Goal: Information Seeking & Learning: Learn about a topic

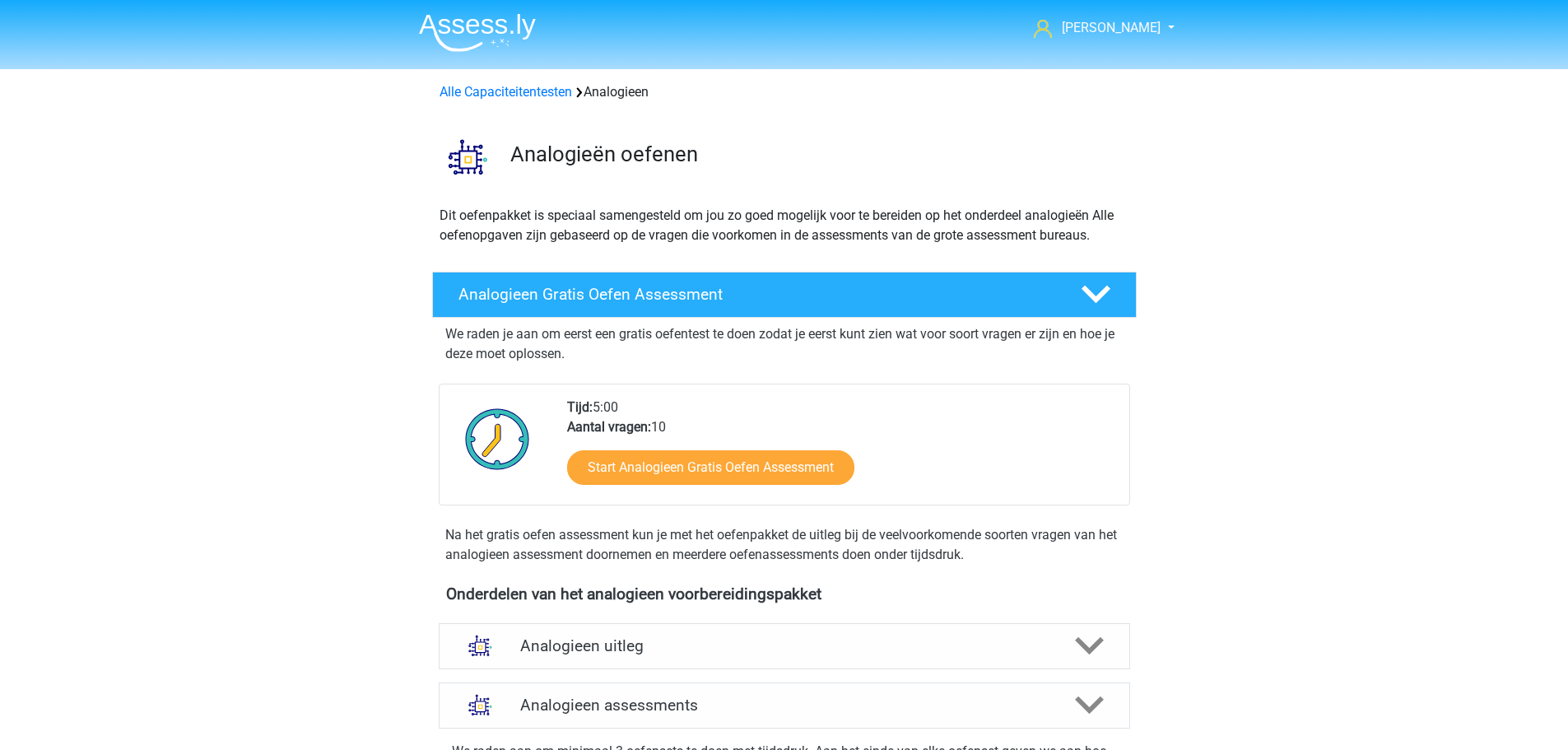
click at [536, 83] on div "Alle Capaciteitentesten Analogieen" at bounding box center [784, 91] width 703 height 20
click at [547, 99] on link "Alle Capaciteitentesten" at bounding box center [505, 91] width 133 height 16
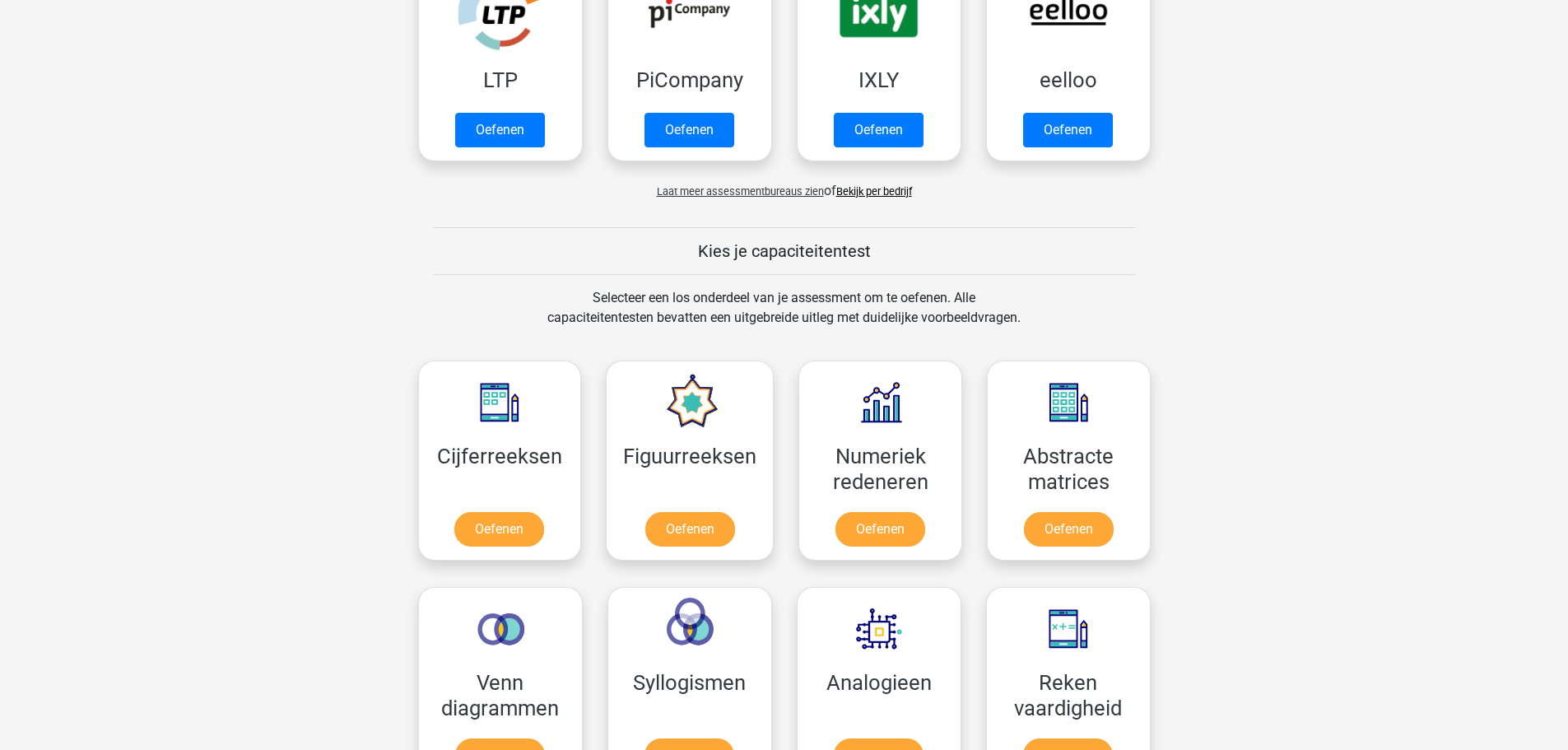
scroll to position [206, 0]
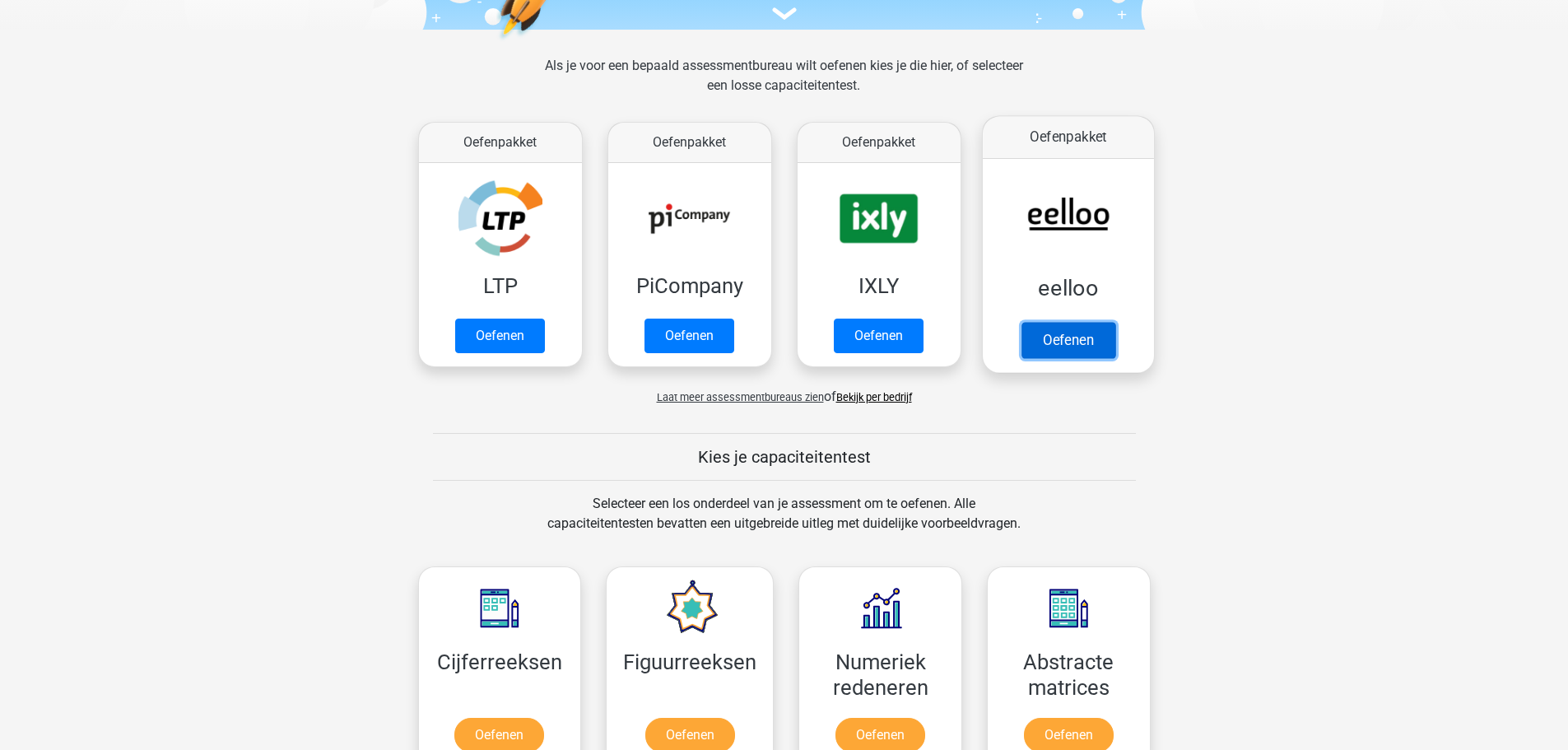
click at [1099, 343] on link "Oefenen" at bounding box center [1067, 340] width 94 height 36
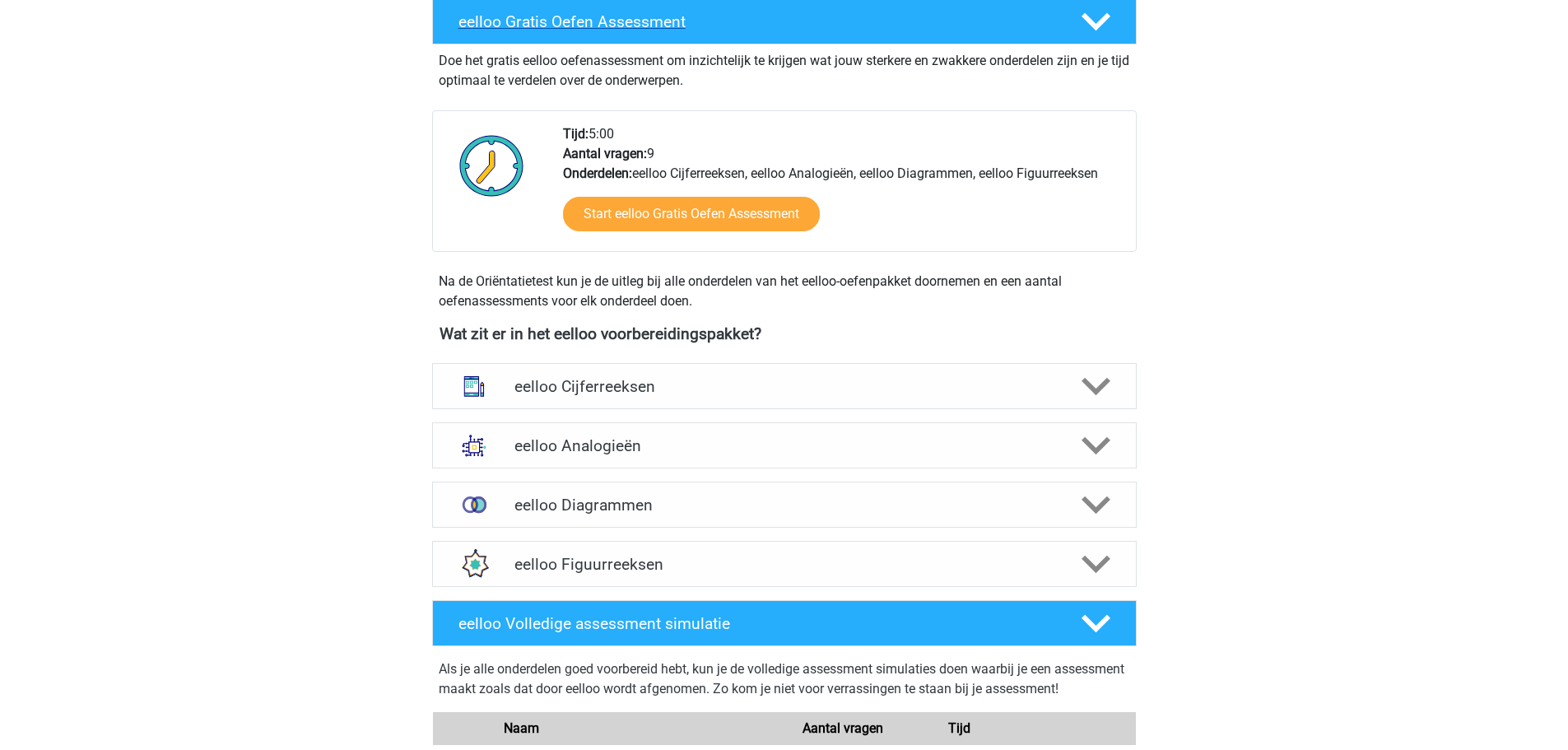
scroll to position [329, 0]
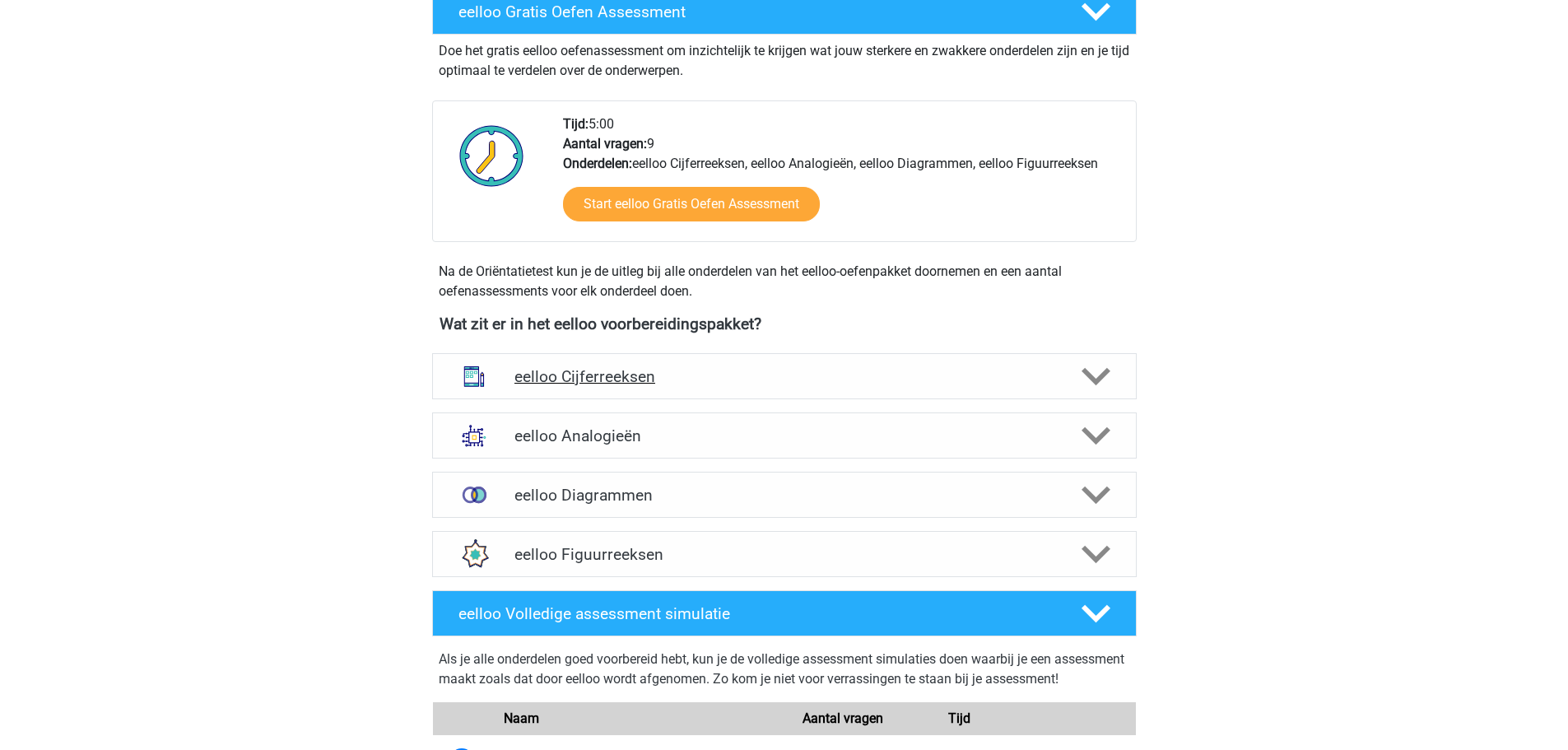
click at [1070, 364] on div at bounding box center [1094, 376] width 56 height 29
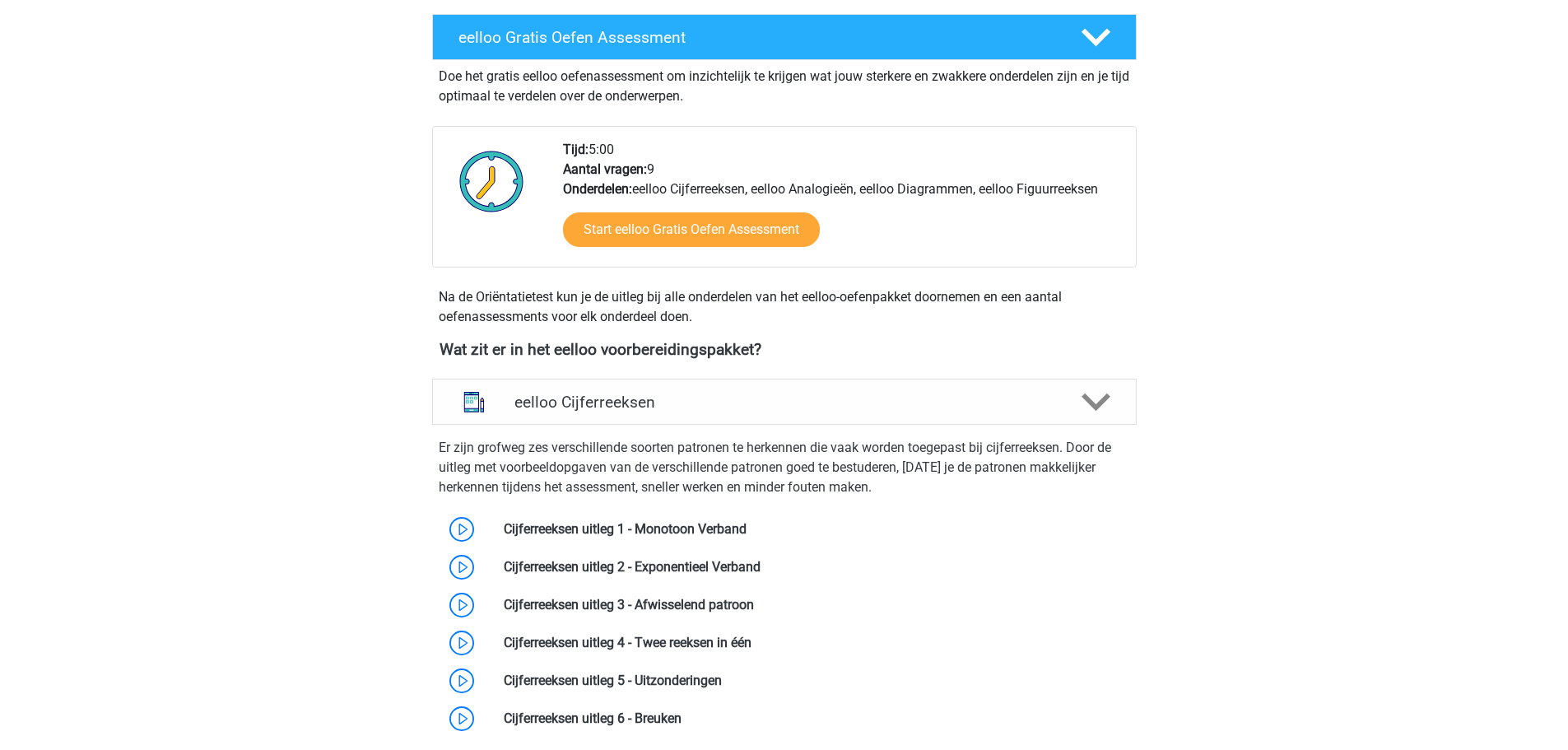
scroll to position [165, 0]
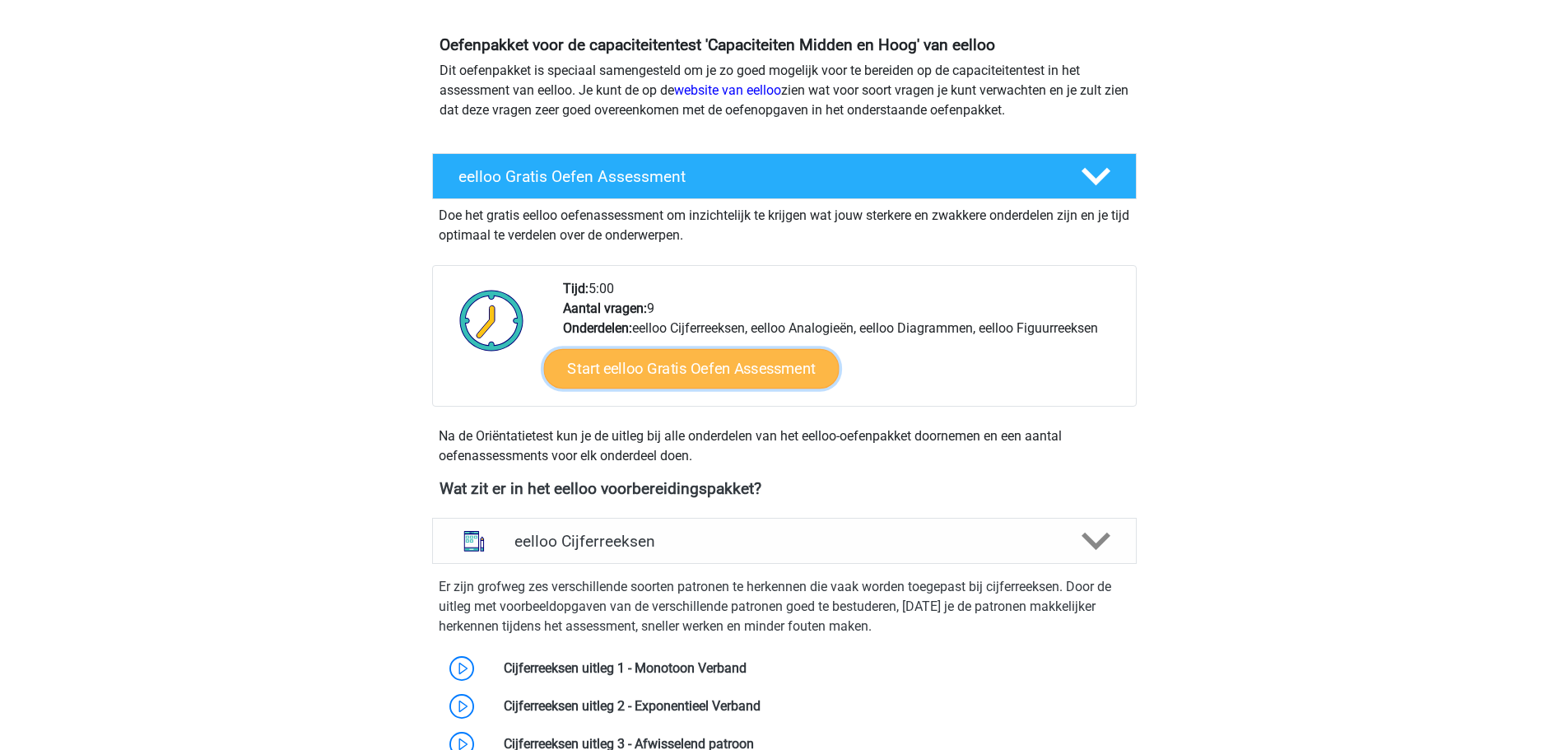
click at [797, 363] on link "Start eelloo Gratis Oefen Assessment" at bounding box center [691, 369] width 296 height 40
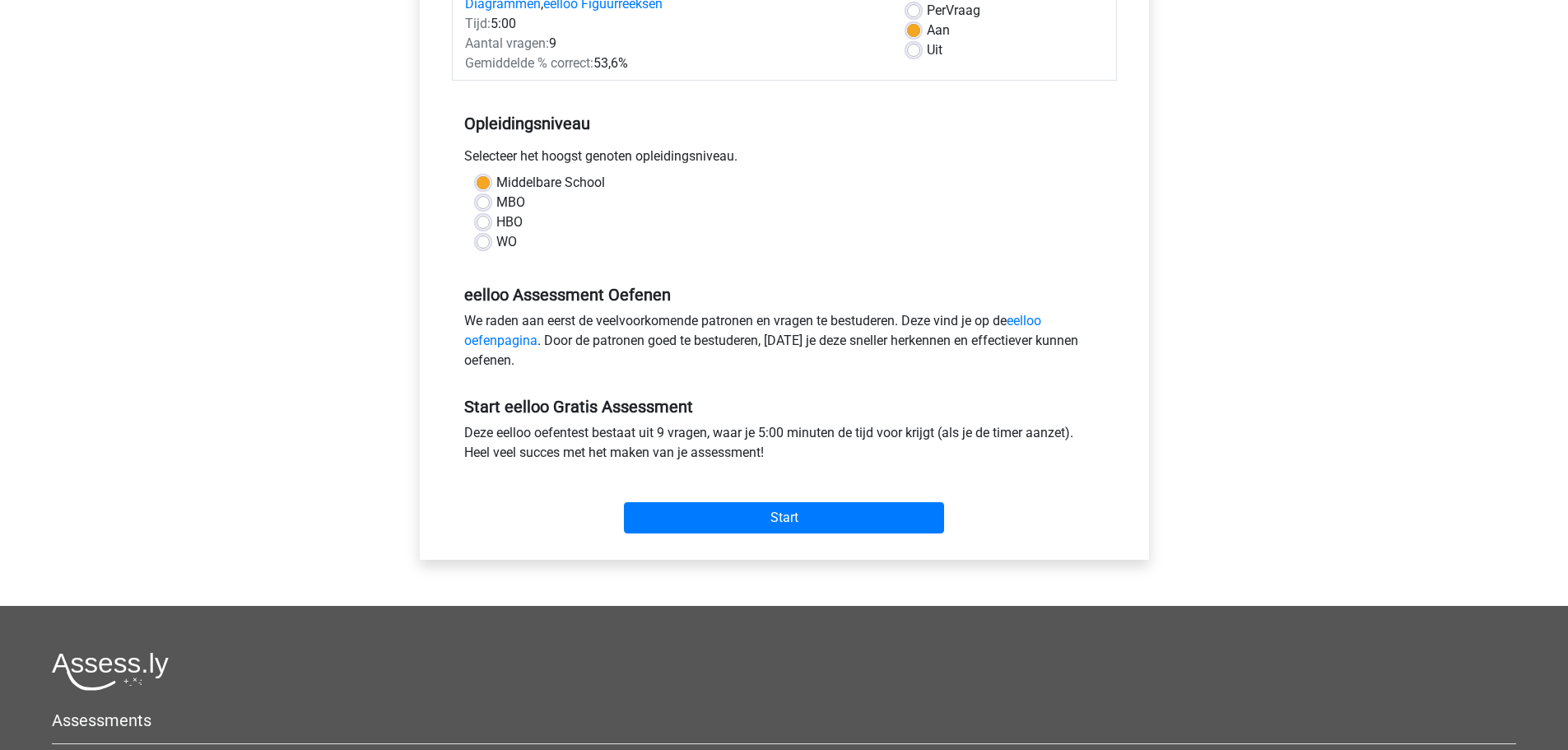
scroll to position [544, 0]
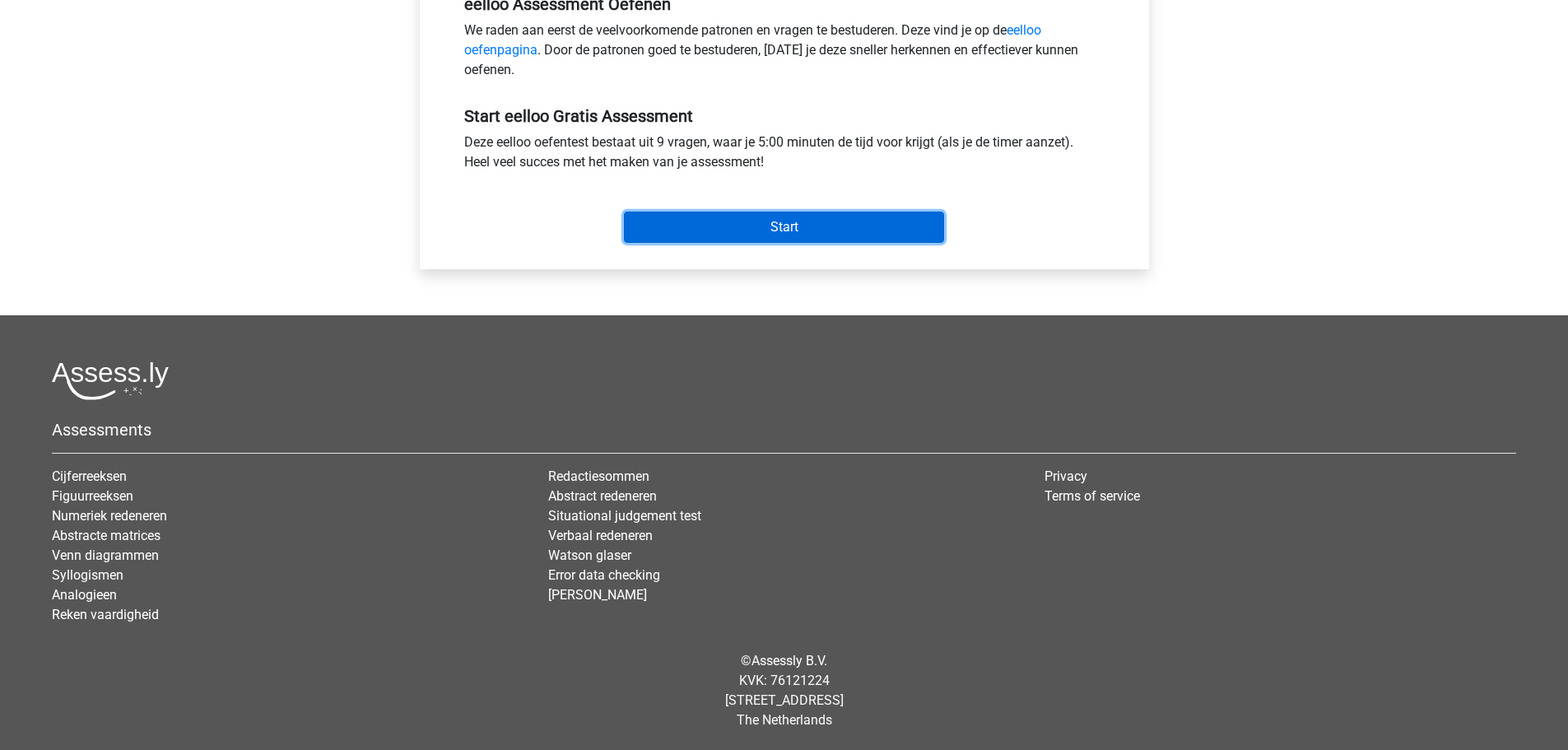
click at [777, 231] on input "Start" at bounding box center [784, 227] width 320 height 31
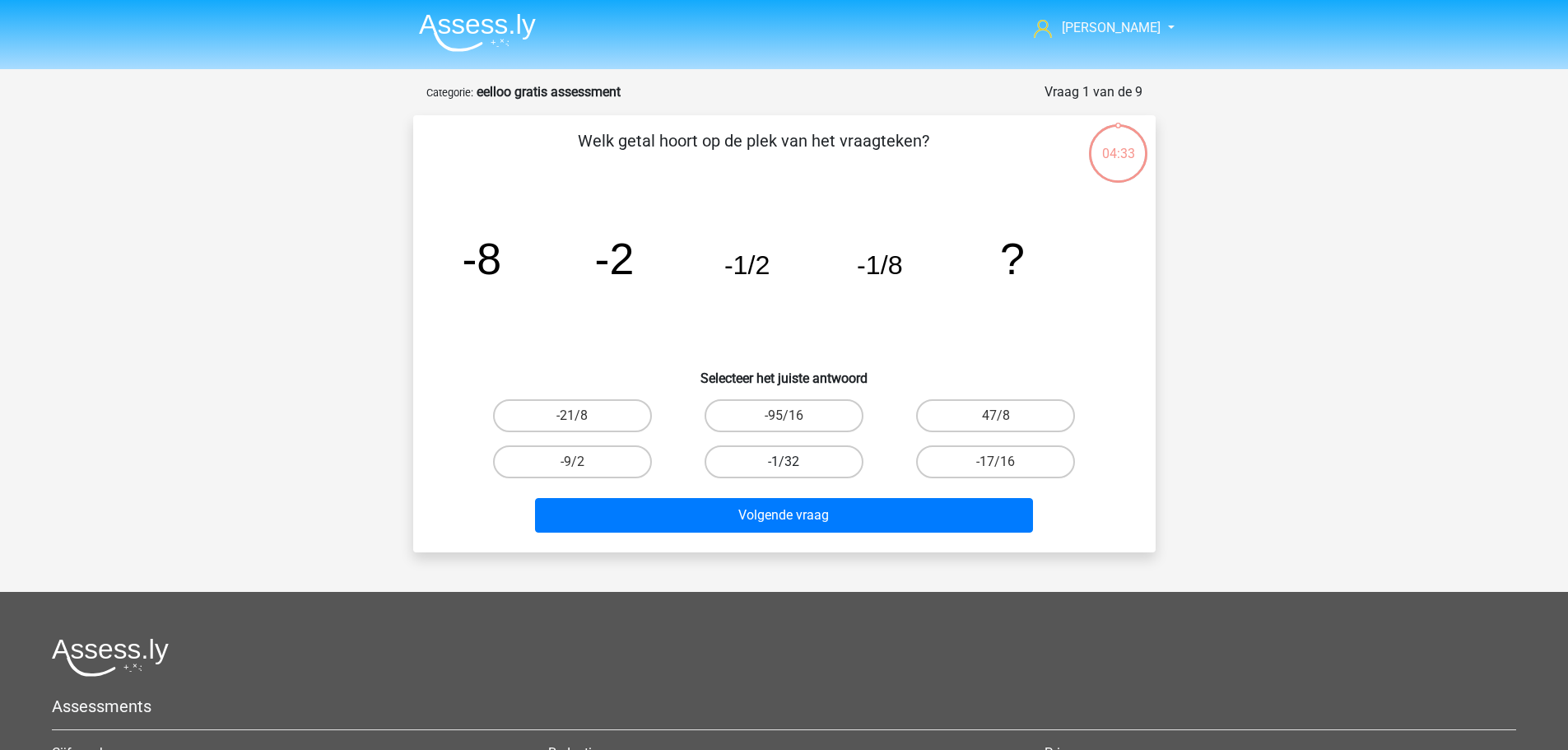
click at [771, 455] on label "-1/32" at bounding box center [784, 461] width 159 height 33
click at [784, 462] on input "-1/32" at bounding box center [789, 467] width 10 height 10
radio input "true"
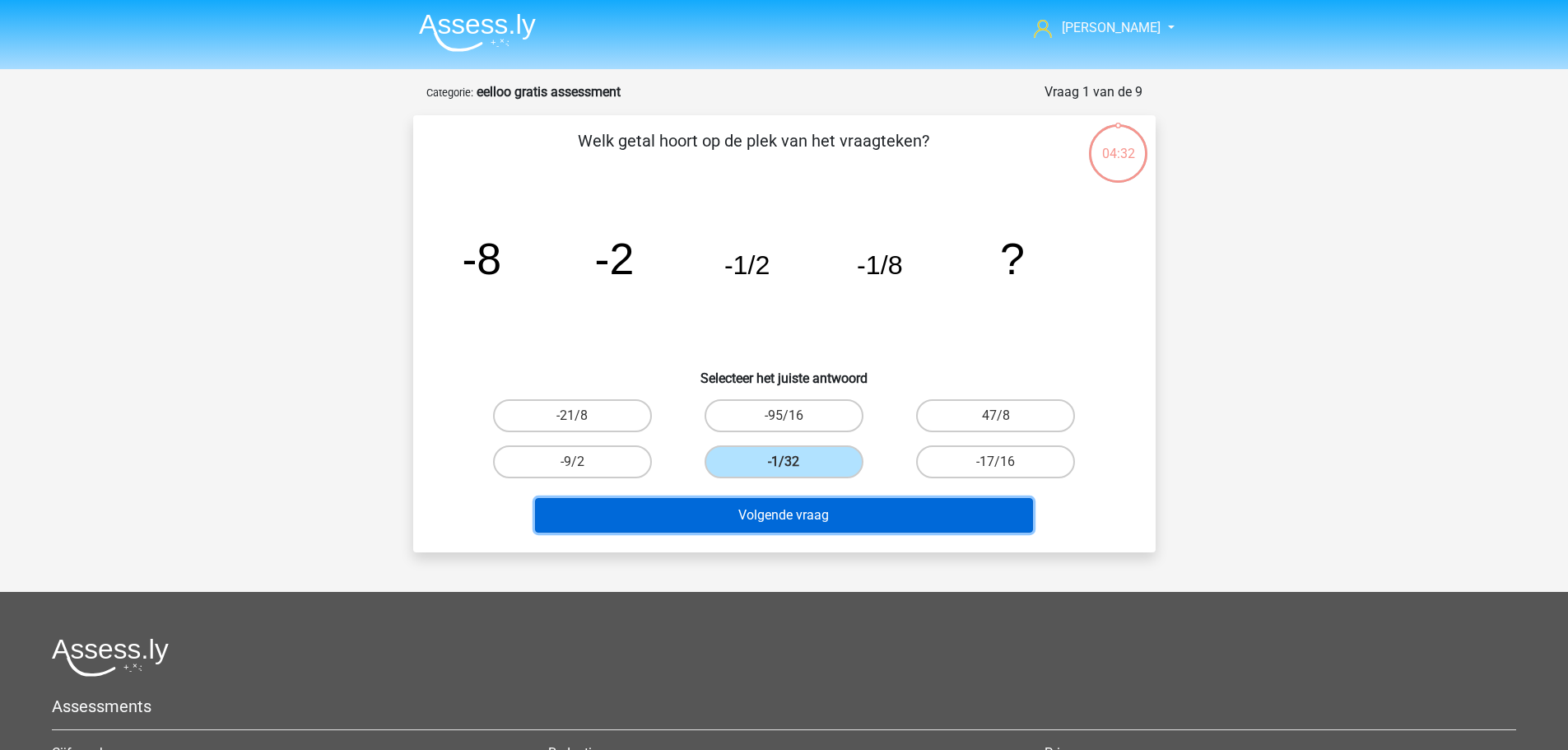
click at [799, 515] on button "Volgende vraag" at bounding box center [783, 515] width 498 height 35
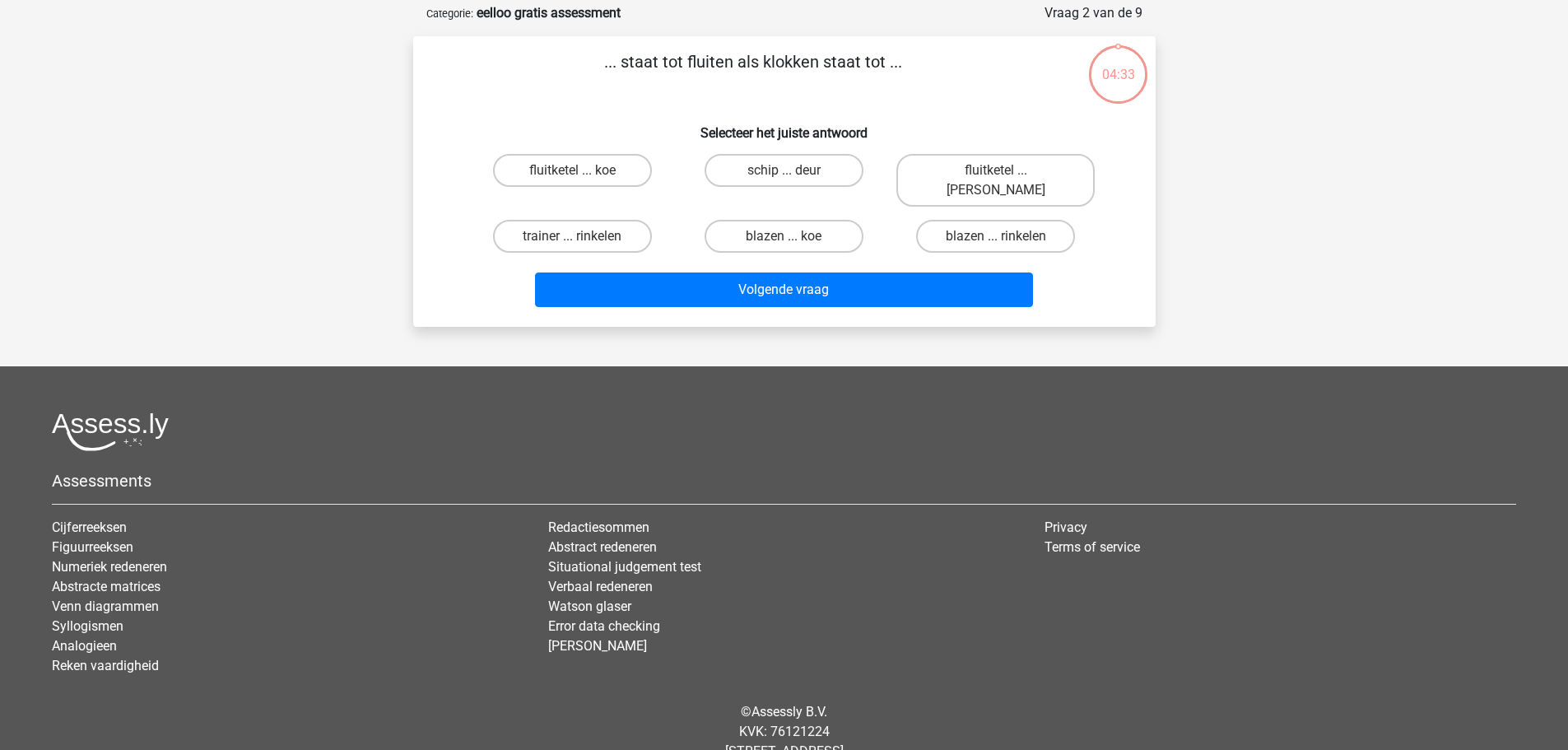
scroll to position [82, 0]
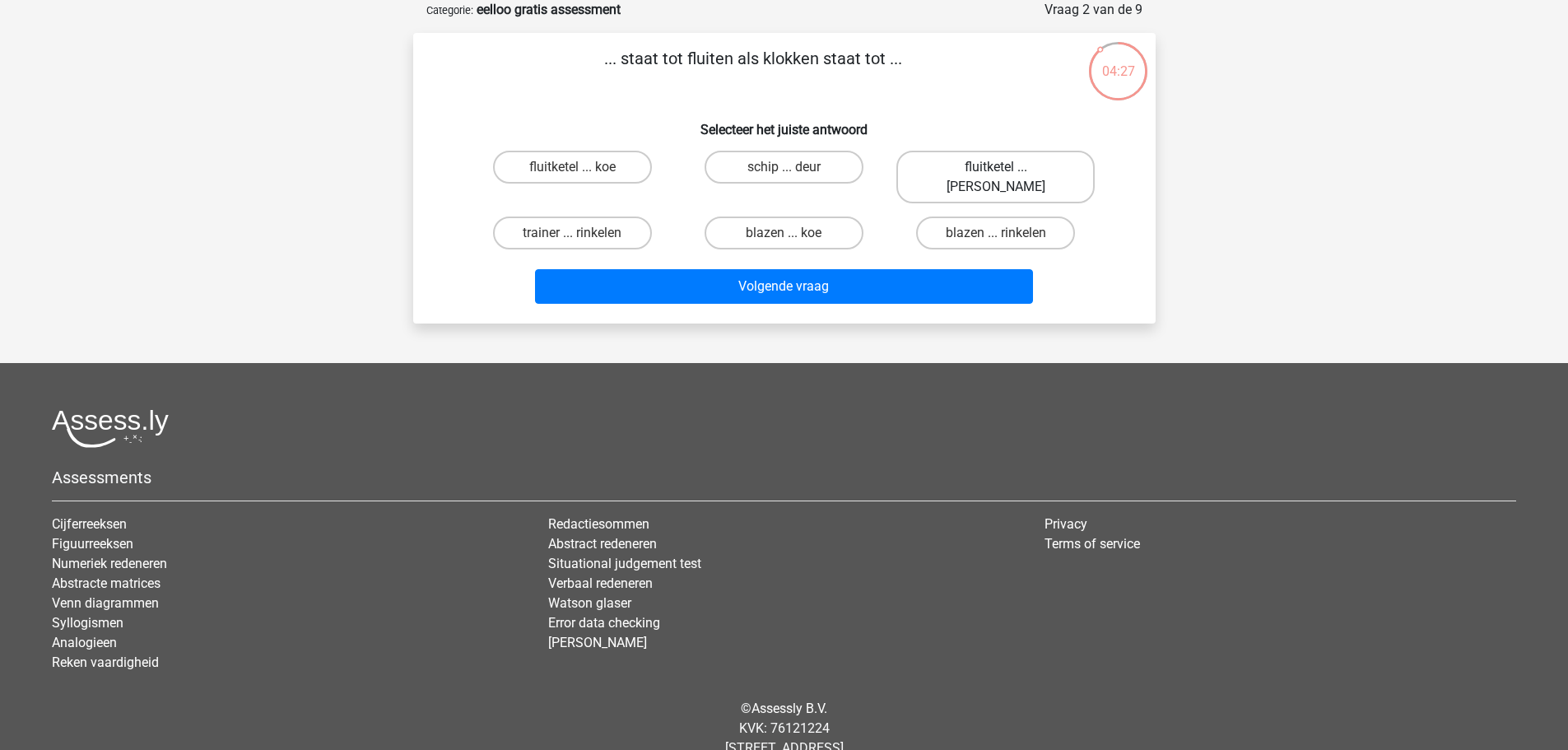
click at [994, 171] on label "fluitketel ... luiden" at bounding box center [995, 177] width 199 height 53
click at [996, 171] on input "fluitketel ... luiden" at bounding box center [1000, 172] width 10 height 10
radio input "true"
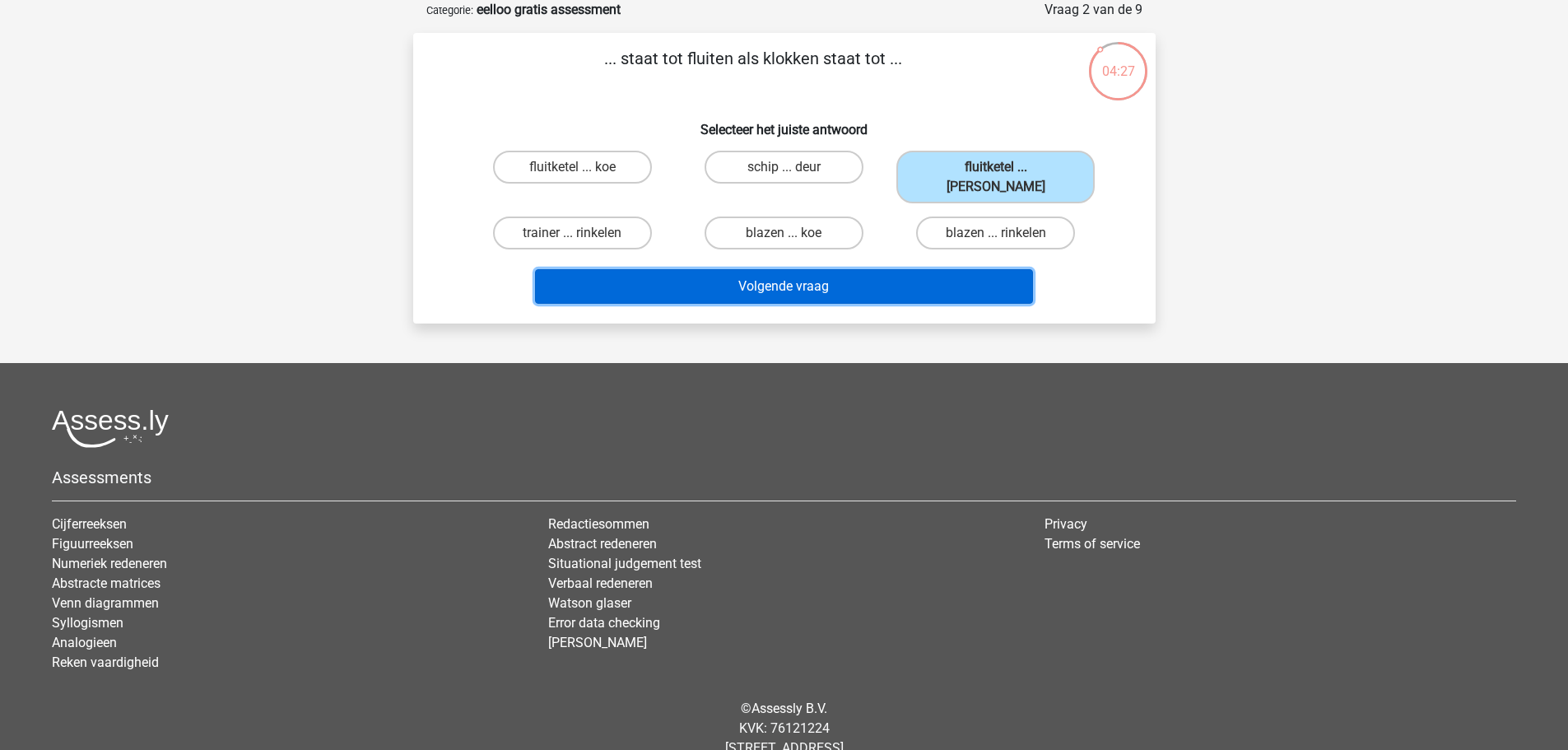
click at [961, 269] on button "Volgende vraag" at bounding box center [783, 286] width 498 height 35
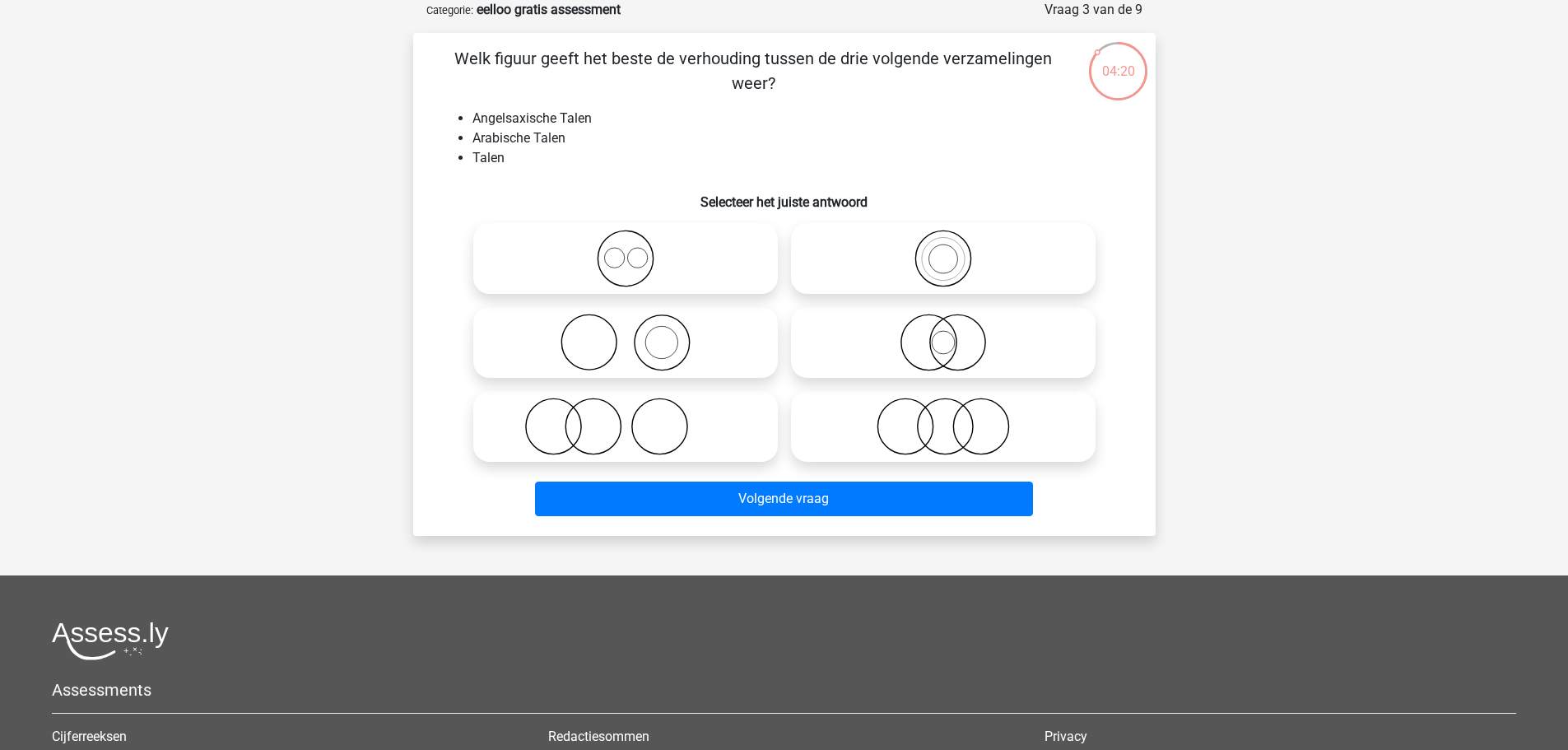
click at [696, 226] on label at bounding box center [626, 258] width 305 height 71
click at [636, 239] on input "radio" at bounding box center [631, 244] width 10 height 10
radio input "true"
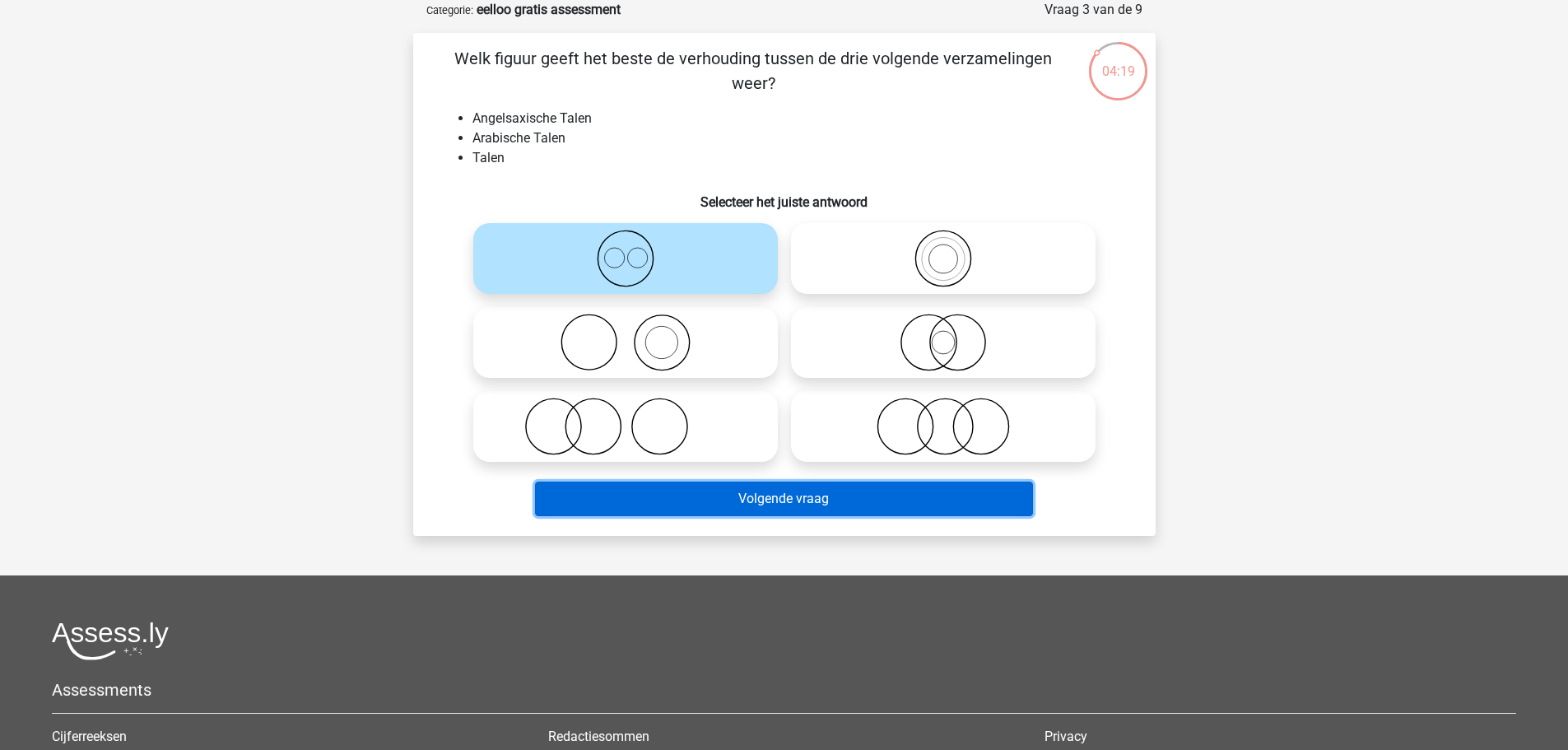
click at [759, 490] on button "Volgende vraag" at bounding box center [783, 499] width 498 height 35
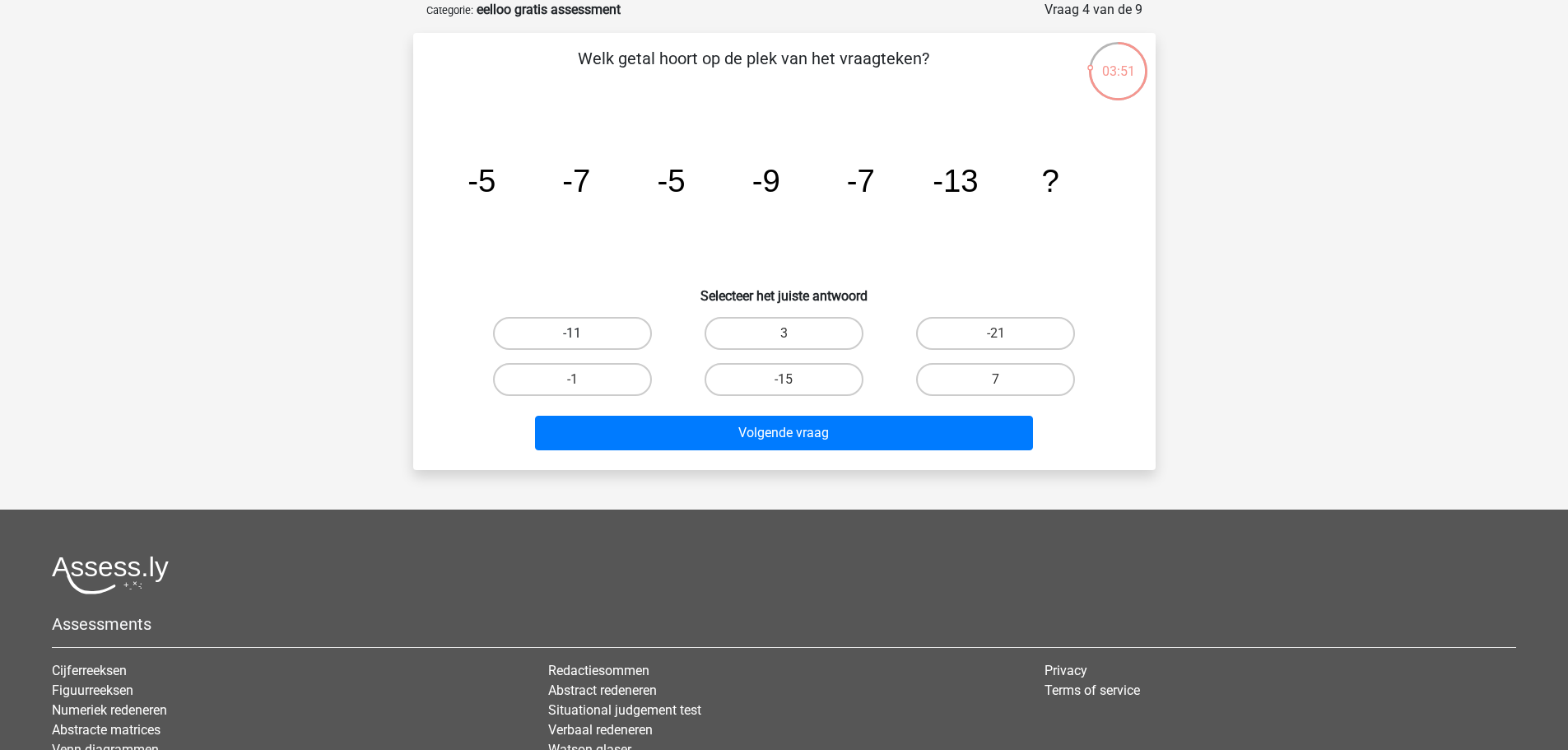
click at [600, 335] on label "-11" at bounding box center [572, 333] width 159 height 33
click at [583, 335] on input "-11" at bounding box center [577, 338] width 10 height 10
radio input "true"
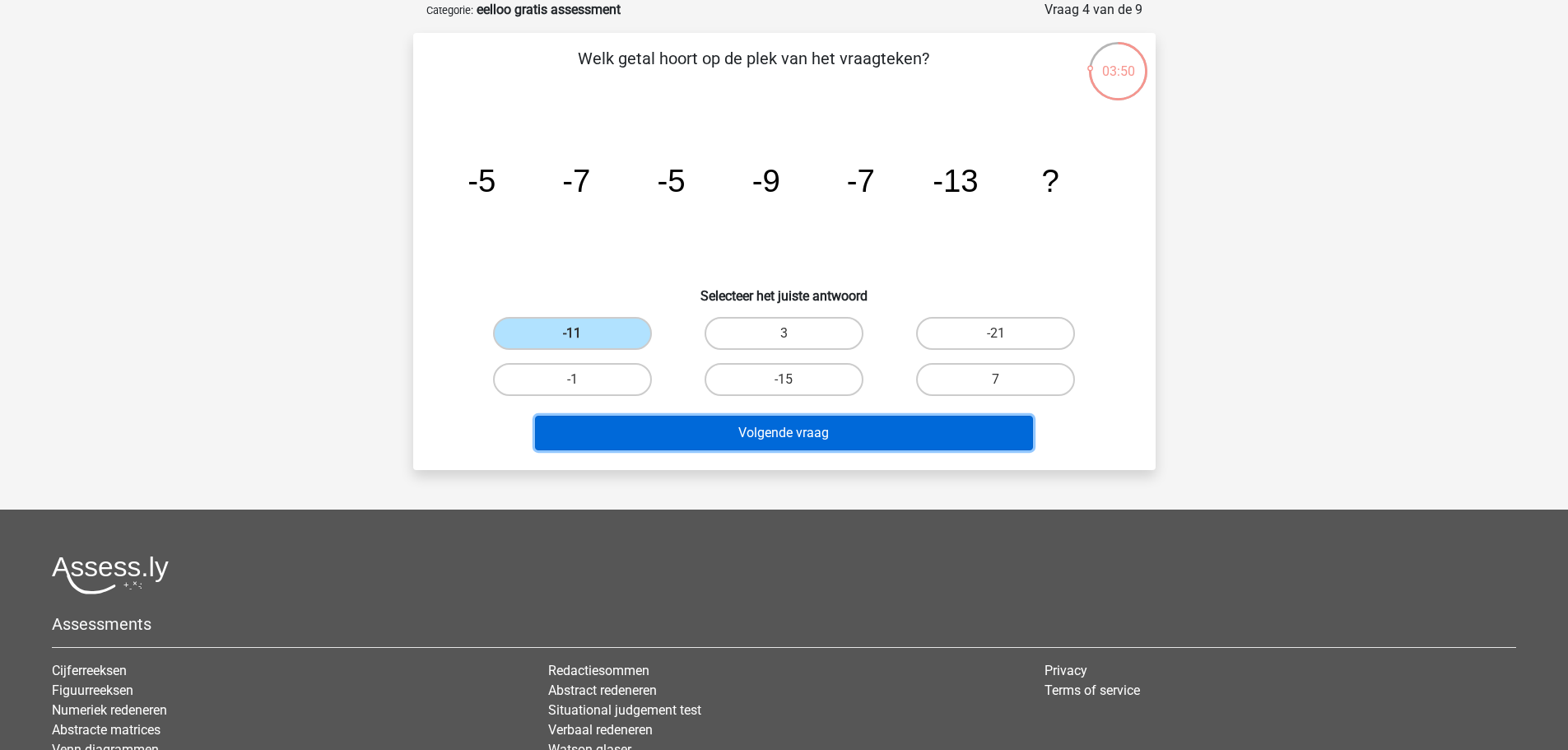
click at [721, 430] on button "Volgende vraag" at bounding box center [783, 433] width 498 height 35
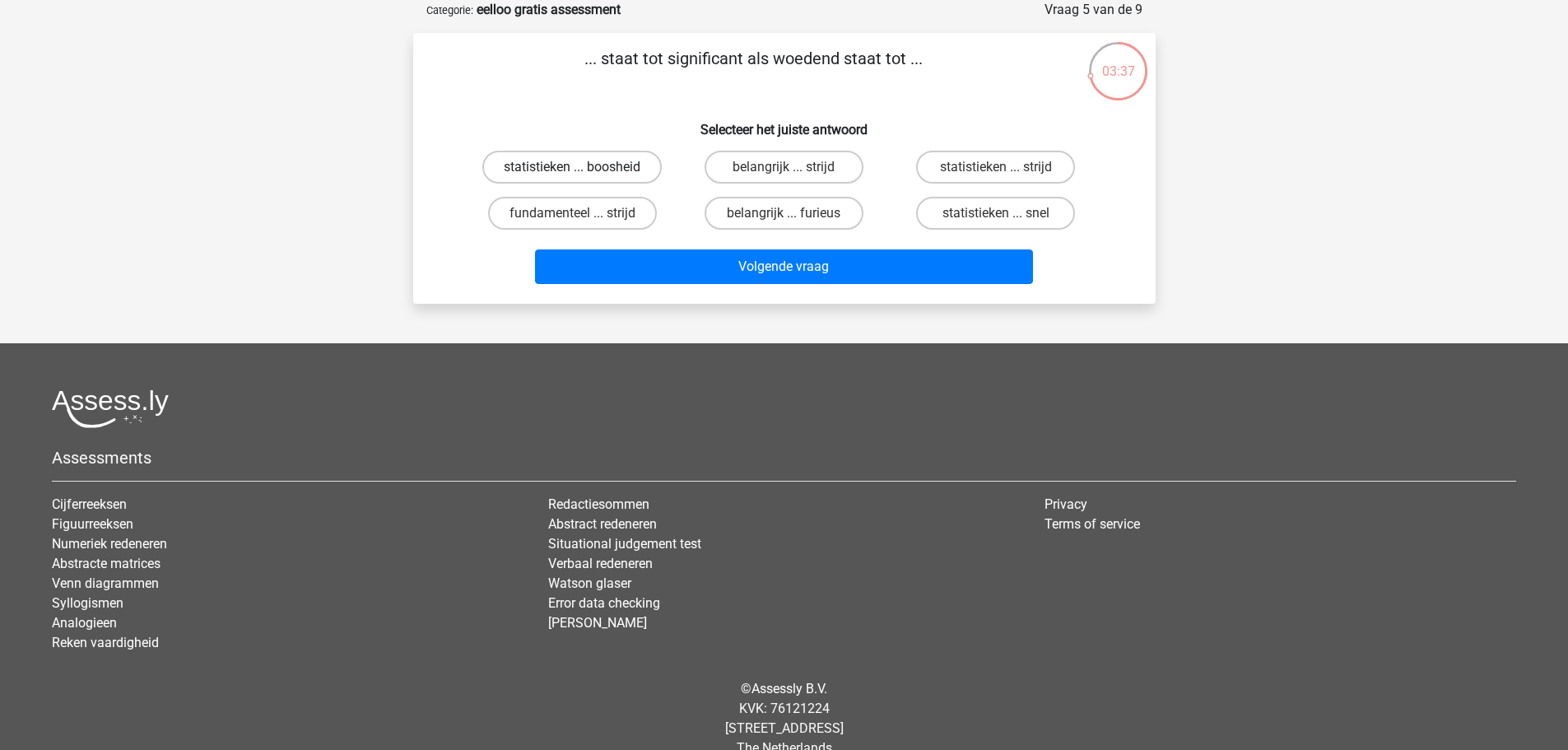
click at [648, 169] on label "statistieken ... boosheid" at bounding box center [571, 167] width 180 height 33
click at [583, 169] on input "statistieken ... boosheid" at bounding box center [577, 172] width 10 height 10
radio input "true"
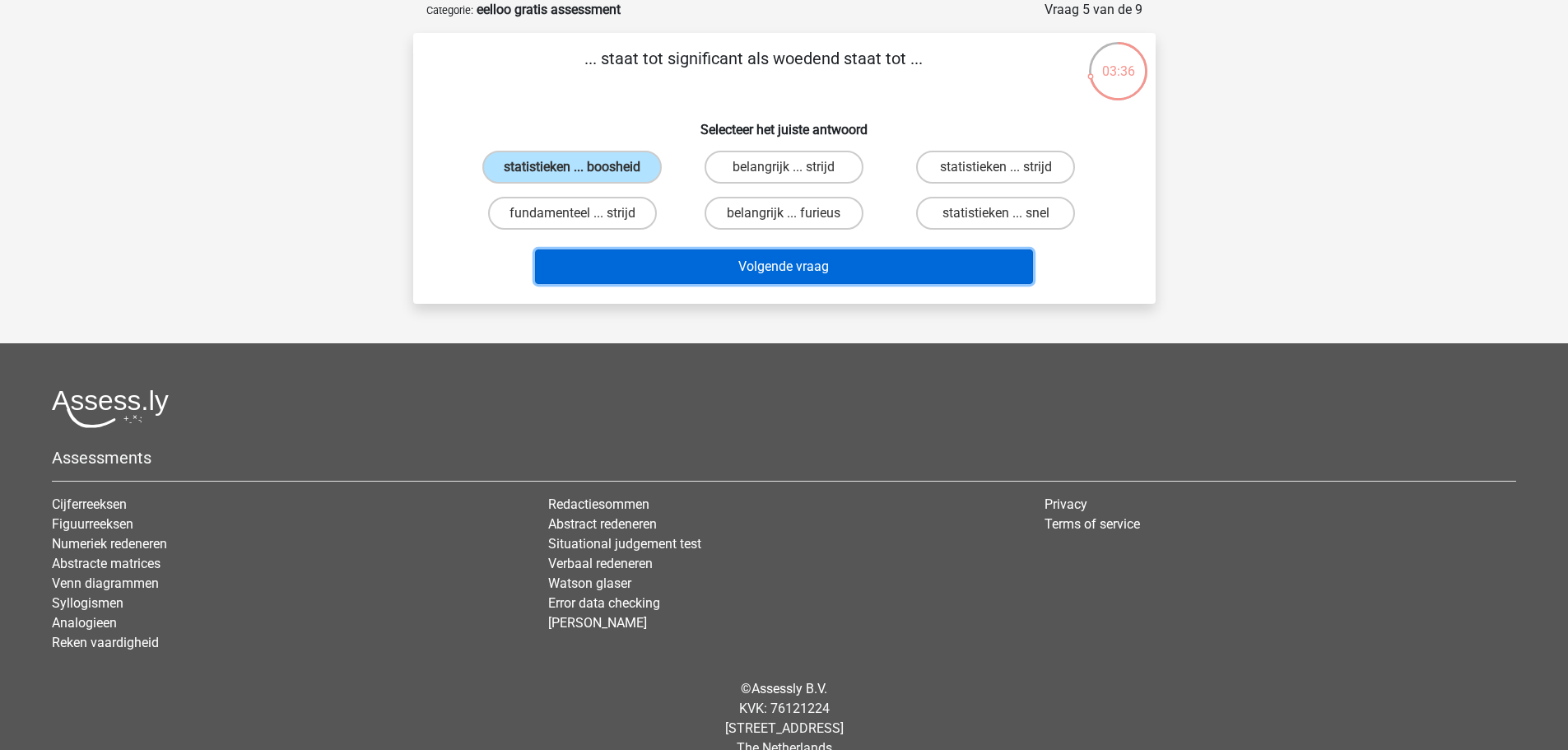
click at [712, 268] on button "Volgende vraag" at bounding box center [783, 266] width 498 height 35
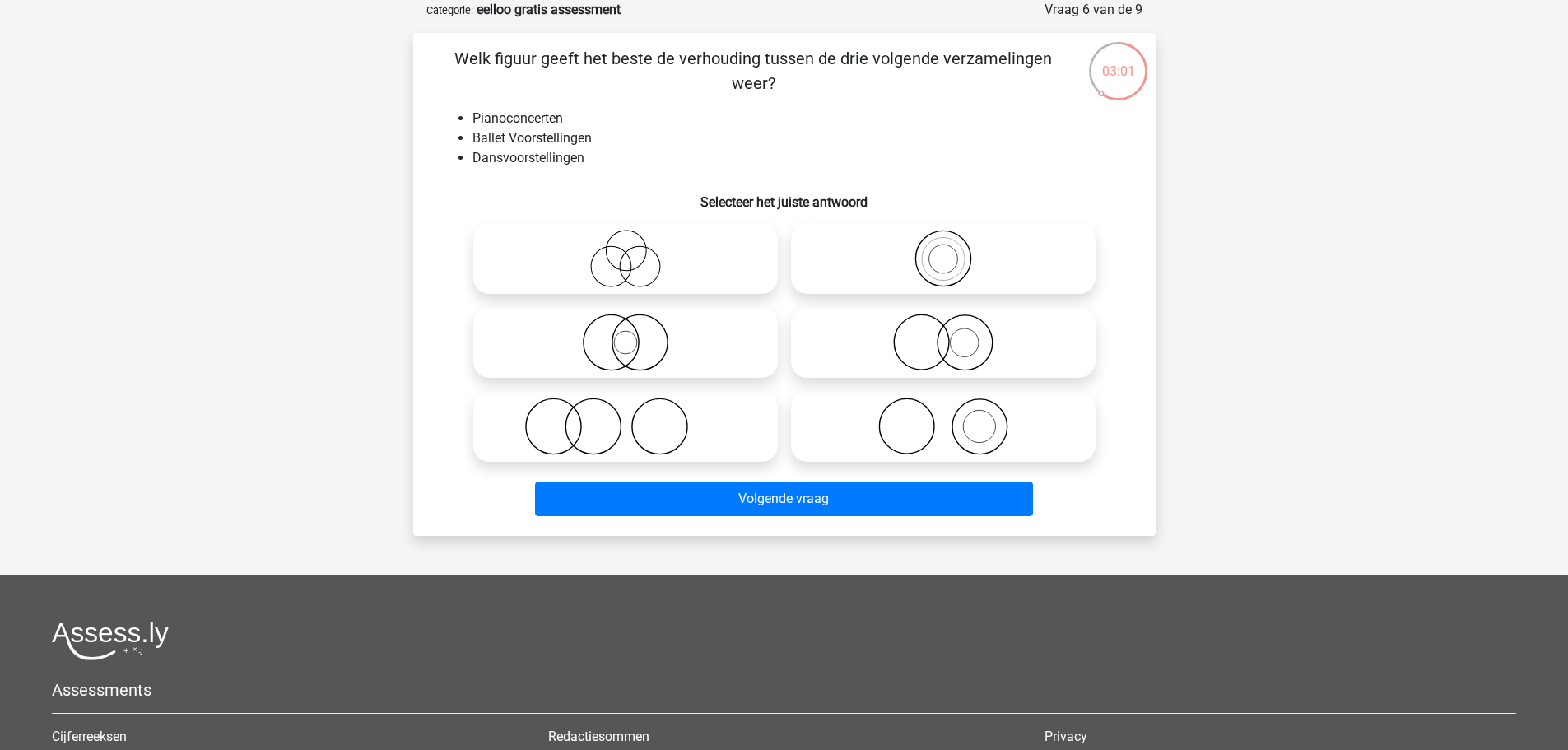
click at [768, 431] on icon at bounding box center [626, 425] width 292 height 57
click at [636, 418] on input "radio" at bounding box center [631, 412] width 10 height 10
radio input "true"
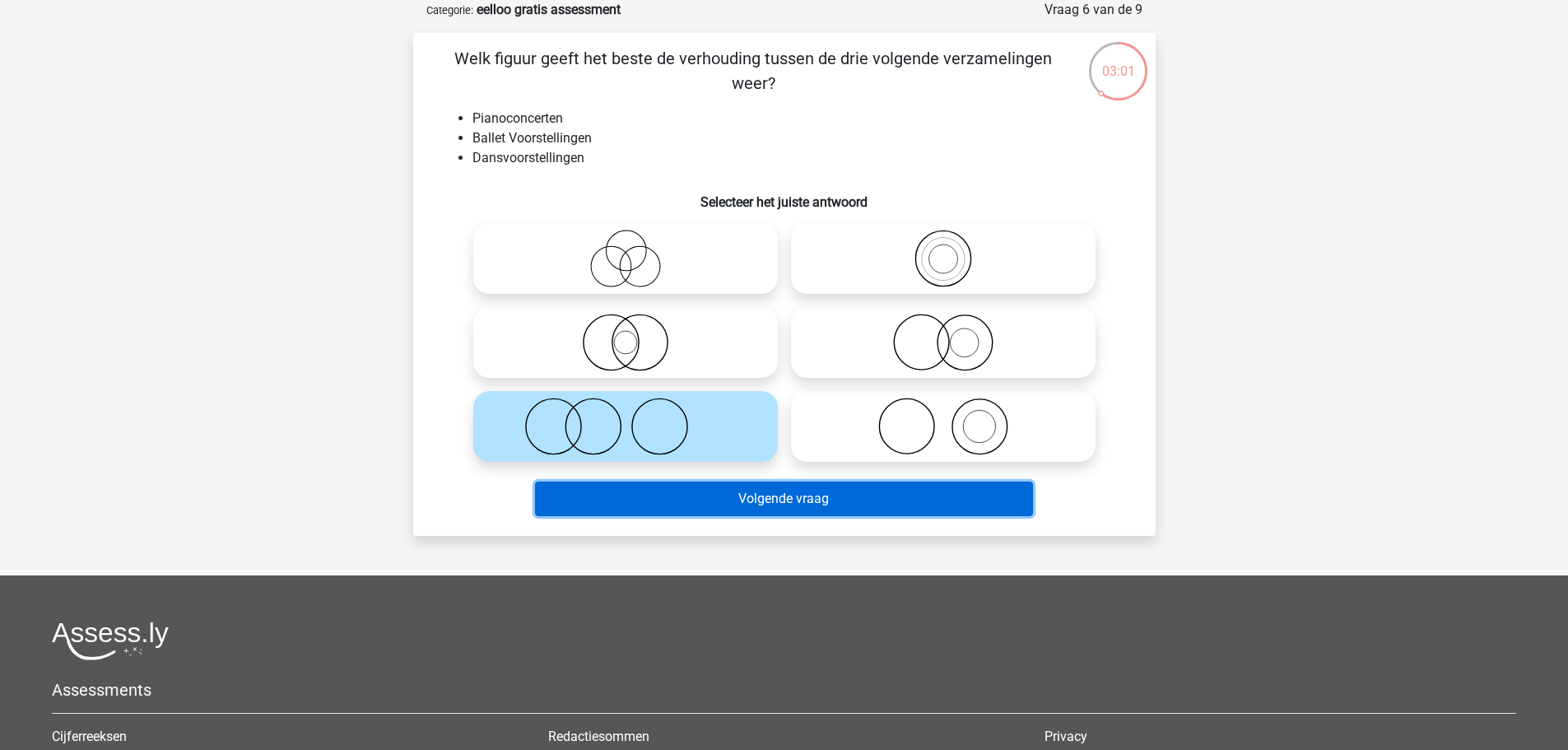
click at [810, 489] on button "Volgende vraag" at bounding box center [783, 499] width 498 height 35
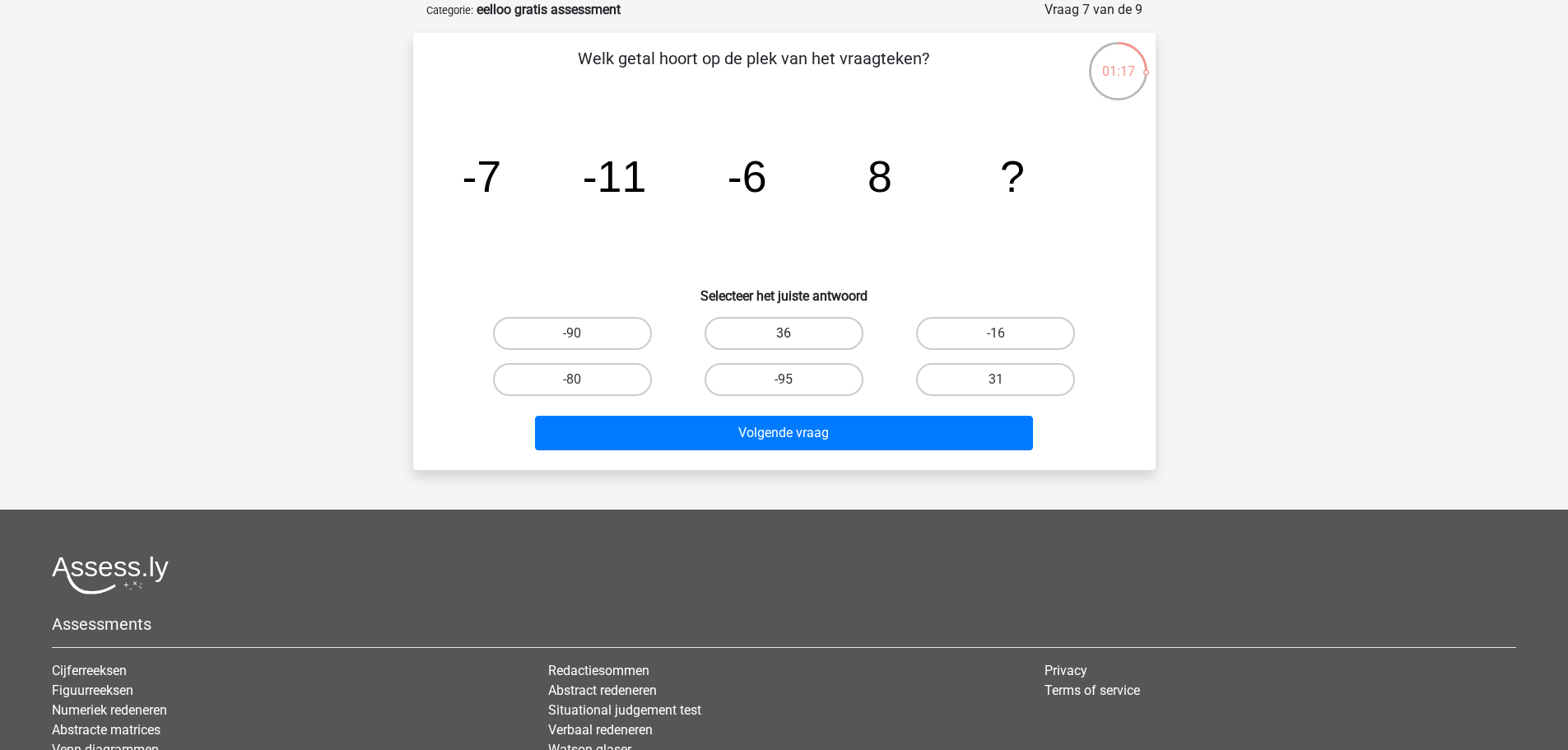
click at [855, 340] on label "36" at bounding box center [784, 333] width 159 height 33
click at [794, 340] on input "36" at bounding box center [789, 338] width 10 height 10
radio input "true"
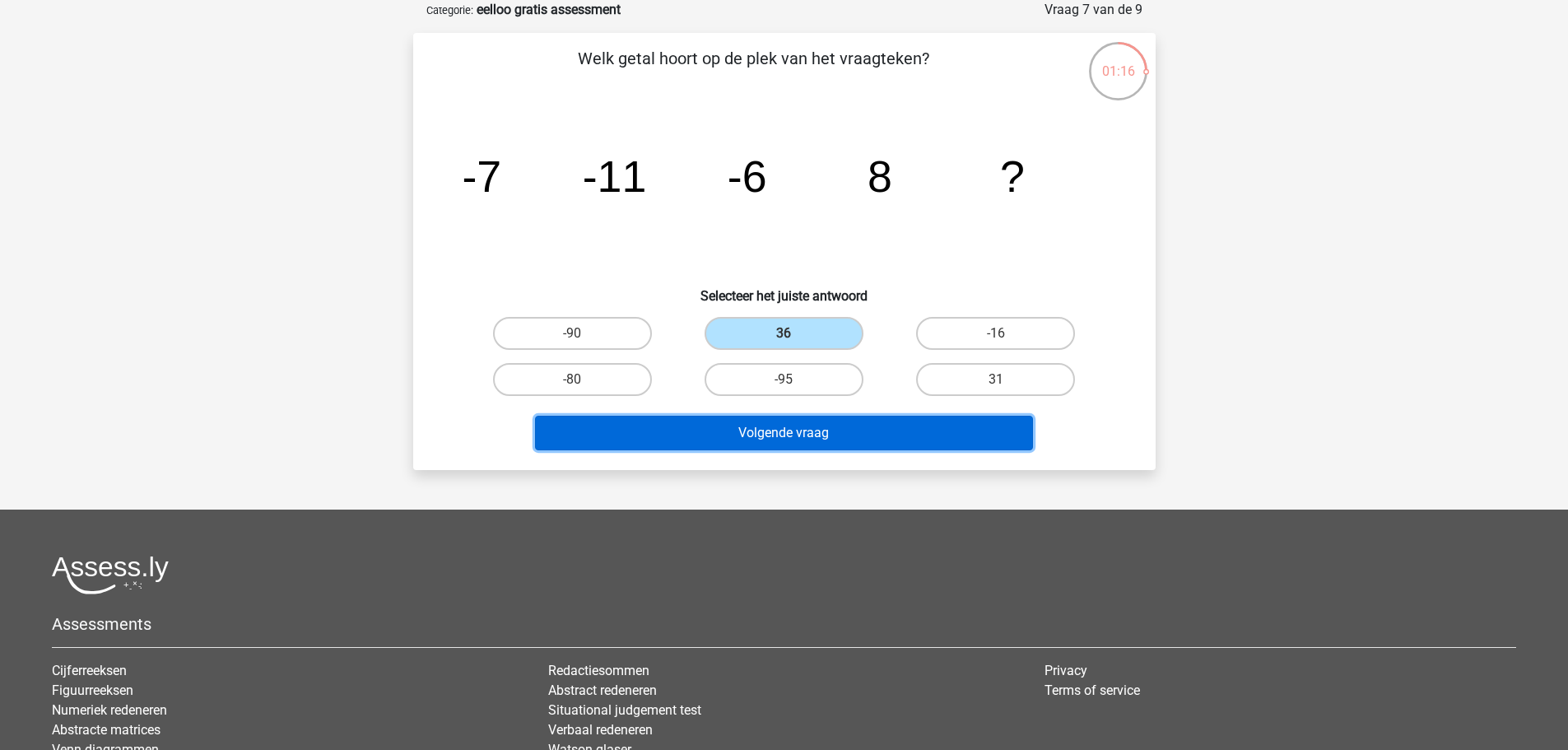
click at [895, 432] on button "Volgende vraag" at bounding box center [783, 433] width 498 height 35
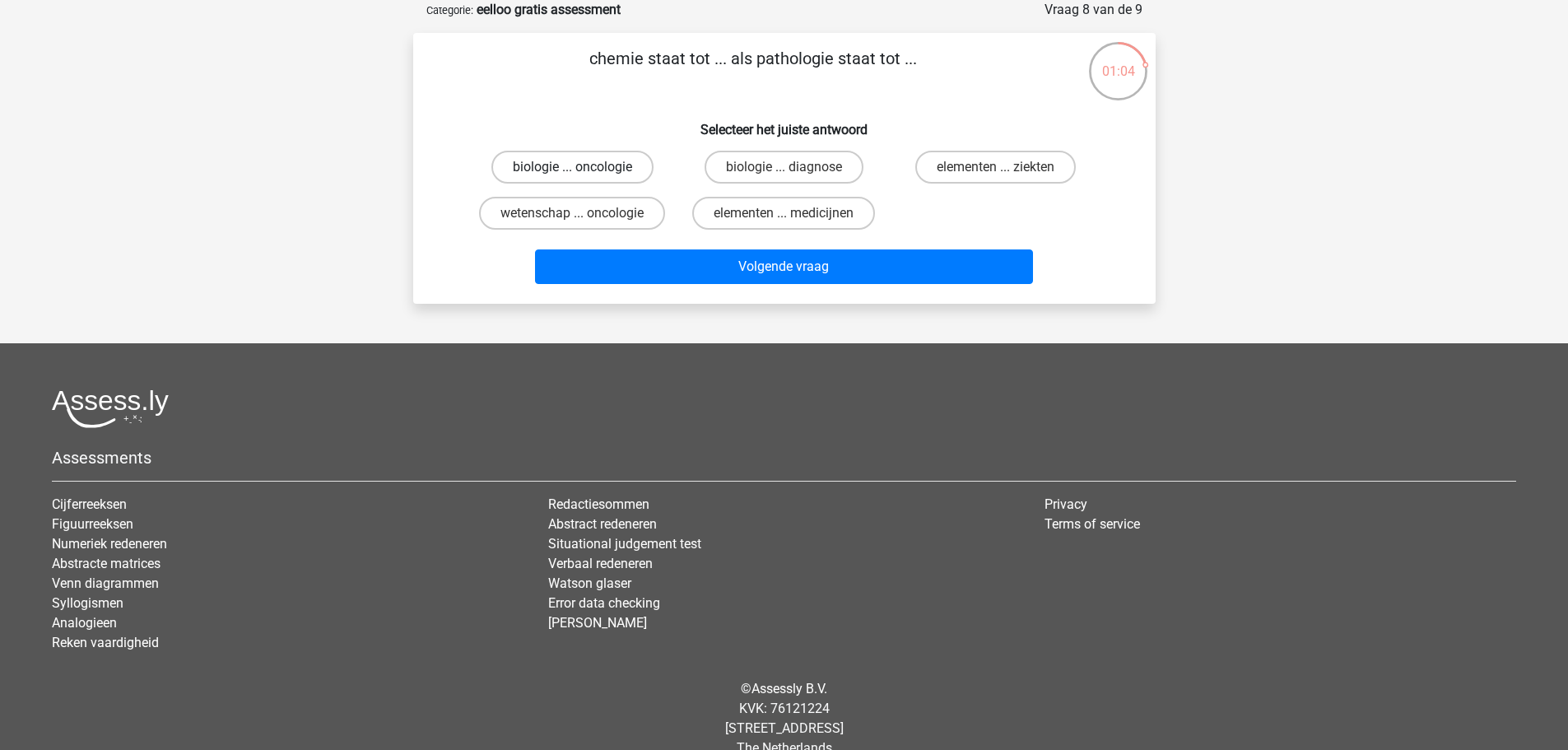
click at [554, 158] on label "biologie ... oncologie" at bounding box center [572, 167] width 162 height 33
click at [572, 168] on input "biologie ... oncologie" at bounding box center [577, 172] width 10 height 10
radio input "true"
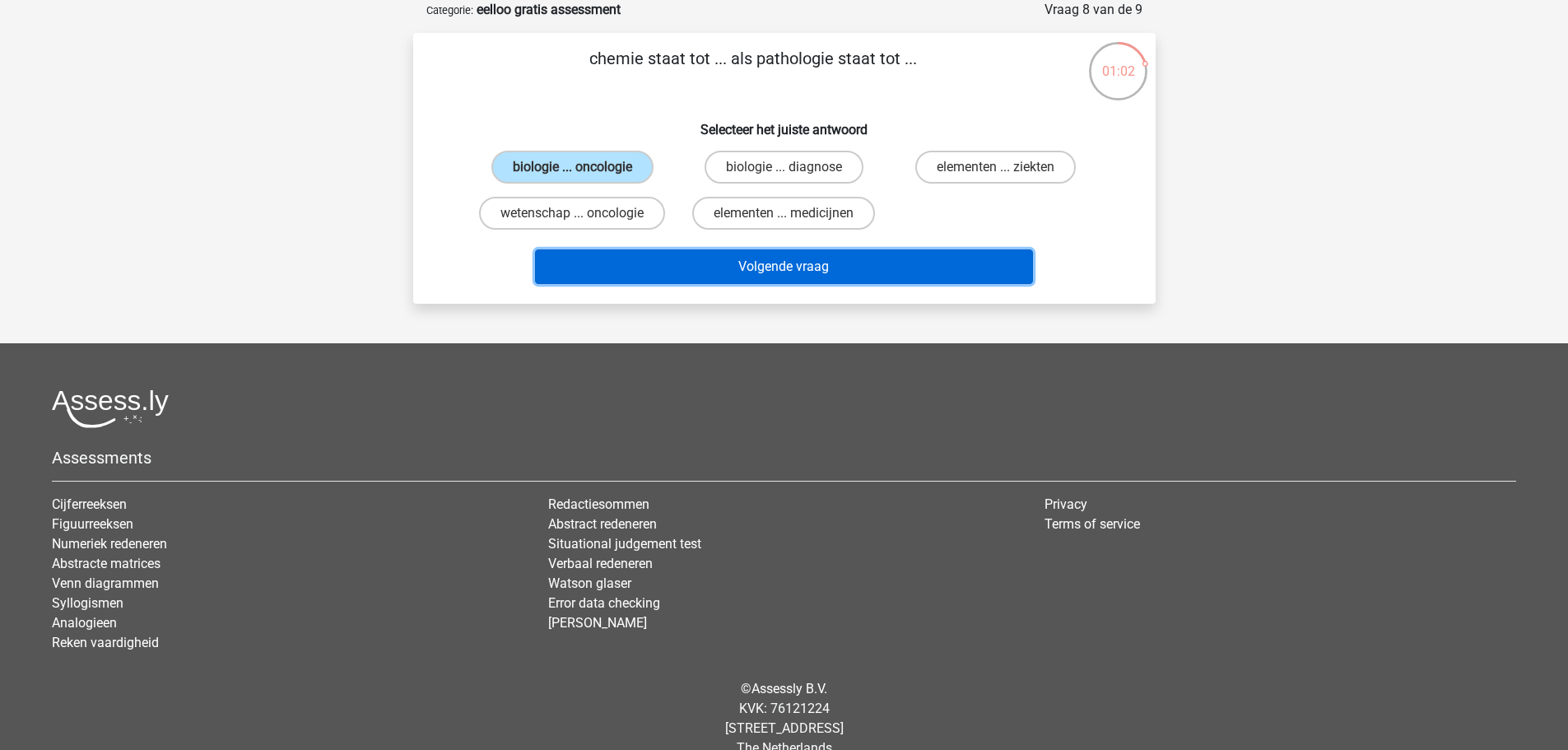
click at [660, 265] on button "Volgende vraag" at bounding box center [783, 266] width 498 height 35
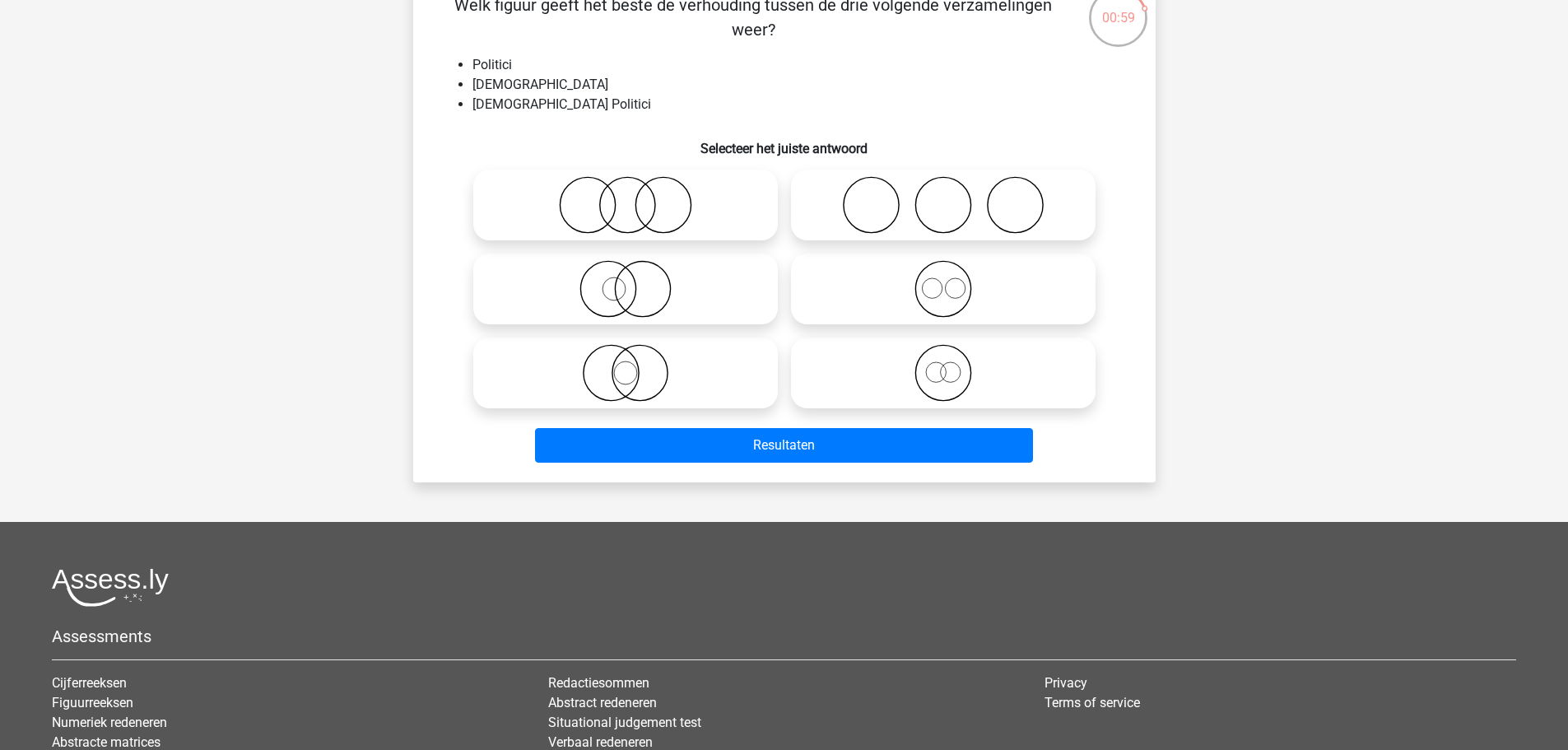
scroll to position [165, 0]
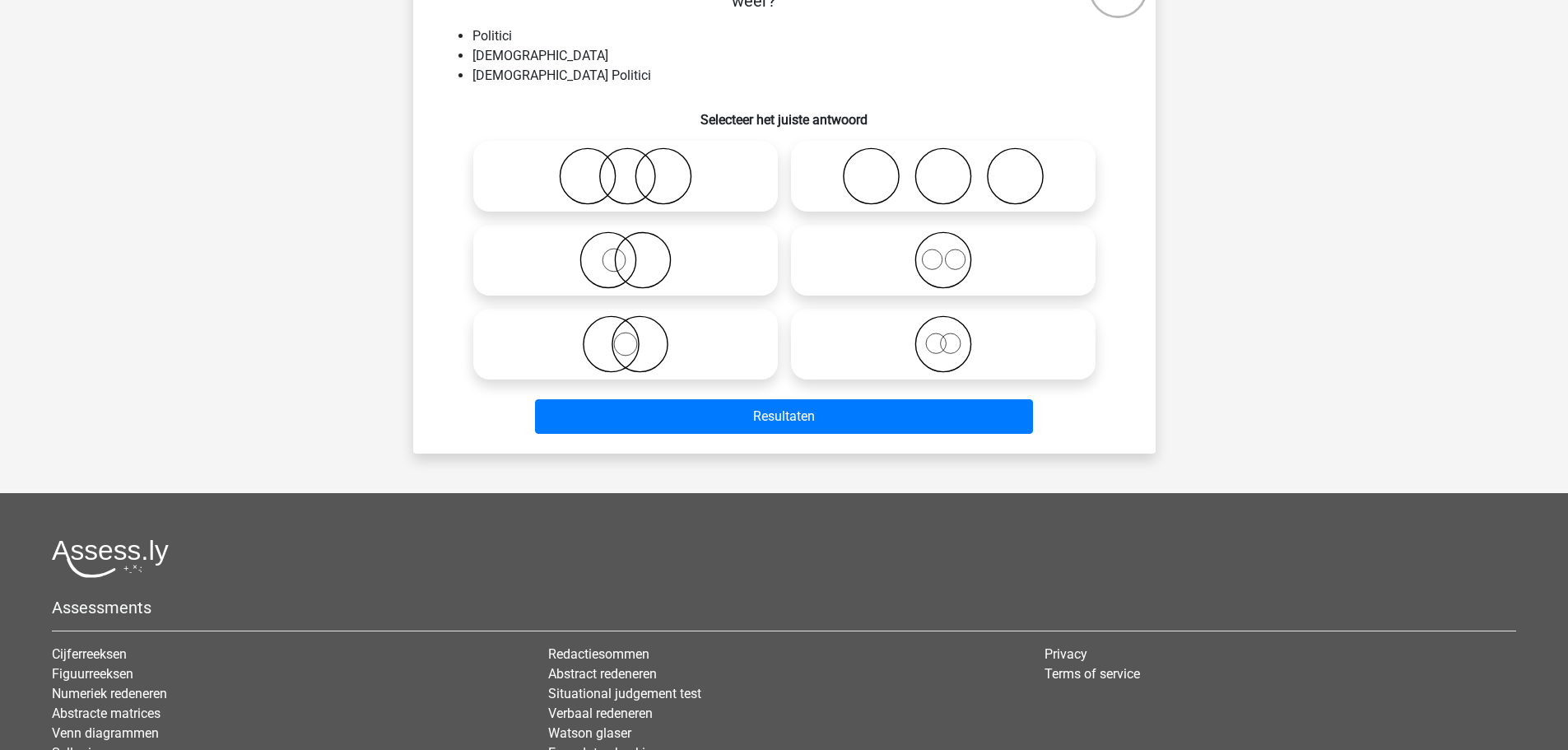
click at [700, 338] on icon at bounding box center [626, 343] width 292 height 57
click at [636, 336] on input "radio" at bounding box center [631, 329] width 10 height 10
radio input "true"
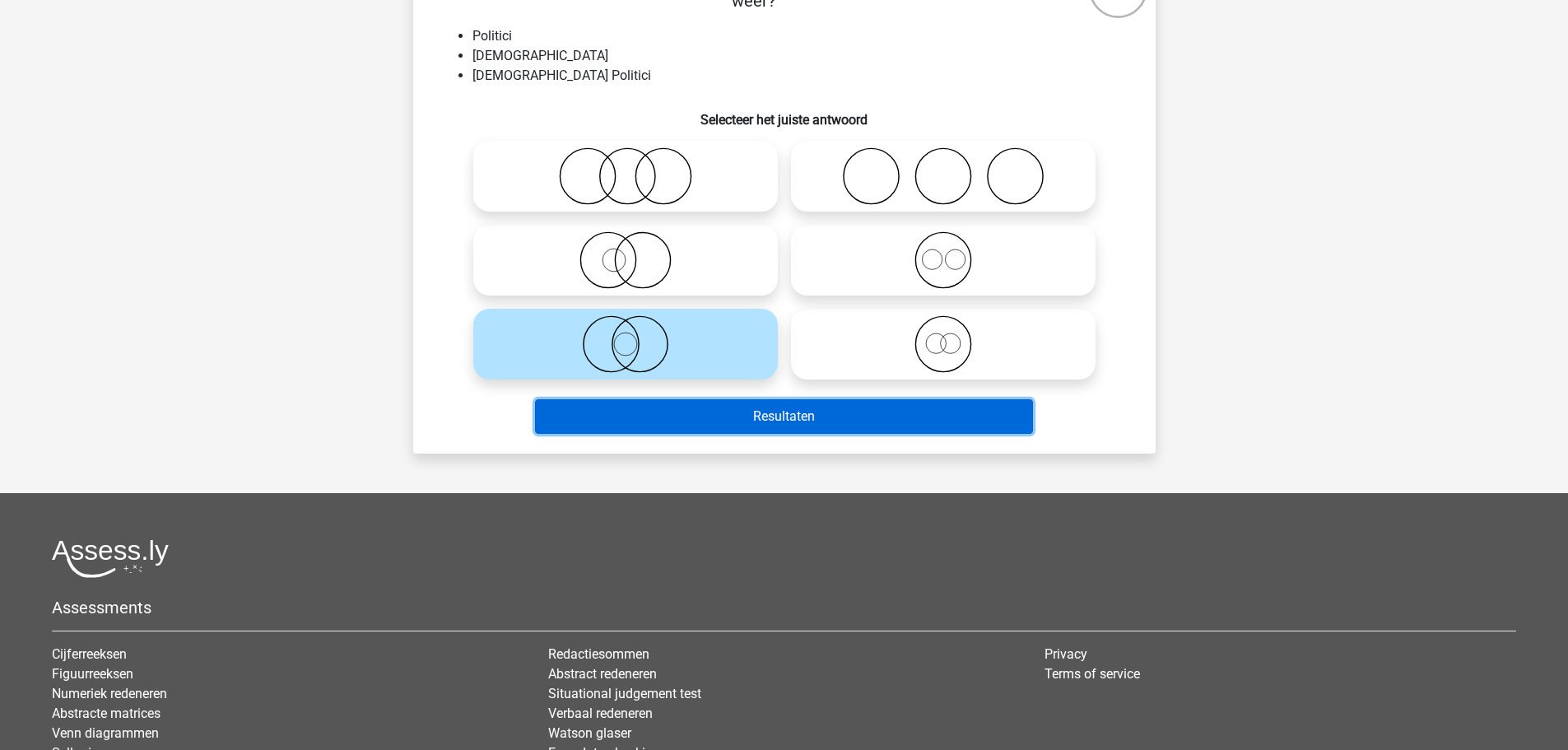
click at [755, 433] on button "Resultaten" at bounding box center [783, 416] width 498 height 35
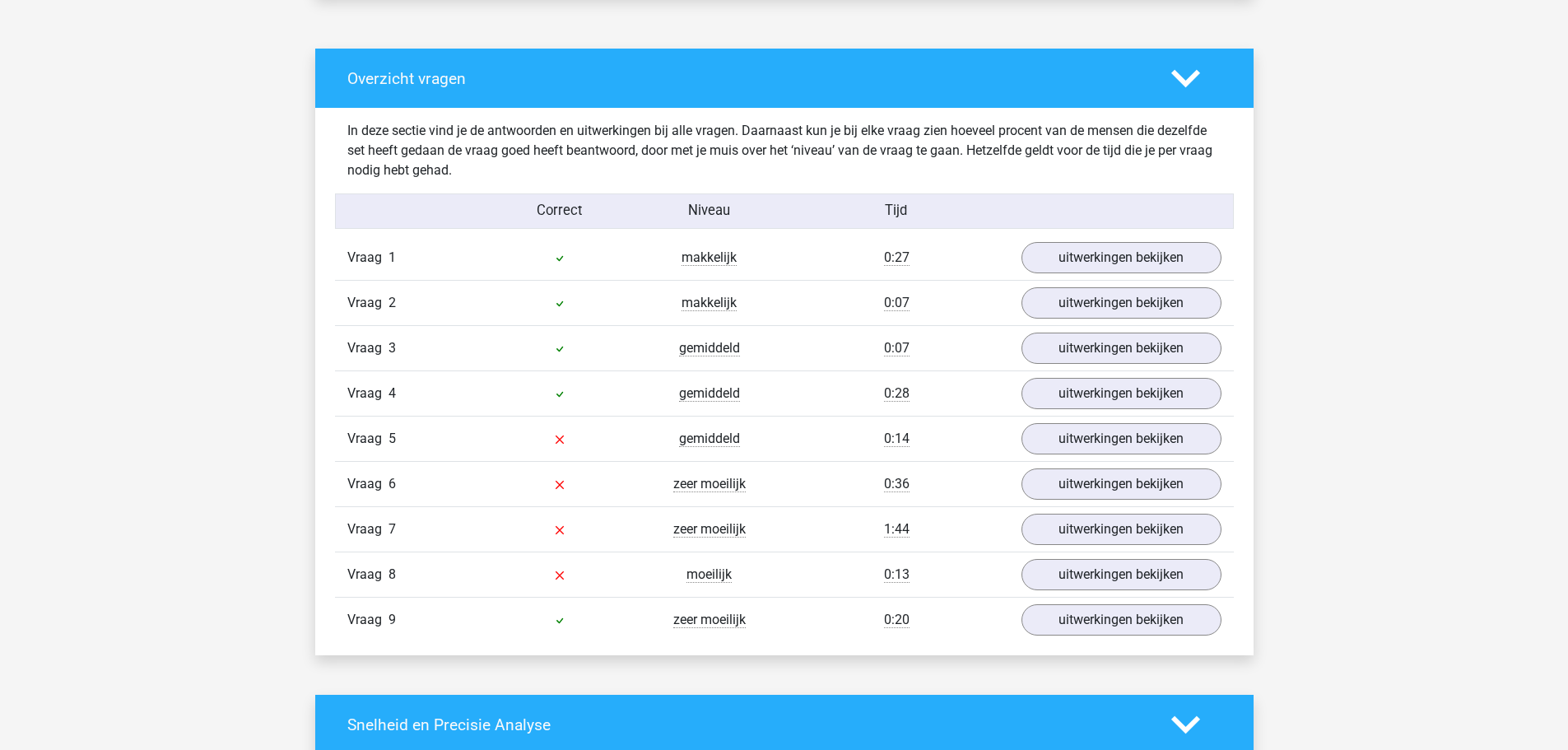
scroll to position [1399, 0]
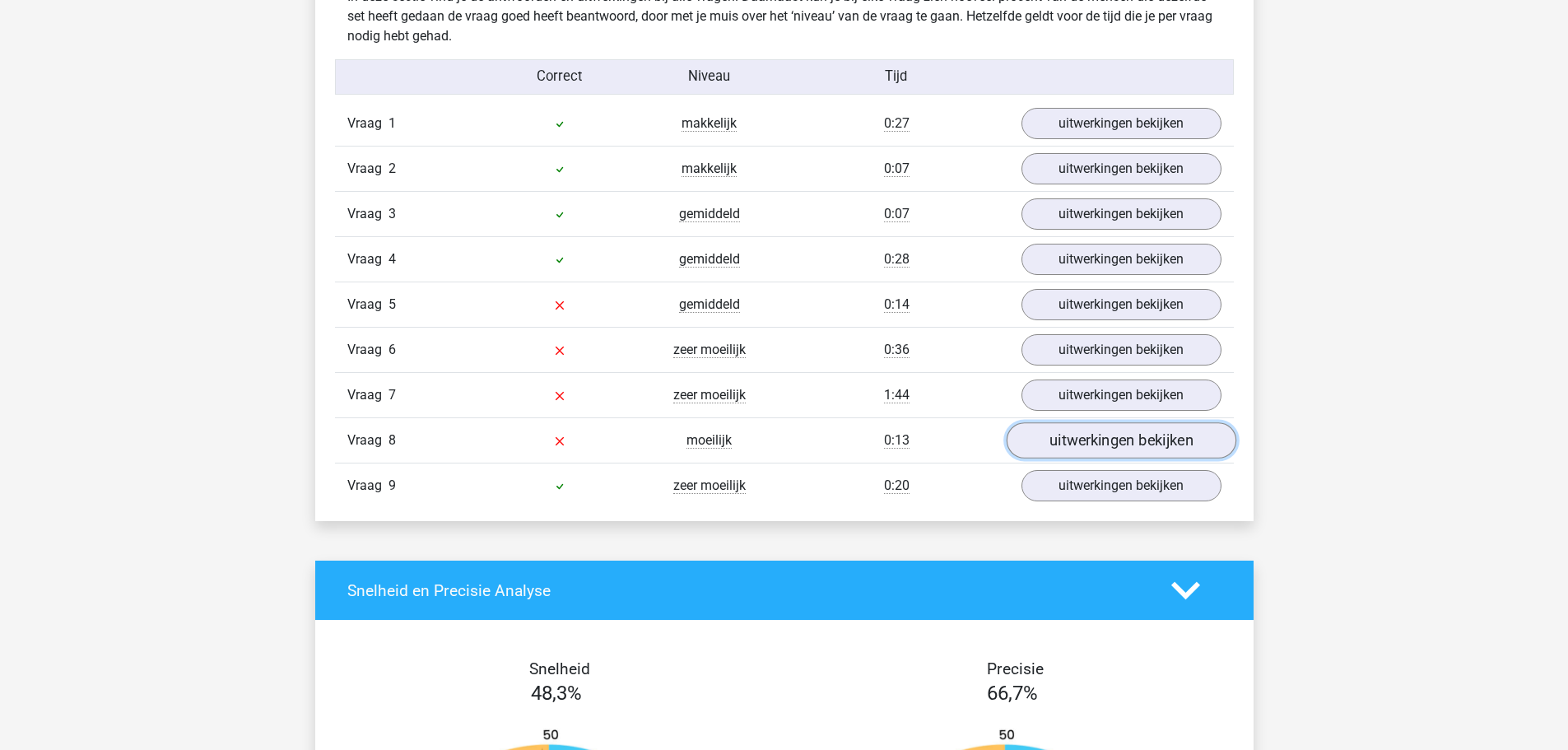
click at [1129, 442] on link "uitwerkingen bekijken" at bounding box center [1121, 440] width 230 height 36
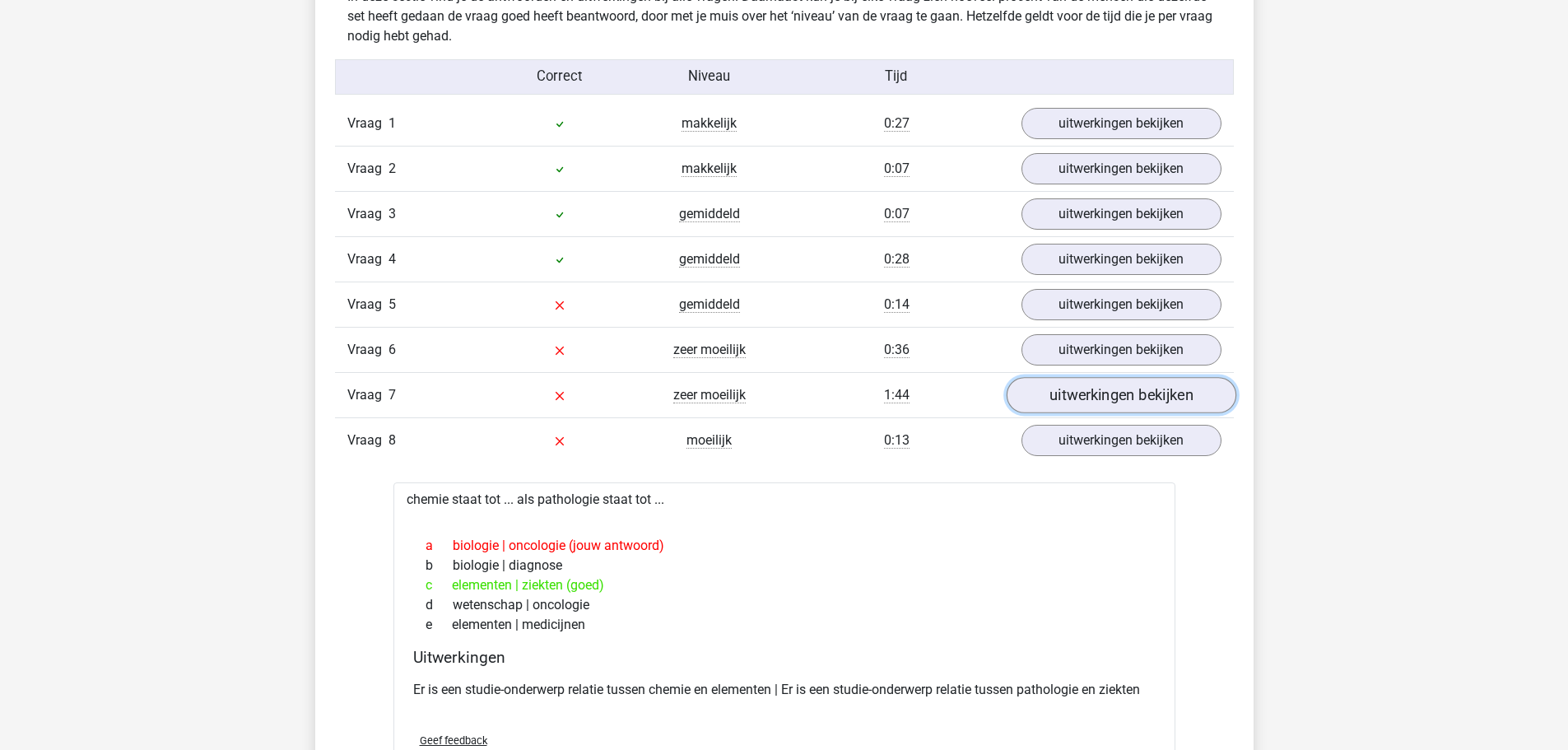
click at [1116, 383] on link "uitwerkingen bekijken" at bounding box center [1121, 395] width 230 height 36
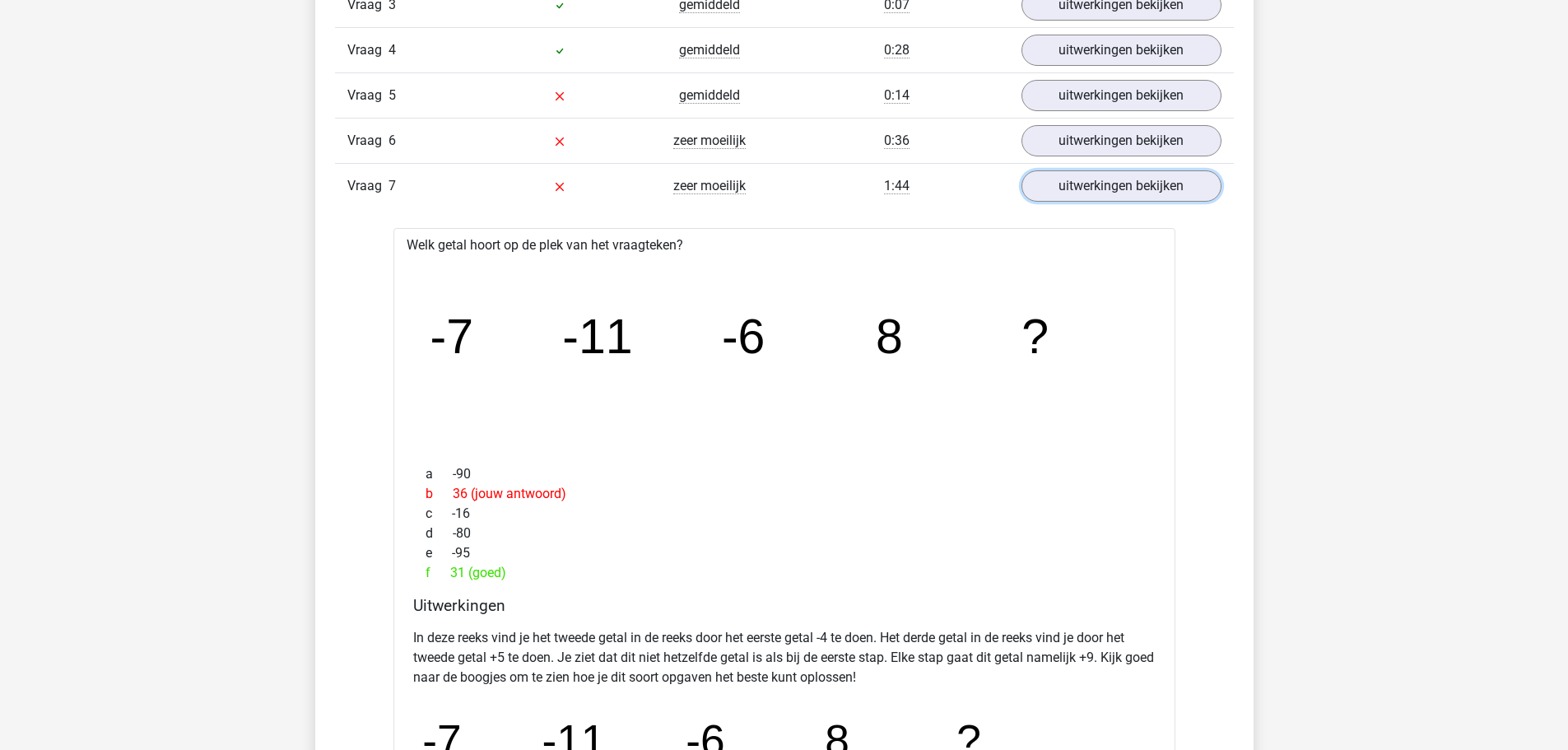
scroll to position [1481, 0]
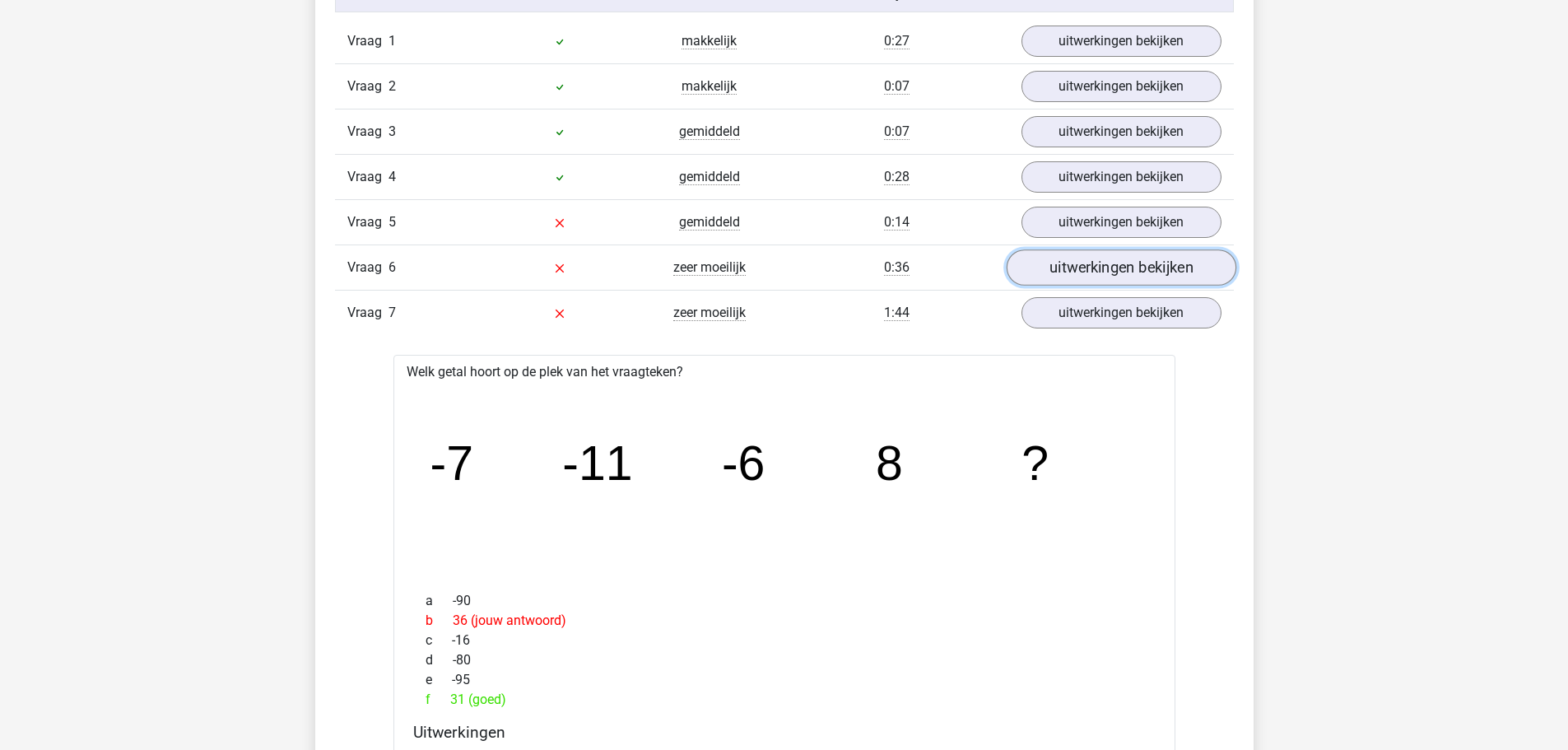
click at [1106, 265] on link "uitwerkingen bekijken" at bounding box center [1121, 267] width 230 height 36
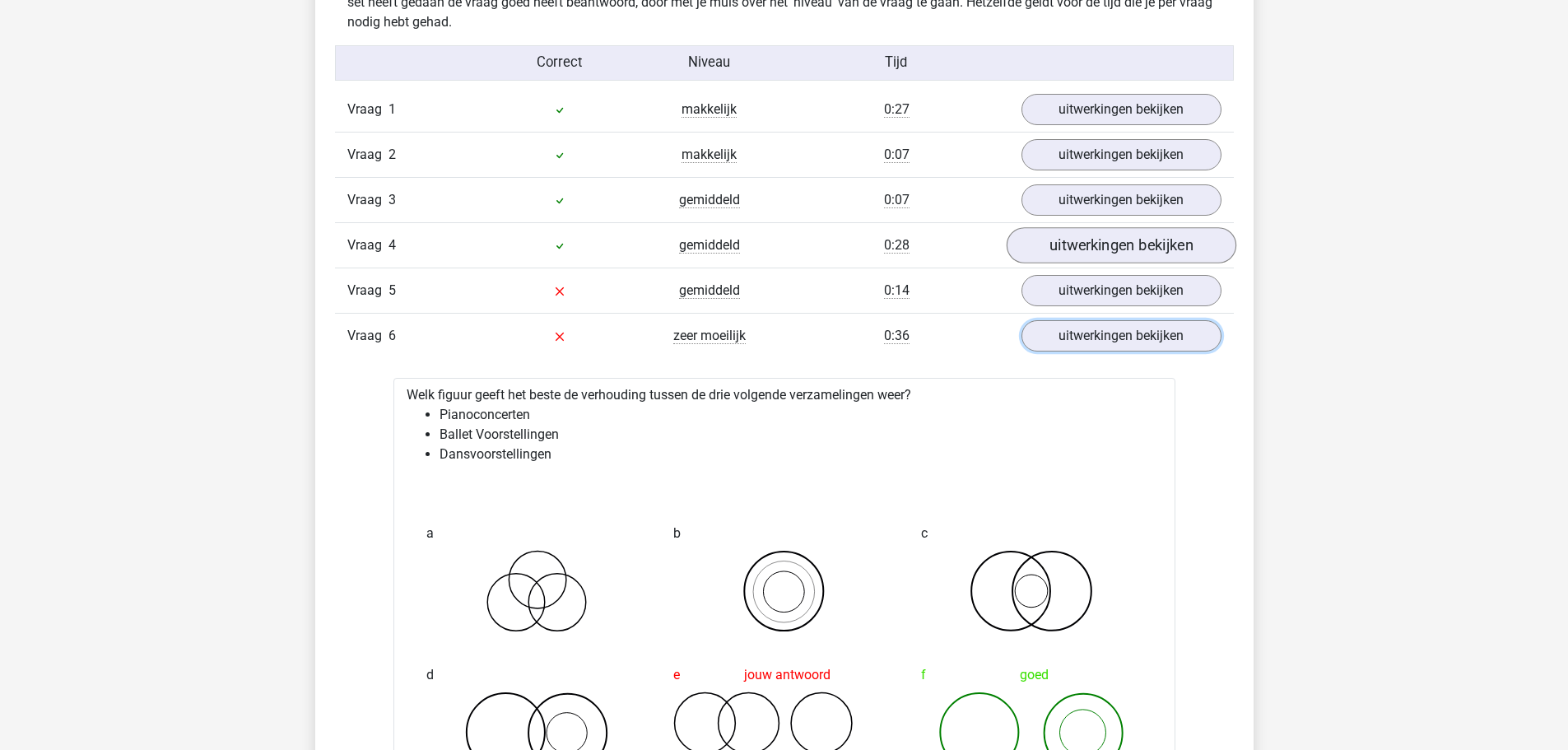
scroll to position [1399, 0]
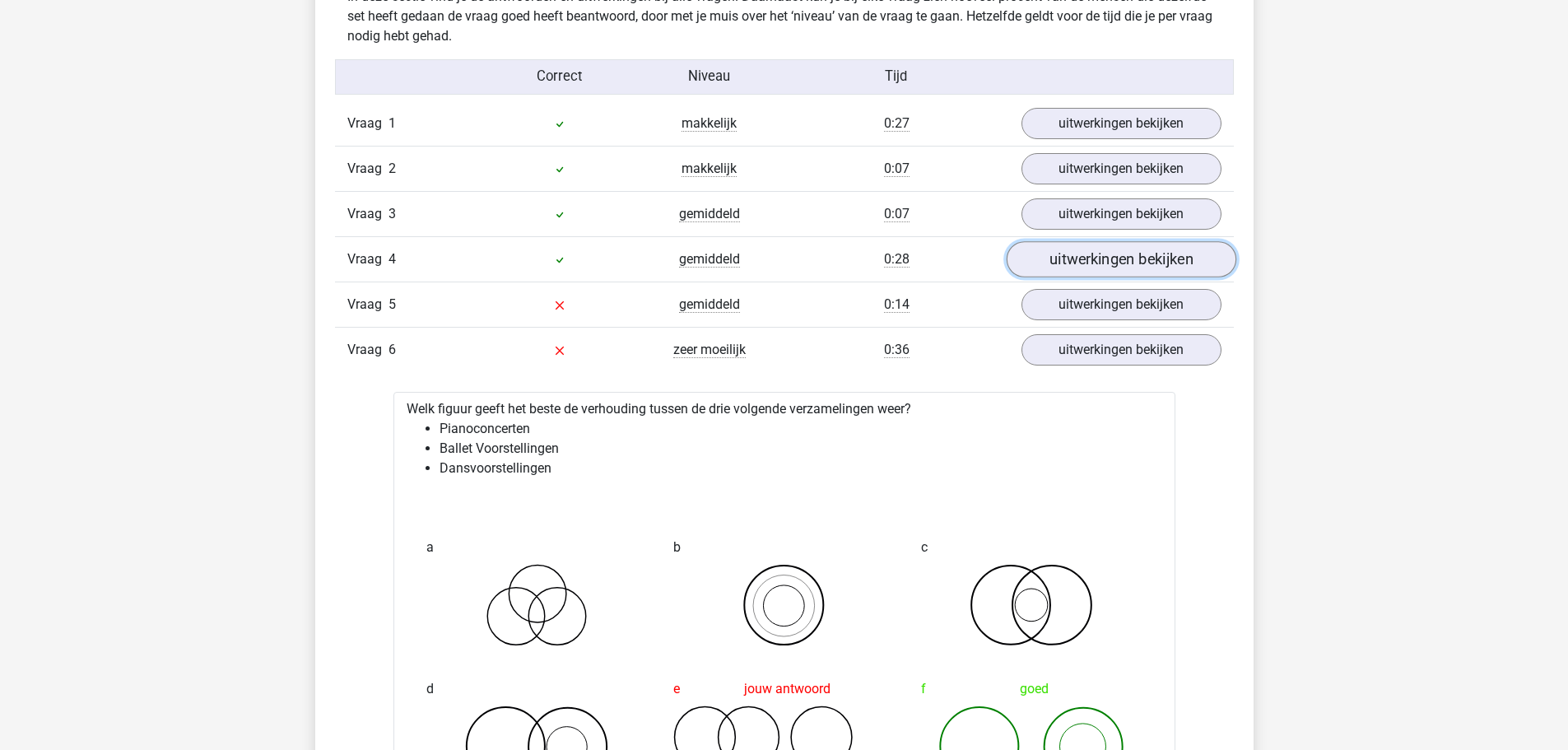
click at [1108, 267] on link "uitwerkingen bekijken" at bounding box center [1121, 259] width 230 height 36
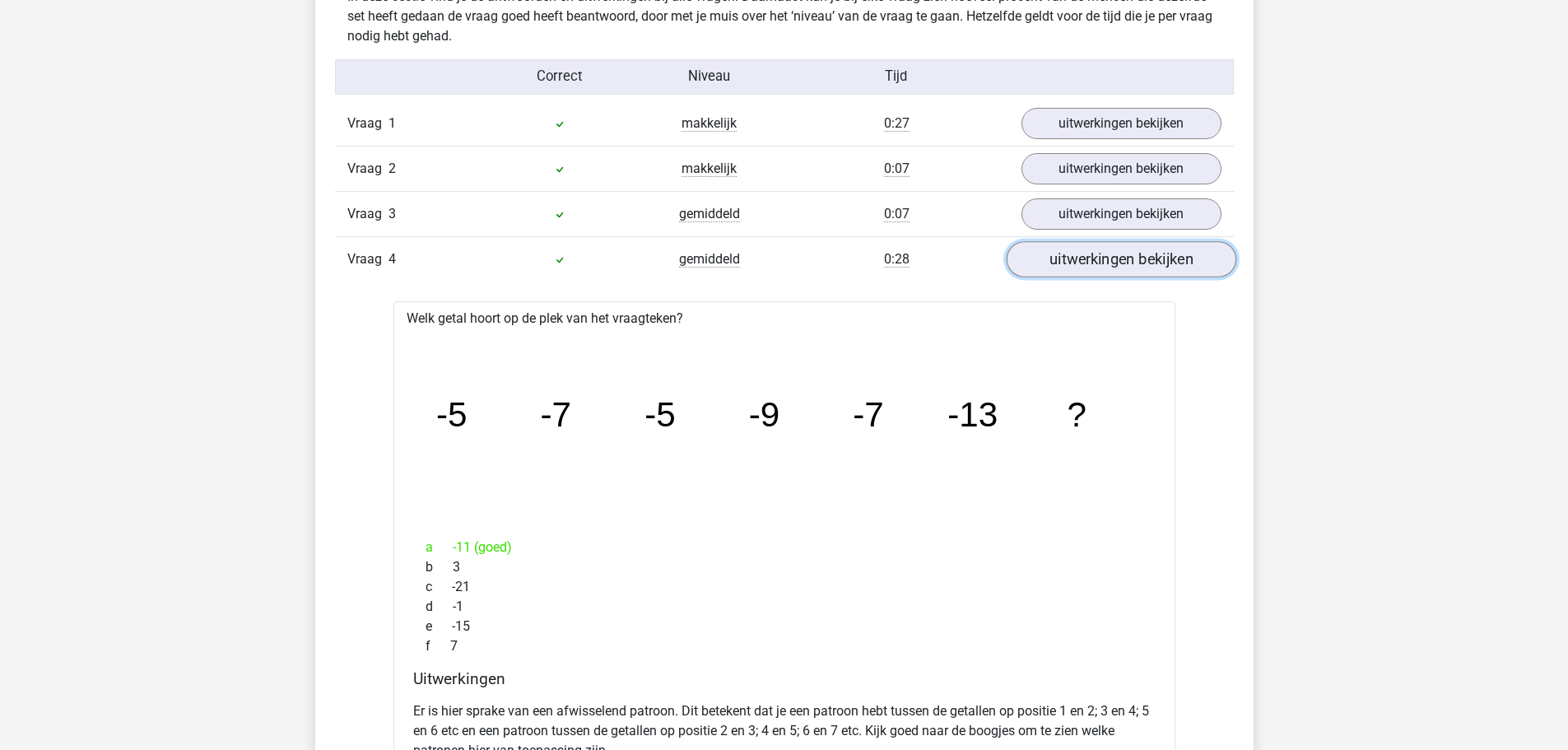
click at [1122, 263] on link "uitwerkingen bekijken" at bounding box center [1121, 259] width 230 height 36
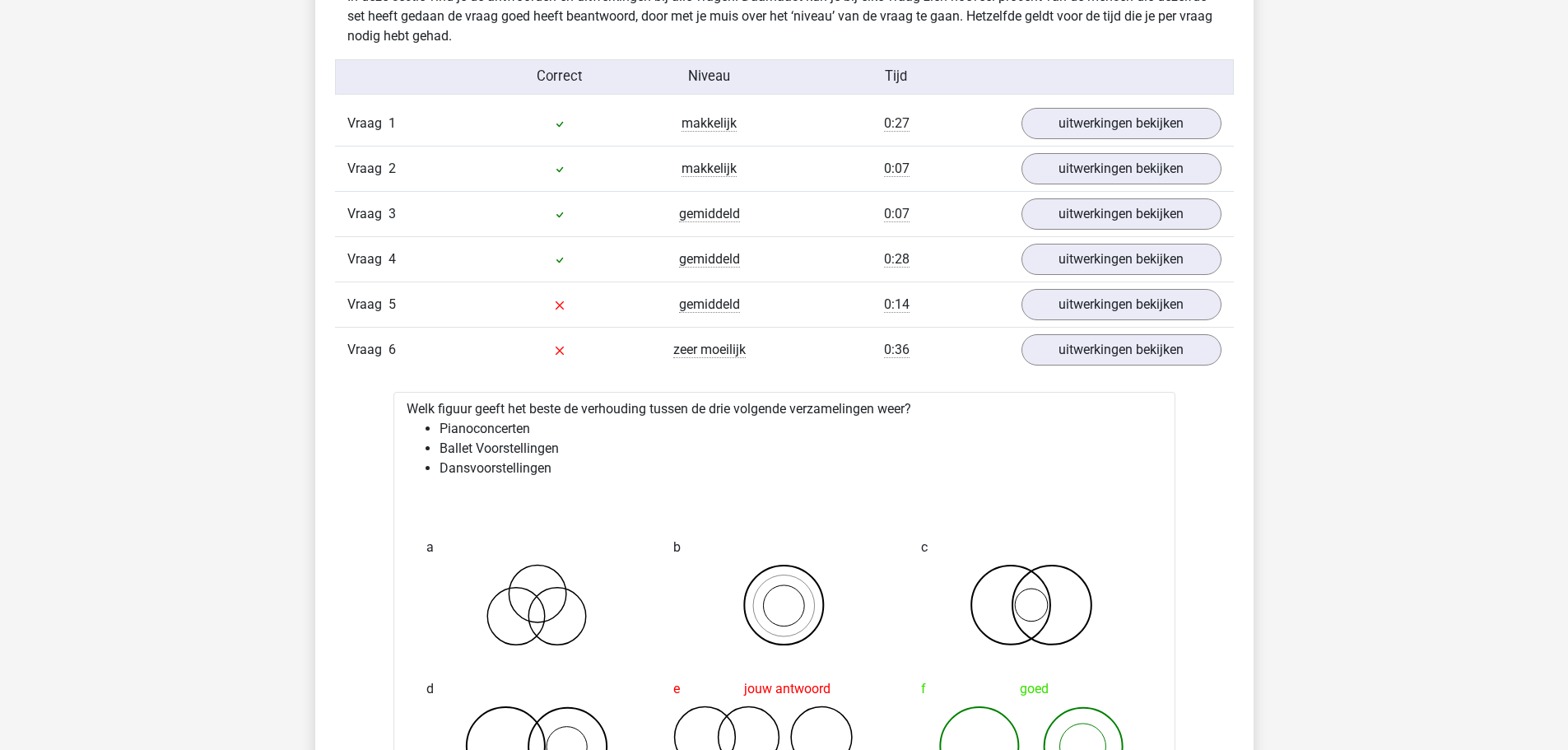
click at [1128, 285] on div "Vraag 5 gemiddeld 0:14 uitwerkingen bekijken" at bounding box center [784, 304] width 899 height 45
click at [1124, 303] on link "uitwerkingen bekijken" at bounding box center [1121, 304] width 230 height 36
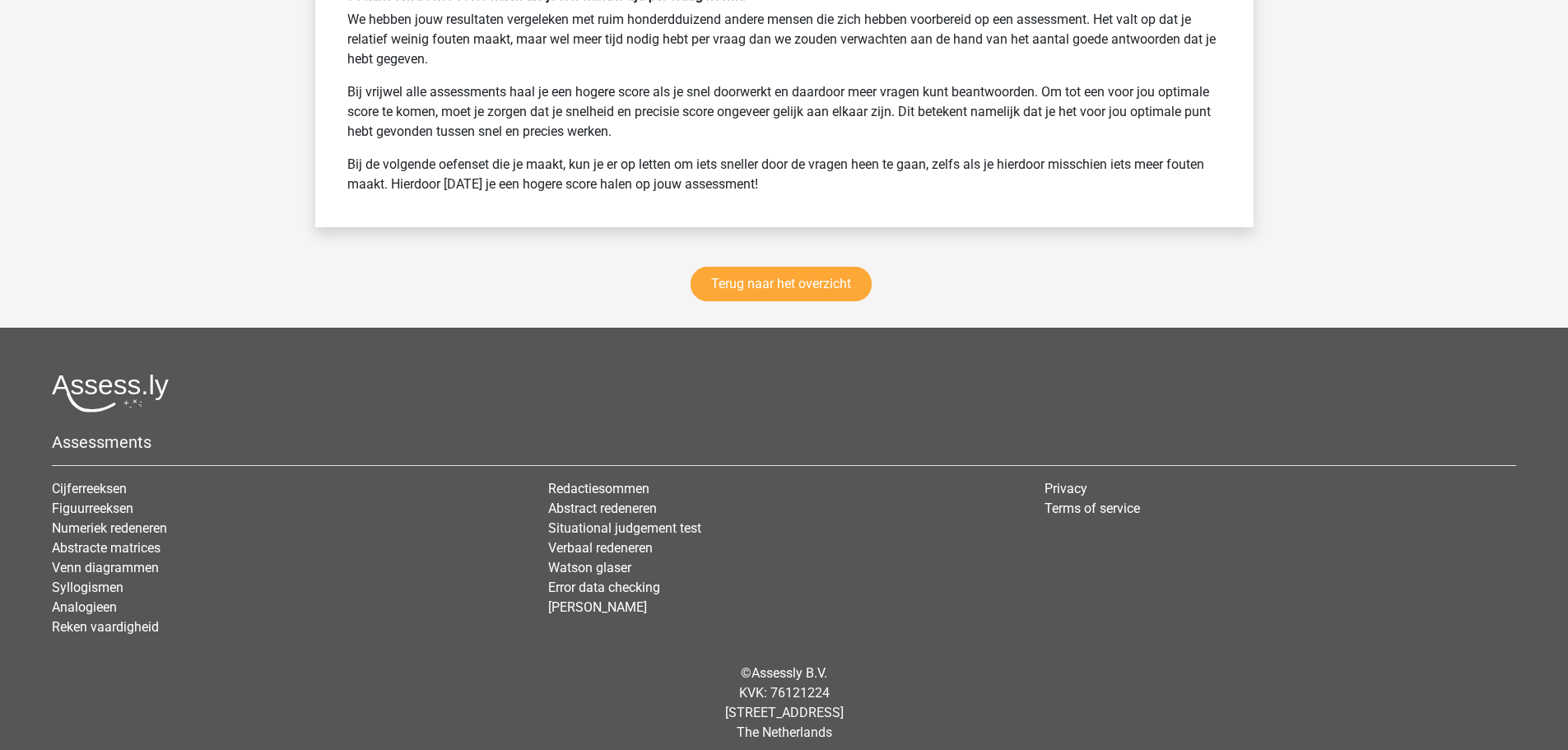
scroll to position [4811, 0]
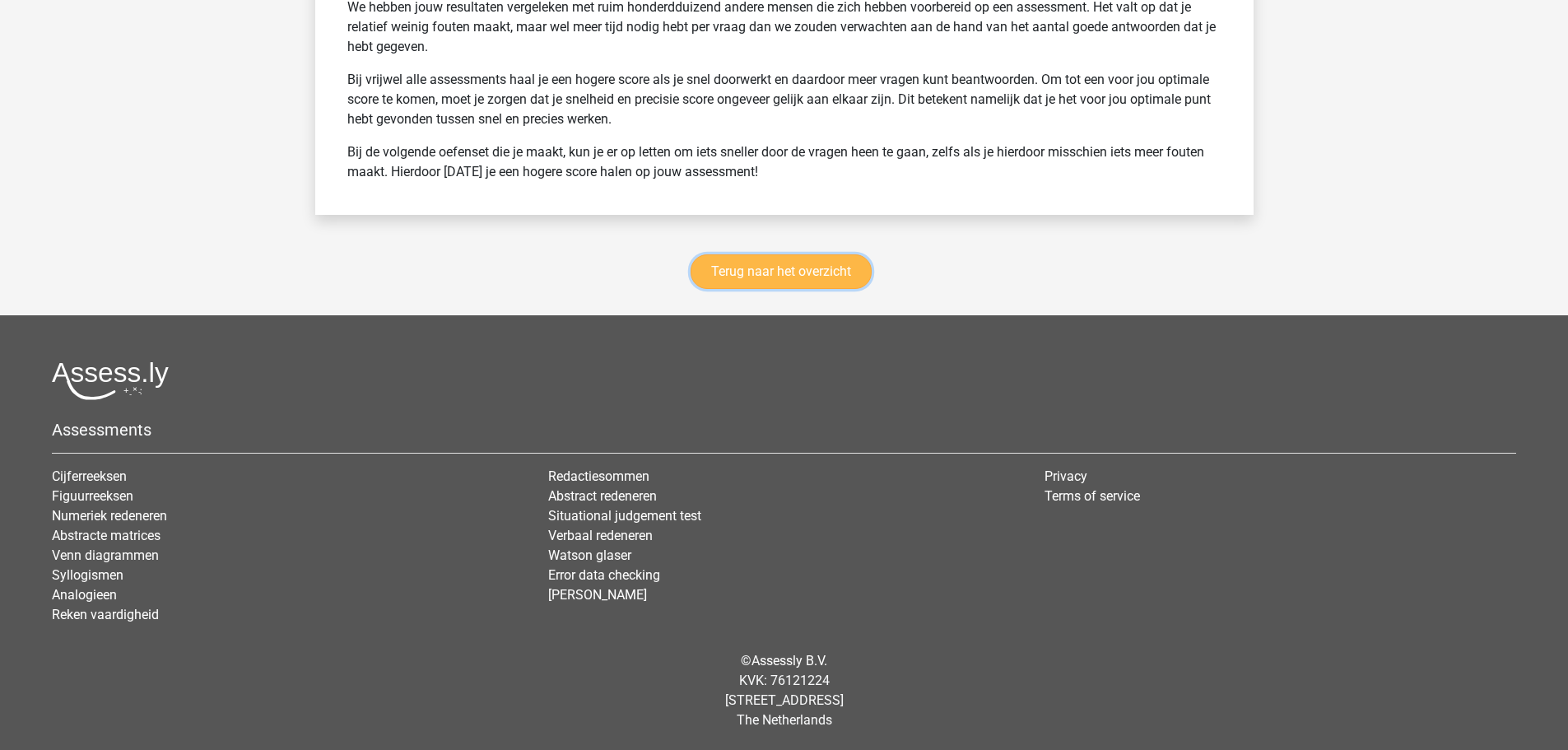
click at [853, 265] on link "Terug naar het overzicht" at bounding box center [781, 271] width 181 height 35
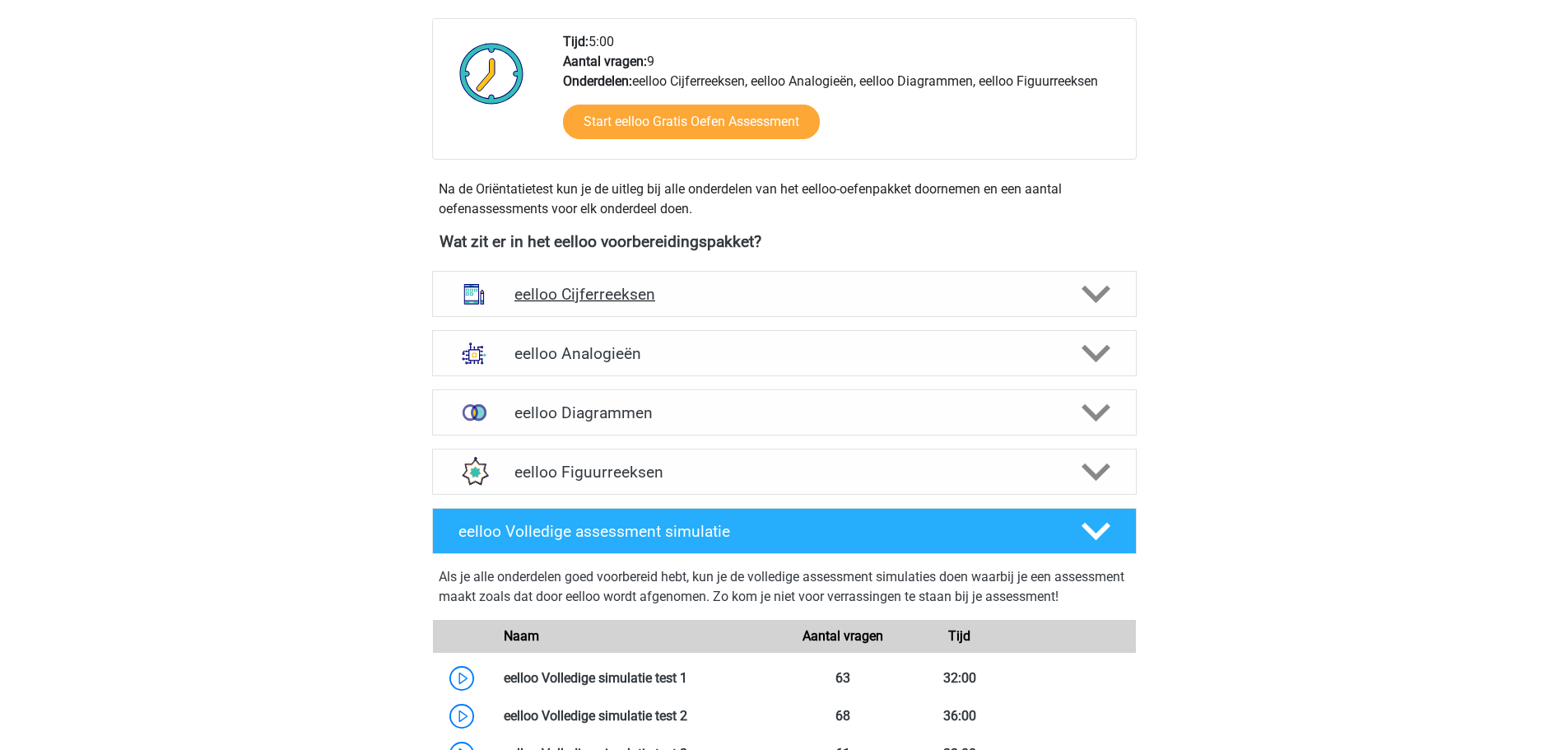
scroll to position [659, 0]
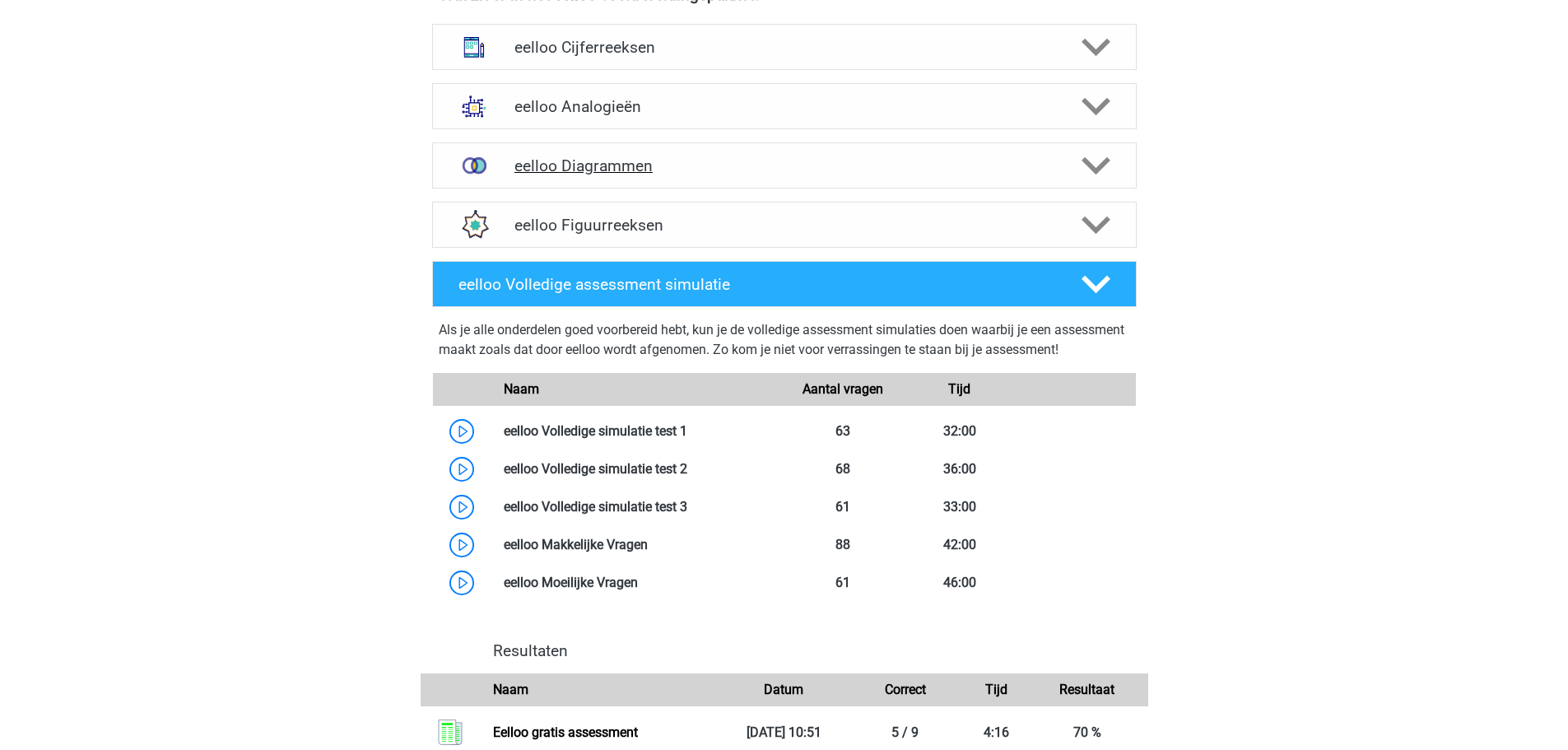
click at [654, 163] on h4 "eelloo Diagrammen" at bounding box center [784, 166] width 539 height 19
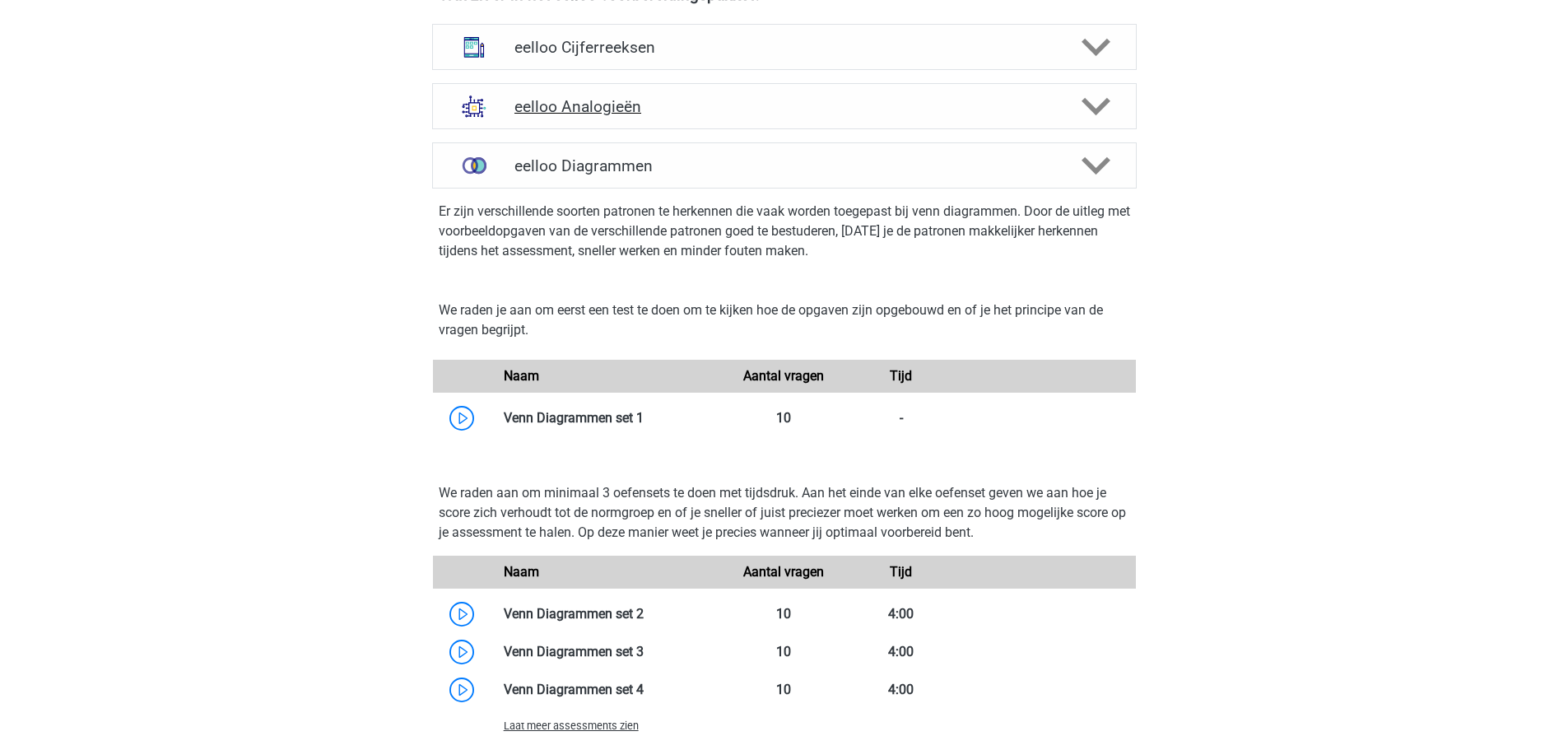
click at [690, 128] on div "eelloo Analogieën" at bounding box center [784, 105] width 705 height 46
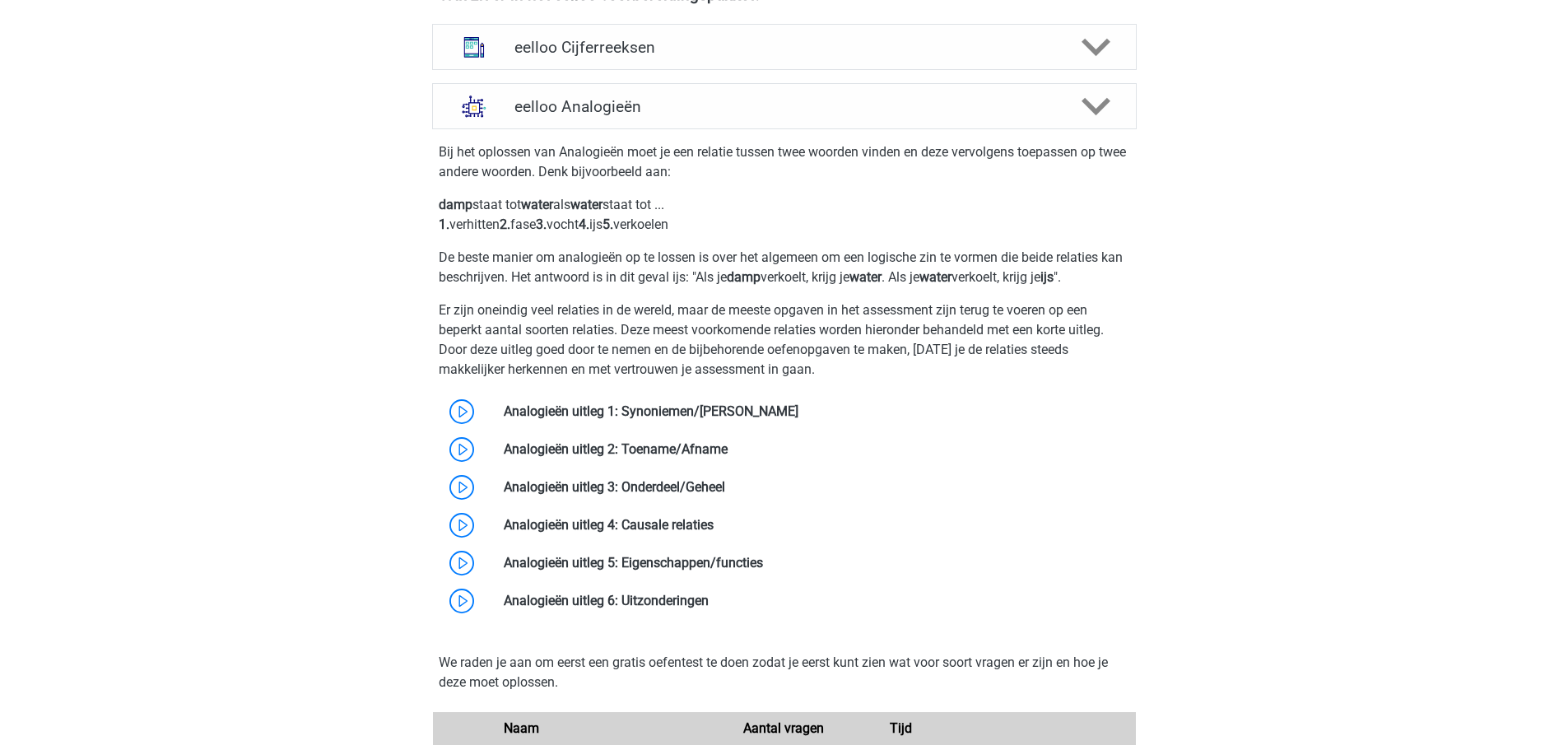
scroll to position [576, 0]
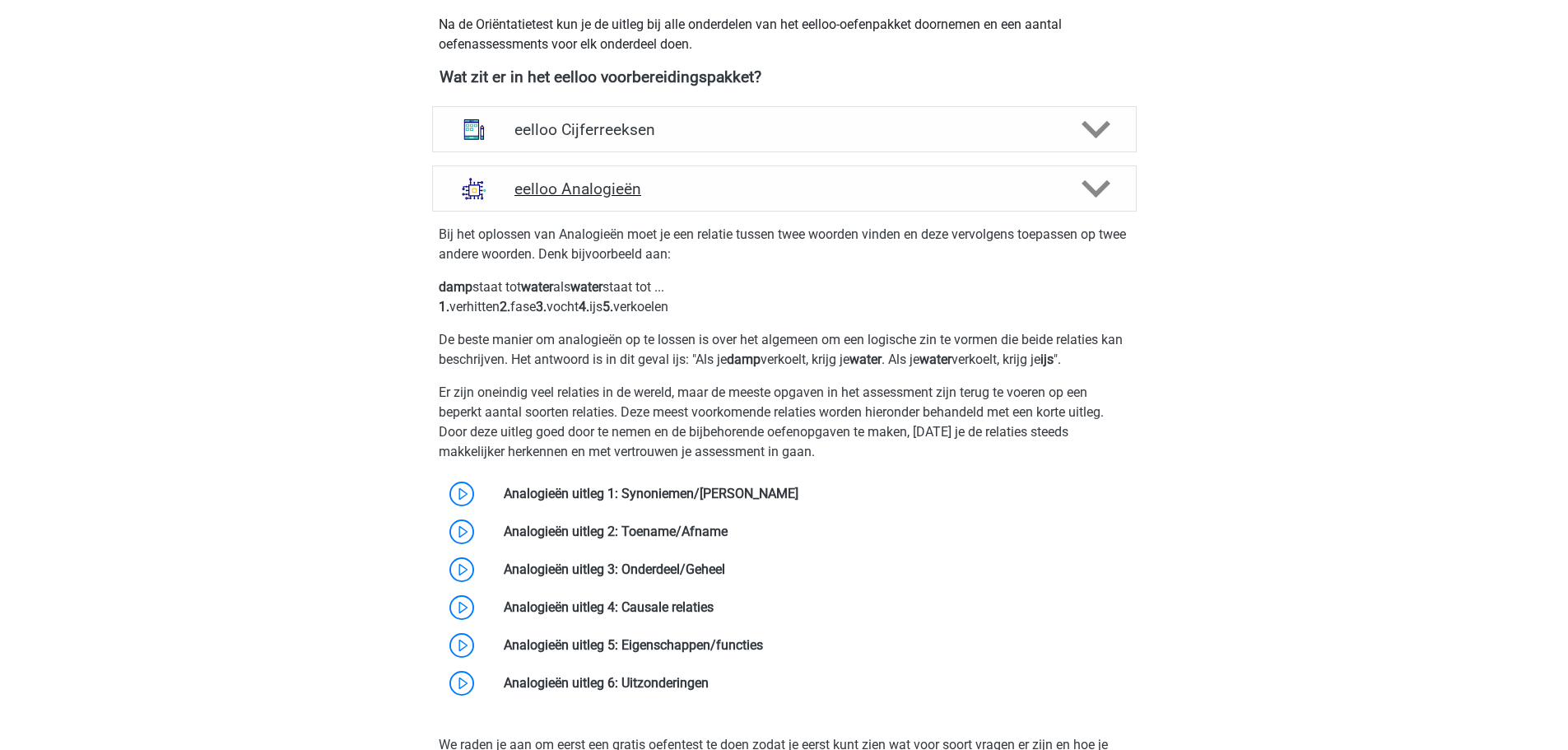
click at [647, 174] on div "eelloo Analogieën" at bounding box center [784, 188] width 705 height 46
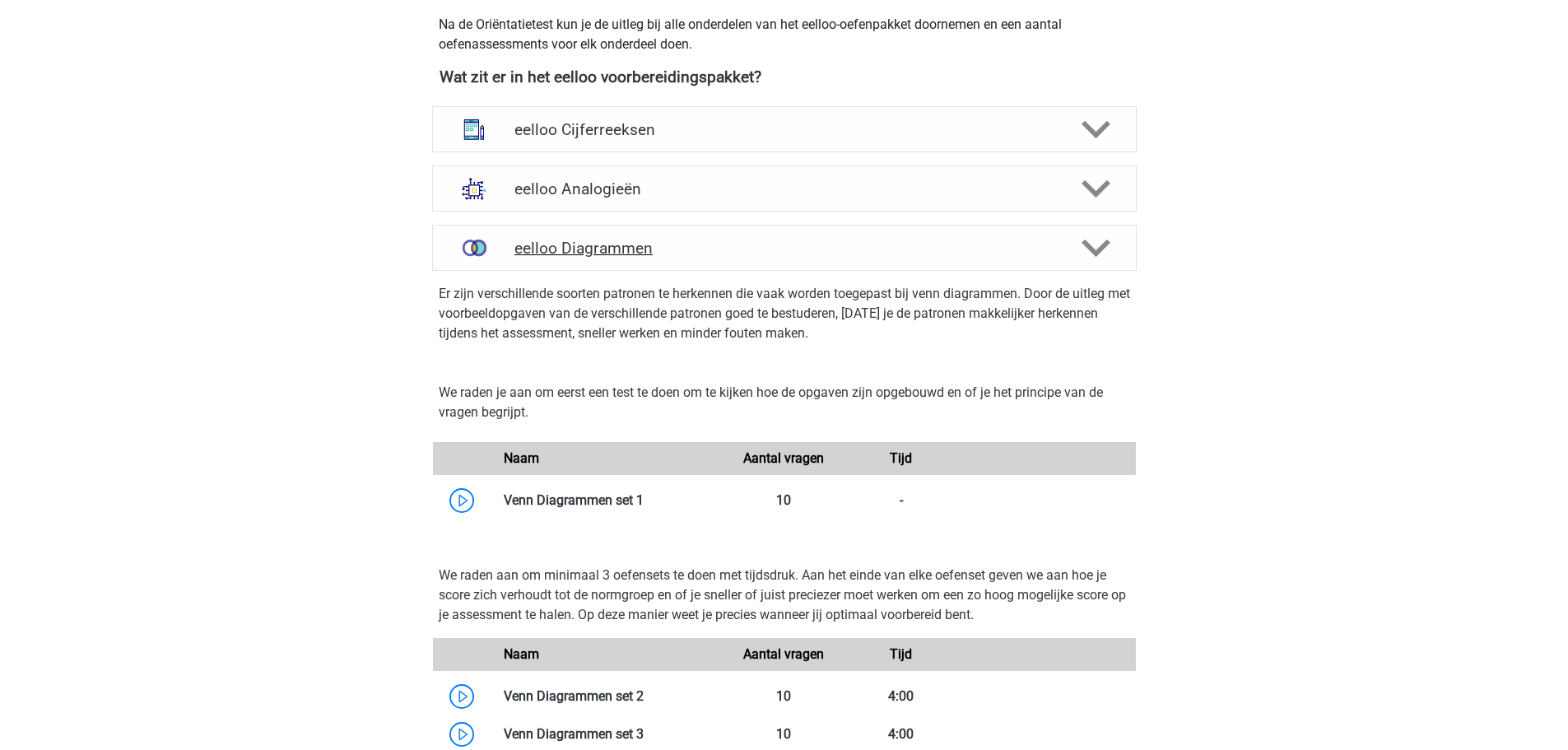
click at [676, 231] on div "eelloo Diagrammen" at bounding box center [784, 247] width 705 height 46
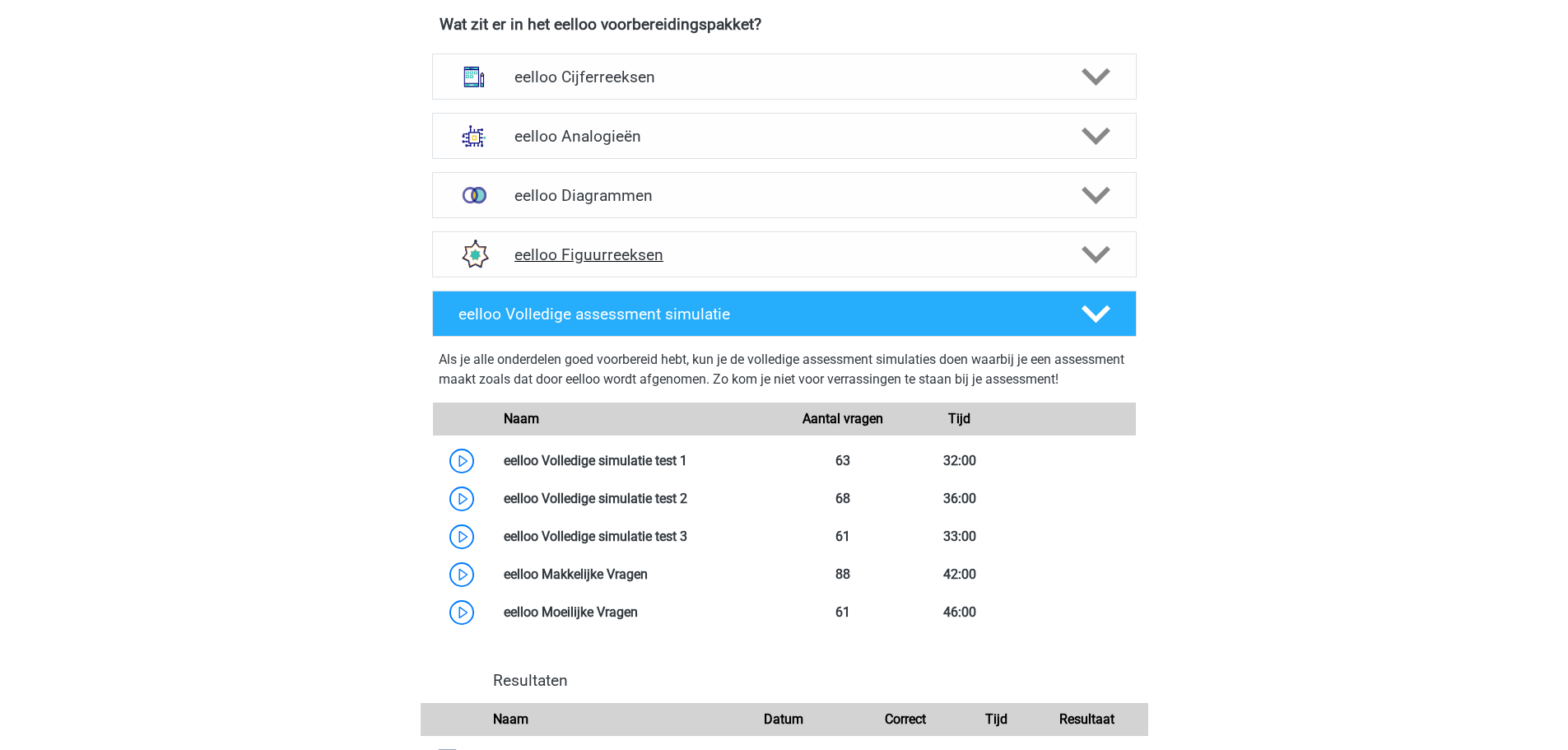
scroll to position [659, 0]
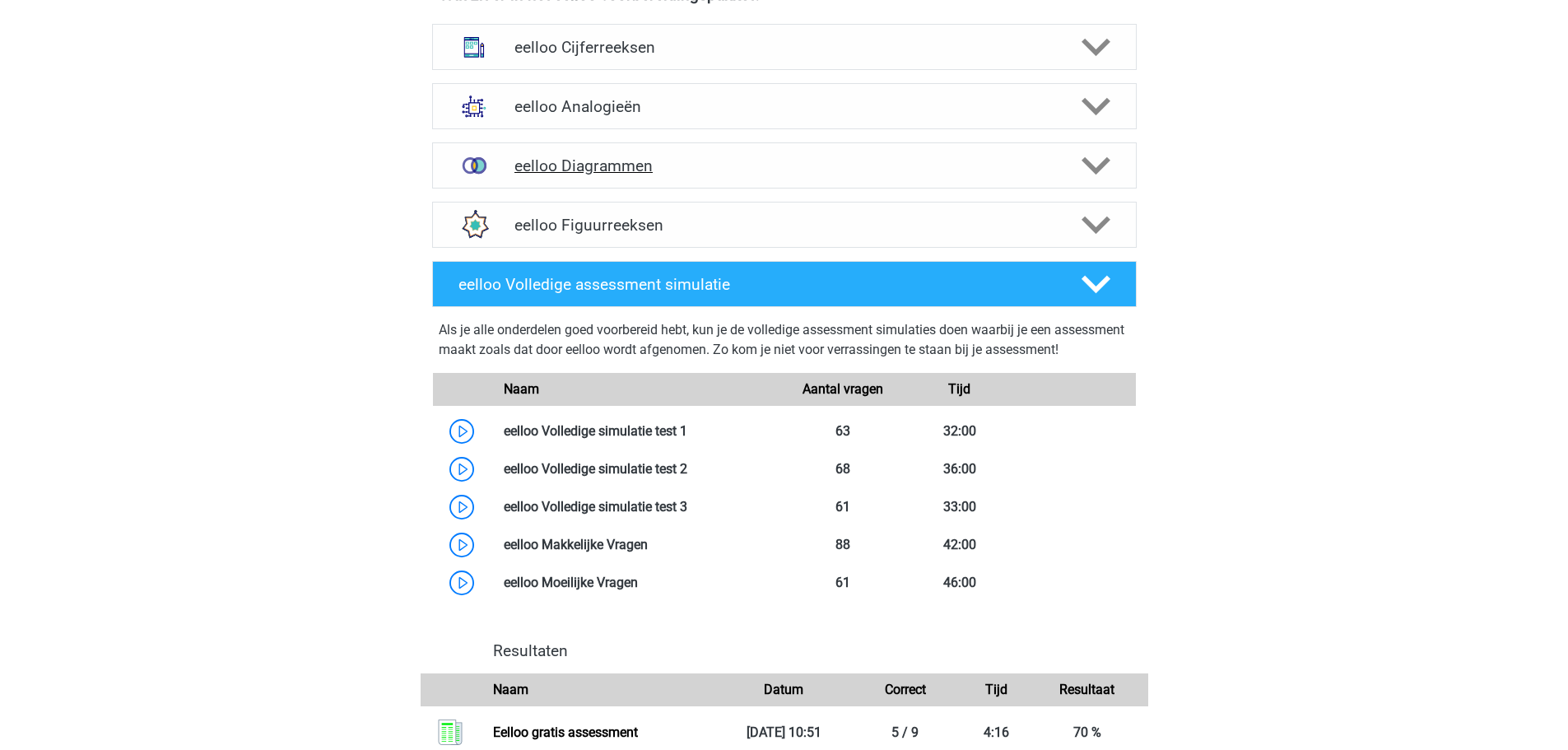
click at [716, 176] on div "eelloo Diagrammen" at bounding box center [784, 165] width 705 height 46
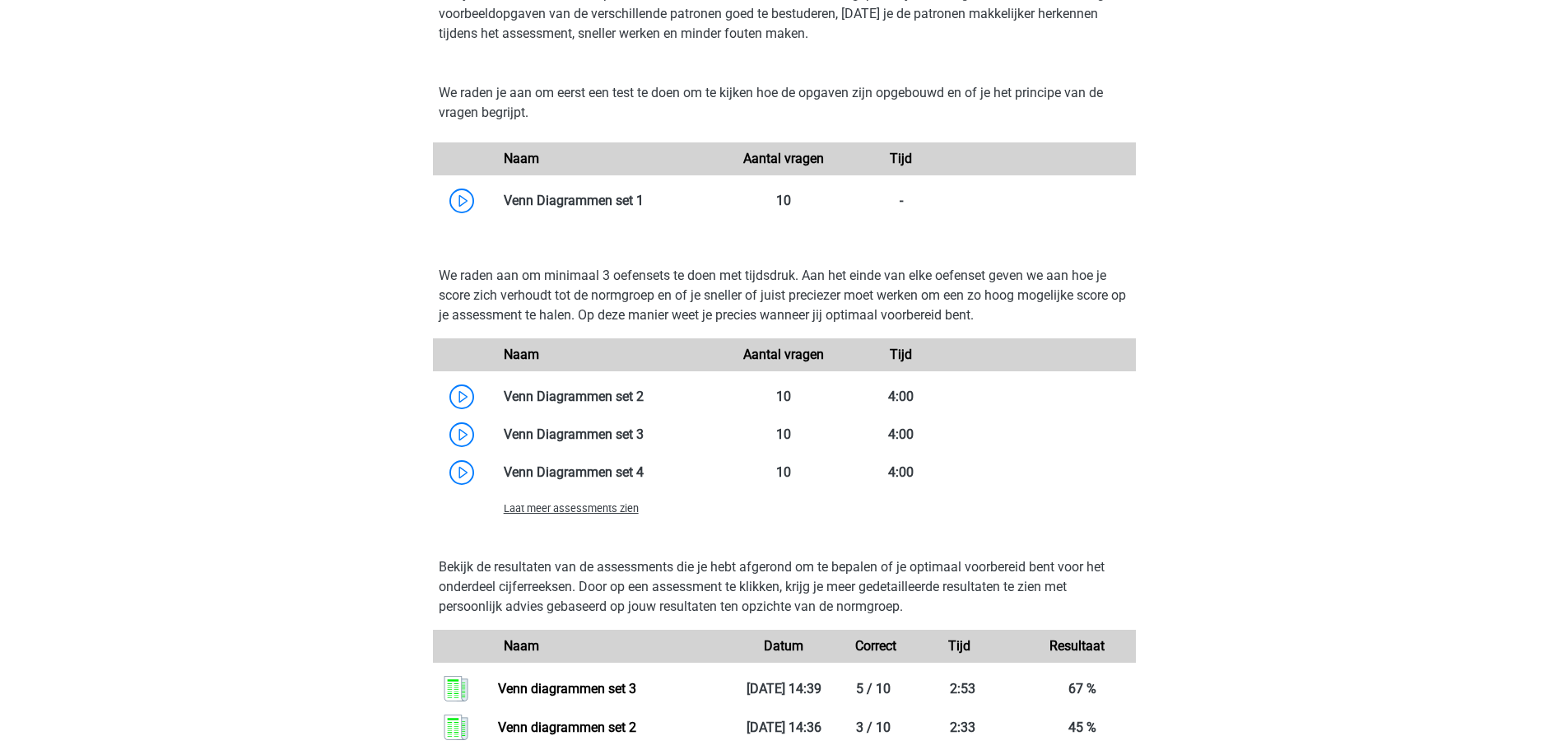
scroll to position [905, 0]
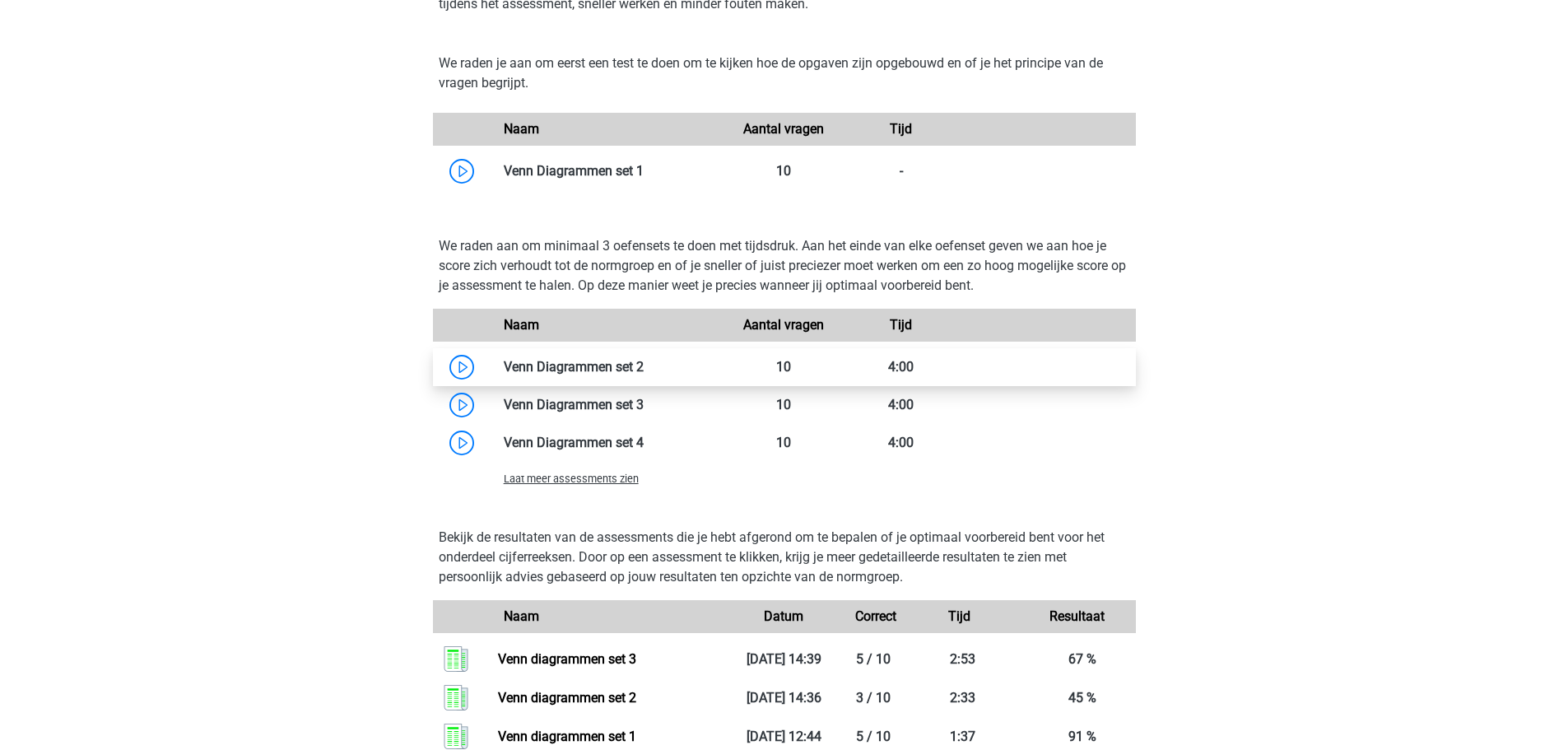
click at [644, 360] on link at bounding box center [644, 366] width 0 height 16
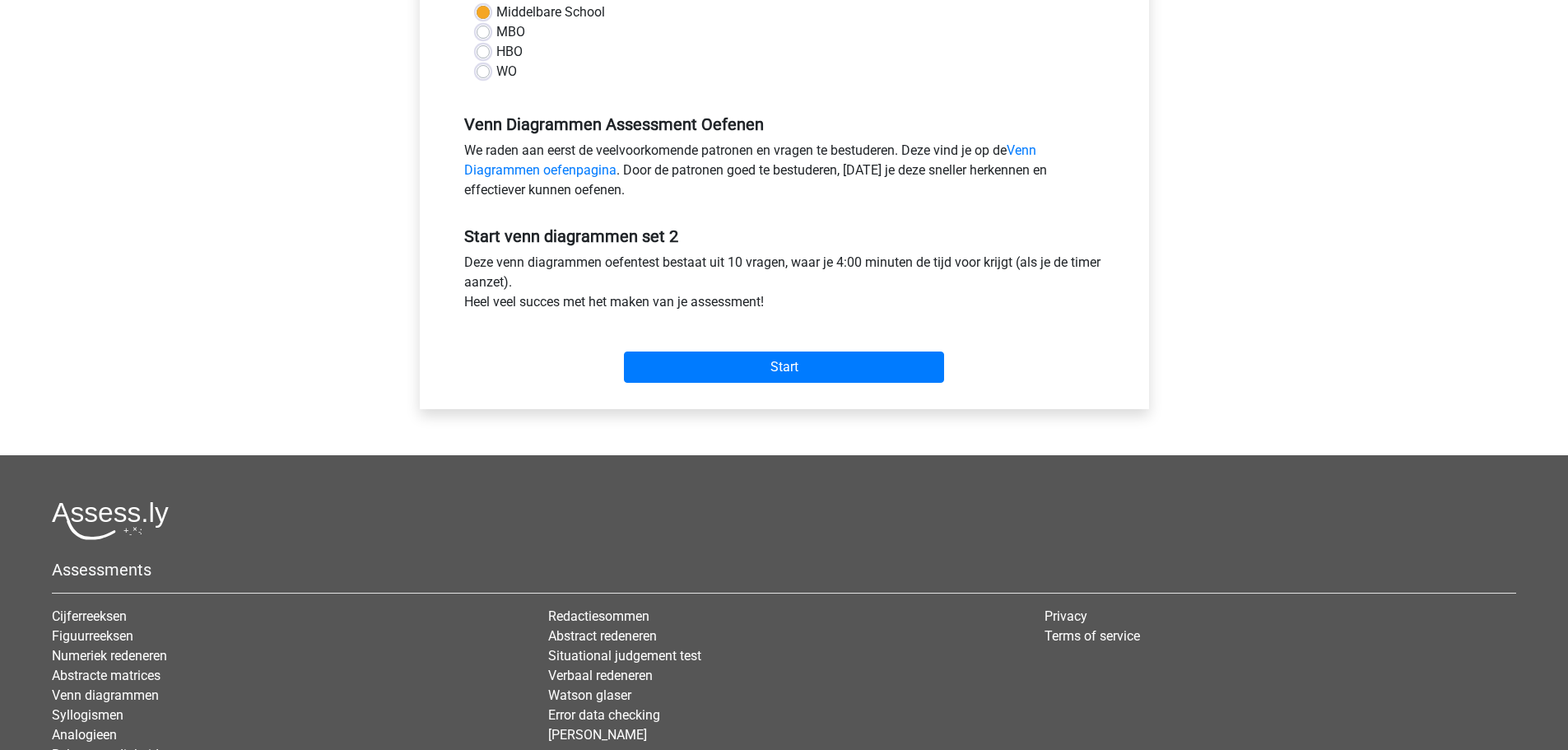
scroll to position [411, 0]
click at [798, 379] on input "Start" at bounding box center [784, 366] width 320 height 31
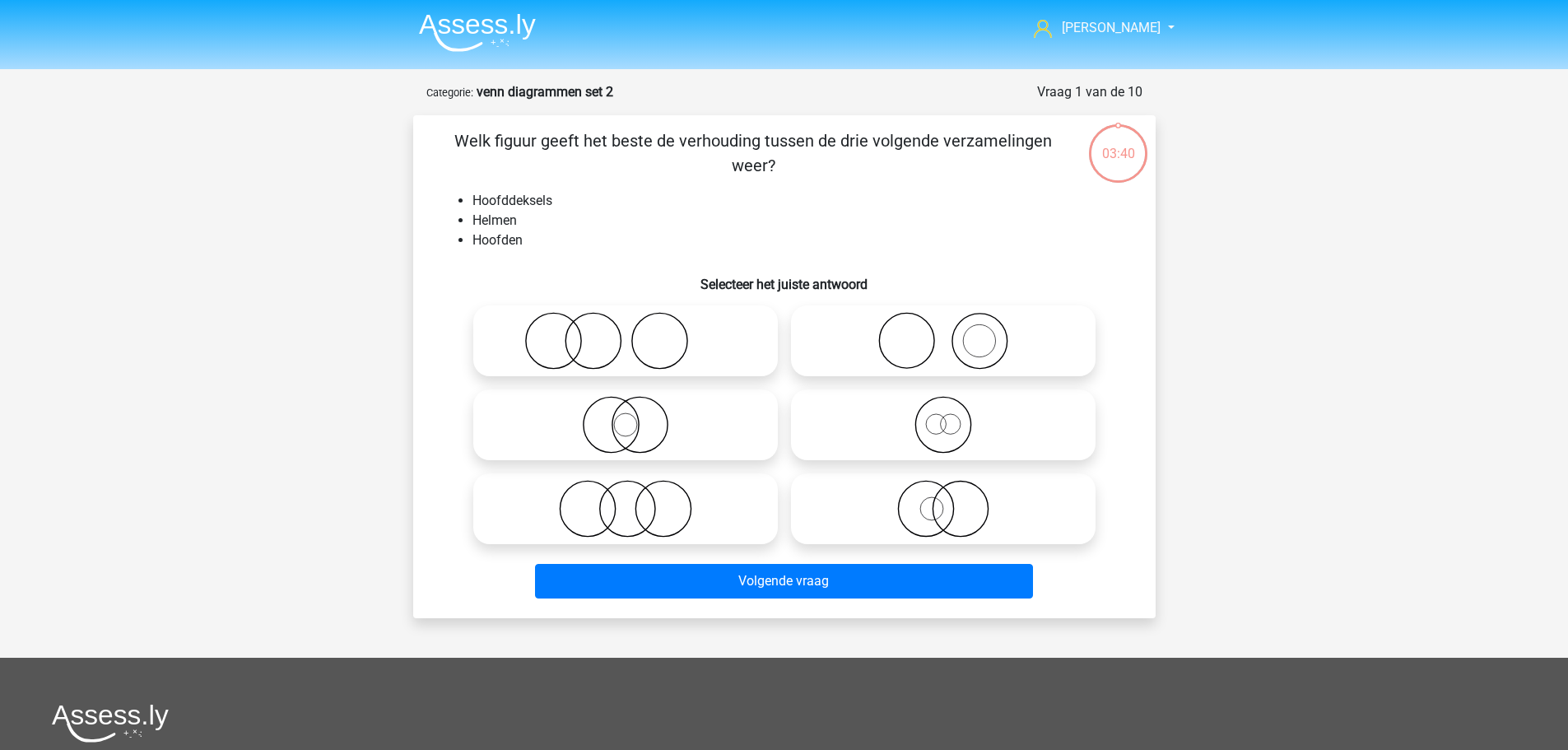
click at [716, 325] on icon at bounding box center [626, 340] width 292 height 57
click at [636, 325] on input "radio" at bounding box center [631, 327] width 10 height 10
radio input "true"
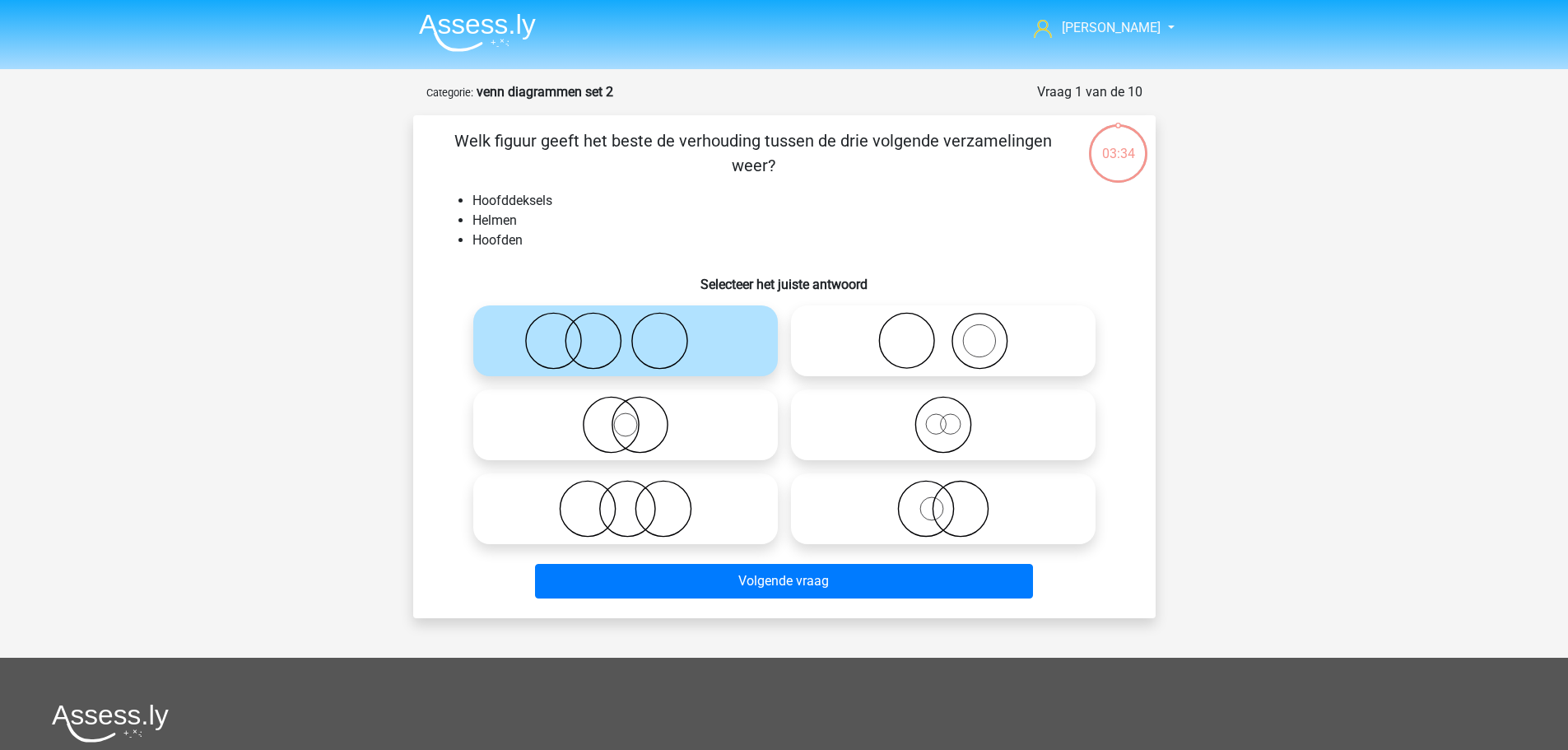
click at [862, 330] on icon at bounding box center [943, 340] width 292 height 57
click at [943, 330] on input "radio" at bounding box center [948, 327] width 10 height 10
radio input "true"
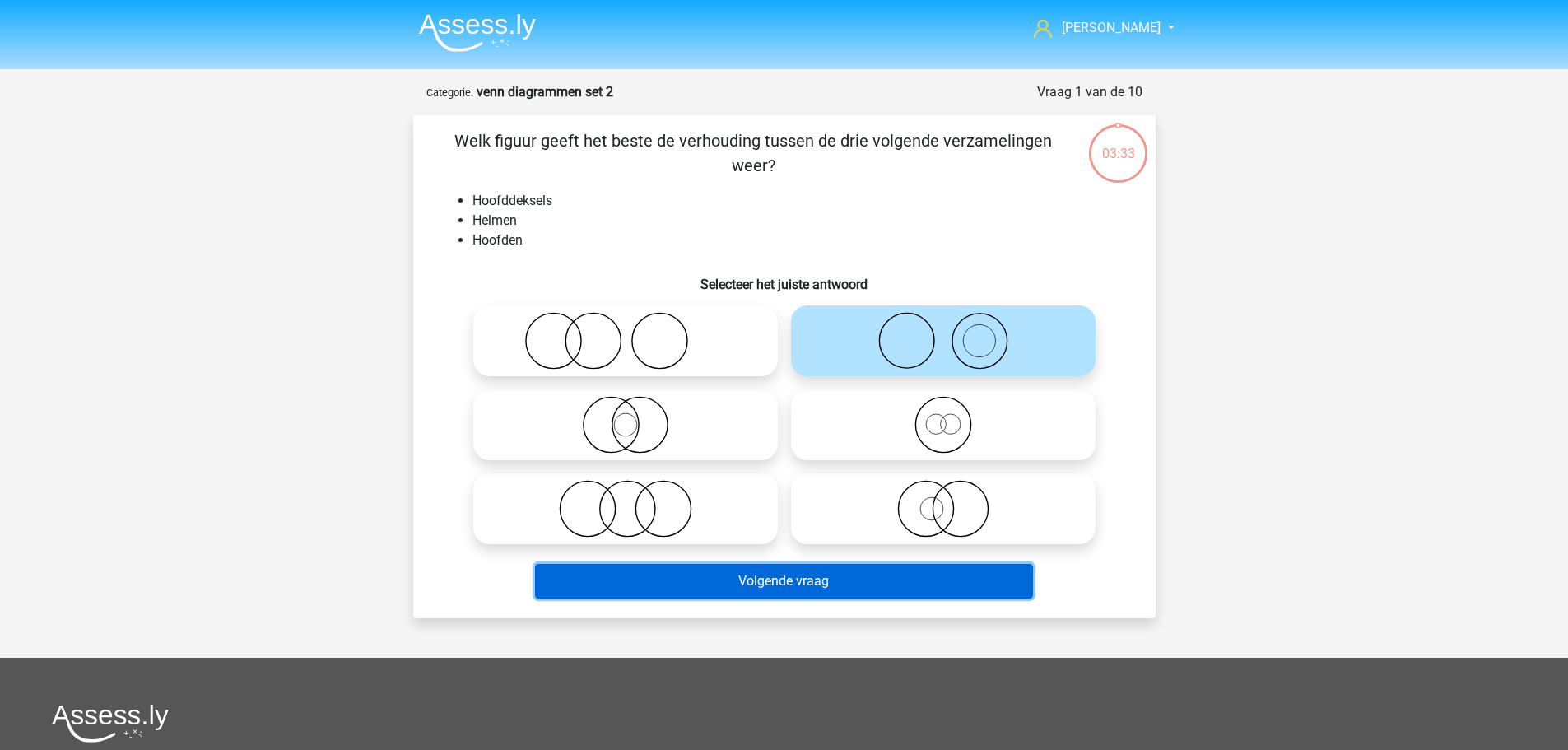
click at [826, 574] on button "Volgende vraag" at bounding box center [783, 581] width 498 height 35
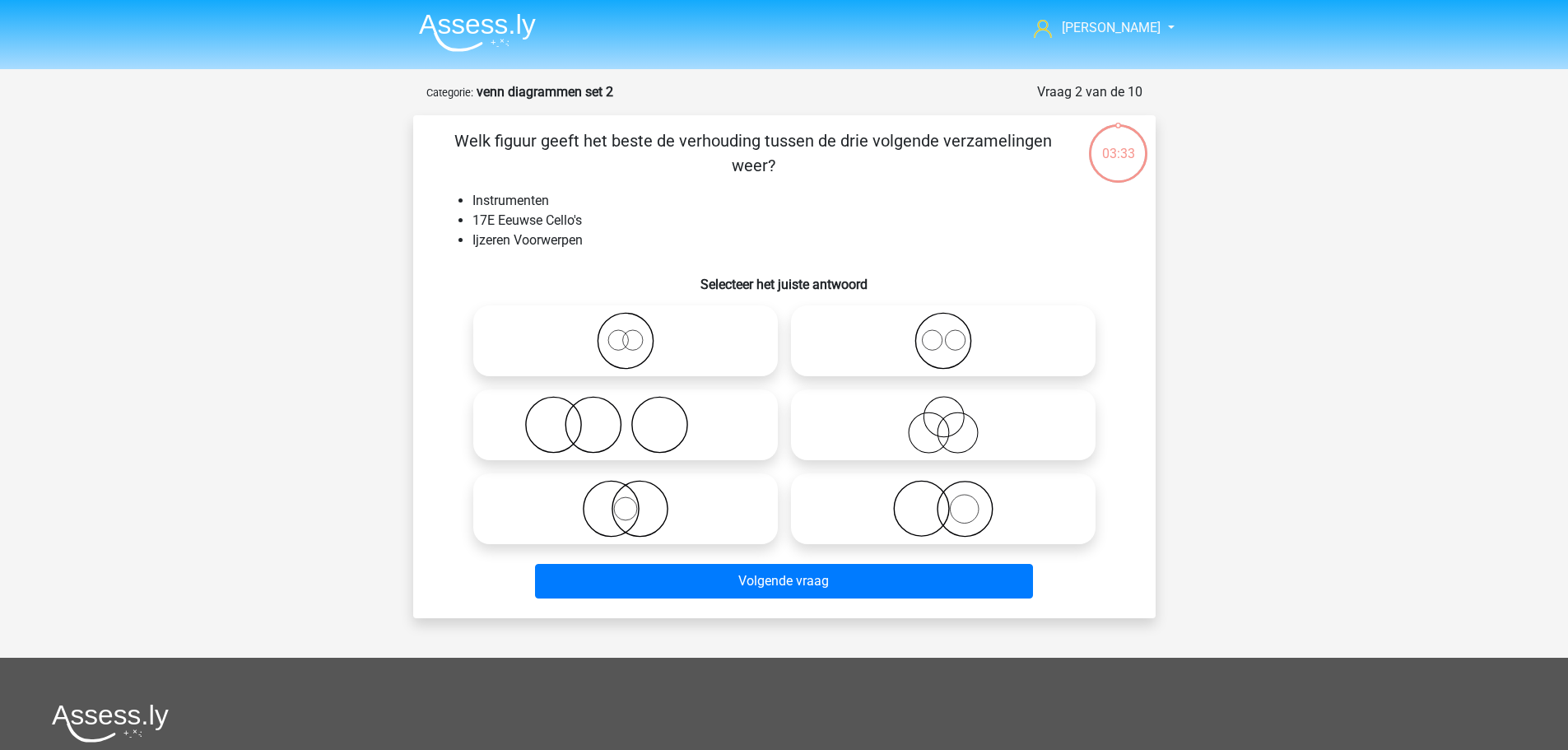
scroll to position [82, 0]
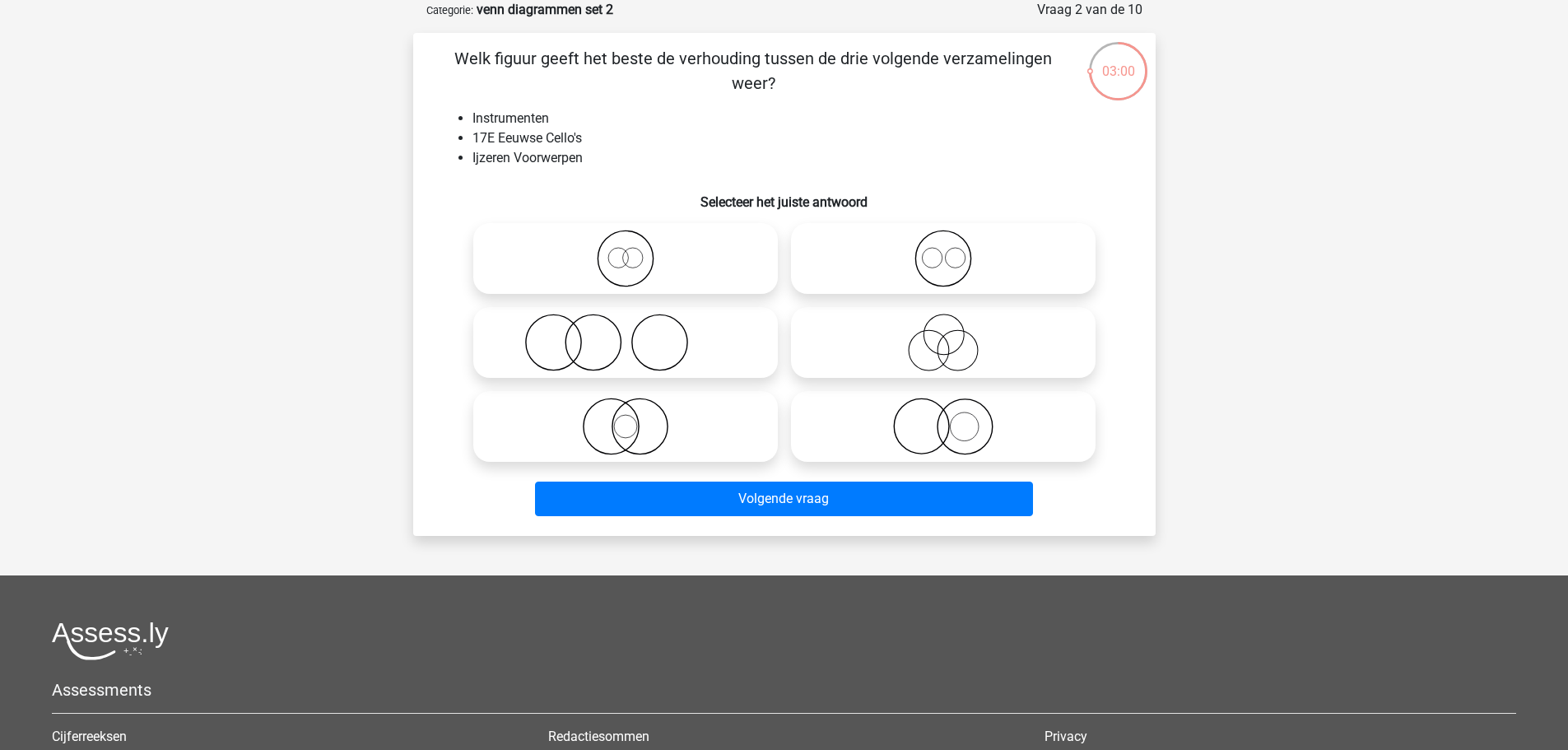
click at [751, 371] on icon at bounding box center [626, 342] width 292 height 57
click at [636, 334] on input "radio" at bounding box center [631, 328] width 10 height 10
radio input "true"
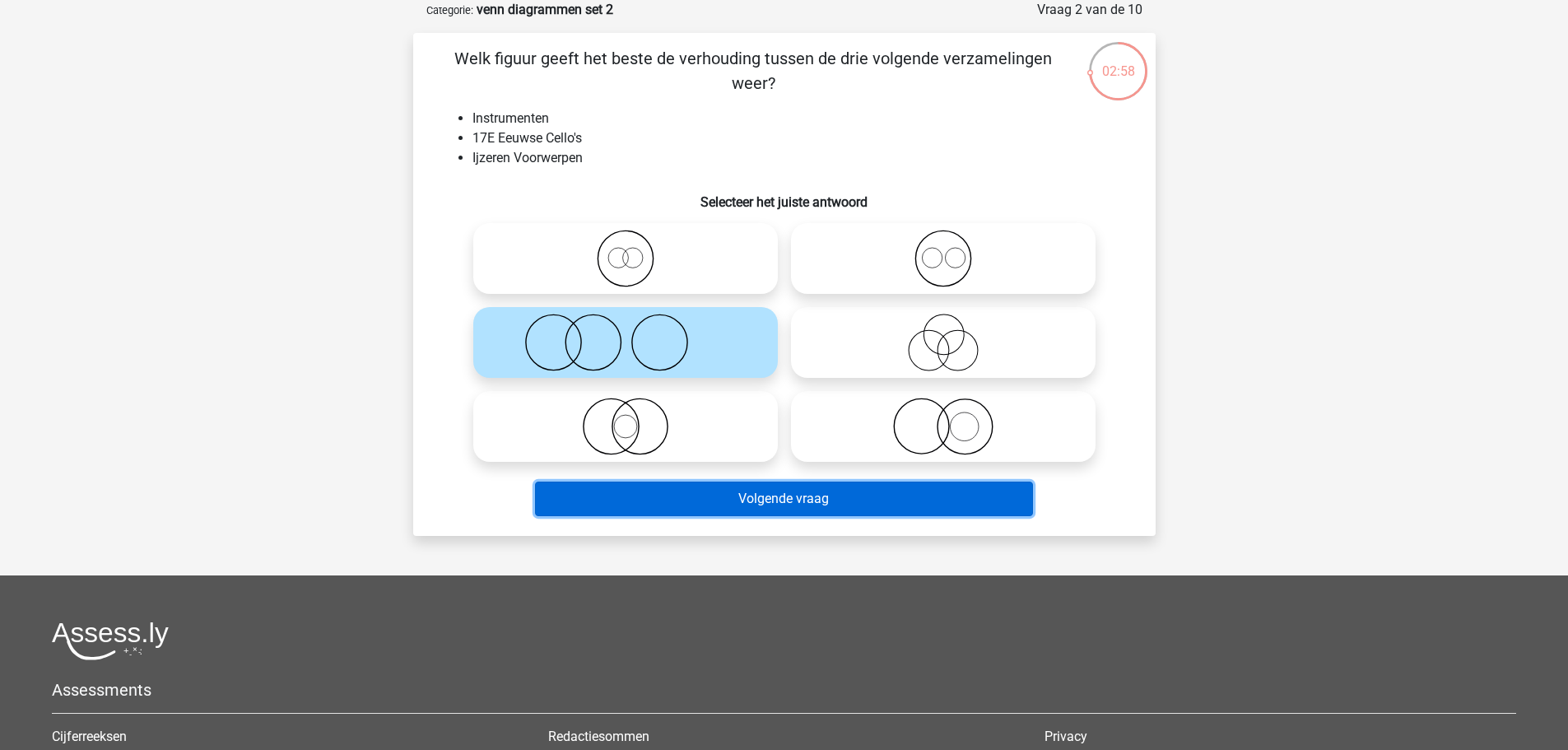
click at [701, 502] on button "Volgende vraag" at bounding box center [783, 499] width 498 height 35
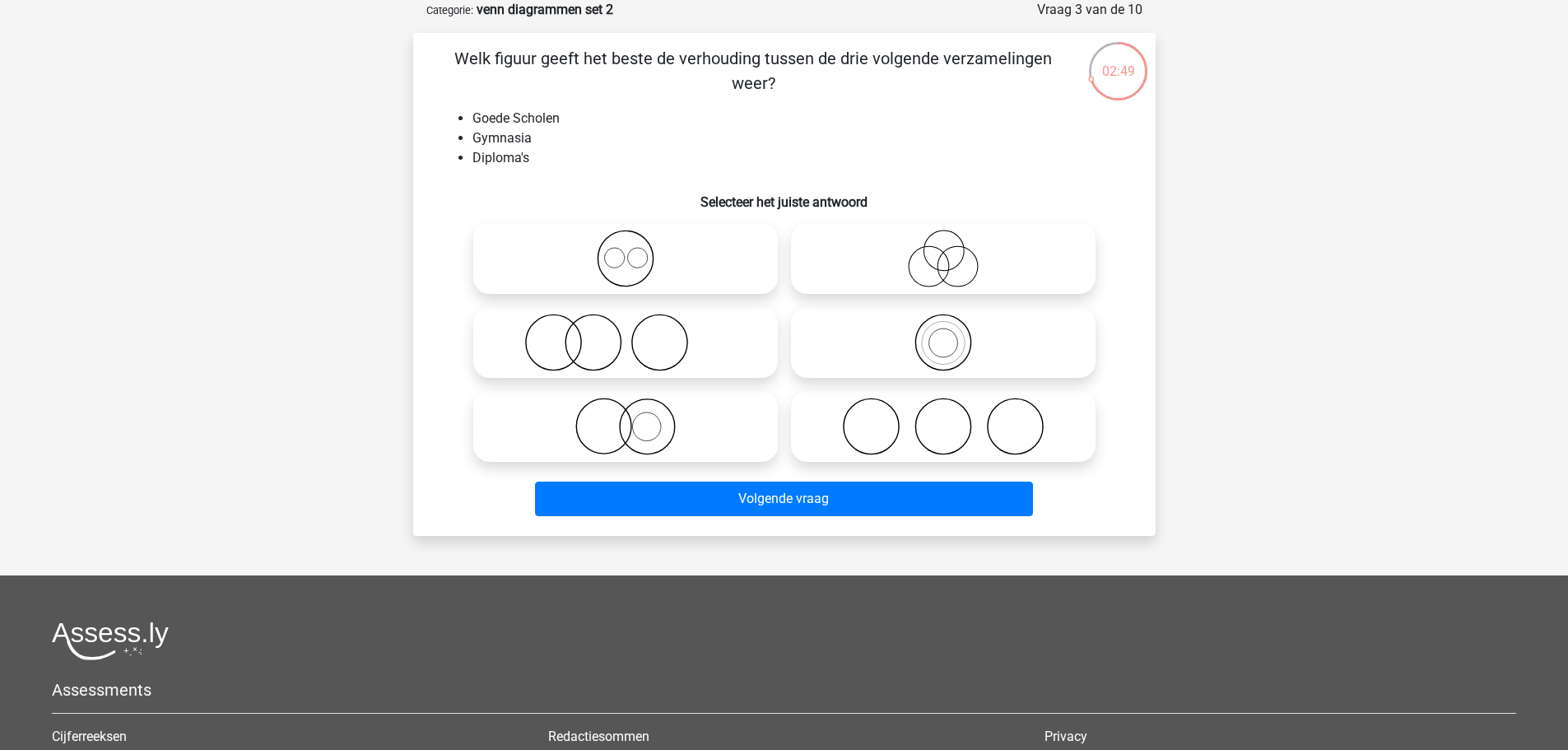
click at [824, 443] on icon at bounding box center [943, 425] width 292 height 57
click at [943, 418] on input "radio" at bounding box center [948, 412] width 10 height 10
radio input "true"
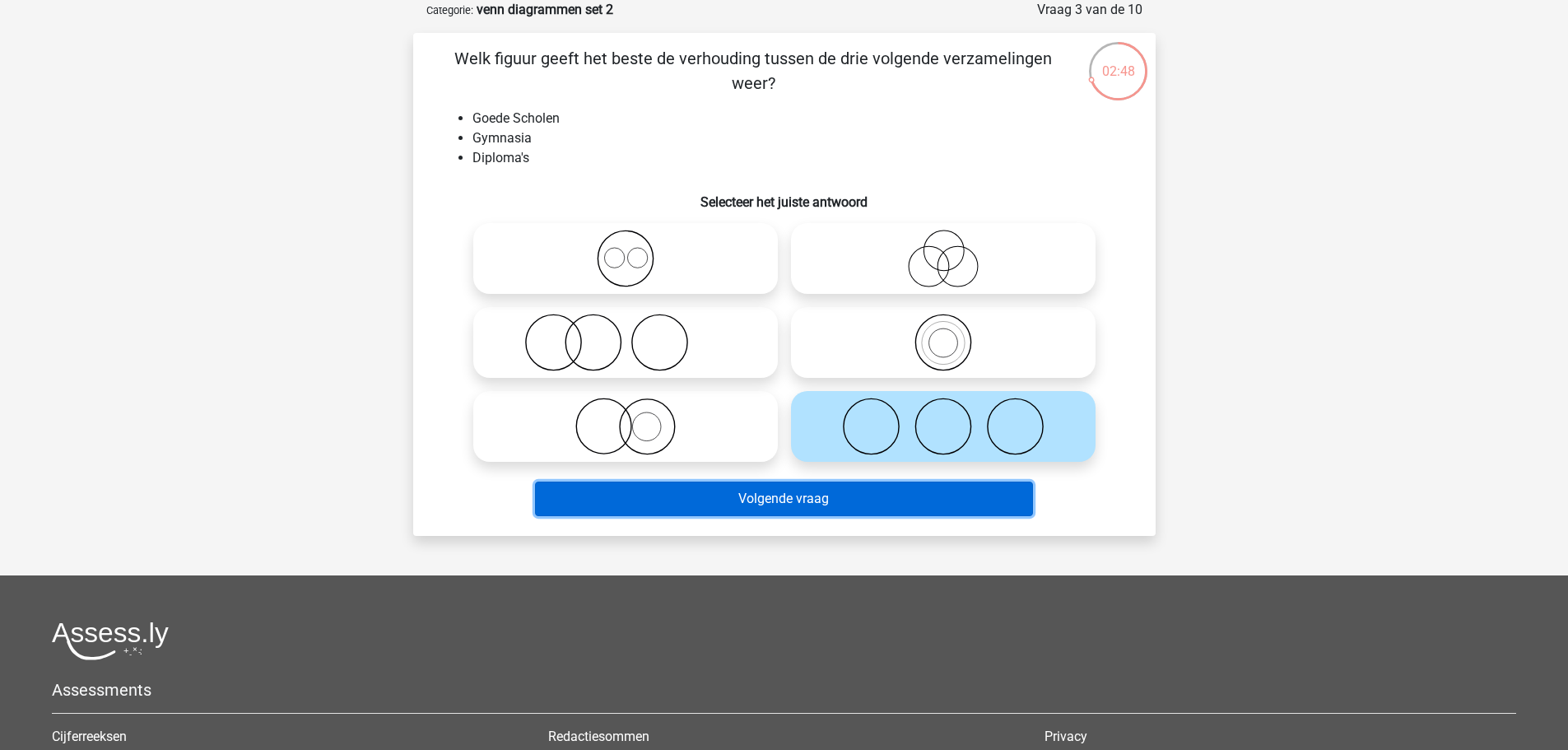
click at [742, 495] on button "Volgende vraag" at bounding box center [783, 499] width 498 height 35
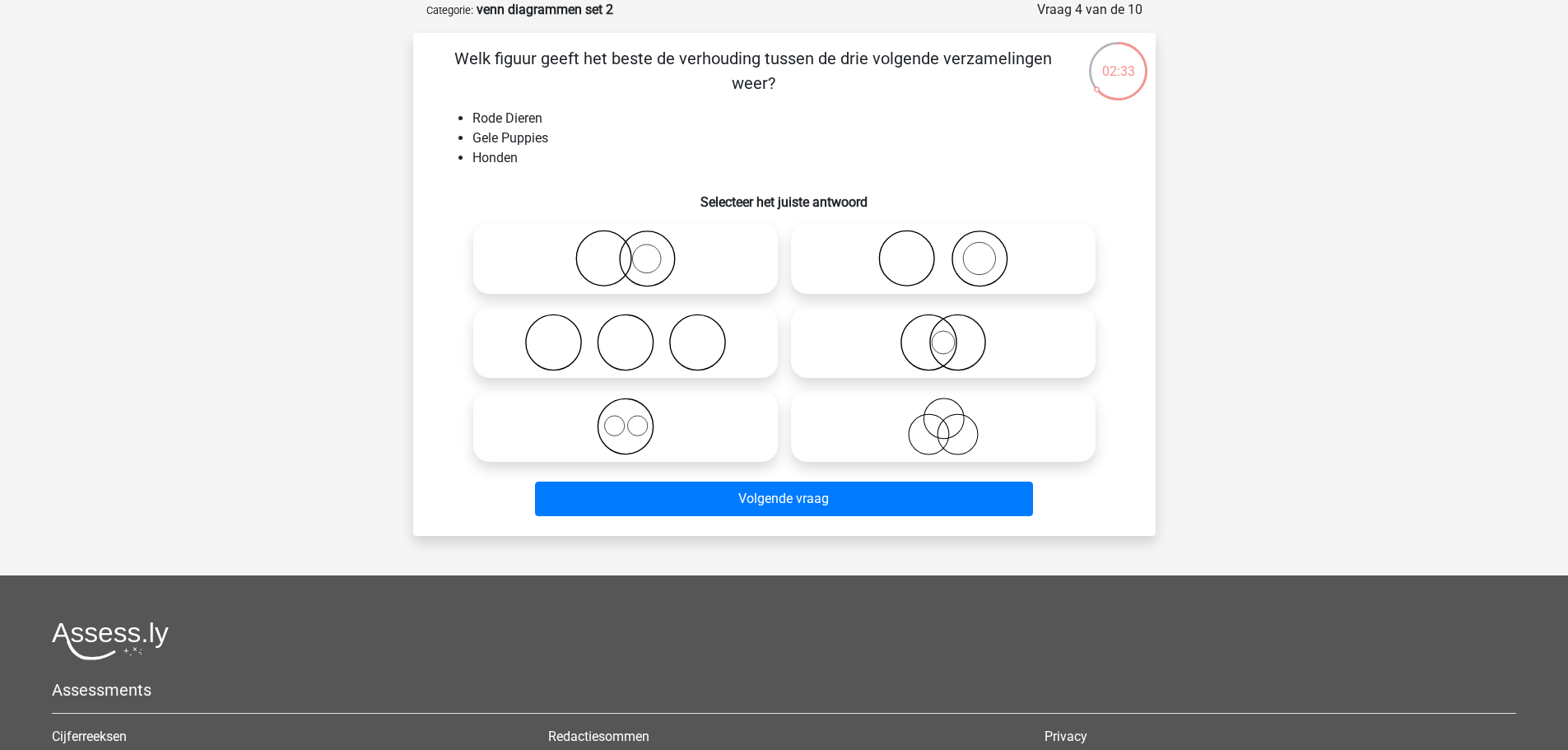
click at [632, 227] on label at bounding box center [626, 258] width 305 height 71
click at [632, 239] on input "radio" at bounding box center [631, 244] width 10 height 10
radio input "true"
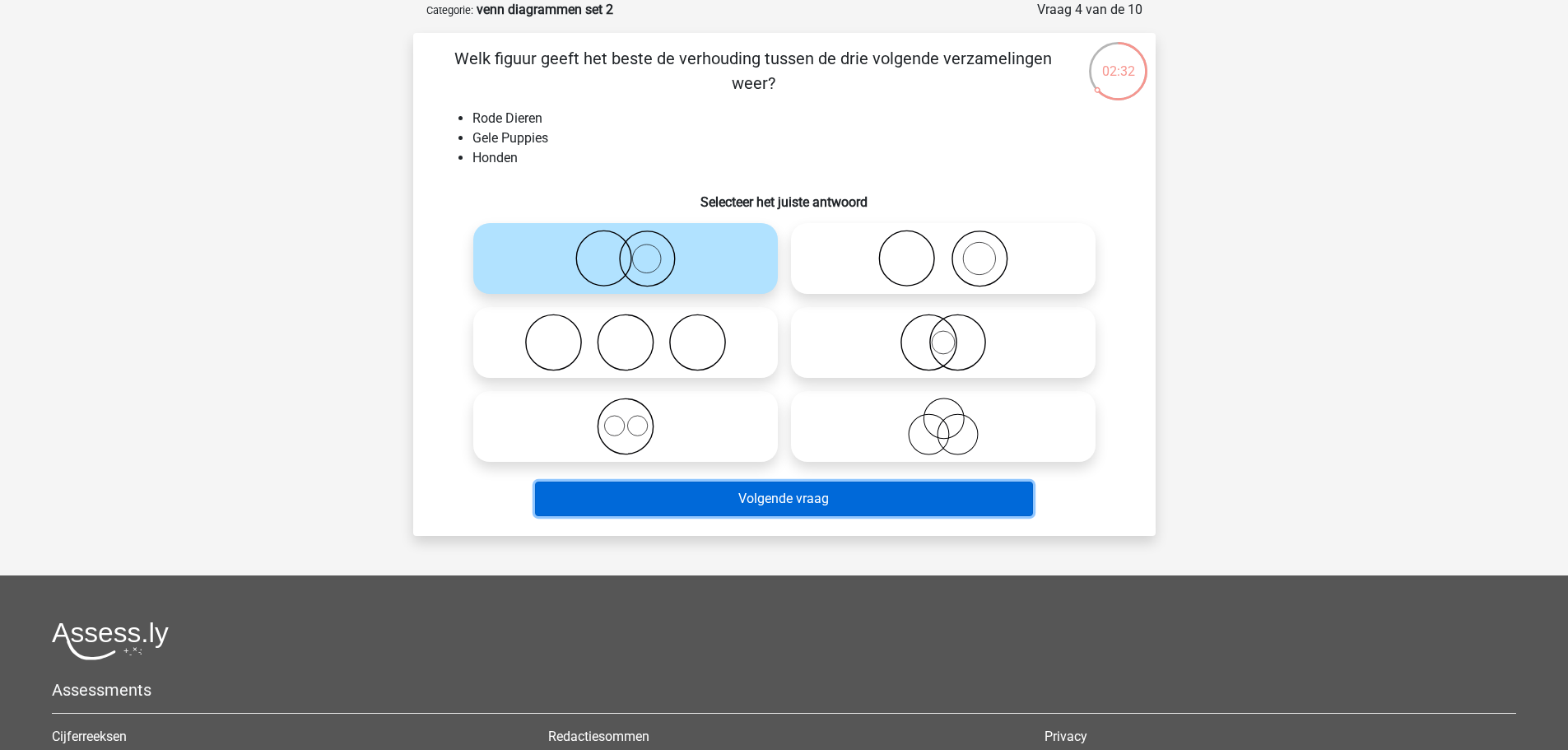
click at [818, 508] on button "Volgende vraag" at bounding box center [783, 499] width 498 height 35
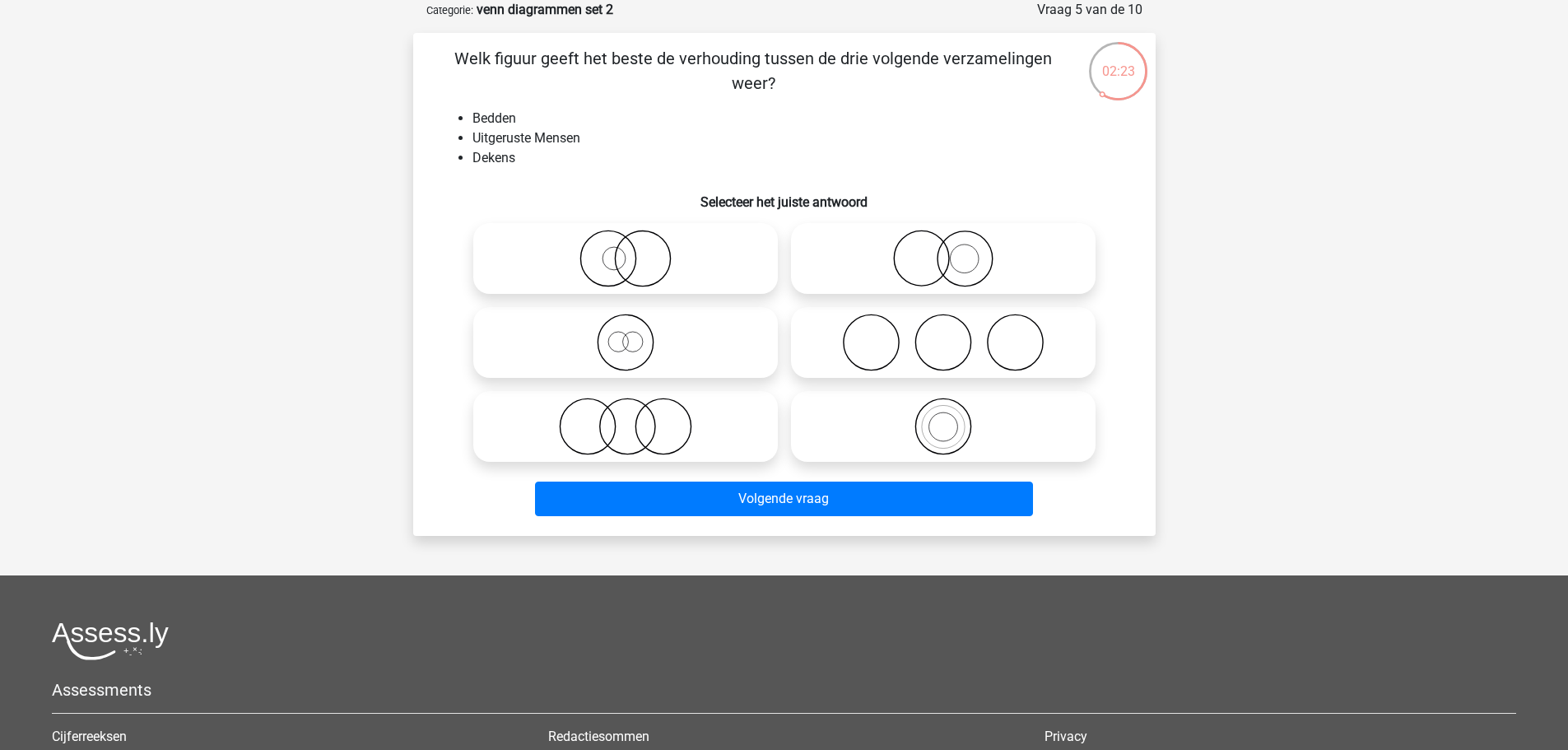
click at [929, 345] on icon at bounding box center [943, 342] width 292 height 57
click at [943, 334] on input "radio" at bounding box center [948, 328] width 10 height 10
radio input "true"
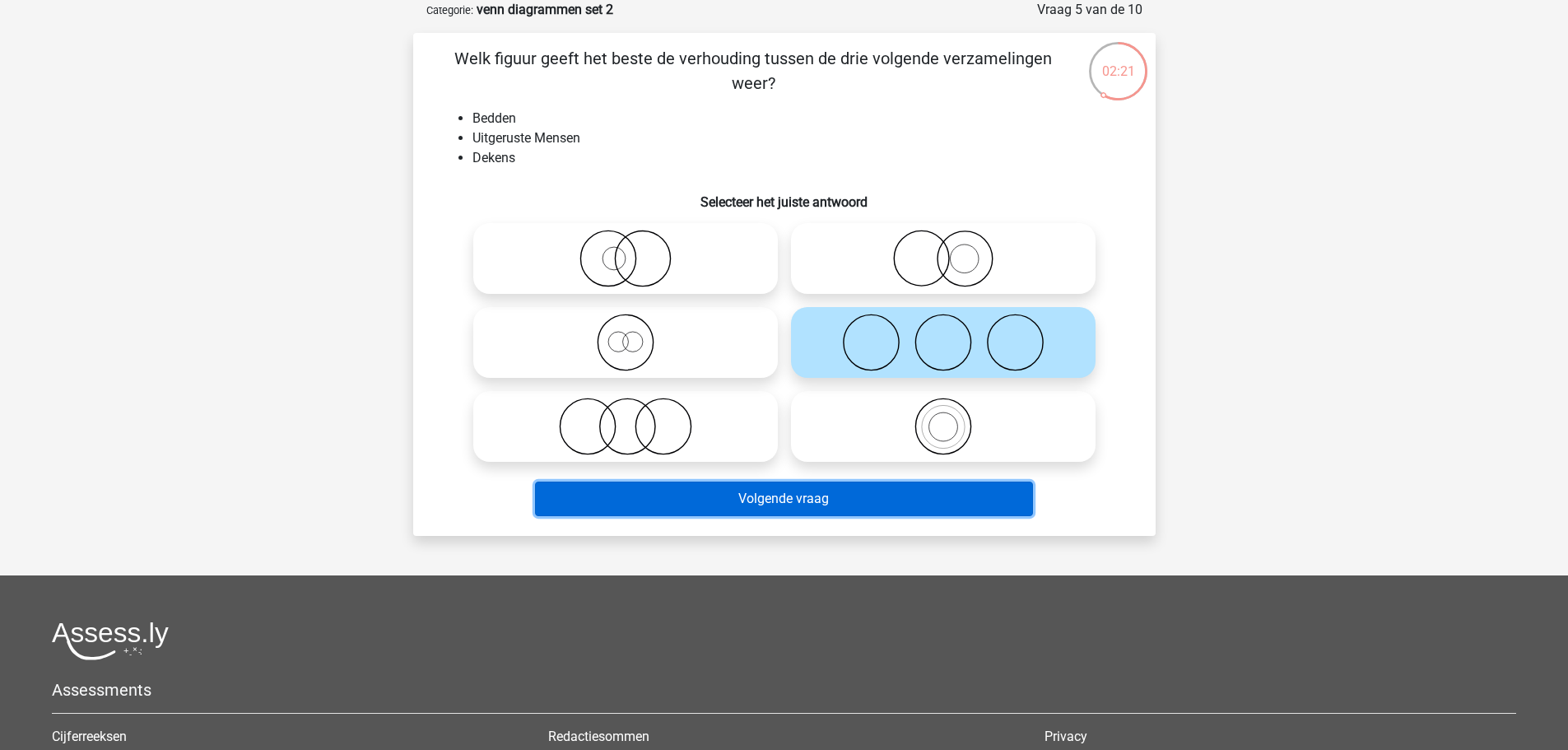
click at [794, 499] on button "Volgende vraag" at bounding box center [783, 499] width 498 height 35
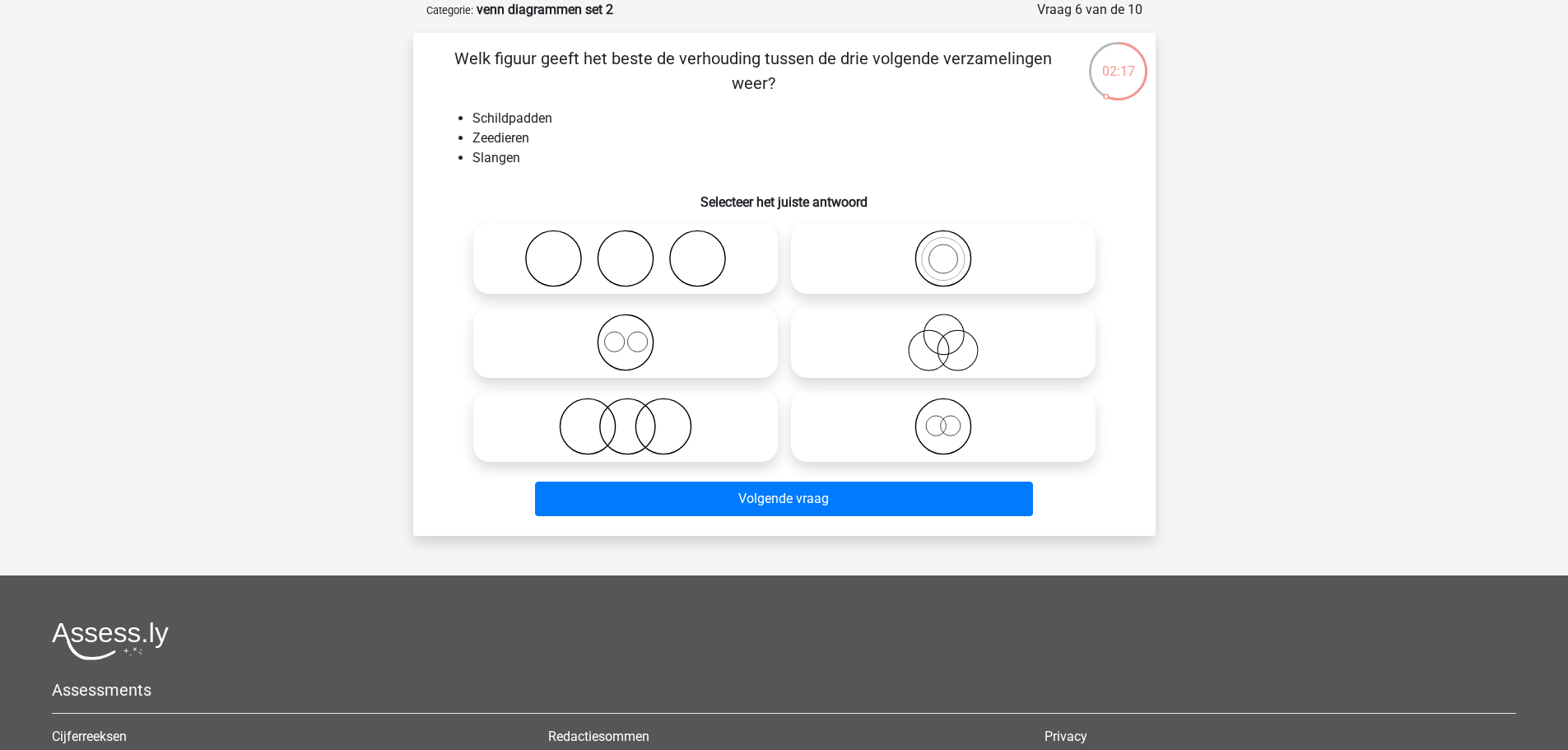
click at [744, 292] on label at bounding box center [626, 258] width 305 height 71
click at [636, 250] on input "radio" at bounding box center [631, 244] width 10 height 10
radio input "true"
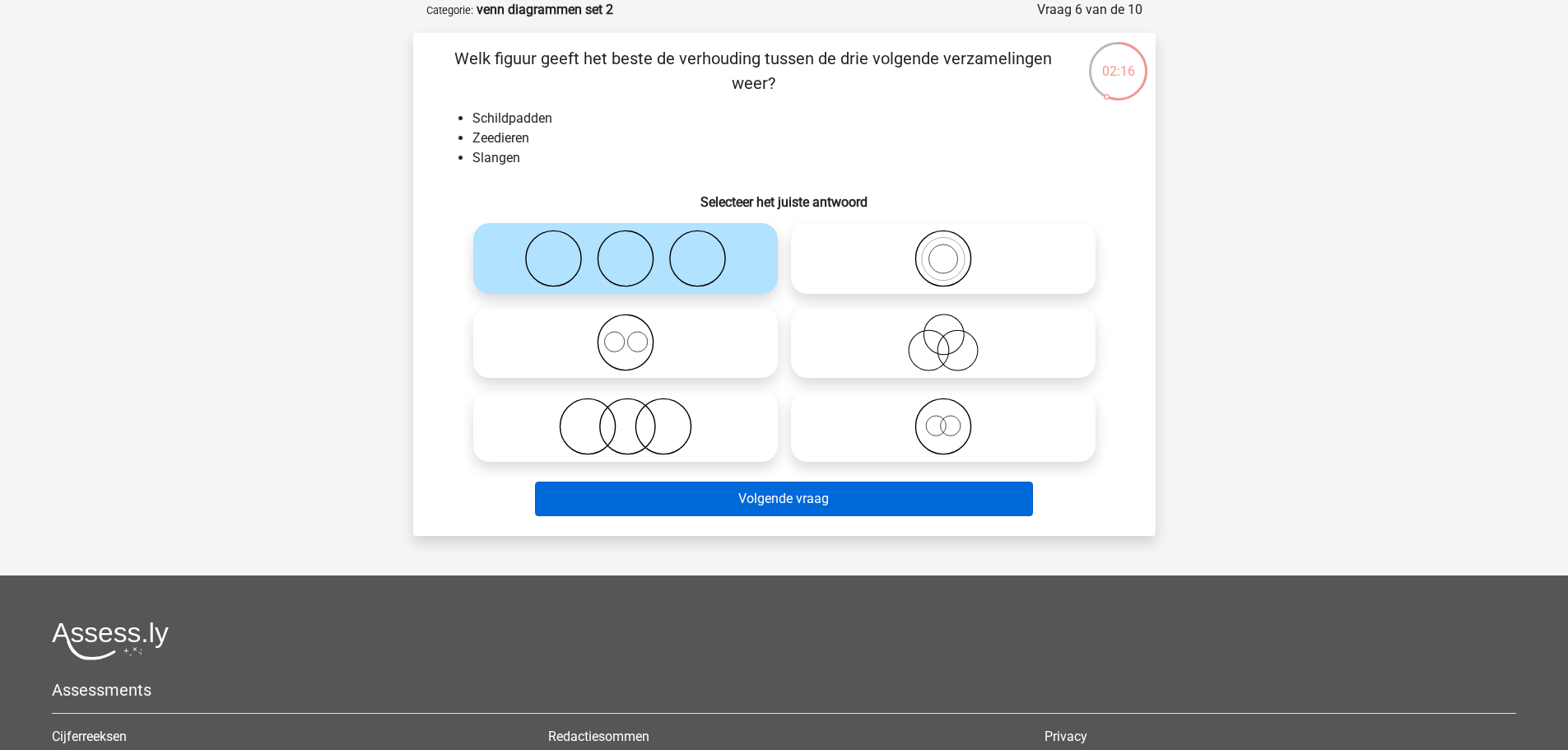
drag, startPoint x: 810, startPoint y: 476, endPoint x: 817, endPoint y: 487, distance: 13.0
click at [817, 487] on div "Volgende vraag" at bounding box center [784, 496] width 690 height 55
click at [817, 487] on button "Volgende vraag" at bounding box center [783, 499] width 498 height 35
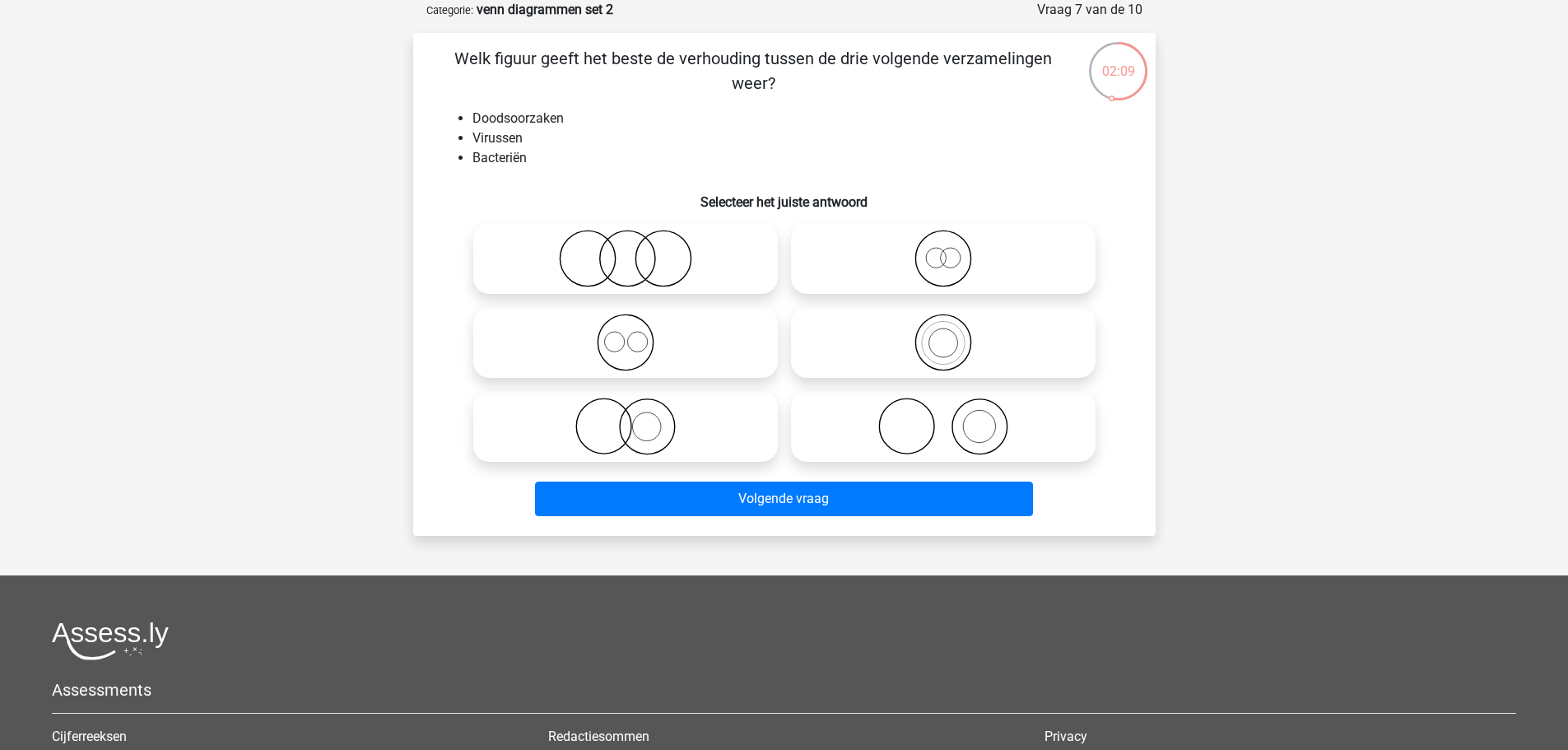
click at [728, 340] on icon at bounding box center [626, 342] width 292 height 57
click at [636, 334] on input "radio" at bounding box center [631, 328] width 10 height 10
radio input "true"
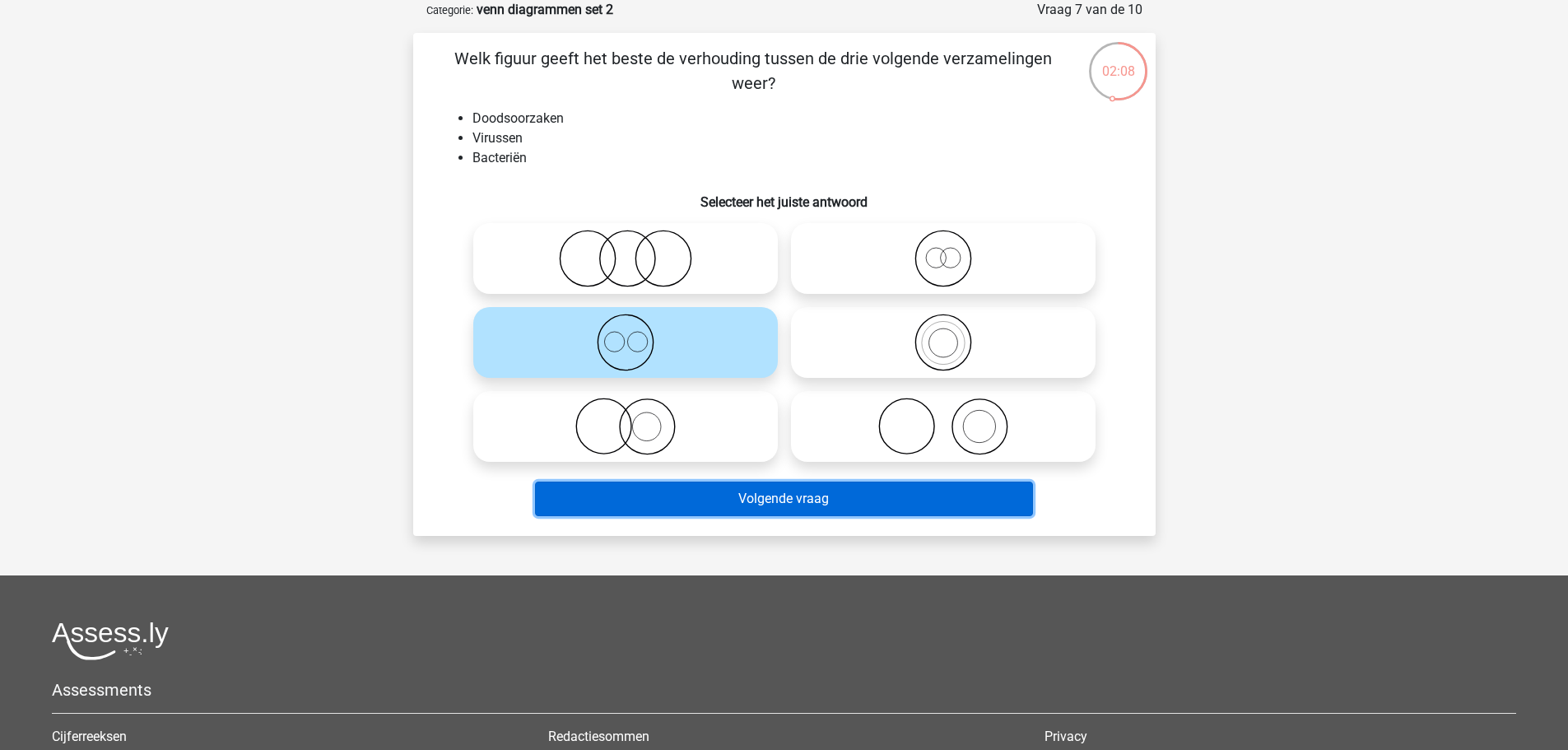
click at [799, 503] on button "Volgende vraag" at bounding box center [783, 499] width 498 height 35
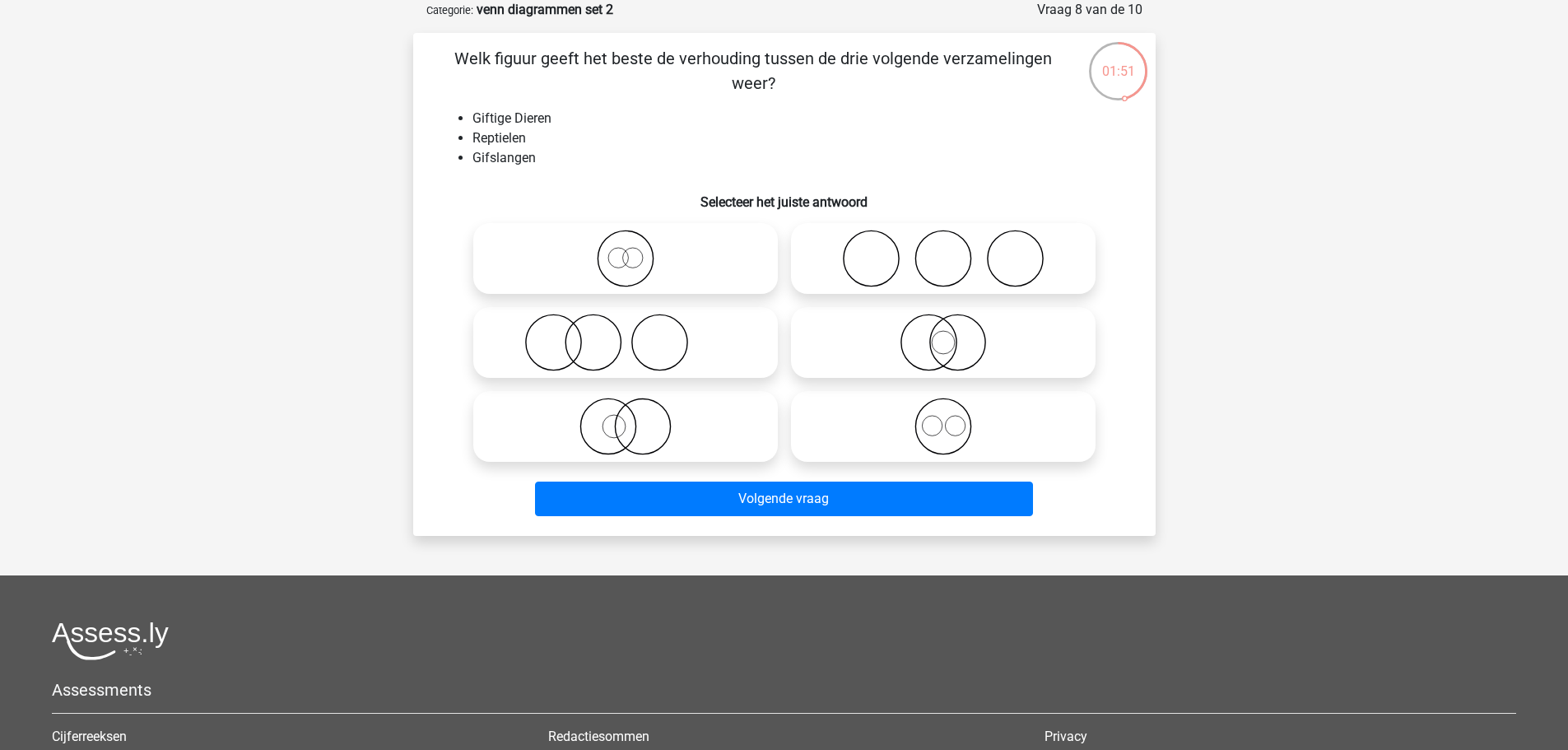
click at [853, 414] on icon at bounding box center [943, 425] width 292 height 57
click at [943, 414] on input "radio" at bounding box center [948, 412] width 10 height 10
radio input "true"
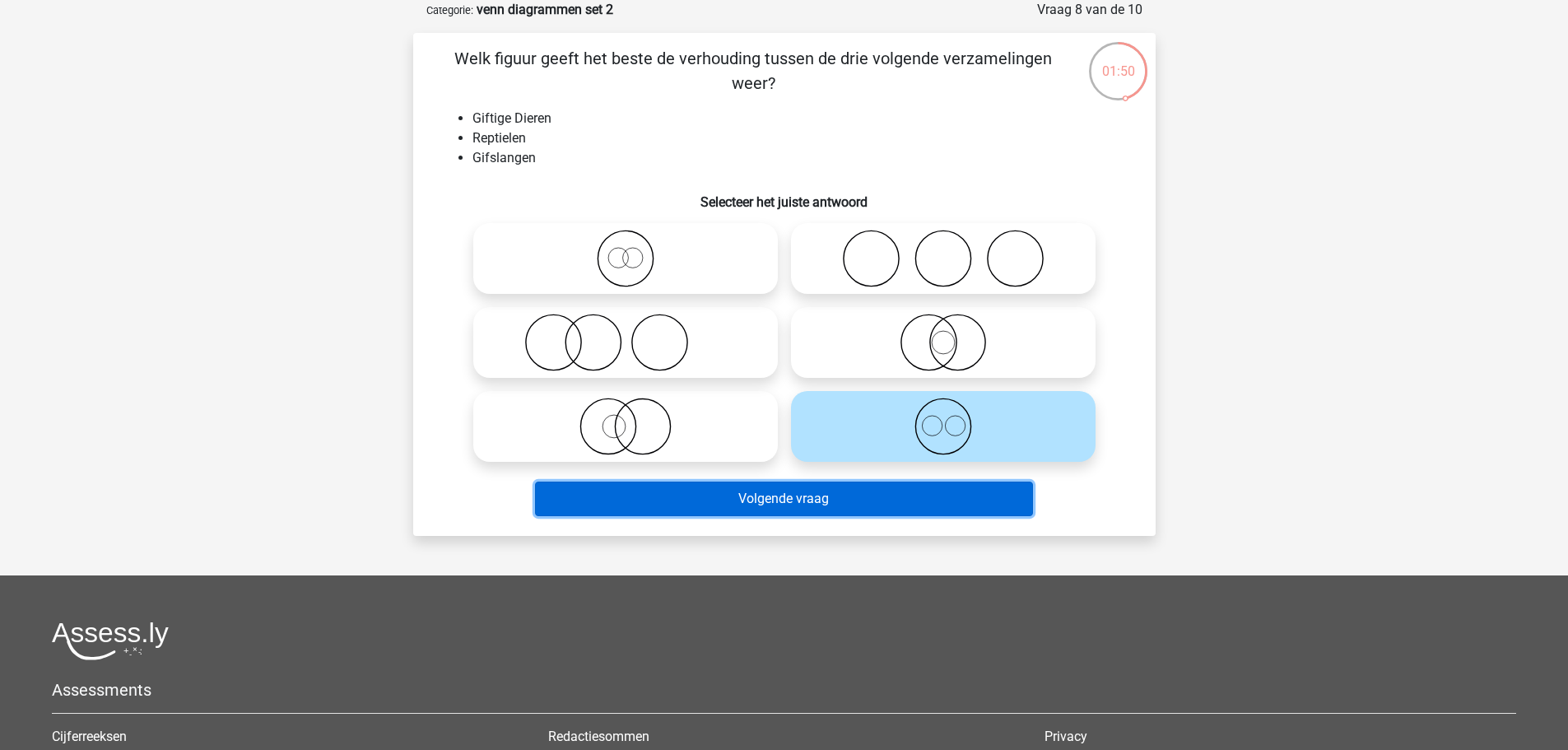
click at [782, 490] on button "Volgende vraag" at bounding box center [783, 499] width 498 height 35
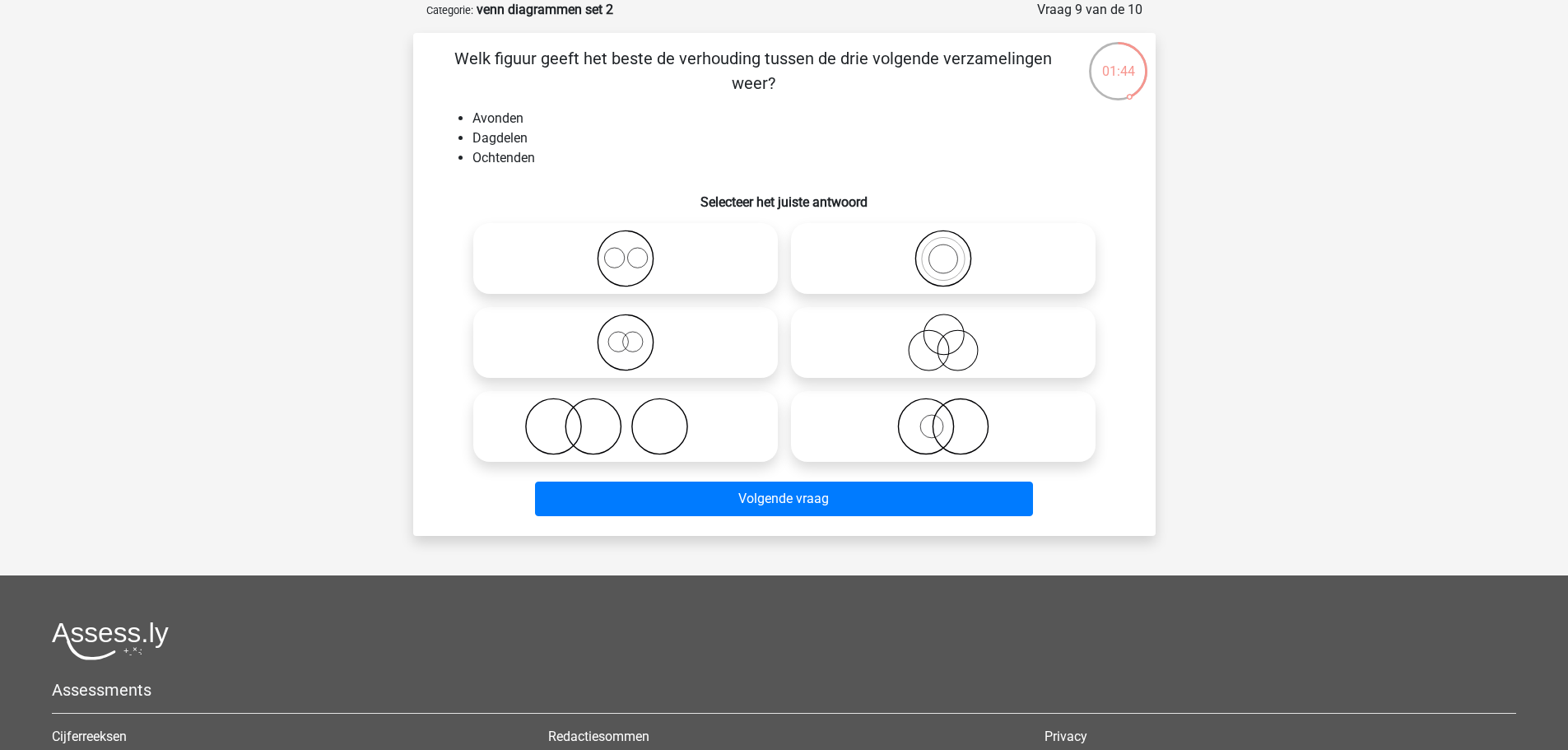
click at [627, 247] on input "radio" at bounding box center [631, 244] width 10 height 10
radio input "true"
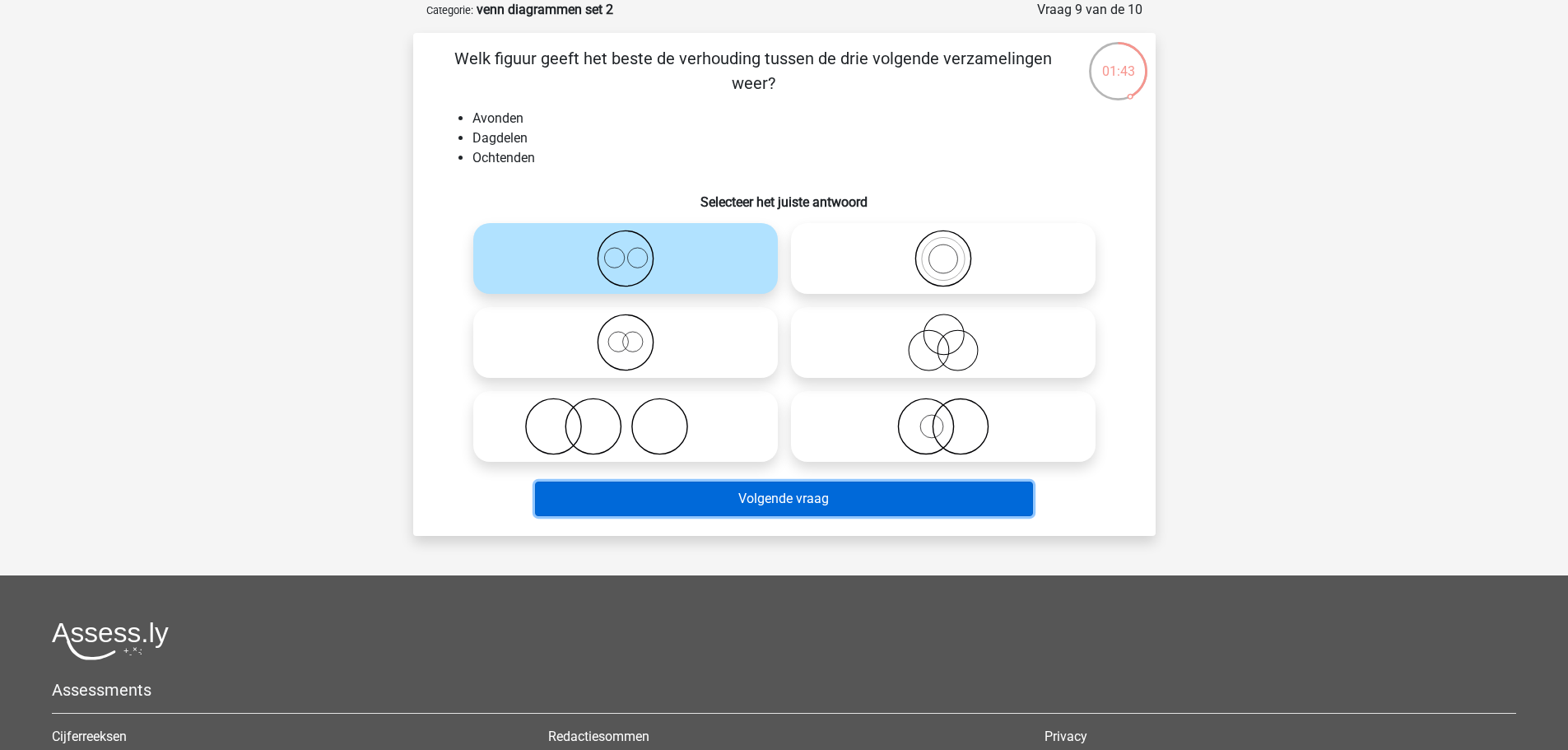
click at [802, 496] on button "Volgende vraag" at bounding box center [783, 499] width 498 height 35
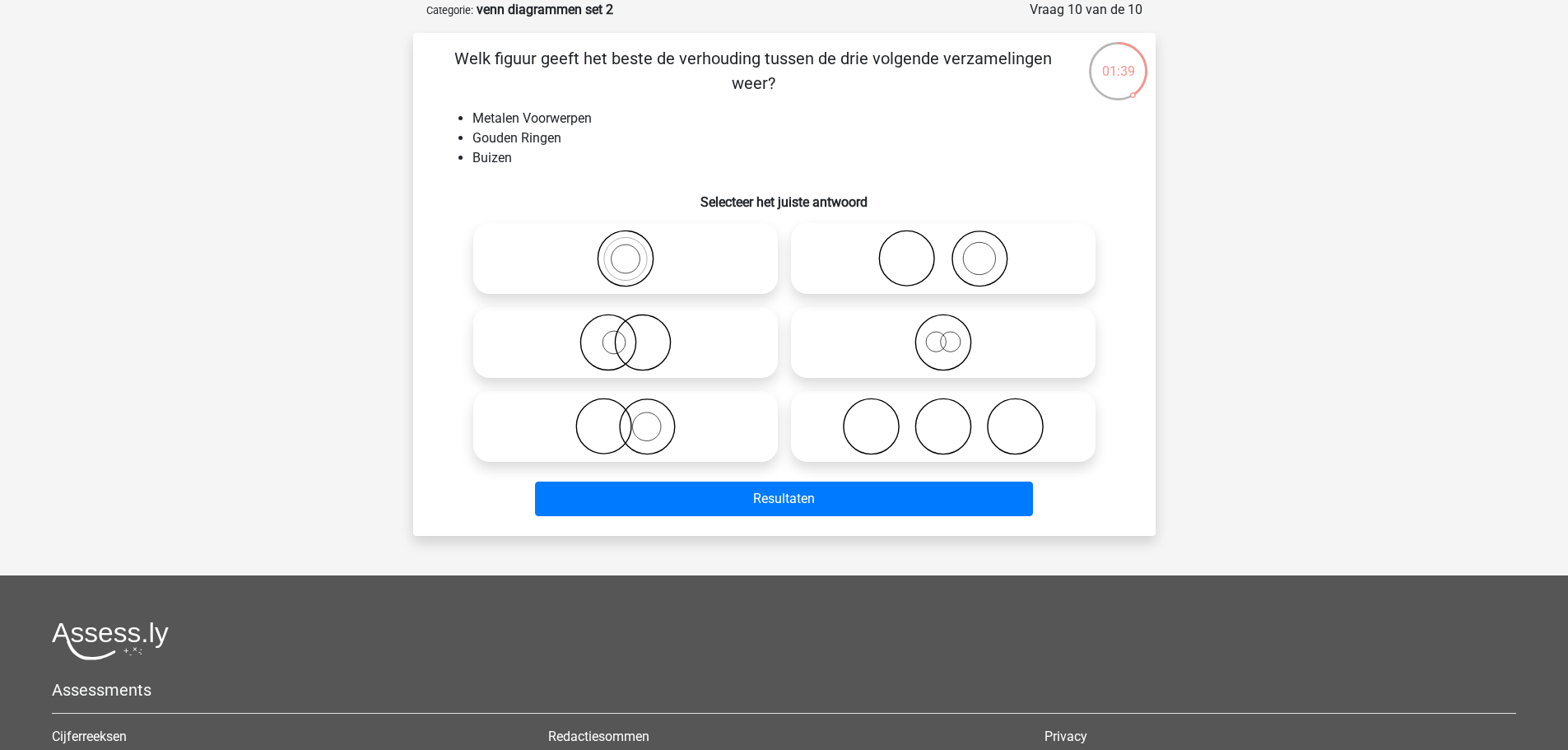
click at [824, 436] on icon at bounding box center [943, 425] width 292 height 57
click at [943, 418] on input "radio" at bounding box center [948, 412] width 10 height 10
radio input "true"
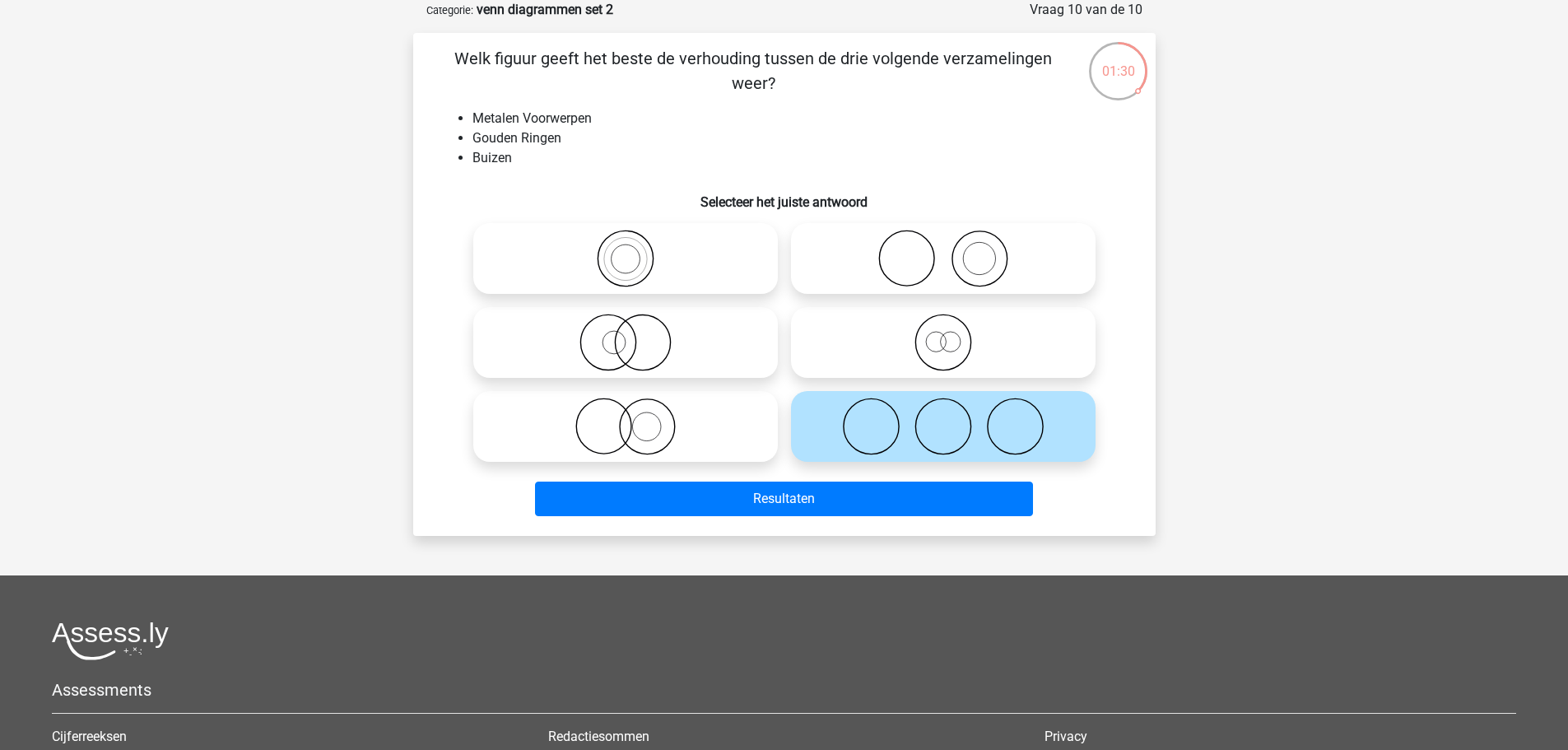
click at [761, 423] on icon at bounding box center [626, 425] width 292 height 57
click at [636, 418] on input "radio" at bounding box center [631, 412] width 10 height 10
radio input "true"
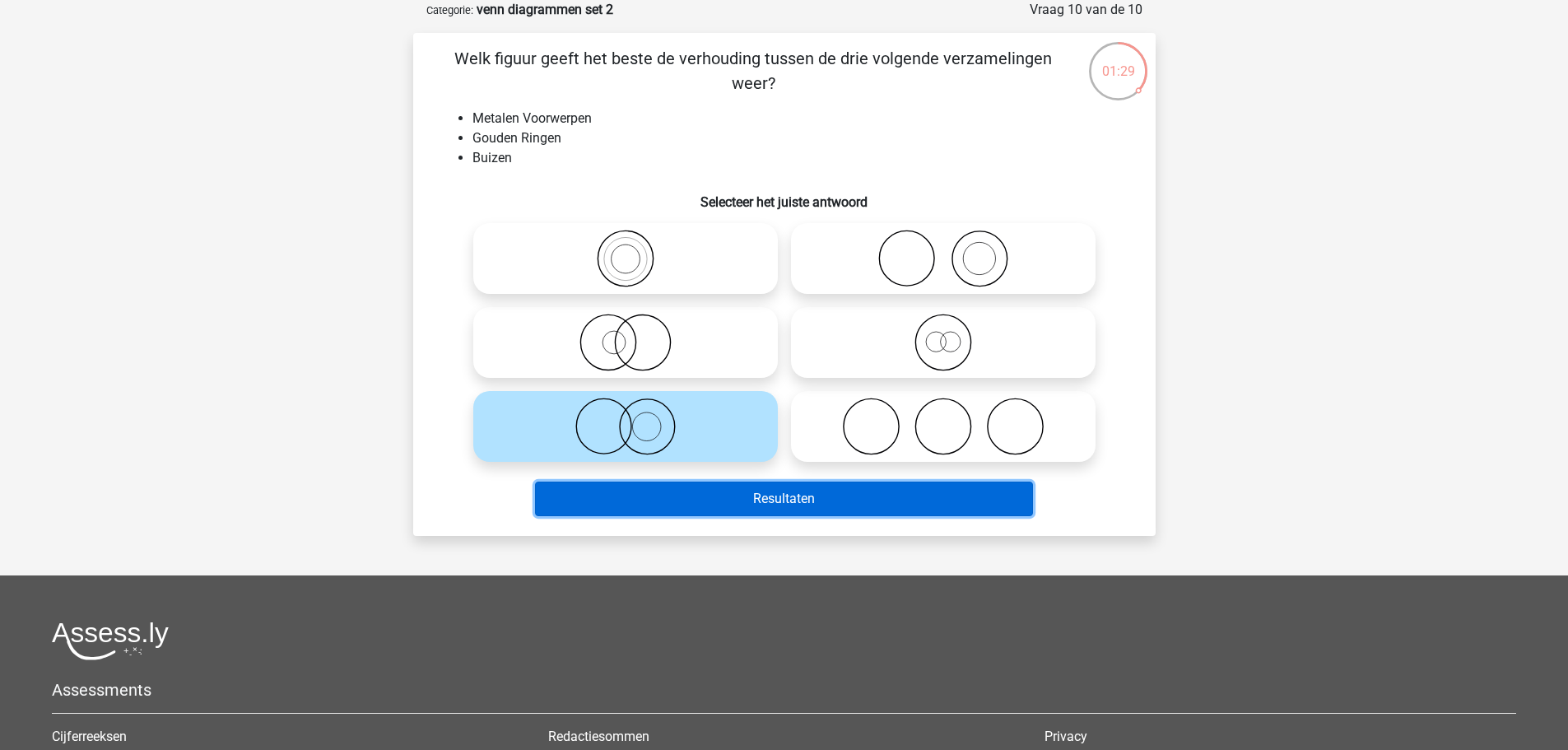
click at [776, 495] on button "Resultaten" at bounding box center [783, 499] width 498 height 35
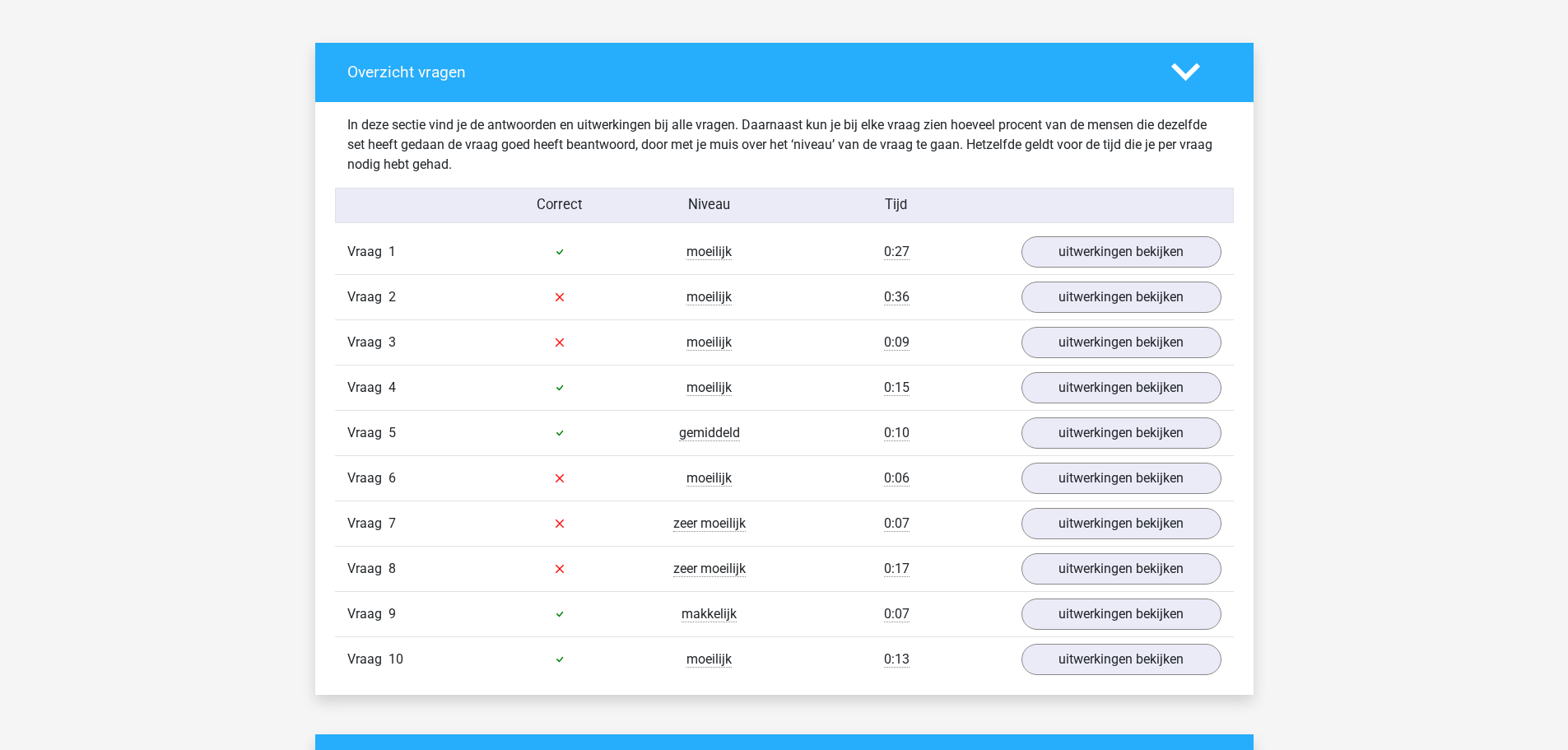
scroll to position [905, 0]
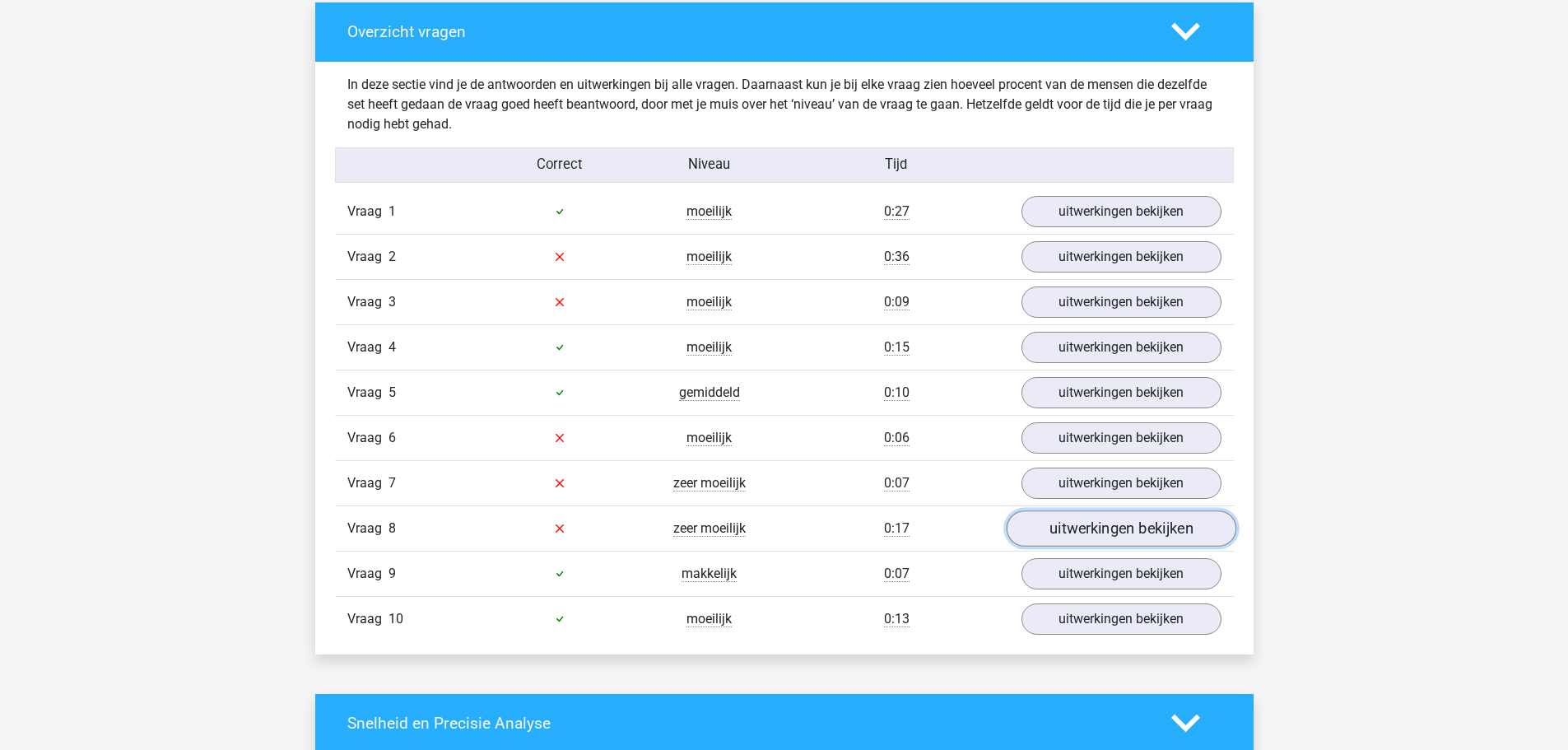
click at [1039, 528] on link "uitwerkingen bekijken" at bounding box center [1121, 528] width 230 height 36
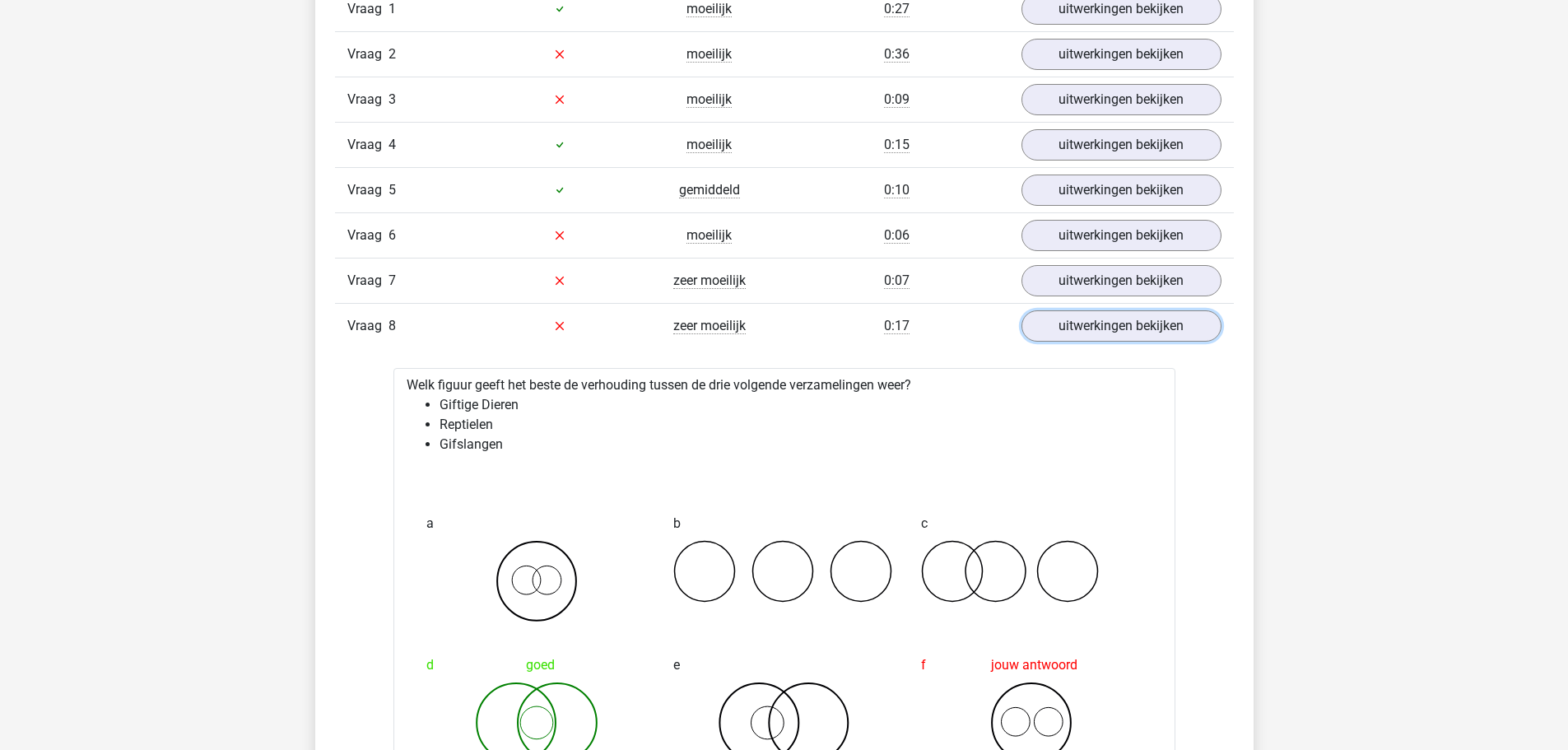
scroll to position [1152, 0]
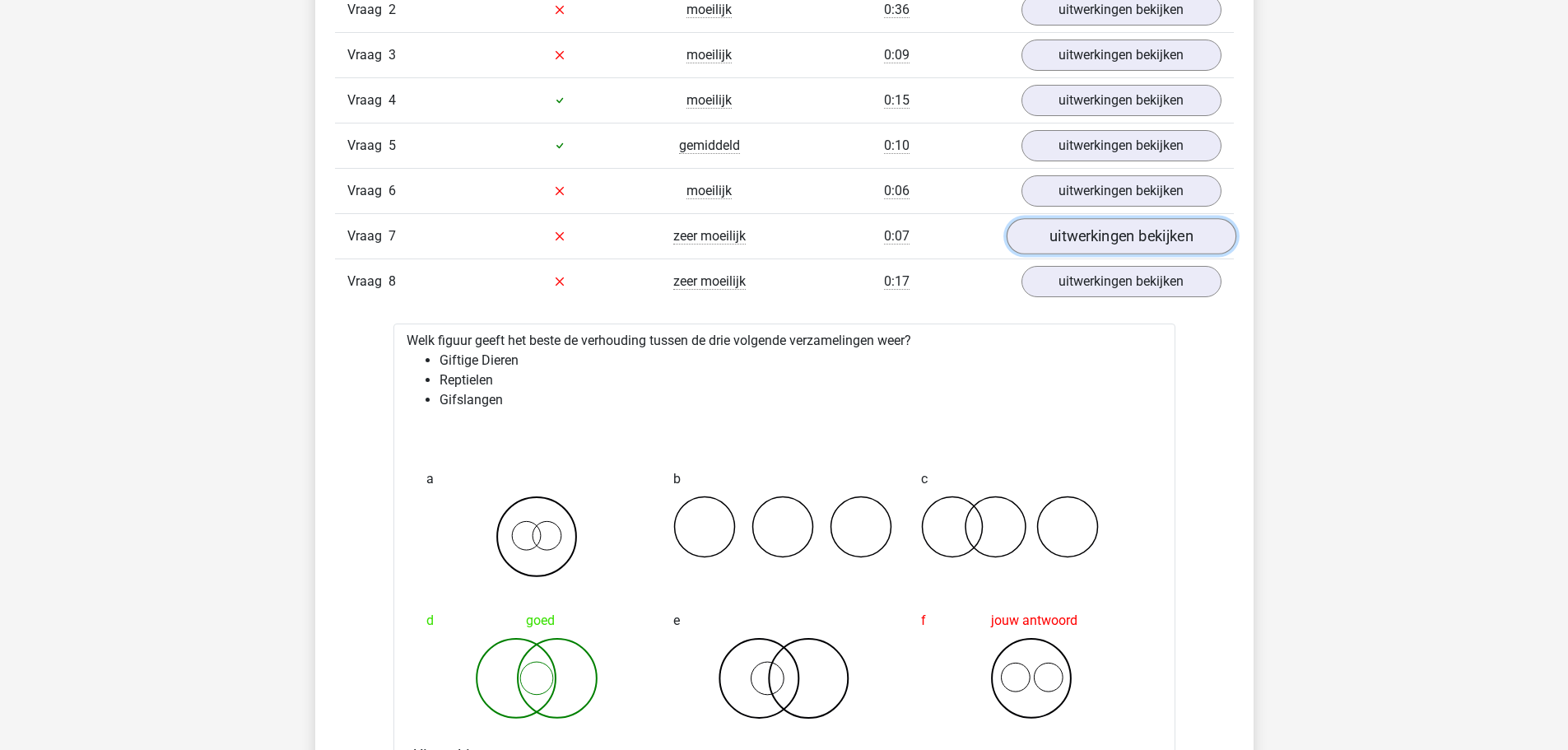
click at [1065, 225] on link "uitwerkingen bekijken" at bounding box center [1121, 236] width 230 height 36
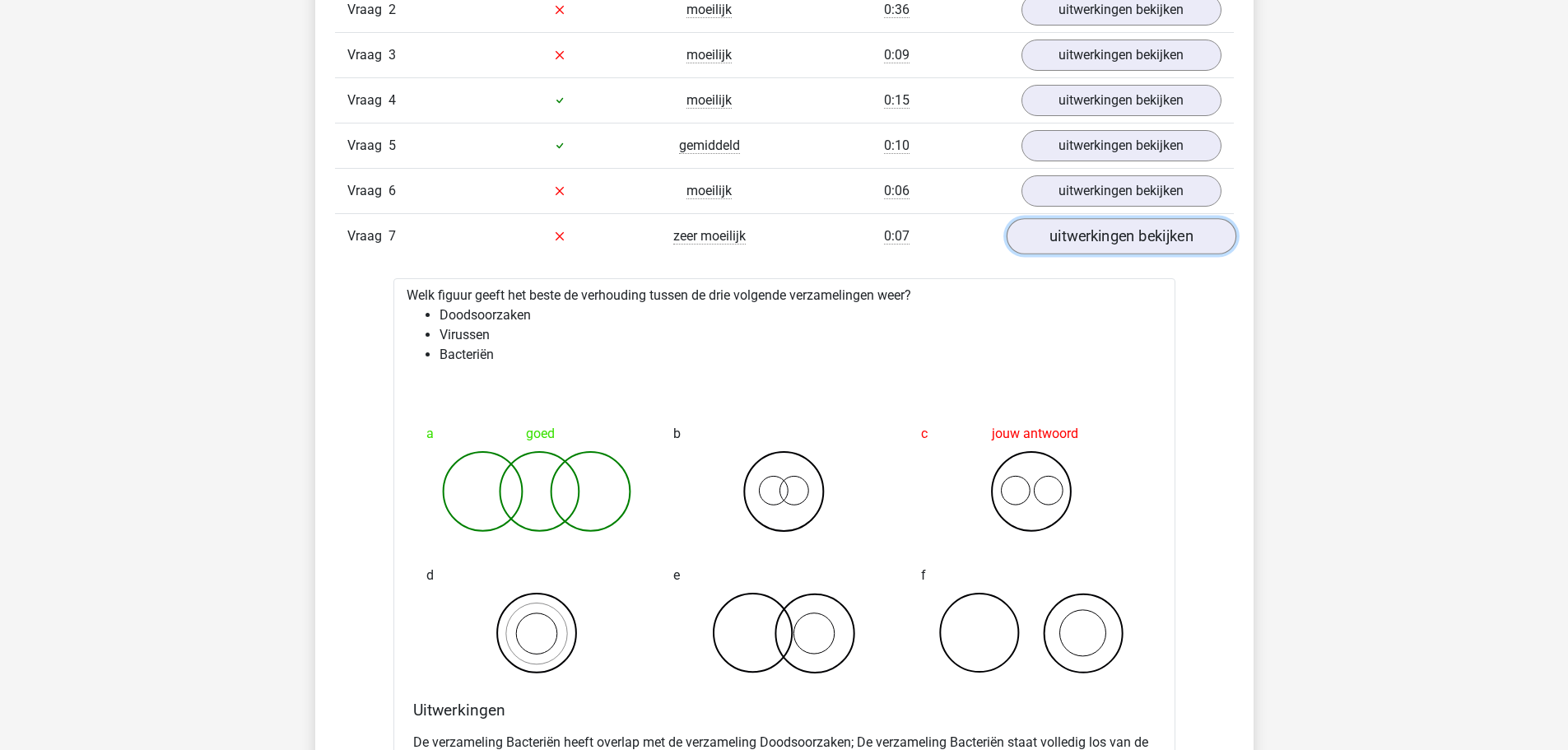
click at [1063, 228] on link "uitwerkingen bekijken" at bounding box center [1121, 236] width 230 height 36
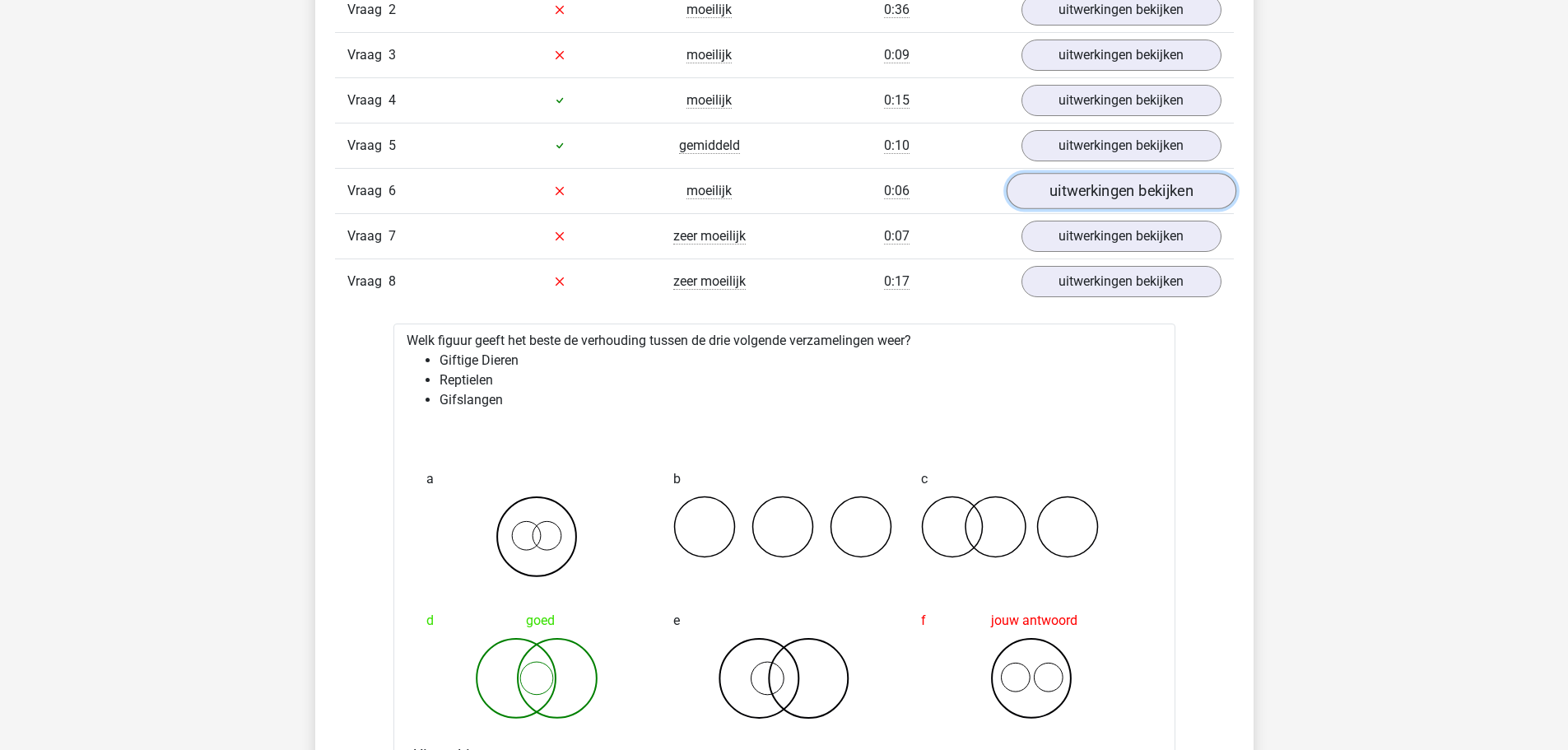
click at [1069, 192] on link "uitwerkingen bekijken" at bounding box center [1121, 191] width 230 height 36
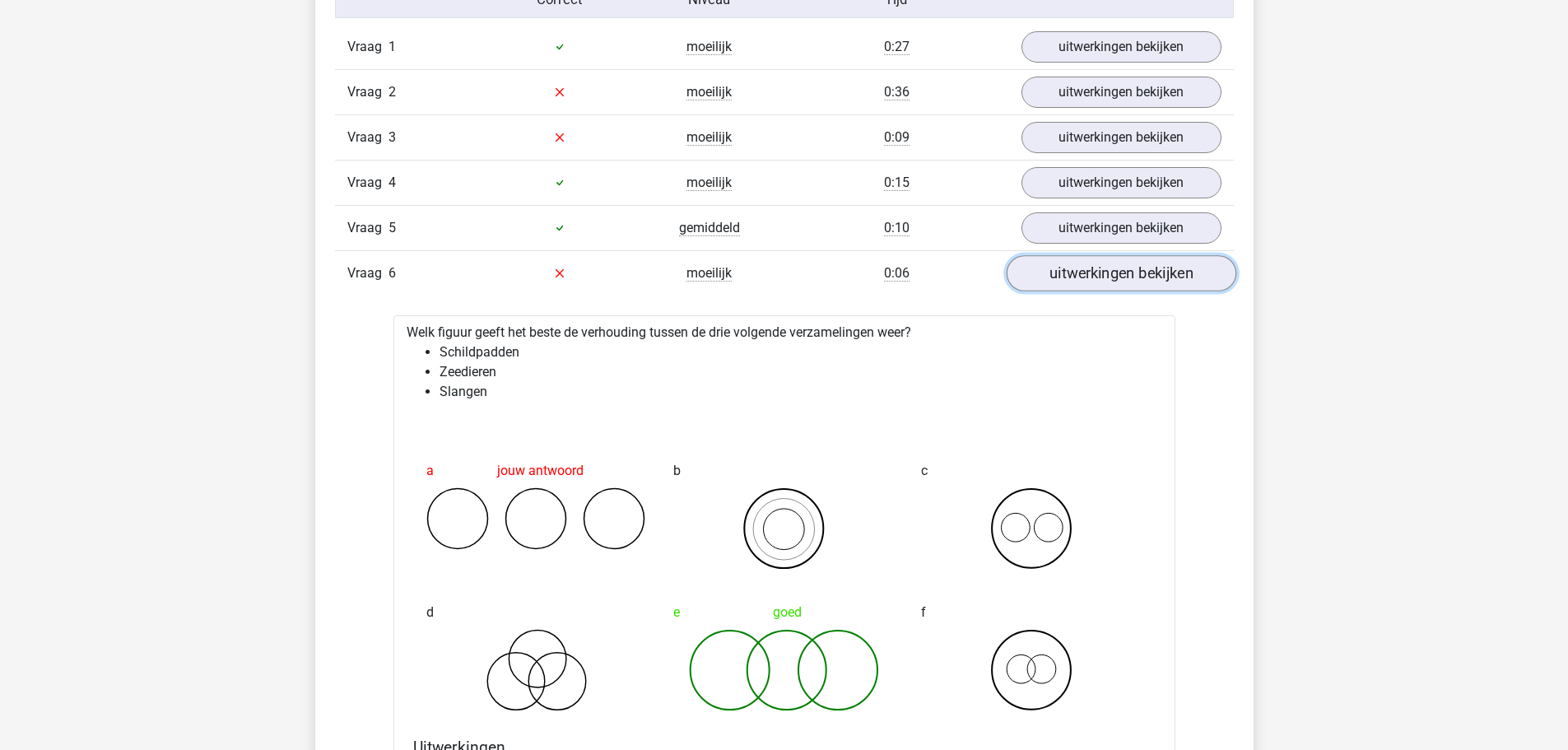
scroll to position [987, 0]
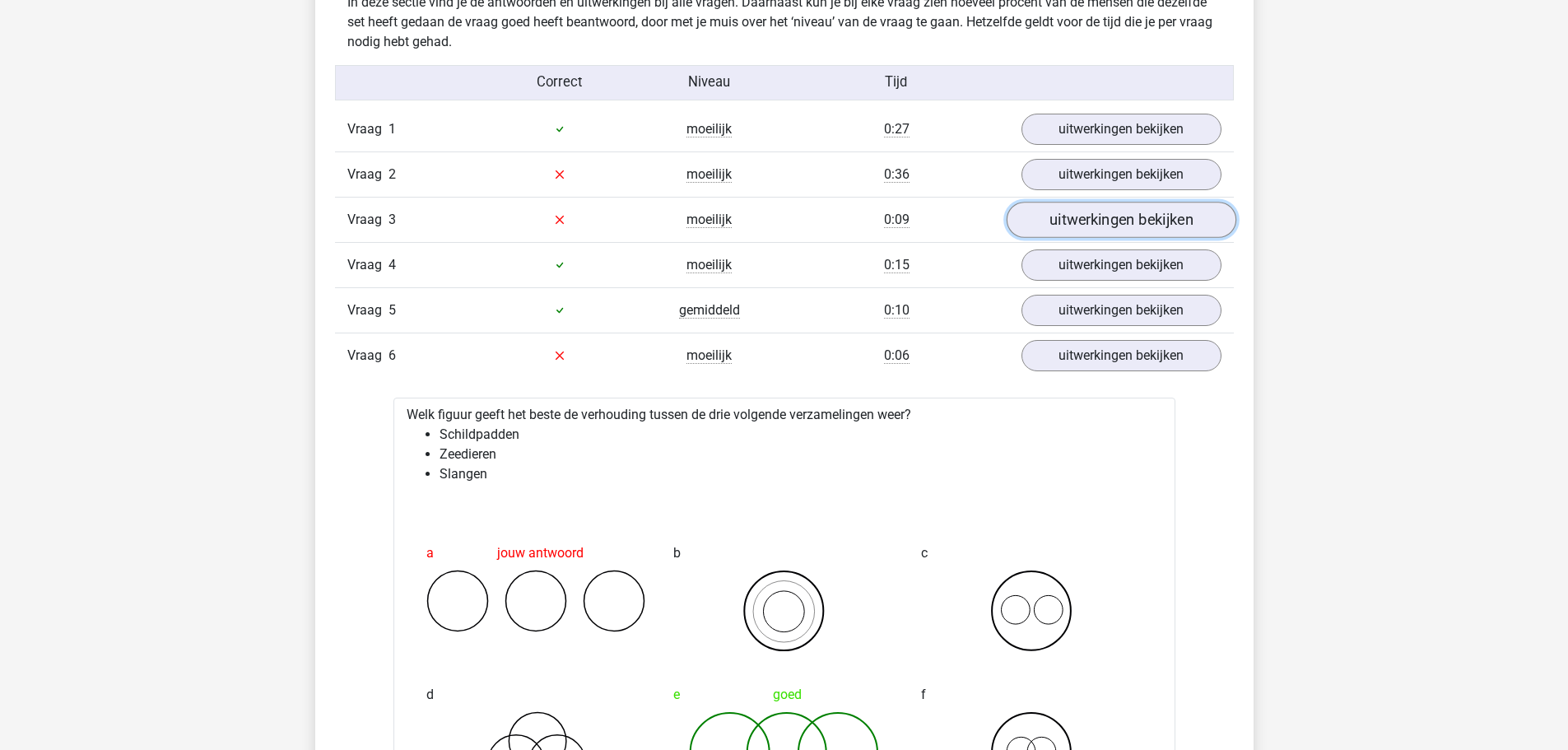
click at [1071, 207] on link "uitwerkingen bekijken" at bounding box center [1121, 219] width 230 height 36
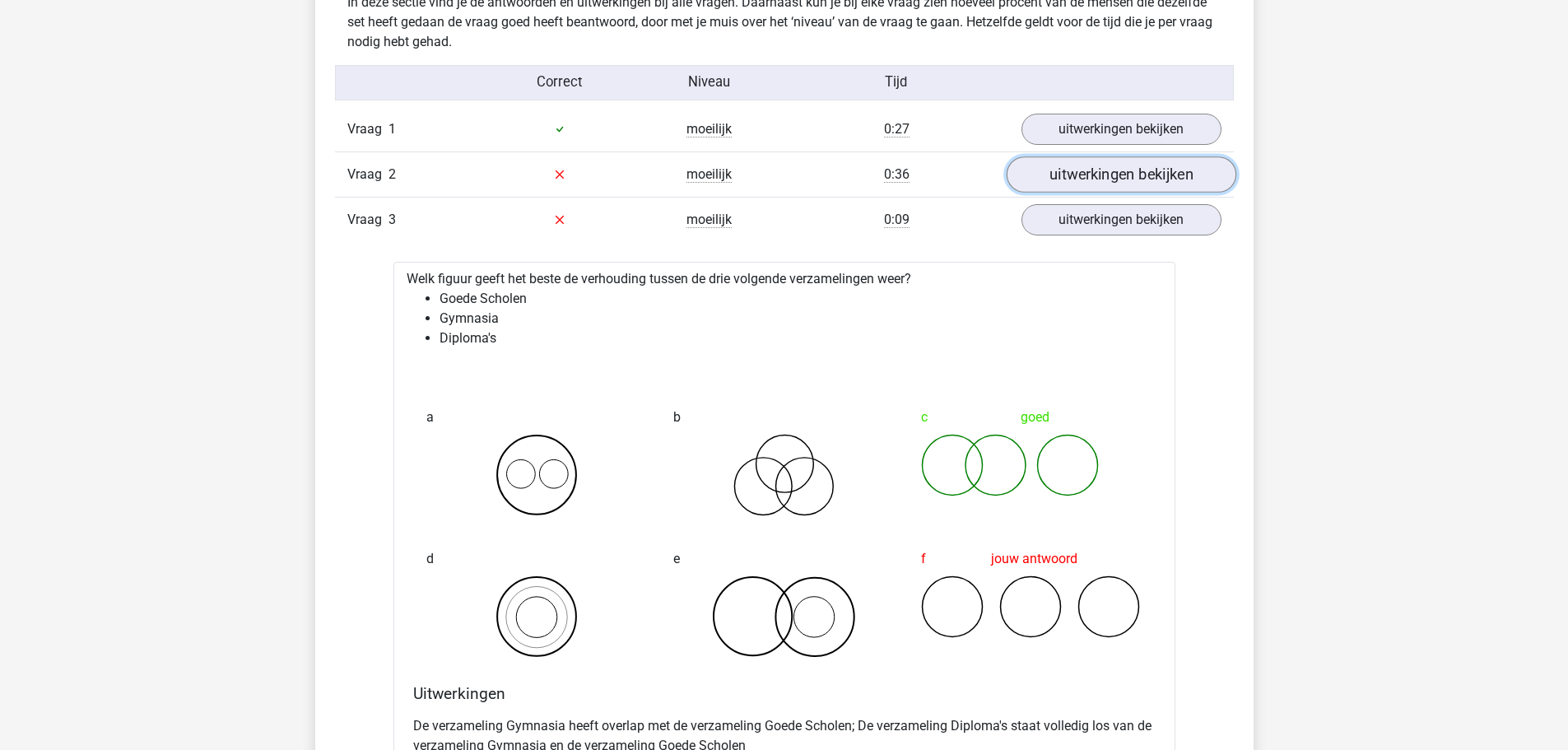
click at [1080, 172] on link "uitwerkingen bekijken" at bounding box center [1121, 174] width 230 height 36
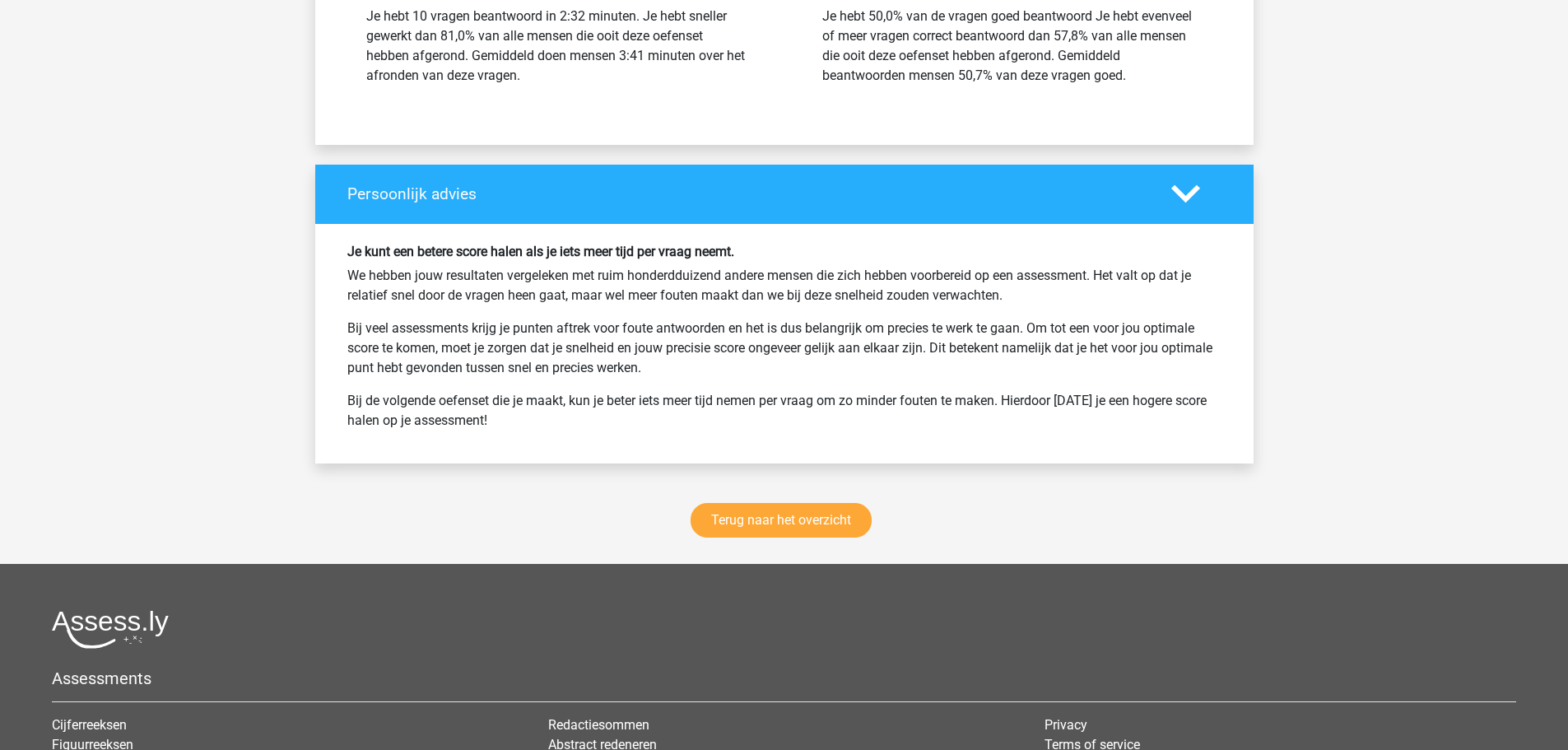
scroll to position [4752, 0]
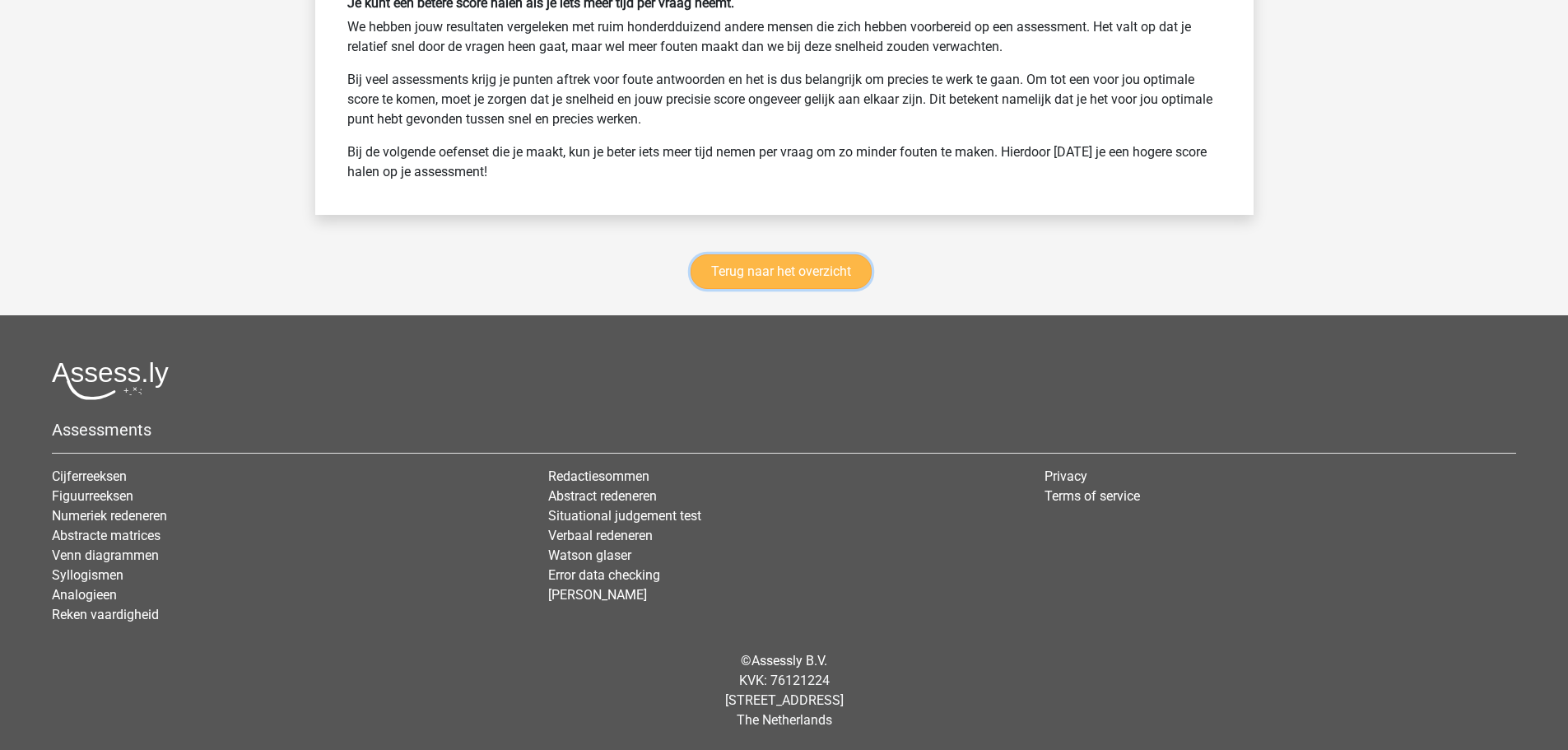
click at [848, 263] on link "Terug naar het overzicht" at bounding box center [781, 271] width 181 height 35
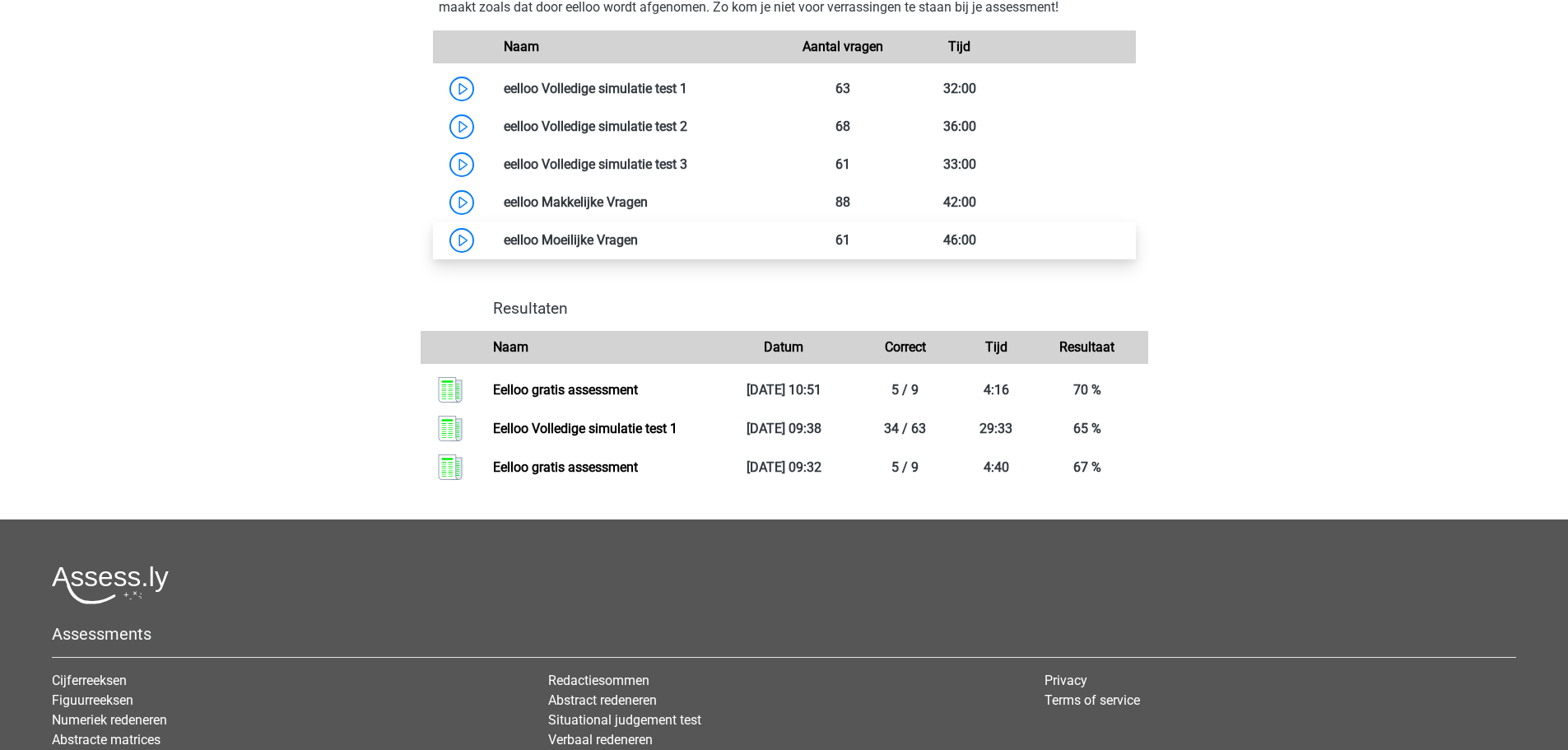
scroll to position [978, 0]
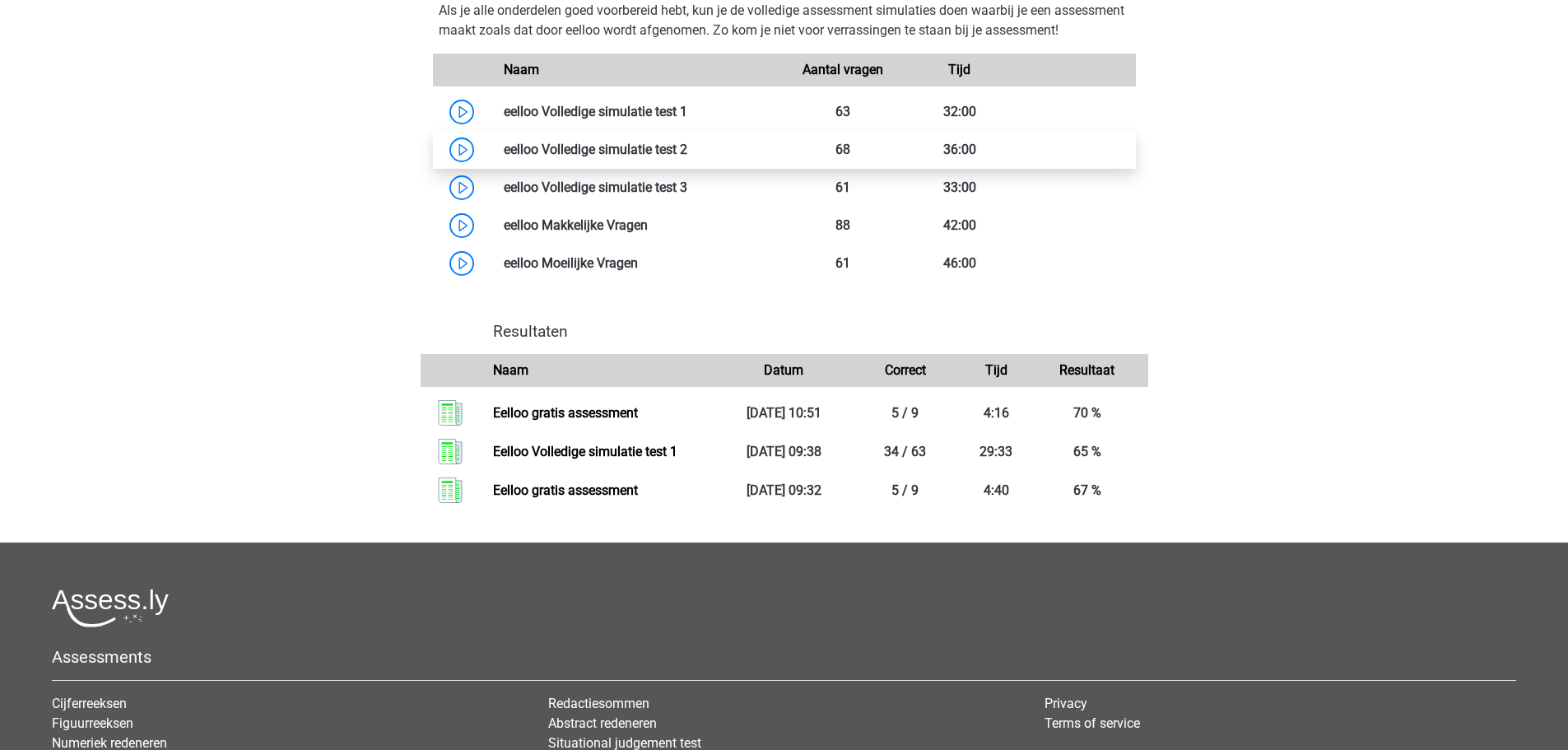
click at [687, 157] on link at bounding box center [687, 149] width 0 height 16
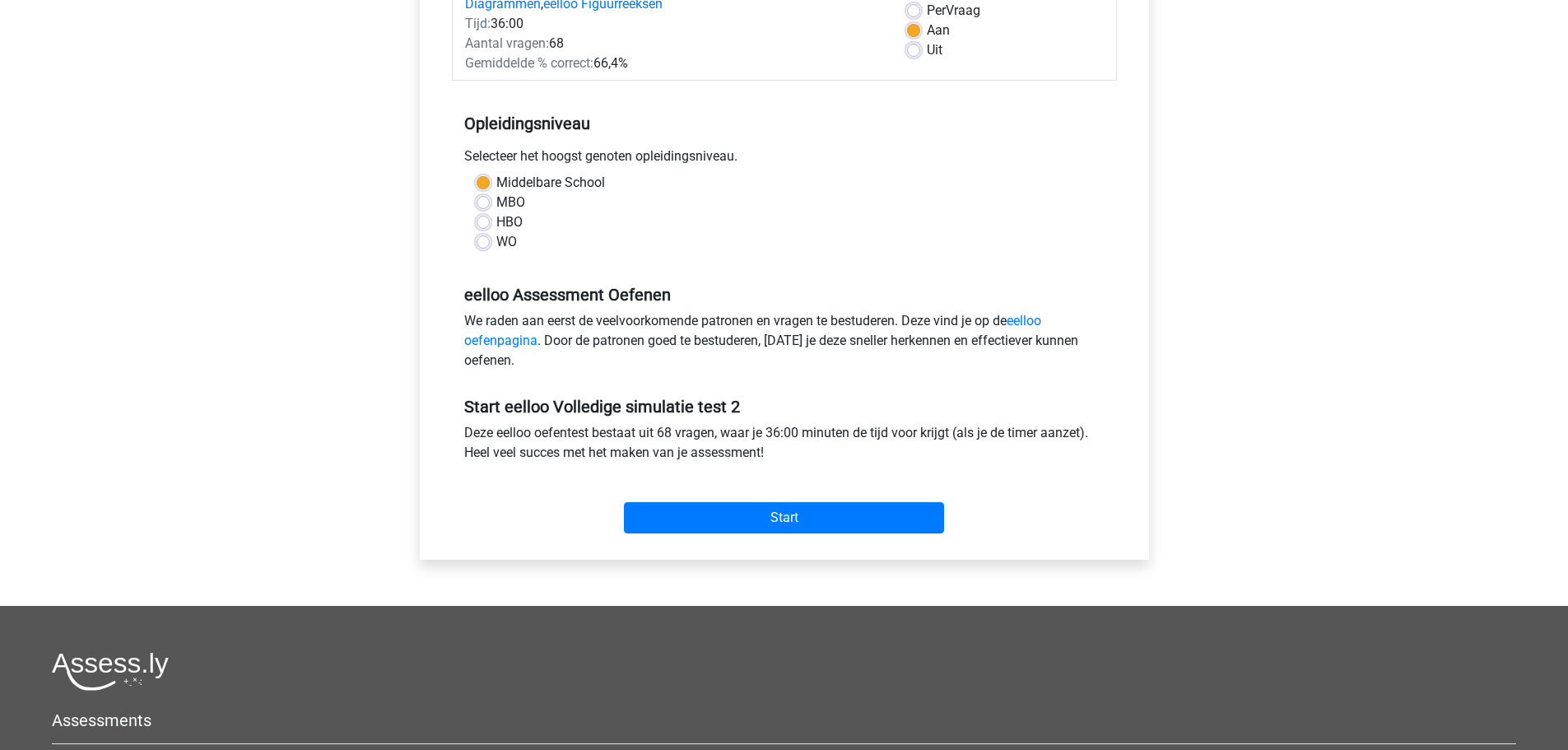
scroll to position [544, 0]
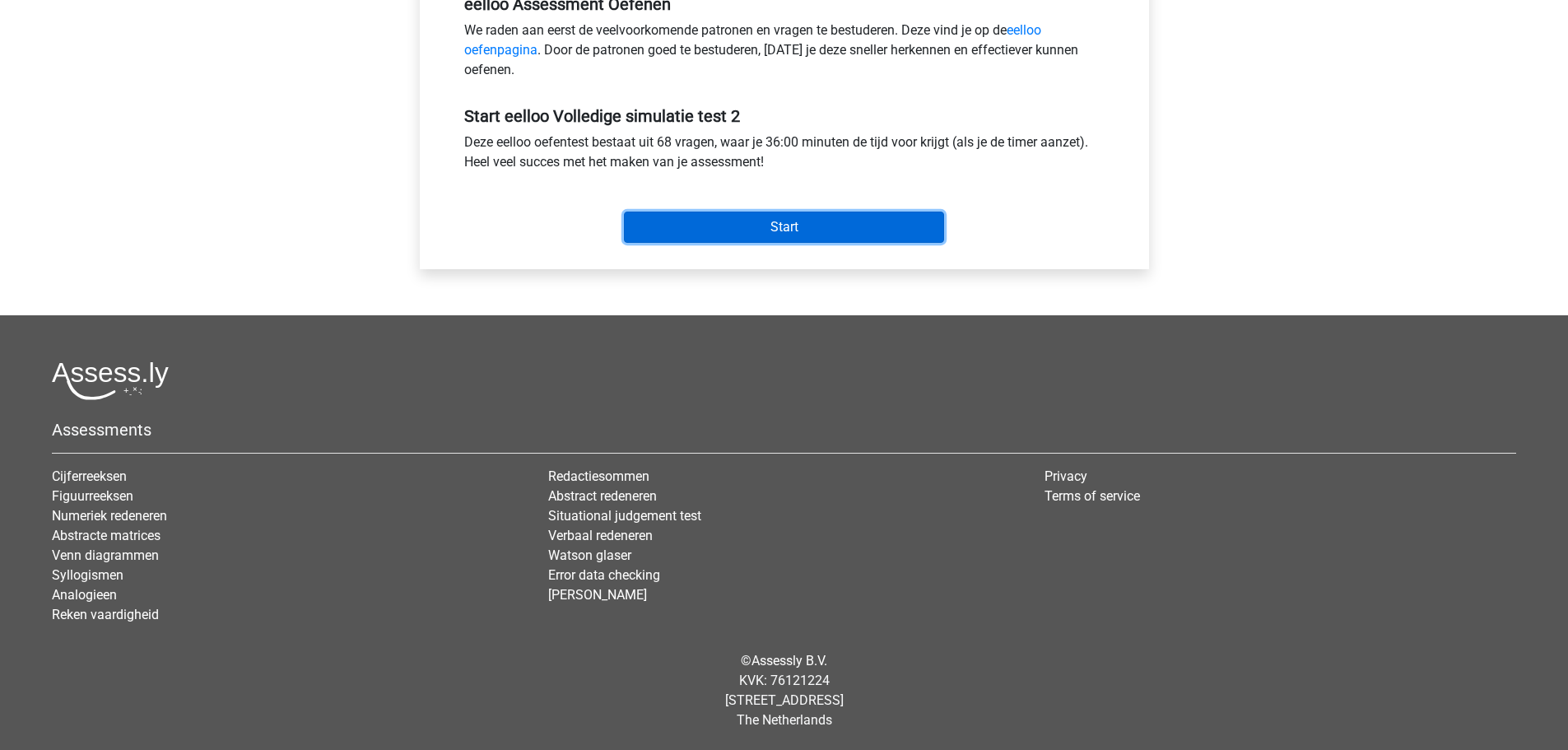
click at [816, 229] on input "Start" at bounding box center [784, 227] width 320 height 31
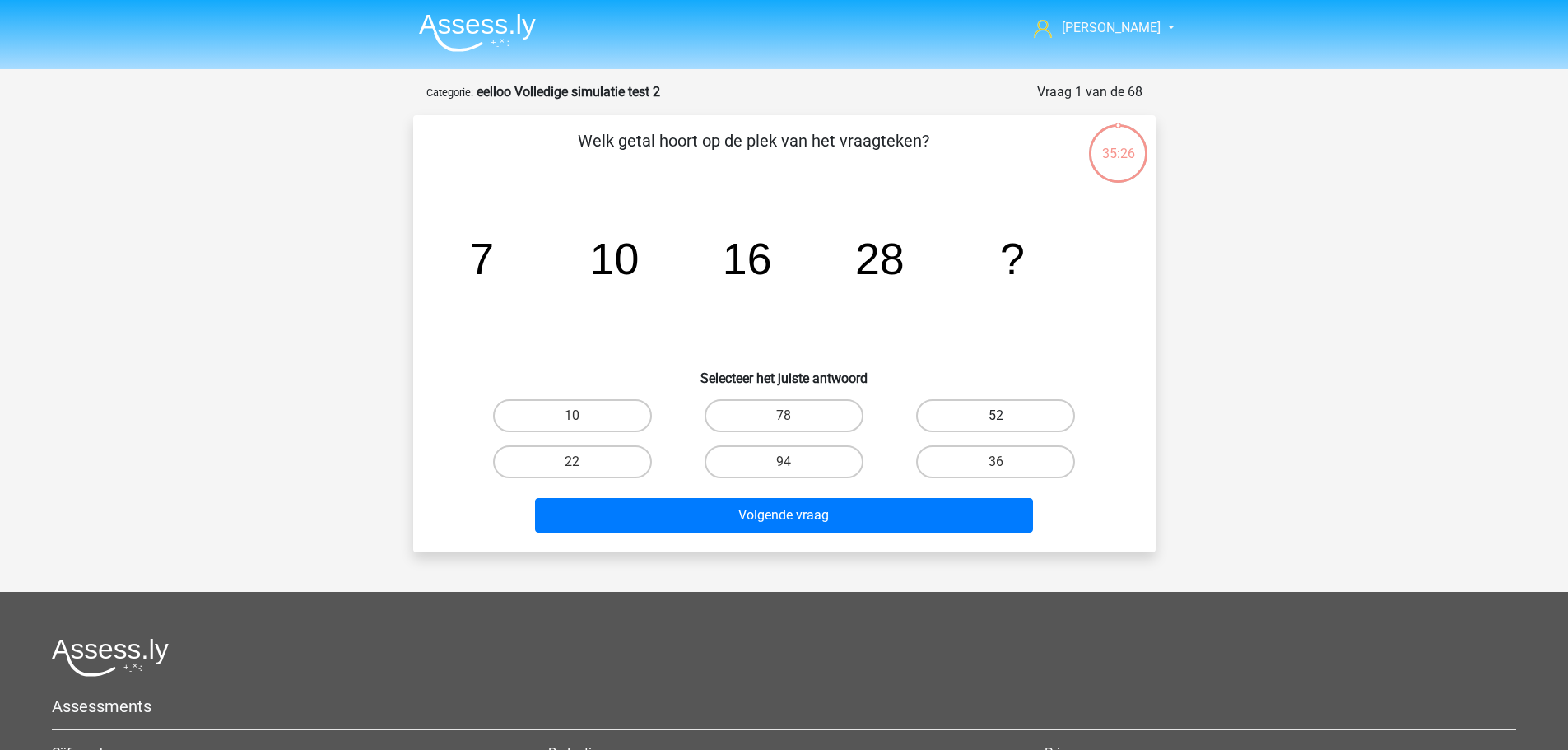
click at [975, 411] on label "52" at bounding box center [995, 415] width 159 height 33
click at [996, 416] on input "52" at bounding box center [1000, 421] width 10 height 10
radio input "true"
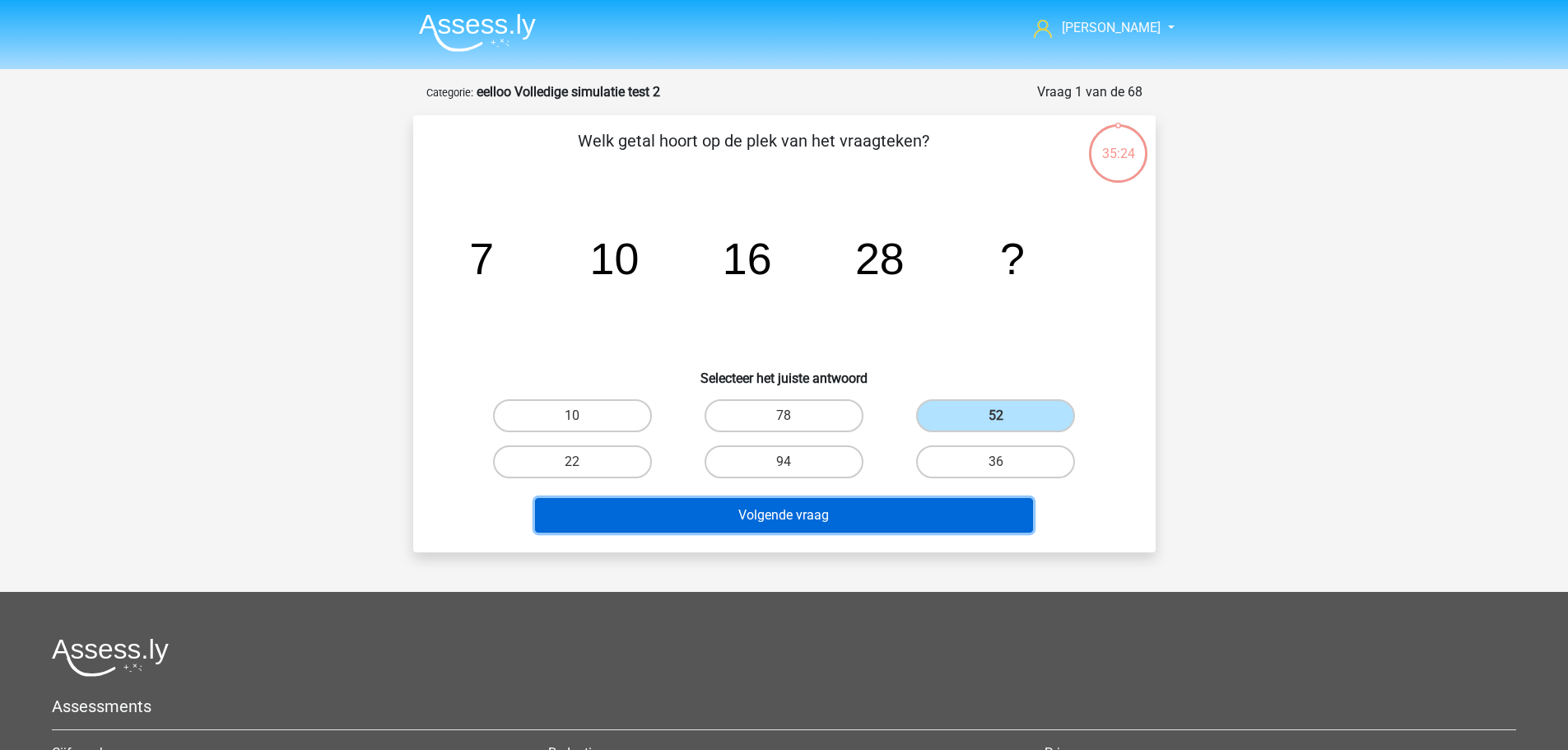
click at [923, 515] on button "Volgende vraag" at bounding box center [783, 515] width 498 height 35
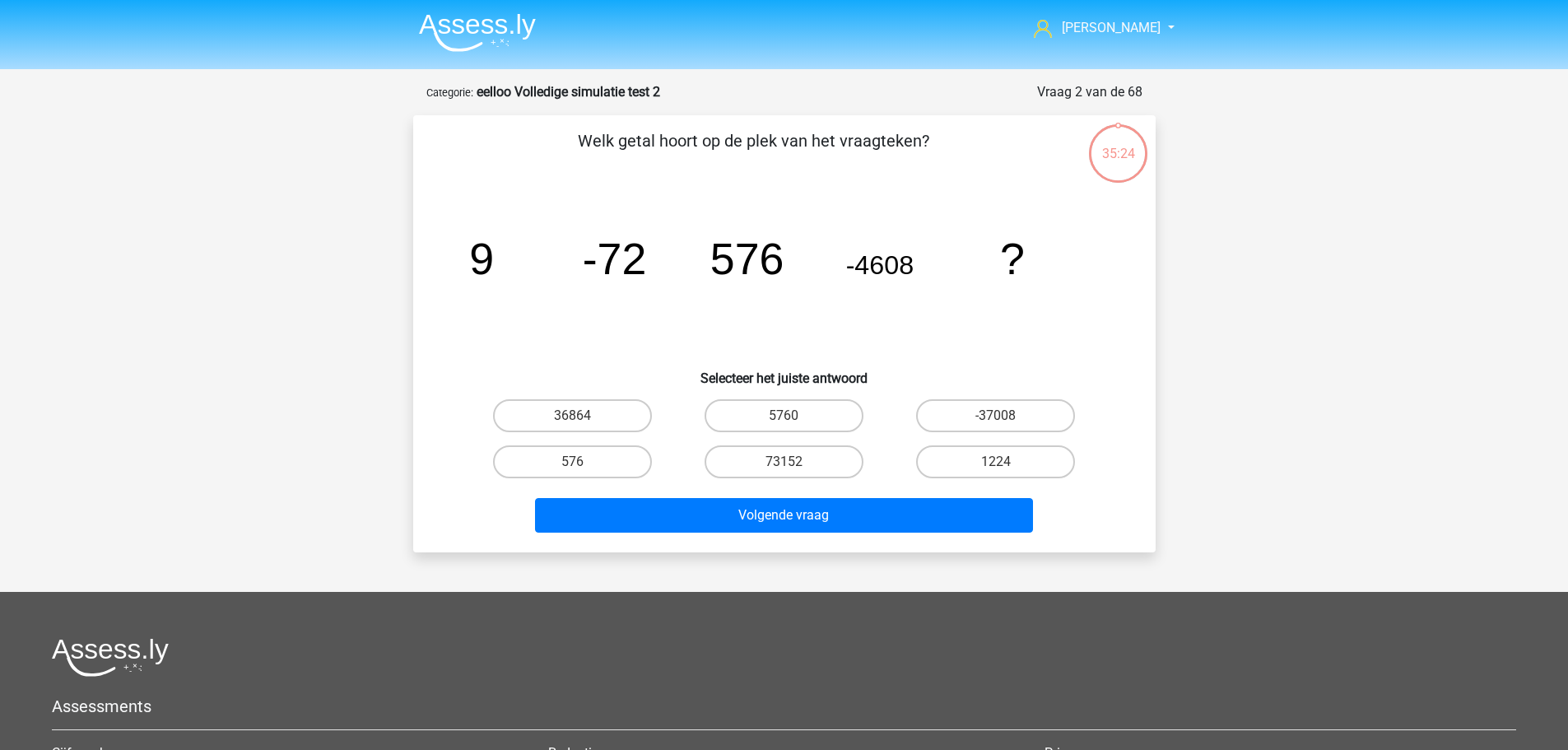
scroll to position [82, 0]
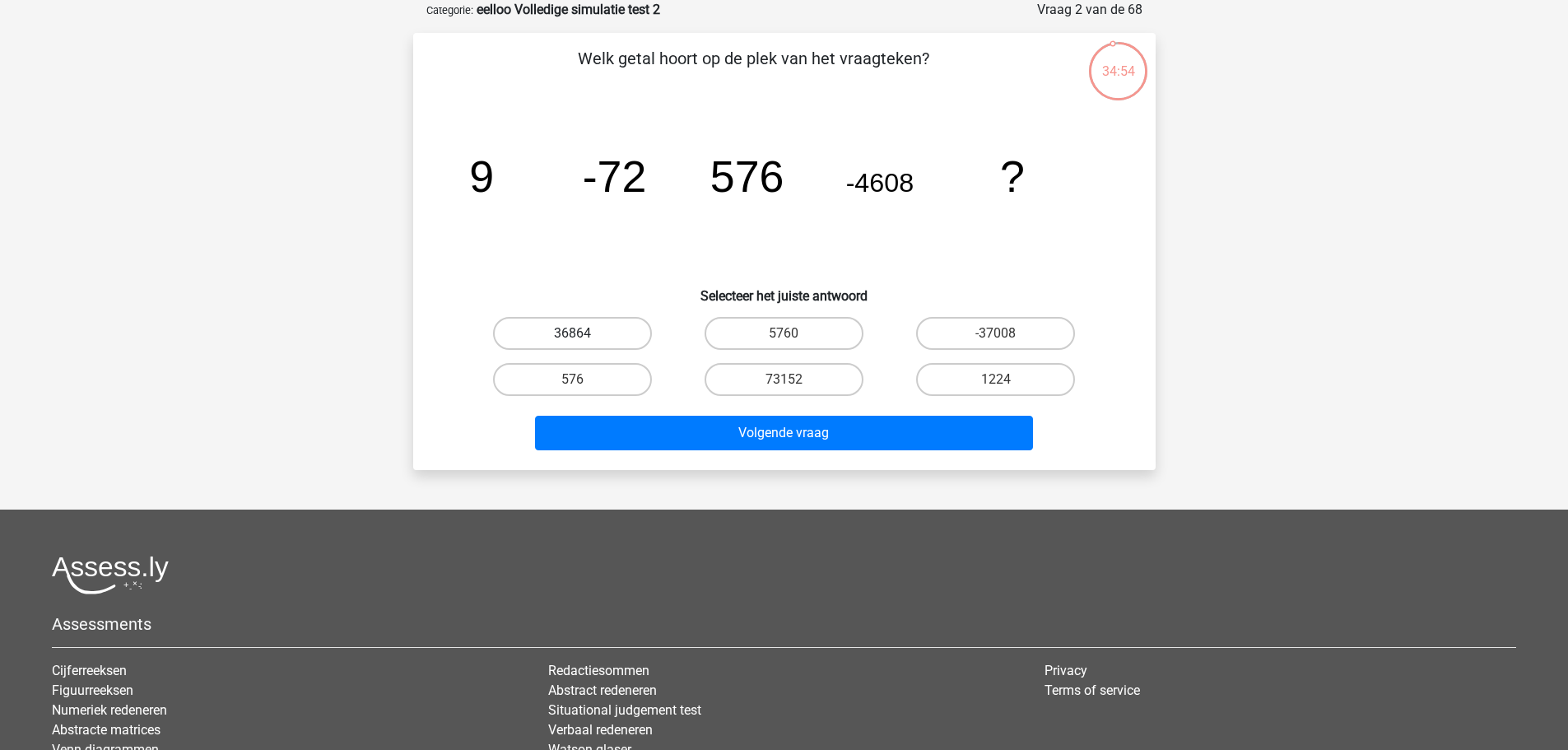
click at [610, 336] on label "36864" at bounding box center [572, 333] width 159 height 33
click at [583, 336] on input "36864" at bounding box center [577, 338] width 10 height 10
radio input "true"
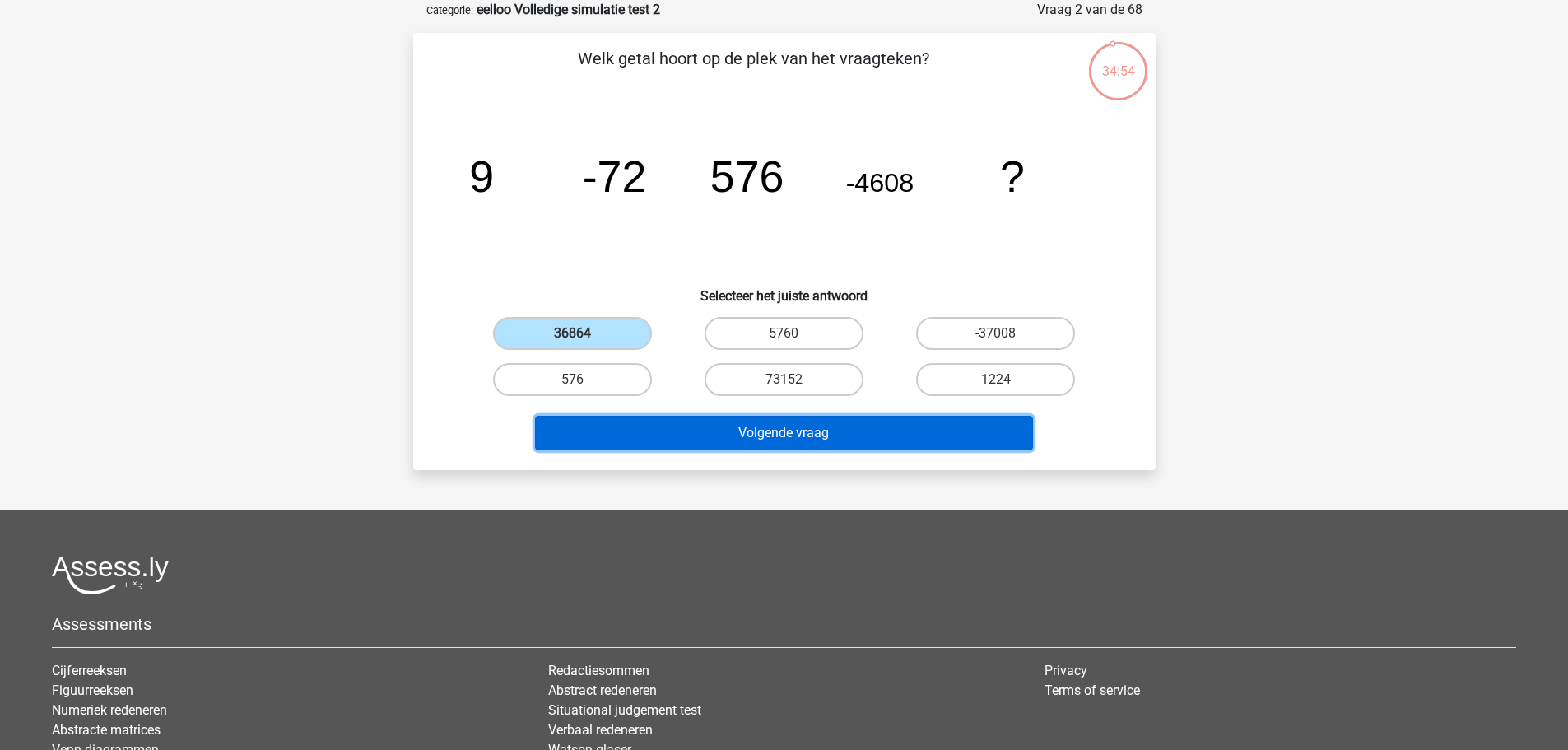
click at [691, 432] on button "Volgende vraag" at bounding box center [783, 433] width 498 height 35
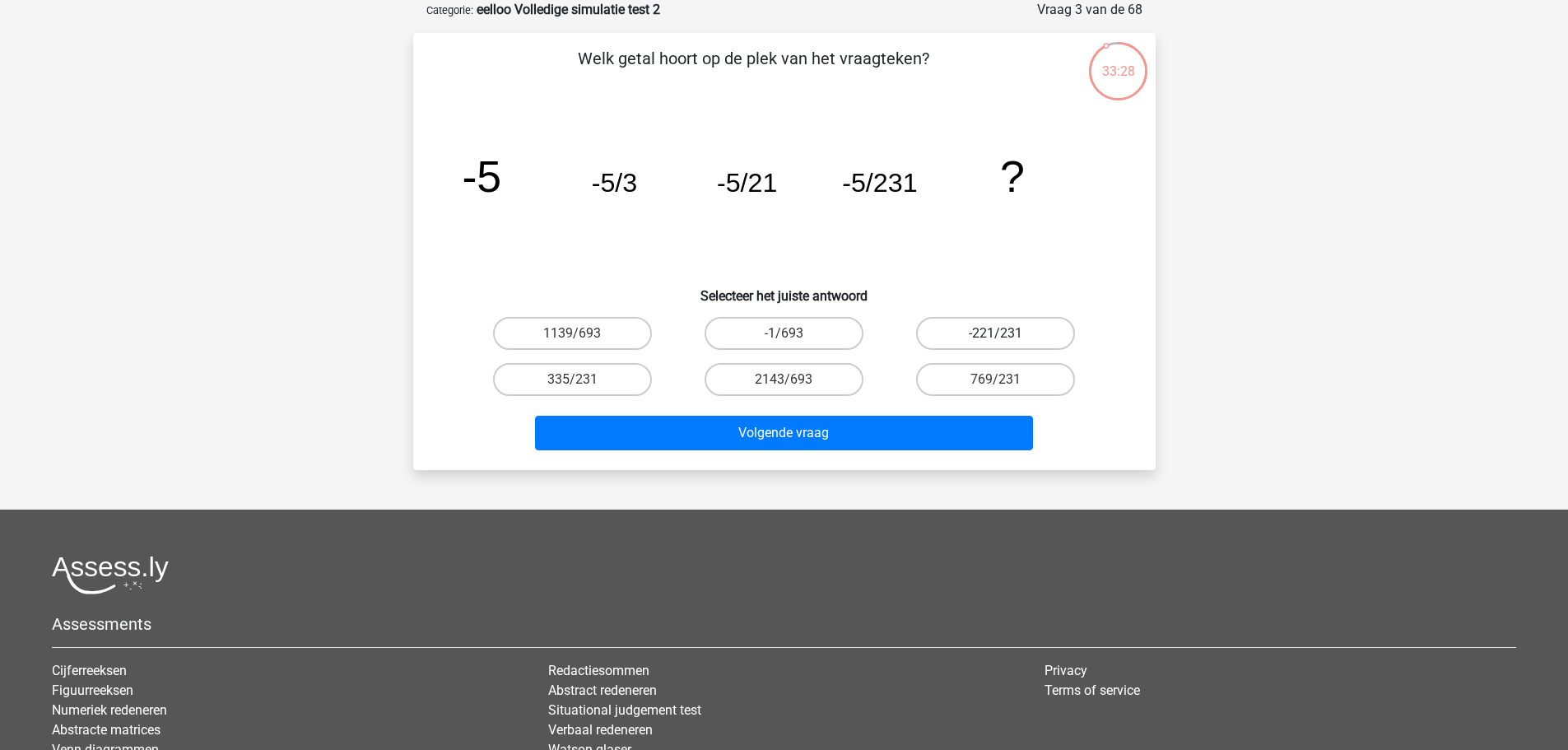
click at [932, 317] on label "-221/231" at bounding box center [995, 333] width 159 height 33
click at [996, 333] on input "-221/231" at bounding box center [1000, 338] width 10 height 10
radio input "true"
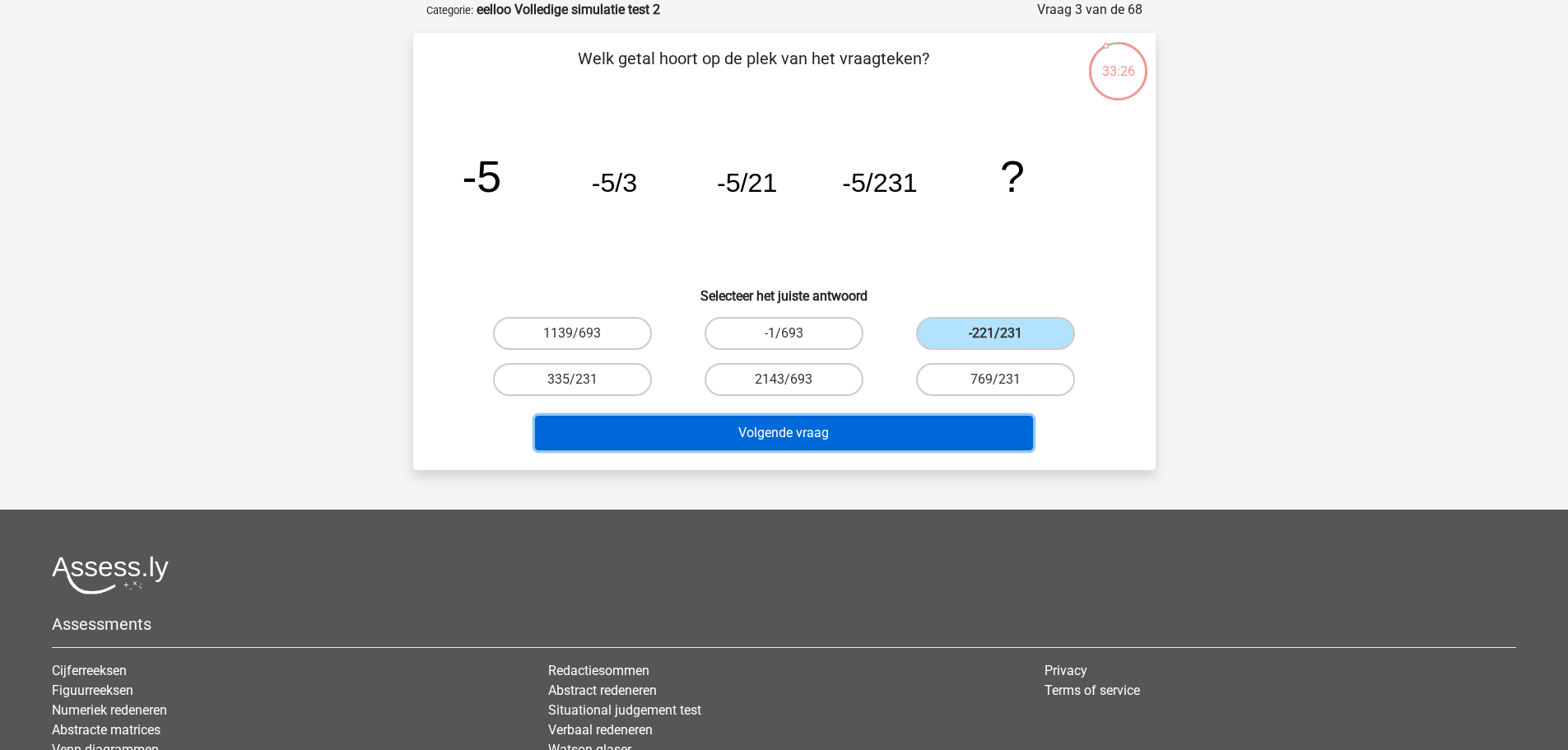
click at [886, 432] on button "Volgende vraag" at bounding box center [783, 433] width 498 height 35
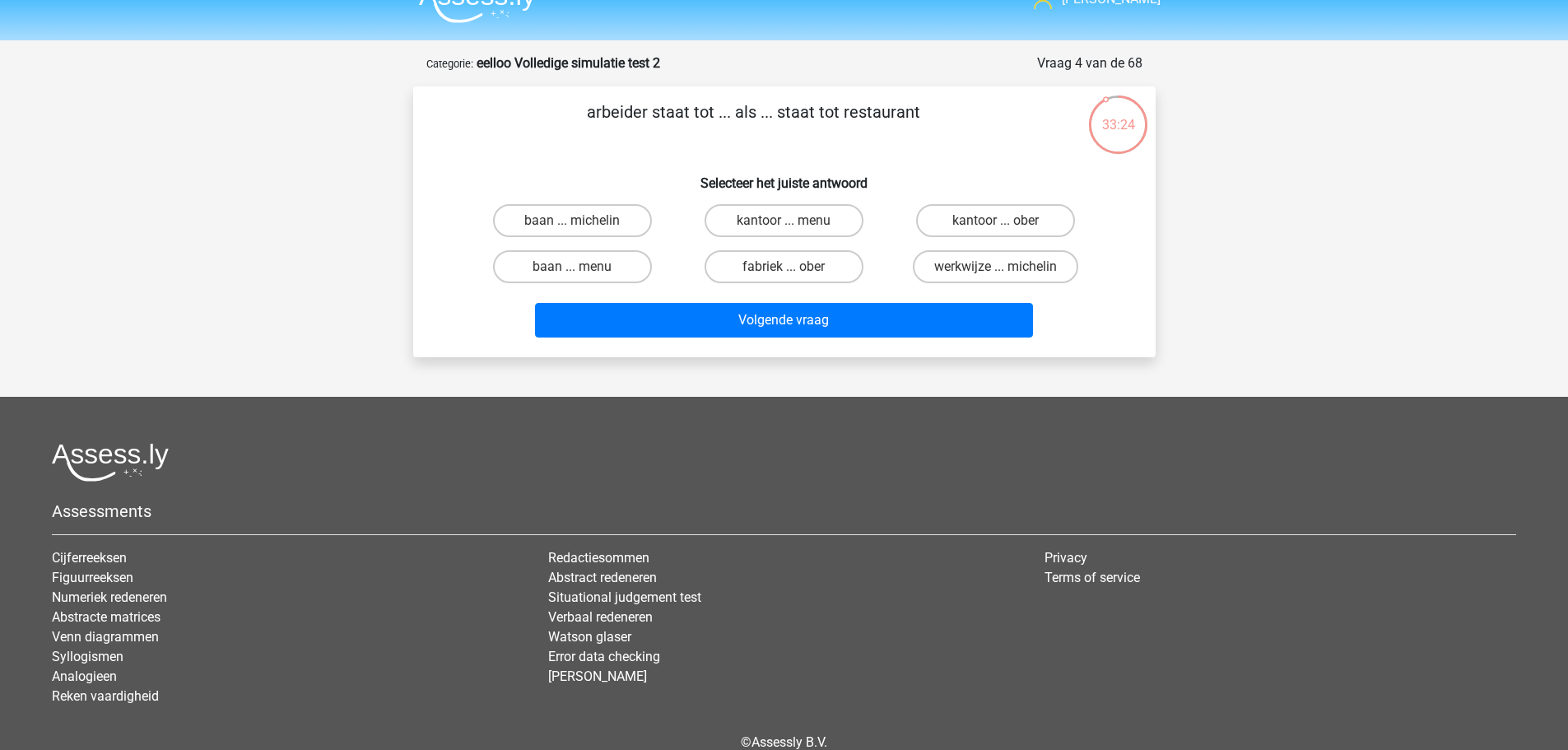
scroll to position [0, 0]
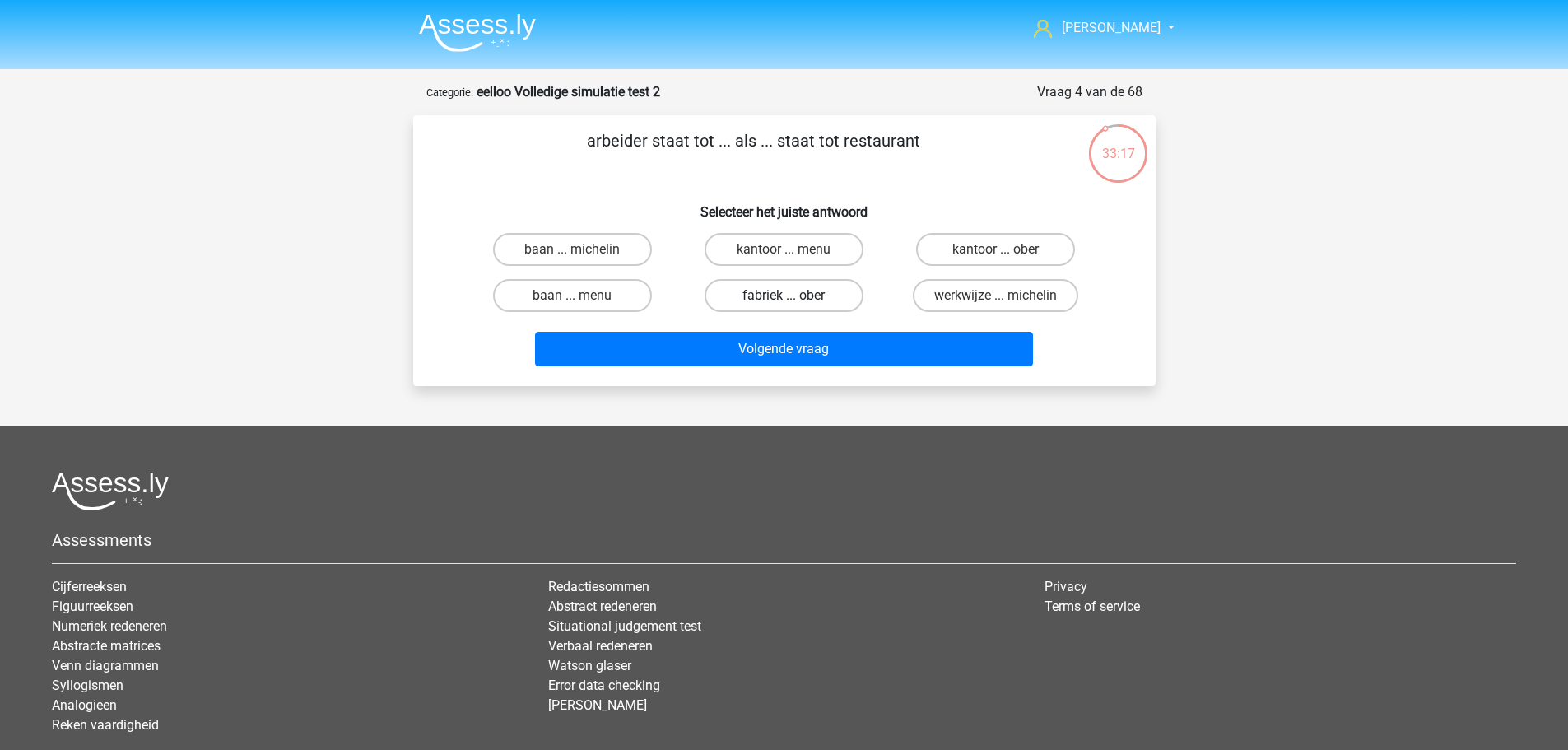
click at [796, 296] on label "fabriek ... ober" at bounding box center [784, 295] width 159 height 33
click at [794, 296] on input "fabriek ... ober" at bounding box center [789, 300] width 10 height 10
radio input "true"
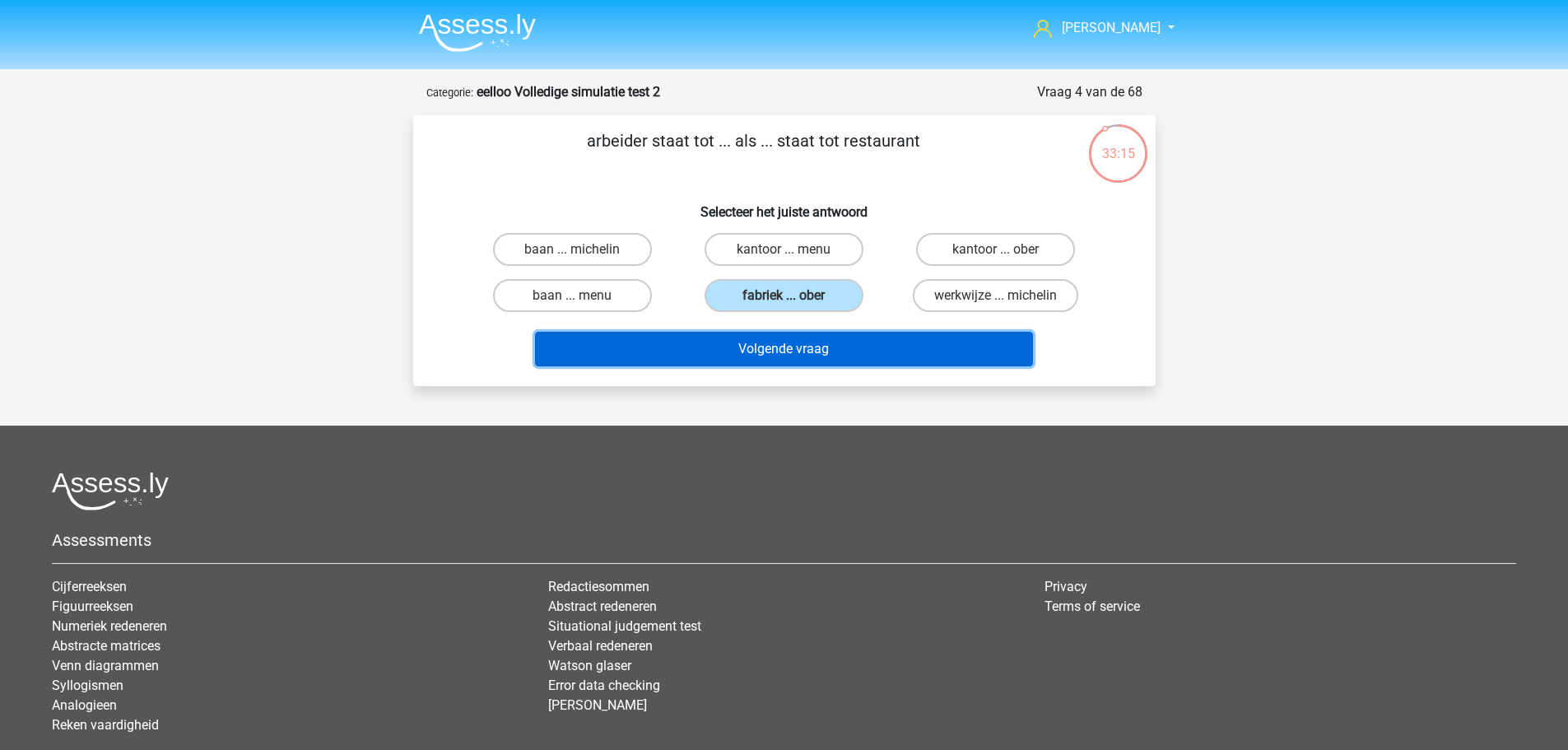
click at [871, 357] on button "Volgende vraag" at bounding box center [783, 348] width 498 height 35
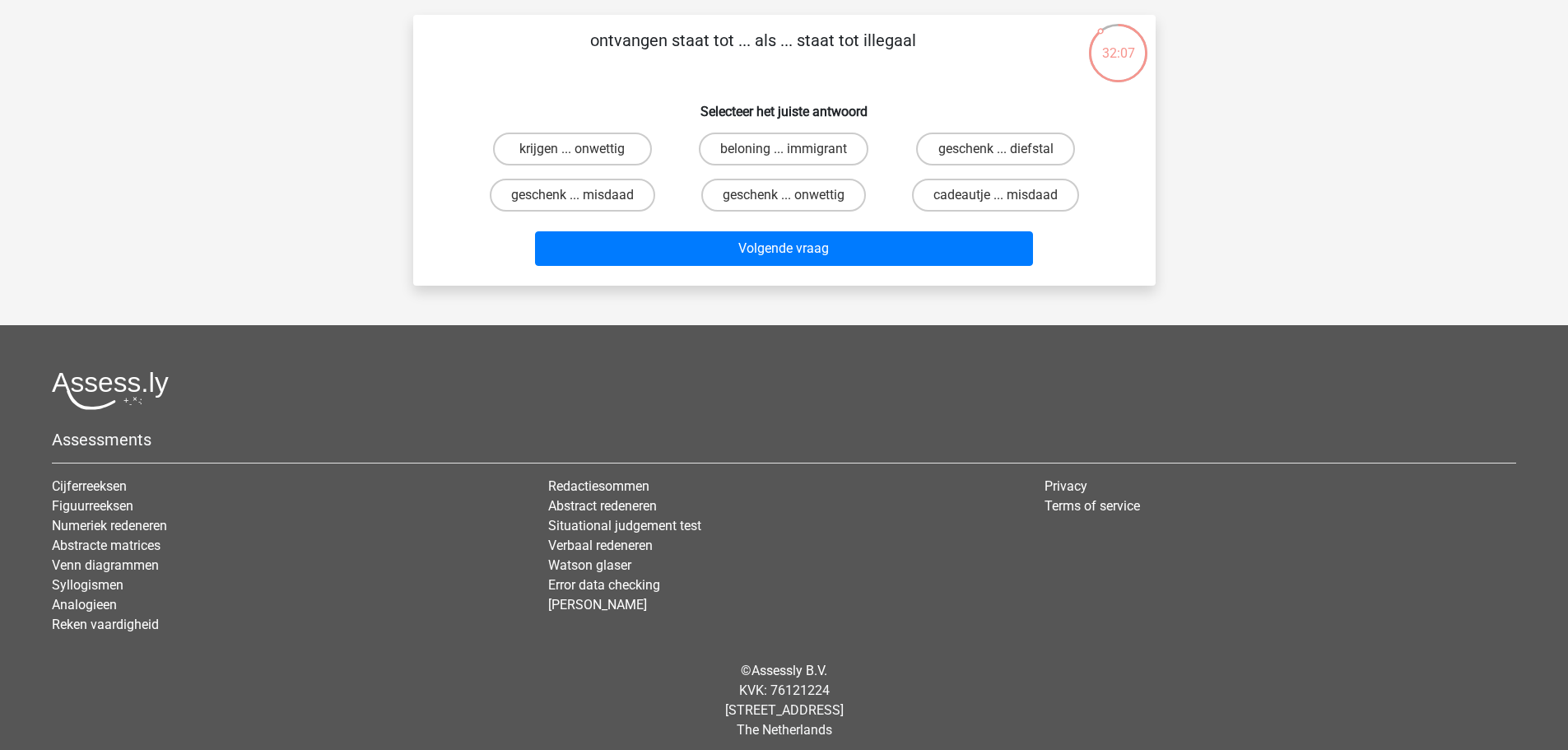
scroll to position [110, 0]
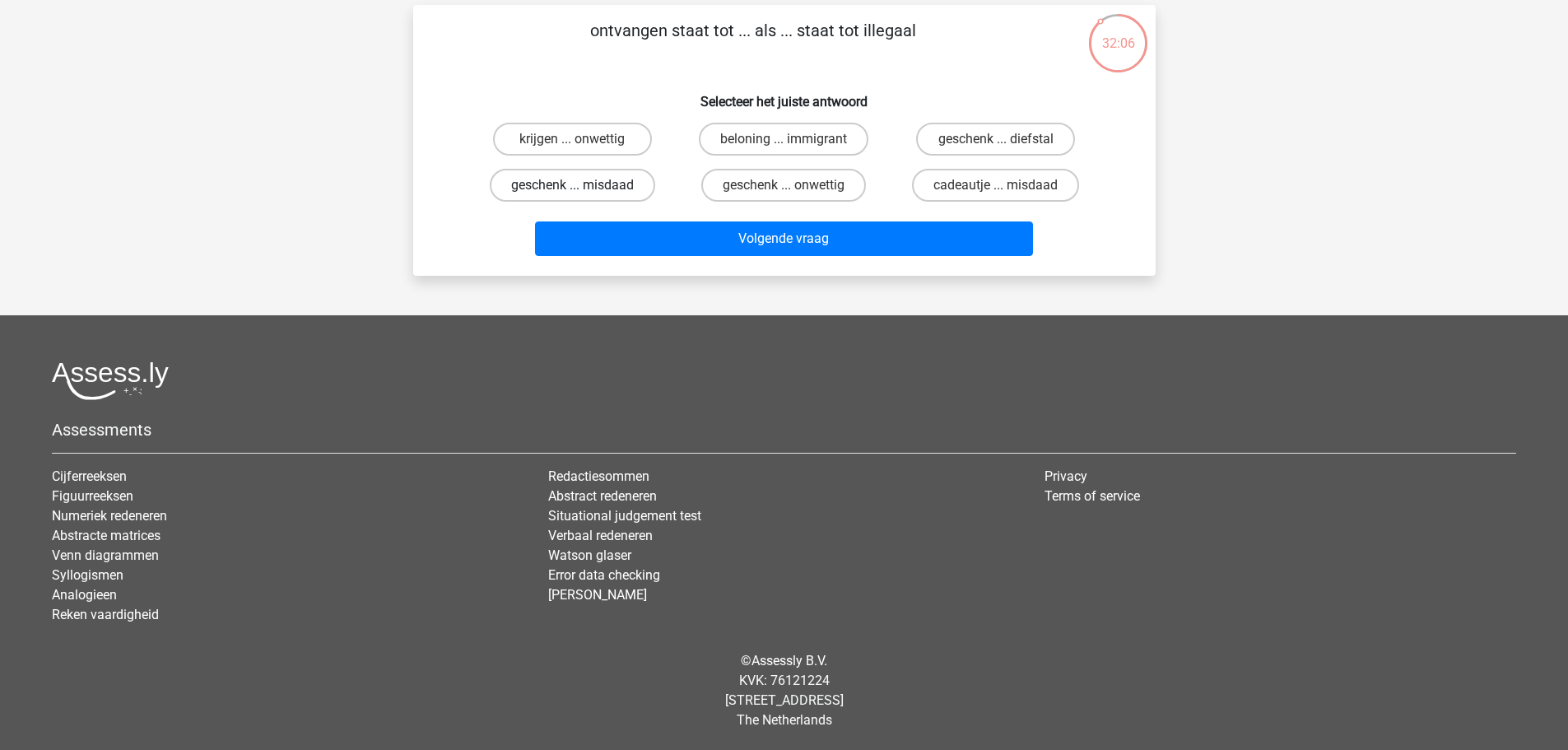
click at [565, 187] on label "geschenk ... misdaad" at bounding box center [572, 184] width 166 height 33
click at [572, 187] on input "geschenk ... misdaad" at bounding box center [577, 190] width 10 height 10
radio input "true"
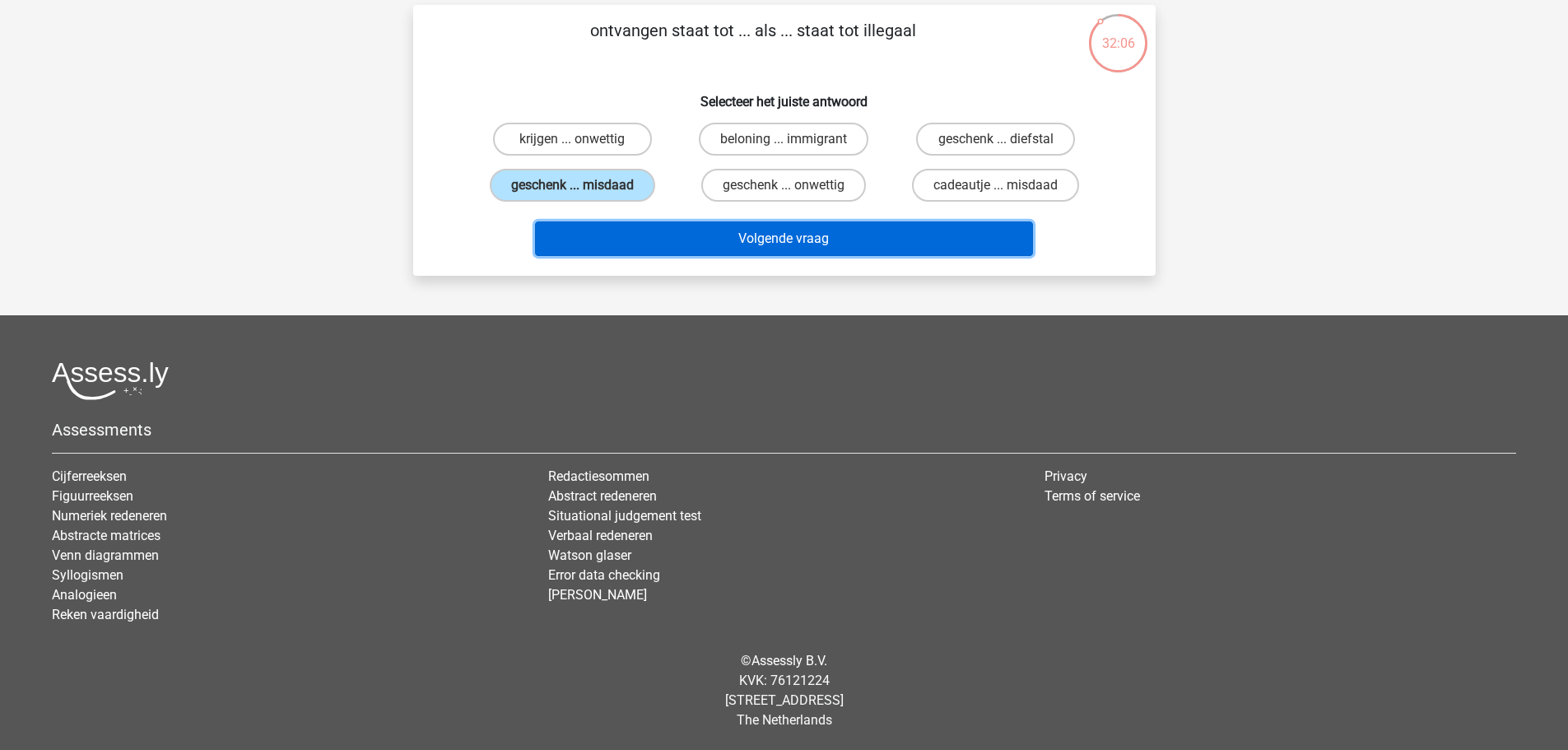
click at [634, 239] on button "Volgende vraag" at bounding box center [783, 238] width 498 height 35
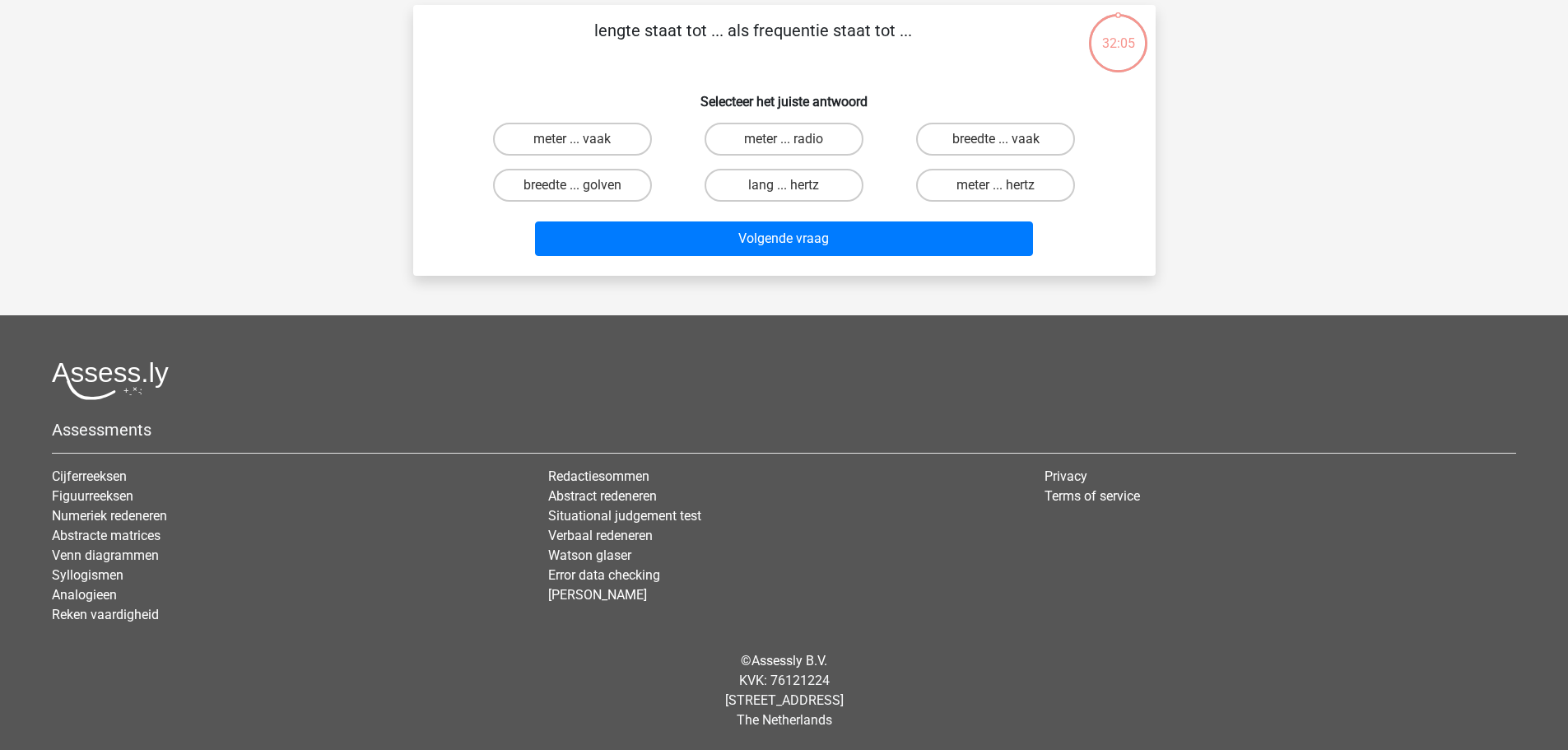
scroll to position [82, 0]
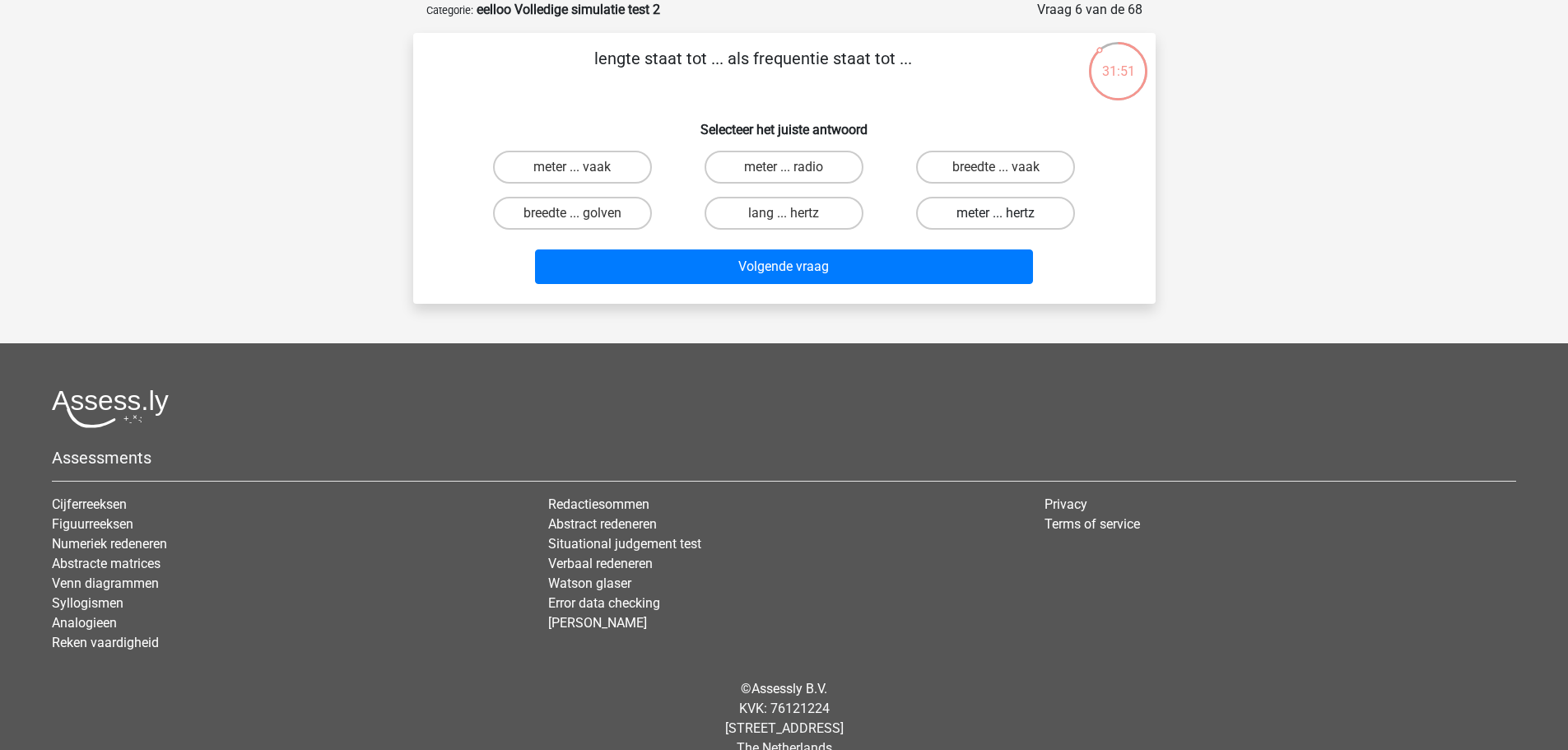
click at [957, 213] on label "meter ... hertz" at bounding box center [995, 213] width 159 height 33
click at [996, 214] on input "meter ... hertz" at bounding box center [1000, 218] width 10 height 10
radio input "true"
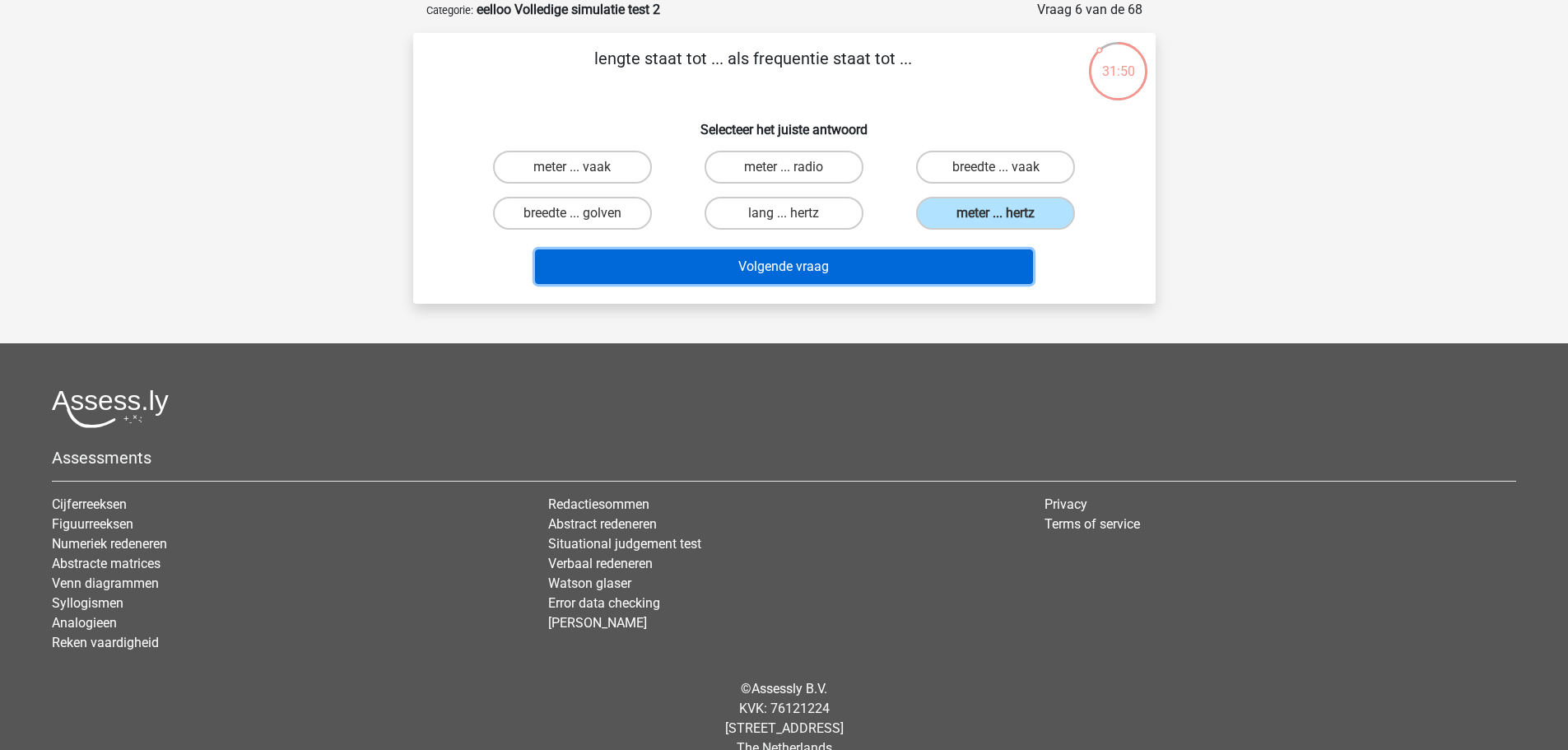
click at [920, 257] on button "Volgende vraag" at bounding box center [783, 266] width 498 height 35
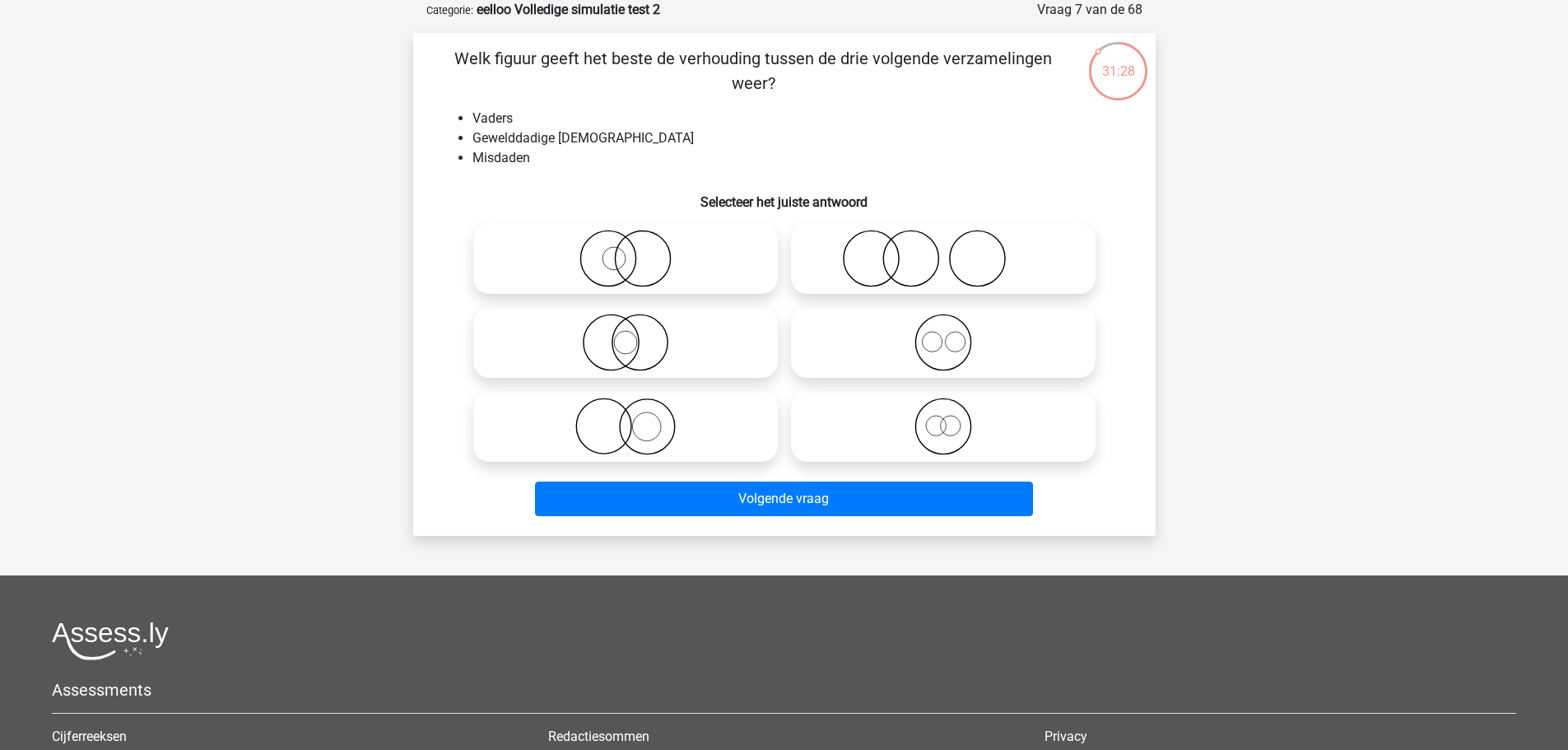
click at [887, 279] on icon at bounding box center [943, 258] width 292 height 57
click at [943, 250] on input "radio" at bounding box center [948, 244] width 10 height 10
radio input "true"
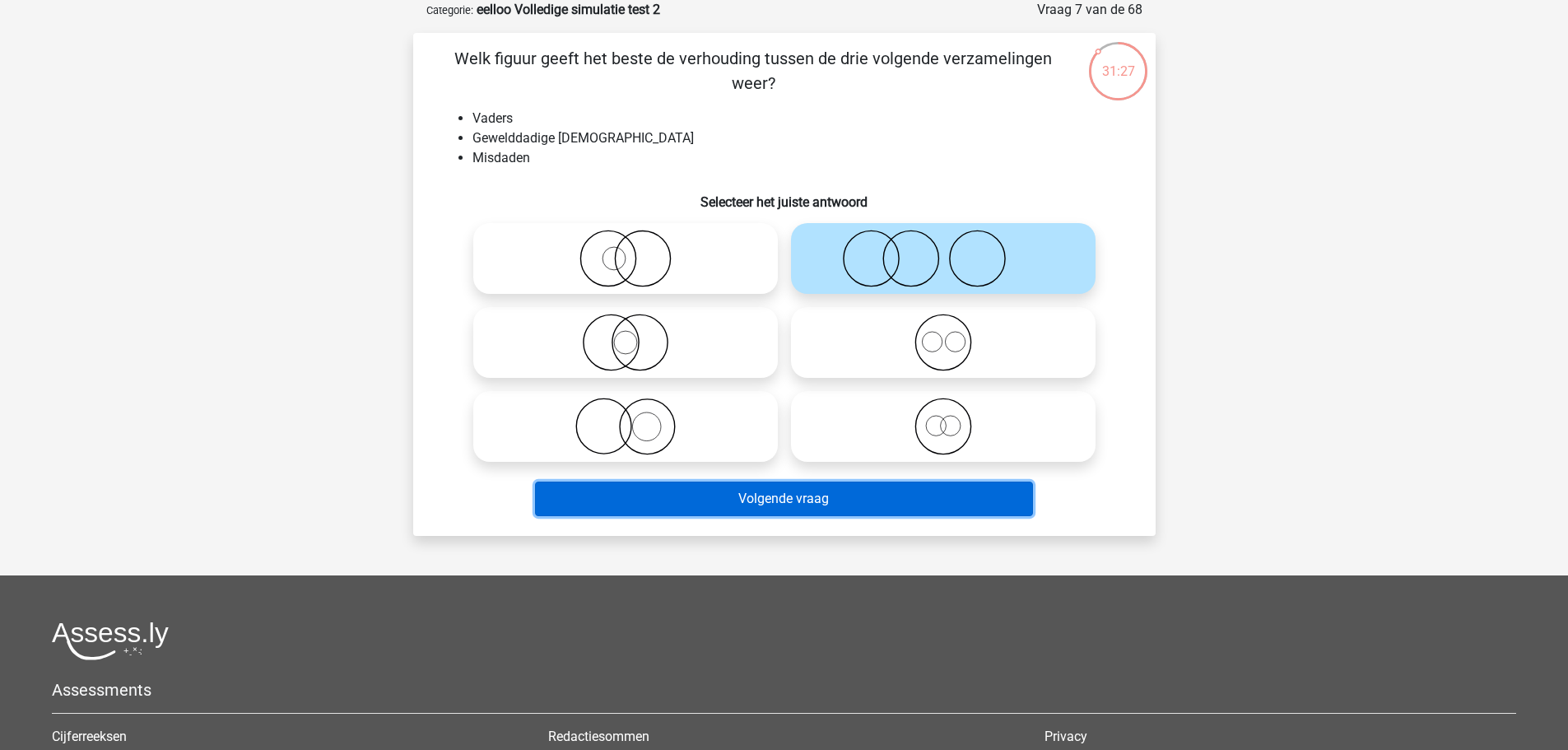
click at [871, 495] on button "Volgende vraag" at bounding box center [783, 499] width 498 height 35
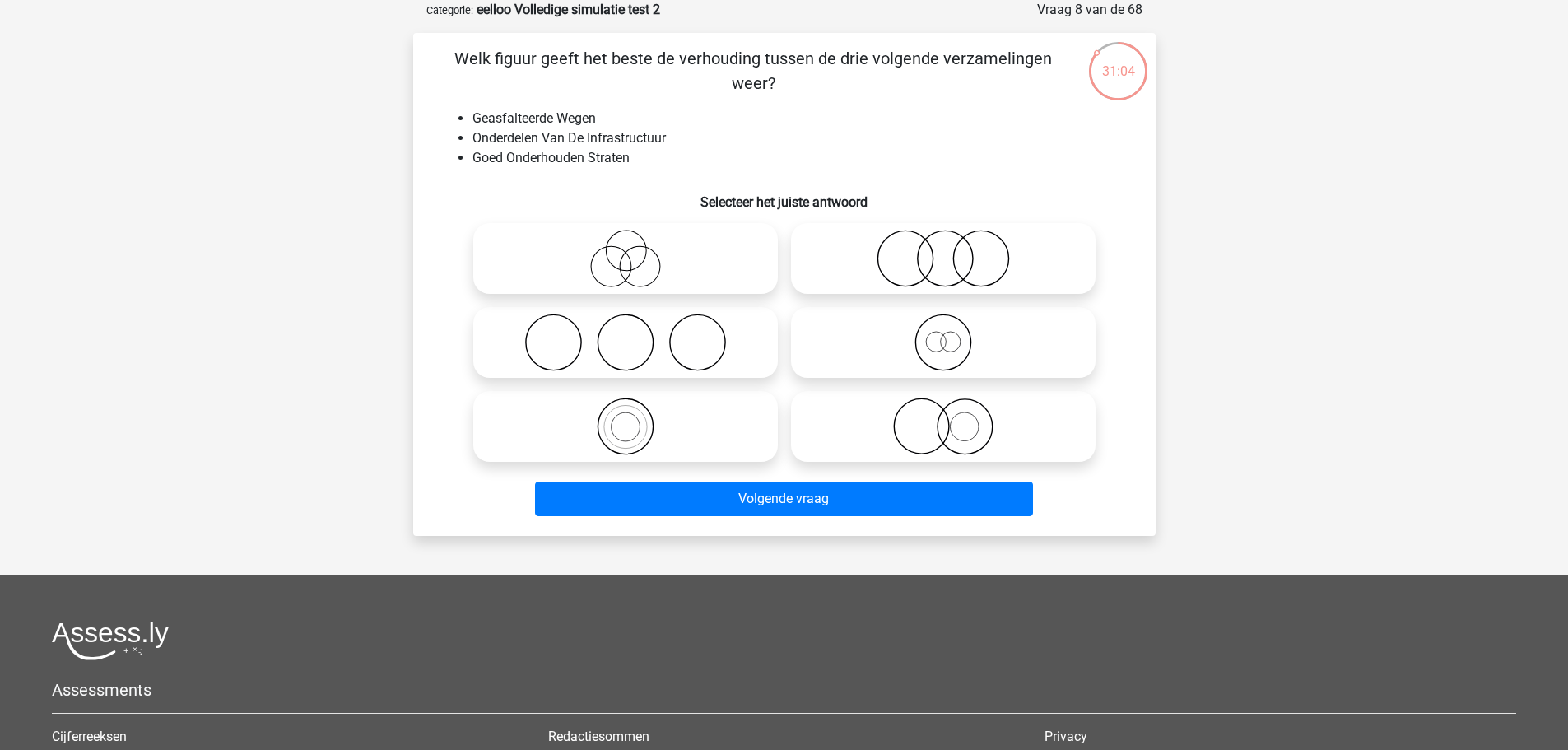
click at [738, 423] on icon at bounding box center [626, 425] width 292 height 57
click at [636, 418] on input "radio" at bounding box center [631, 412] width 10 height 10
radio input "true"
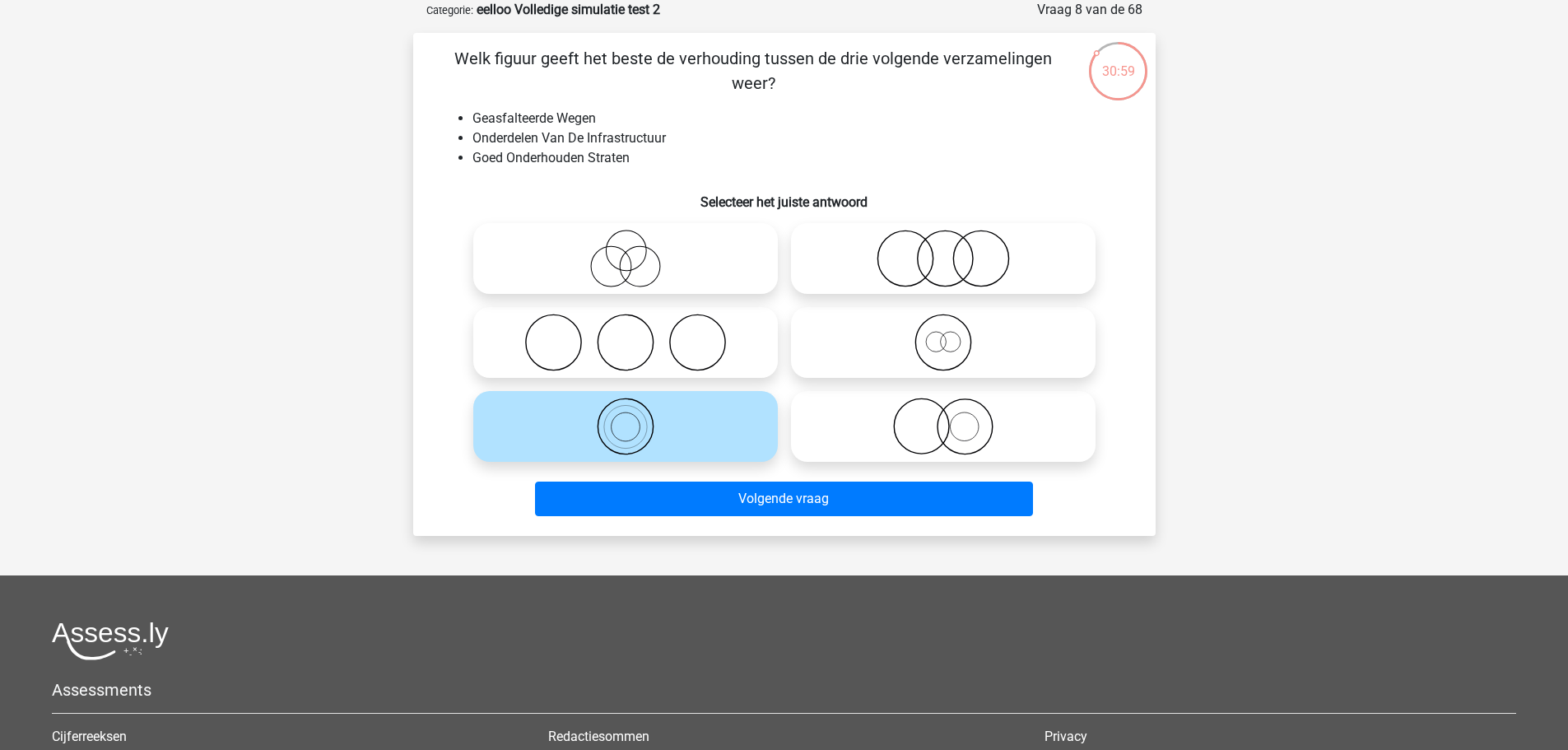
click at [832, 360] on icon at bounding box center [943, 342] width 292 height 57
click at [943, 334] on input "radio" at bounding box center [948, 328] width 10 height 10
radio input "true"
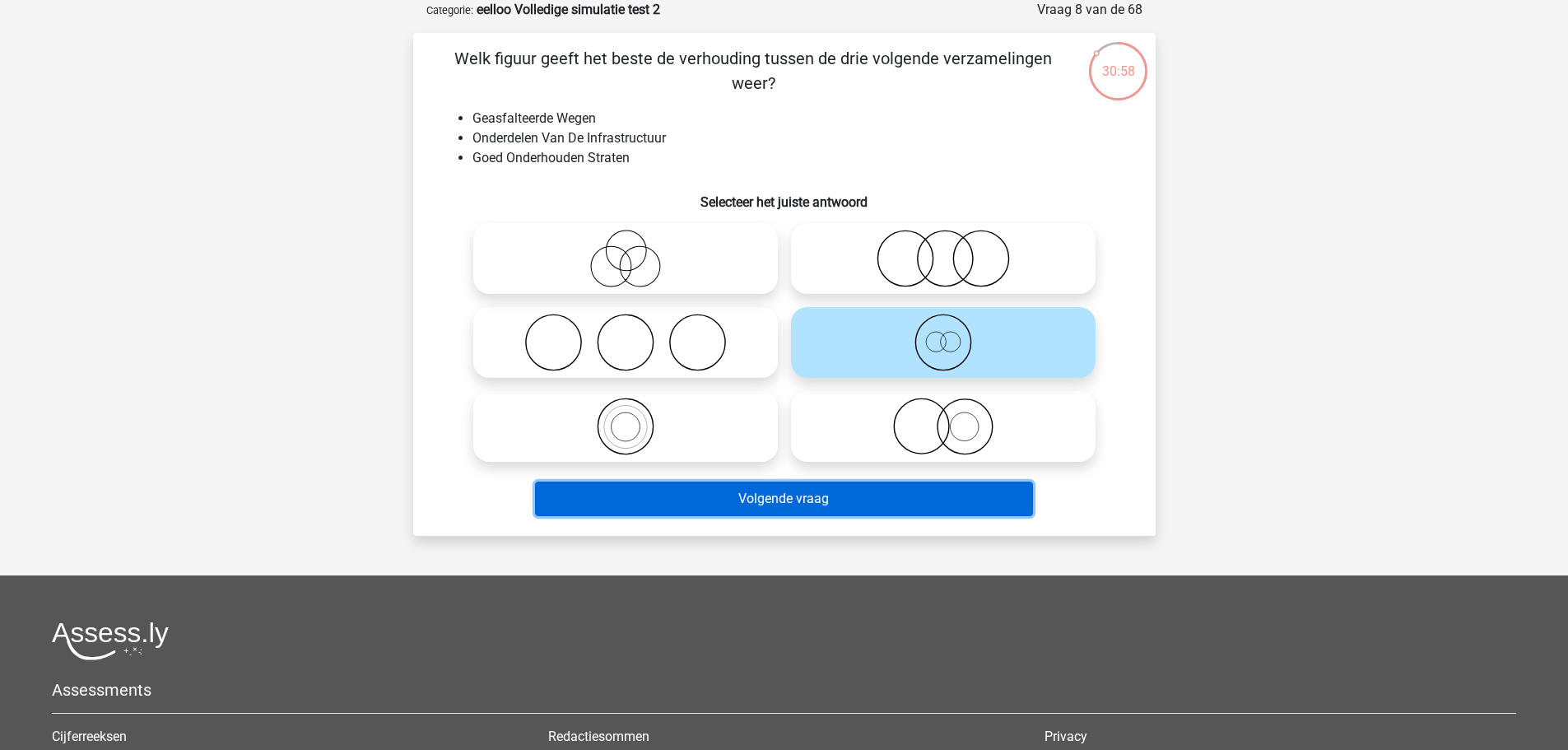
click at [825, 488] on button "Volgende vraag" at bounding box center [783, 499] width 498 height 35
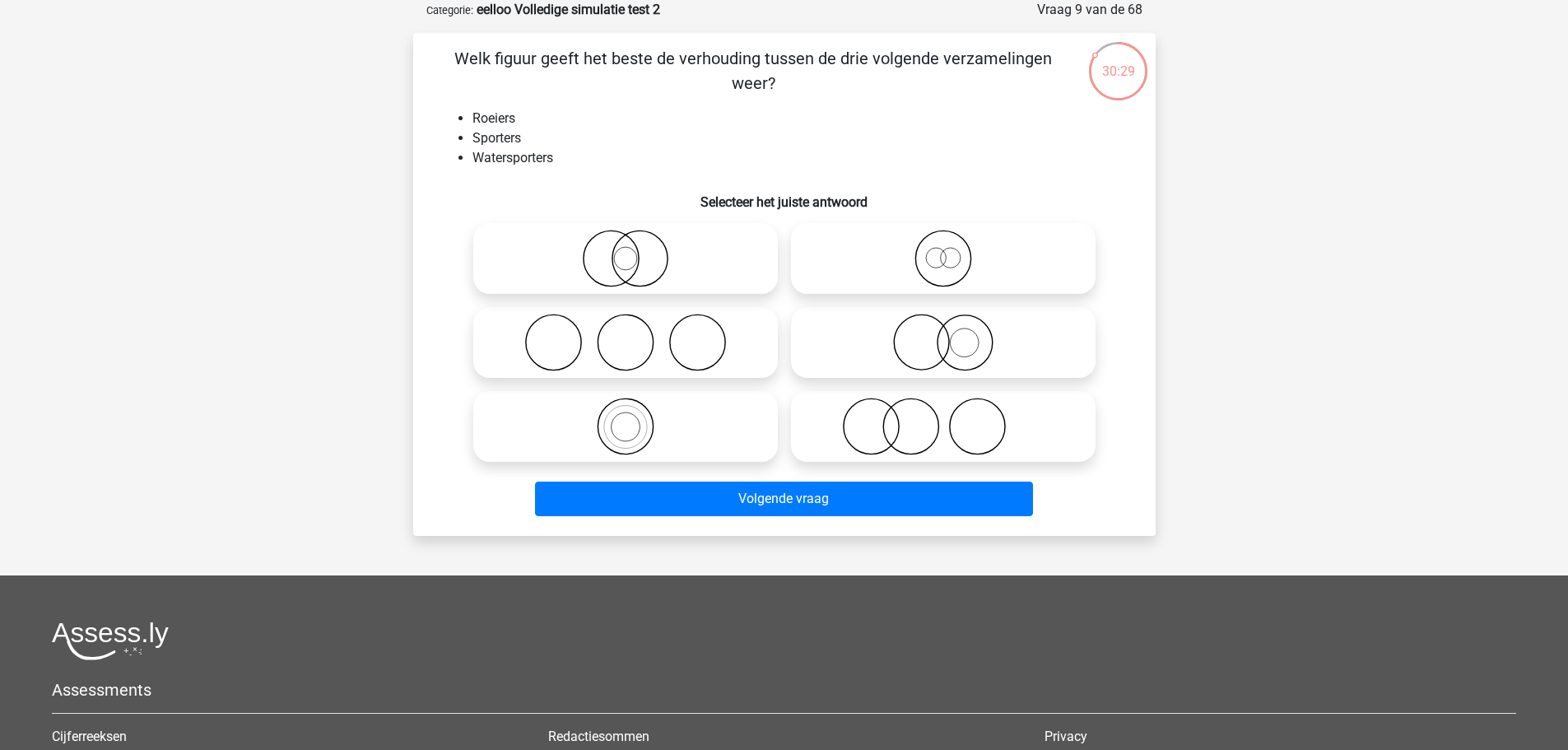
click at [509, 409] on icon at bounding box center [626, 425] width 292 height 57
click at [626, 409] on input "radio" at bounding box center [631, 412] width 10 height 10
radio input "true"
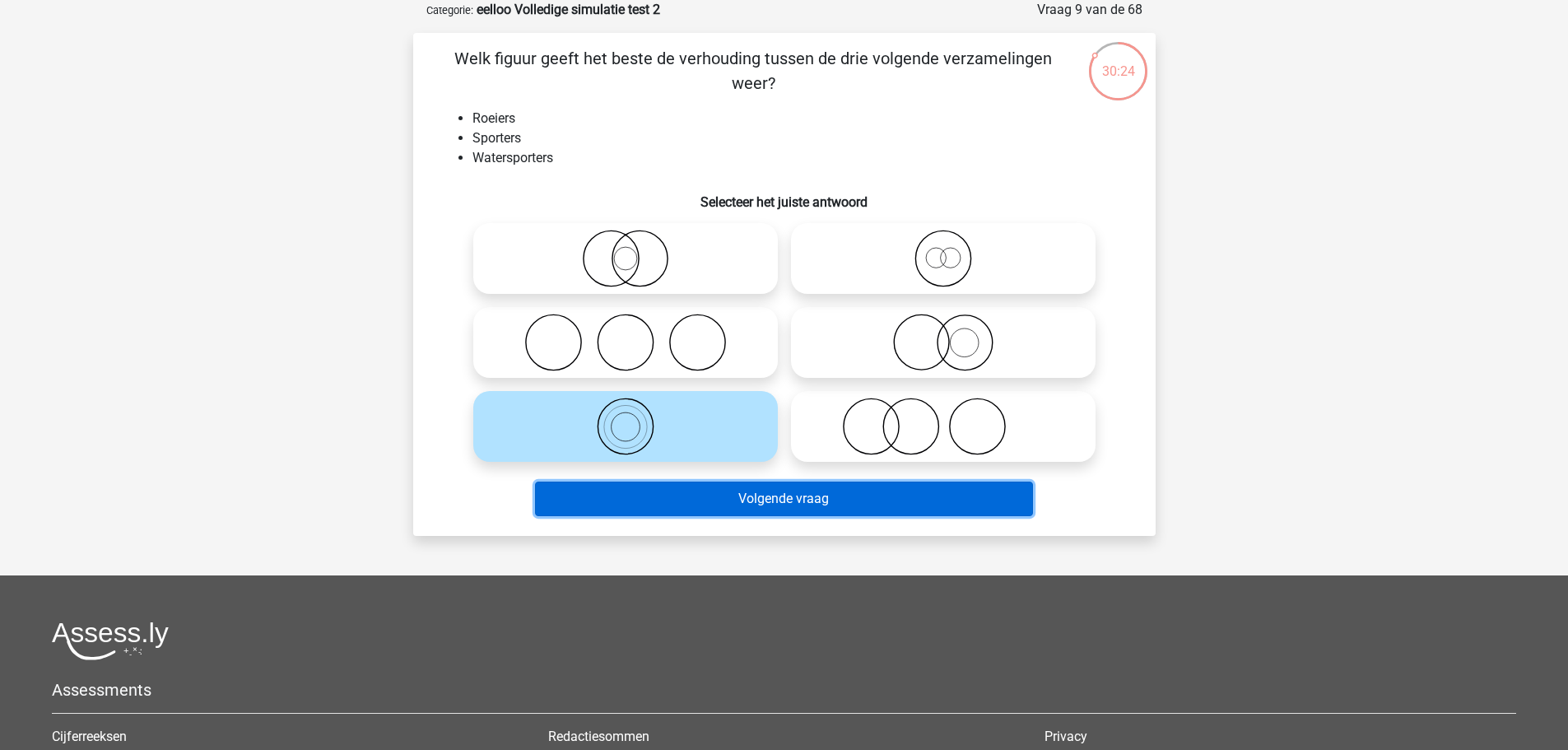
click at [593, 482] on button "Volgende vraag" at bounding box center [783, 499] width 498 height 35
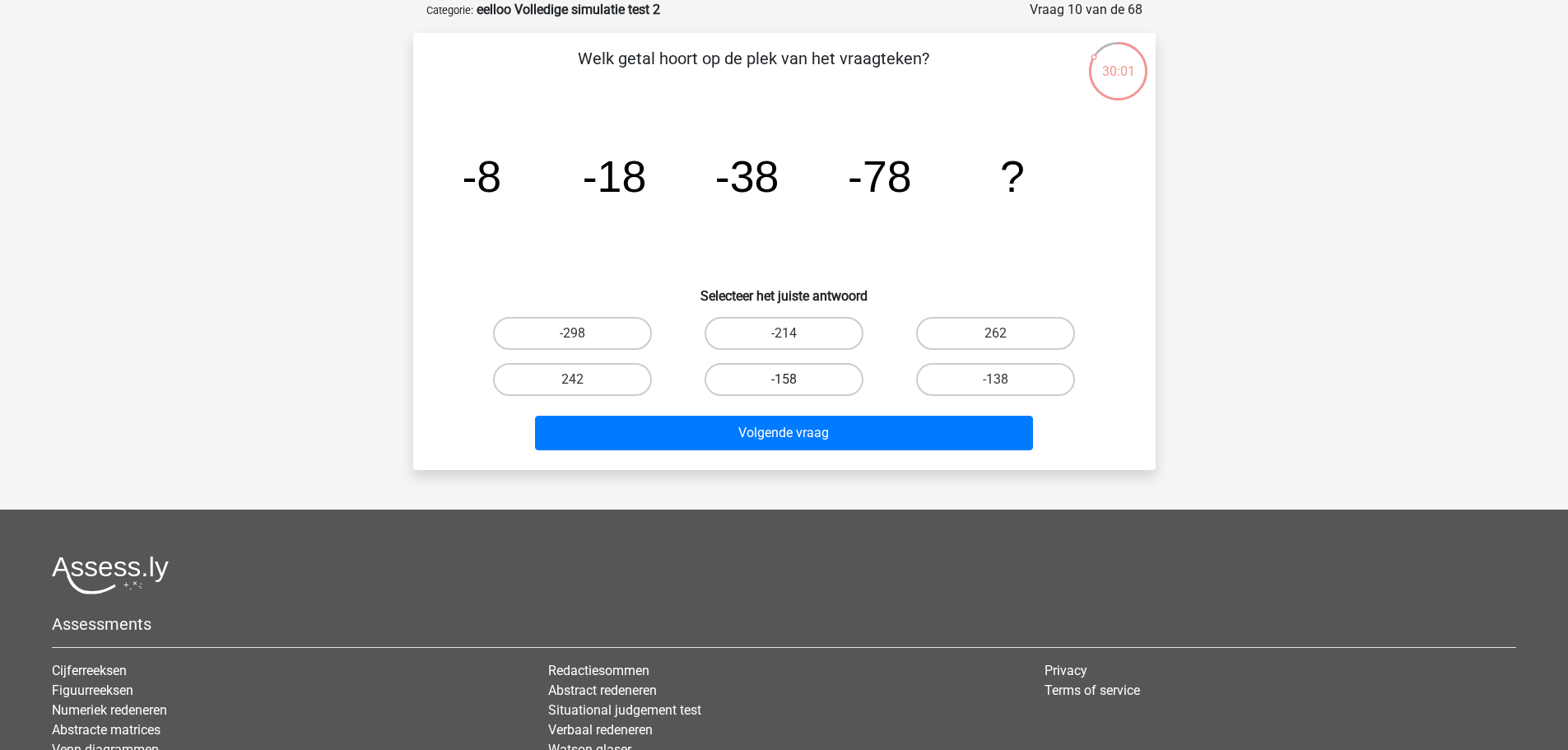
click at [804, 370] on label "-158" at bounding box center [784, 379] width 159 height 33
click at [794, 379] on input "-158" at bounding box center [789, 384] width 10 height 10
radio input "true"
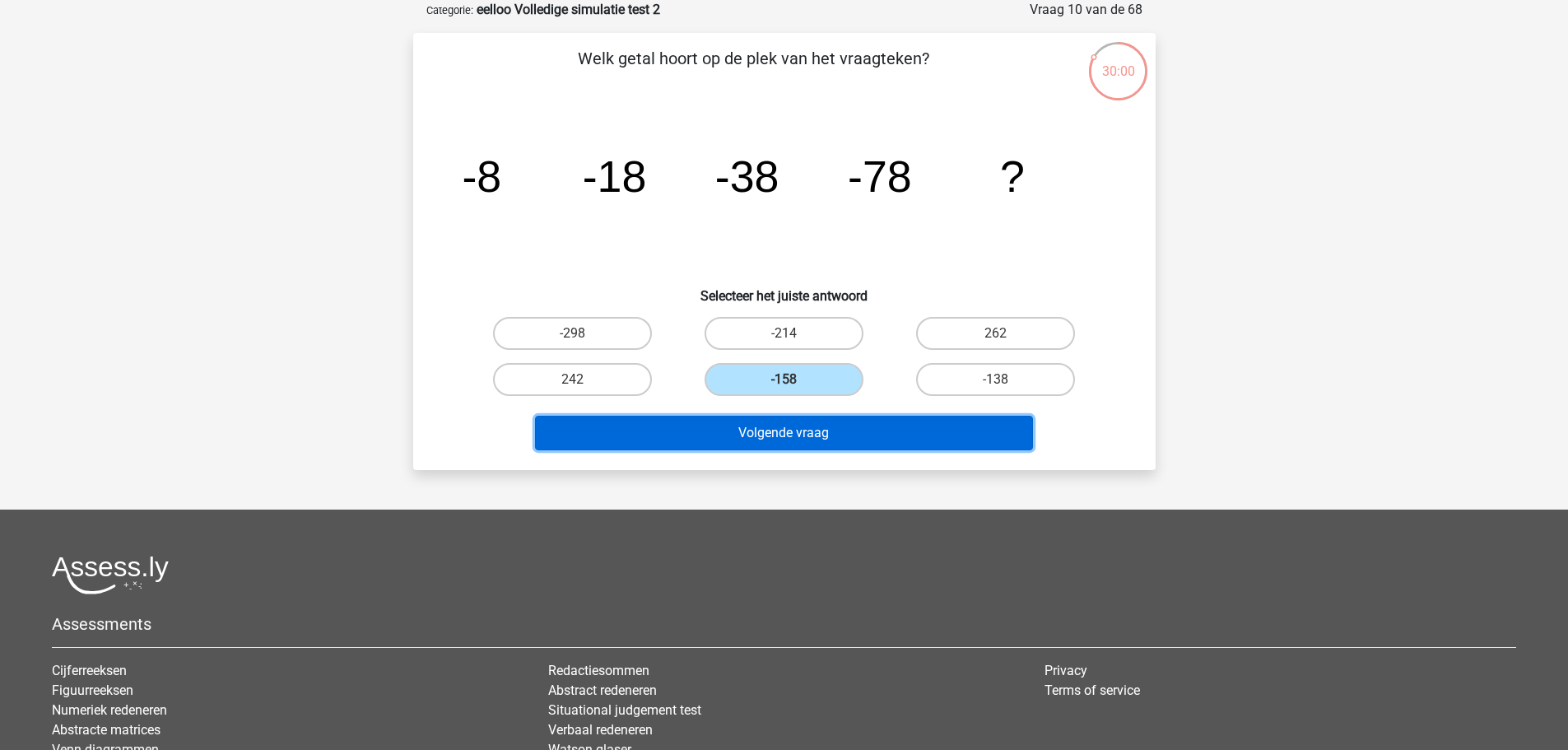
click at [791, 420] on button "Volgende vraag" at bounding box center [783, 433] width 498 height 35
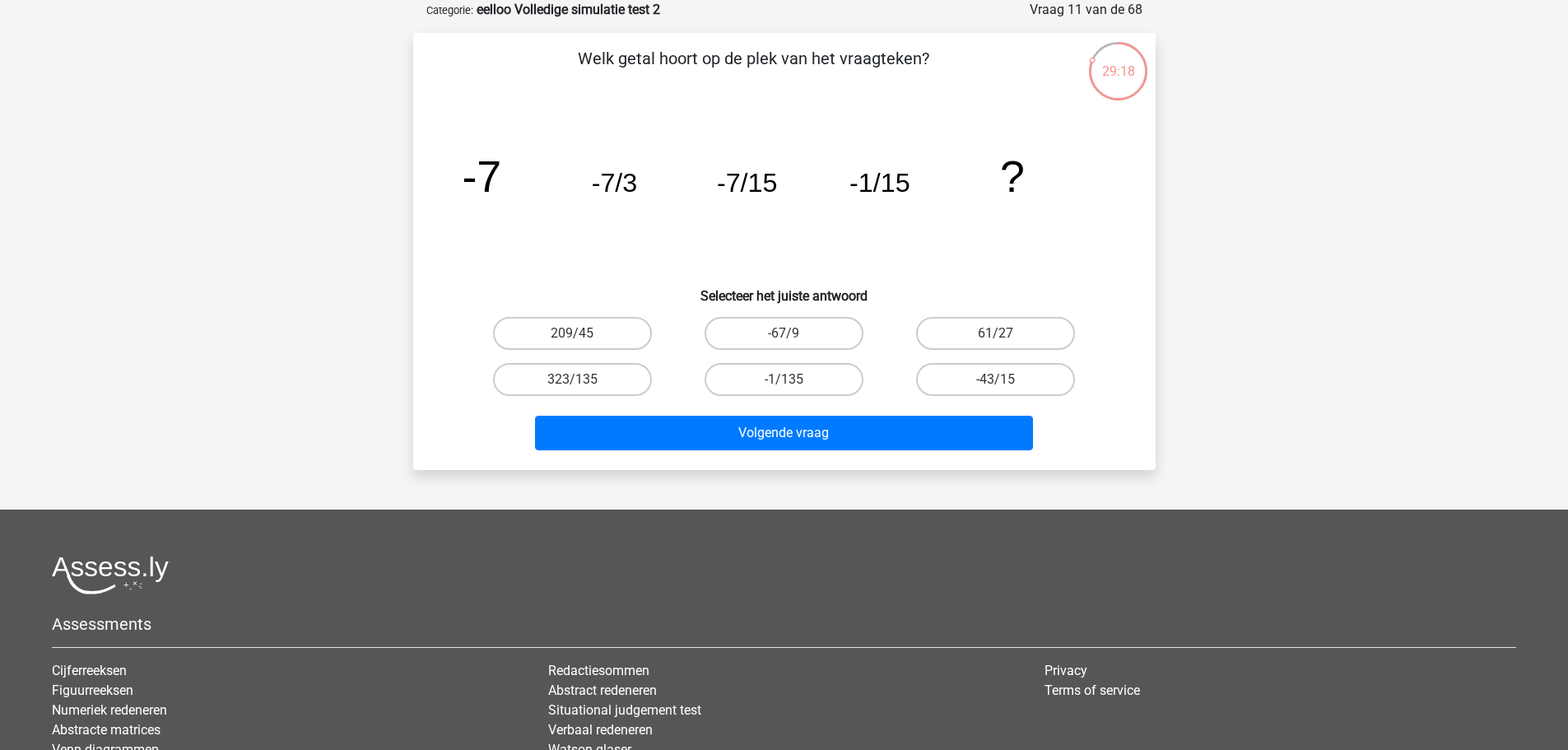
click at [792, 390] on input "-1/135" at bounding box center [789, 384] width 10 height 10
radio input "true"
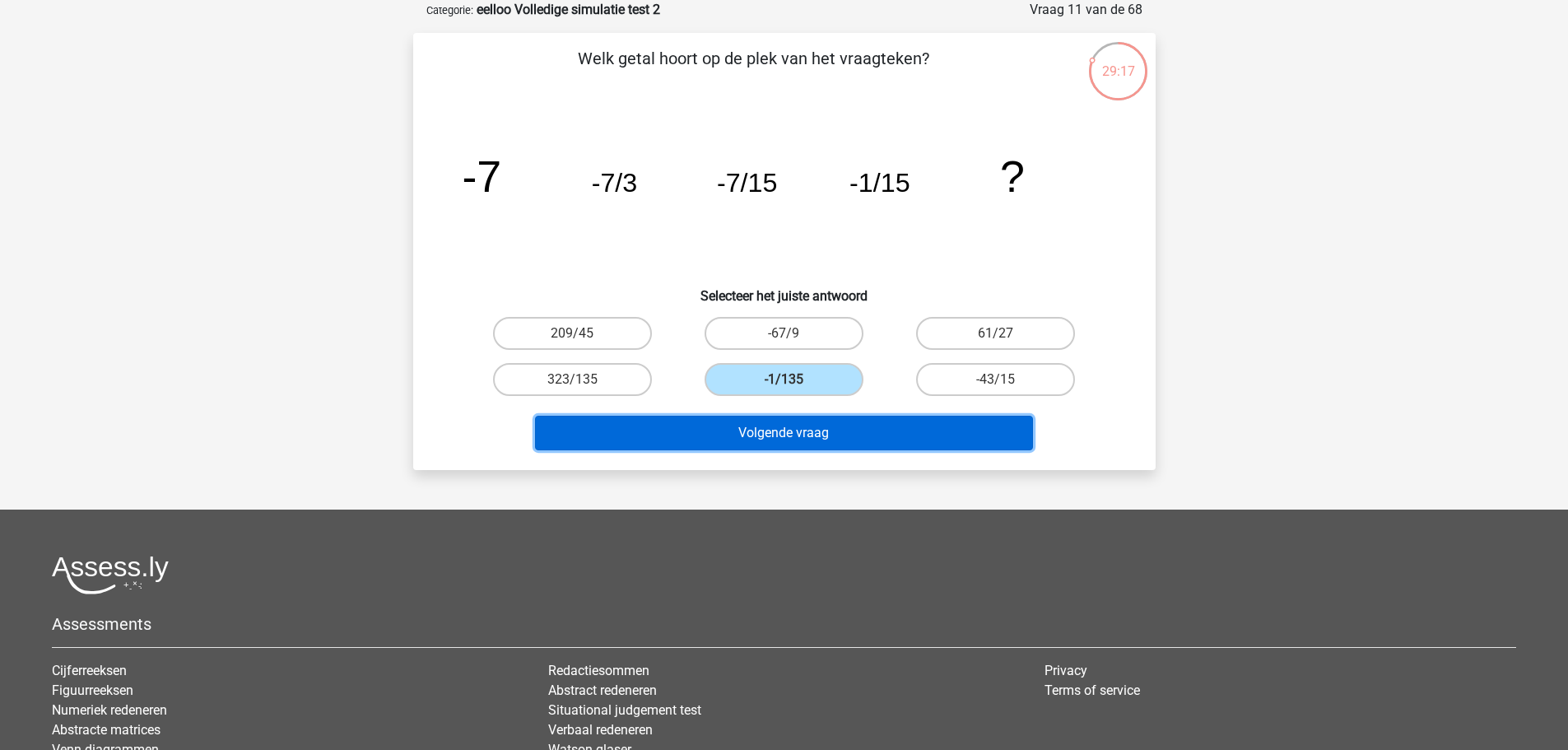
click at [792, 436] on button "Volgende vraag" at bounding box center [783, 433] width 498 height 35
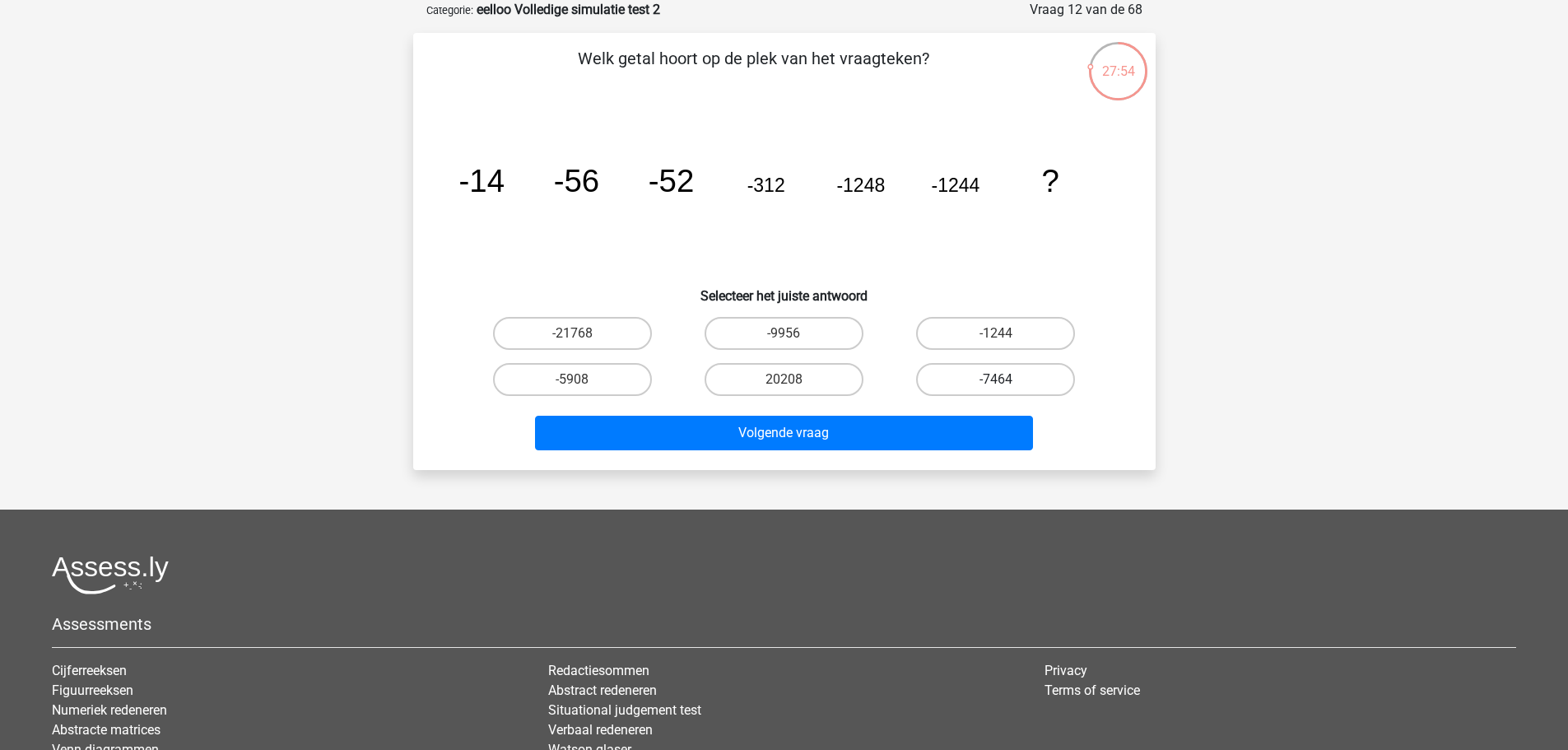
click at [933, 381] on label "-7464" at bounding box center [995, 379] width 159 height 33
click at [996, 381] on input "-7464" at bounding box center [1000, 384] width 10 height 10
radio input "true"
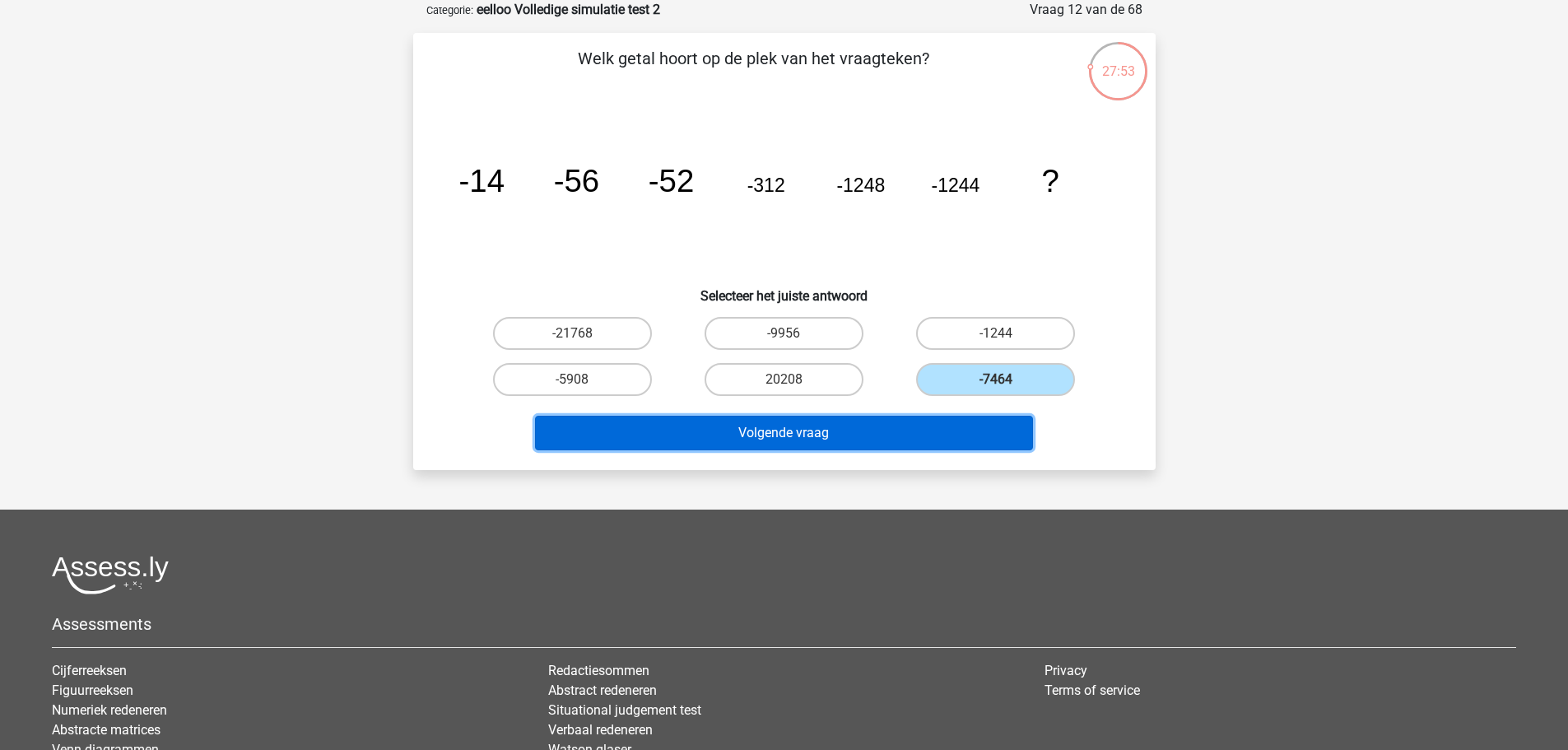
click at [923, 421] on button "Volgende vraag" at bounding box center [783, 433] width 498 height 35
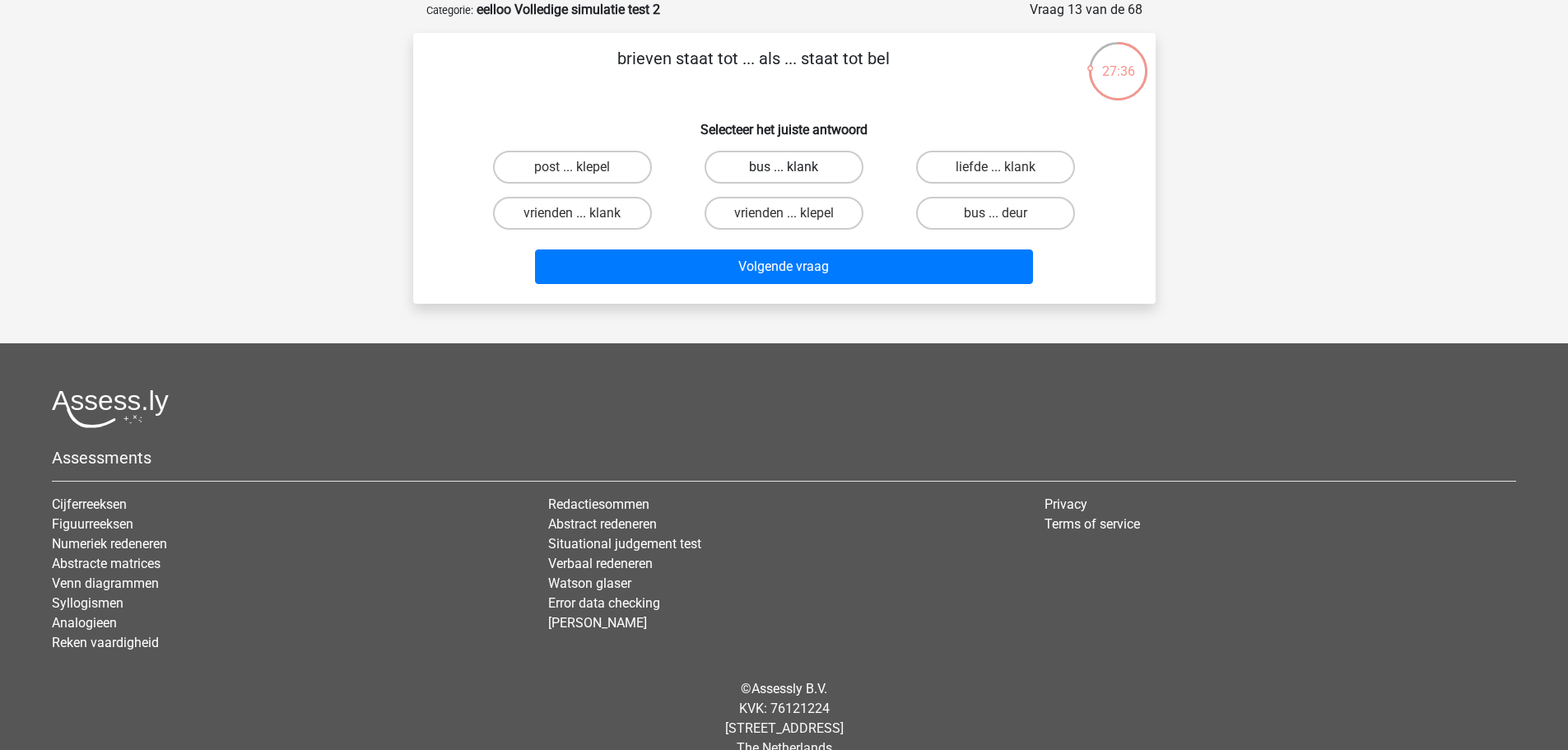
click at [840, 175] on label "bus ... klank" at bounding box center [784, 167] width 159 height 33
click at [794, 175] on input "bus ... klank" at bounding box center [789, 172] width 10 height 10
radio input "true"
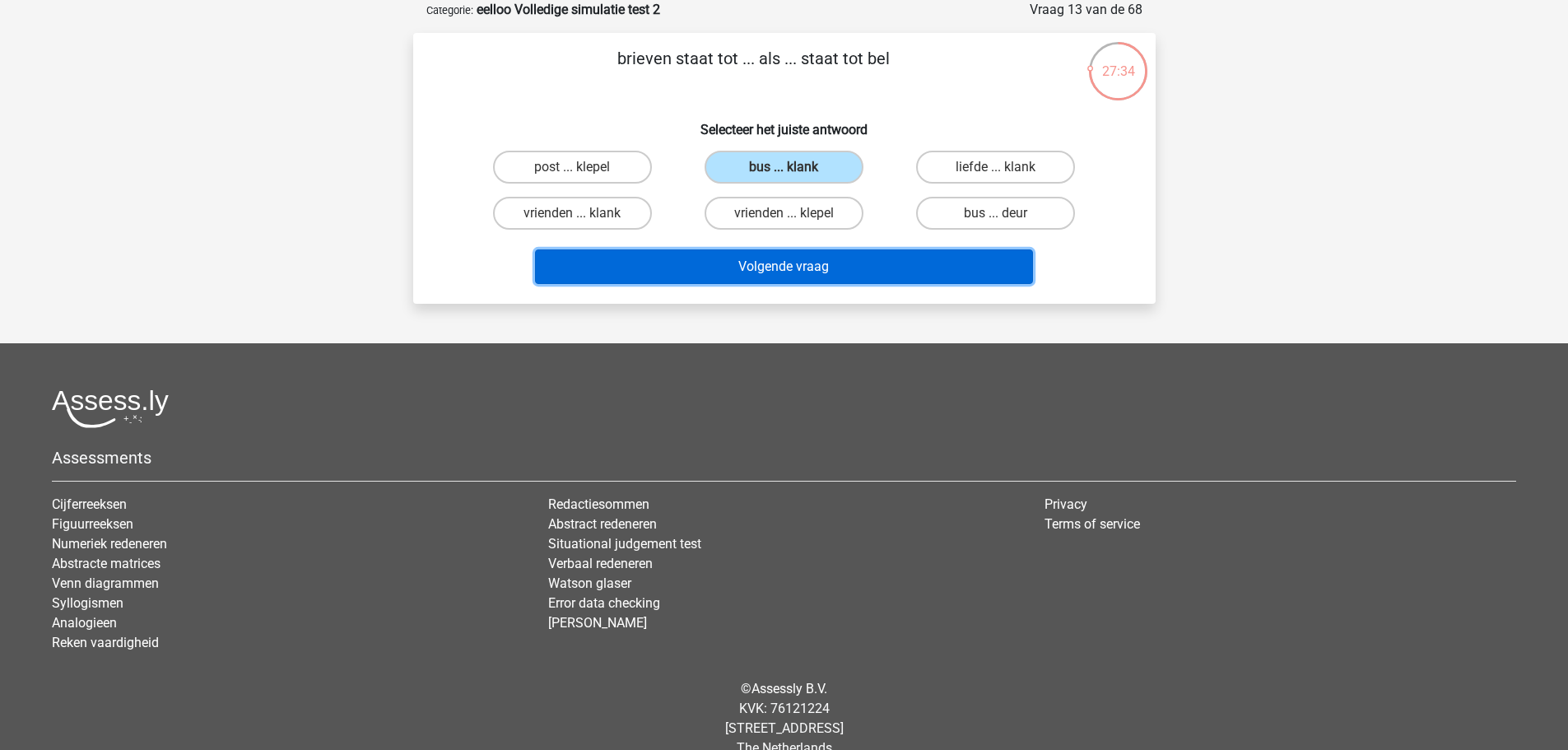
click at [838, 256] on button "Volgende vraag" at bounding box center [783, 266] width 498 height 35
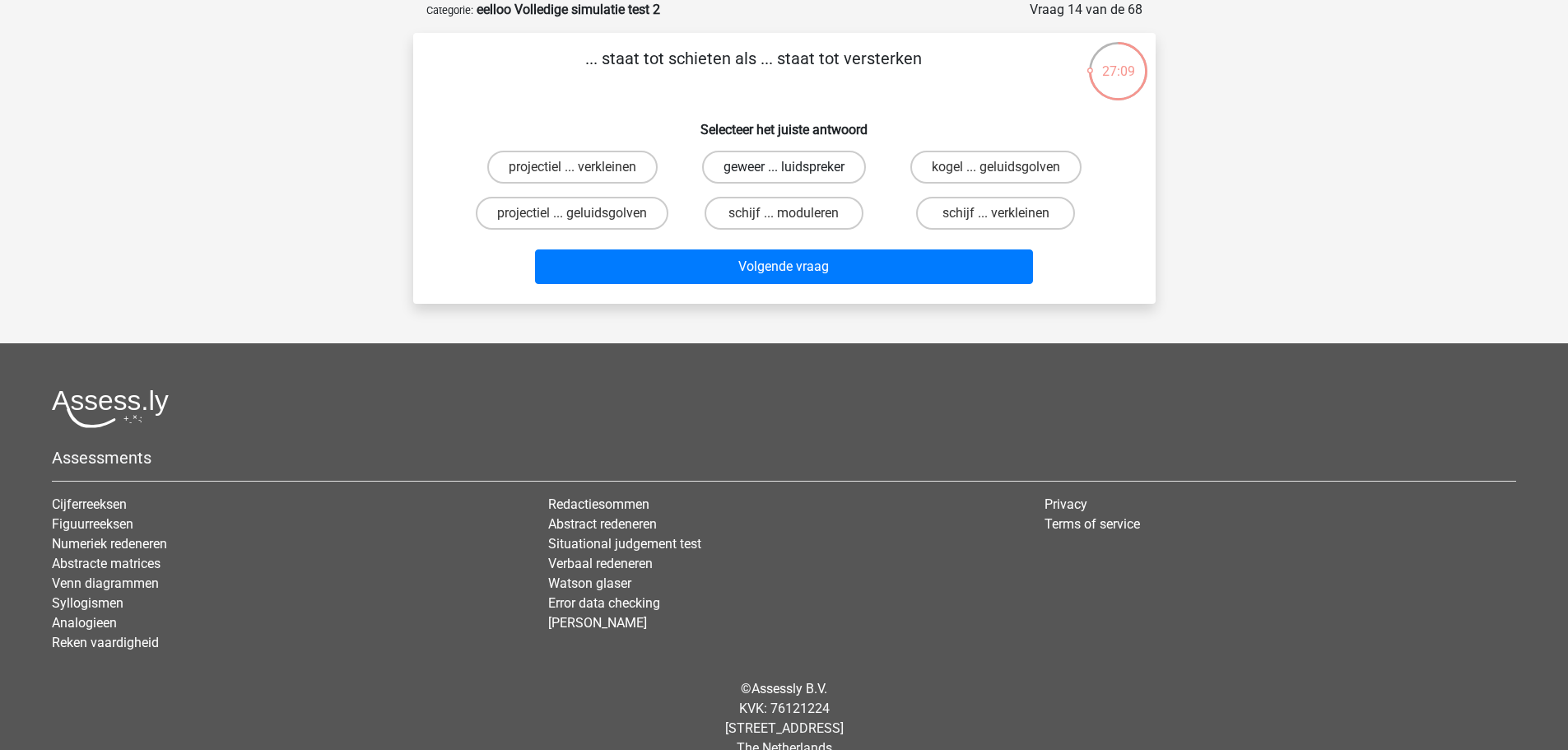
click at [830, 169] on label "geweer ... luidspreker" at bounding box center [784, 167] width 164 height 33
click at [794, 169] on input "geweer ... luidspreker" at bounding box center [789, 172] width 10 height 10
radio input "true"
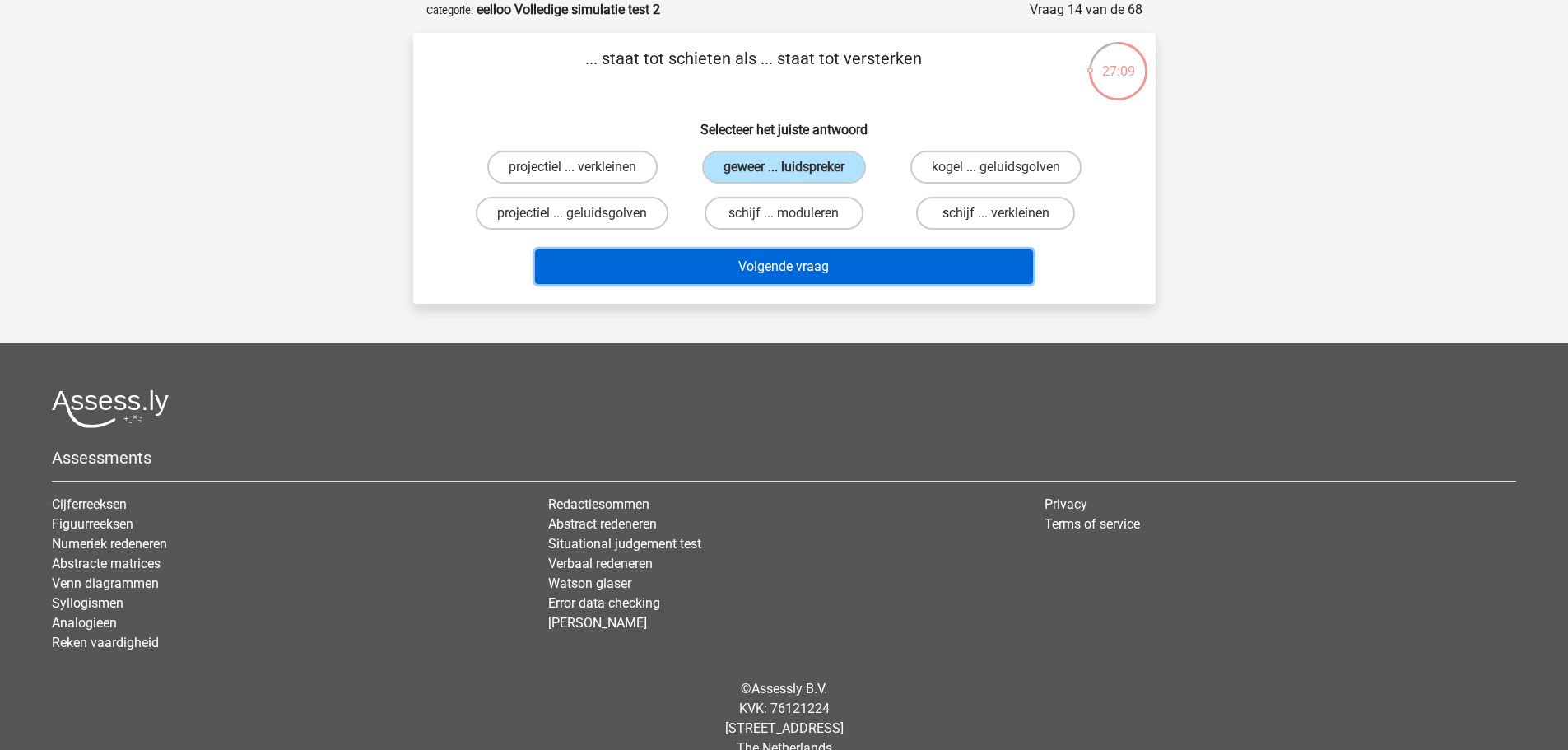
click at [805, 272] on button "Volgende vraag" at bounding box center [783, 266] width 498 height 35
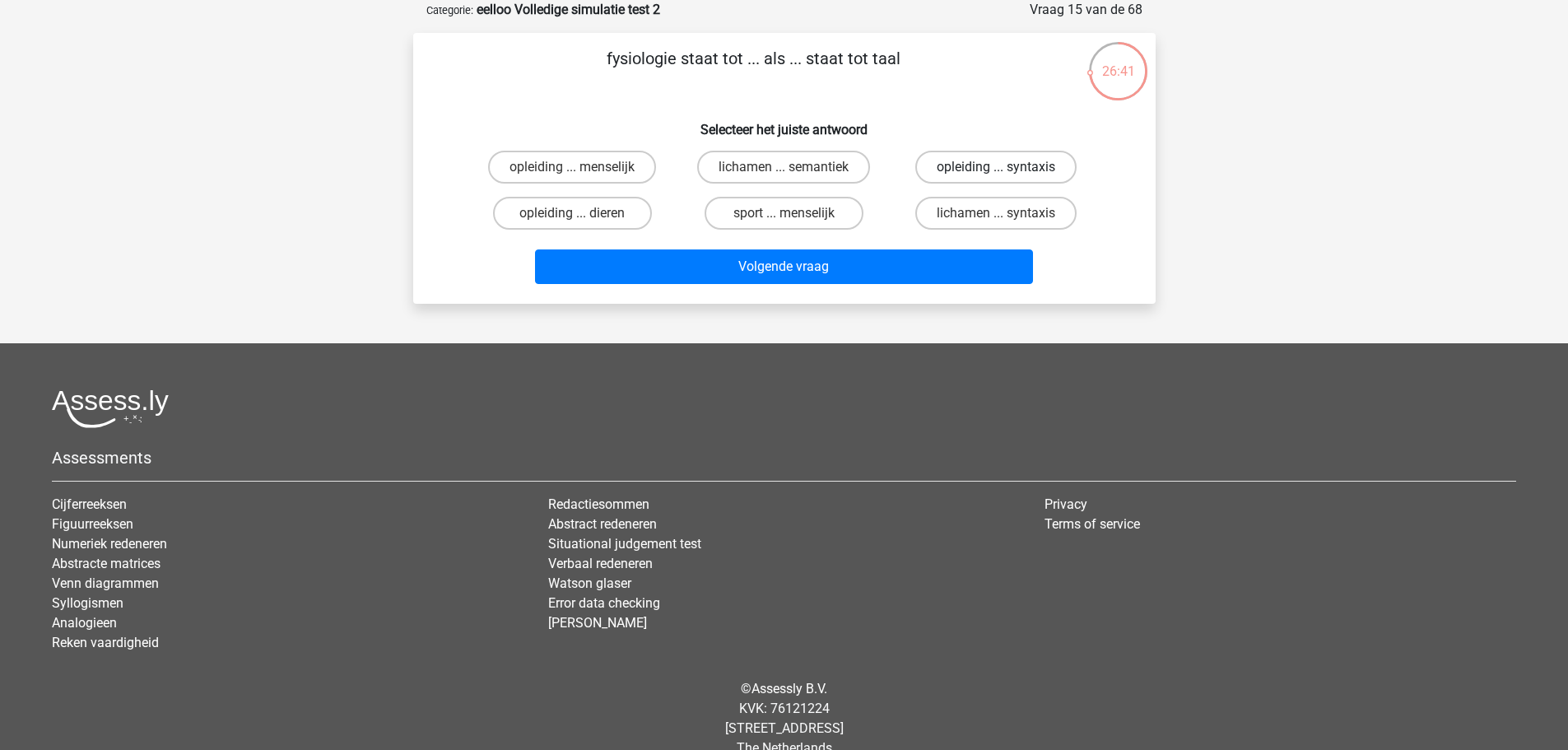
click at [930, 168] on label "opleiding ... syntaxis" at bounding box center [995, 167] width 161 height 33
click at [996, 168] on input "opleiding ... syntaxis" at bounding box center [1000, 172] width 10 height 10
radio input "true"
click at [933, 218] on label "lichamen ... syntaxis" at bounding box center [995, 213] width 161 height 33
click at [996, 218] on input "lichamen ... syntaxis" at bounding box center [1000, 218] width 10 height 10
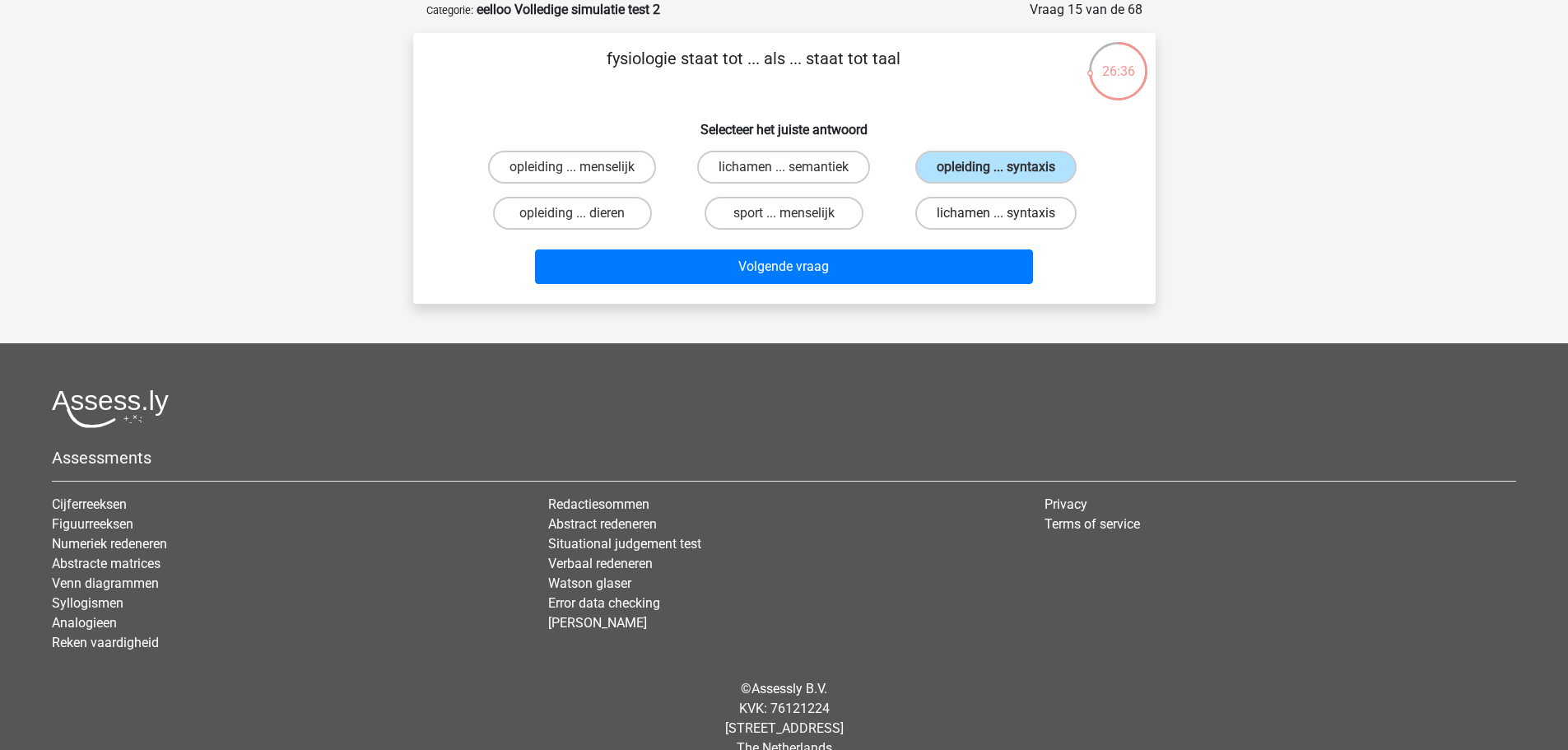
radio input "true"
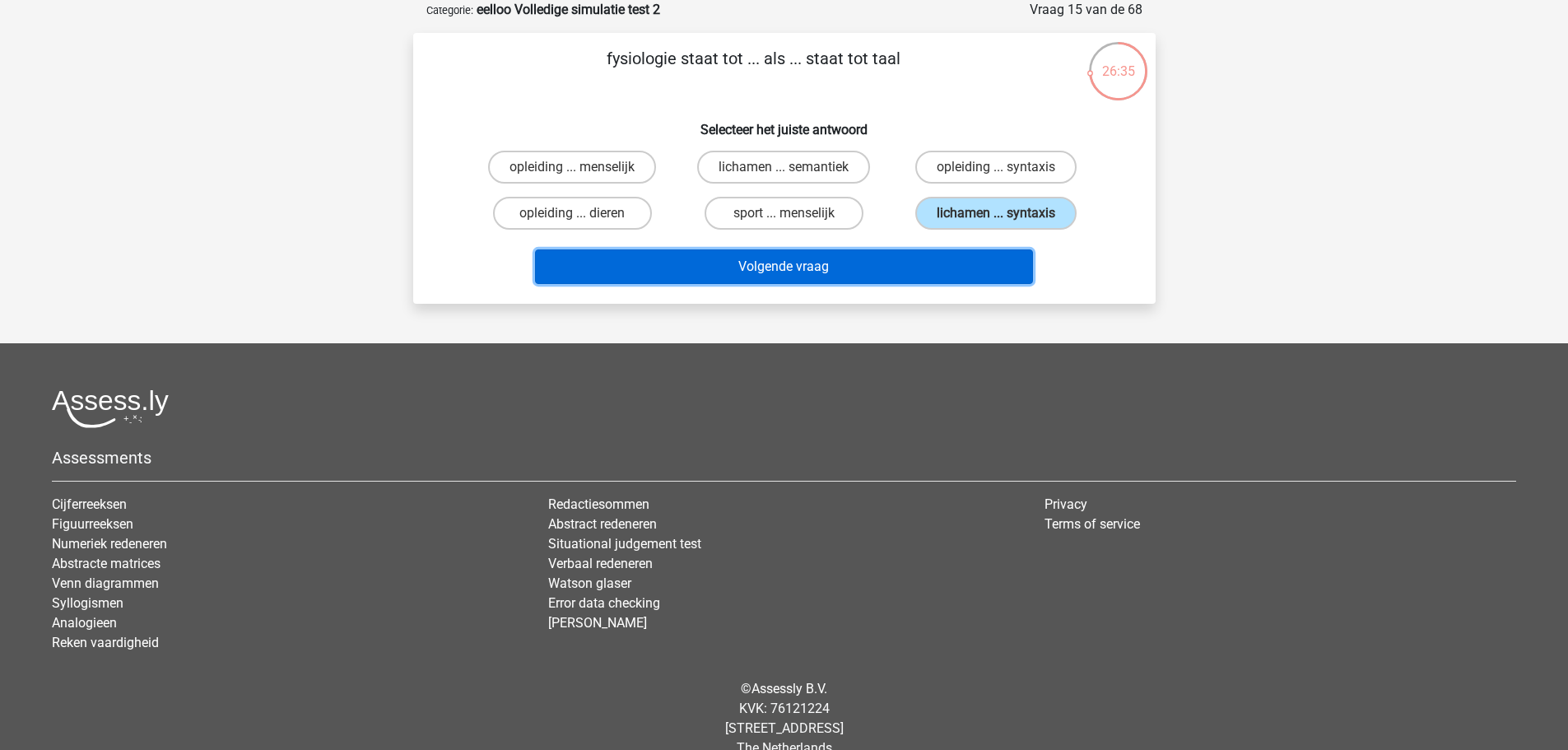
click at [929, 252] on button "Volgende vraag" at bounding box center [783, 266] width 498 height 35
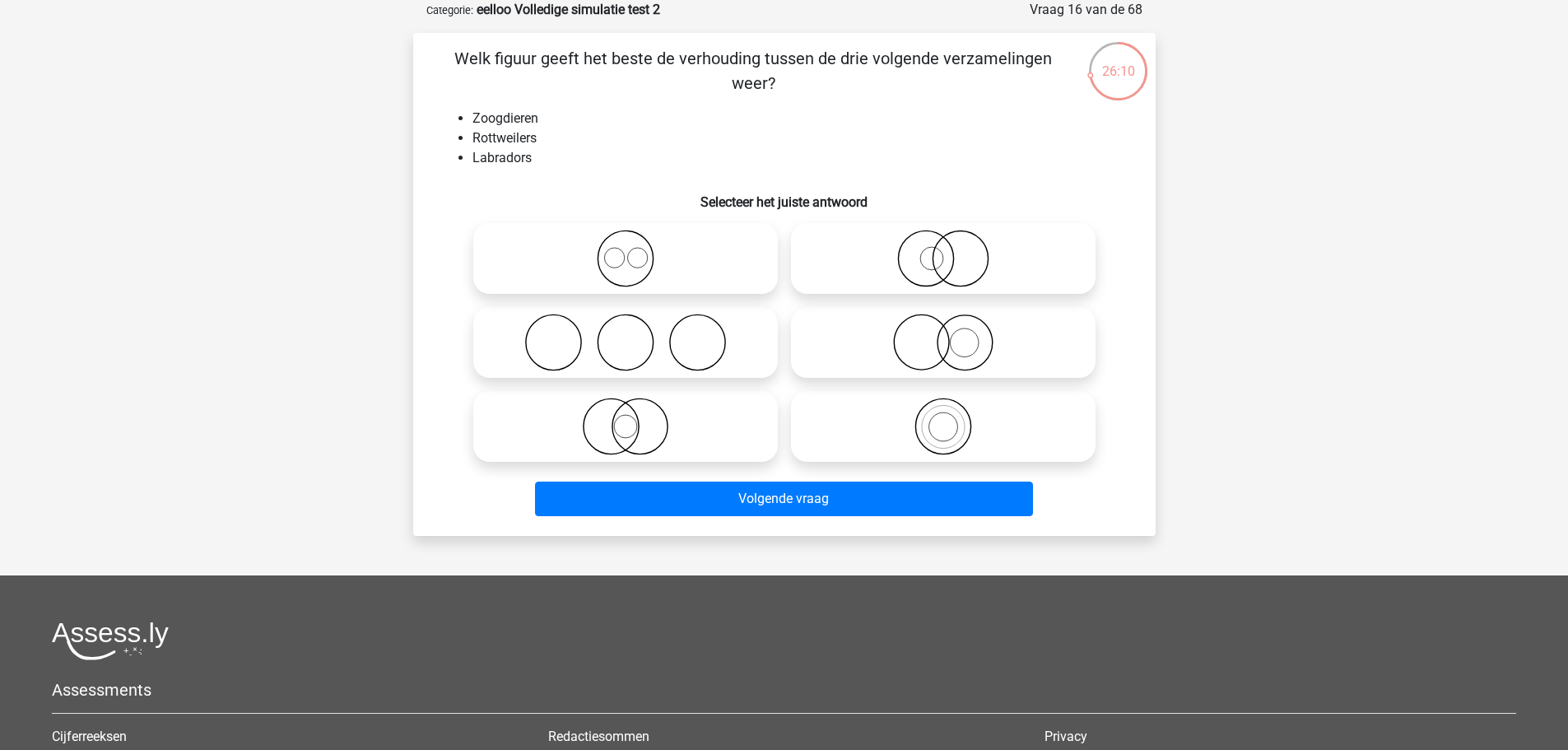
click at [669, 235] on icon at bounding box center [626, 258] width 292 height 57
click at [636, 239] on input "radio" at bounding box center [631, 244] width 10 height 10
radio input "true"
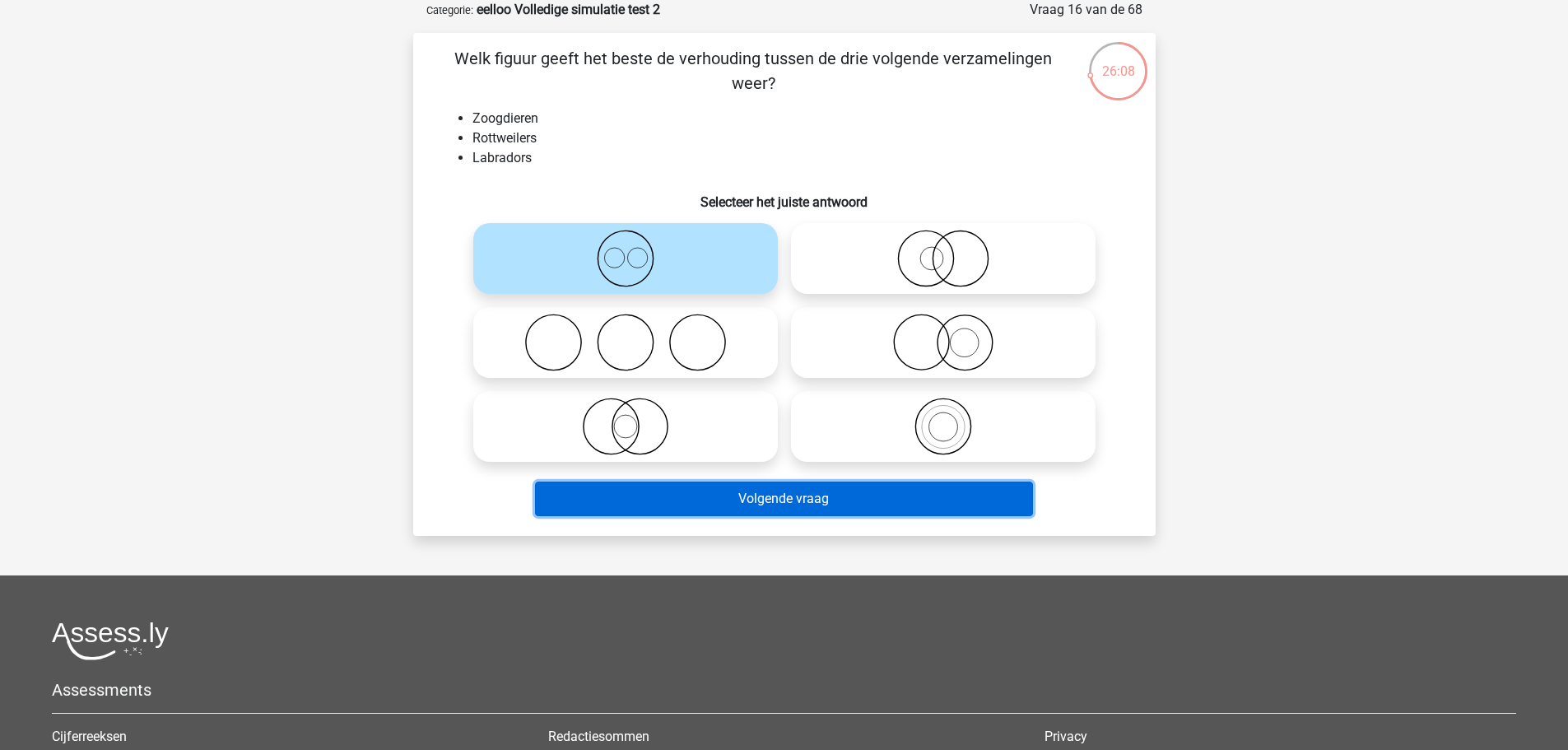
click at [956, 506] on button "Volgende vraag" at bounding box center [783, 499] width 498 height 35
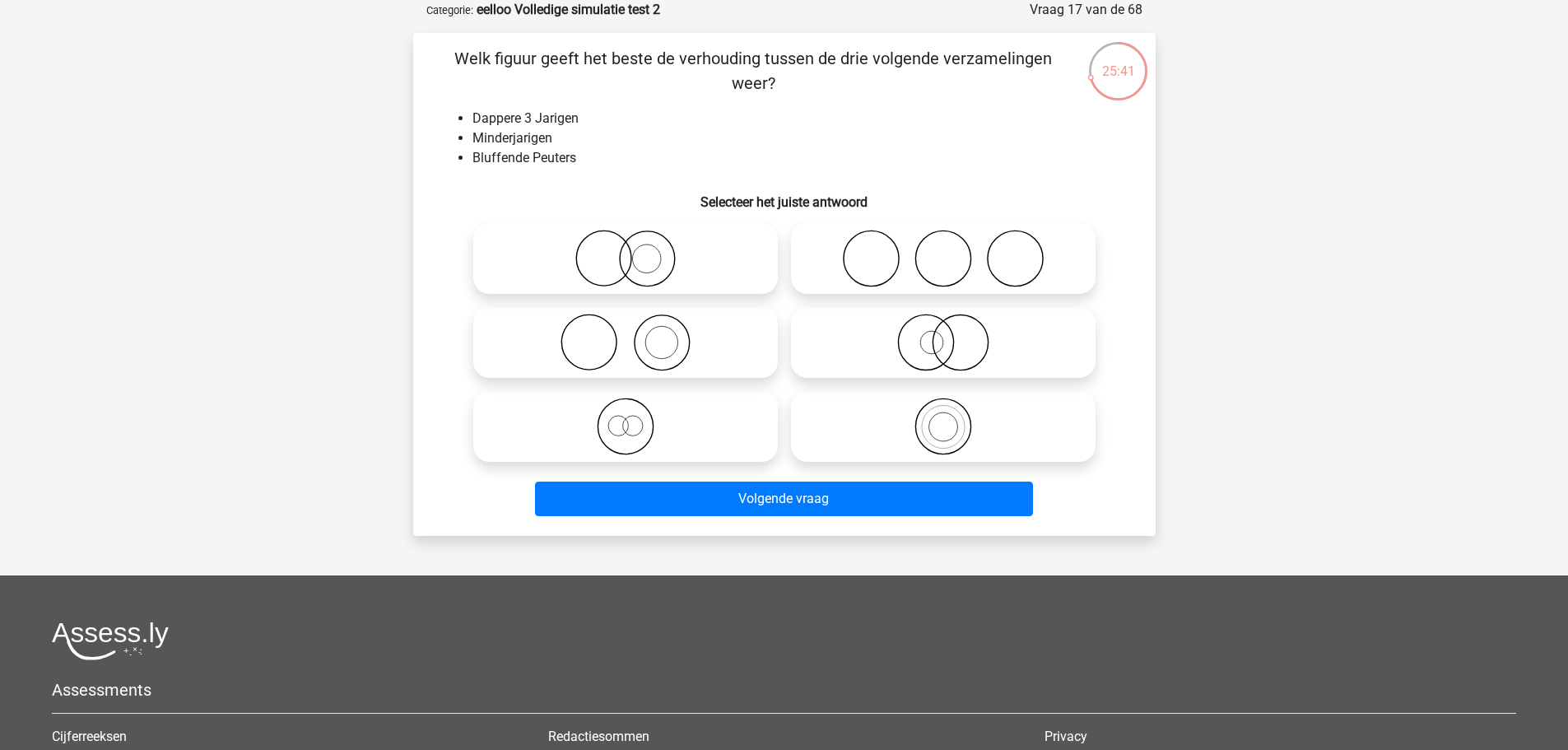
click at [701, 399] on icon at bounding box center [626, 425] width 292 height 57
click at [636, 407] on input "radio" at bounding box center [631, 412] width 10 height 10
radio input "true"
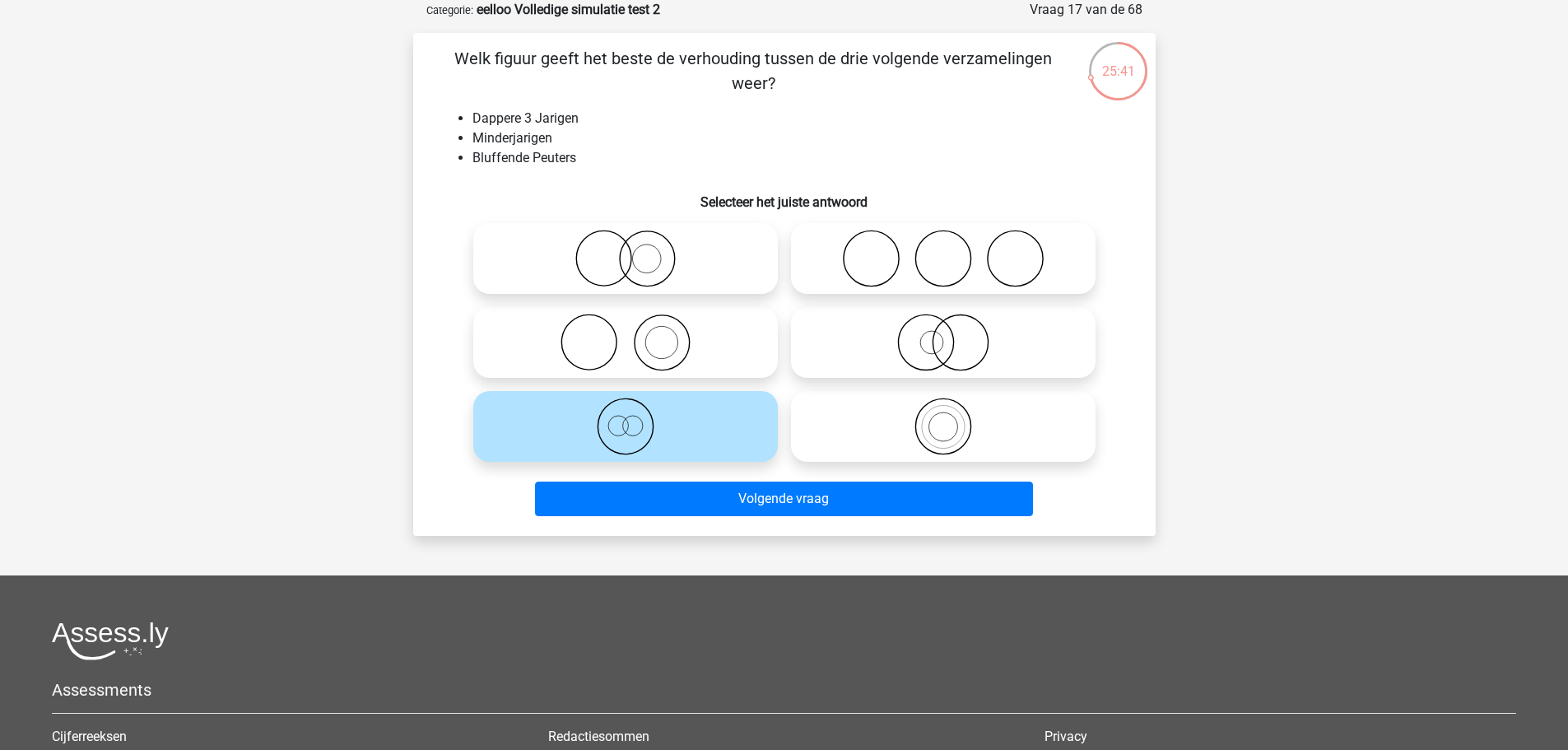
click at [817, 528] on div "Welk figuur geeft het beste de verhouding tussen de drie volgende verzamelingen…" at bounding box center [784, 284] width 743 height 503
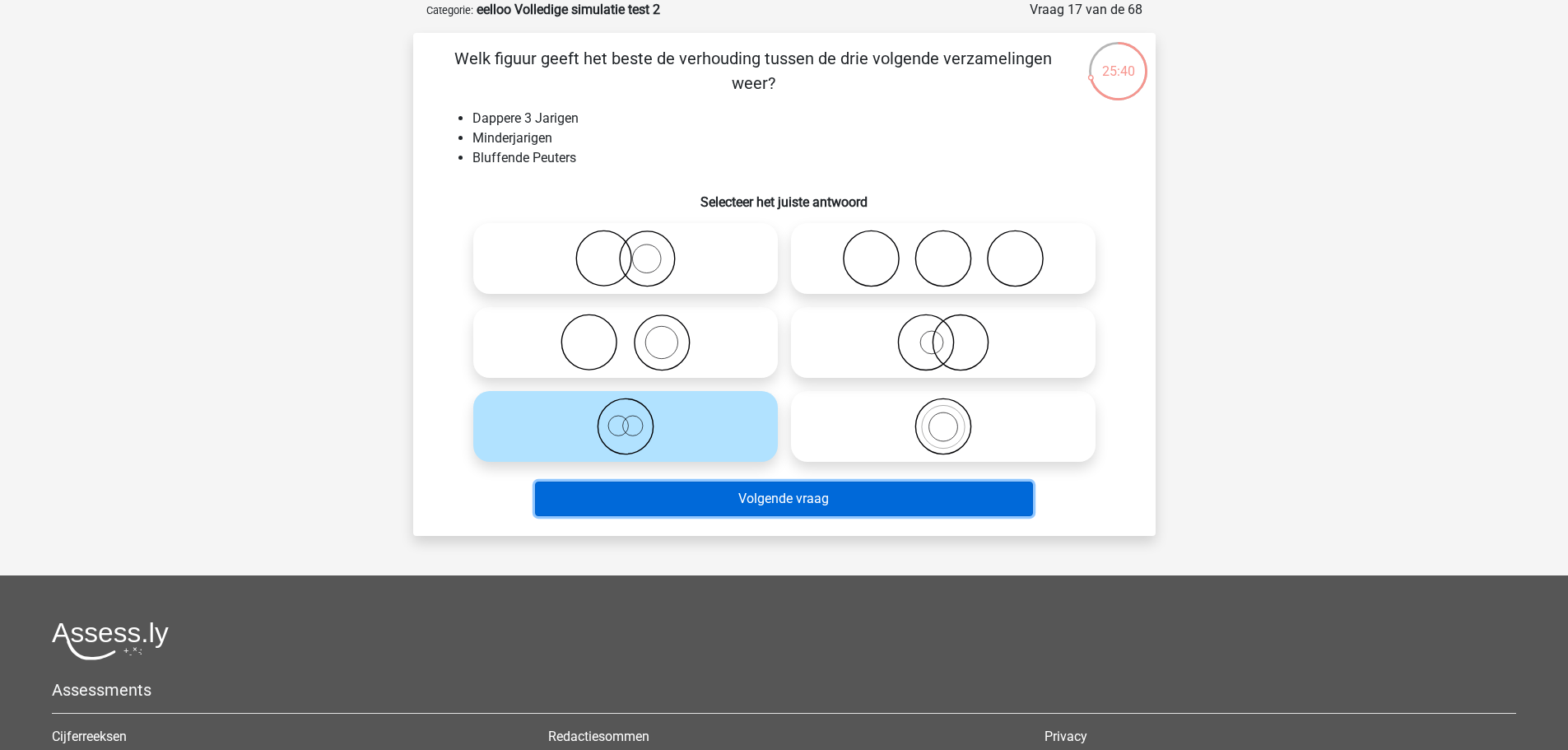
click at [832, 507] on button "Volgende vraag" at bounding box center [783, 499] width 498 height 35
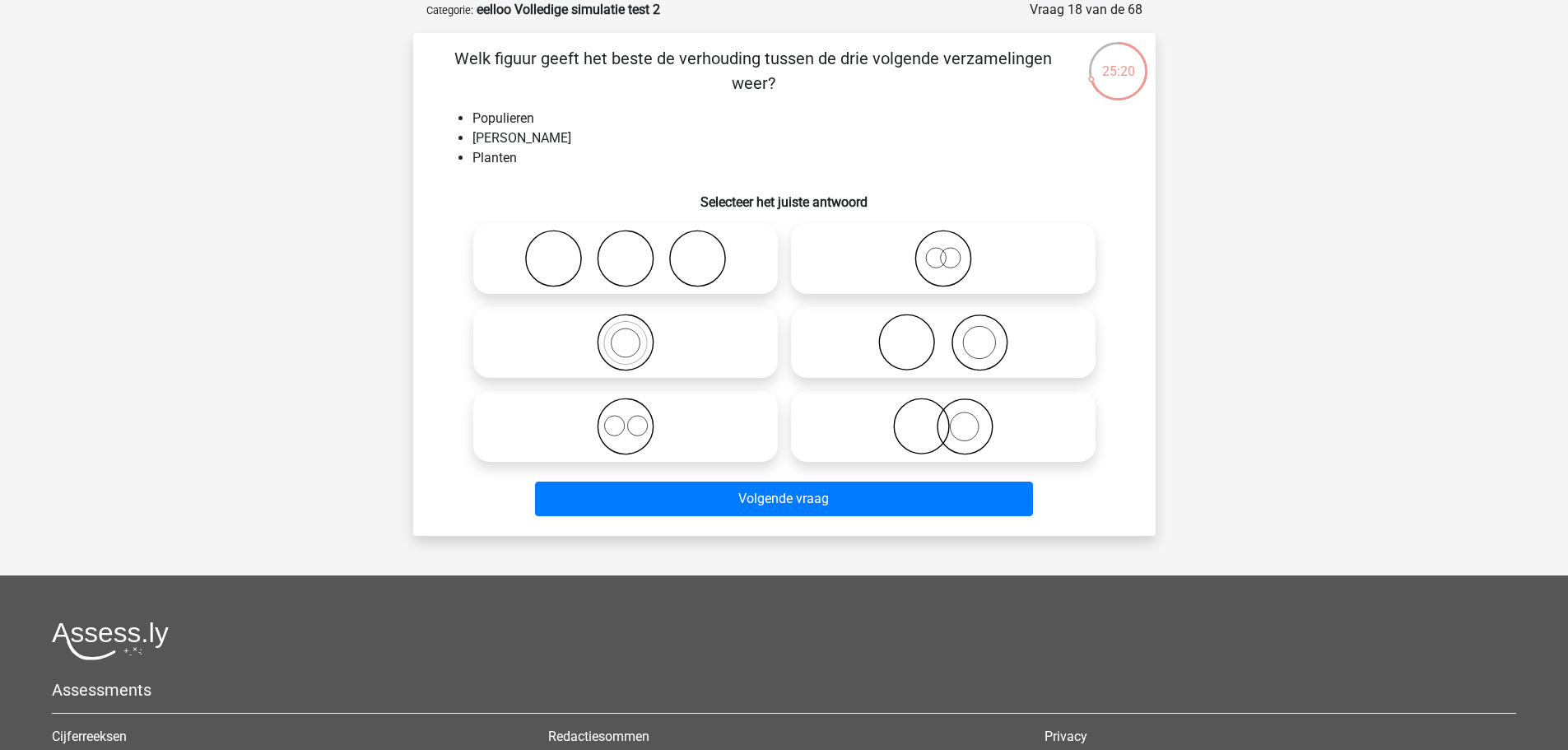
click at [856, 323] on icon at bounding box center [943, 342] width 292 height 57
click at [943, 324] on input "radio" at bounding box center [948, 328] width 10 height 10
radio input "true"
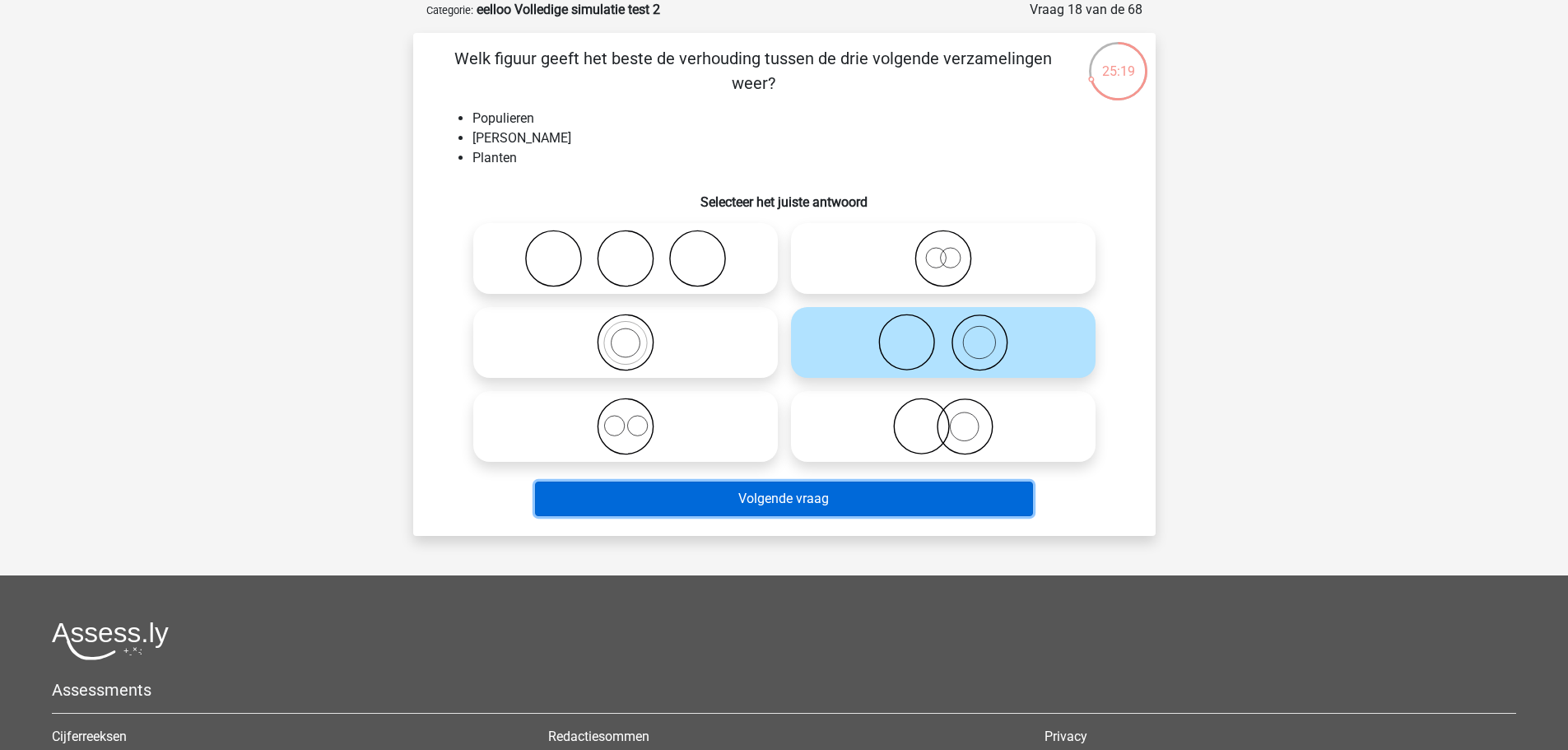
click at [797, 490] on button "Volgende vraag" at bounding box center [783, 499] width 498 height 35
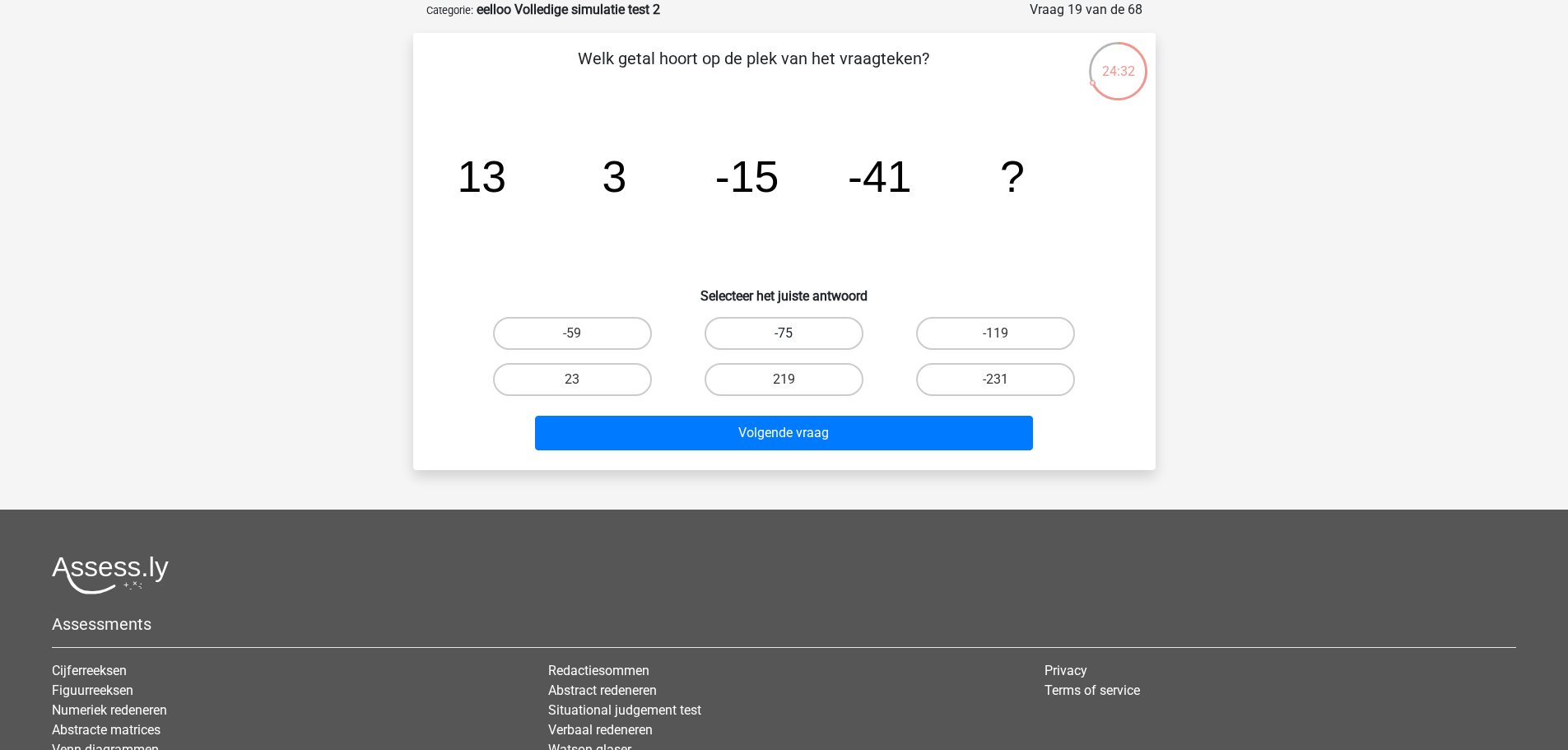
click at [737, 338] on label "-75" at bounding box center [784, 333] width 159 height 33
click at [784, 338] on input "-75" at bounding box center [789, 338] width 10 height 10
radio input "true"
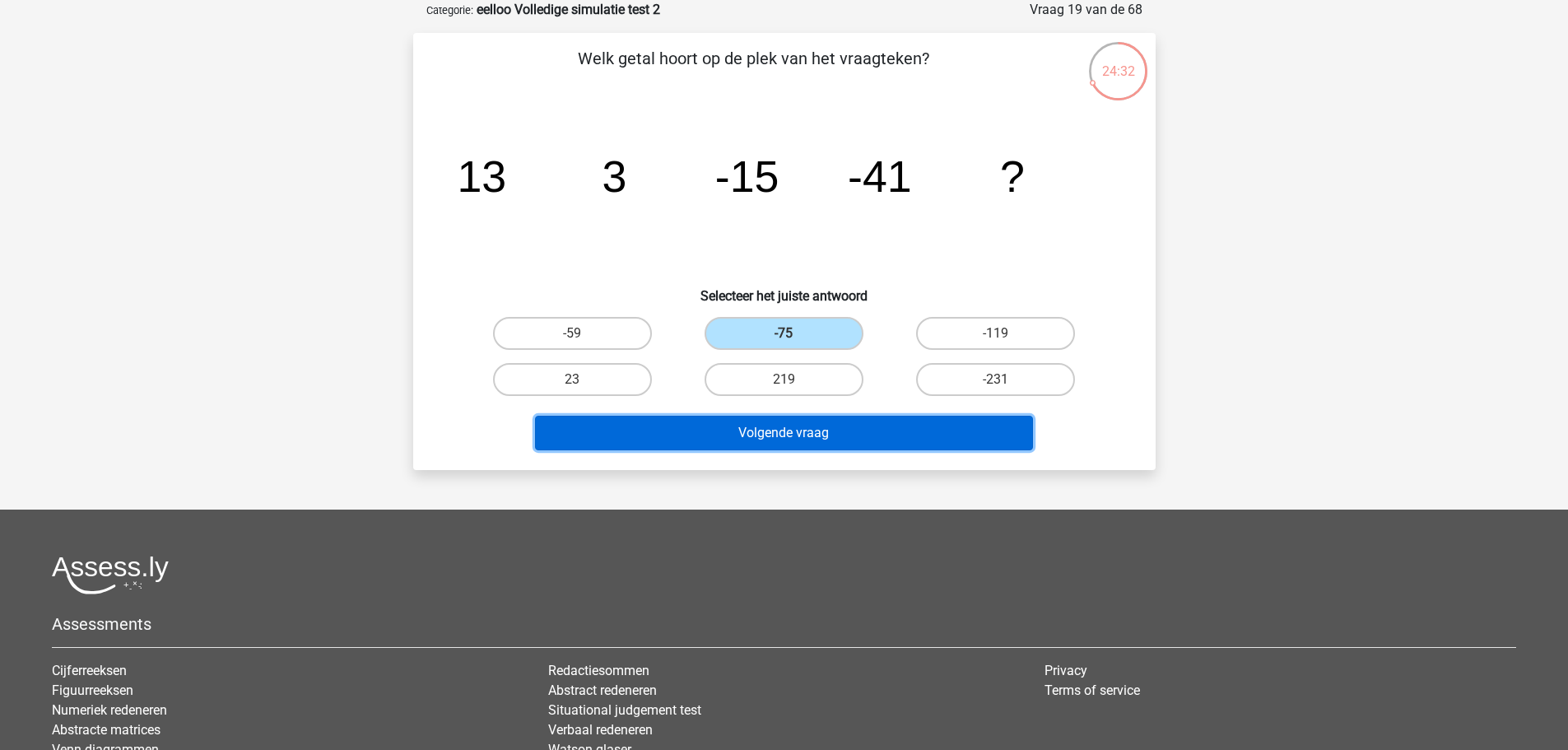
click at [728, 441] on button "Volgende vraag" at bounding box center [783, 433] width 498 height 35
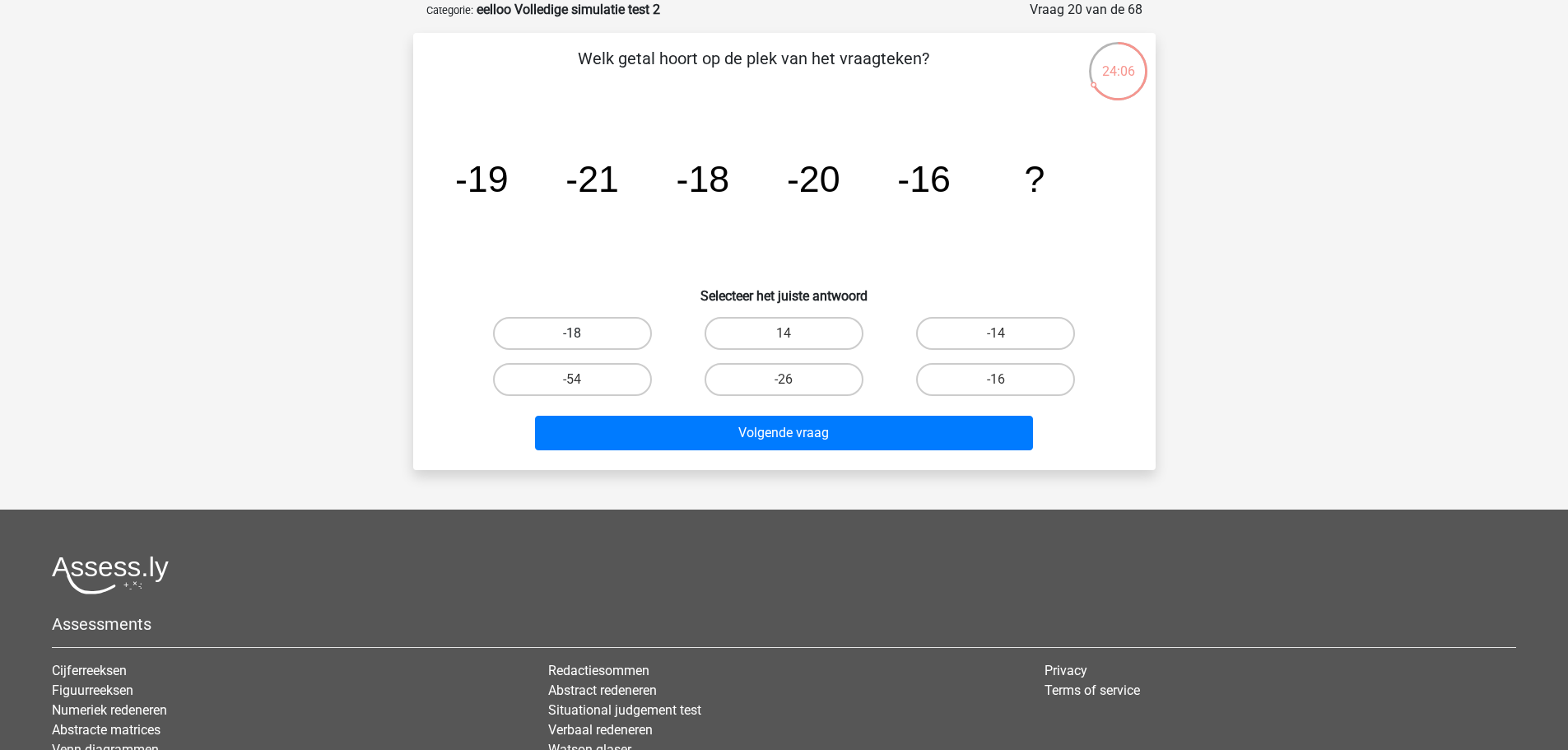
click at [619, 344] on label "-18" at bounding box center [572, 333] width 159 height 33
click at [583, 344] on input "-18" at bounding box center [577, 338] width 10 height 10
radio input "true"
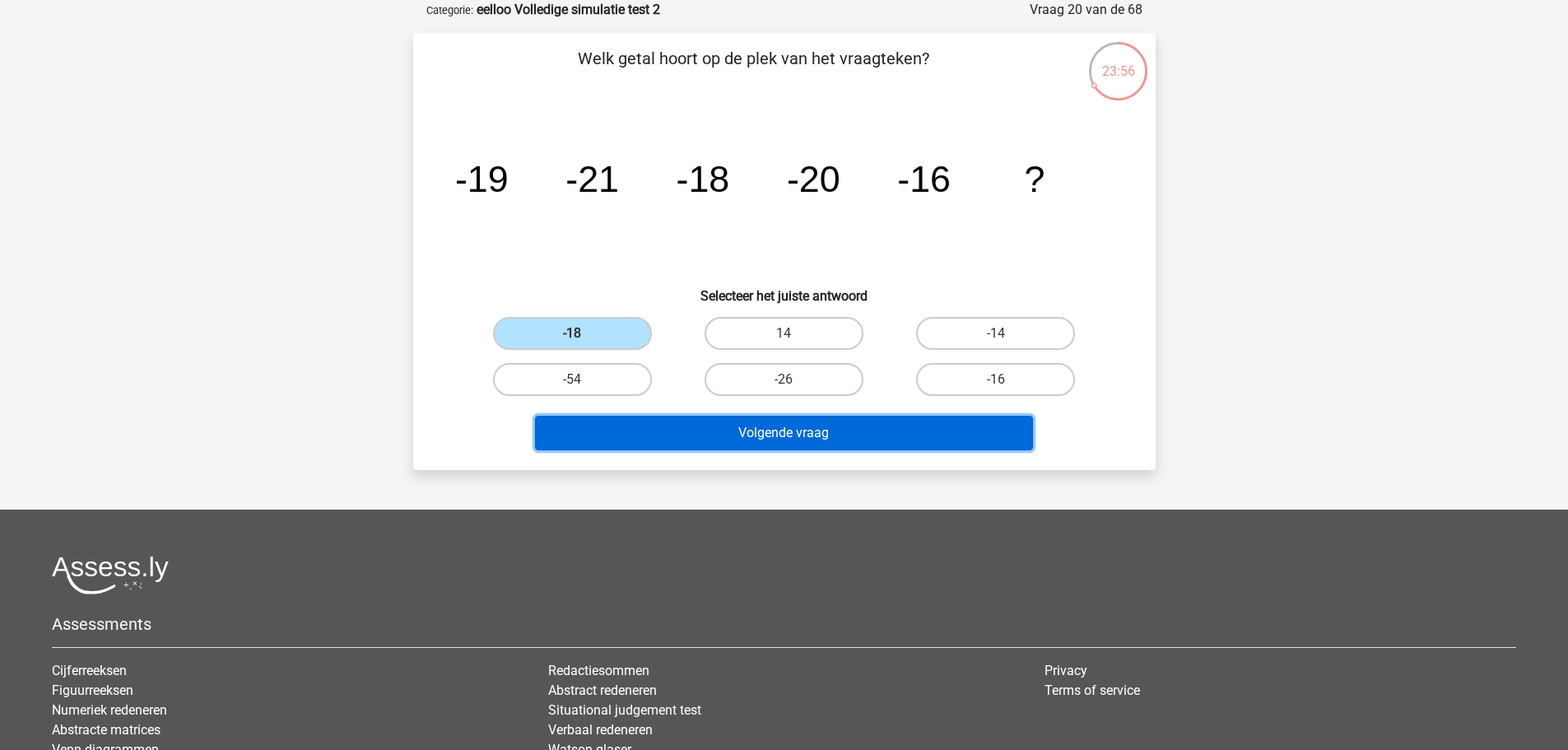
click at [662, 423] on button "Volgende vraag" at bounding box center [783, 433] width 498 height 35
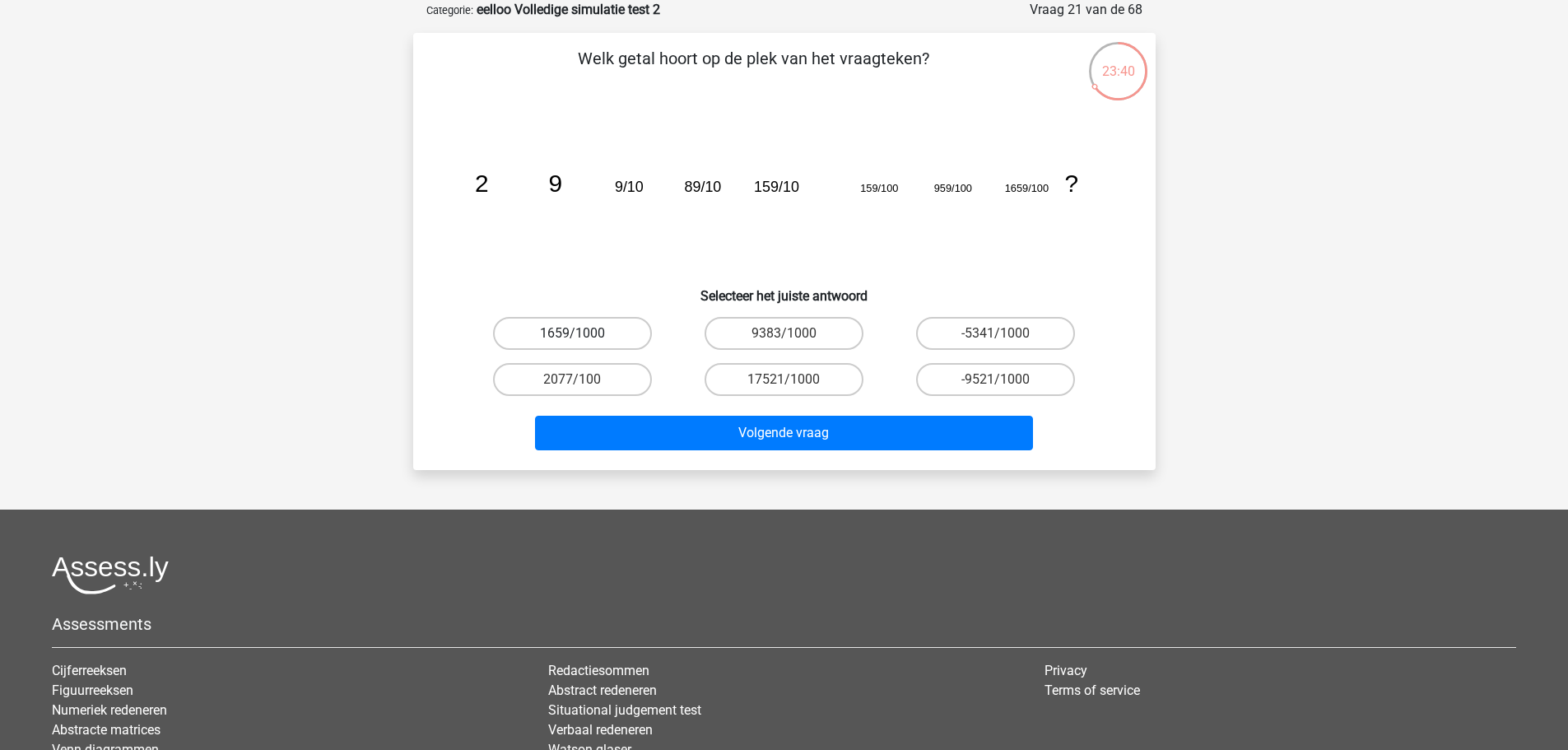
click at [615, 347] on label "1659/1000" at bounding box center [572, 333] width 159 height 33
click at [583, 344] on input "1659/1000" at bounding box center [577, 338] width 10 height 10
radio input "true"
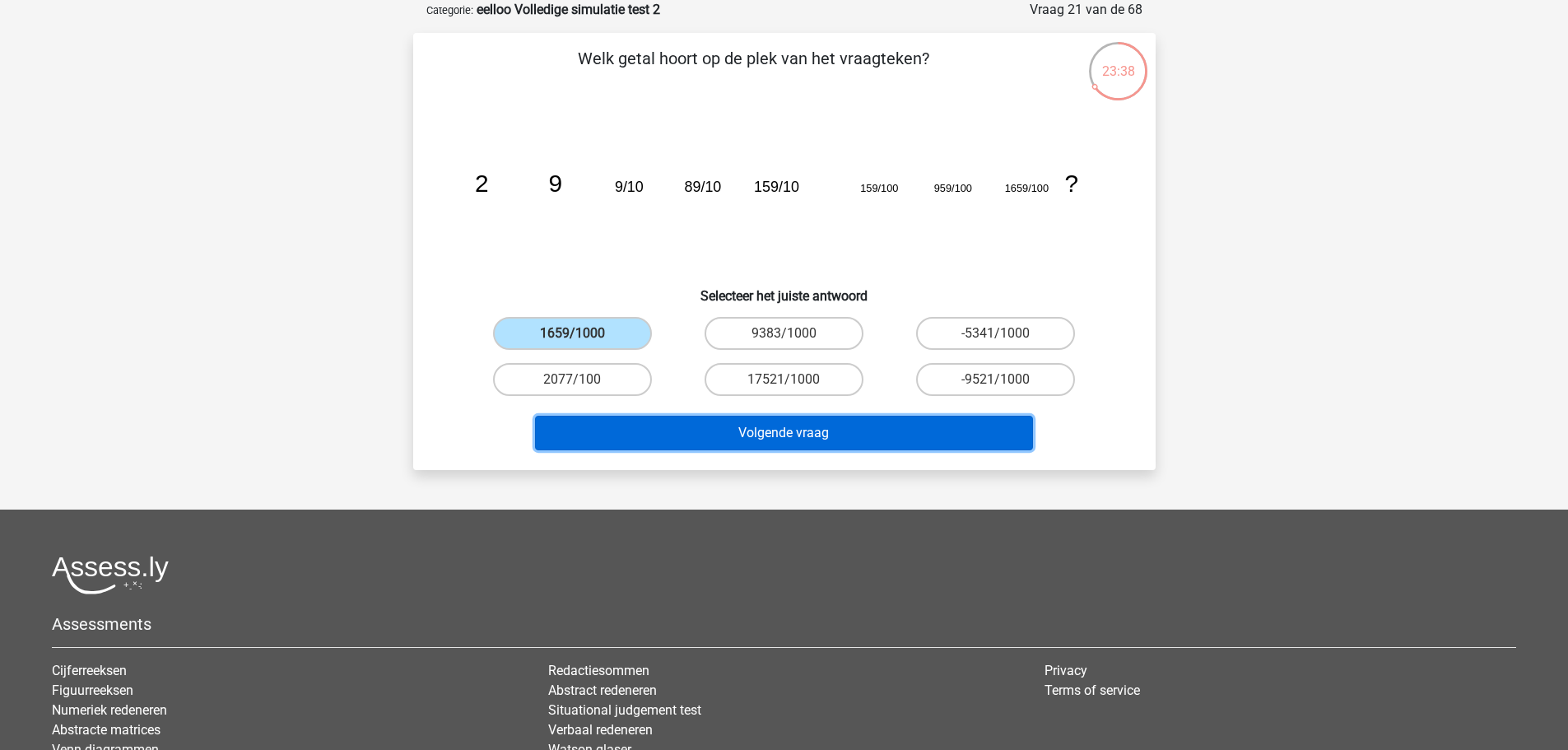
click at [674, 438] on button "Volgende vraag" at bounding box center [783, 433] width 498 height 35
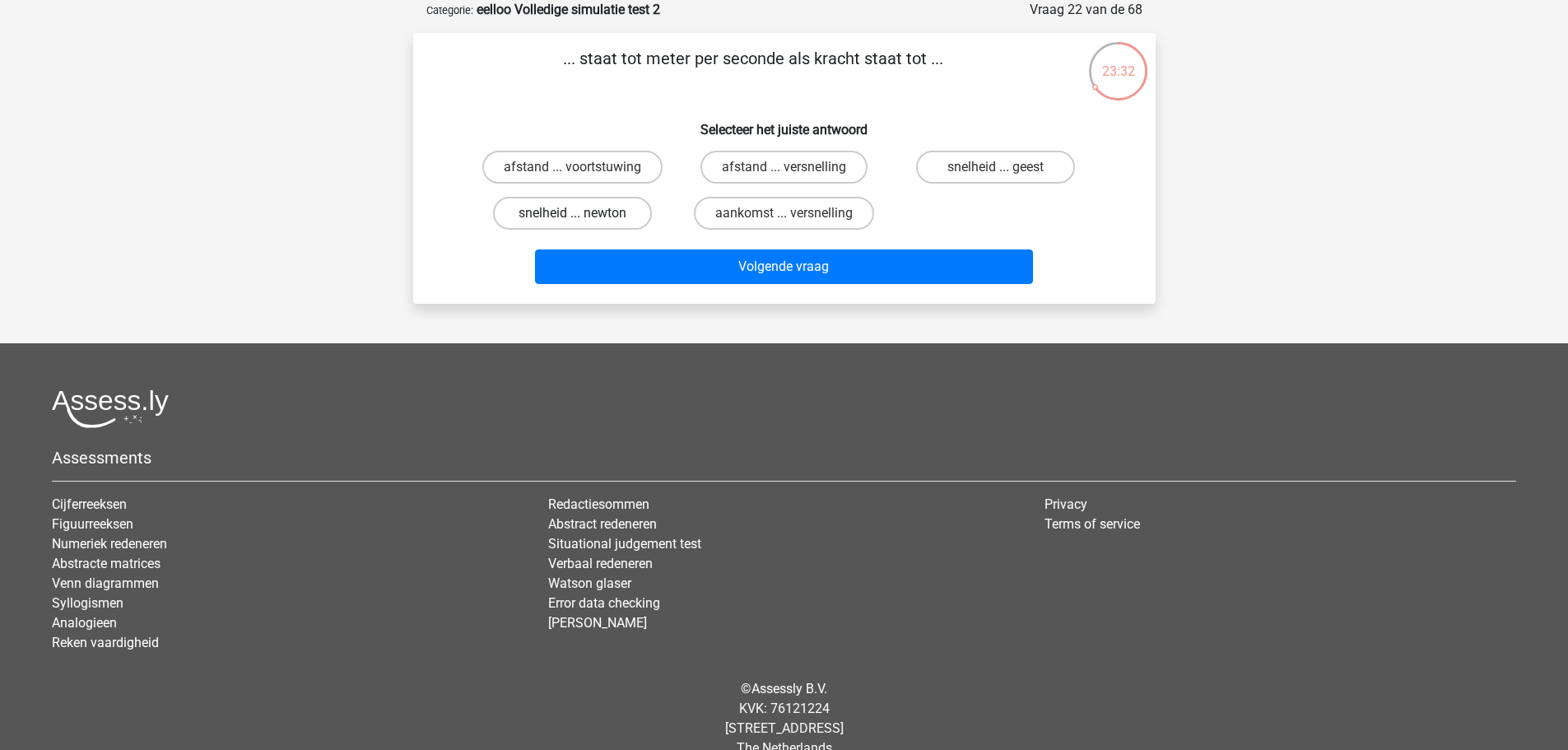
click at [603, 216] on label "snelheid ... newton" at bounding box center [572, 213] width 159 height 33
click at [583, 216] on input "snelheid ... newton" at bounding box center [577, 218] width 10 height 10
radio input "true"
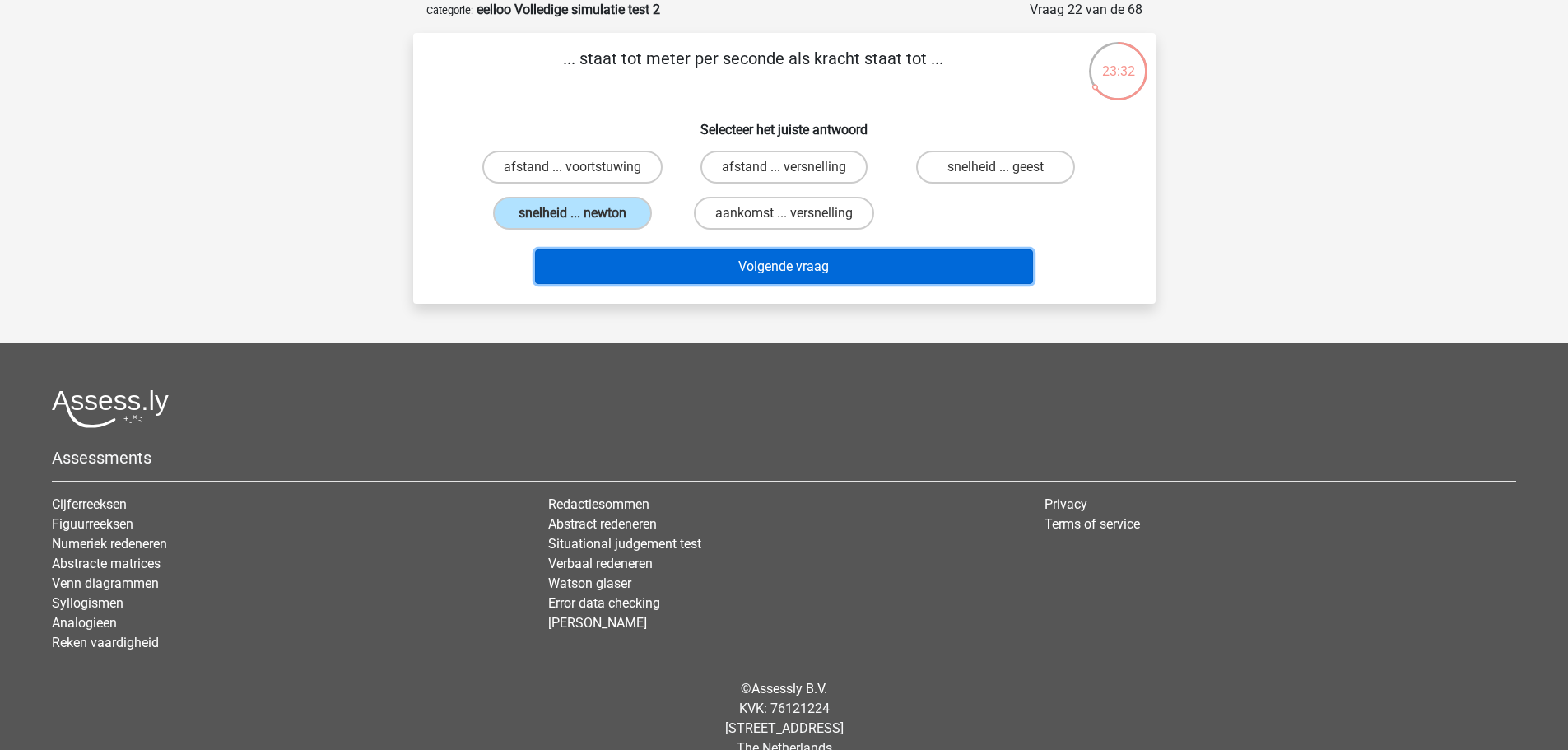
click at [635, 268] on button "Volgende vraag" at bounding box center [783, 266] width 498 height 35
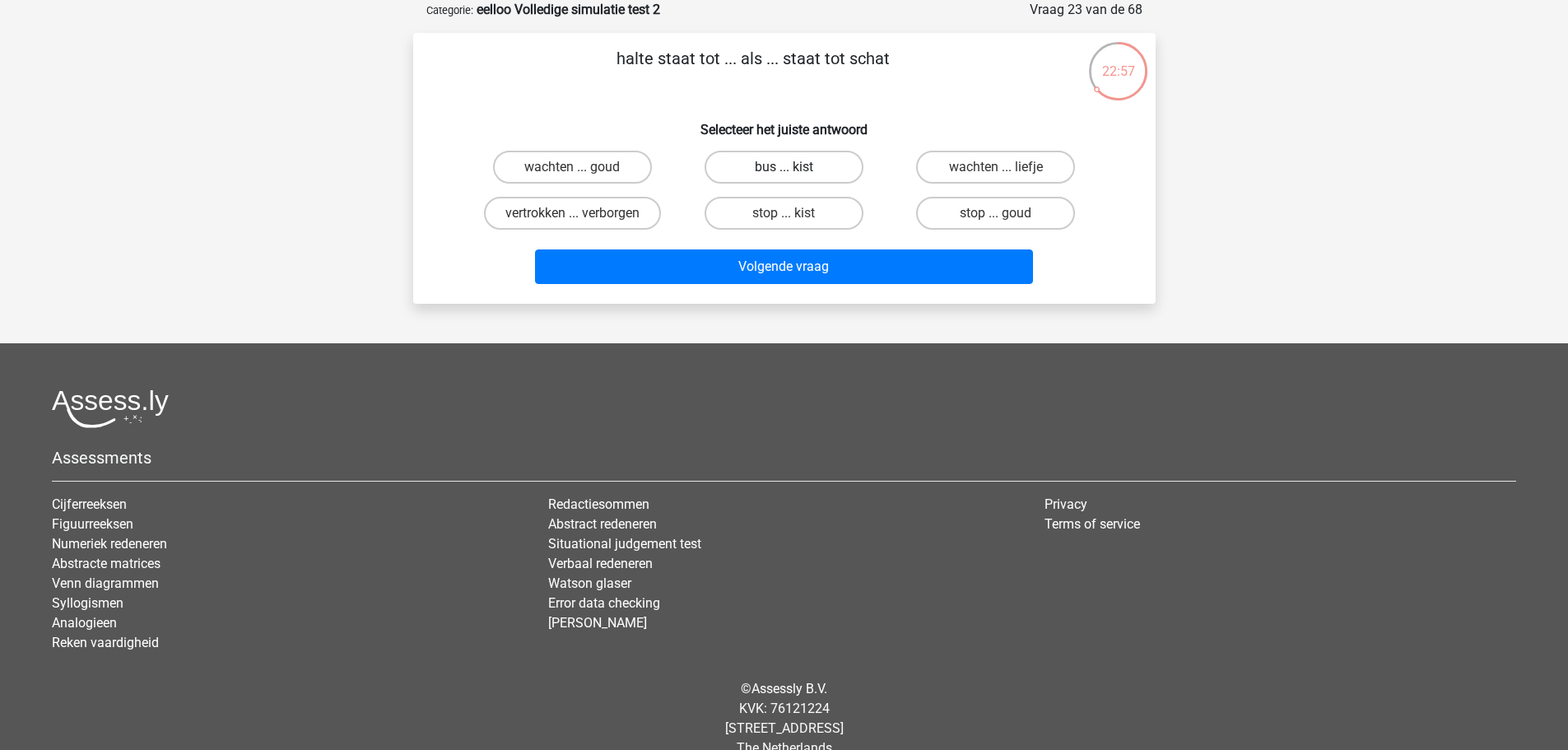
click at [825, 164] on label "bus ... kist" at bounding box center [784, 167] width 159 height 33
click at [794, 168] on input "bus ... kist" at bounding box center [789, 172] width 10 height 10
radio input "true"
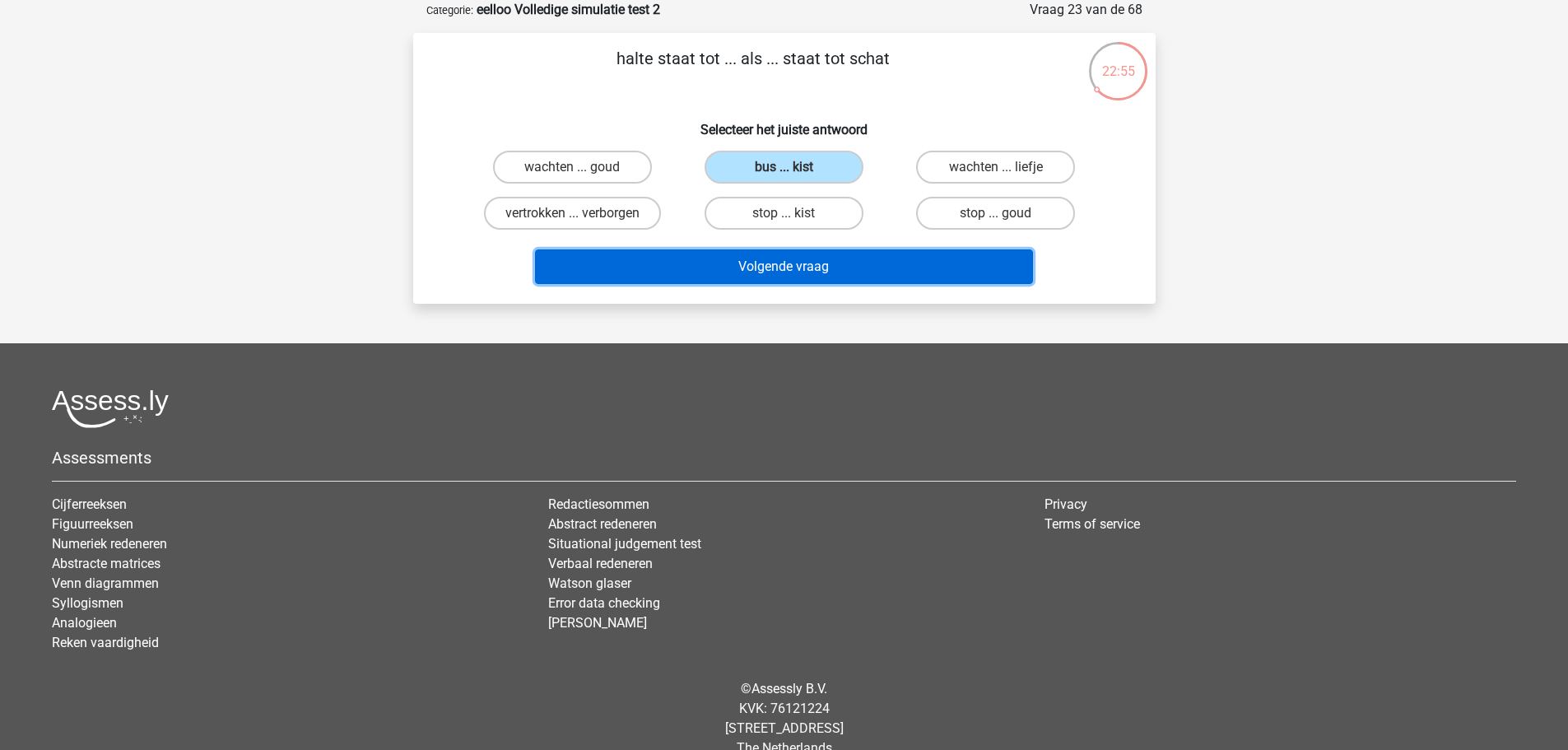
click at [877, 256] on button "Volgende vraag" at bounding box center [783, 266] width 498 height 35
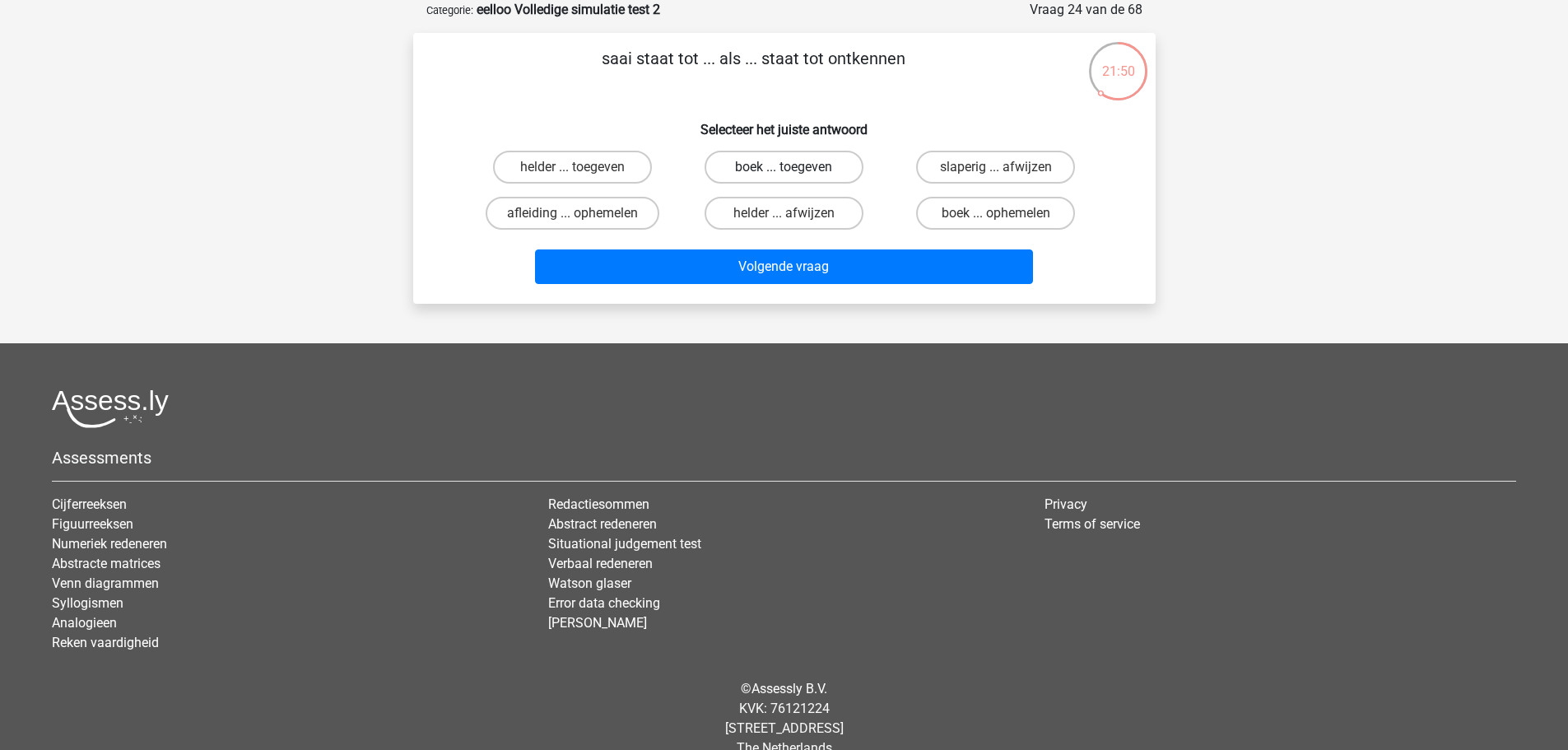
click at [725, 154] on label "boek ... toegeven" at bounding box center [784, 167] width 159 height 33
click at [784, 168] on input "boek ... toegeven" at bounding box center [789, 172] width 10 height 10
radio input "true"
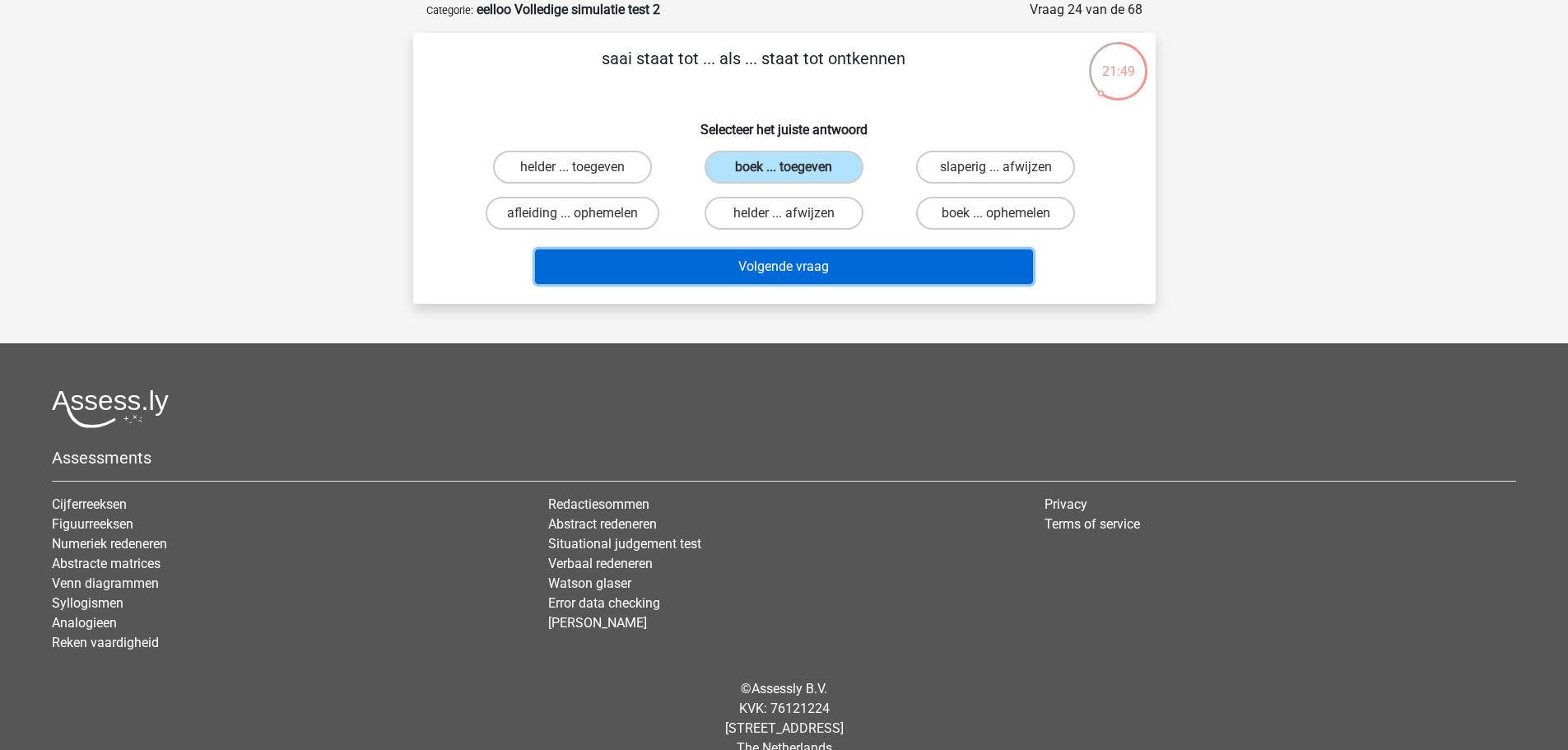
click at [756, 264] on button "Volgende vraag" at bounding box center [783, 266] width 498 height 35
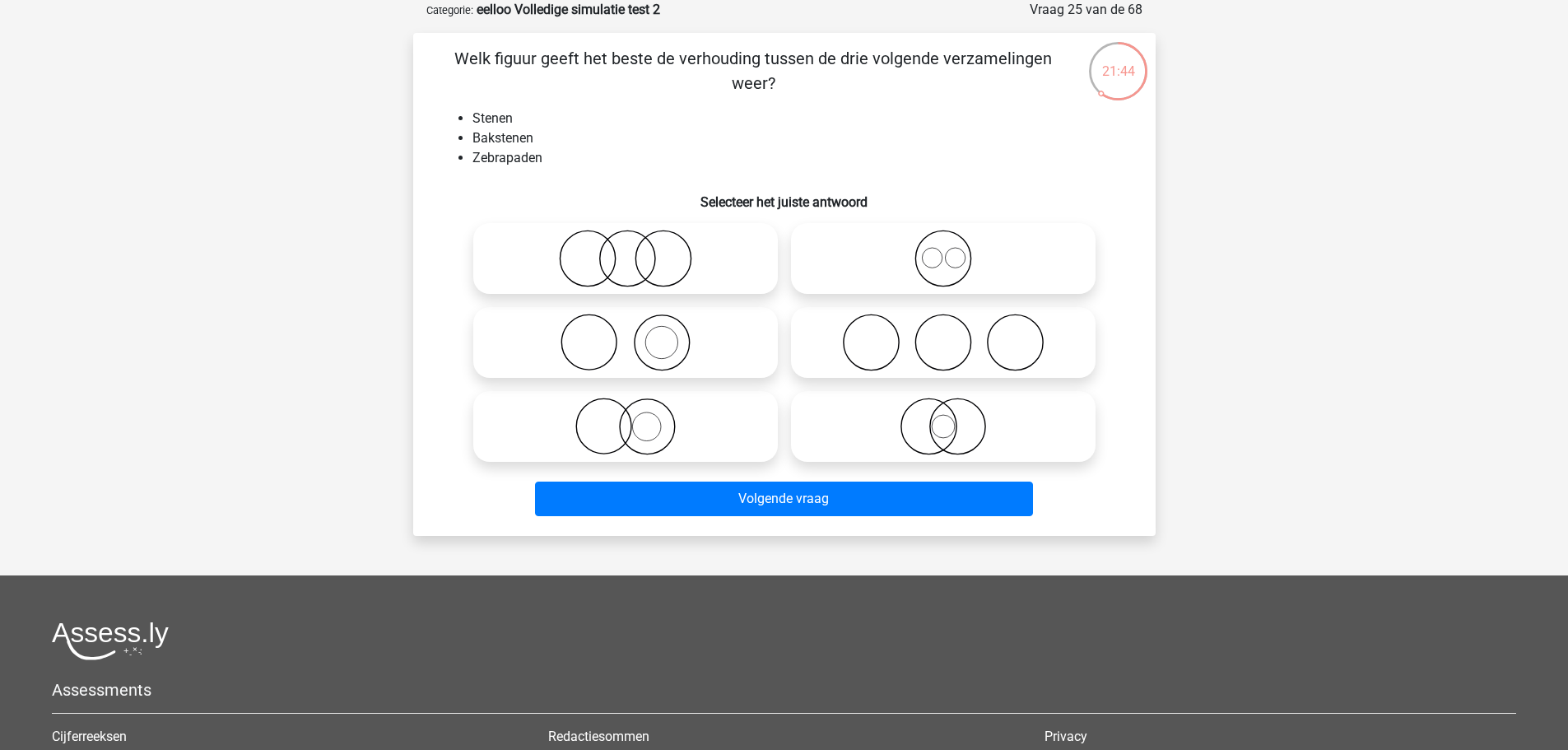
click at [727, 335] on icon at bounding box center [626, 342] width 292 height 57
click at [636, 334] on input "radio" at bounding box center [631, 328] width 10 height 10
radio input "true"
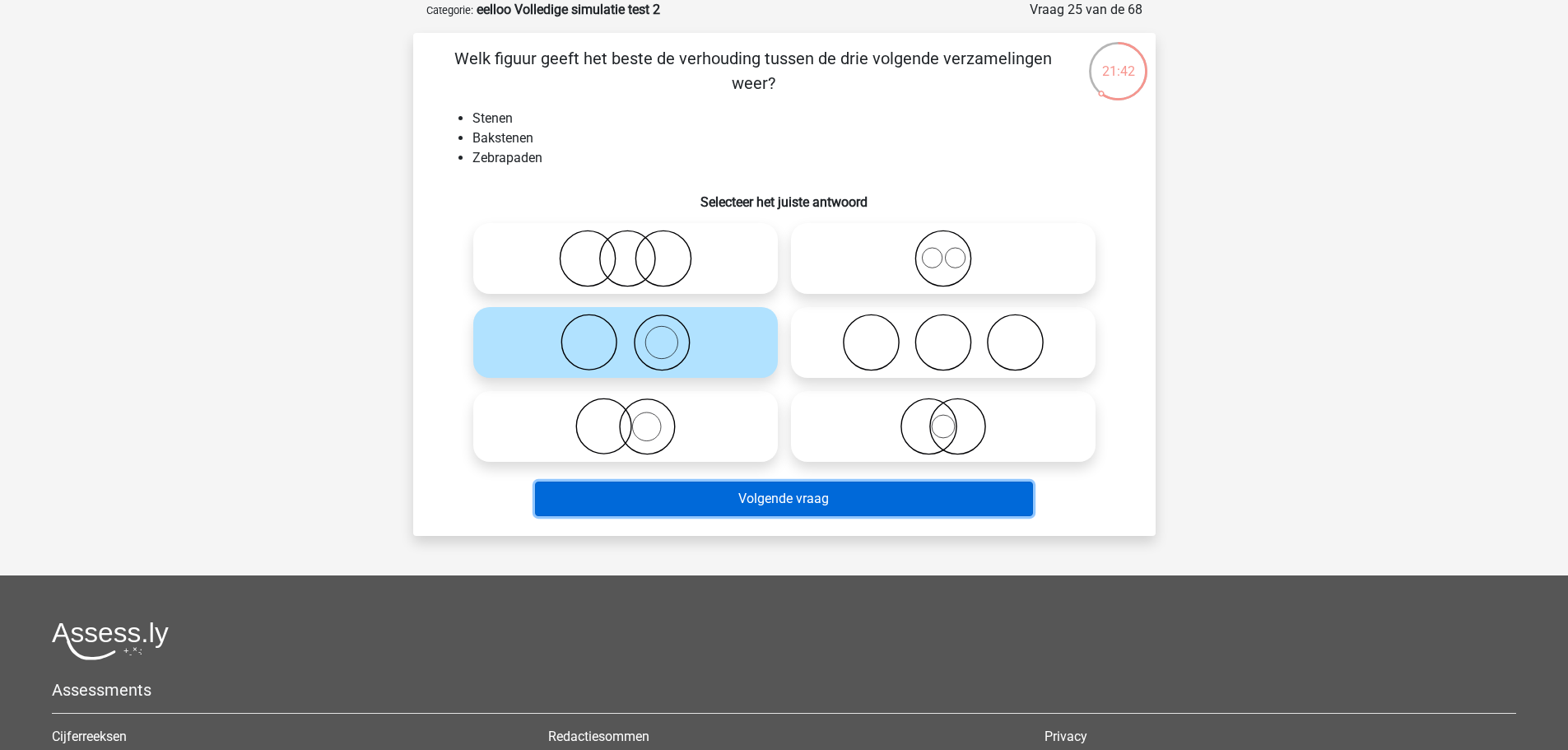
click at [770, 492] on button "Volgende vraag" at bounding box center [783, 499] width 498 height 35
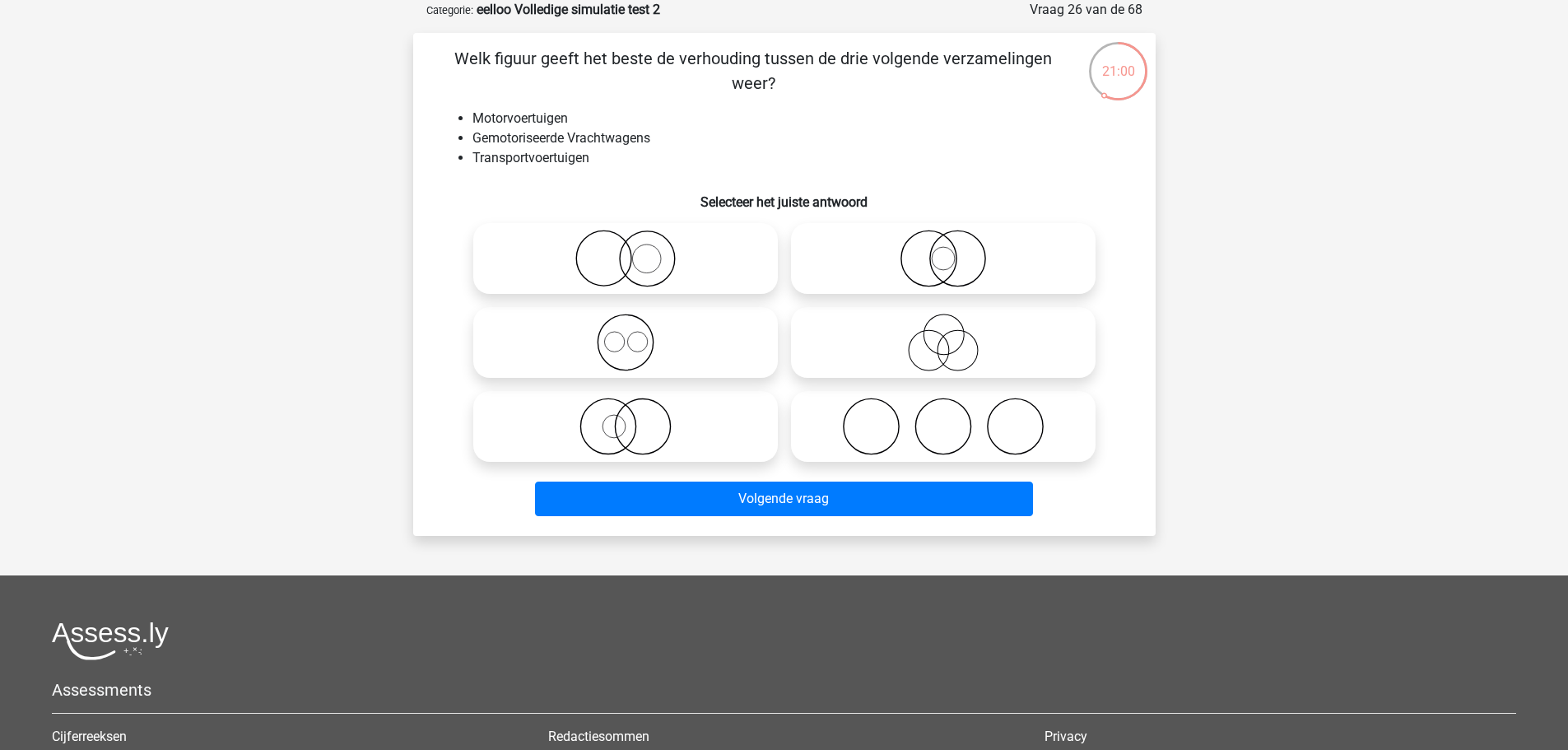
click at [817, 255] on icon at bounding box center [943, 258] width 292 height 57
click at [943, 250] on input "radio" at bounding box center [948, 244] width 10 height 10
radio input "true"
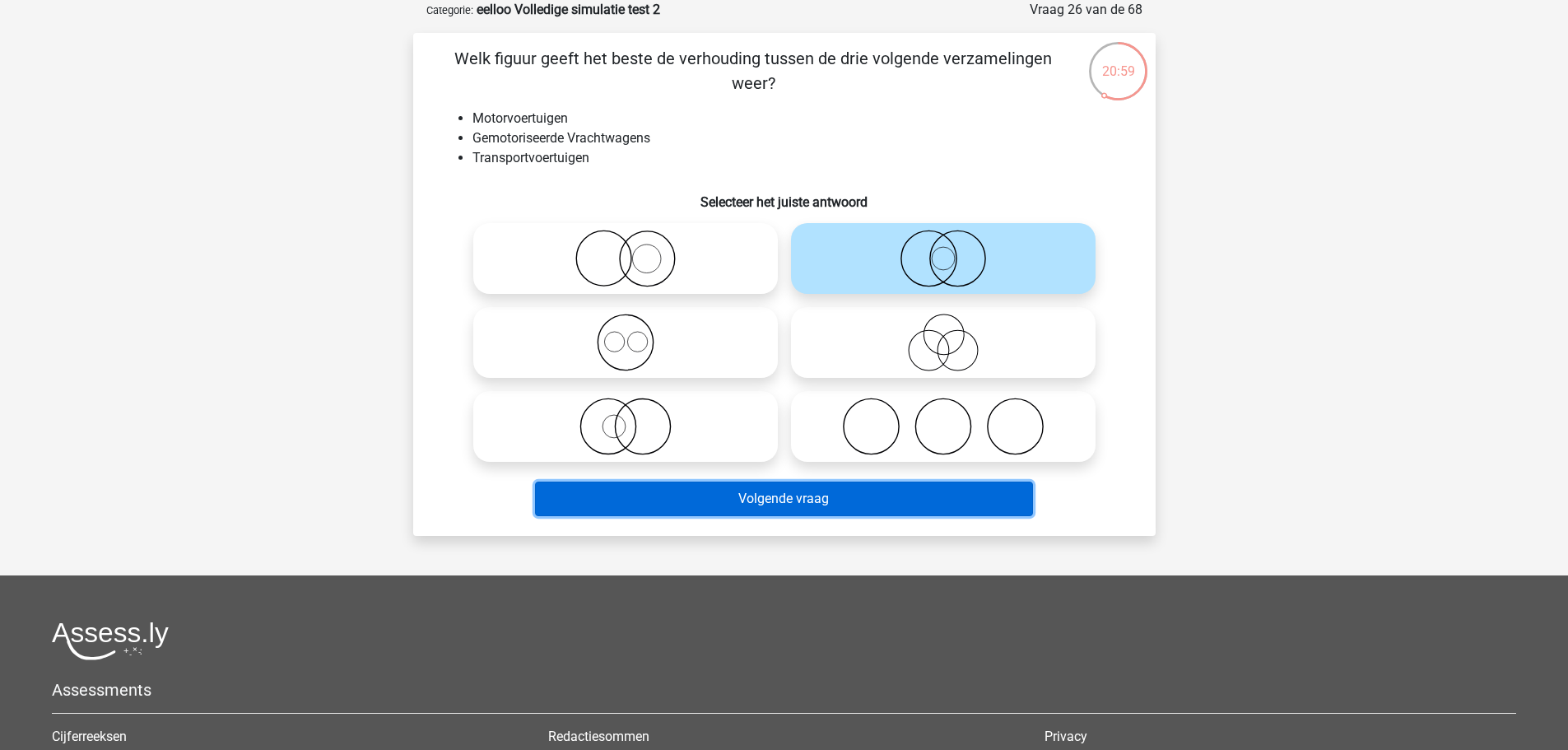
click at [810, 484] on button "Volgende vraag" at bounding box center [783, 499] width 498 height 35
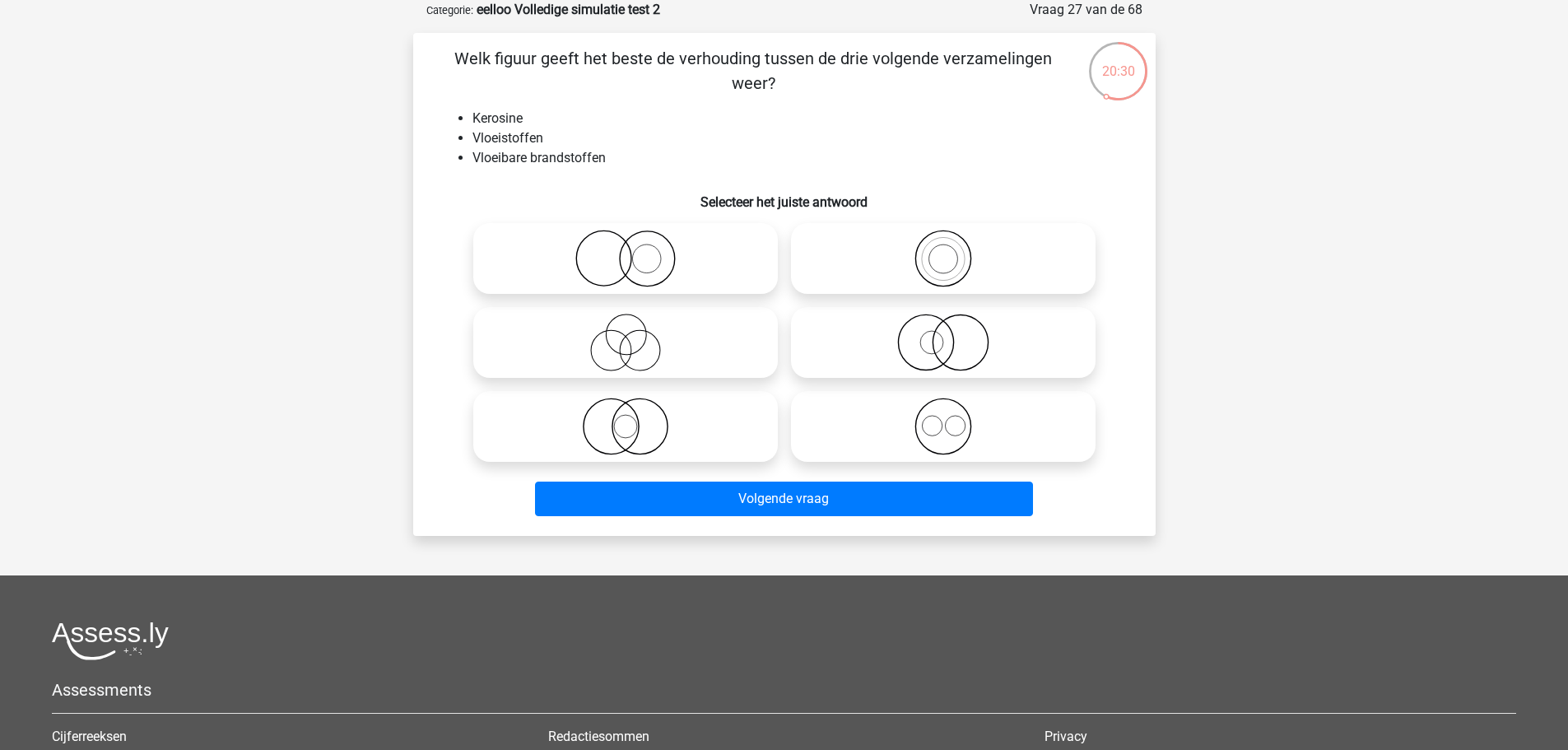
click at [693, 406] on icon at bounding box center [626, 425] width 292 height 57
click at [636, 407] on input "radio" at bounding box center [631, 412] width 10 height 10
radio input "true"
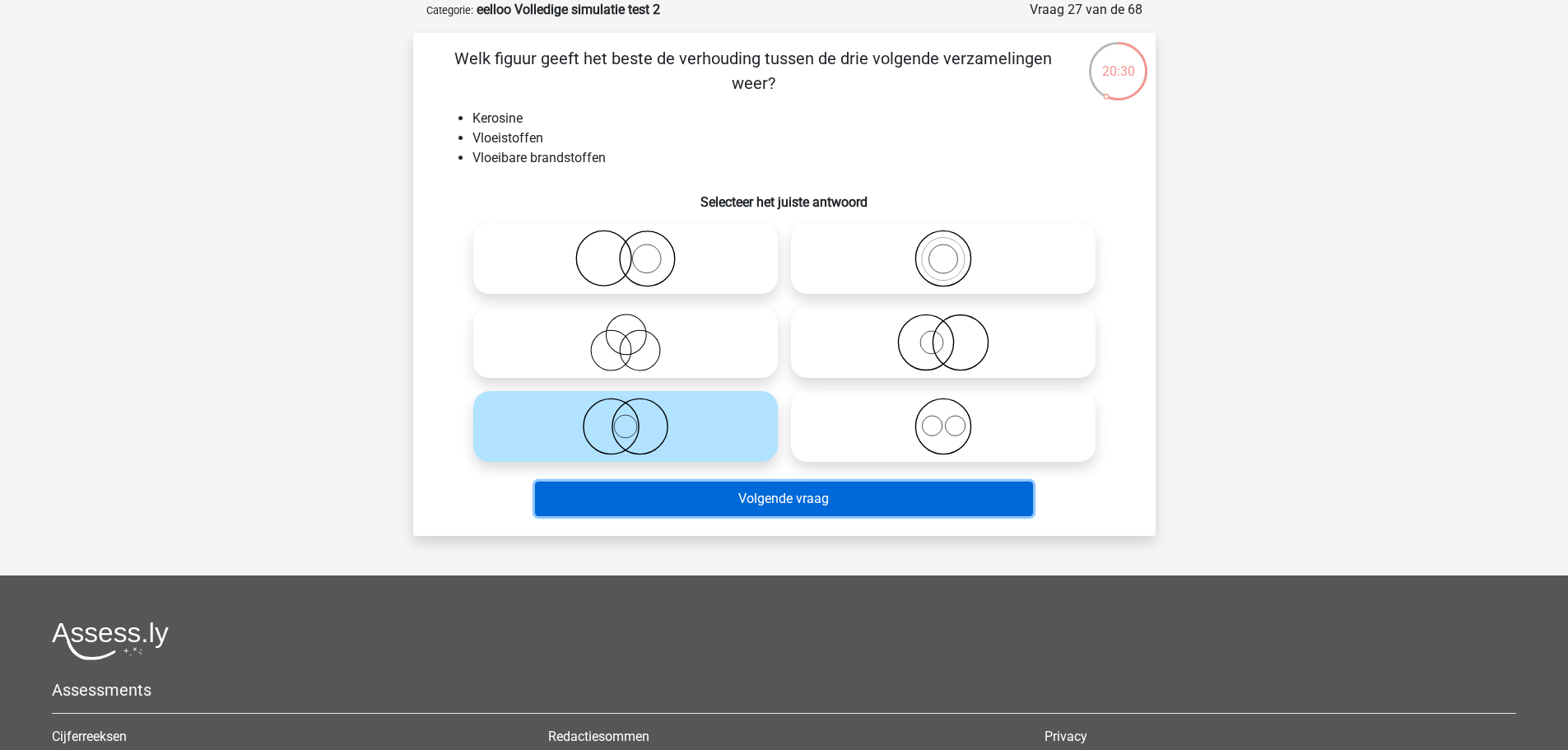
click at [708, 498] on button "Volgende vraag" at bounding box center [783, 499] width 498 height 35
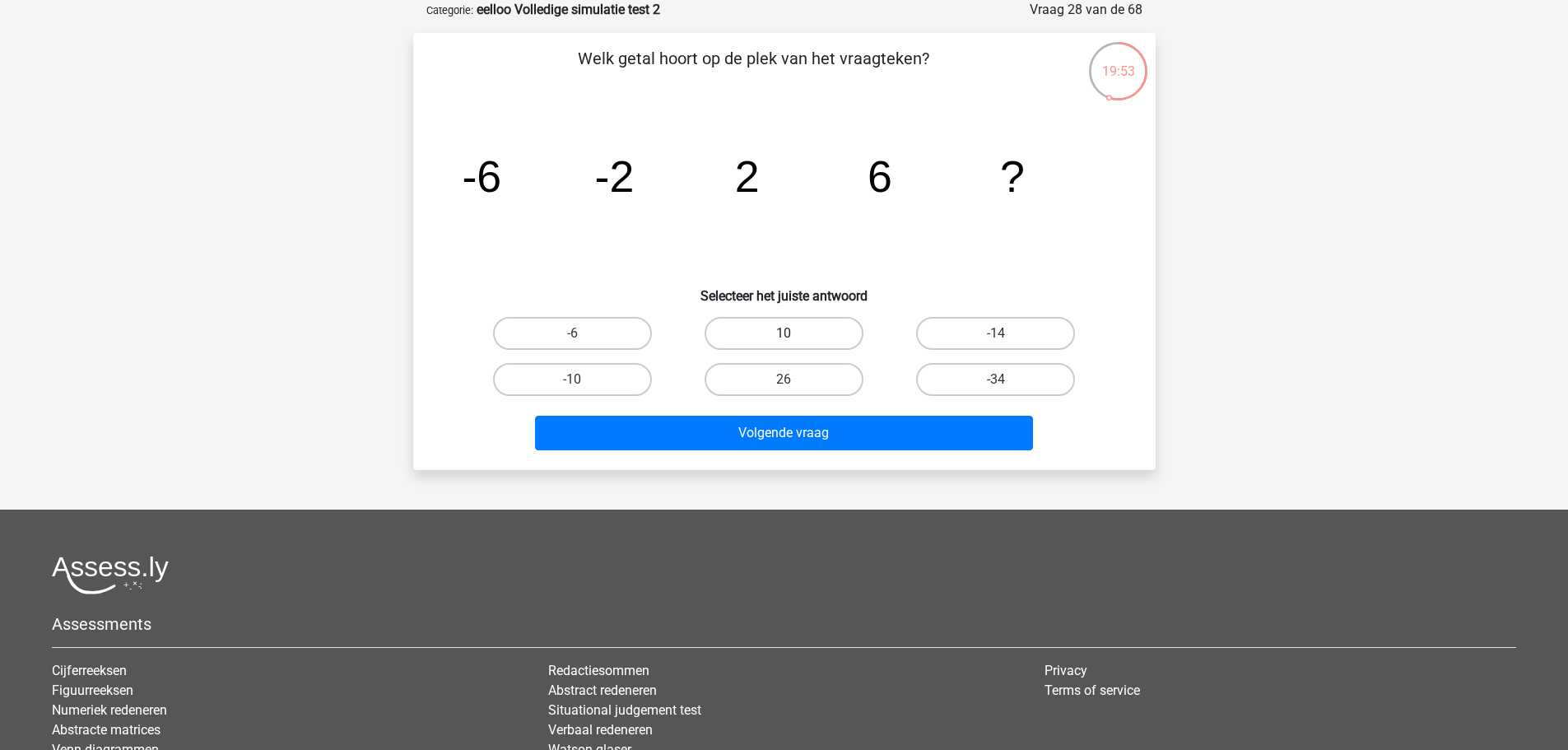
click at [796, 337] on label "10" at bounding box center [784, 333] width 159 height 33
click at [794, 337] on input "10" at bounding box center [789, 338] width 10 height 10
radio input "true"
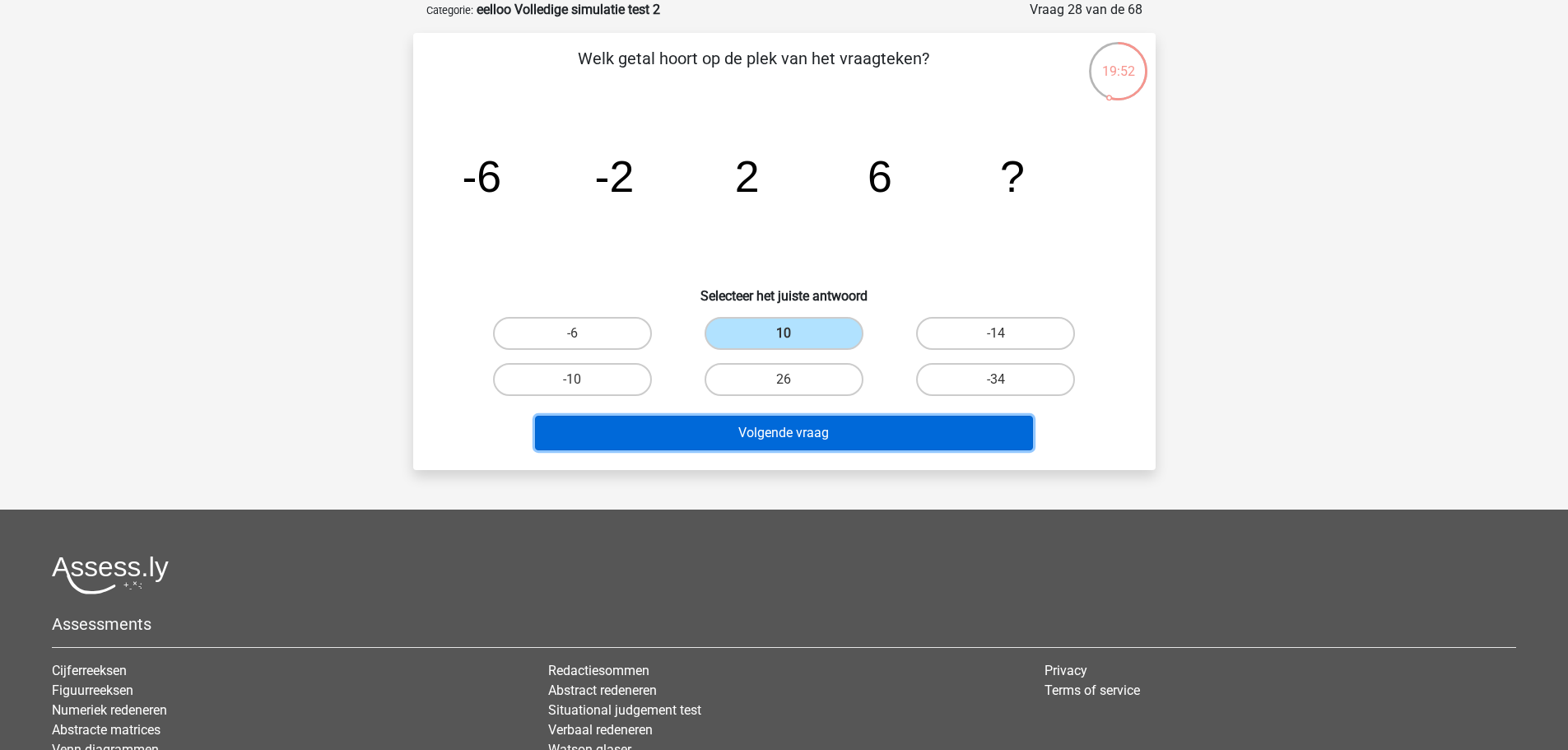
click at [808, 422] on button "Volgende vraag" at bounding box center [783, 433] width 498 height 35
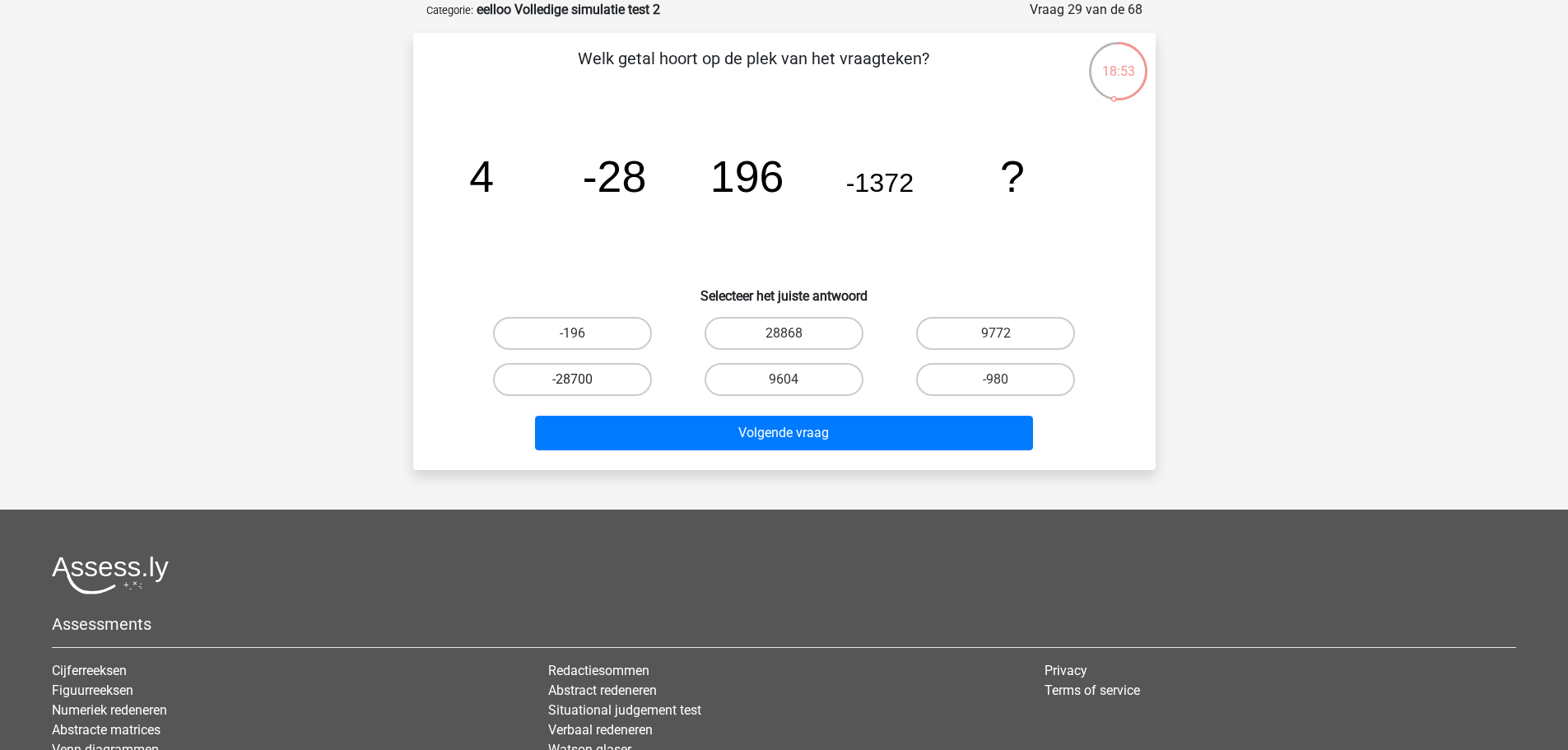
click at [614, 378] on label "-28700" at bounding box center [572, 379] width 159 height 33
click at [583, 379] on input "-28700" at bounding box center [577, 384] width 10 height 10
radio input "true"
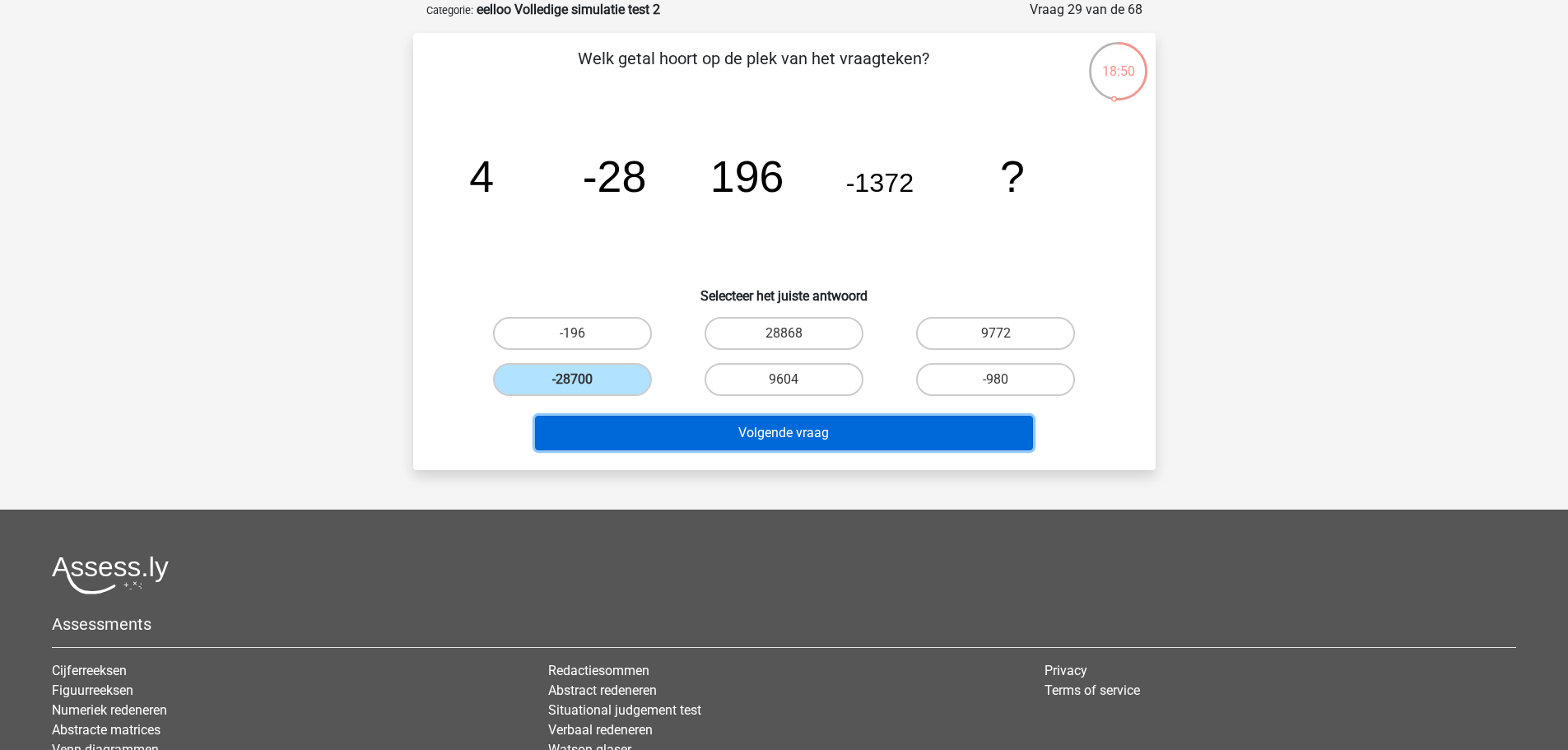
click at [627, 430] on button "Volgende vraag" at bounding box center [783, 433] width 498 height 35
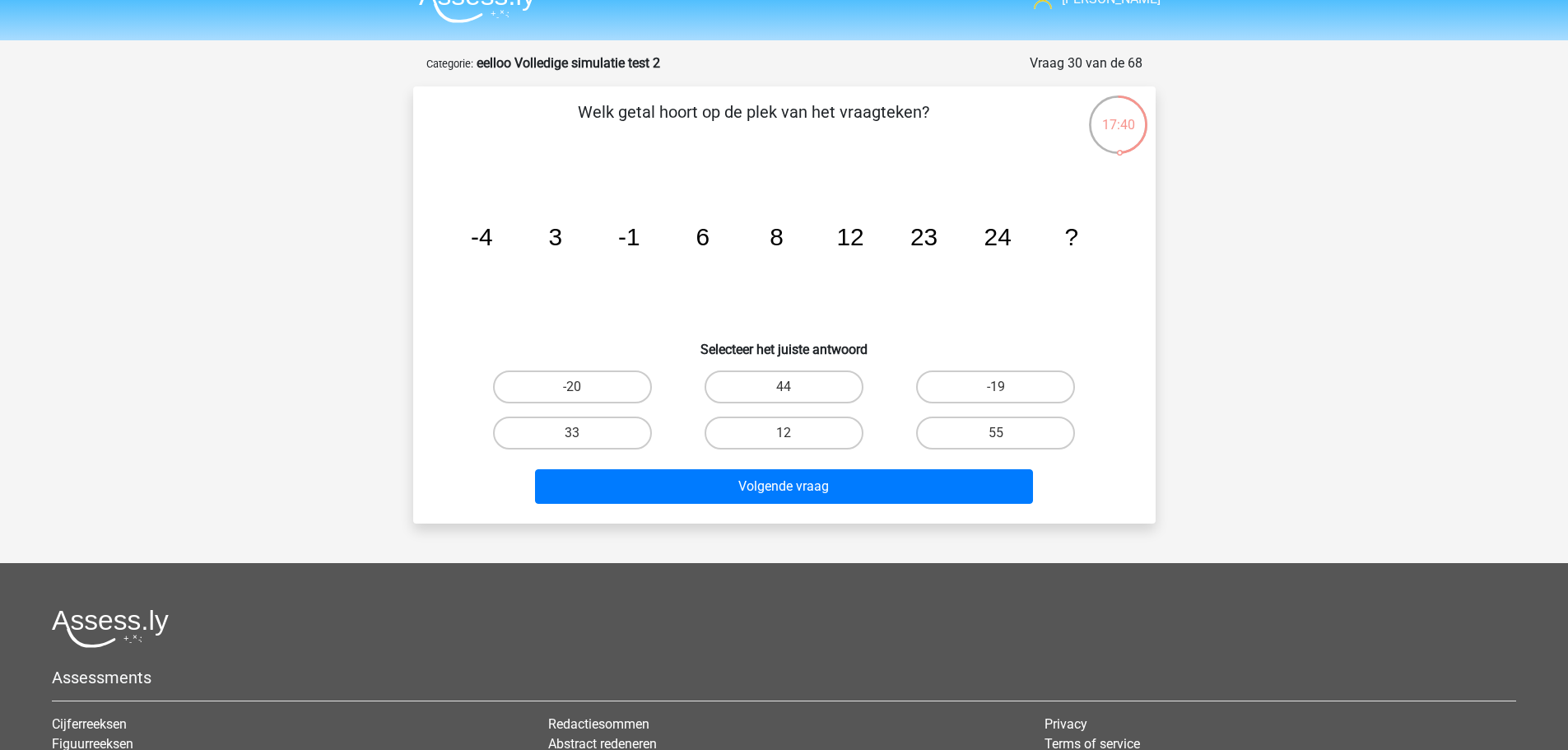
scroll to position [0, 0]
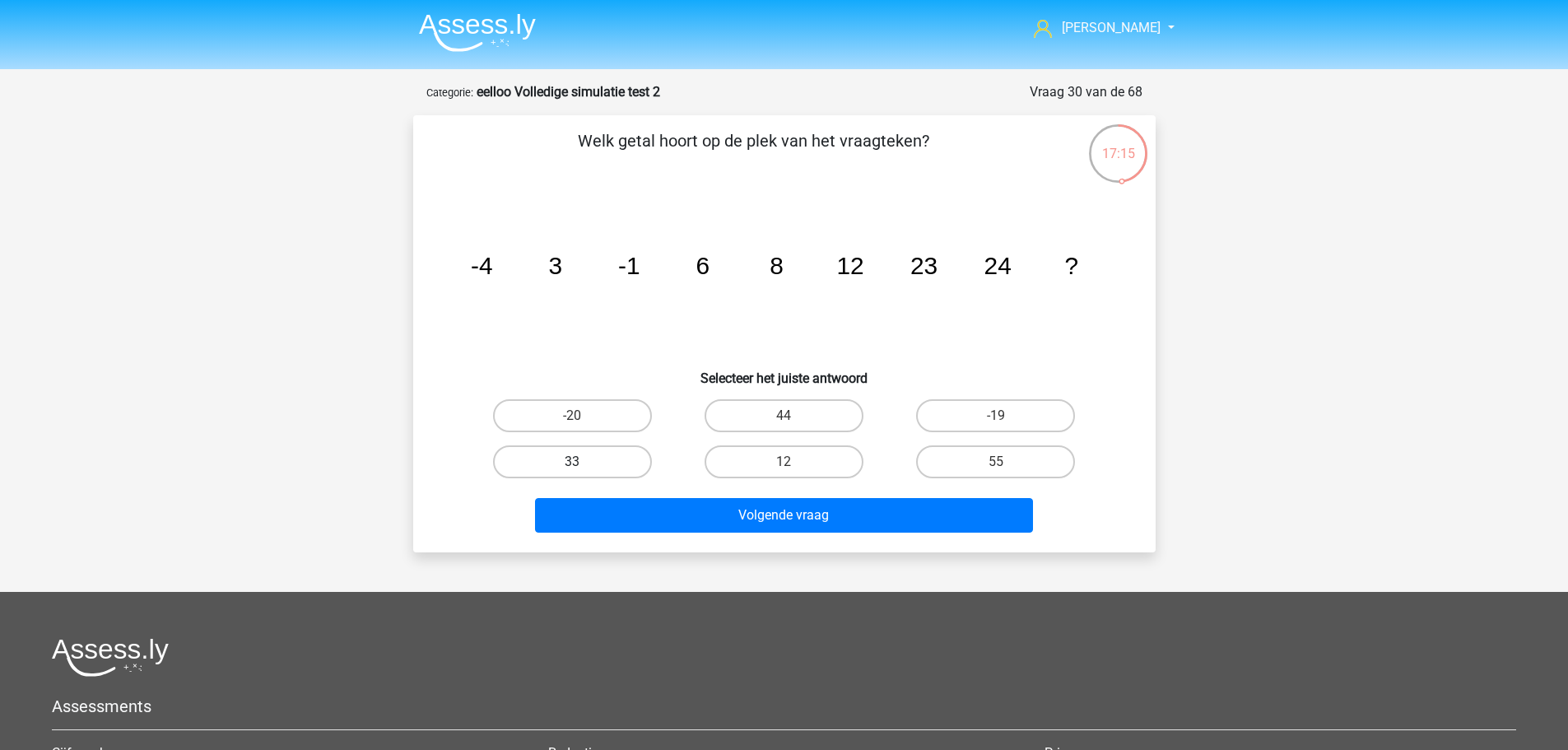
click at [600, 458] on label "33" at bounding box center [572, 461] width 159 height 33
click at [583, 462] on input "33" at bounding box center [577, 467] width 10 height 10
radio input "true"
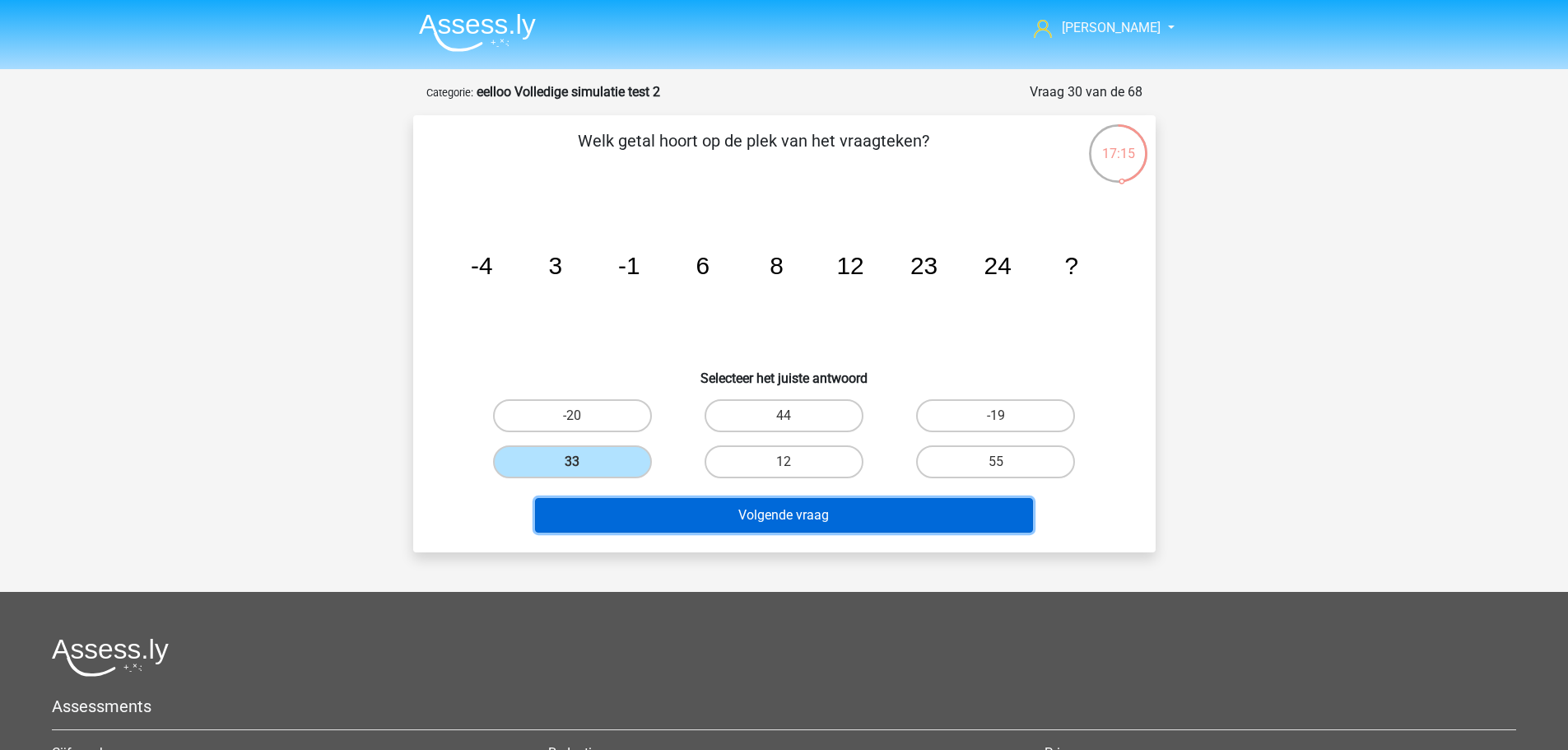
click at [621, 508] on button "Volgende vraag" at bounding box center [783, 515] width 498 height 35
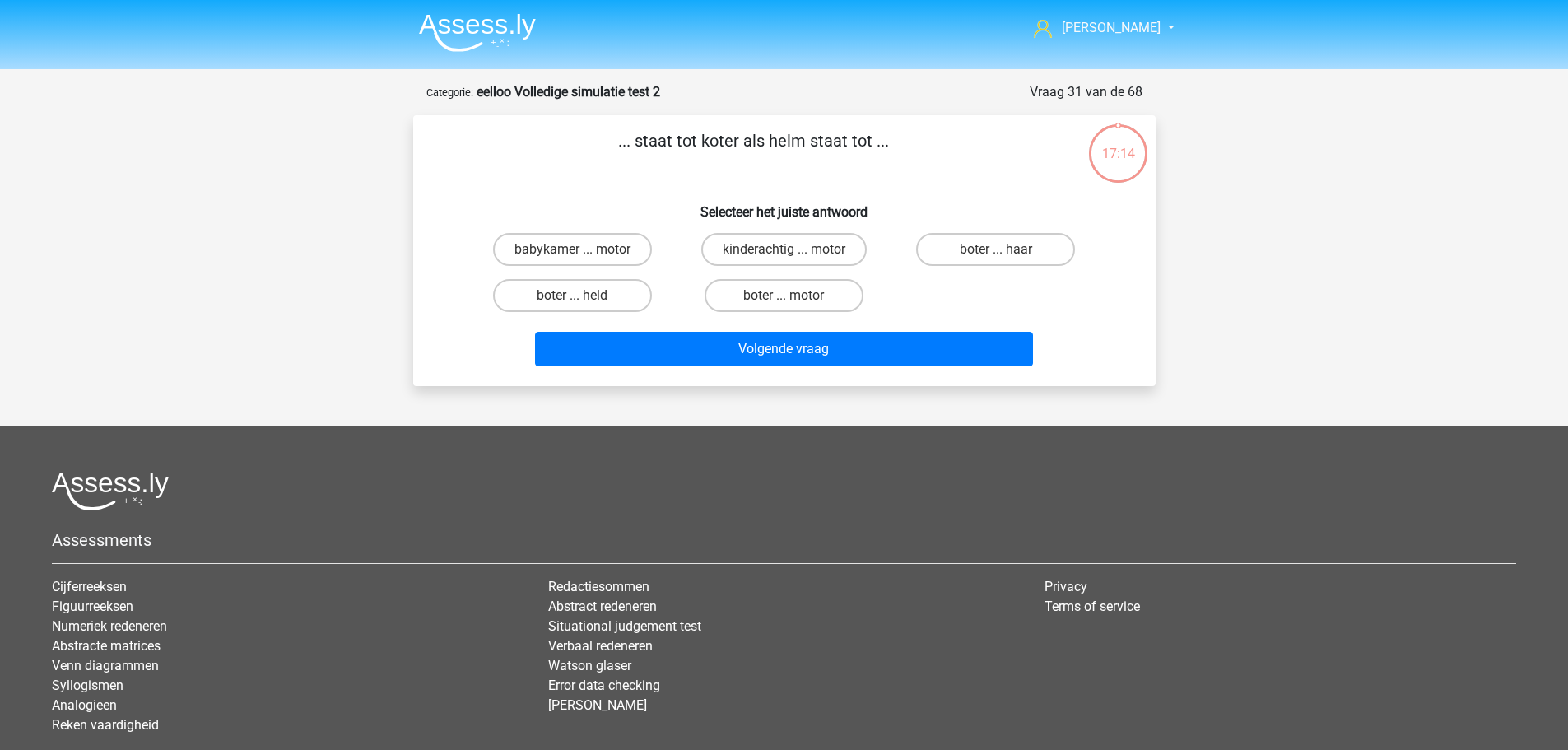
scroll to position [82, 0]
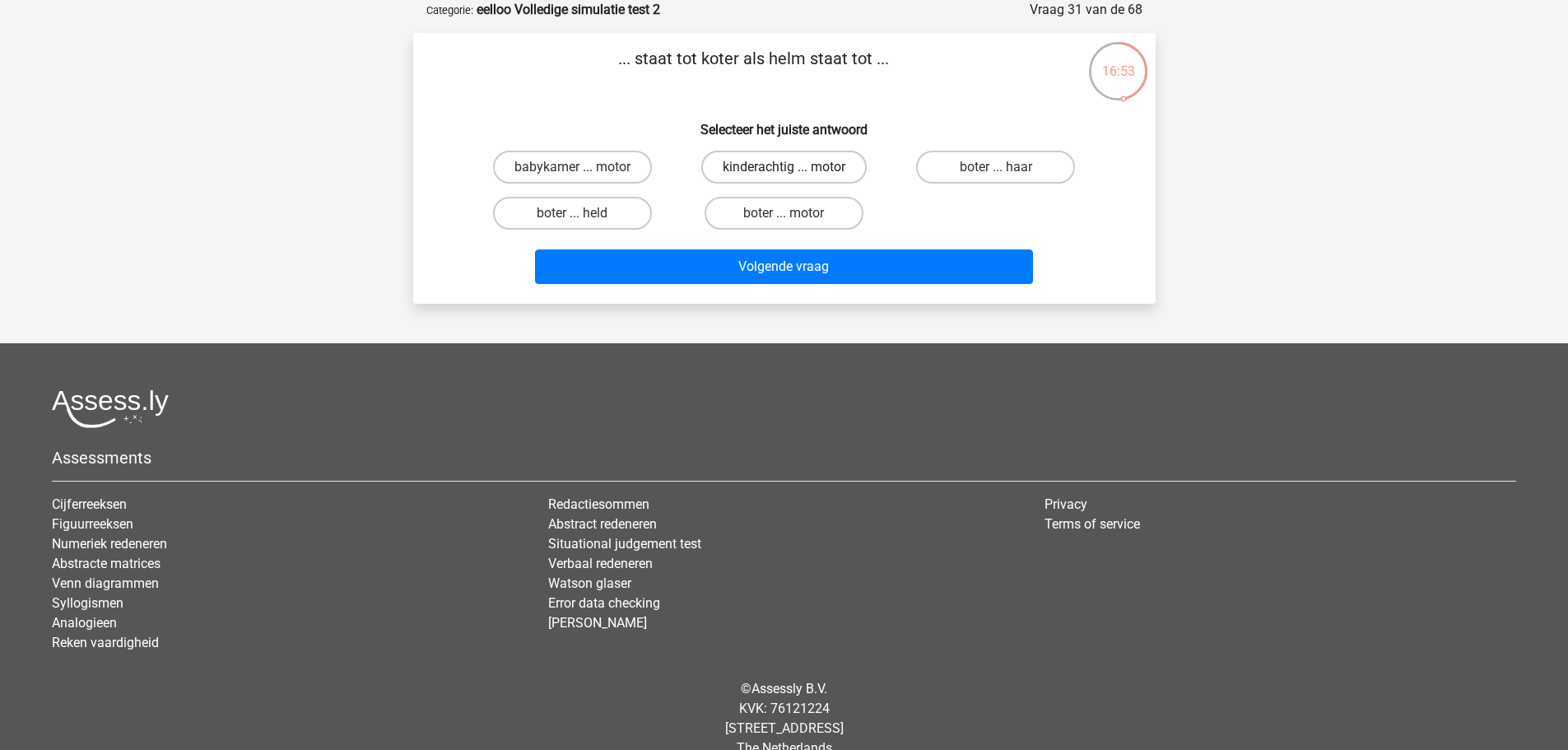
click at [714, 159] on label "kinderachtig ... motor" at bounding box center [784, 167] width 166 height 33
click at [784, 168] on input "kinderachtig ... motor" at bounding box center [789, 172] width 10 height 10
radio input "true"
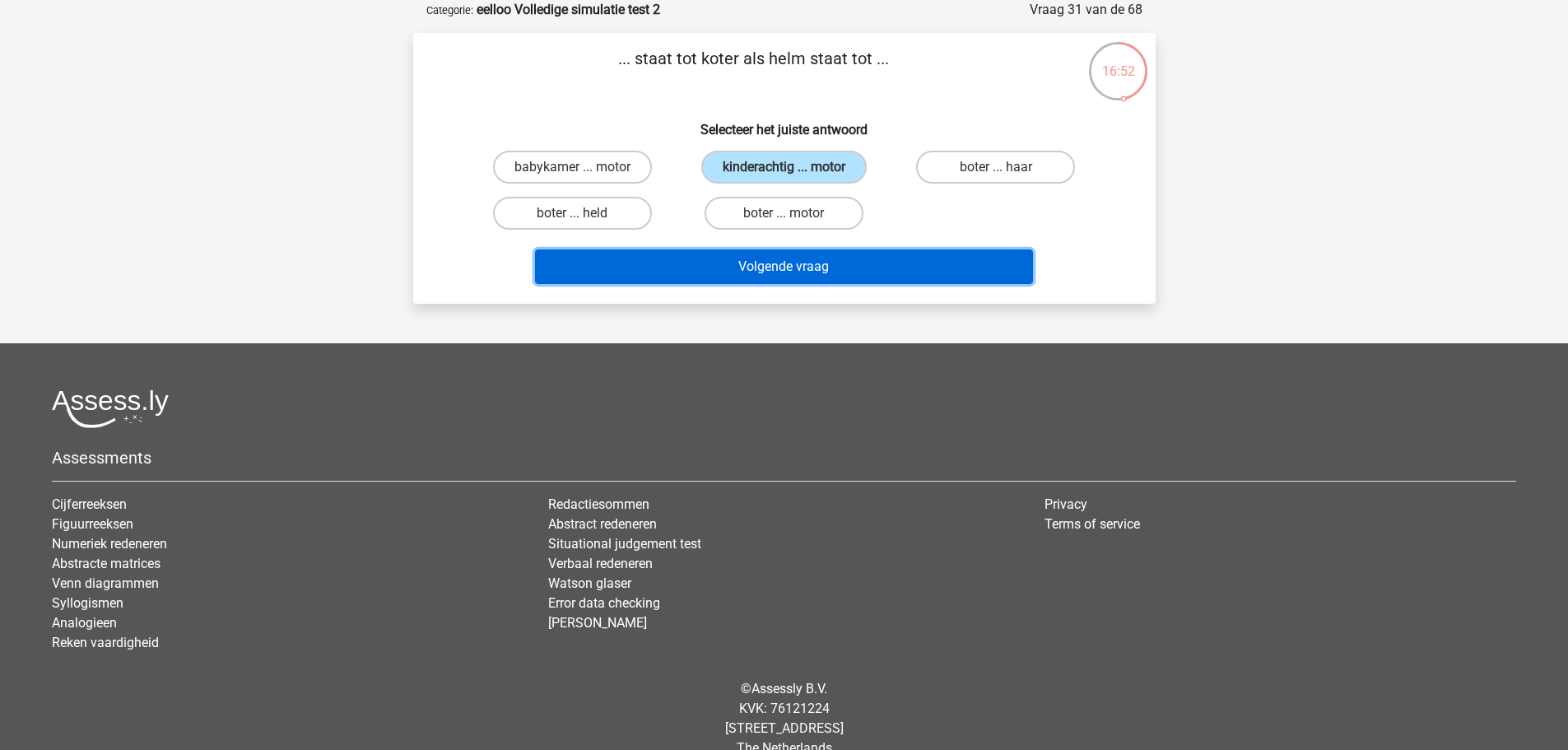
click at [713, 249] on button "Volgende vraag" at bounding box center [783, 266] width 498 height 35
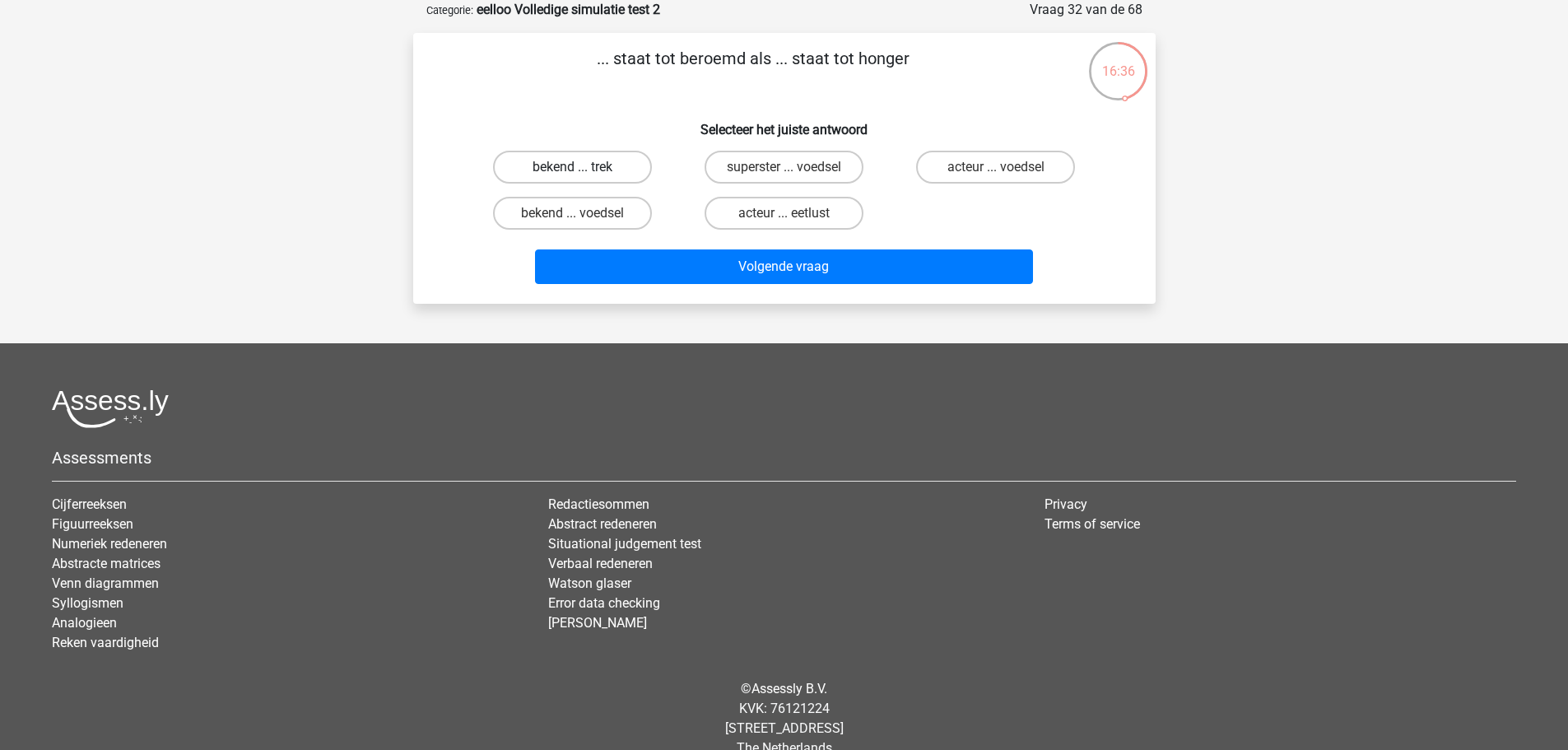
click at [599, 168] on label "bekend ... trek" at bounding box center [572, 167] width 159 height 33
click at [583, 168] on input "bekend ... trek" at bounding box center [577, 172] width 10 height 10
radio input "true"
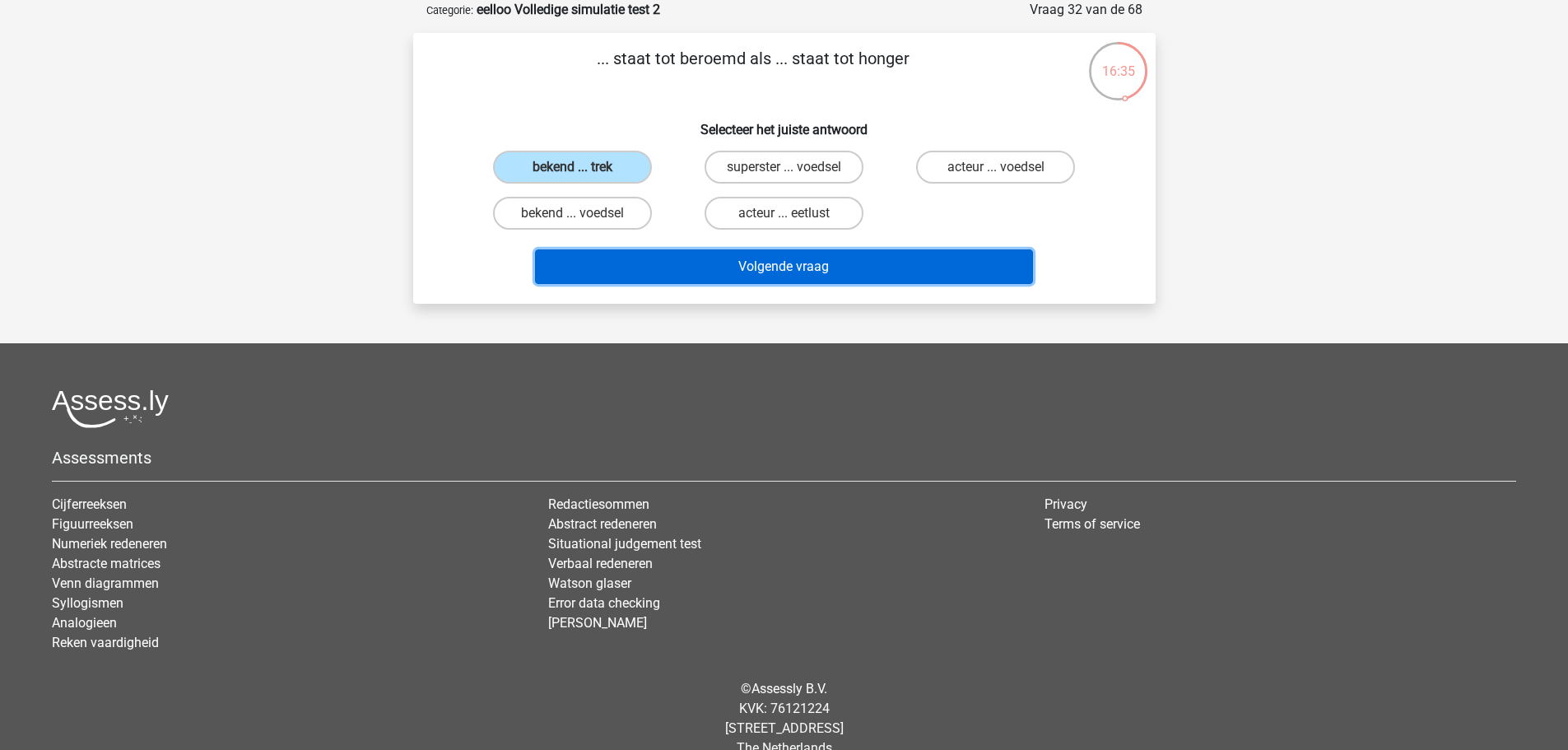
click at [620, 253] on button "Volgende vraag" at bounding box center [783, 266] width 498 height 35
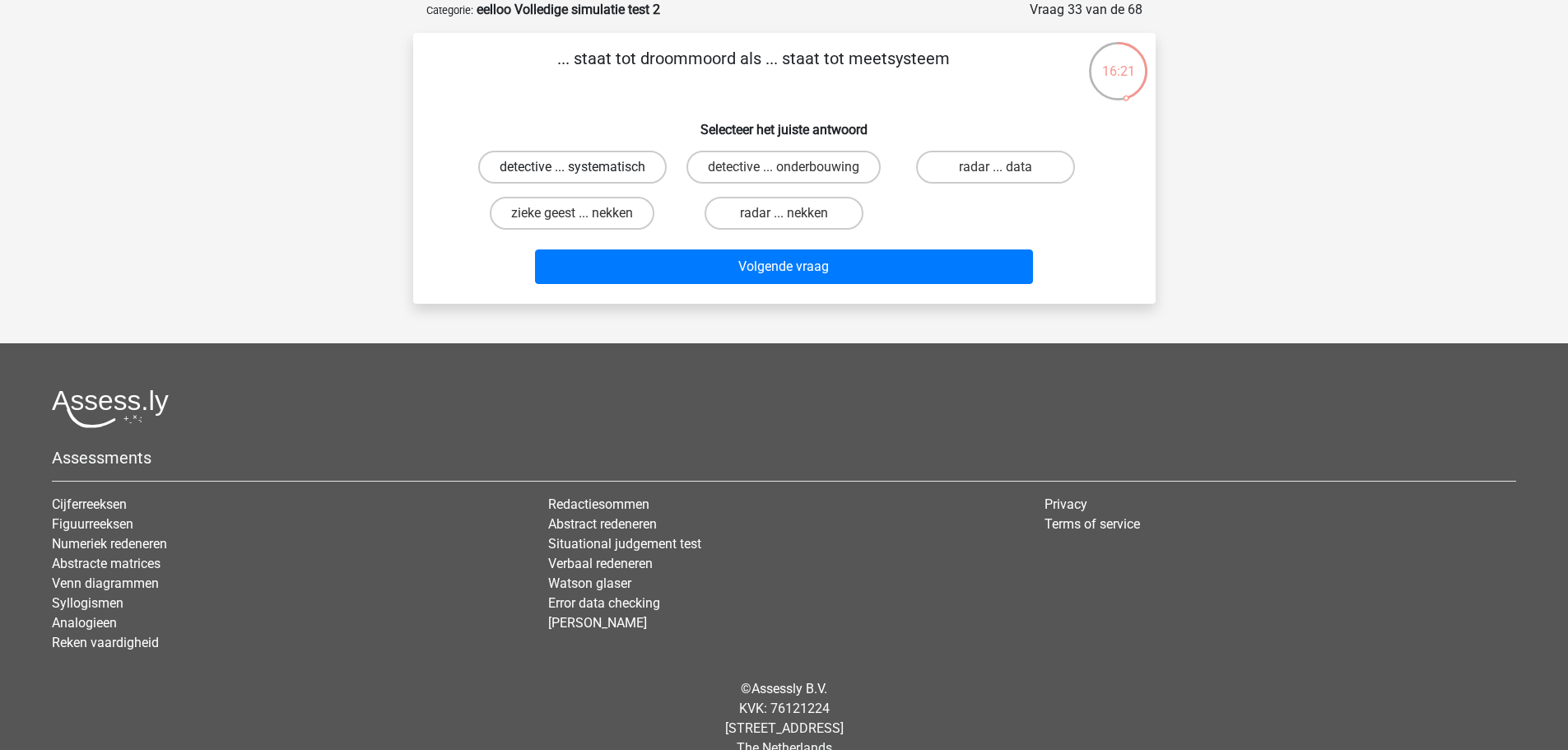
click at [618, 164] on label "detective ... systematisch" at bounding box center [572, 167] width 188 height 33
click at [583, 168] on input "detective ... systematisch" at bounding box center [577, 172] width 10 height 10
radio input "true"
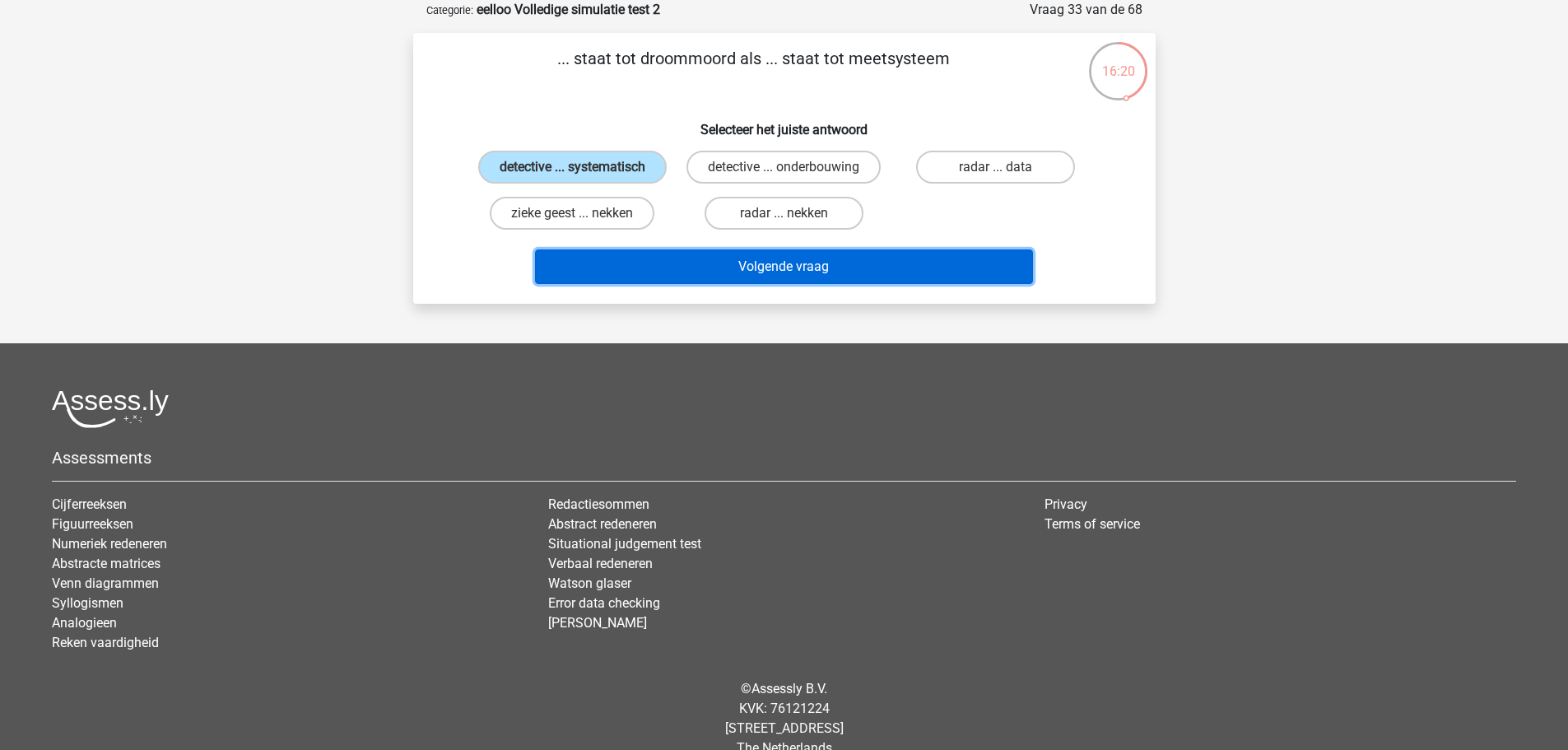
click at [692, 283] on button "Volgende vraag" at bounding box center [783, 266] width 498 height 35
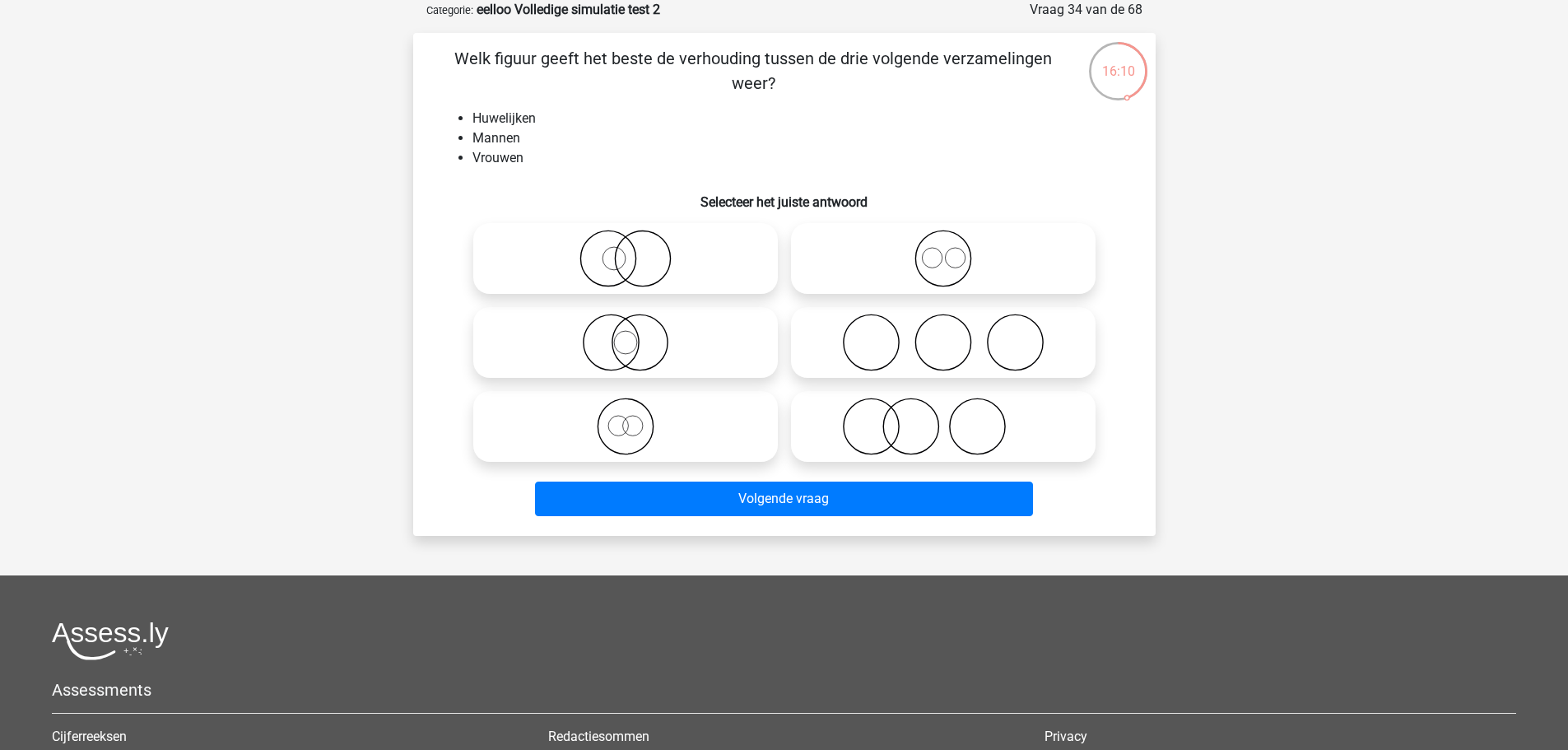
click at [673, 337] on icon at bounding box center [626, 342] width 292 height 57
click at [636, 334] on input "radio" at bounding box center [631, 328] width 10 height 10
radio input "true"
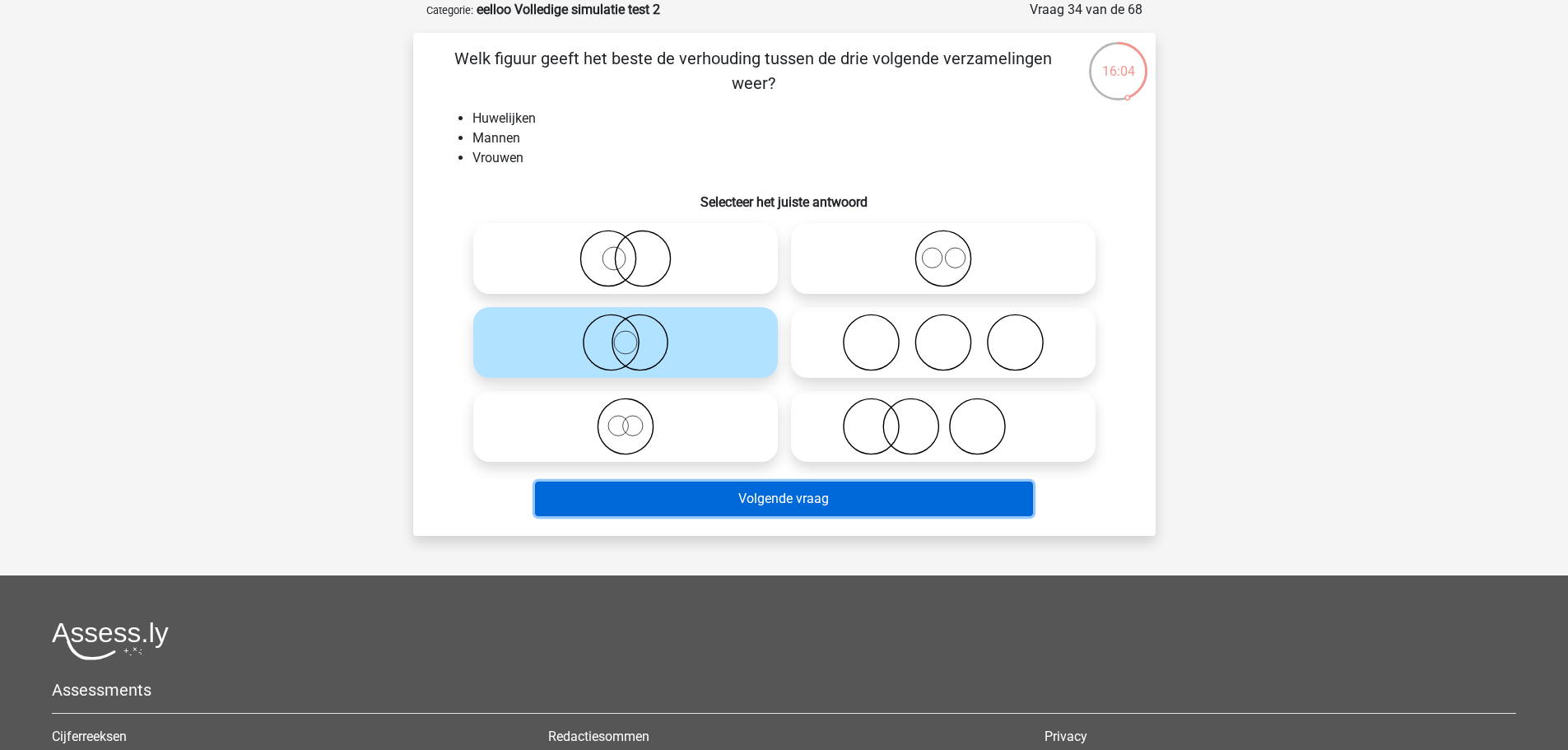
click at [715, 493] on button "Volgende vraag" at bounding box center [783, 499] width 498 height 35
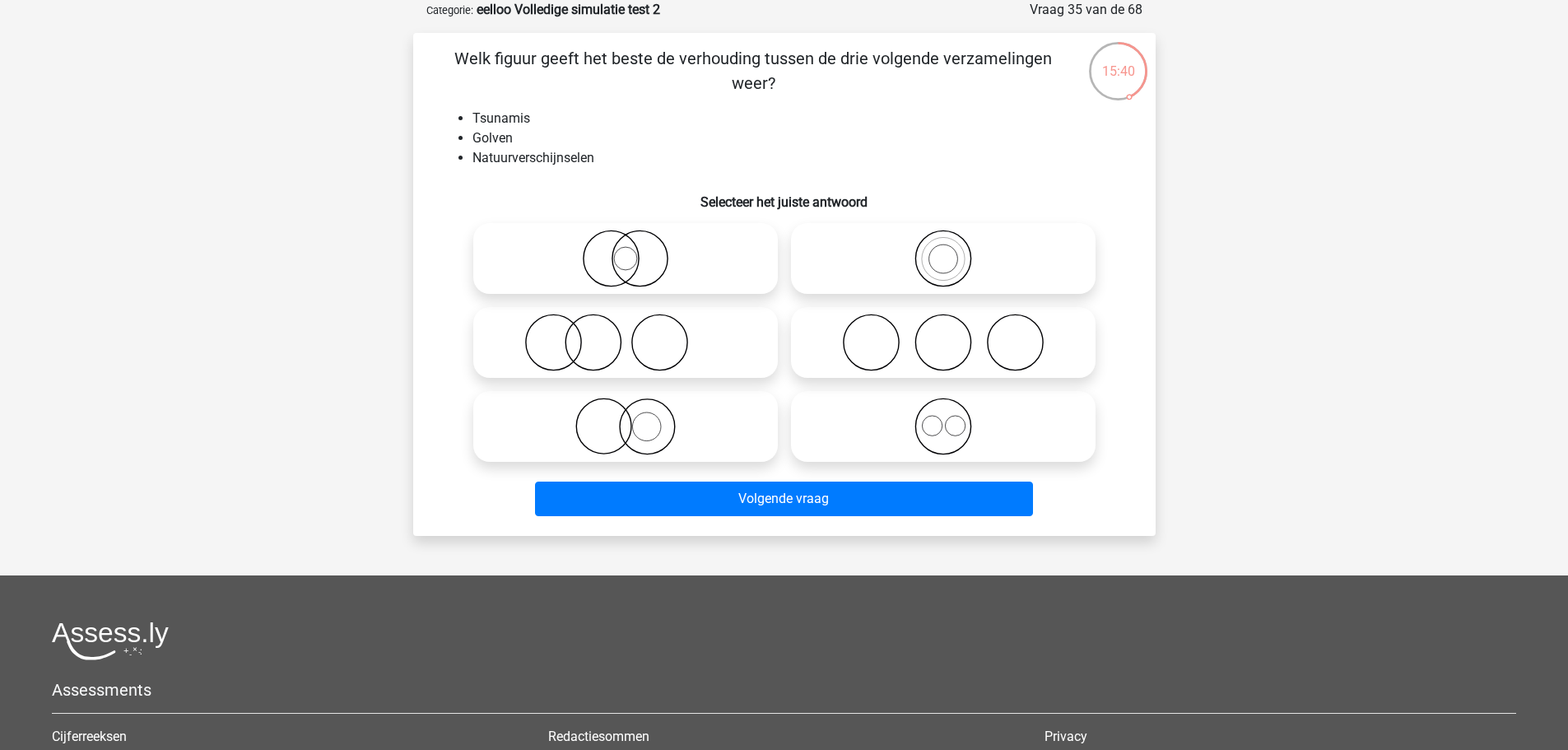
click at [874, 427] on icon at bounding box center [943, 425] width 292 height 57
click at [943, 418] on input "radio" at bounding box center [948, 412] width 10 height 10
radio input "true"
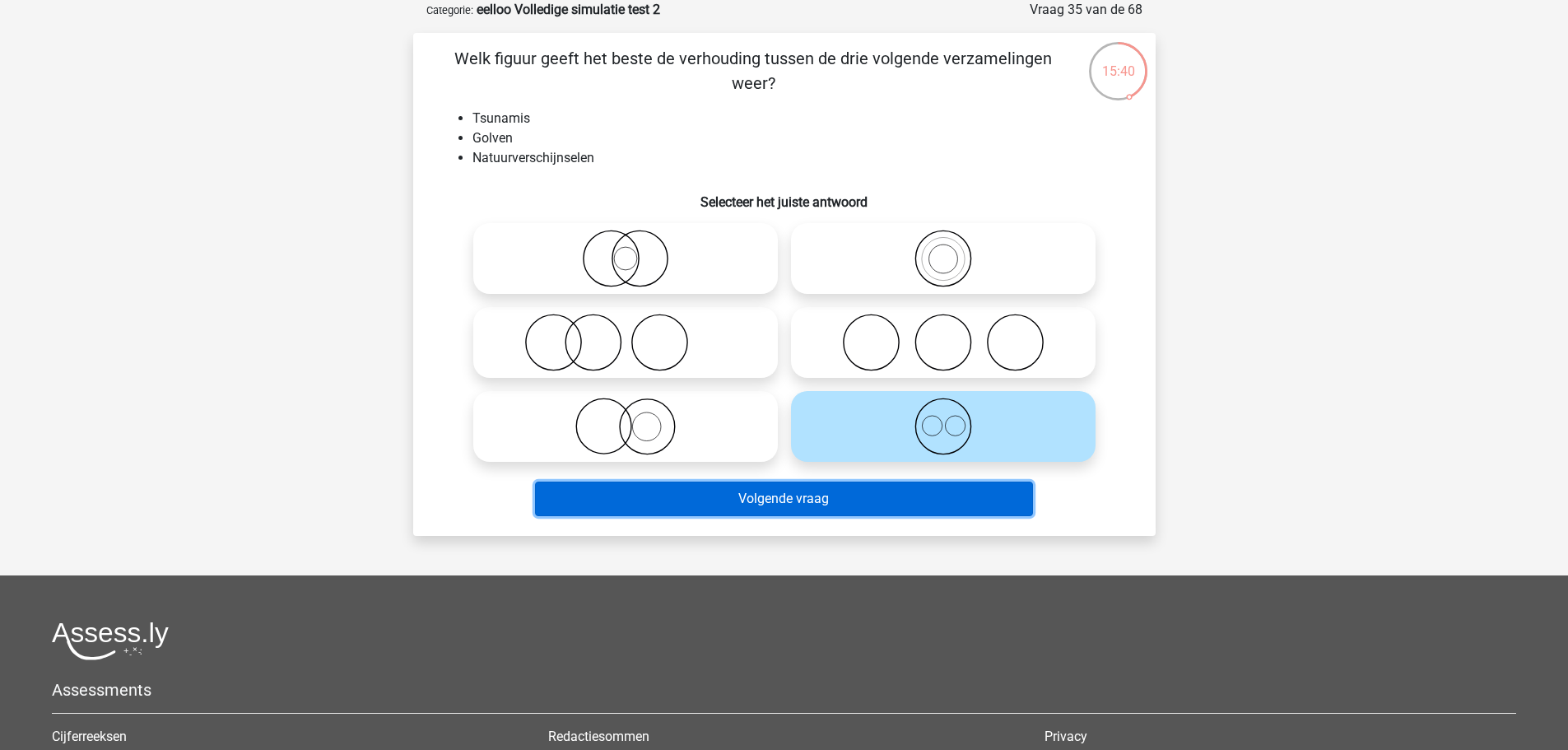
click at [888, 502] on button "Volgende vraag" at bounding box center [783, 499] width 498 height 35
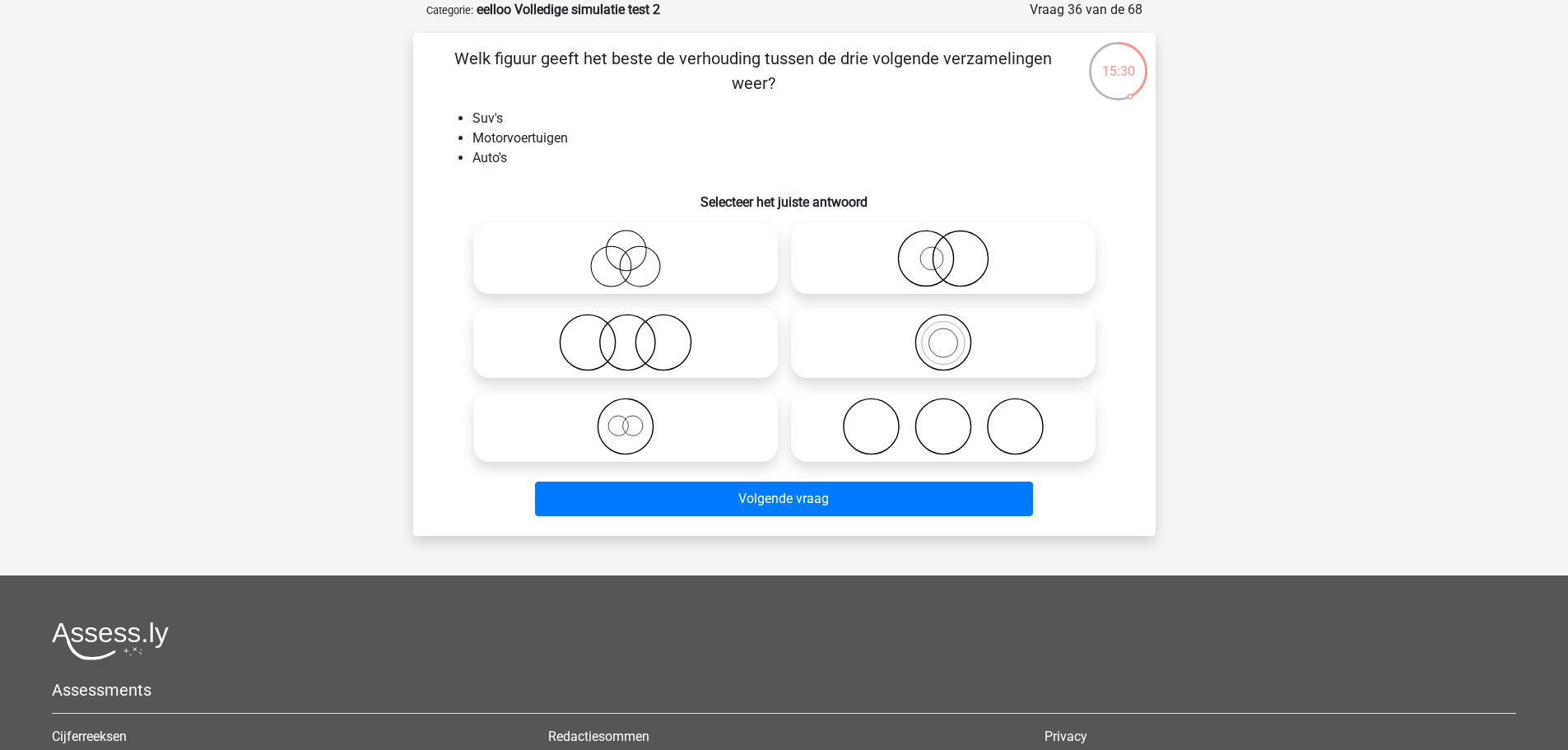
click at [920, 347] on icon at bounding box center [943, 342] width 292 height 57
click at [943, 334] on input "radio" at bounding box center [948, 328] width 10 height 10
radio input "true"
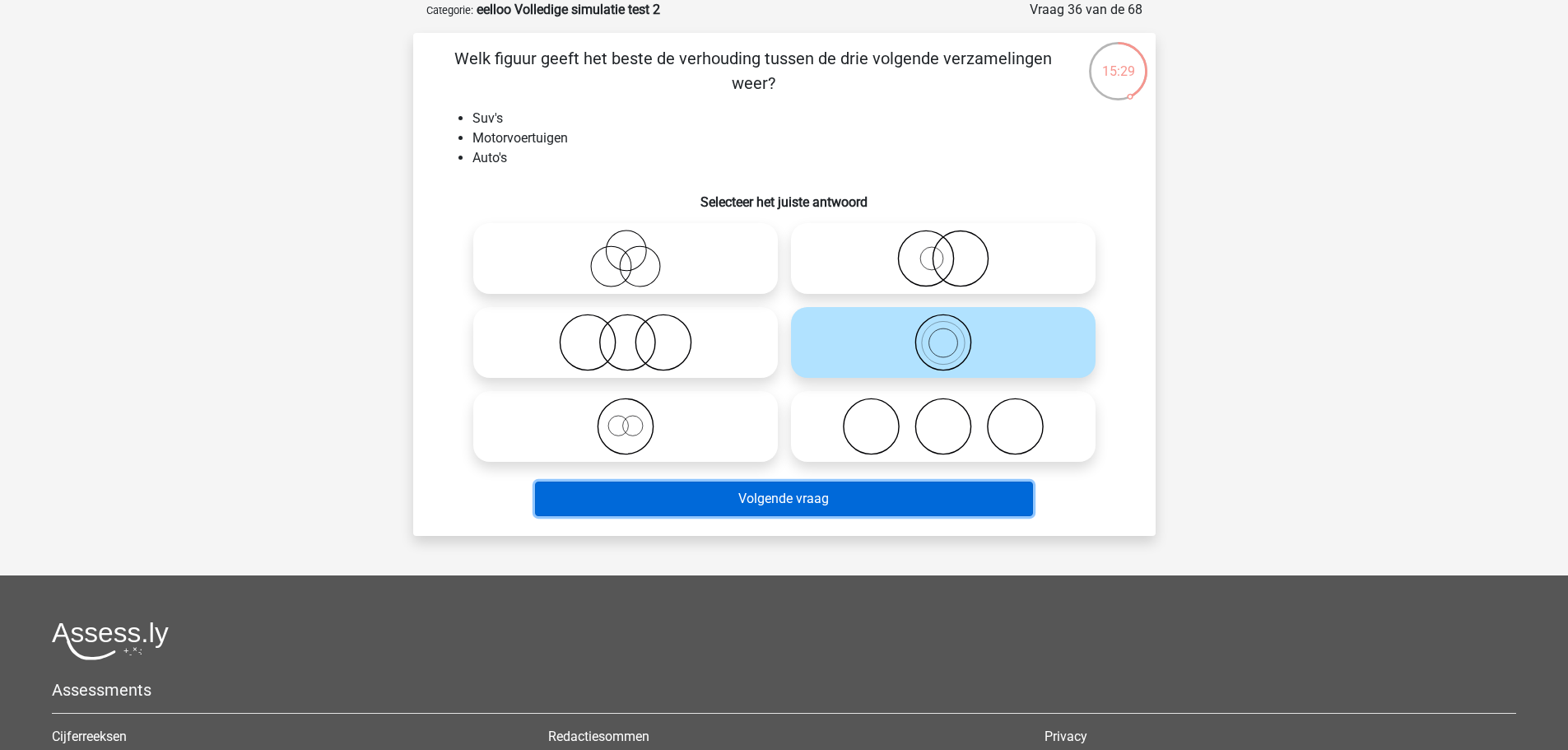
click at [866, 497] on button "Volgende vraag" at bounding box center [783, 499] width 498 height 35
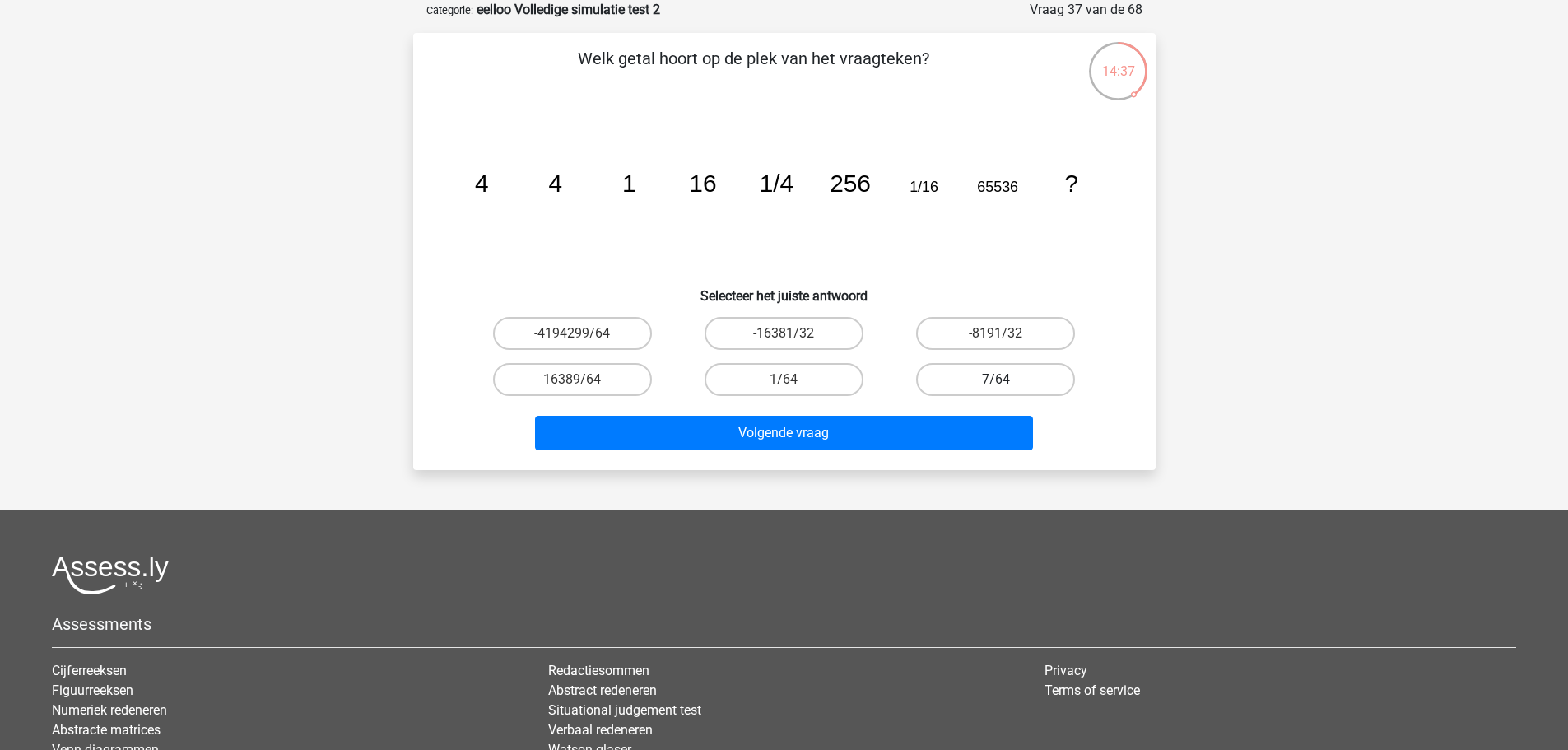
click at [971, 374] on label "7/64" at bounding box center [995, 379] width 159 height 33
click at [996, 379] on input "7/64" at bounding box center [1000, 384] width 10 height 10
radio input "true"
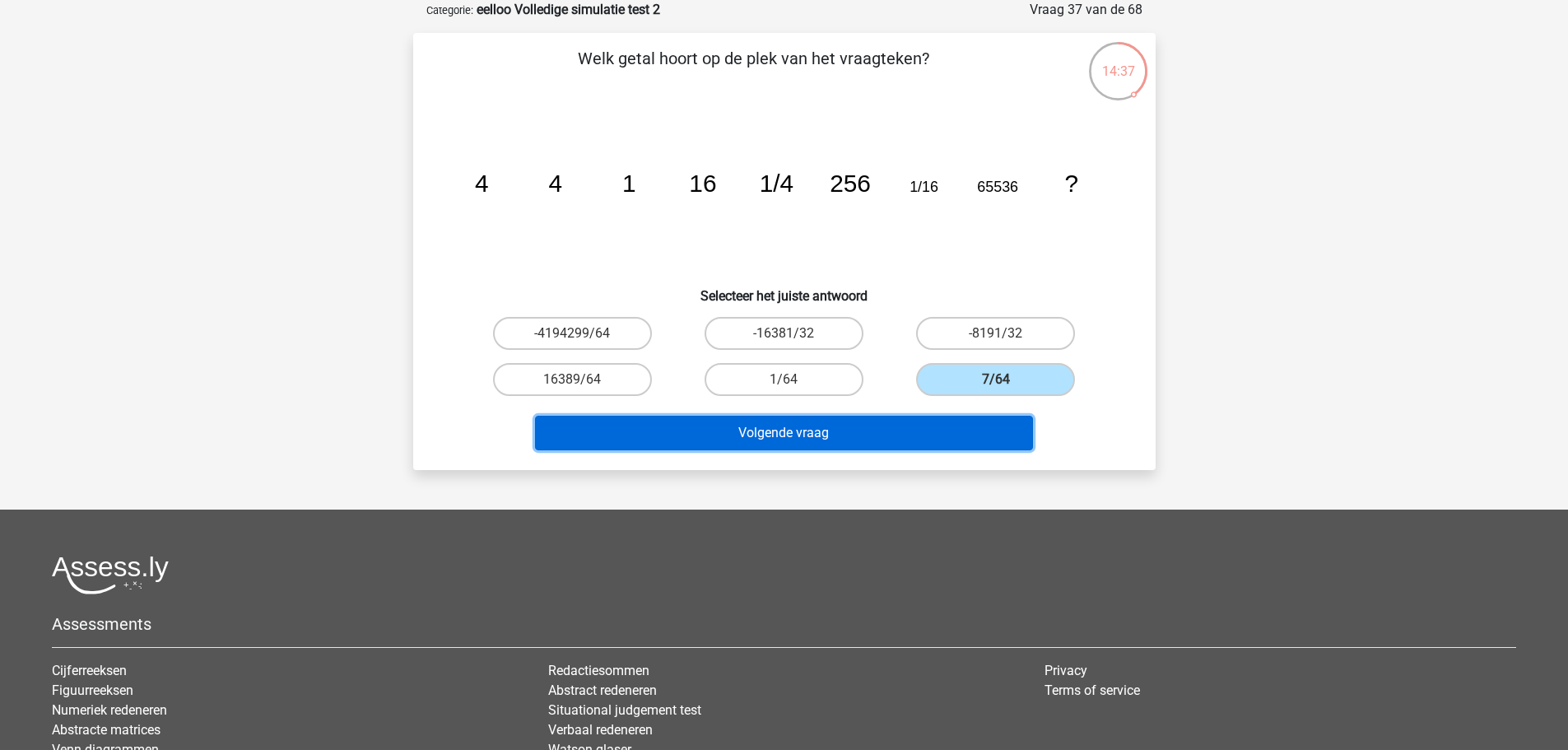
click at [948, 416] on button "Volgende vraag" at bounding box center [783, 433] width 498 height 35
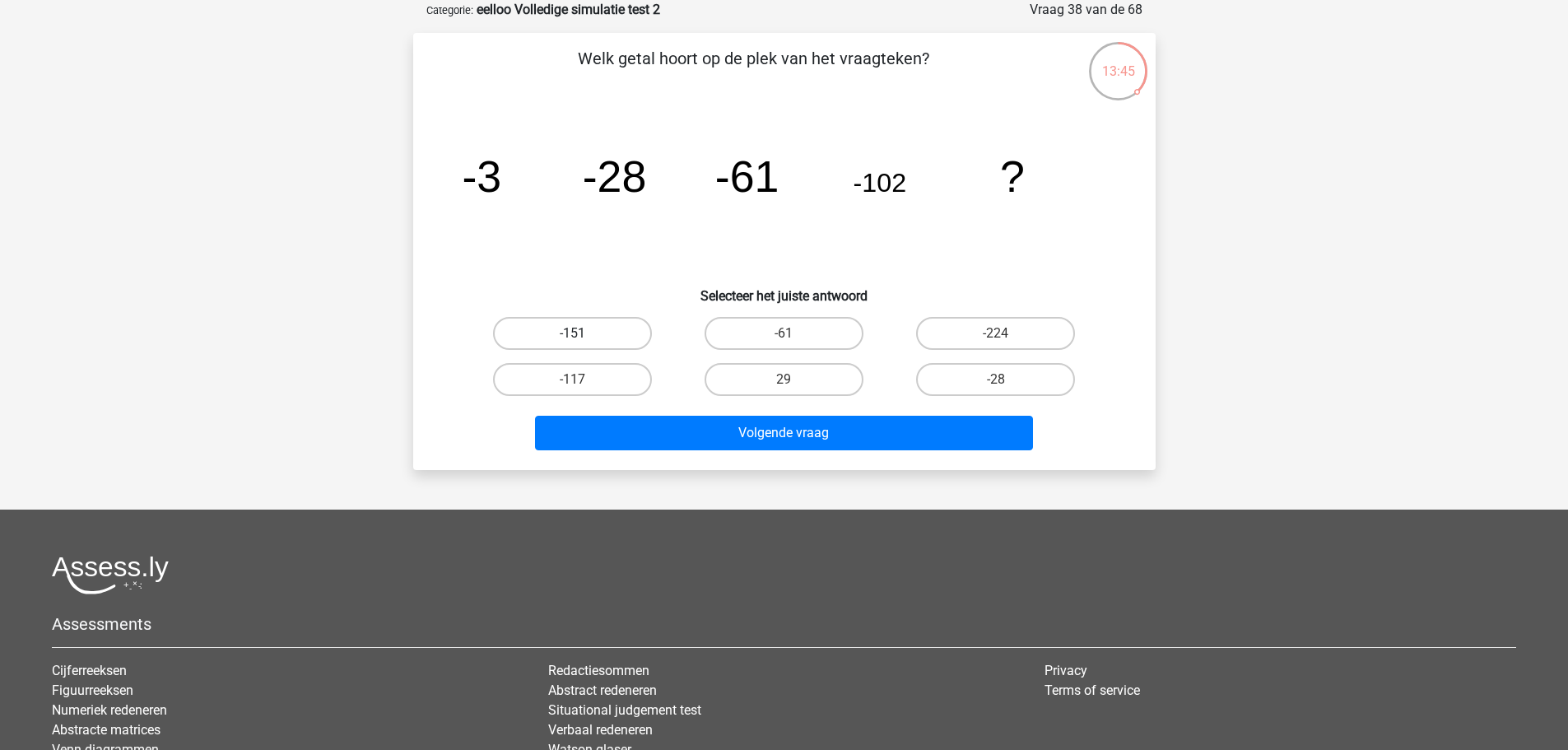
click at [599, 341] on label "-151" at bounding box center [572, 333] width 159 height 33
click at [583, 341] on input "-151" at bounding box center [577, 338] width 10 height 10
radio input "true"
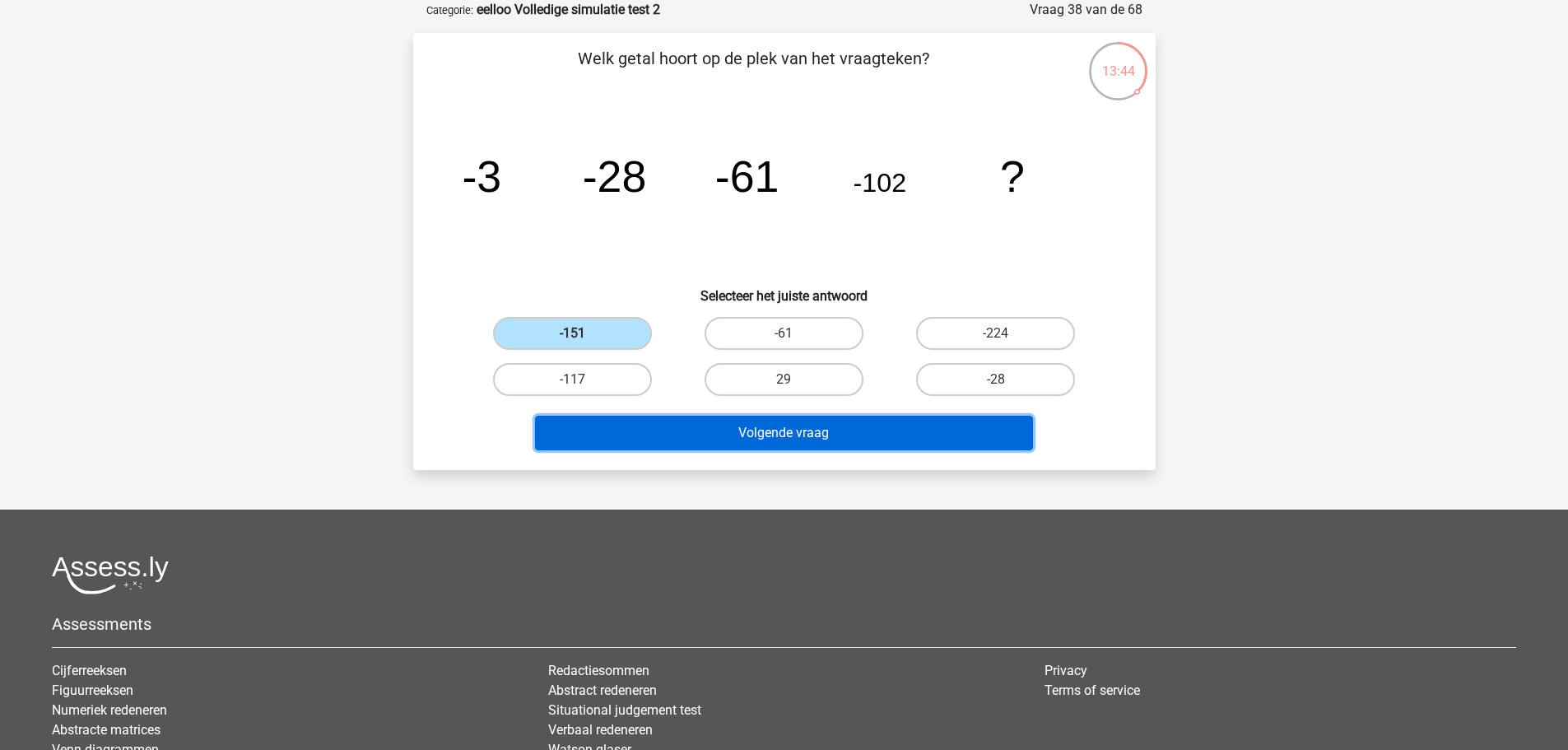
click at [648, 430] on button "Volgende vraag" at bounding box center [783, 433] width 498 height 35
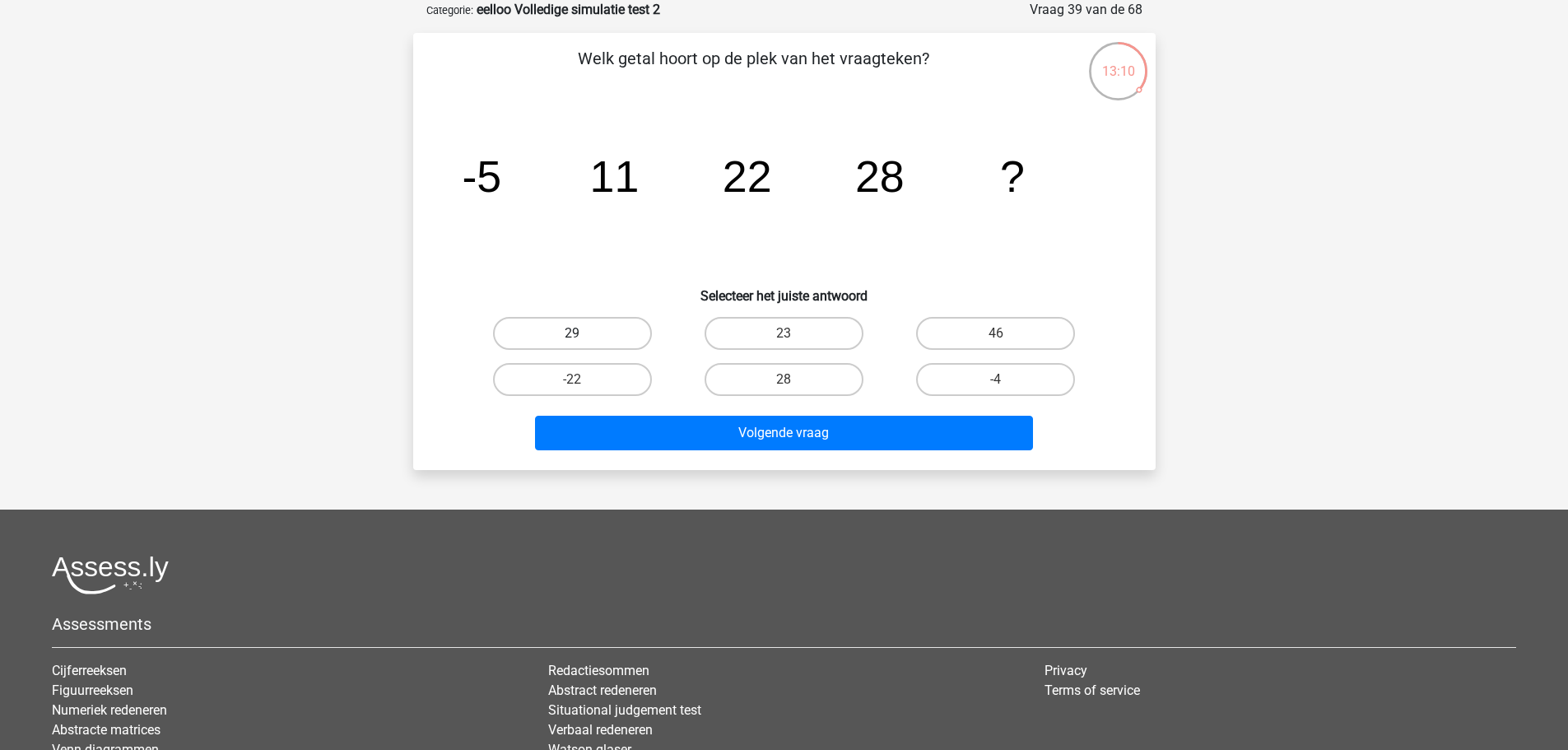
click at [596, 328] on label "29" at bounding box center [572, 333] width 159 height 33
click at [583, 333] on input "29" at bounding box center [577, 338] width 10 height 10
radio input "true"
click at [721, 461] on div "Welk getal hoort op de plek van het vraagteken? image/svg+xml -5 11 22 28 ? Sel…" at bounding box center [784, 251] width 743 height 437
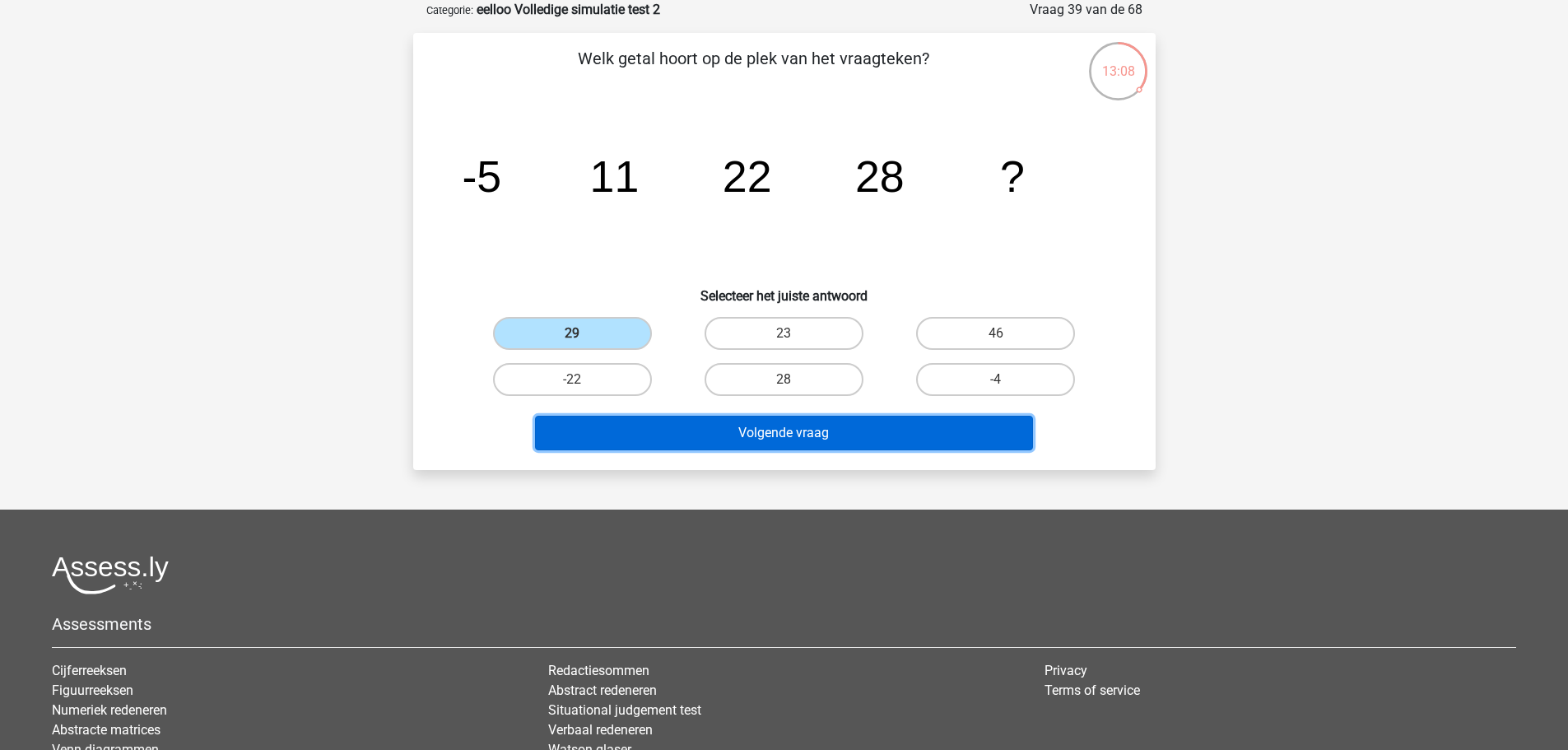
click at [725, 444] on button "Volgende vraag" at bounding box center [783, 433] width 498 height 35
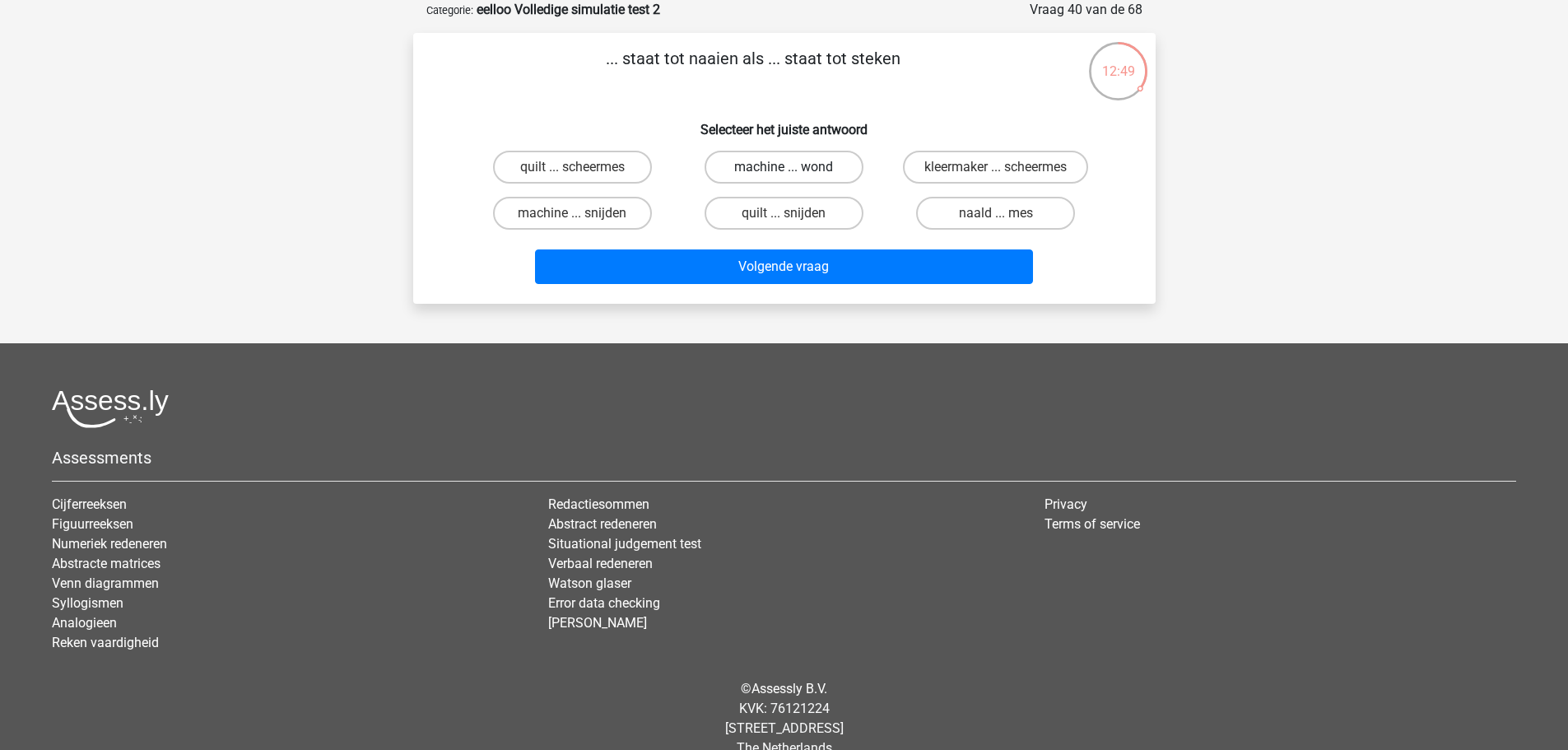
click at [730, 152] on label "machine ... wond" at bounding box center [784, 167] width 159 height 33
click at [784, 168] on input "machine ... wond" at bounding box center [789, 172] width 10 height 10
radio input "true"
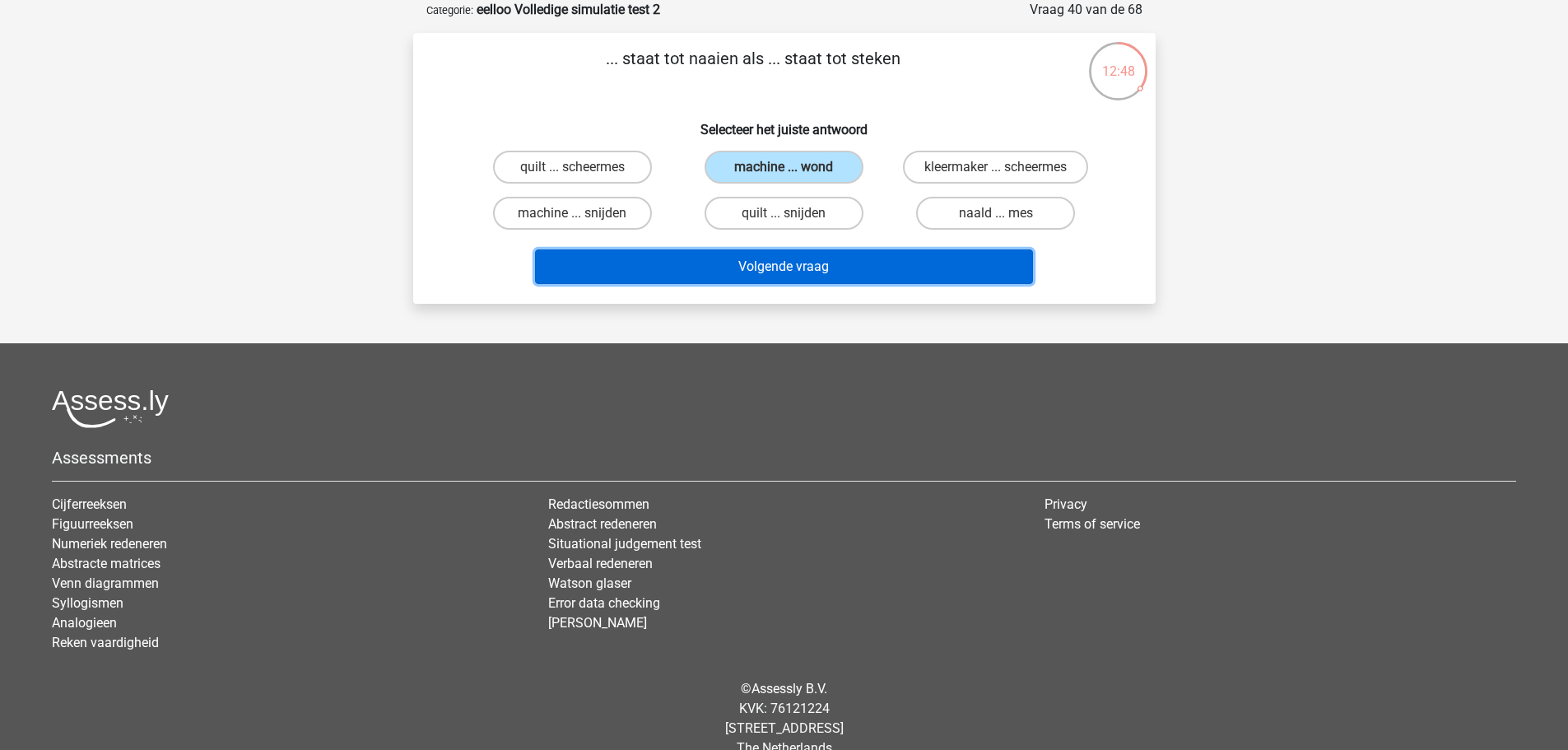
click at [792, 252] on button "Volgende vraag" at bounding box center [783, 266] width 498 height 35
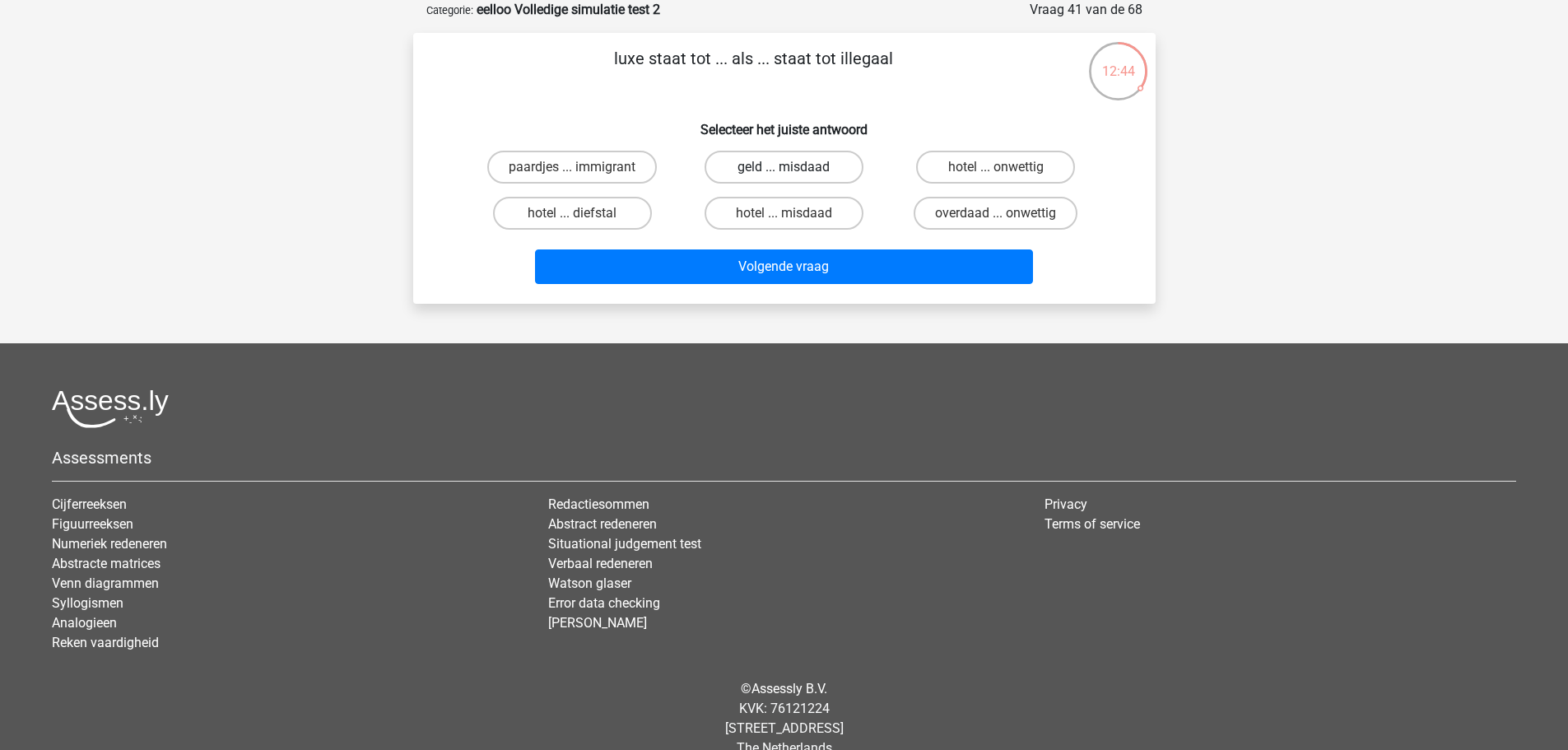
click at [772, 173] on label "geld ... misdaad" at bounding box center [784, 167] width 159 height 33
click at [784, 173] on input "geld ... misdaad" at bounding box center [789, 172] width 10 height 10
radio input "true"
click at [728, 225] on label "hotel ... misdaad" at bounding box center [784, 213] width 159 height 33
click at [784, 224] on input "hotel ... misdaad" at bounding box center [789, 218] width 10 height 10
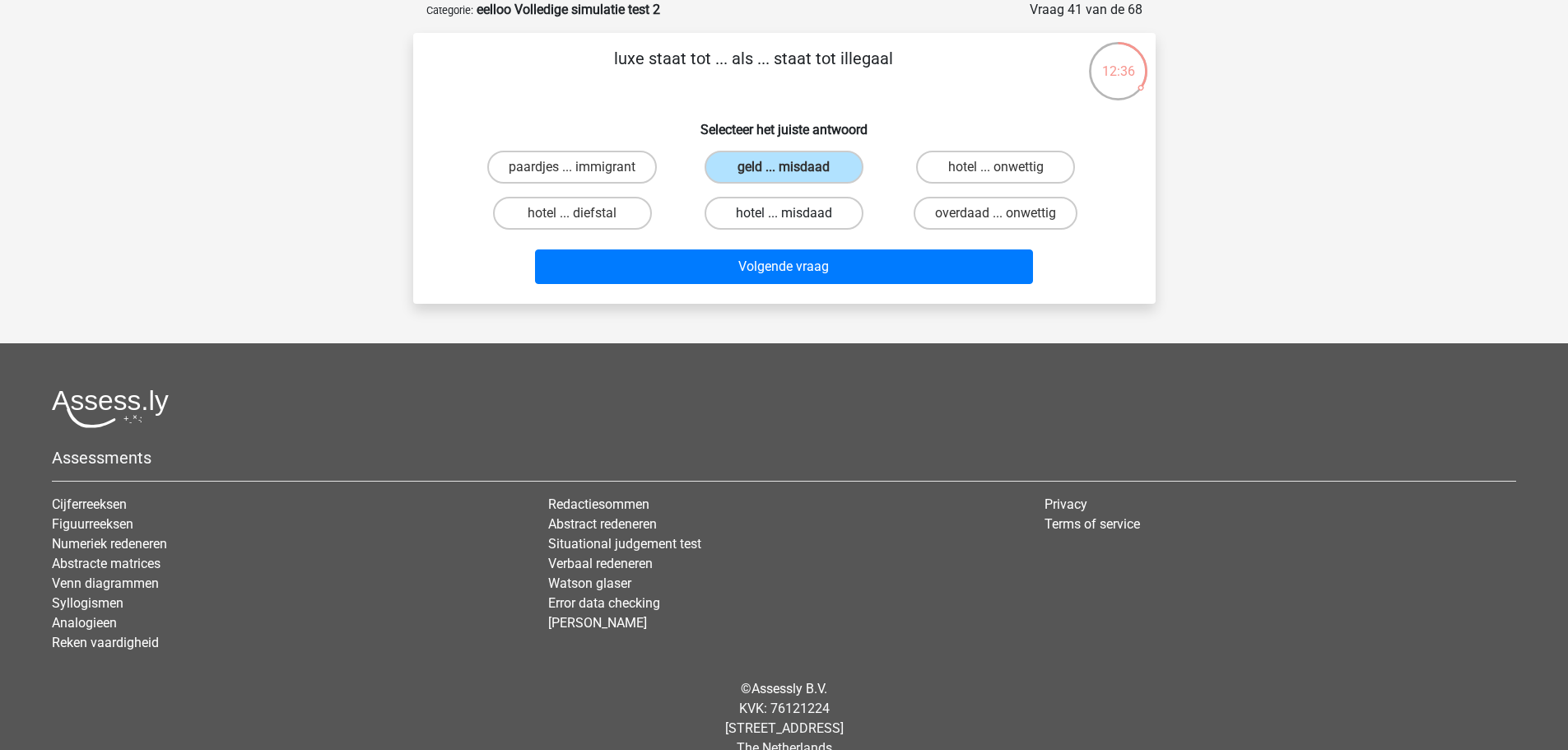
radio input "true"
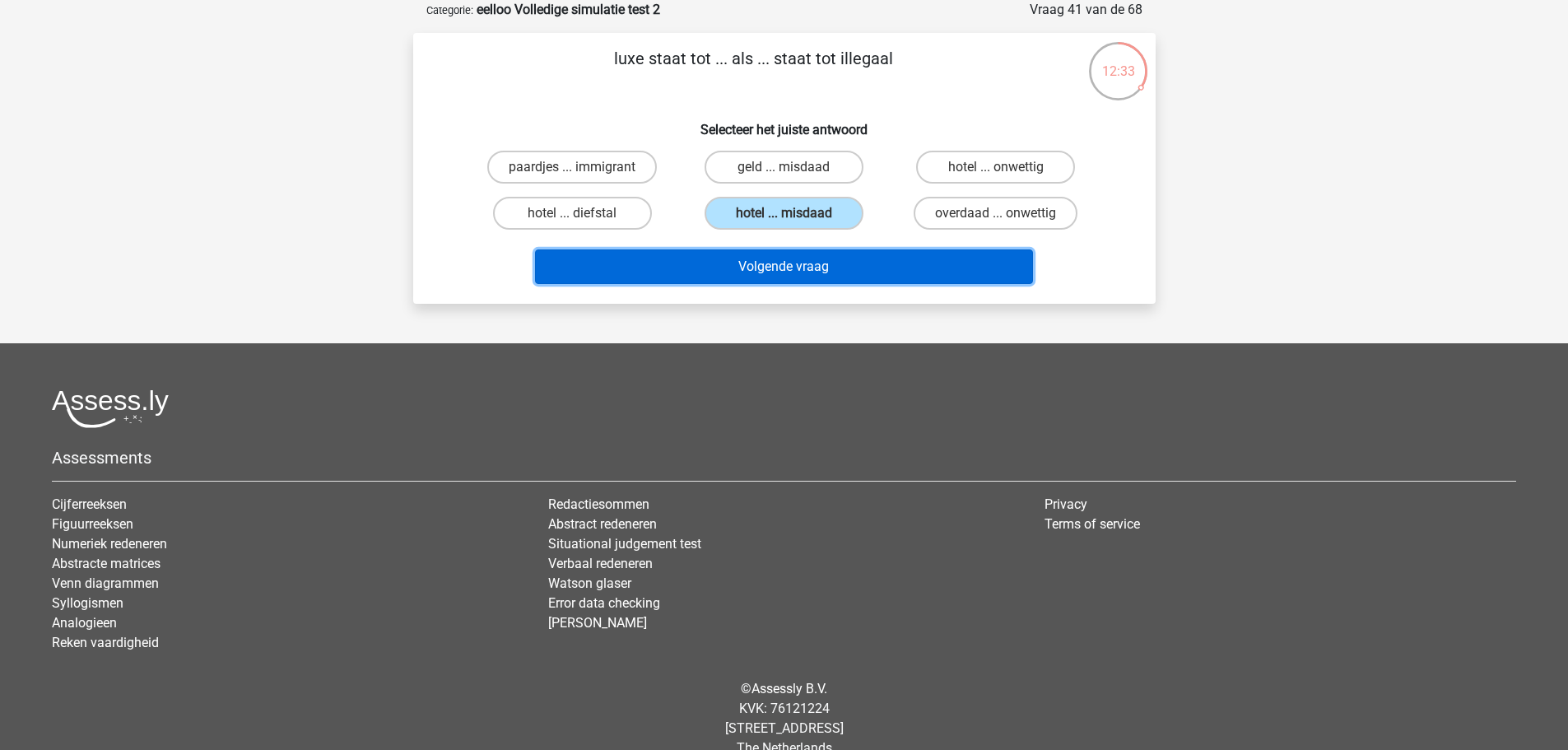
click at [716, 259] on button "Volgende vraag" at bounding box center [783, 266] width 498 height 35
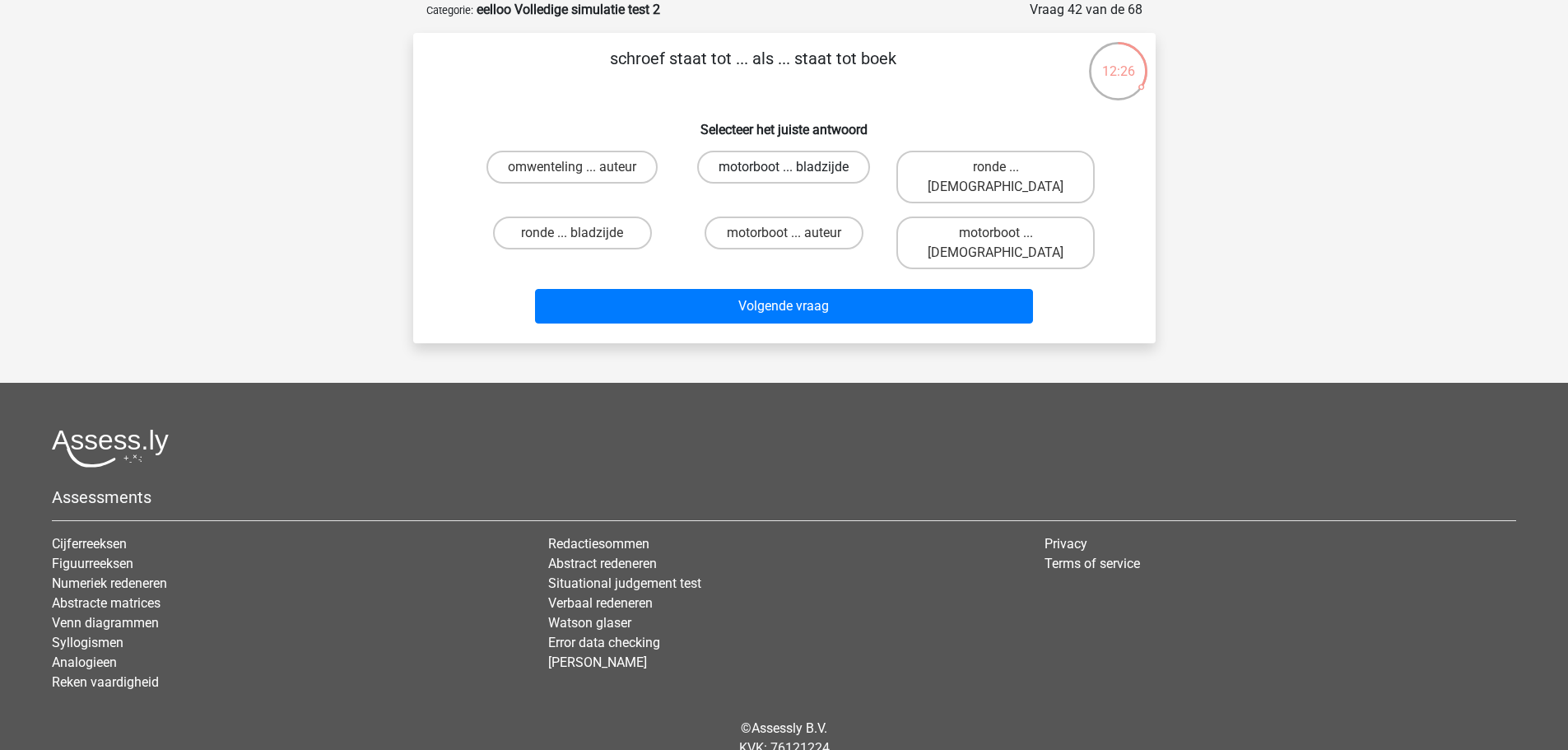
click at [751, 171] on label "motorboot ... bladzijde" at bounding box center [784, 167] width 173 height 33
click at [784, 171] on input "motorboot ... bladzijde" at bounding box center [789, 172] width 10 height 10
radio input "true"
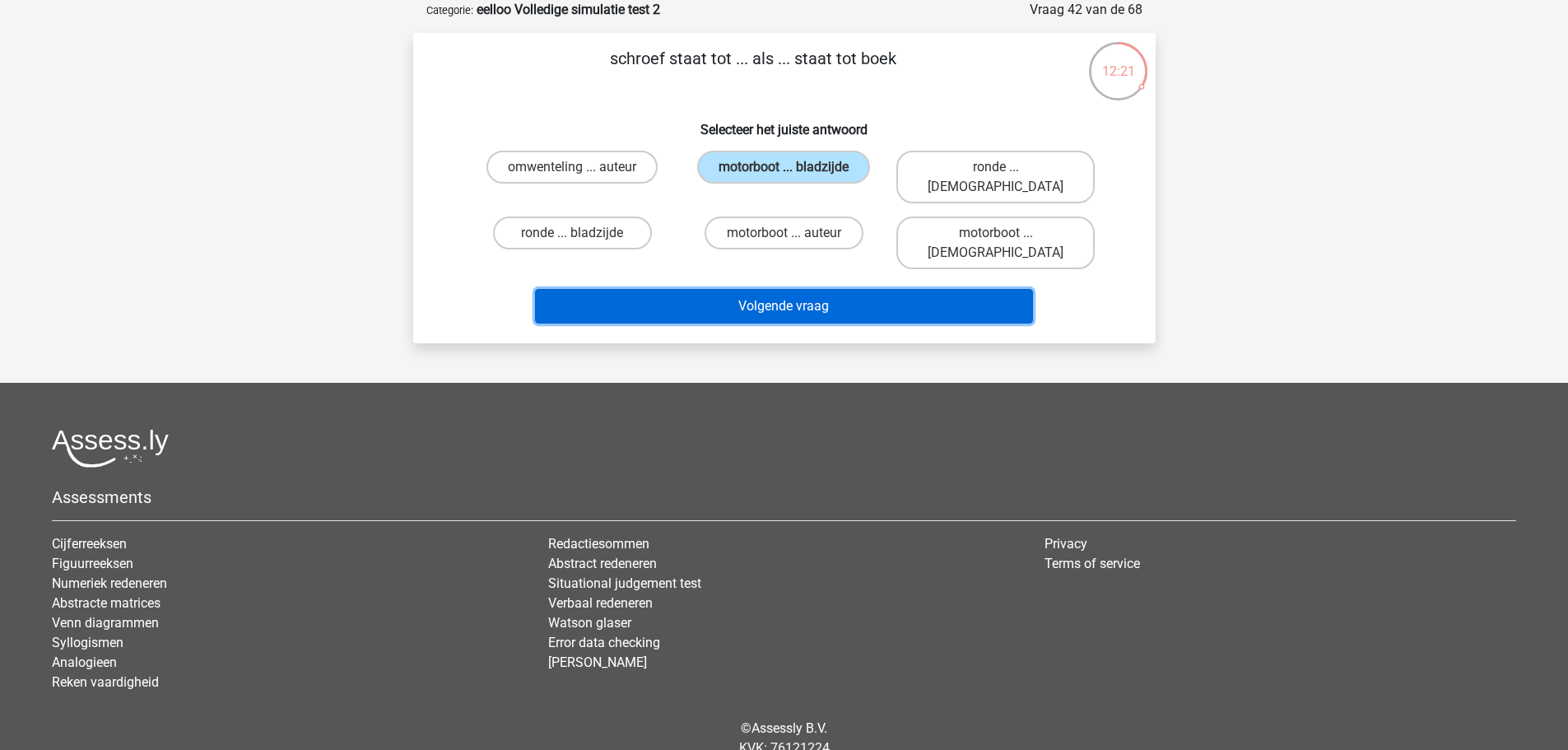
click at [729, 289] on button "Volgende vraag" at bounding box center [783, 306] width 498 height 35
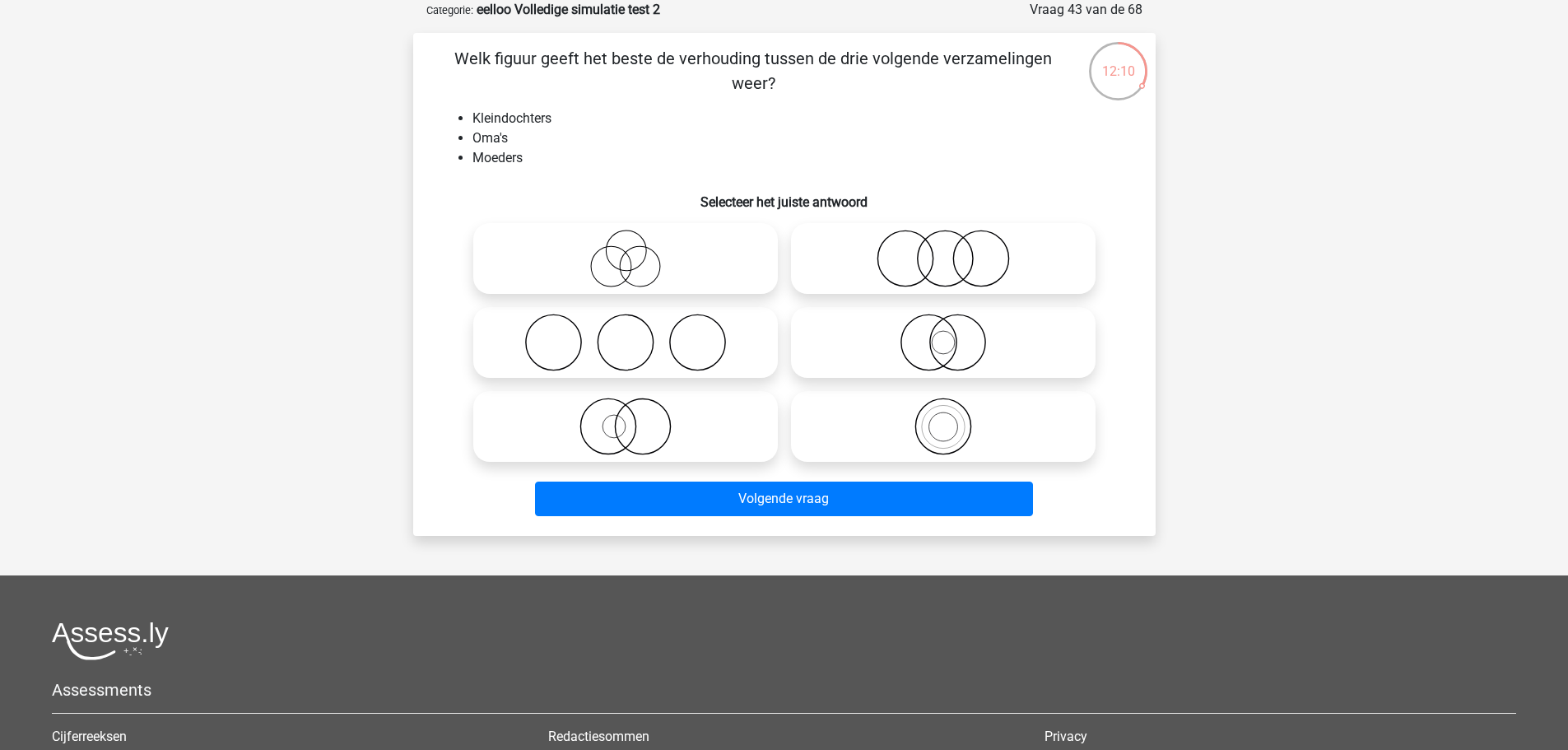
click at [552, 312] on label at bounding box center [626, 342] width 305 height 71
click at [626, 324] on input "radio" at bounding box center [631, 328] width 10 height 10
radio input "true"
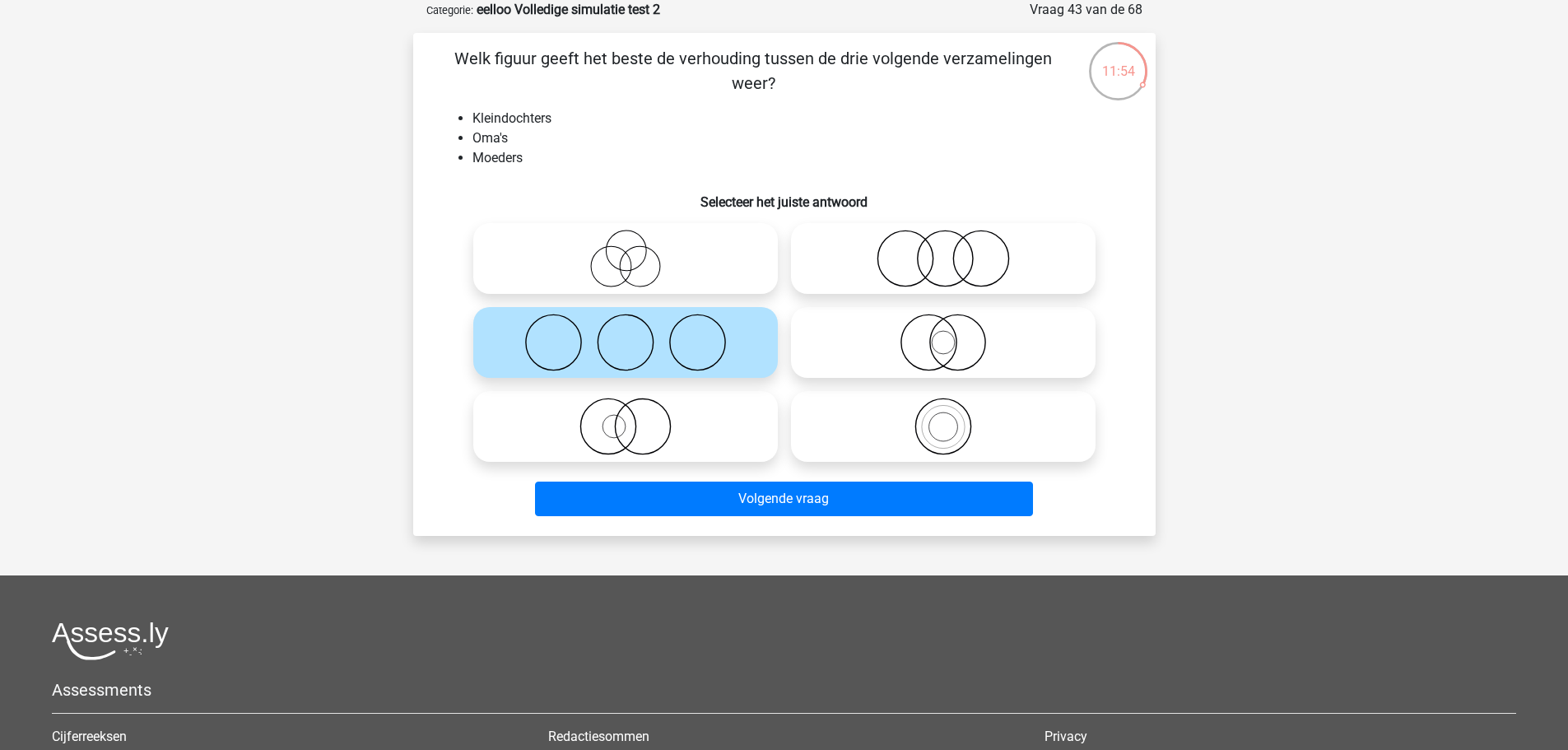
click at [593, 393] on label at bounding box center [626, 425] width 305 height 71
click at [626, 407] on input "radio" at bounding box center [631, 412] width 10 height 10
radio input "true"
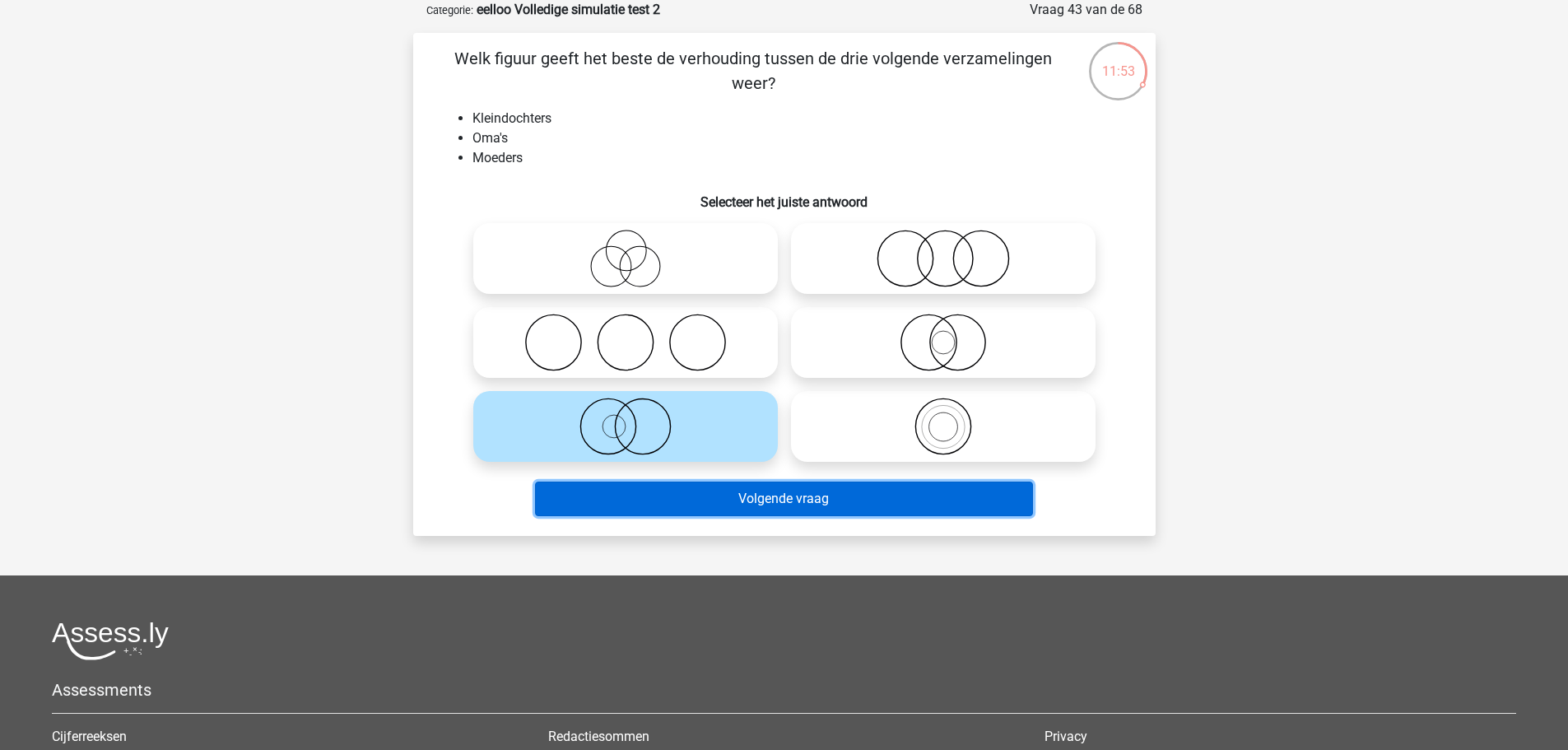
click at [602, 486] on button "Volgende vraag" at bounding box center [783, 499] width 498 height 35
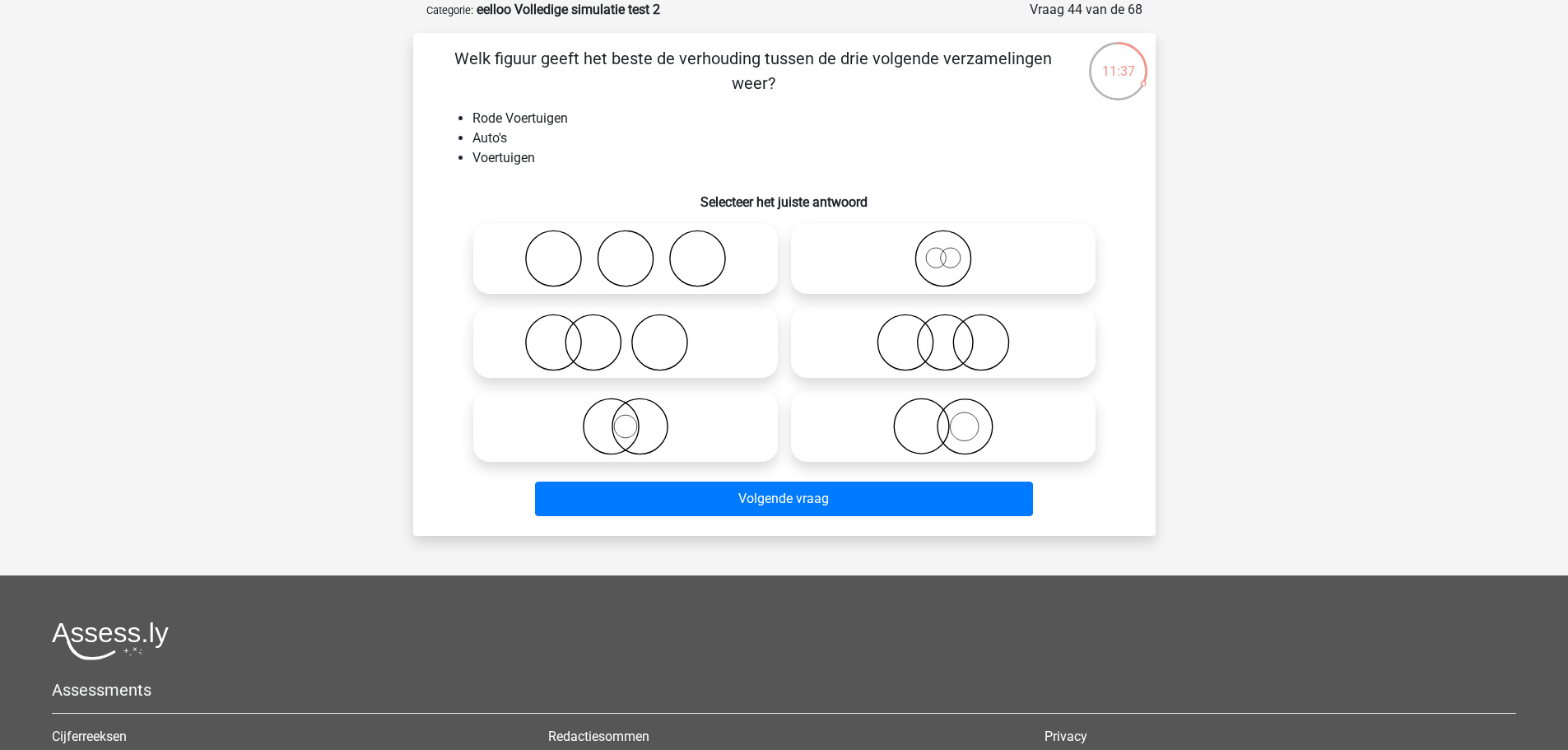
click at [873, 261] on icon at bounding box center [943, 258] width 292 height 57
click at [943, 250] on input "radio" at bounding box center [948, 244] width 10 height 10
radio input "true"
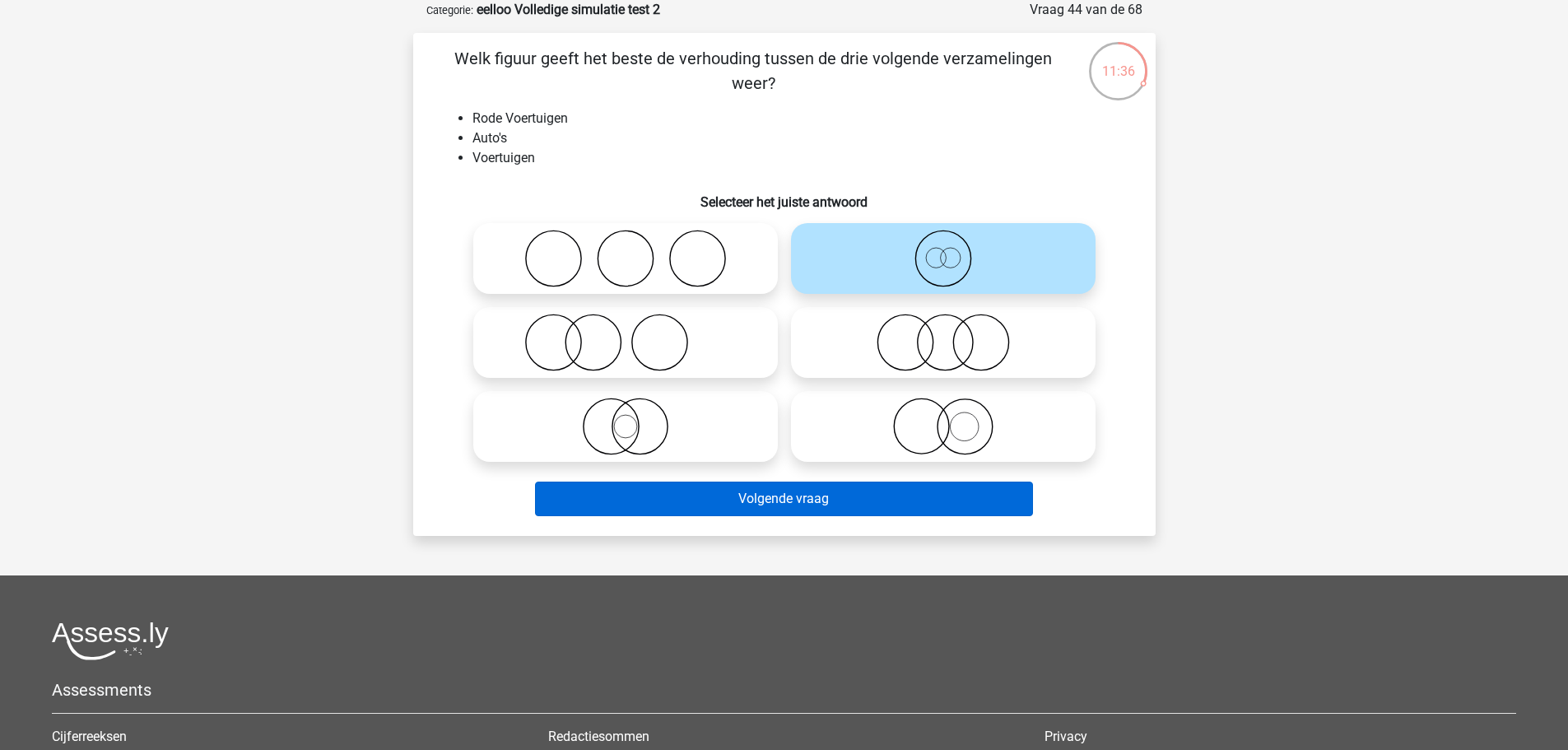
click at [901, 481] on div "Volgende vraag" at bounding box center [784, 496] width 690 height 55
click at [904, 486] on button "Volgende vraag" at bounding box center [783, 499] width 498 height 35
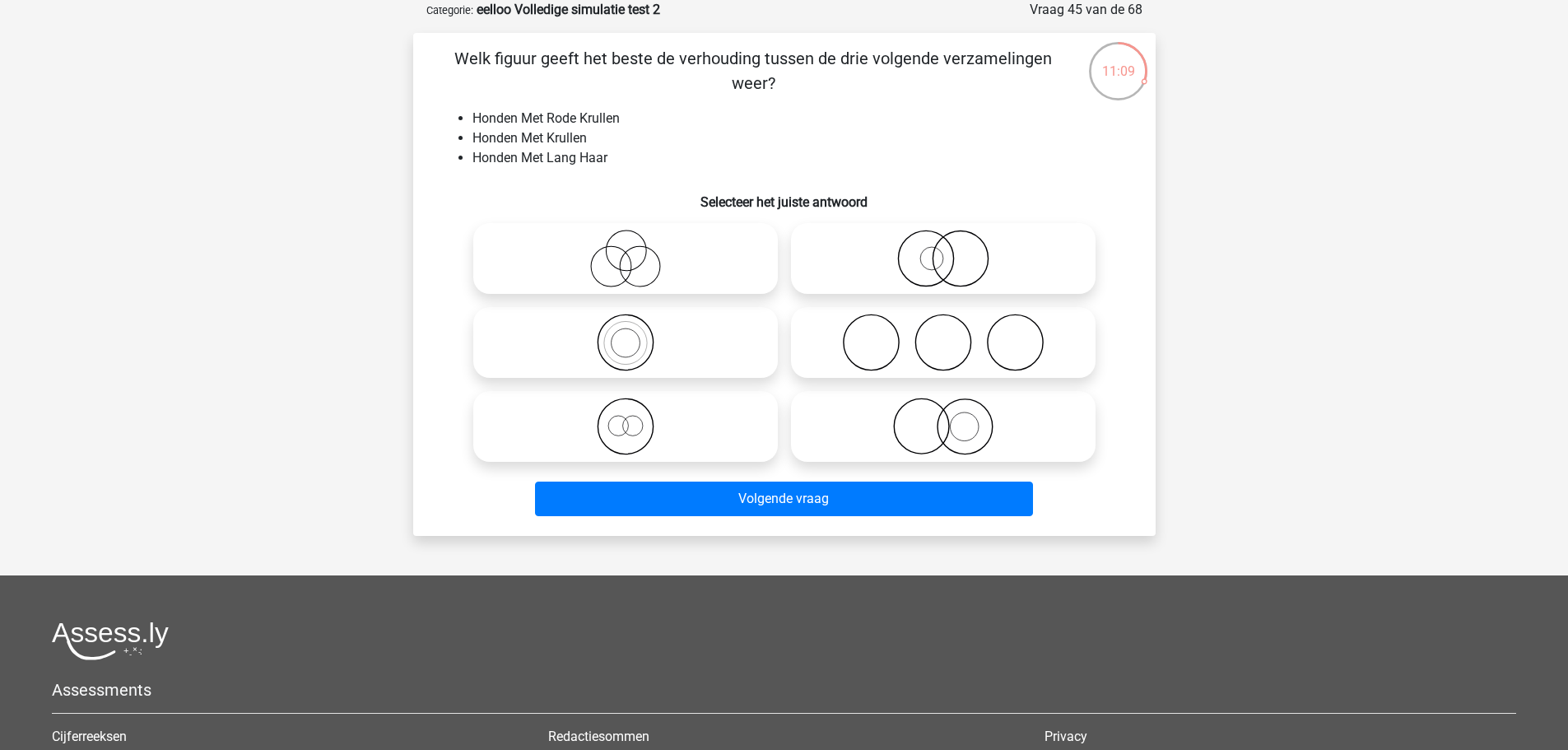
click at [809, 437] on icon at bounding box center [943, 425] width 292 height 57
click at [943, 418] on input "radio" at bounding box center [948, 412] width 10 height 10
radio input "true"
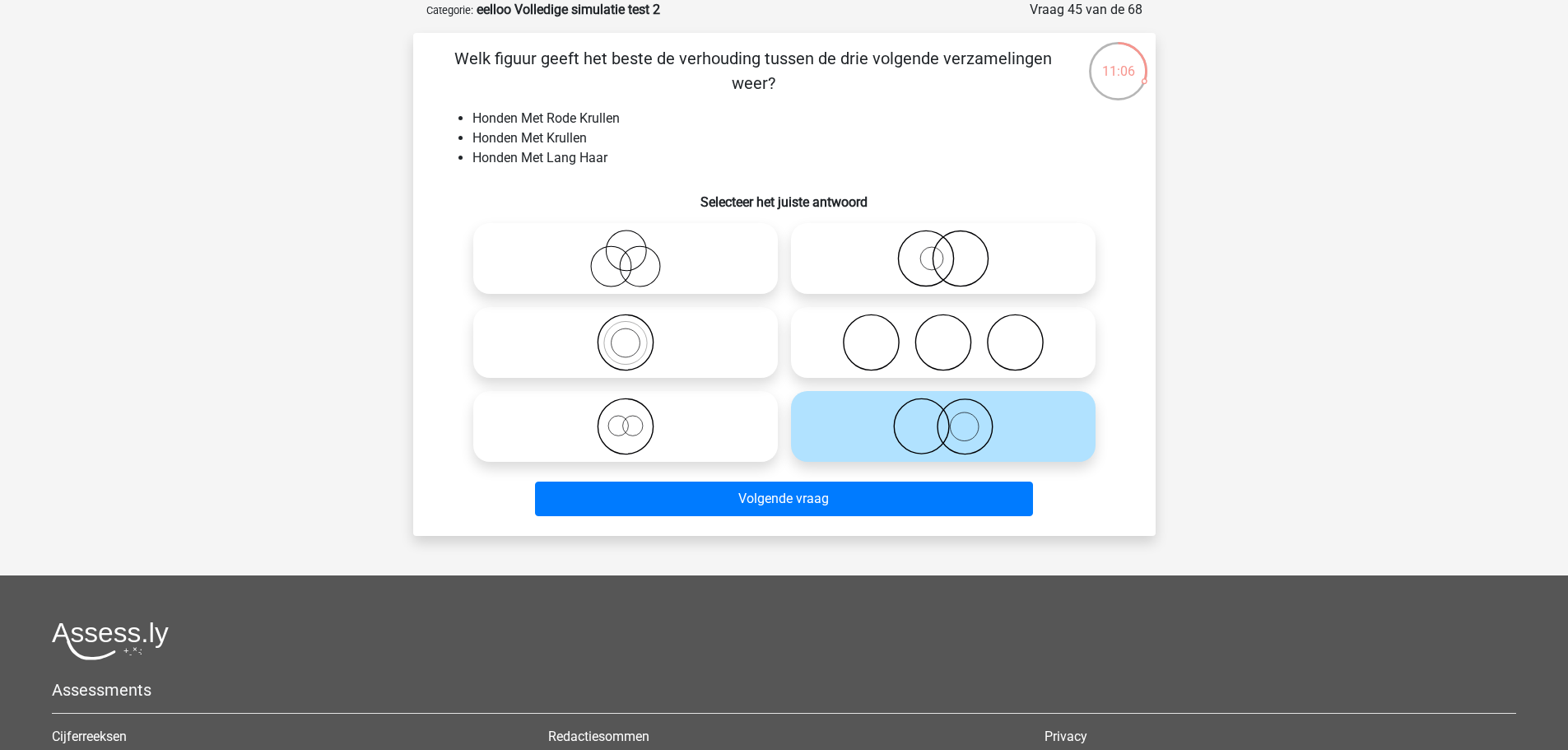
click at [717, 477] on div "Volgende vraag" at bounding box center [784, 496] width 690 height 55
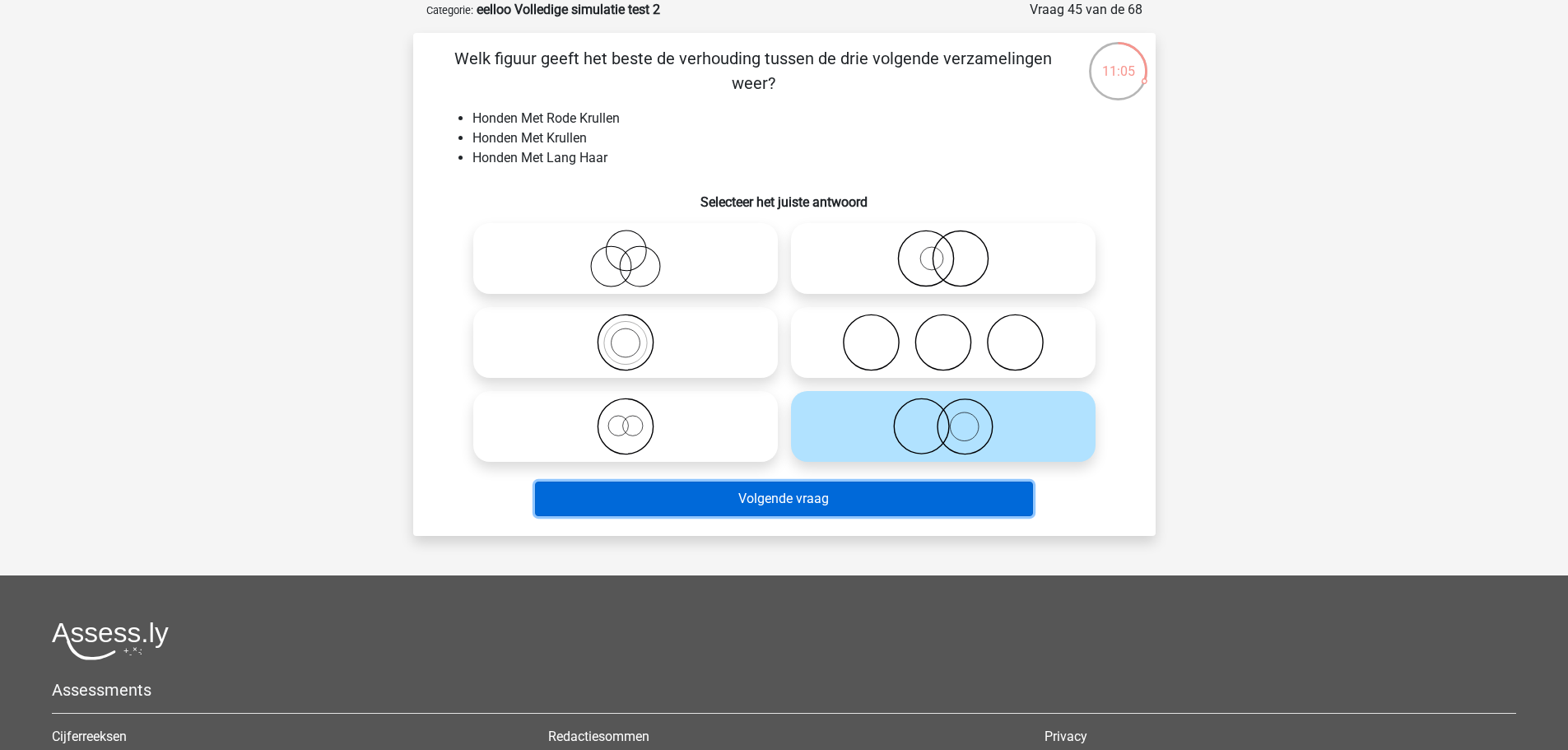
click at [712, 489] on button "Volgende vraag" at bounding box center [783, 499] width 498 height 35
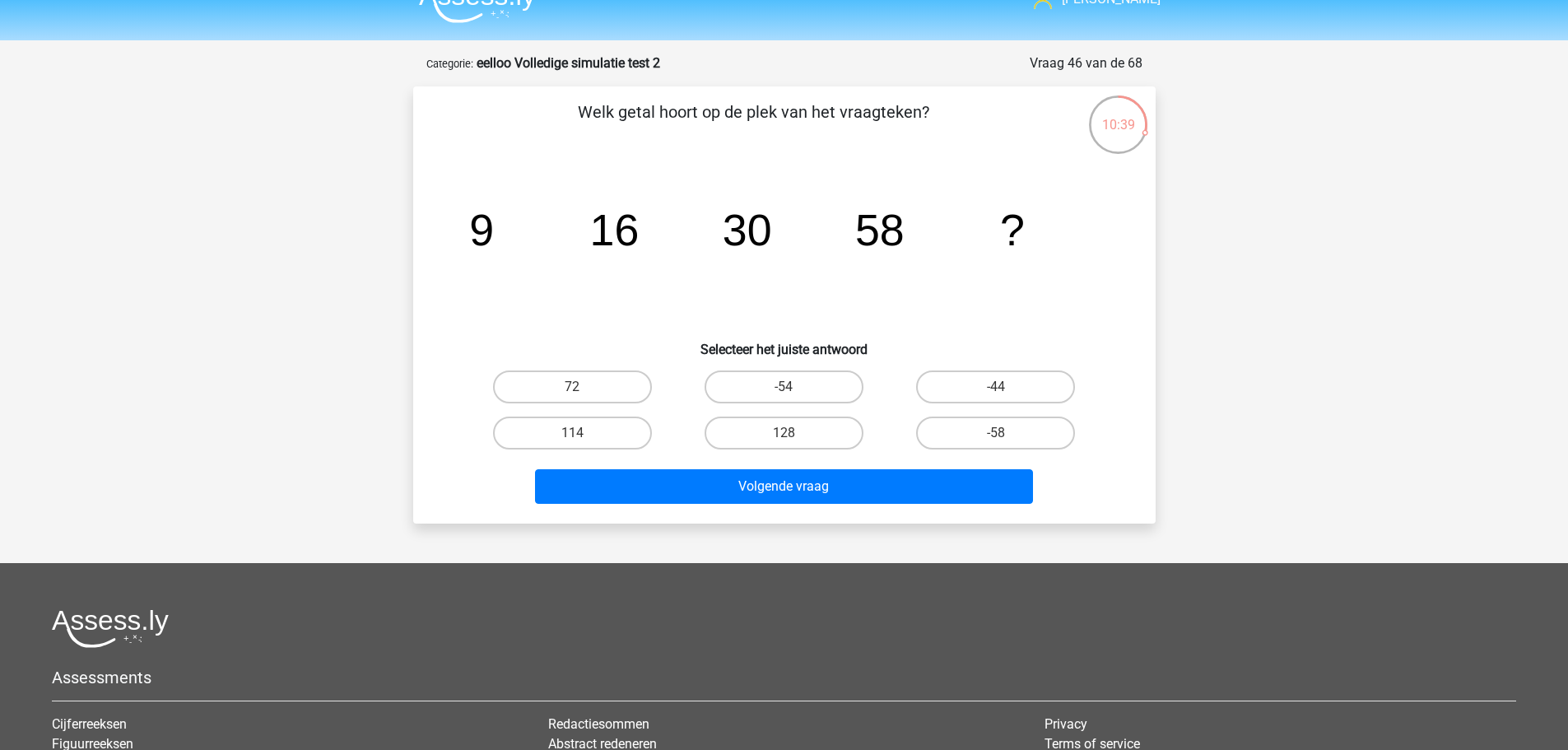
scroll to position [0, 0]
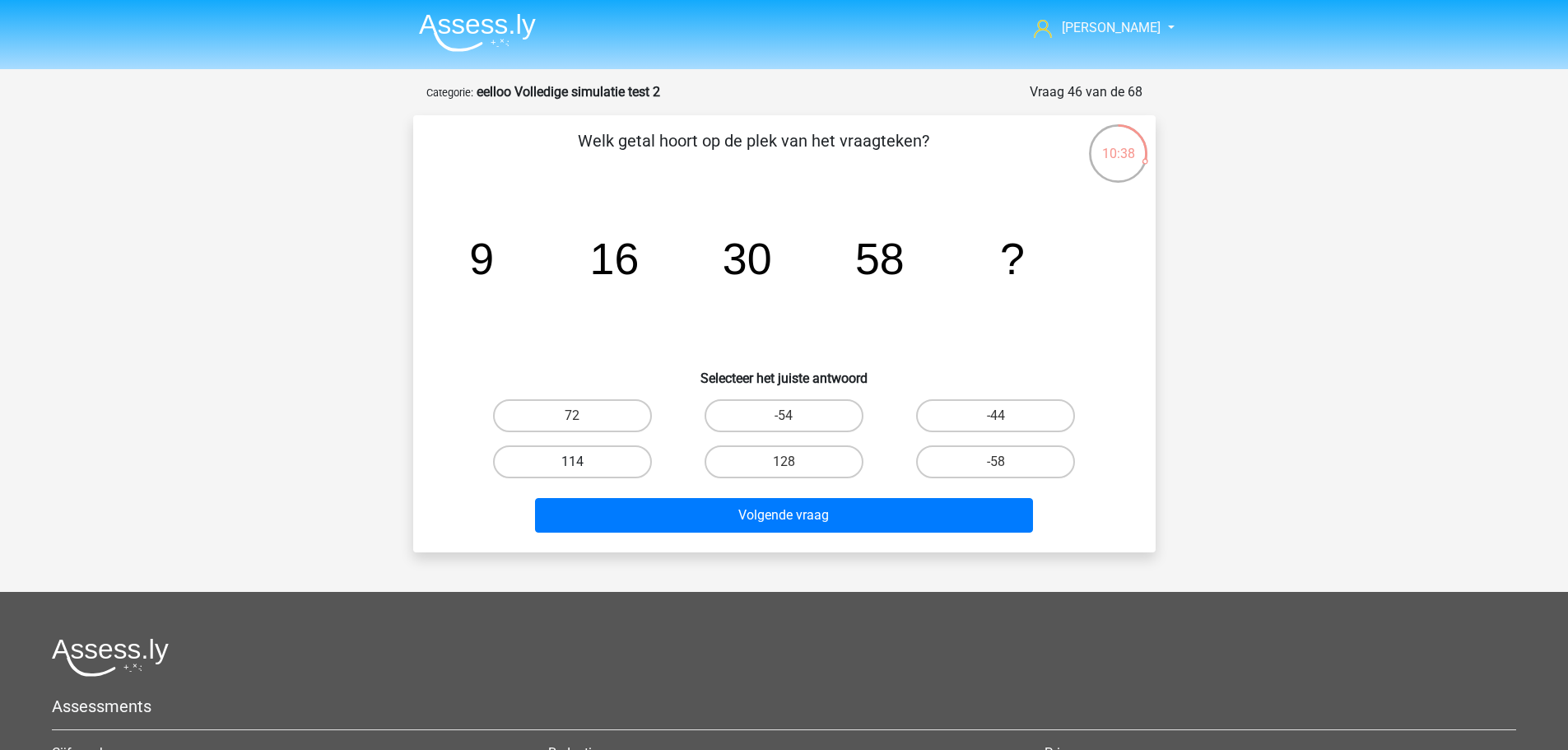
click at [524, 445] on label "114" at bounding box center [572, 461] width 159 height 33
click at [572, 462] on input "114" at bounding box center [577, 467] width 10 height 10
radio input "true"
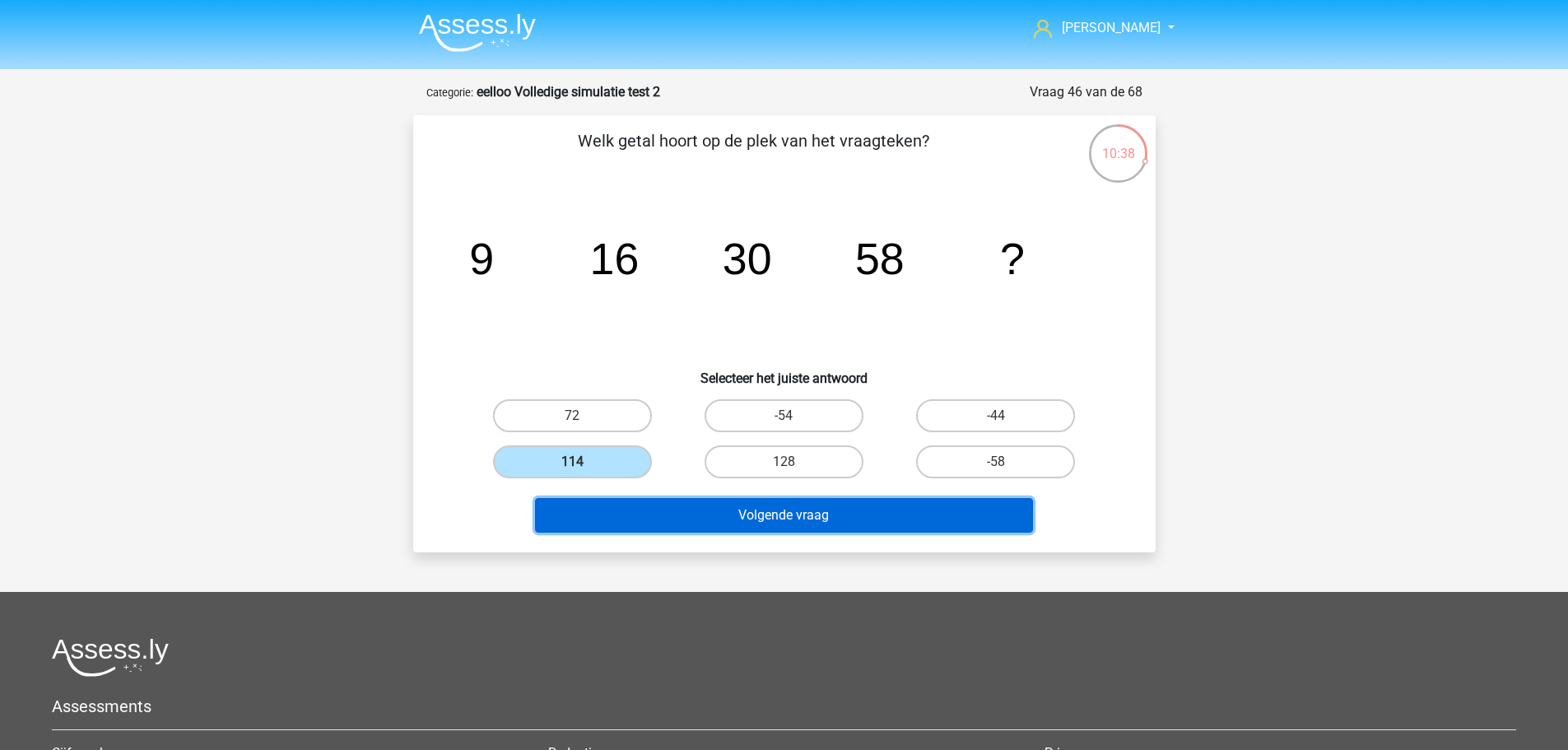
click at [567, 514] on button "Volgende vraag" at bounding box center [783, 515] width 498 height 35
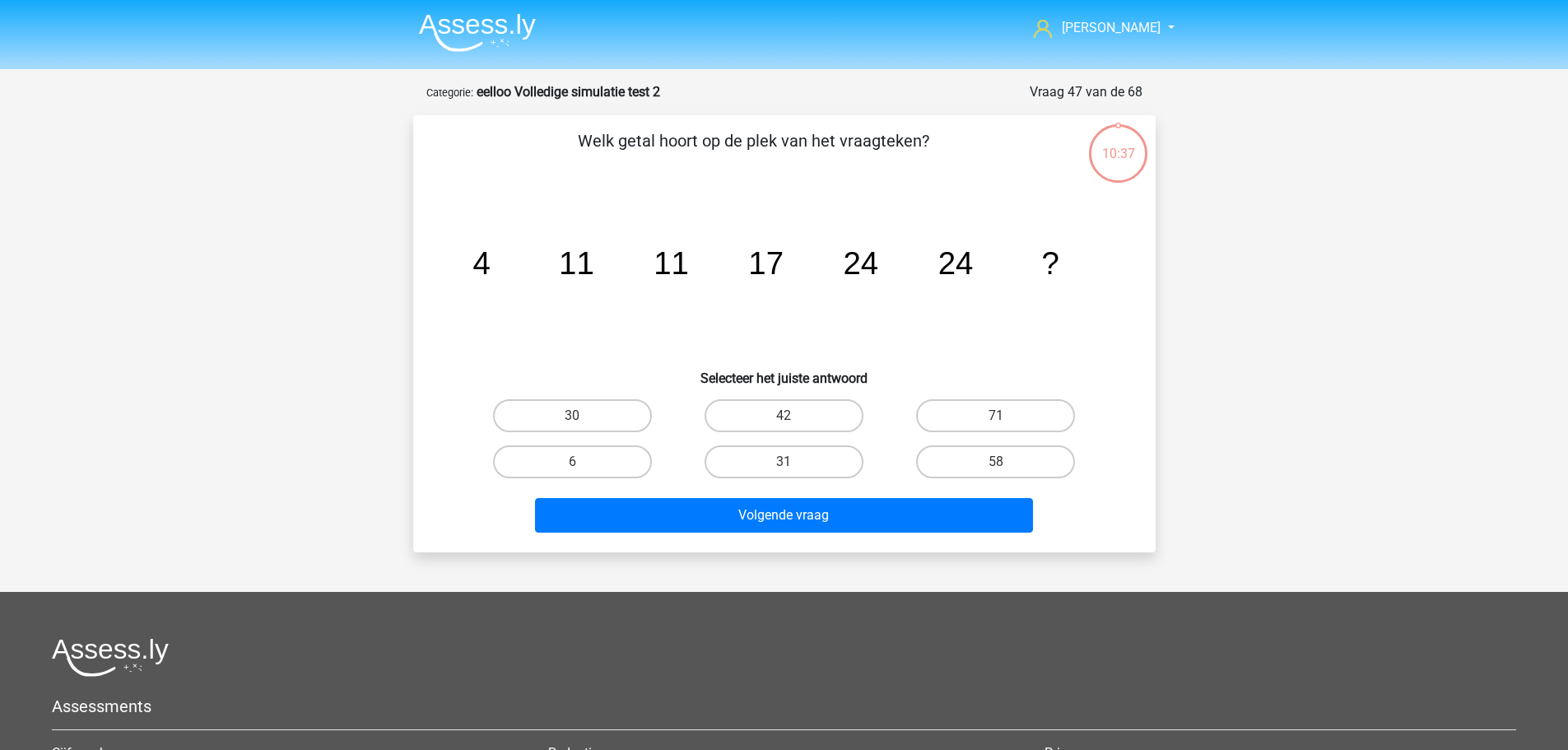
scroll to position [82, 0]
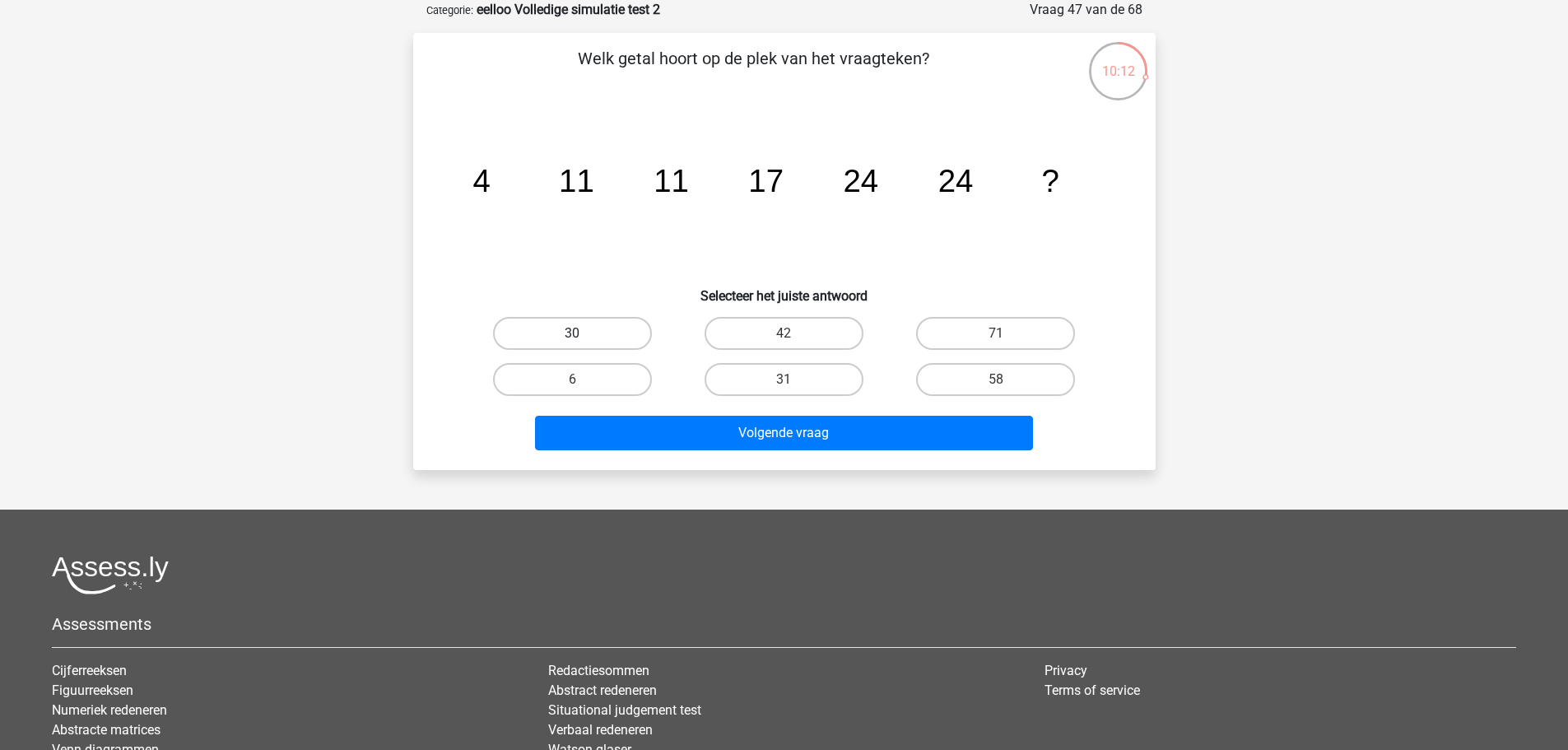
click at [567, 337] on label "30" at bounding box center [572, 333] width 159 height 33
click at [572, 337] on input "30" at bounding box center [577, 338] width 10 height 10
radio input "true"
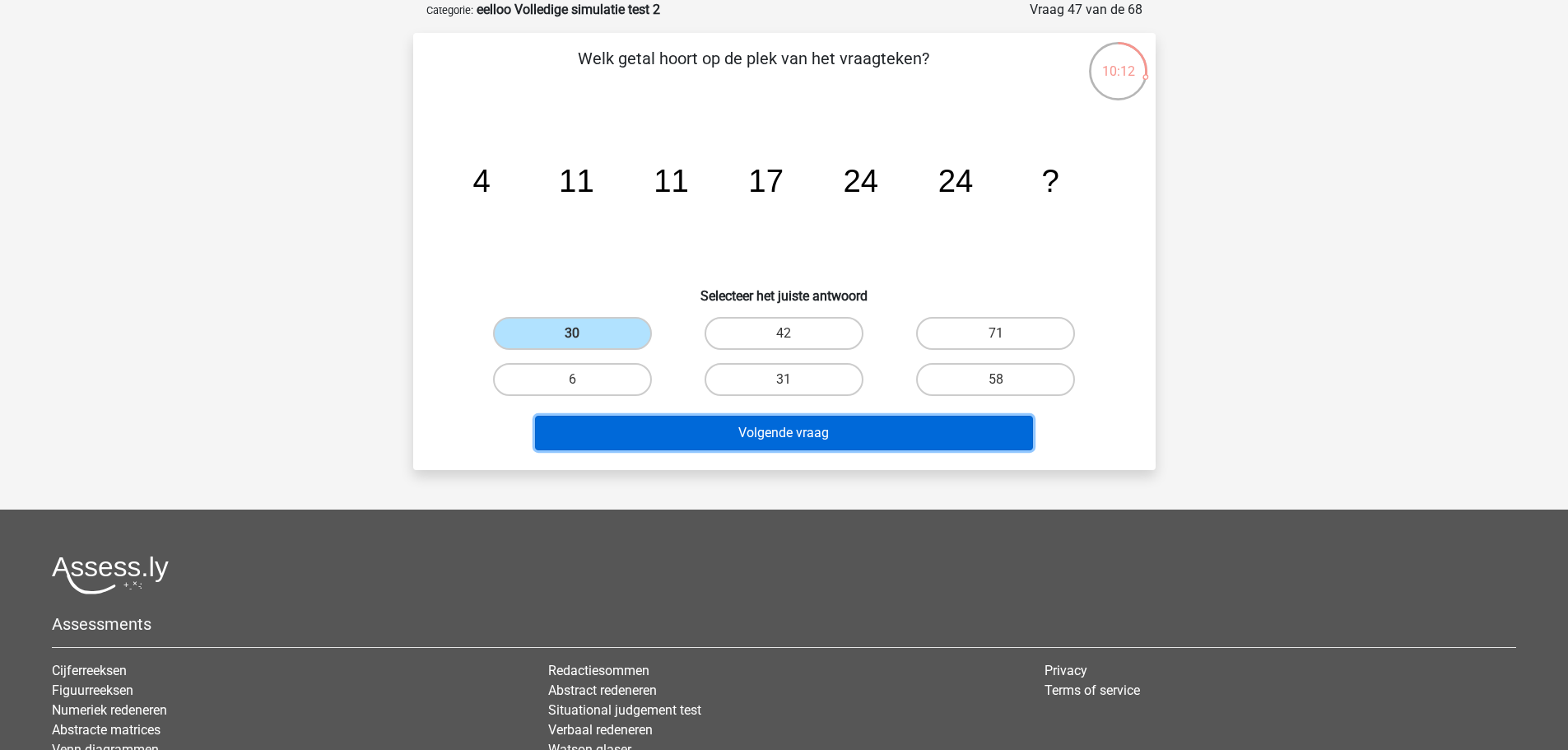
click at [589, 427] on button "Volgende vraag" at bounding box center [783, 433] width 498 height 35
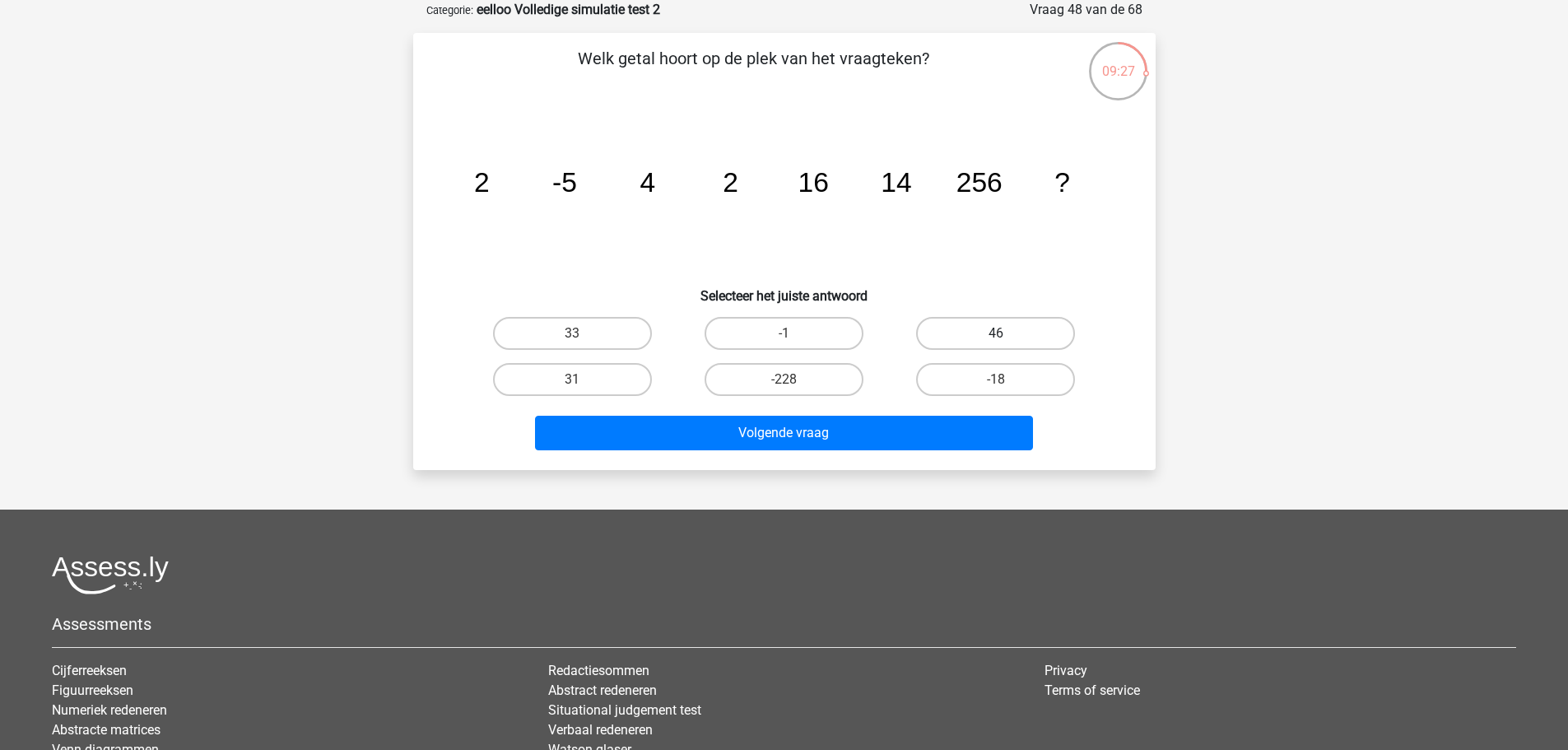
click at [936, 336] on label "46" at bounding box center [995, 333] width 159 height 33
click at [996, 336] on input "46" at bounding box center [1000, 338] width 10 height 10
radio input "true"
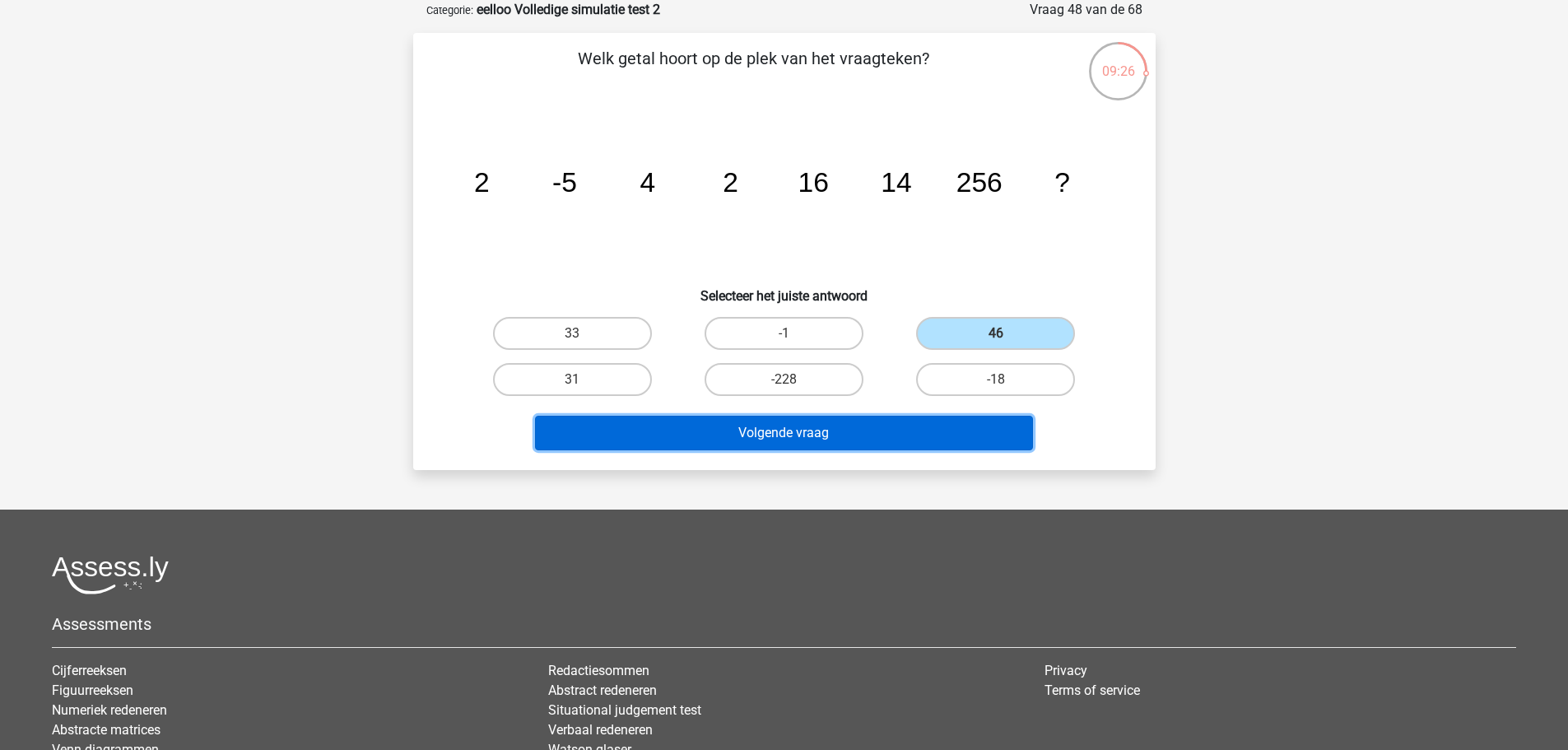
click at [900, 417] on button "Volgende vraag" at bounding box center [783, 433] width 498 height 35
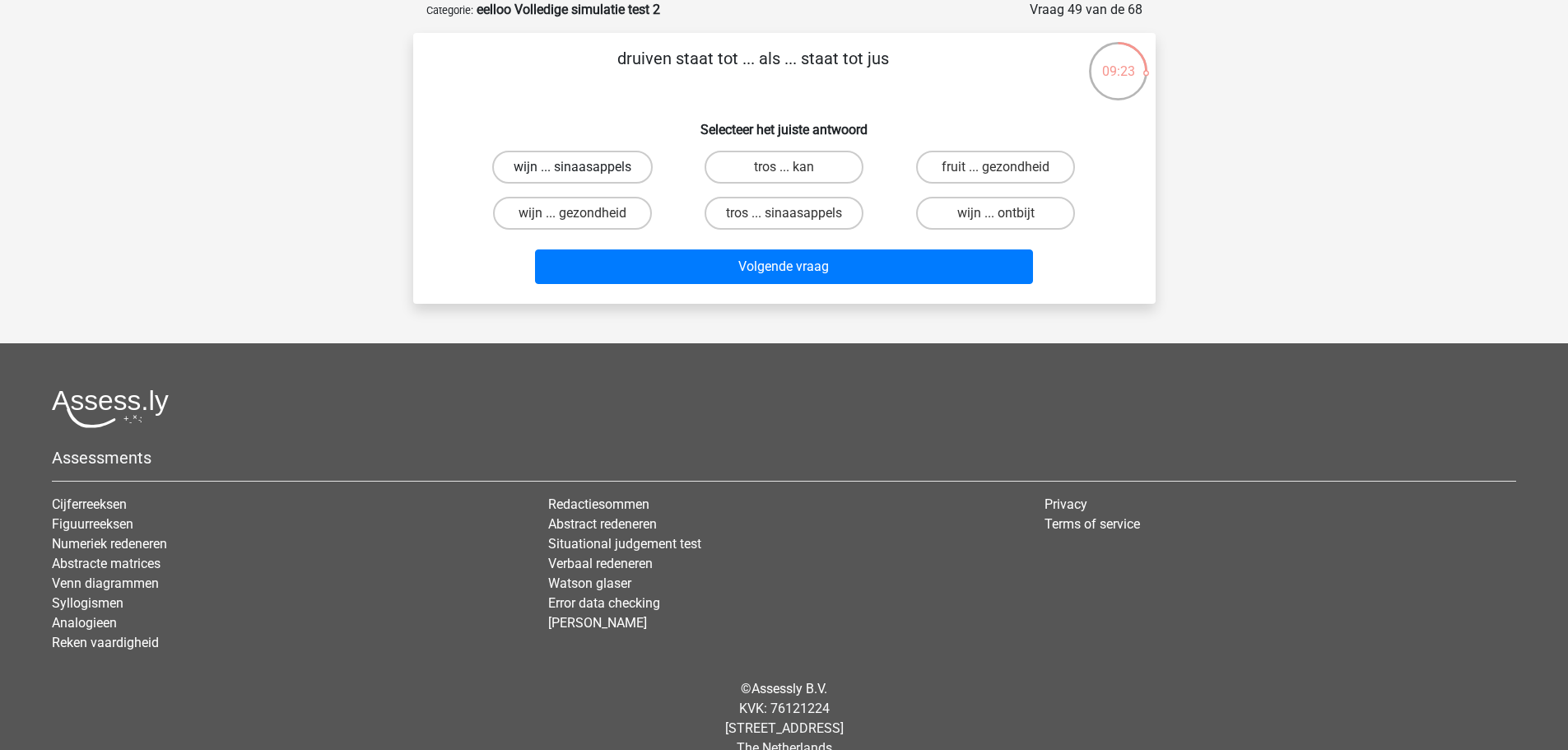
click at [624, 164] on label "wijn ... sinaasappels" at bounding box center [572, 167] width 161 height 33
click at [583, 168] on input "wijn ... sinaasappels" at bounding box center [577, 172] width 10 height 10
radio input "true"
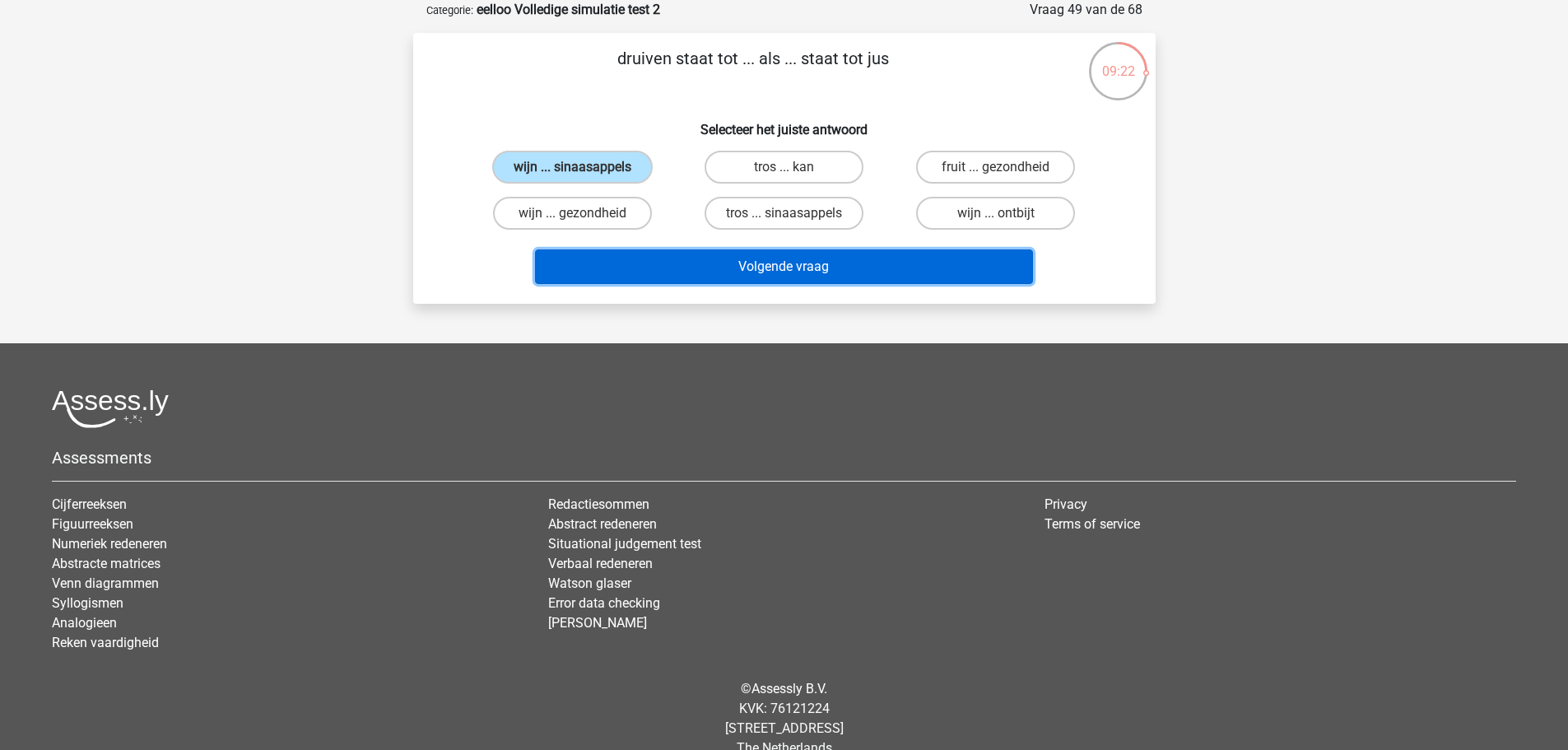
click at [695, 260] on button "Volgende vraag" at bounding box center [783, 266] width 498 height 35
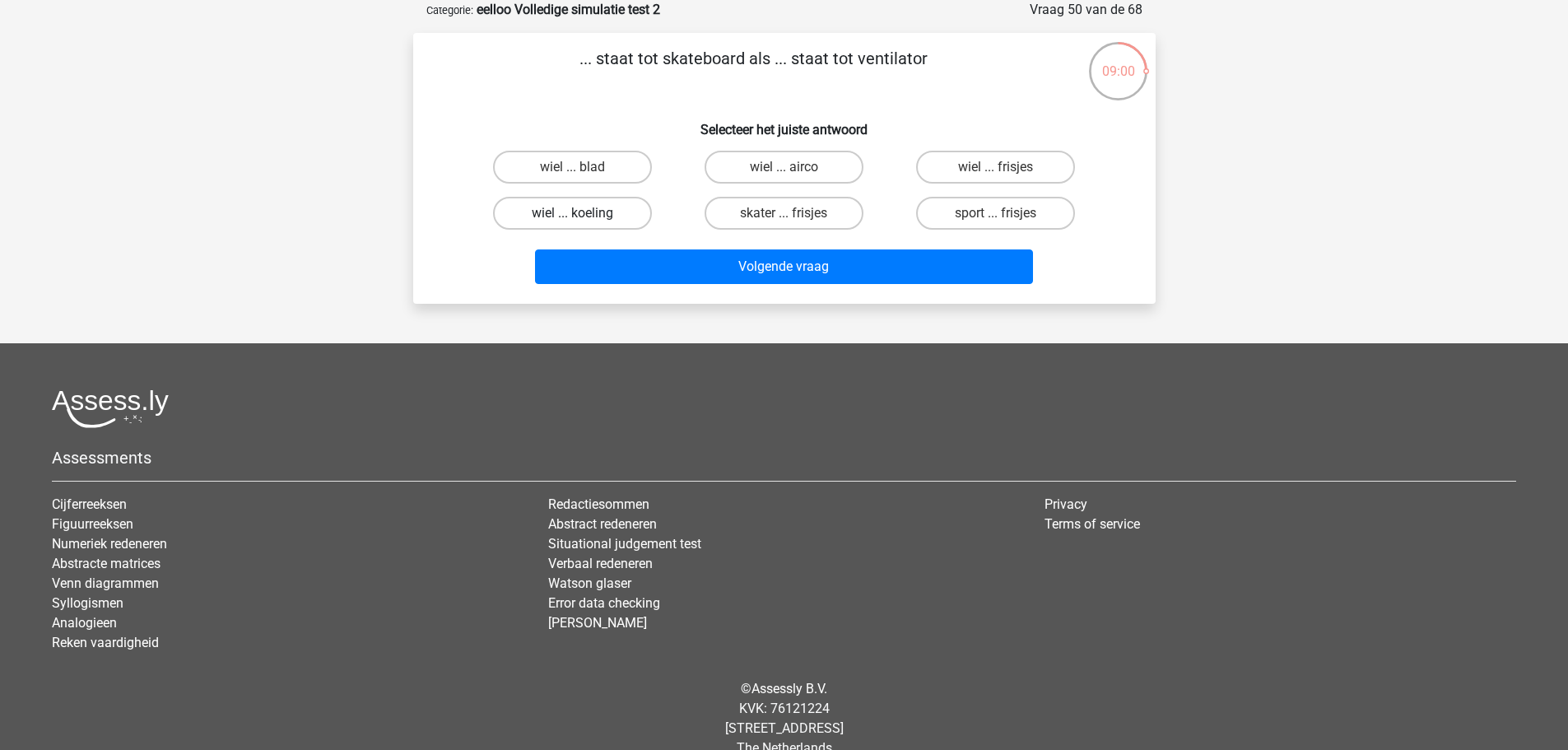
click at [614, 220] on label "wiel ... koeling" at bounding box center [572, 213] width 159 height 33
click at [583, 220] on input "wiel ... koeling" at bounding box center [577, 218] width 10 height 10
radio input "true"
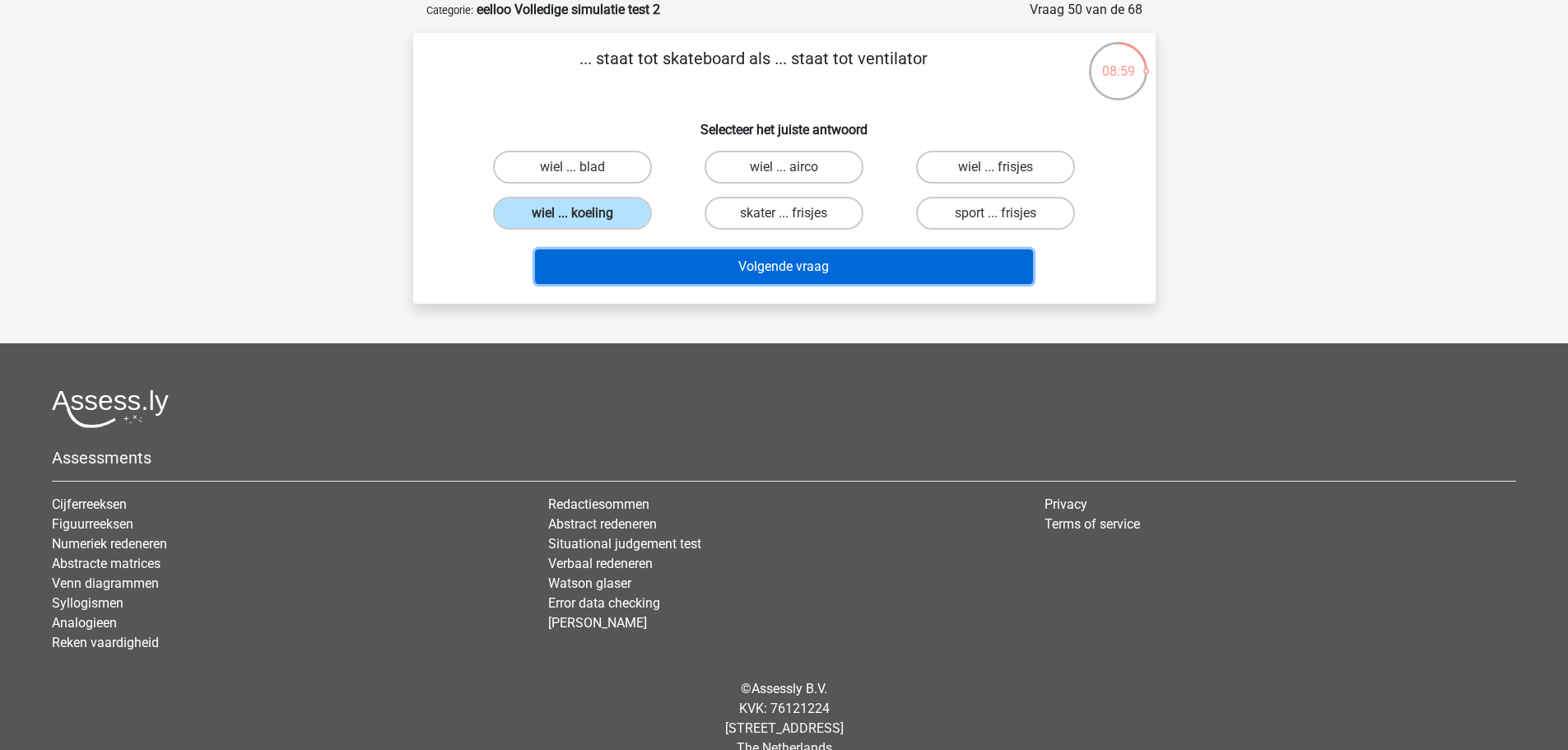
click at [621, 270] on button "Volgende vraag" at bounding box center [783, 266] width 498 height 35
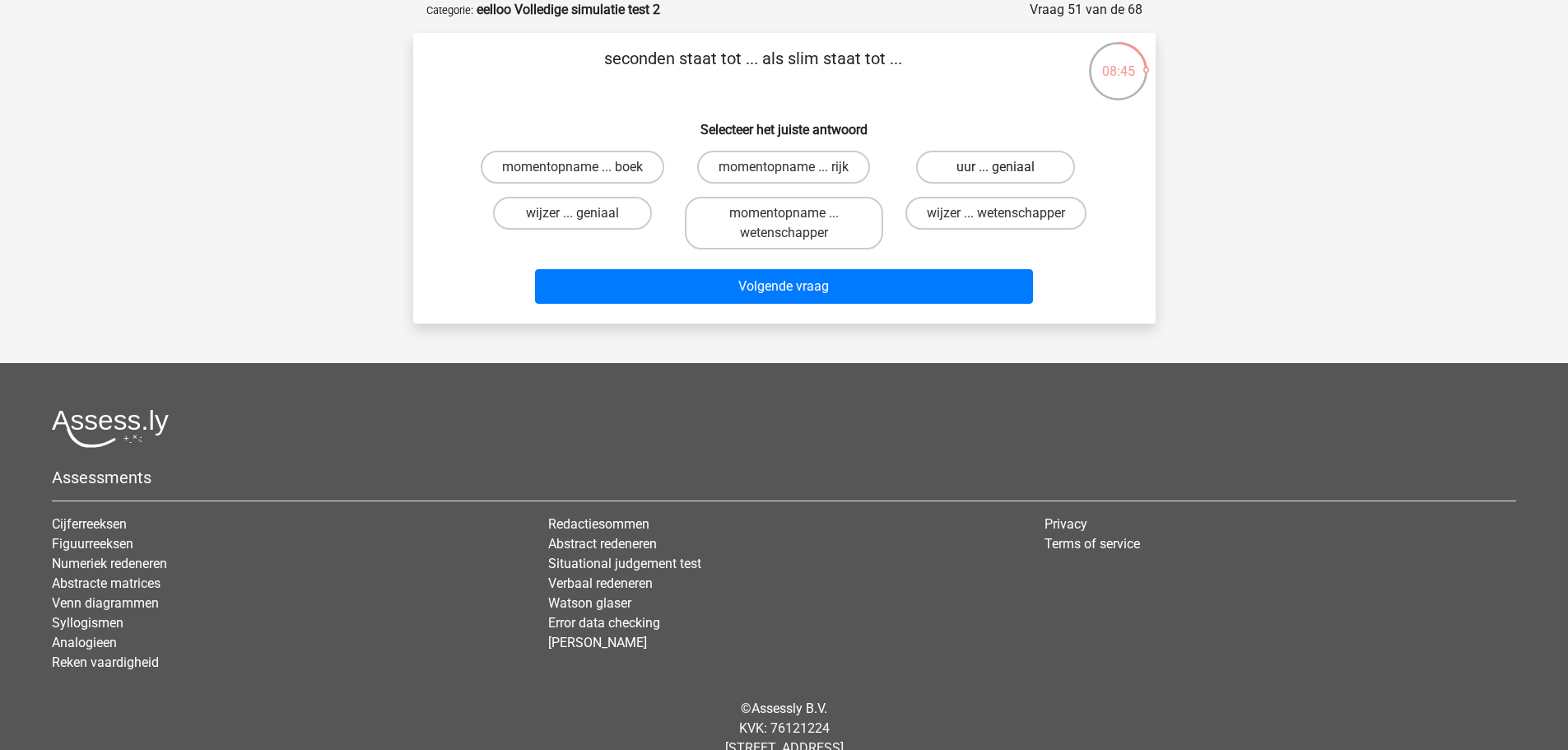
click at [951, 169] on label "uur ... geniaal" at bounding box center [995, 167] width 159 height 33
click at [996, 169] on input "uur ... geniaal" at bounding box center [1000, 172] width 10 height 10
radio input "true"
click at [574, 213] on label "wijzer ... geniaal" at bounding box center [572, 213] width 159 height 33
click at [574, 214] on input "wijzer ... geniaal" at bounding box center [577, 218] width 10 height 10
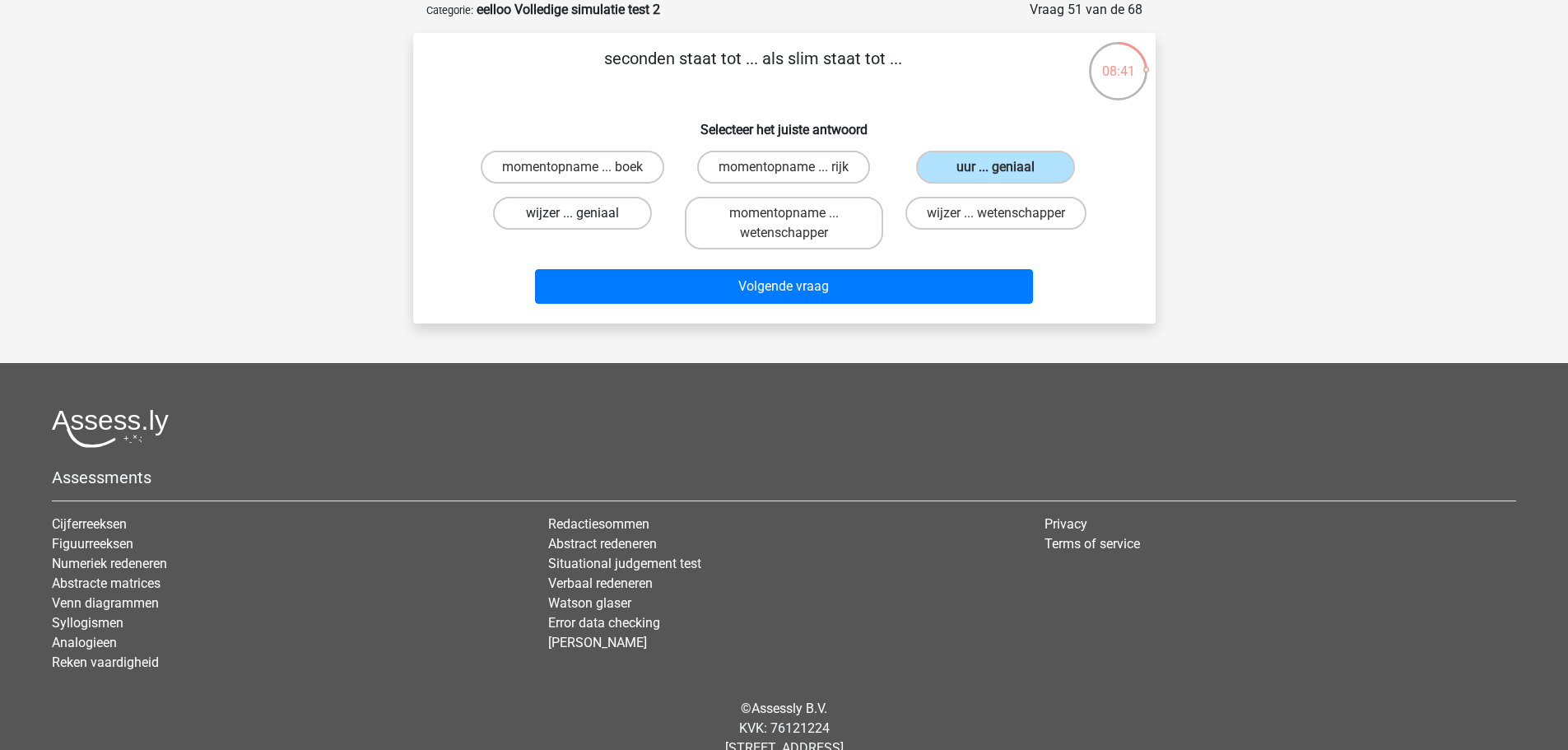
radio input "true"
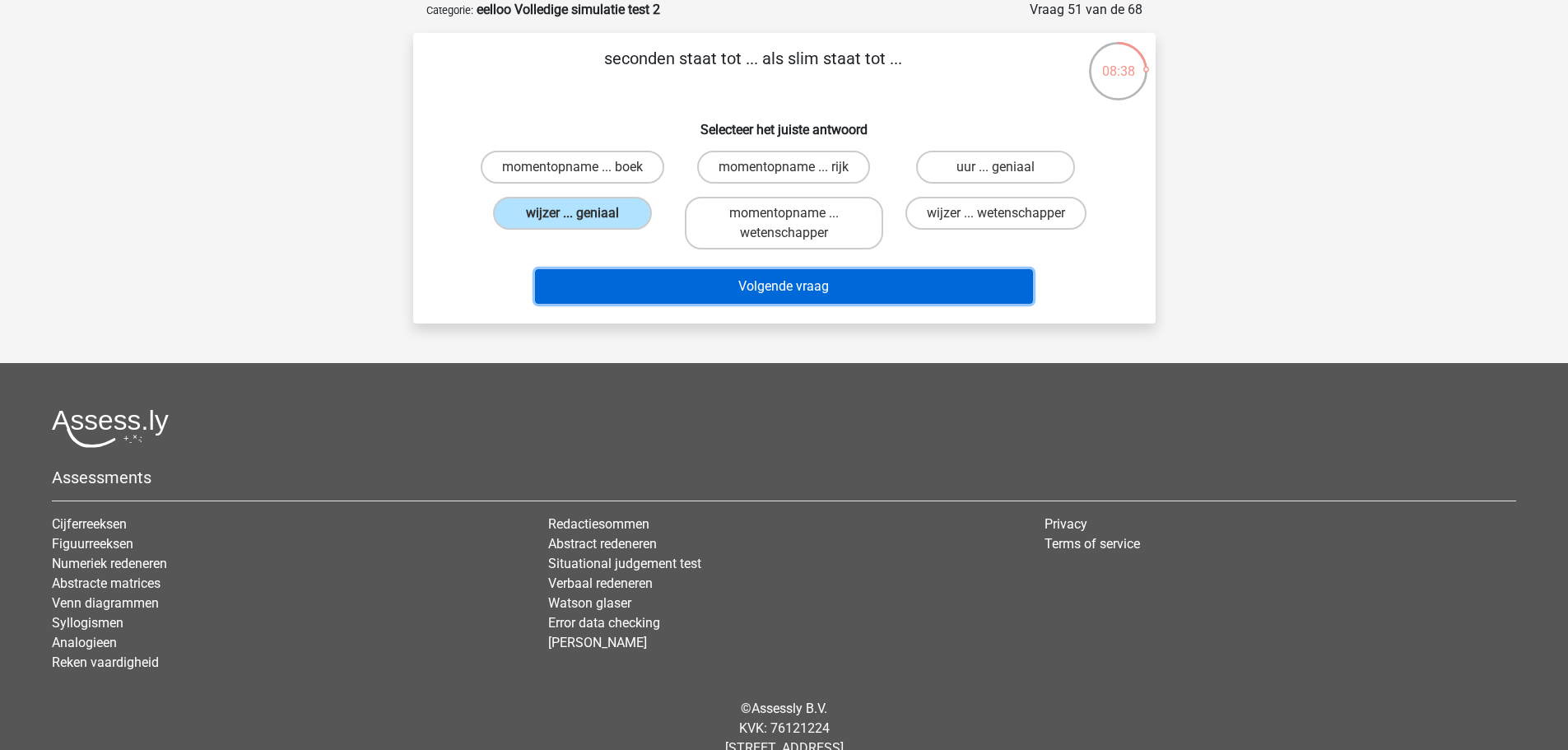
click at [634, 285] on button "Volgende vraag" at bounding box center [783, 286] width 498 height 35
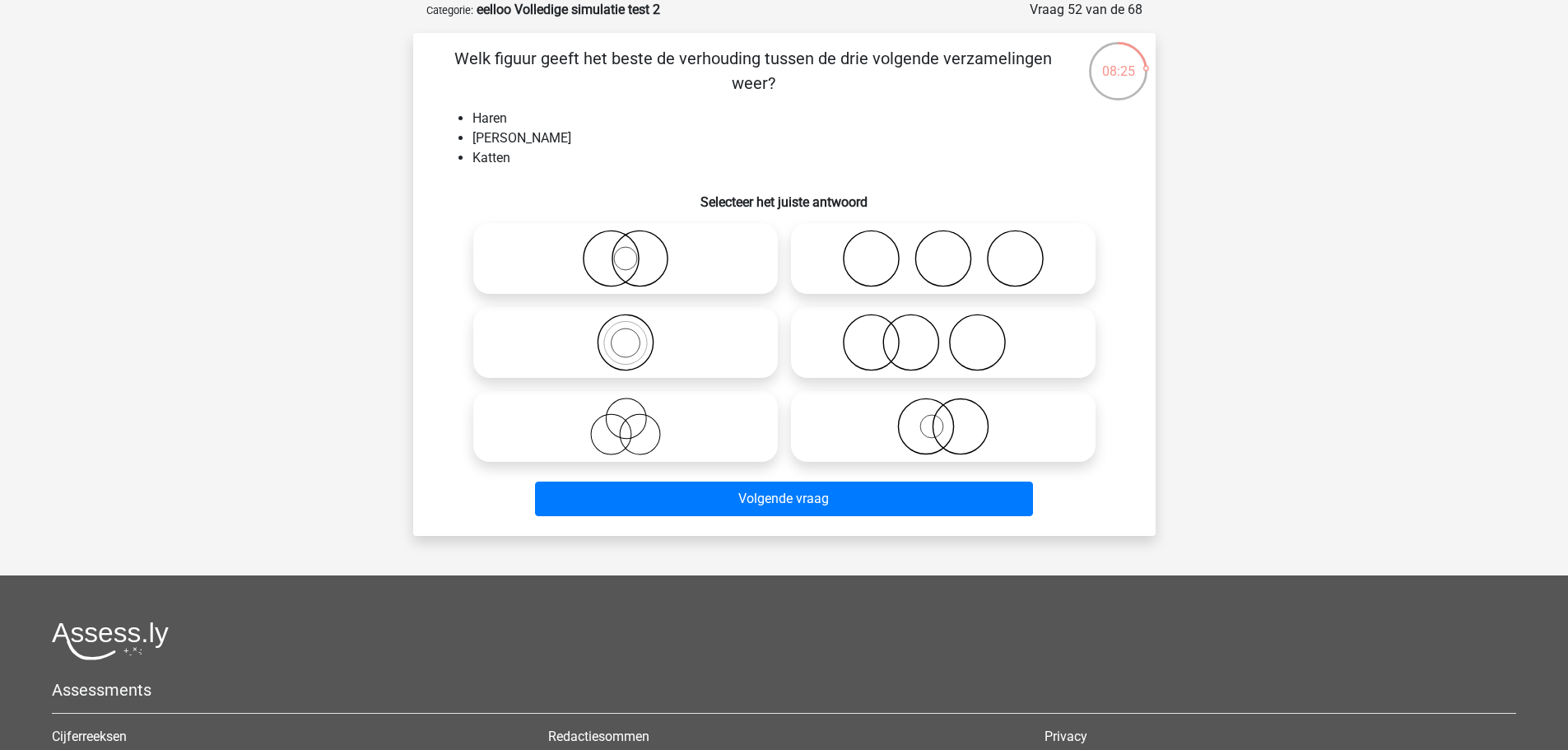
click at [860, 344] on icon at bounding box center [943, 342] width 292 height 57
click at [943, 334] on input "radio" at bounding box center [948, 328] width 10 height 10
radio input "true"
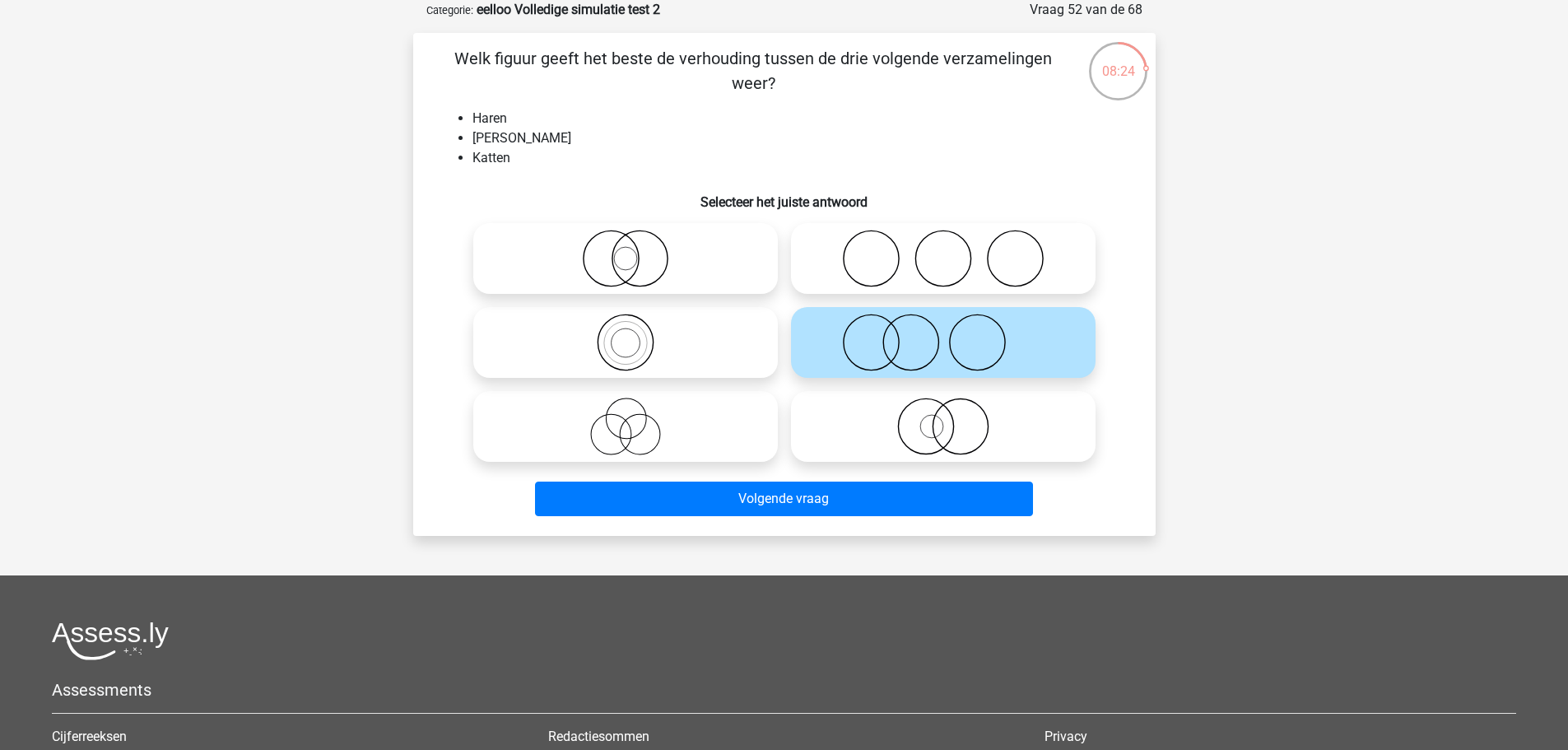
click at [777, 478] on div "Volgende vraag" at bounding box center [784, 496] width 690 height 55
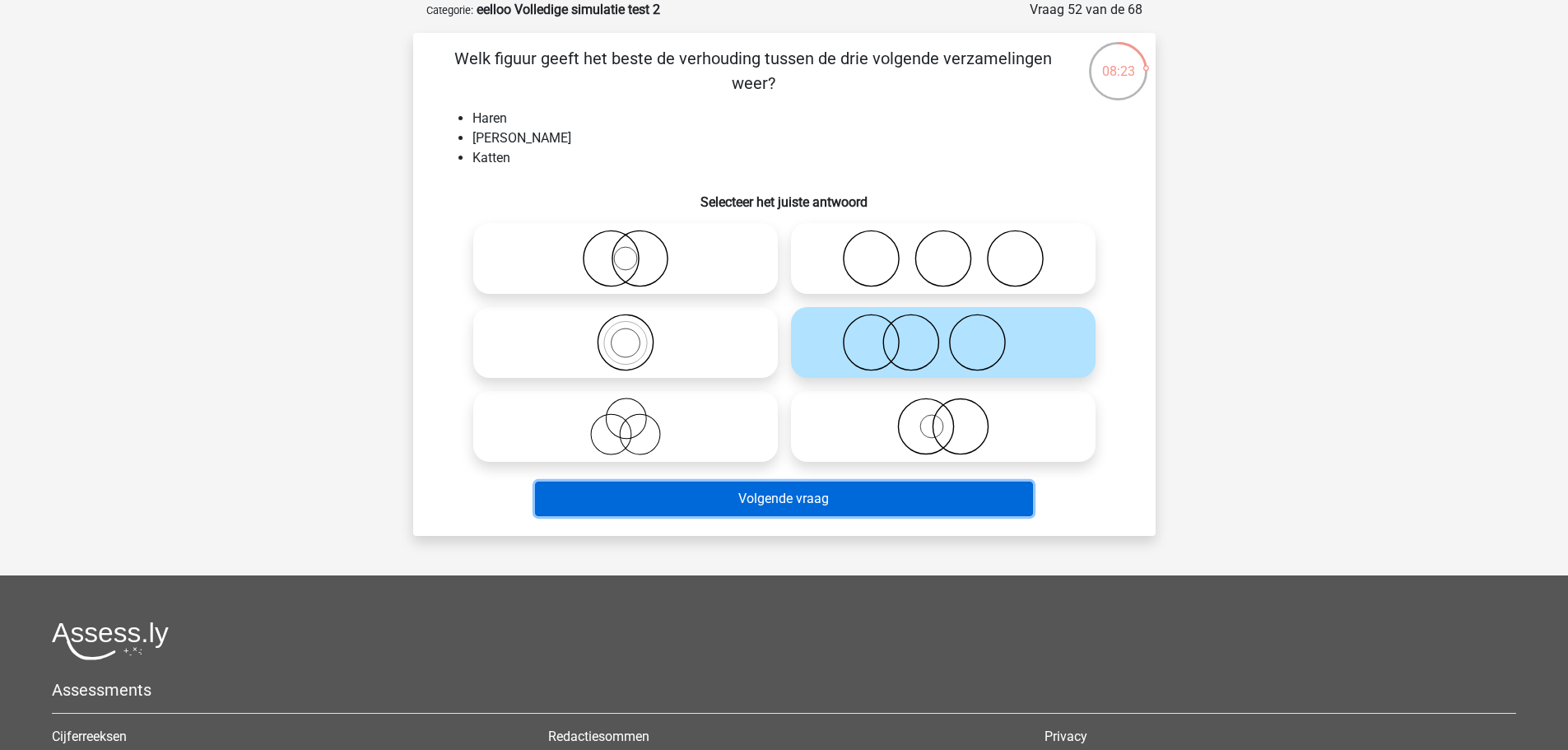
click at [776, 495] on button "Volgende vraag" at bounding box center [783, 499] width 498 height 35
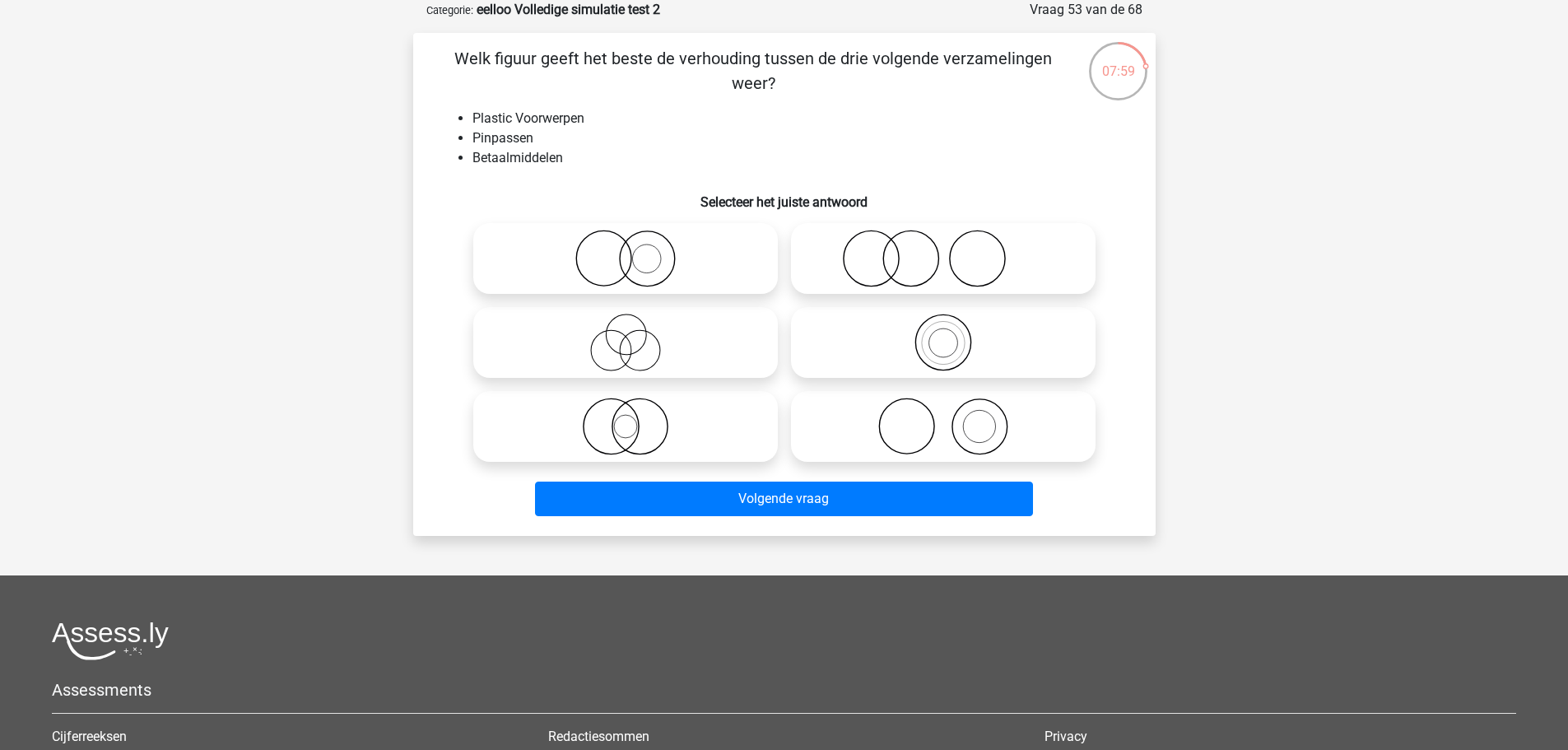
click at [727, 414] on icon at bounding box center [626, 425] width 292 height 57
click at [636, 414] on input "radio" at bounding box center [631, 412] width 10 height 10
radio input "true"
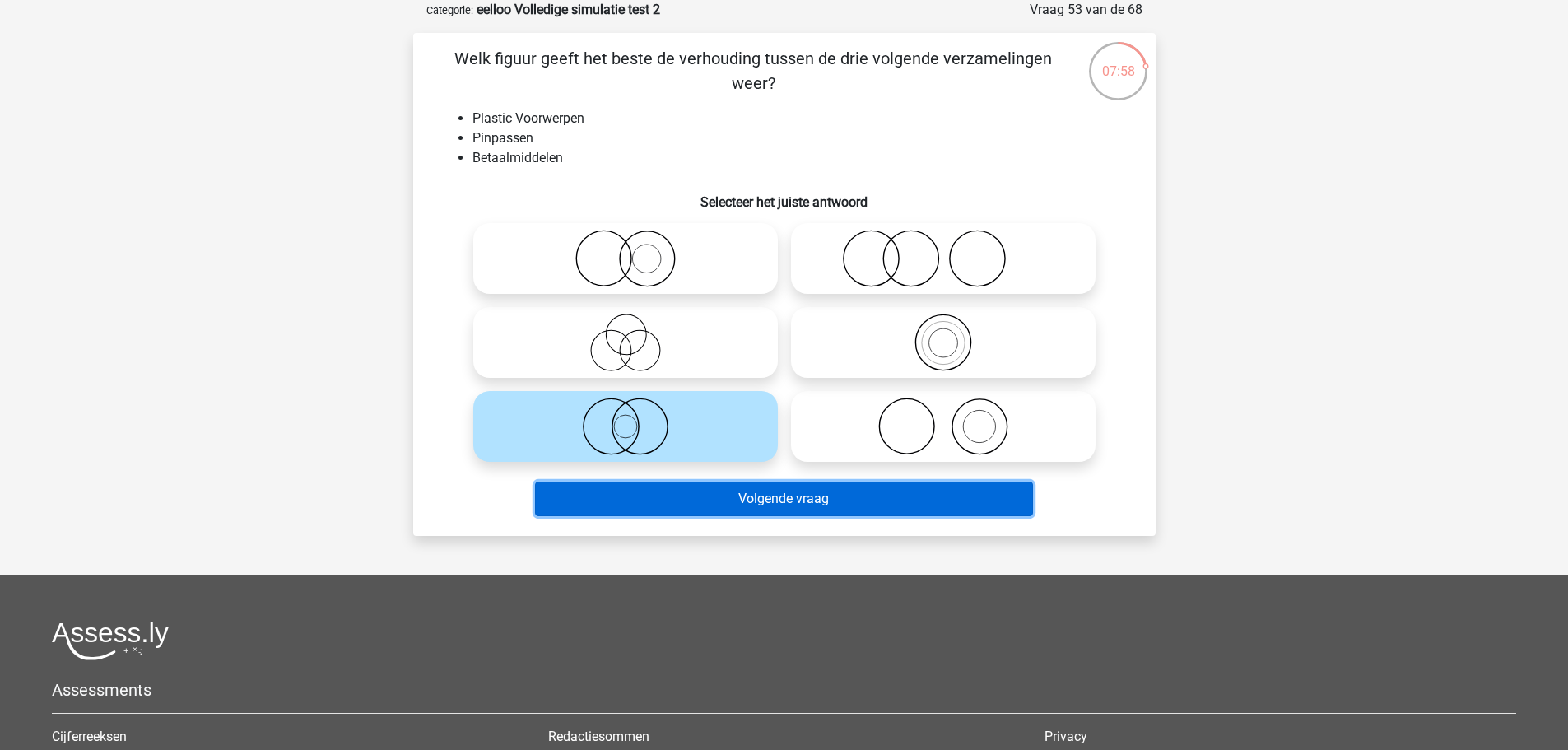
click at [731, 494] on button "Volgende vraag" at bounding box center [783, 499] width 498 height 35
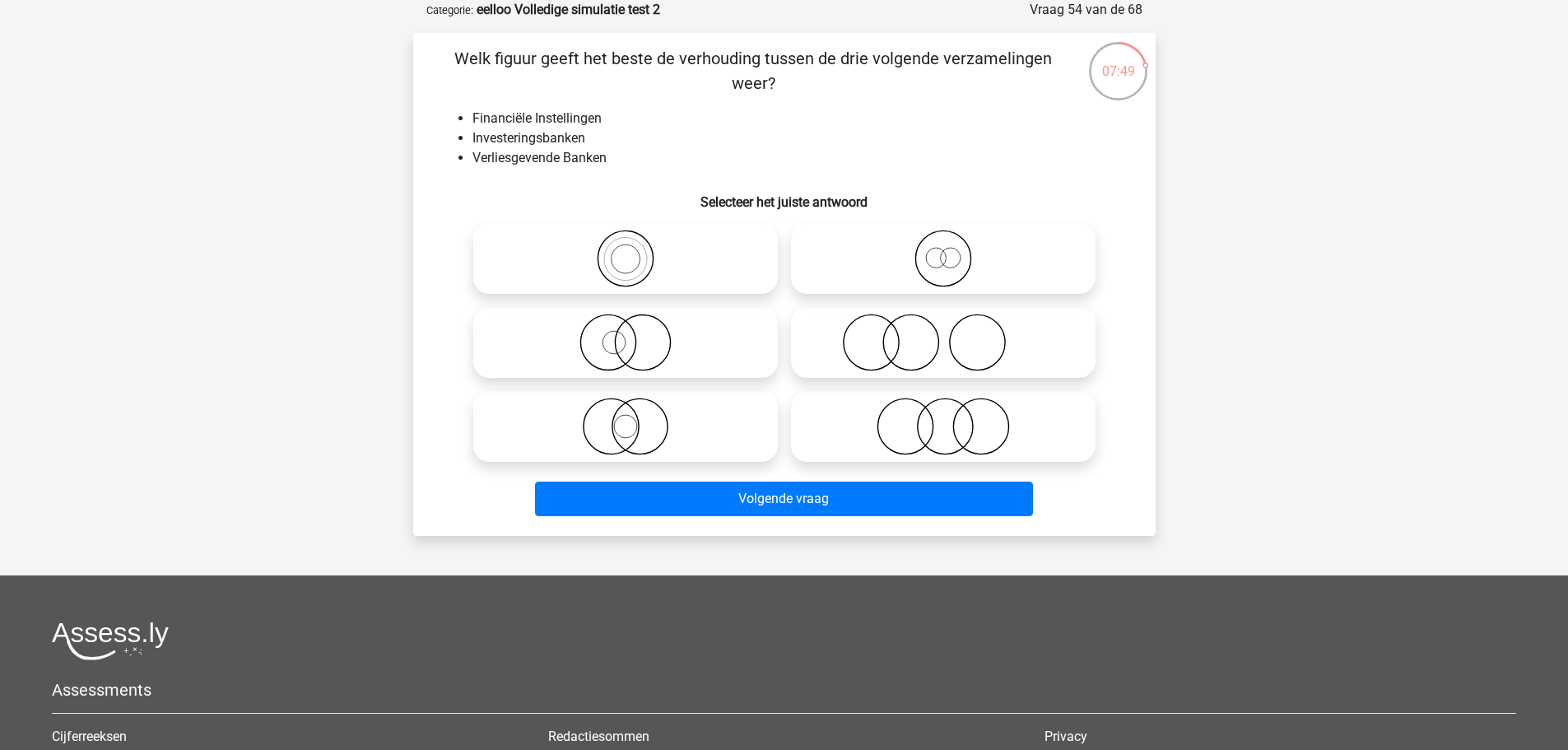
click at [825, 445] on icon at bounding box center [943, 425] width 292 height 57
click at [943, 418] on input "radio" at bounding box center [948, 412] width 10 height 10
radio input "true"
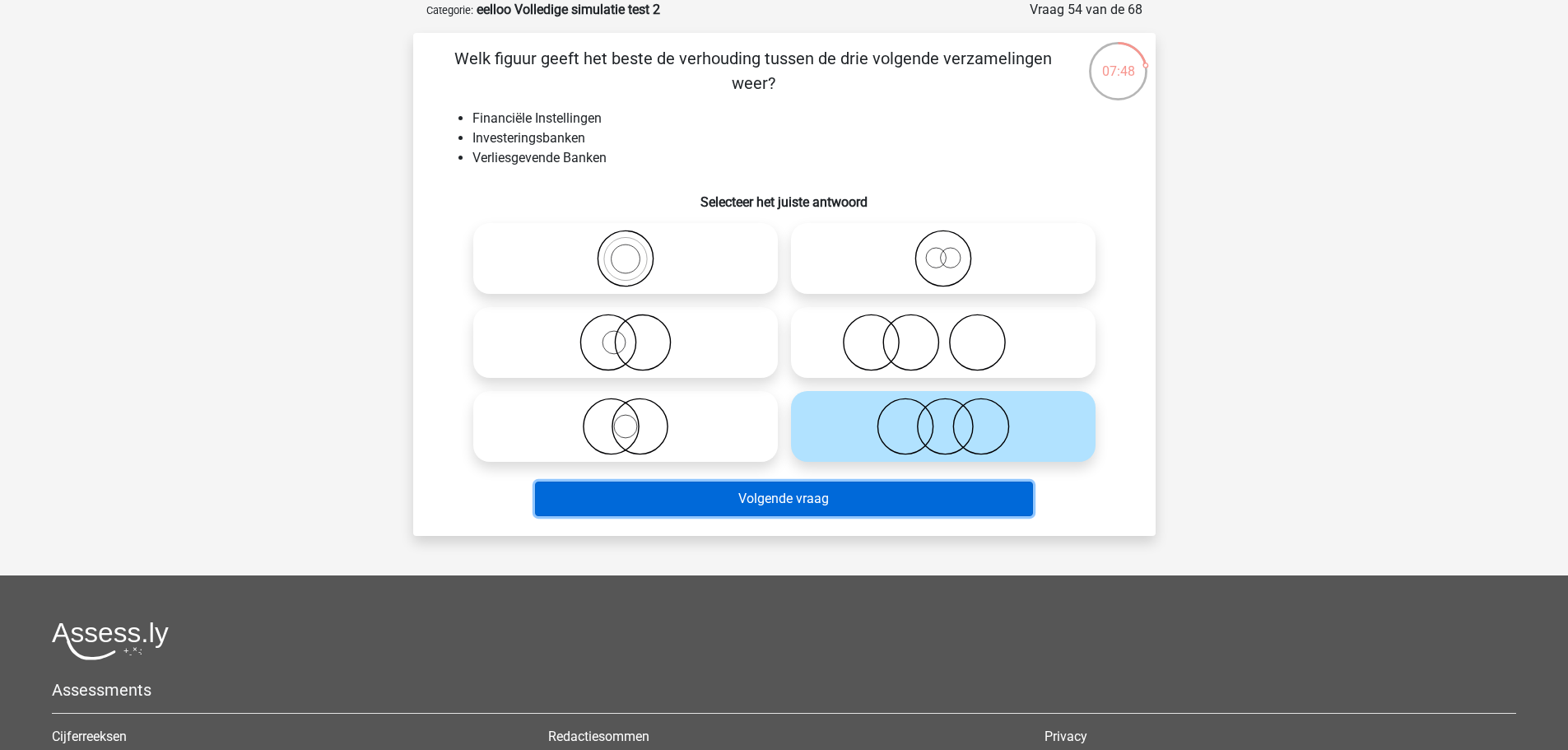
click at [794, 495] on button "Volgende vraag" at bounding box center [783, 499] width 498 height 35
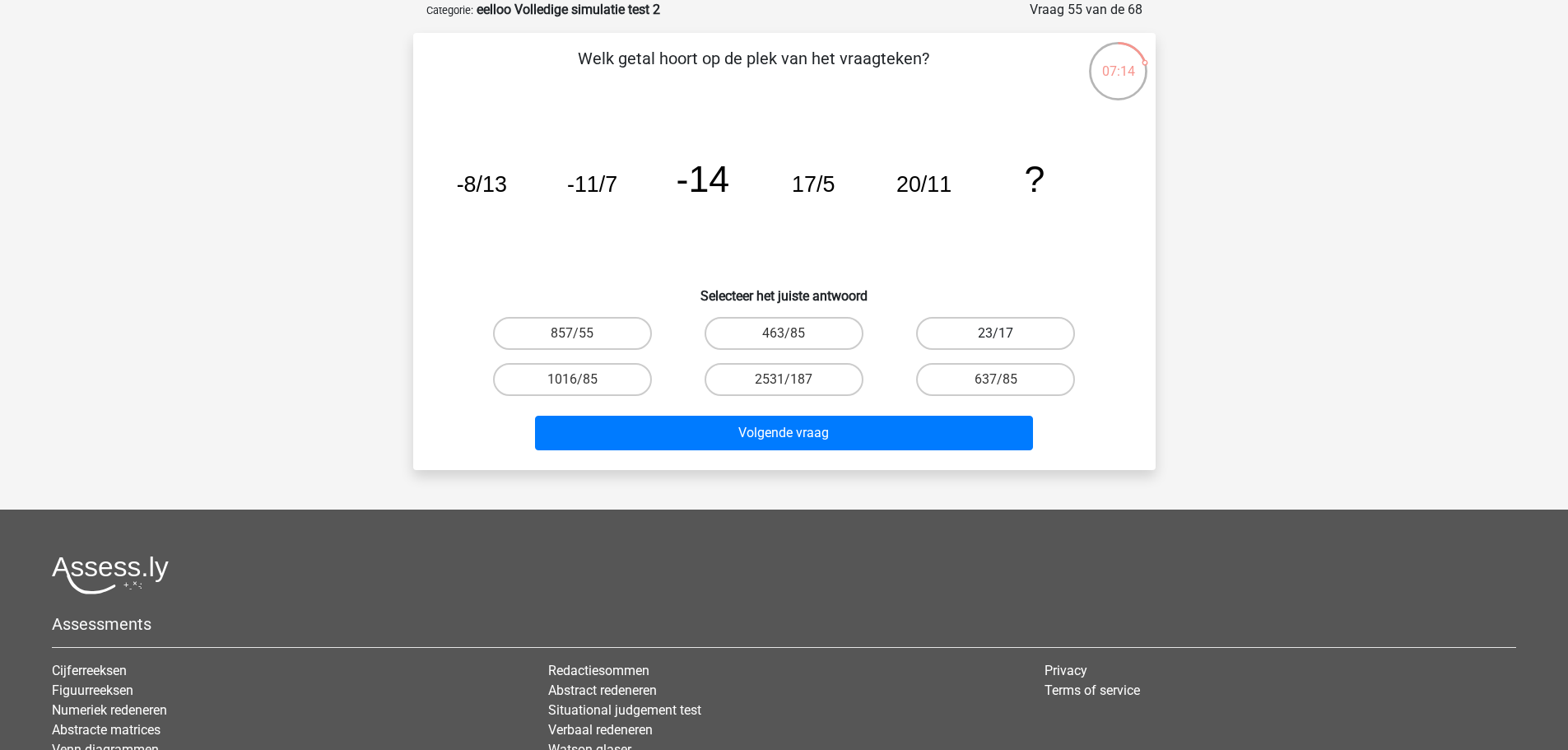
click at [986, 343] on label "23/17" at bounding box center [995, 333] width 159 height 33
click at [996, 343] on input "23/17" at bounding box center [1000, 338] width 10 height 10
radio input "true"
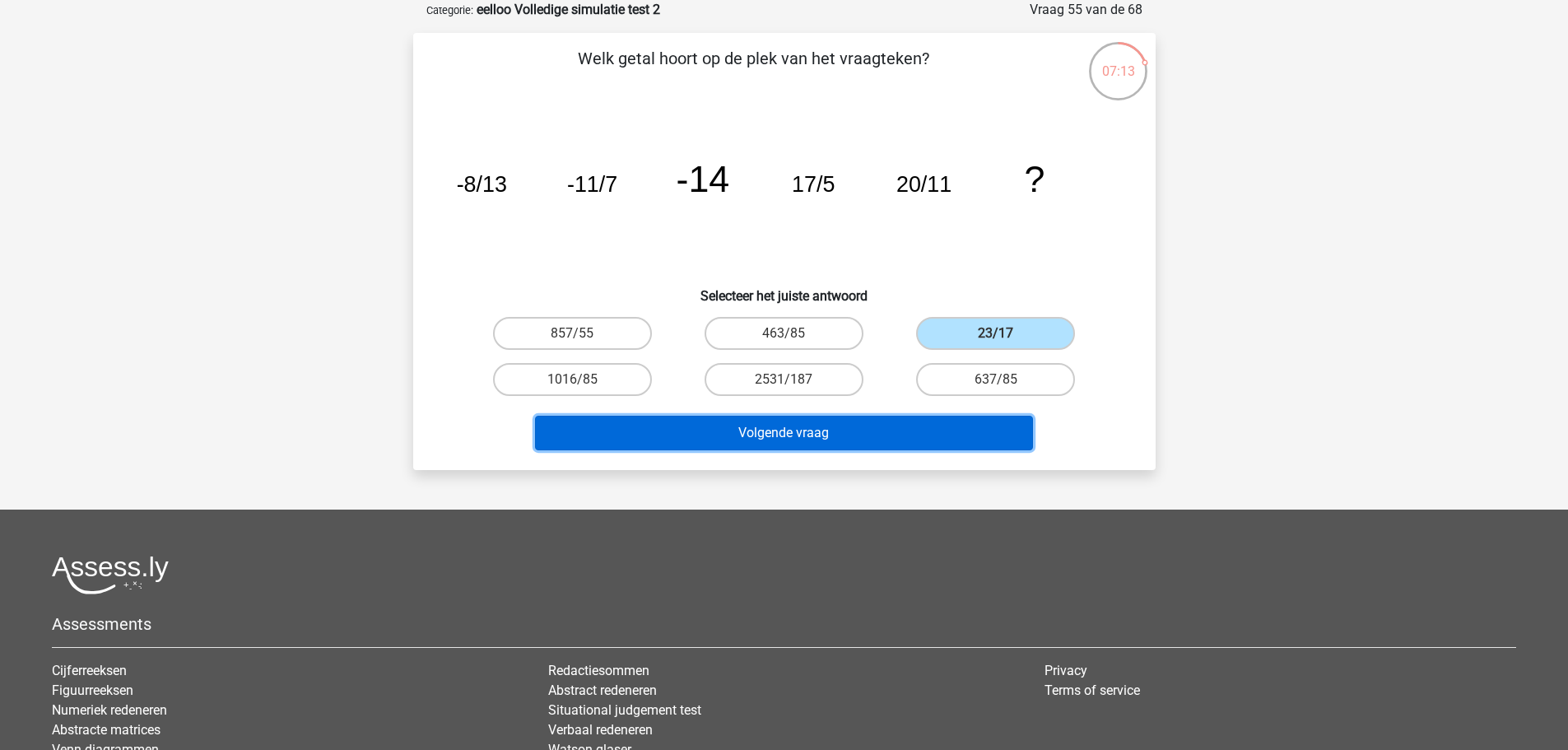
click at [901, 423] on button "Volgende vraag" at bounding box center [783, 433] width 498 height 35
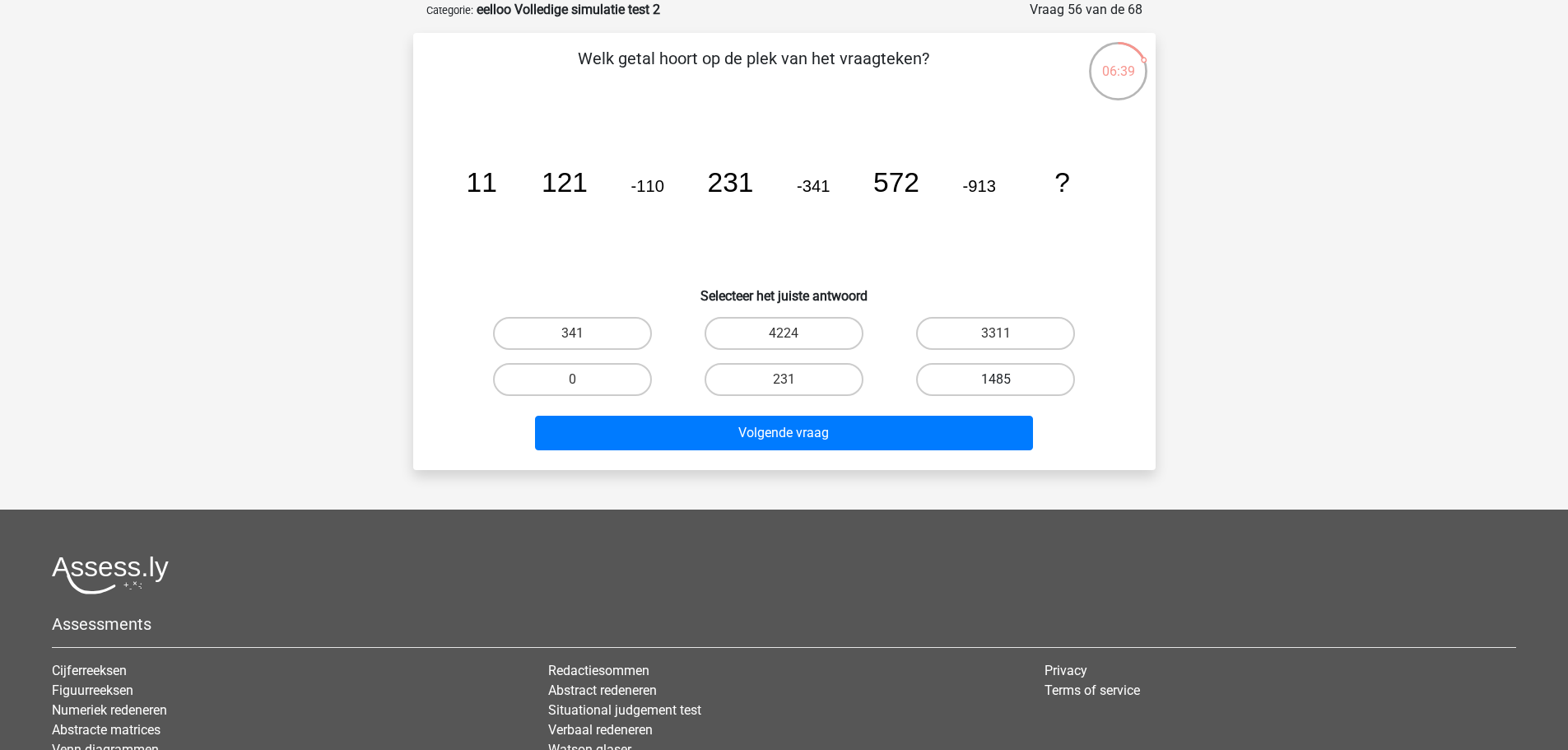
click at [940, 379] on label "1485" at bounding box center [995, 379] width 159 height 33
click at [996, 379] on input "1485" at bounding box center [1000, 384] width 10 height 10
radio input "true"
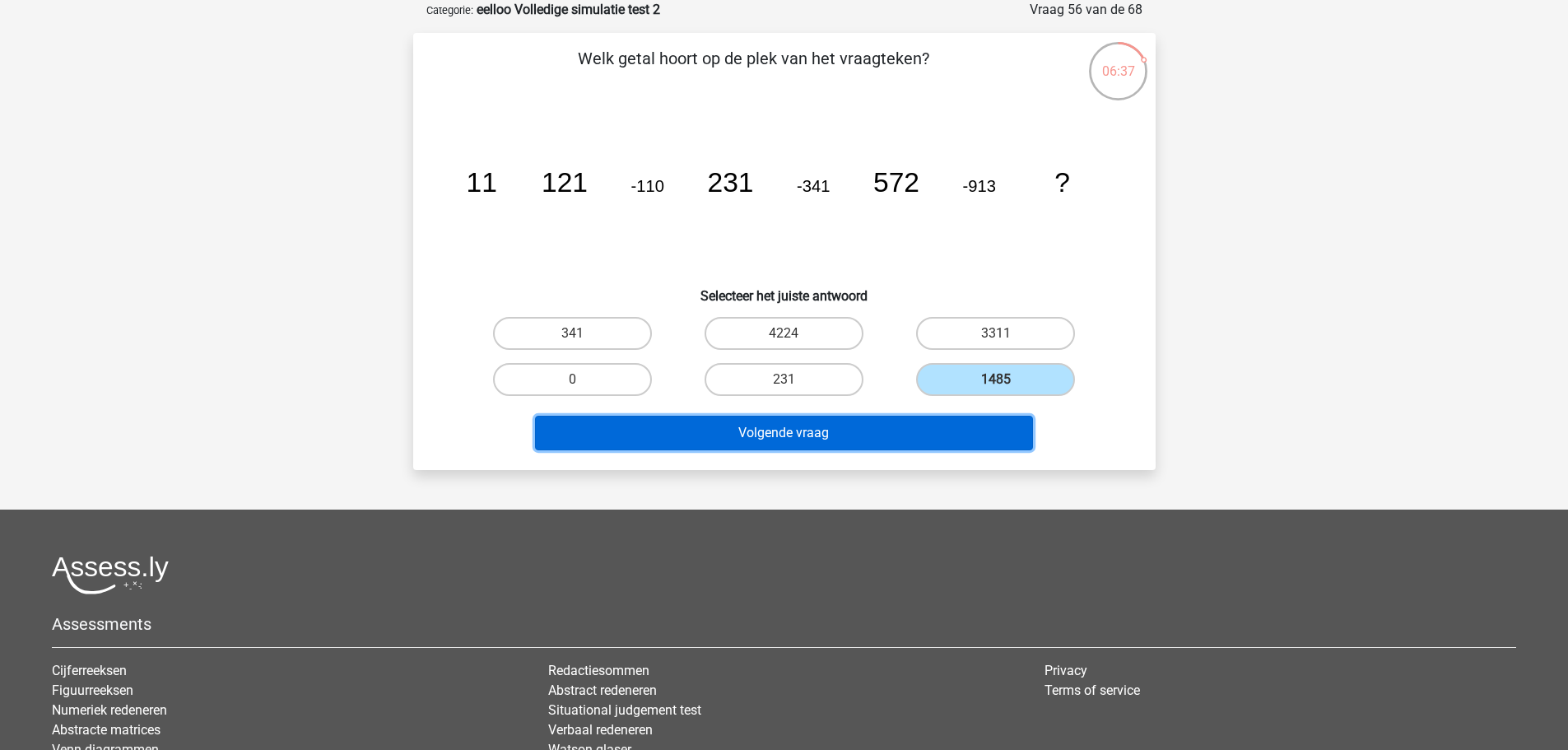
click at [696, 441] on button "Volgende vraag" at bounding box center [783, 433] width 498 height 35
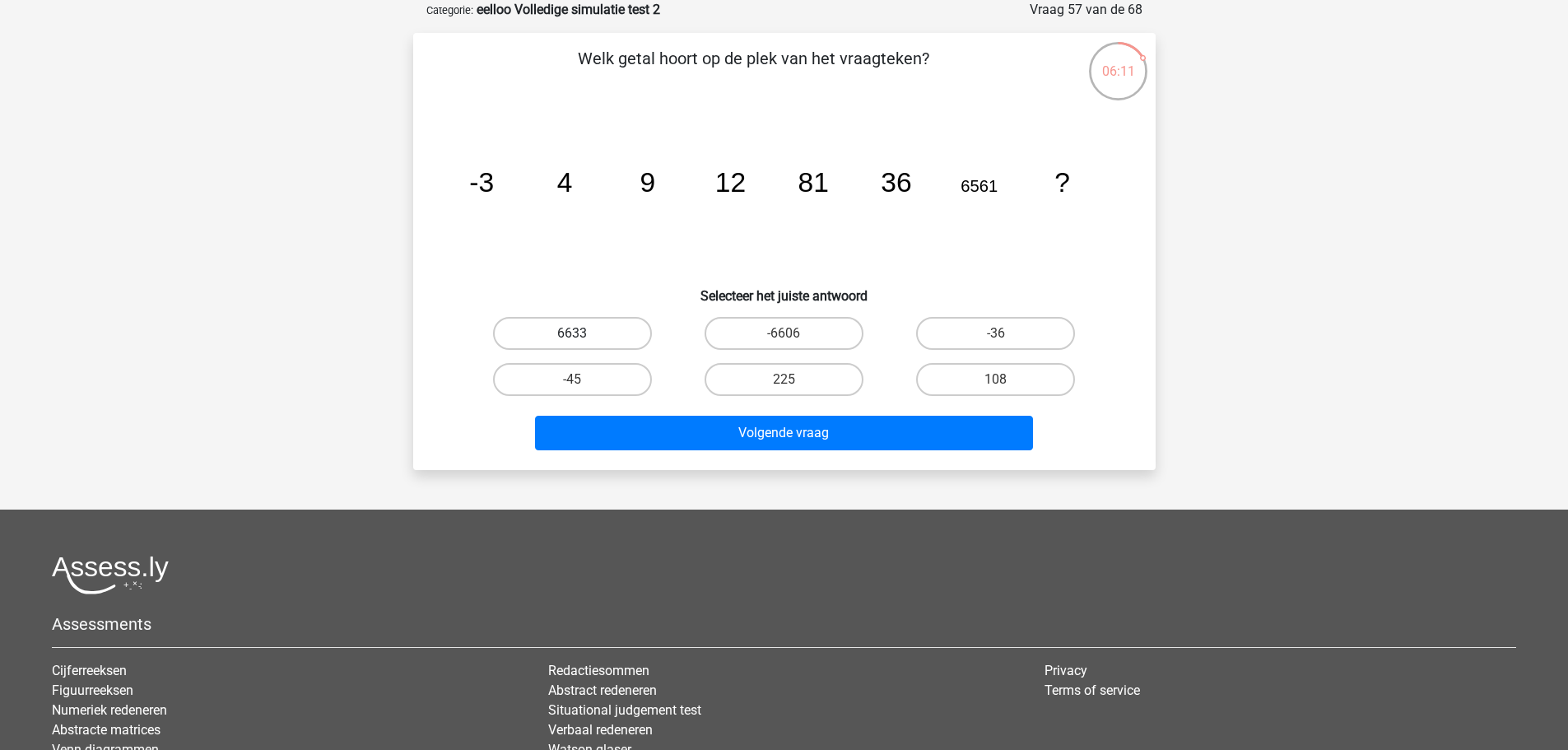
click at [600, 343] on label "6633" at bounding box center [572, 333] width 159 height 33
click at [583, 343] on input "6633" at bounding box center [577, 338] width 10 height 10
radio input "true"
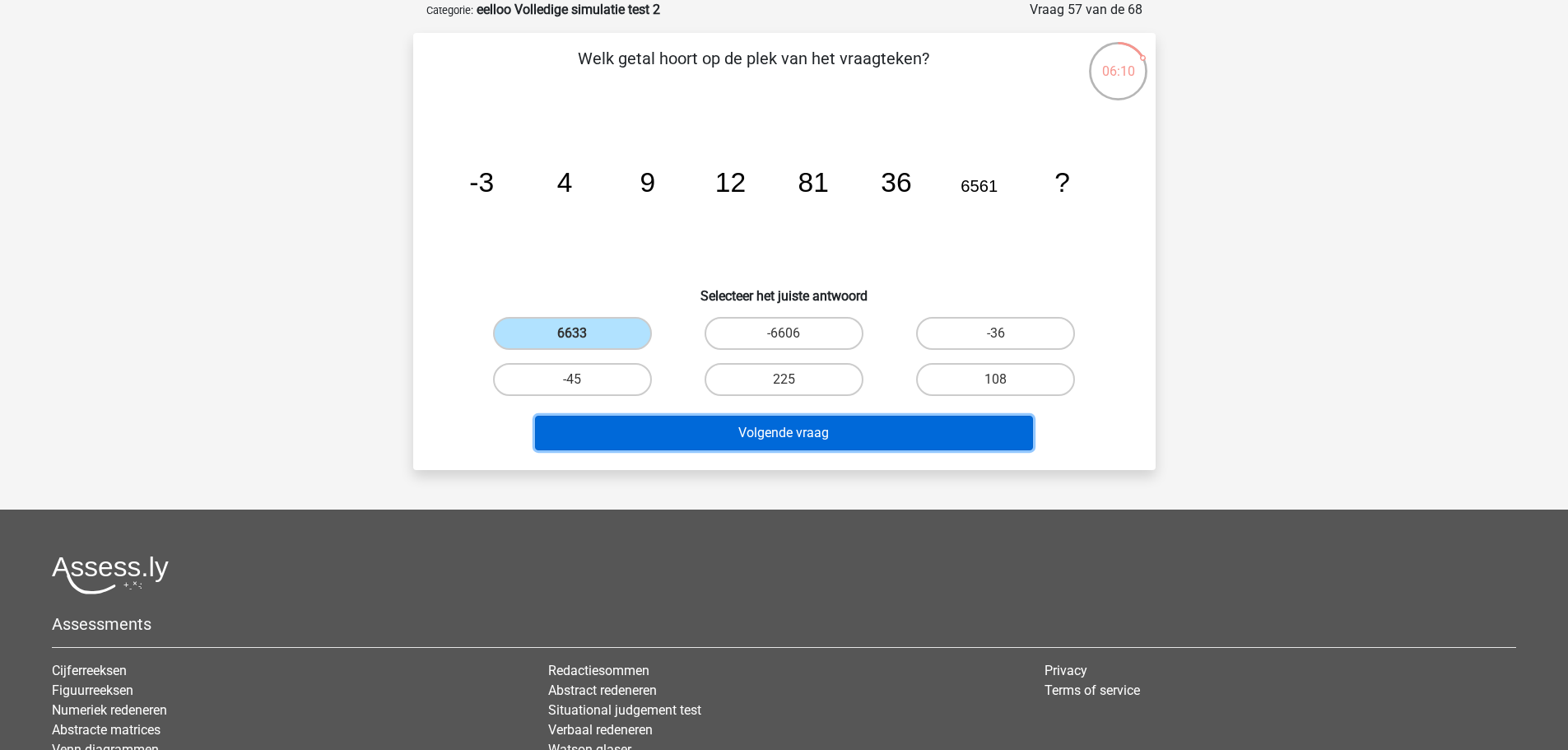
click at [663, 422] on button "Volgende vraag" at bounding box center [783, 433] width 498 height 35
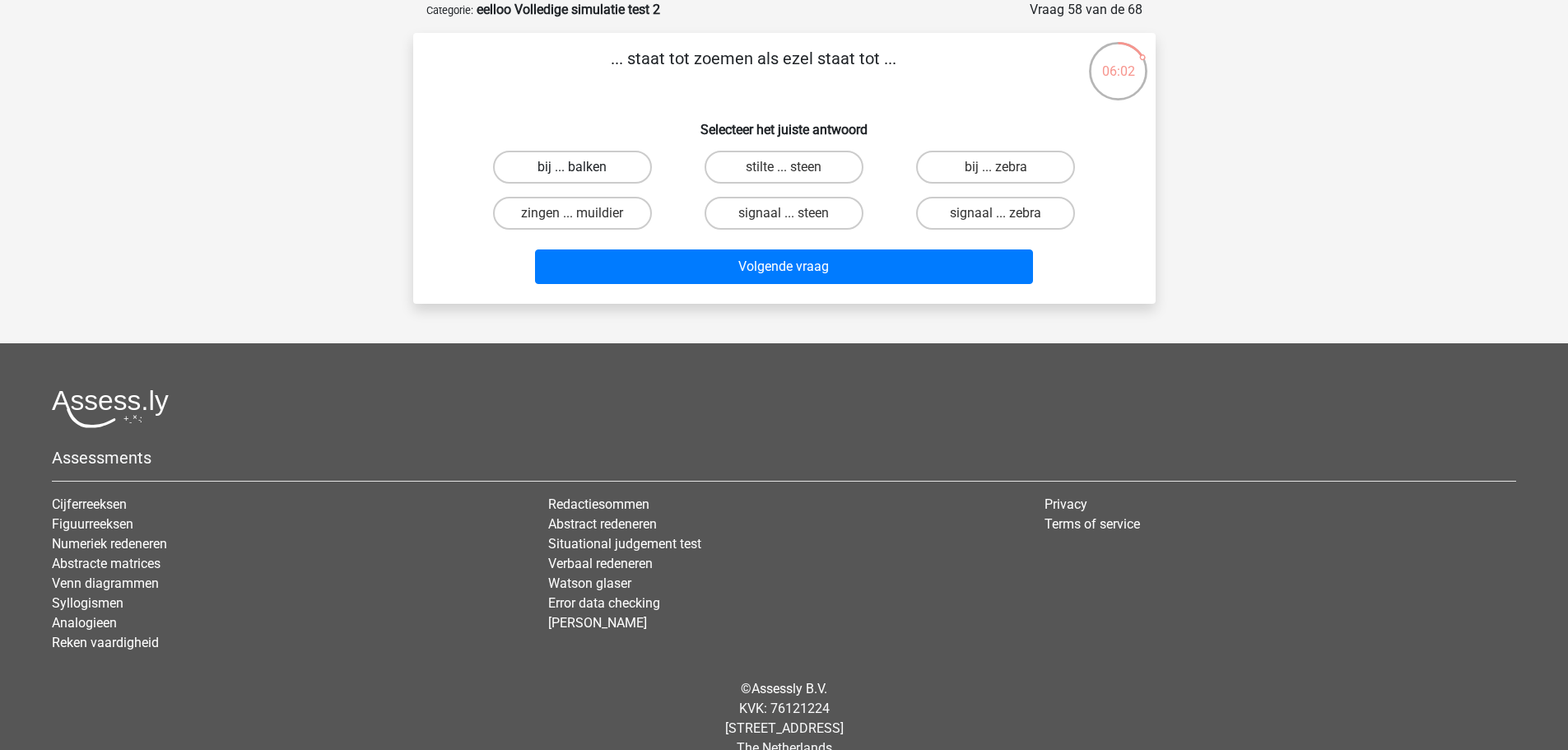
click at [620, 181] on label "bij ... balken" at bounding box center [572, 167] width 159 height 33
click at [583, 178] on input "bij ... balken" at bounding box center [577, 172] width 10 height 10
radio input "true"
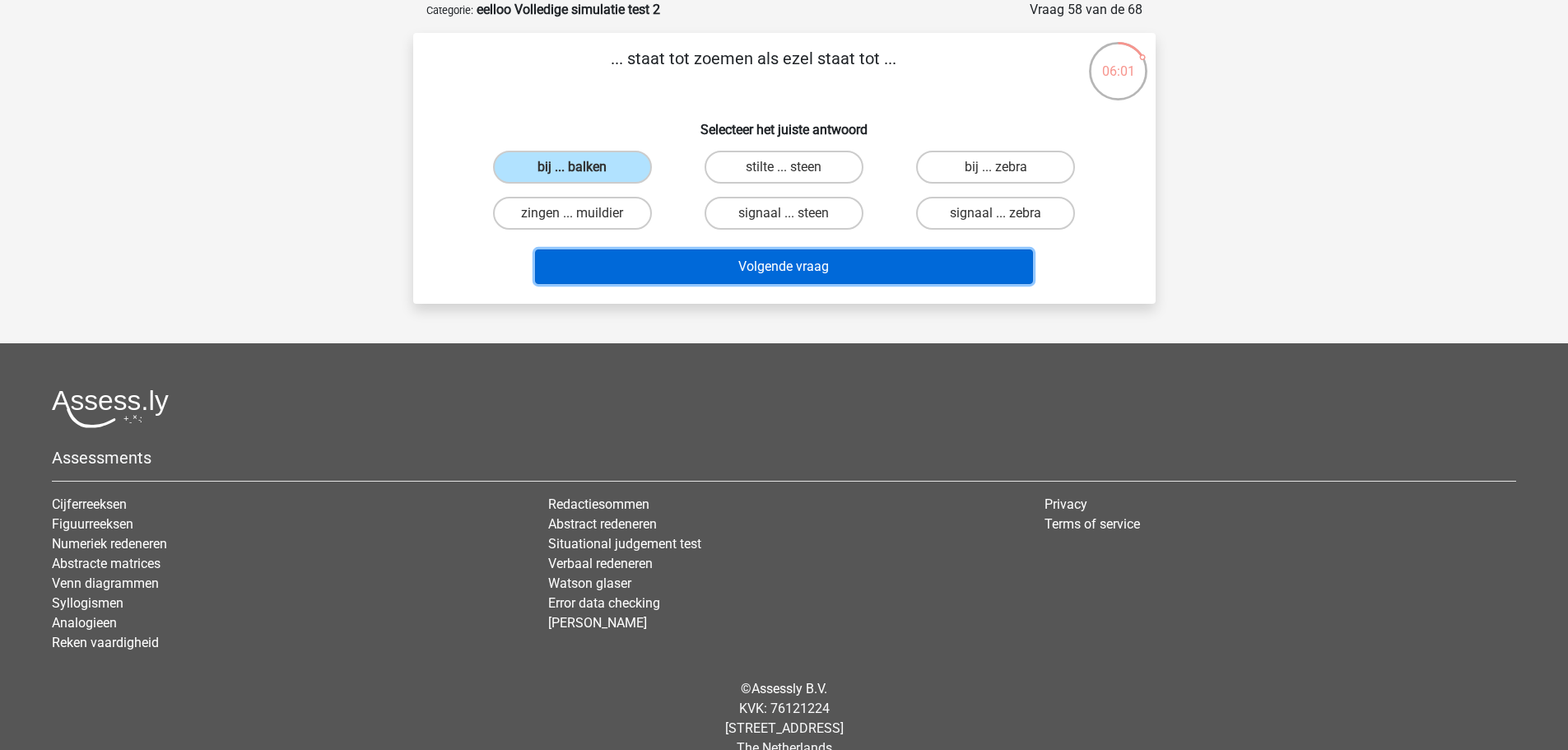
click at [691, 255] on button "Volgende vraag" at bounding box center [783, 266] width 498 height 35
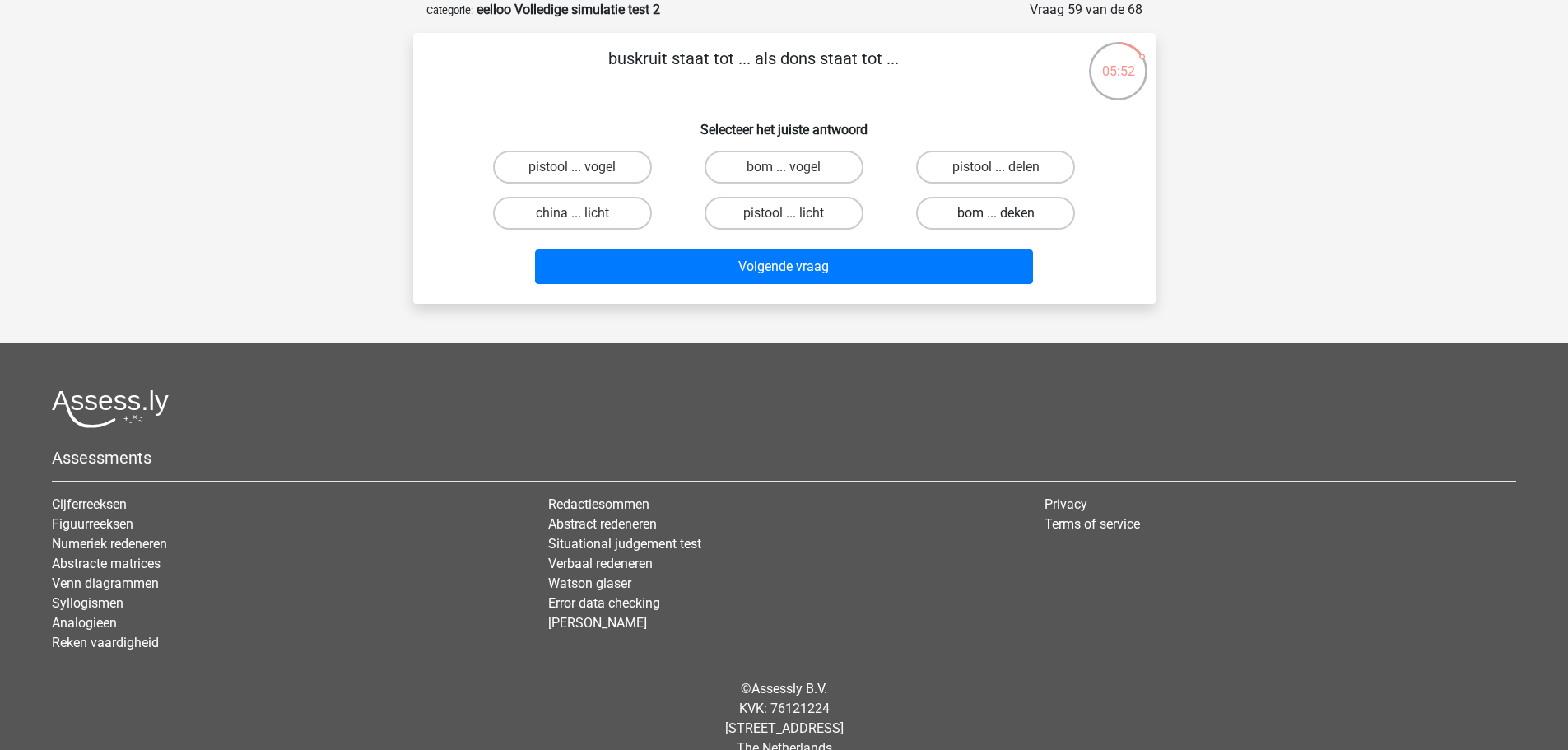
click at [973, 206] on label "bom ... deken" at bounding box center [995, 213] width 159 height 33
click at [996, 214] on input "bom ... deken" at bounding box center [1000, 218] width 10 height 10
radio input "true"
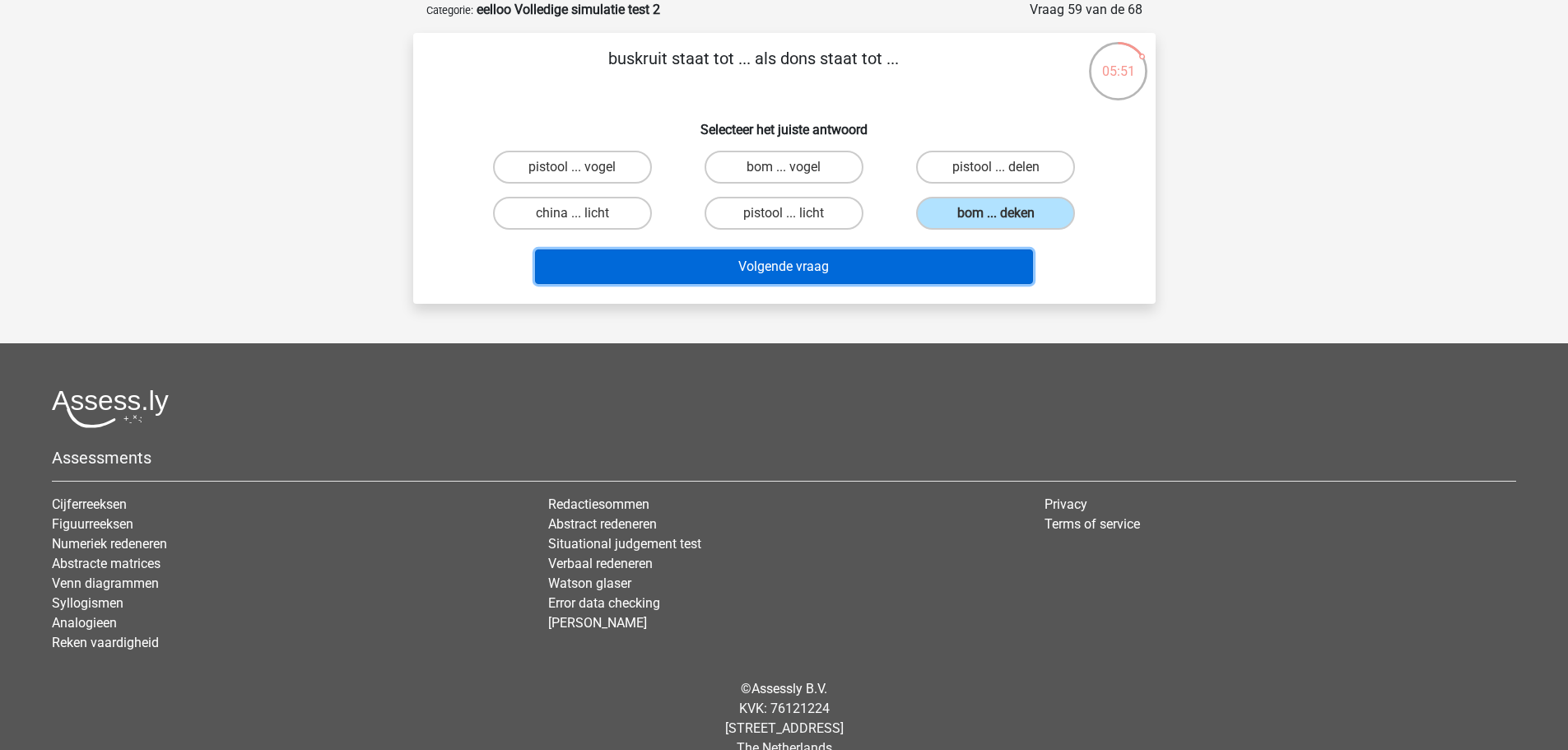
click at [893, 272] on button "Volgende vraag" at bounding box center [783, 266] width 498 height 35
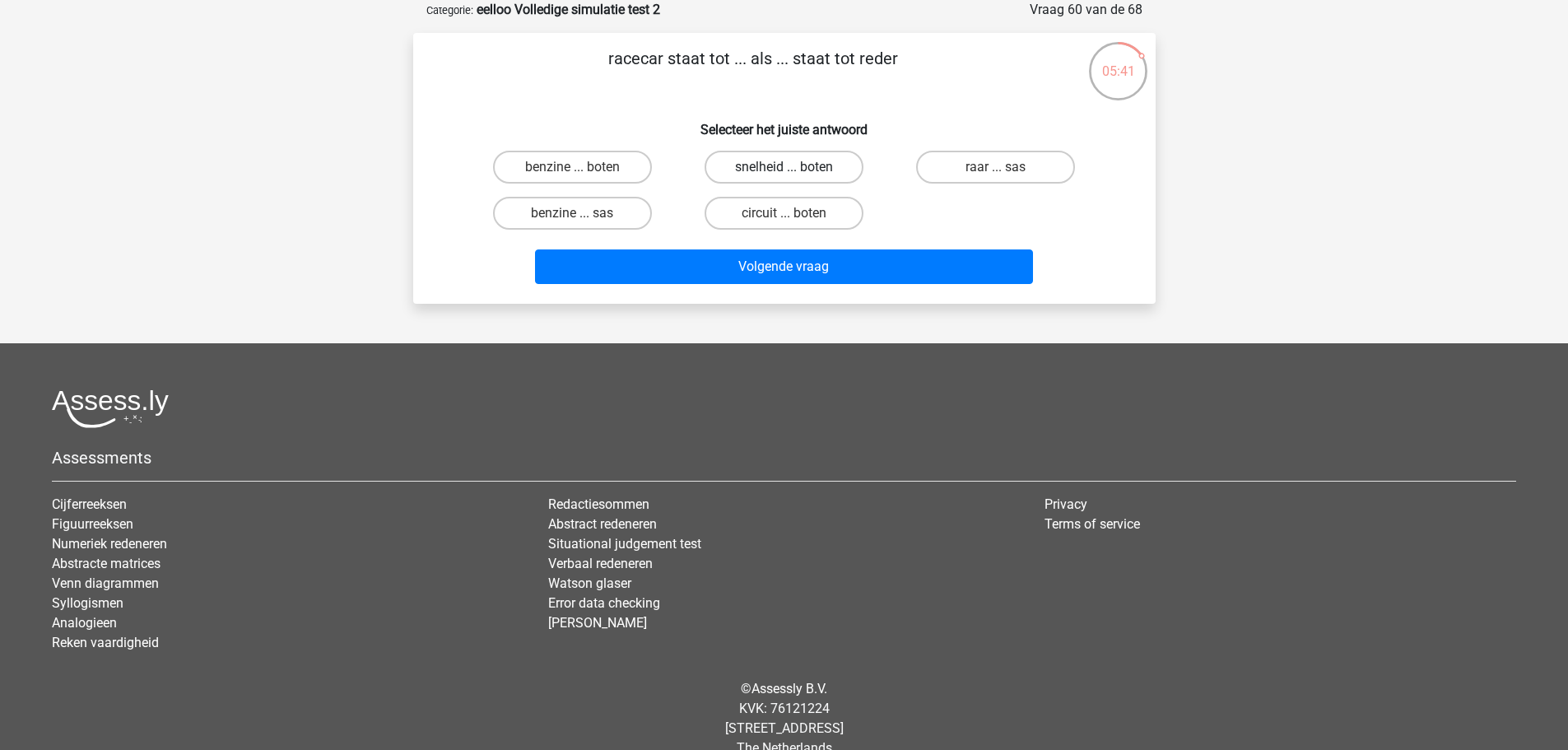
click at [727, 160] on label "snelheid ... boten" at bounding box center [784, 167] width 159 height 33
click at [784, 168] on input "snelheid ... boten" at bounding box center [789, 172] width 10 height 10
radio input "true"
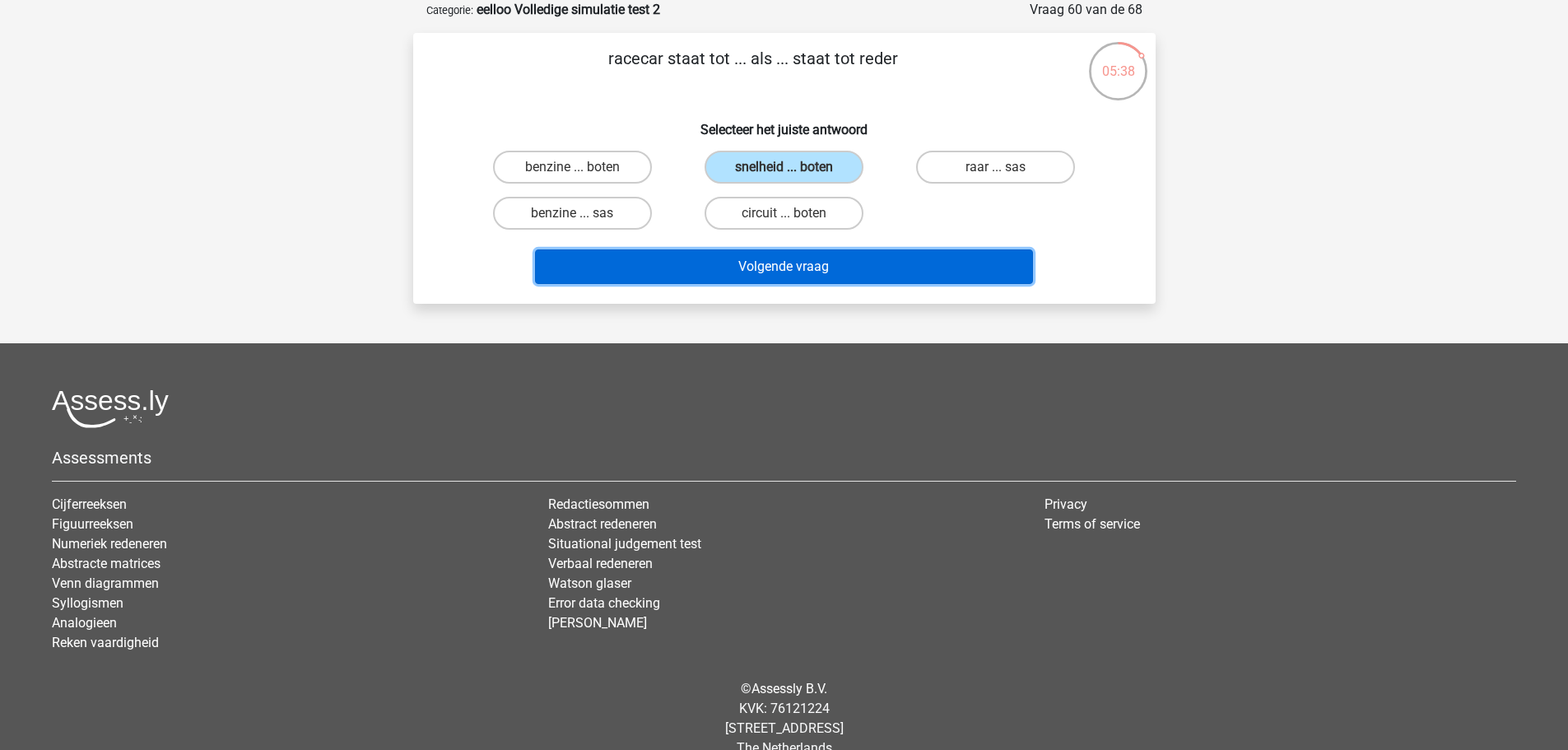
click at [741, 261] on button "Volgende vraag" at bounding box center [783, 266] width 498 height 35
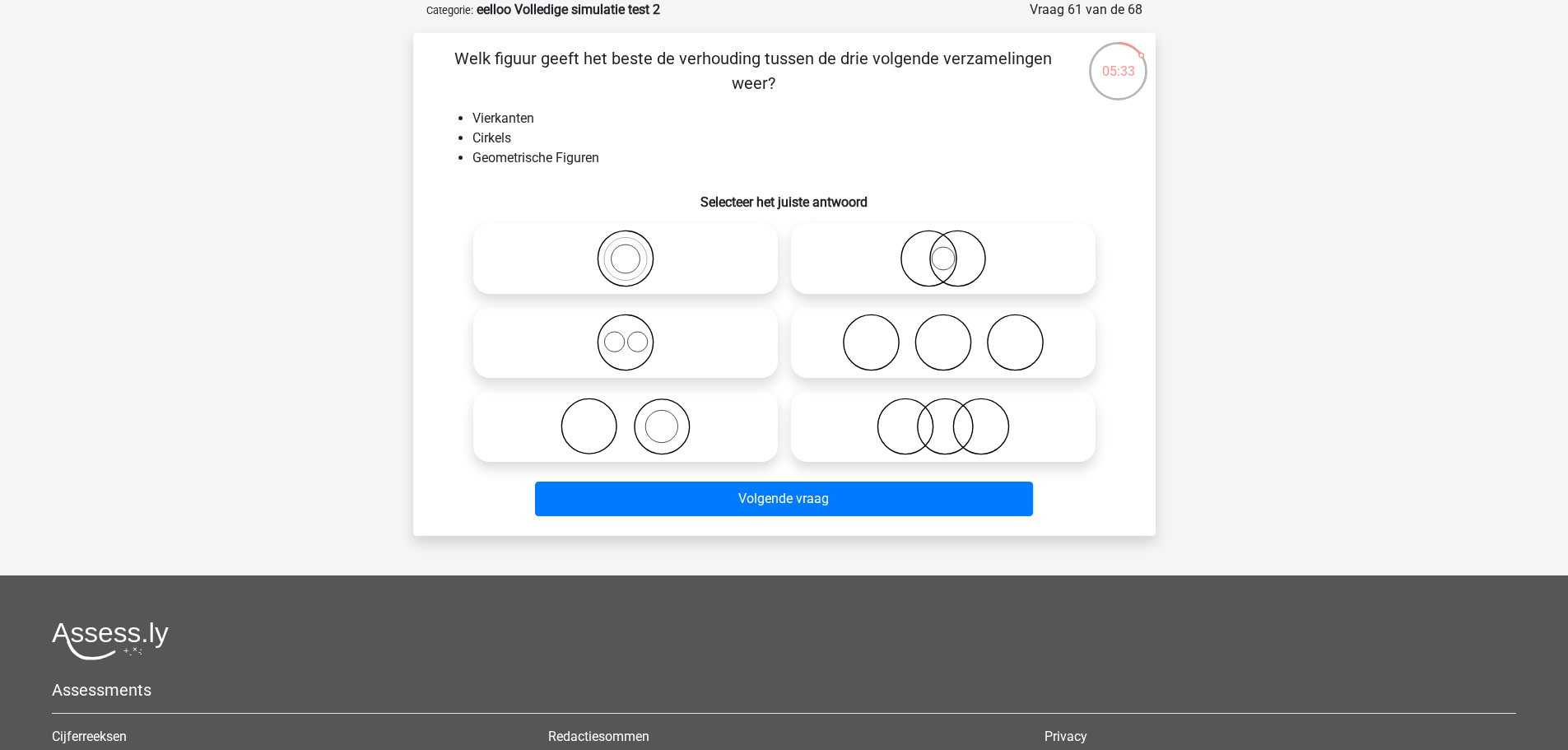
click at [712, 166] on div "Welk figuur geeft het beste de verhouding tussen de drie volgende verzamelingen…" at bounding box center [784, 284] width 729 height 476
click at [685, 358] on icon at bounding box center [626, 342] width 292 height 57
click at [636, 334] on input "radio" at bounding box center [631, 328] width 10 height 10
radio input "true"
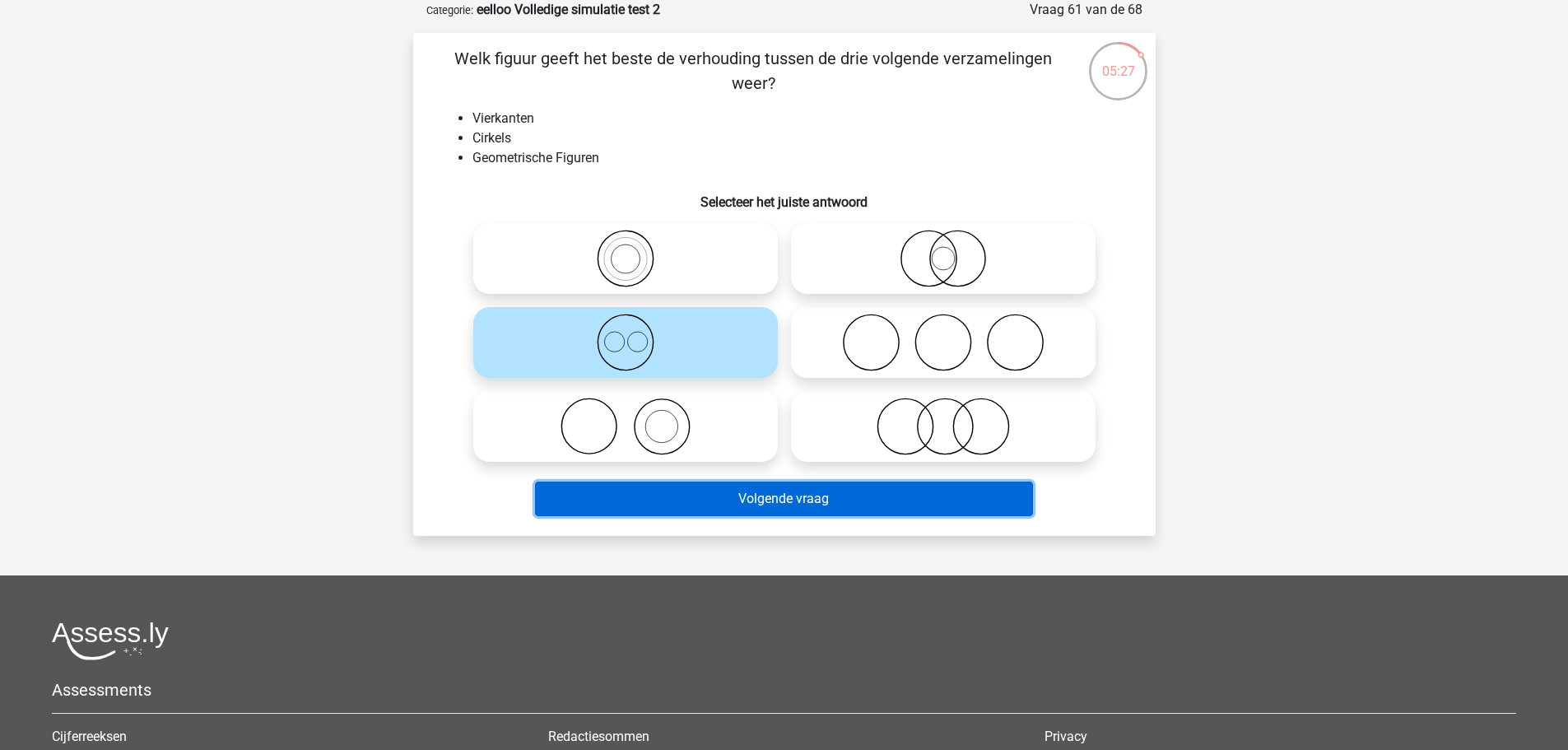
click at [707, 494] on button "Volgende vraag" at bounding box center [783, 499] width 498 height 35
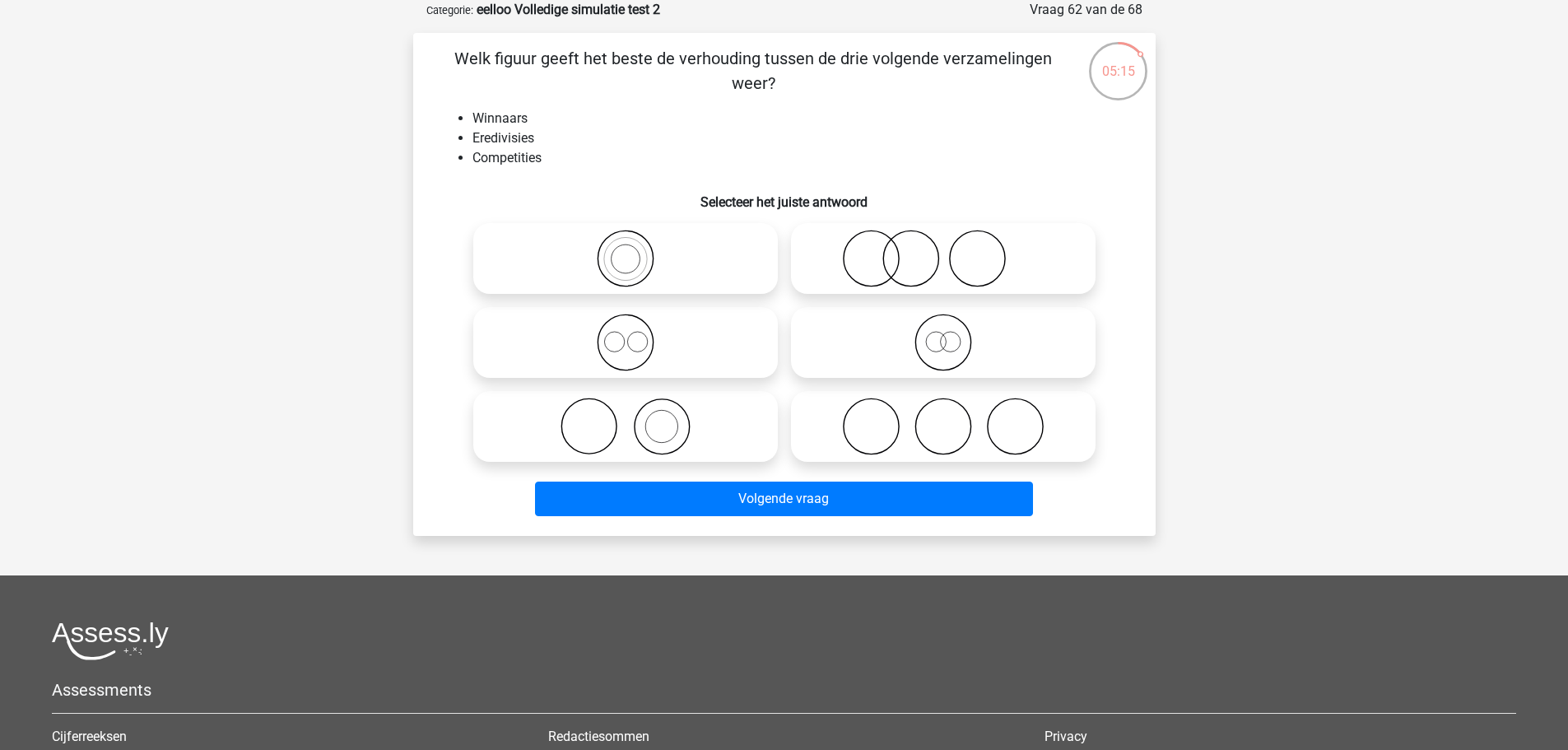
click at [713, 414] on icon at bounding box center [626, 425] width 292 height 57
click at [636, 414] on input "radio" at bounding box center [631, 412] width 10 height 10
radio input "true"
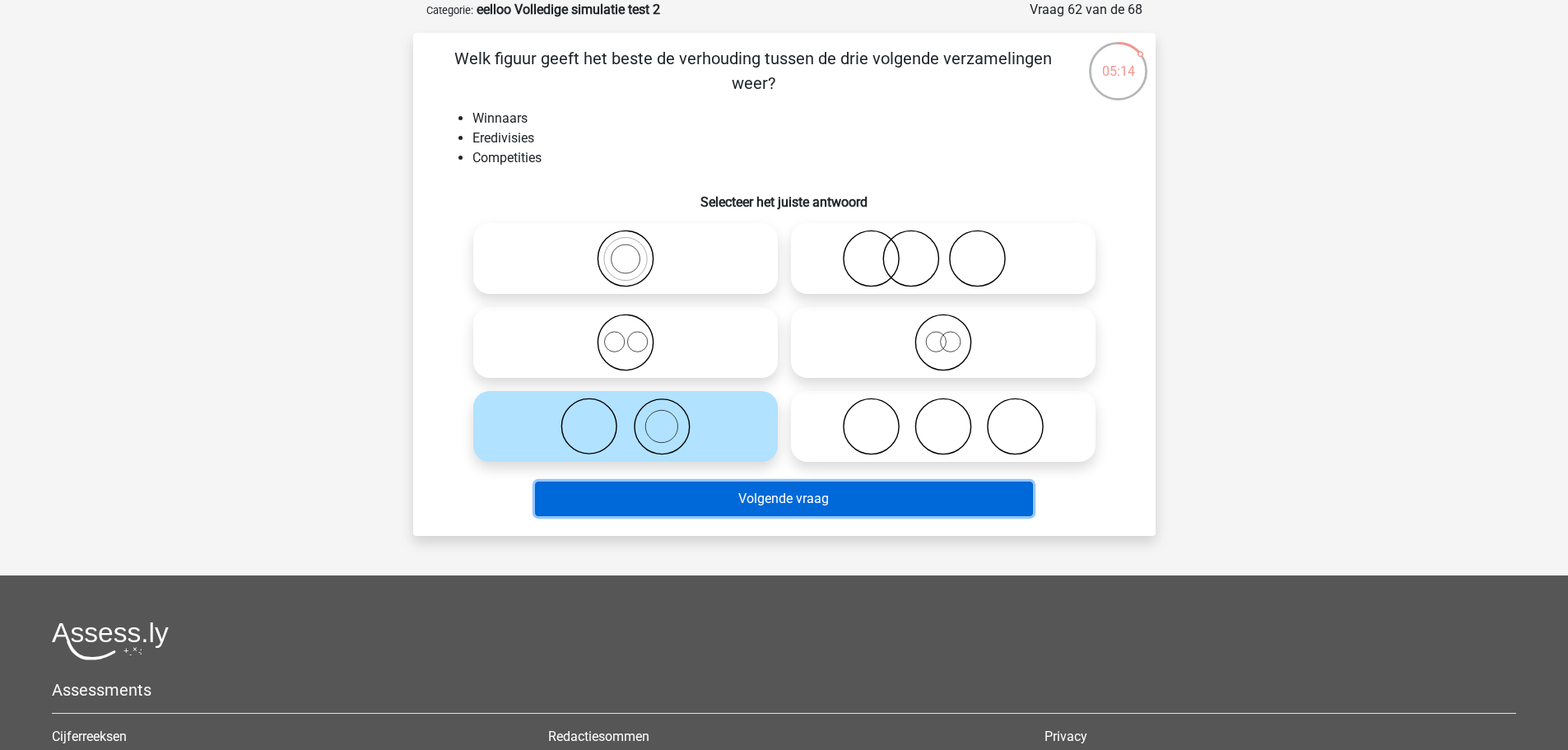
click at [708, 494] on button "Volgende vraag" at bounding box center [783, 499] width 498 height 35
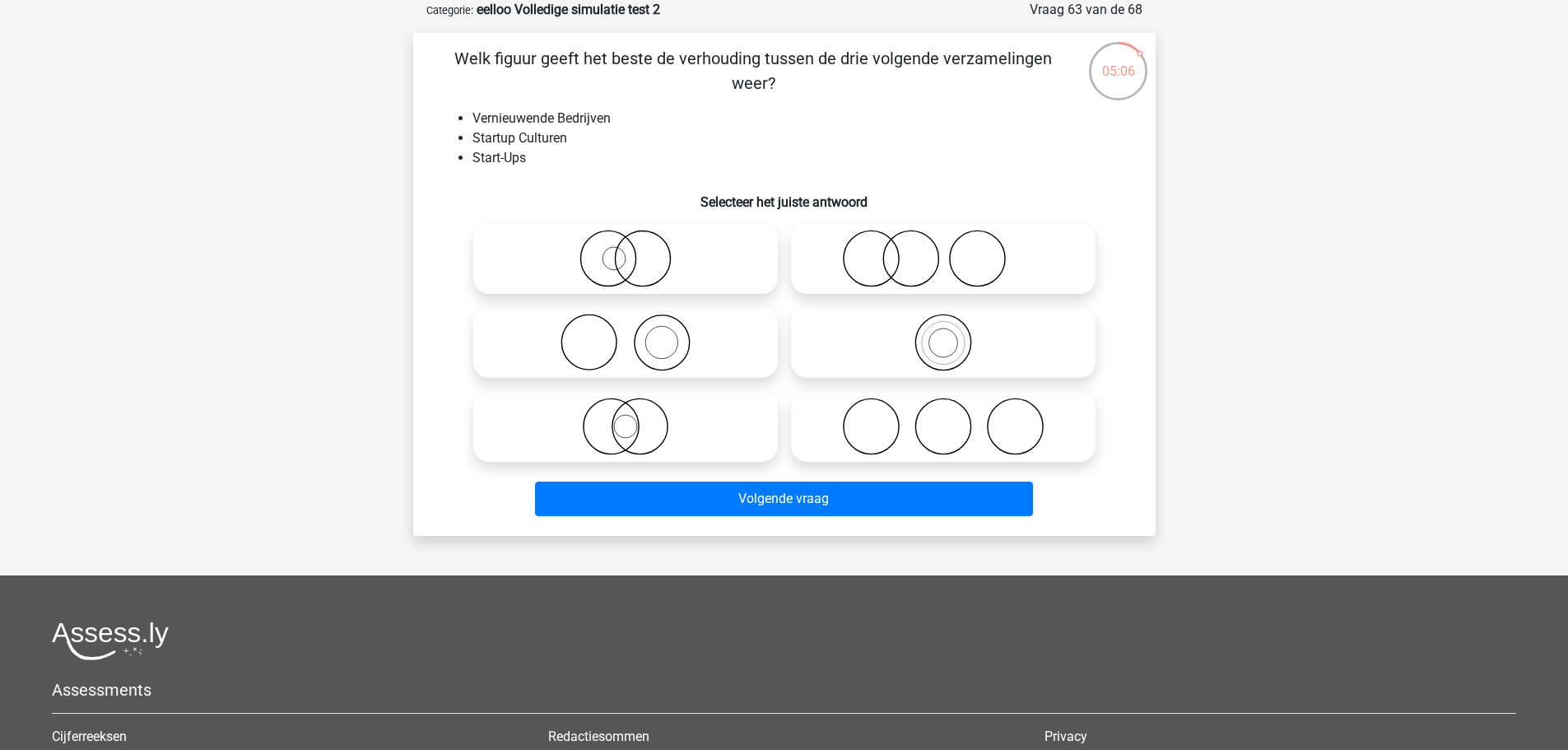
click at [831, 423] on icon at bounding box center [943, 425] width 292 height 57
click at [943, 418] on input "radio" at bounding box center [948, 412] width 10 height 10
radio input "true"
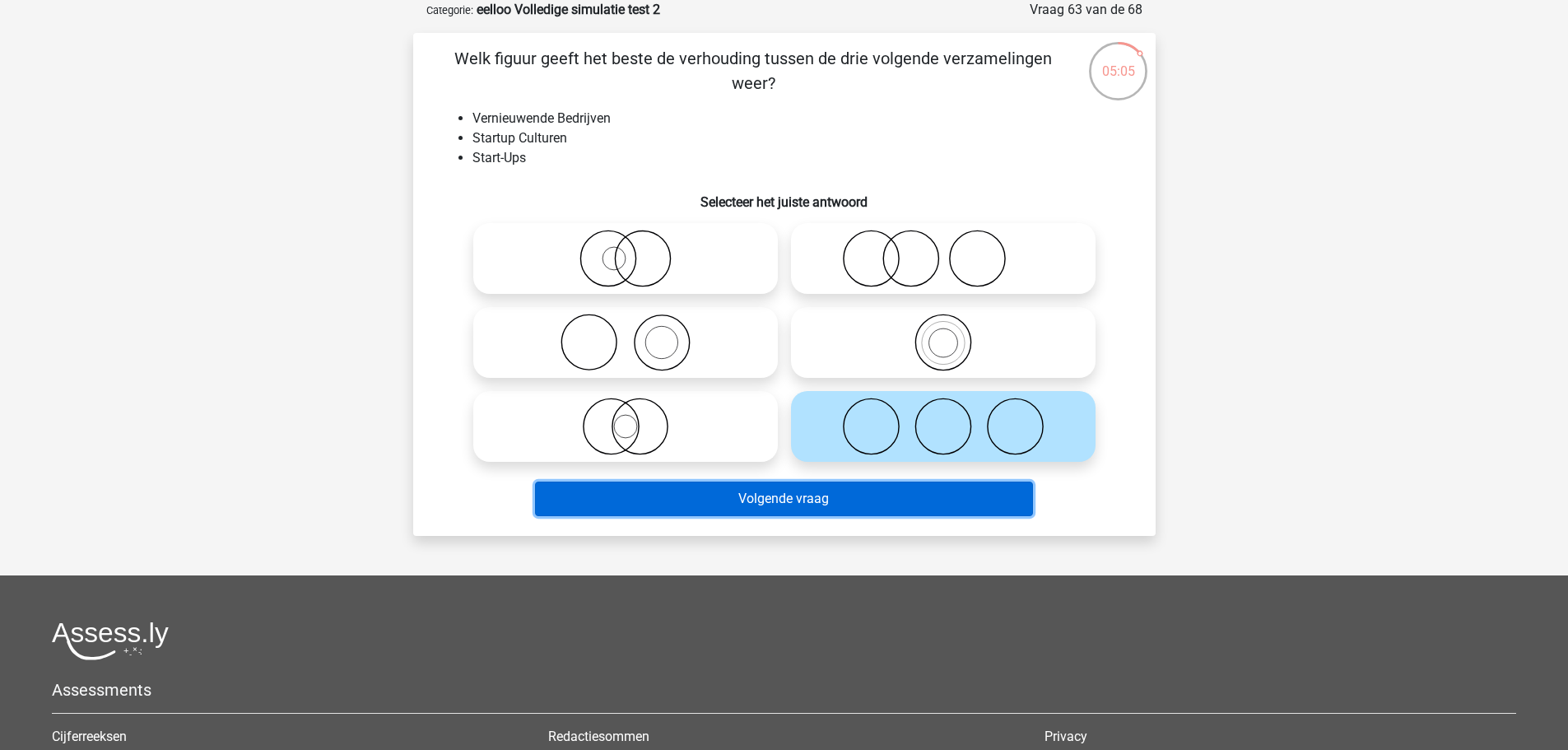
click at [835, 493] on button "Volgende vraag" at bounding box center [783, 499] width 498 height 35
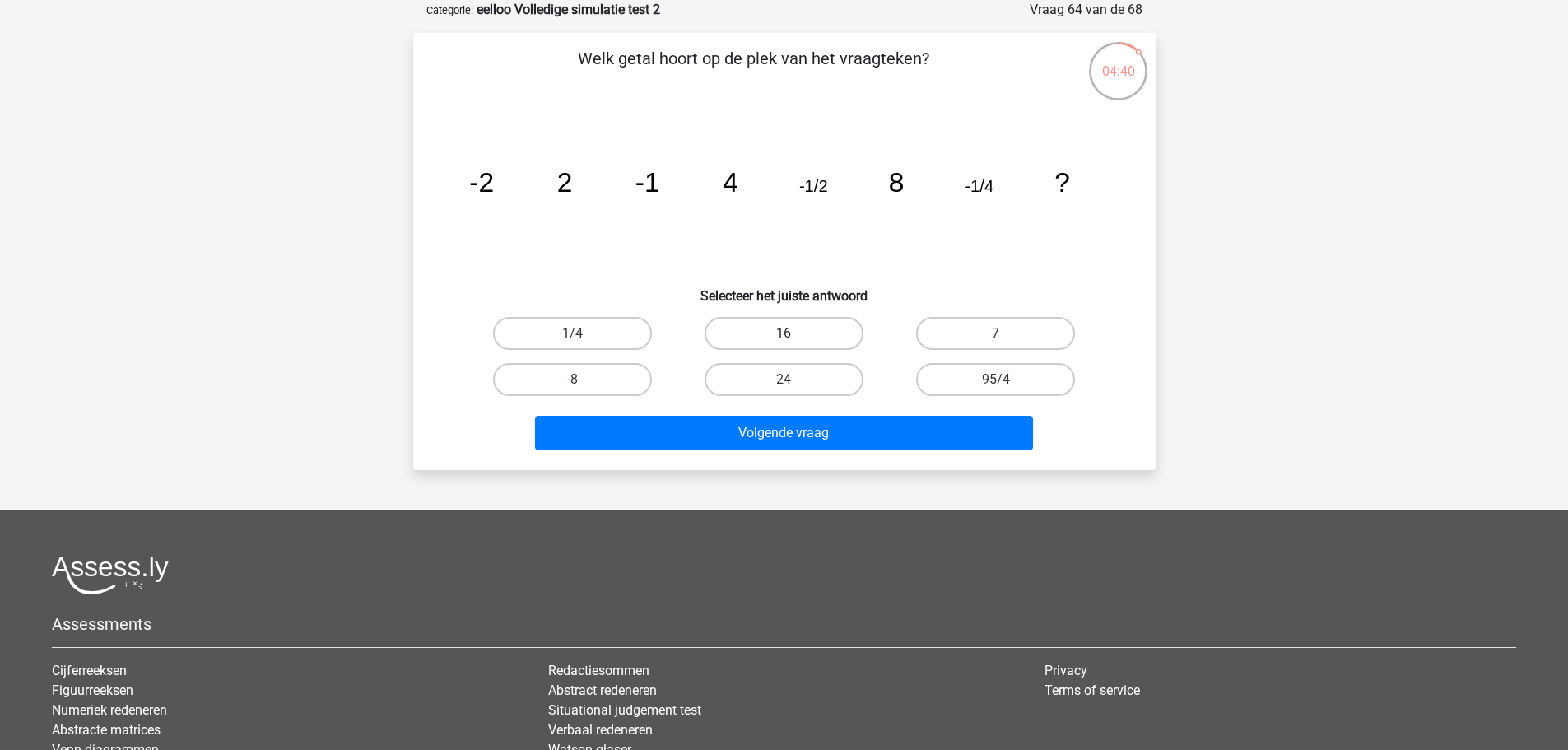
click at [773, 321] on label "16" at bounding box center [784, 333] width 159 height 33
click at [784, 333] on input "16" at bounding box center [789, 338] width 10 height 10
radio input "true"
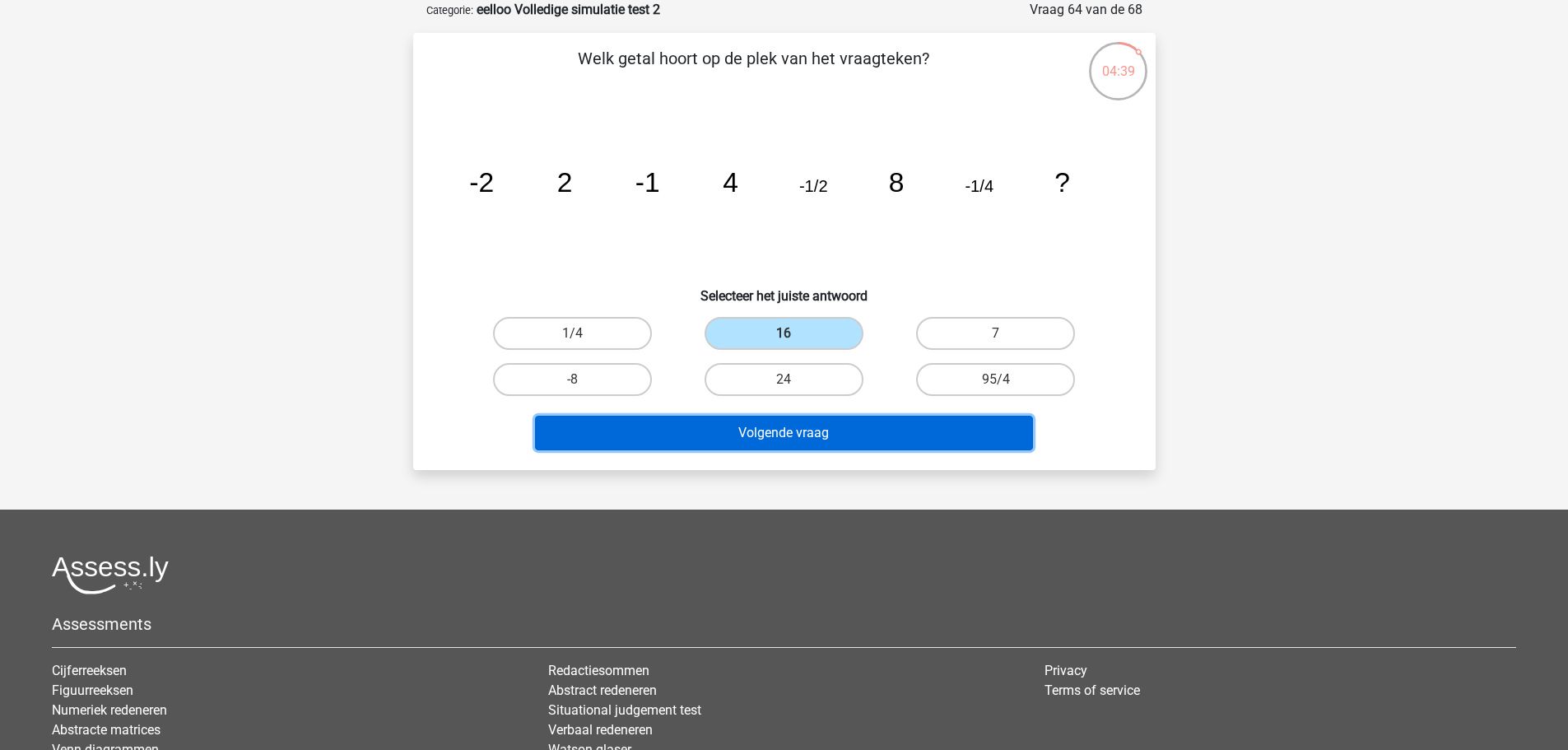
click at [764, 430] on button "Volgende vraag" at bounding box center [783, 433] width 498 height 35
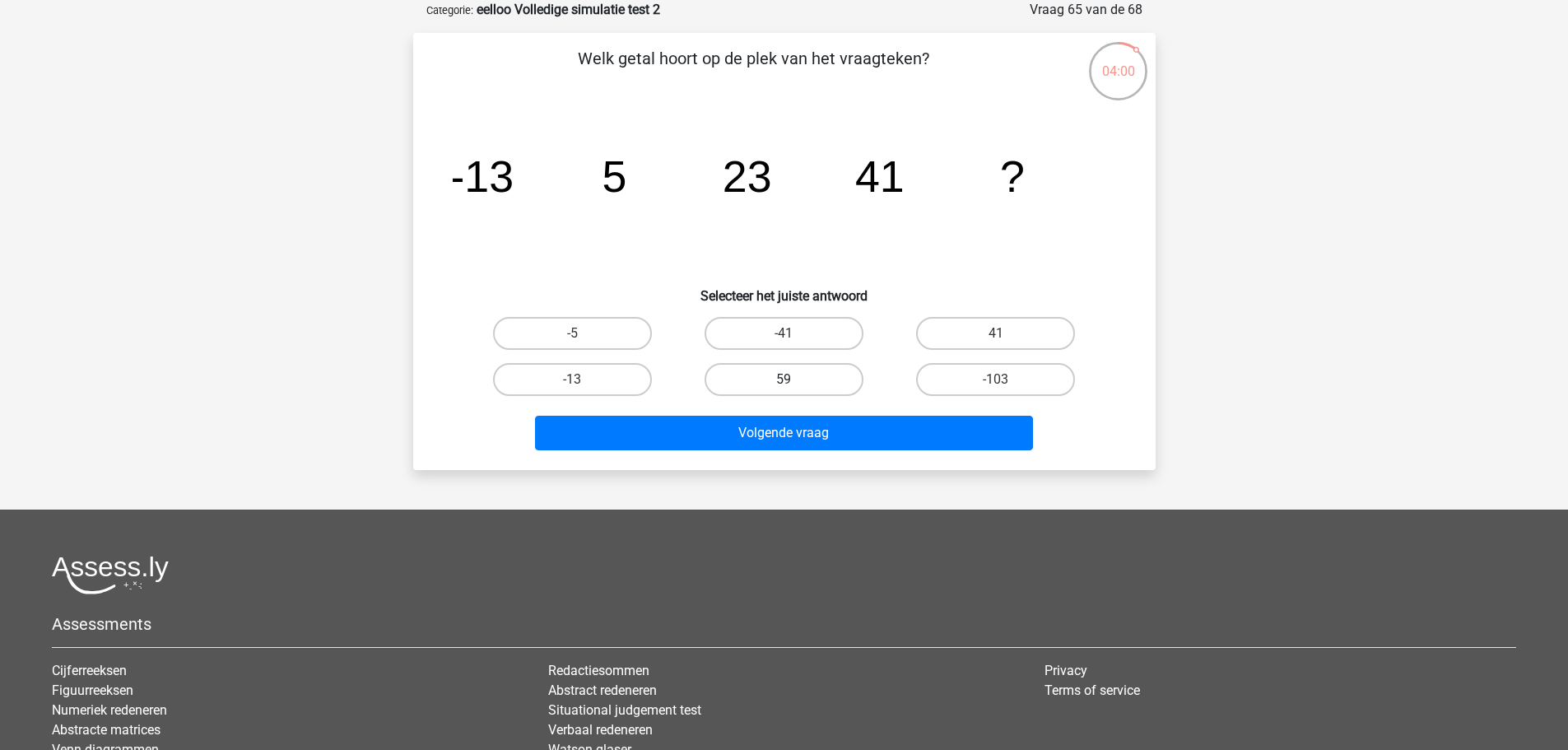
click at [736, 377] on label "59" at bounding box center [784, 379] width 159 height 33
click at [784, 379] on input "59" at bounding box center [789, 384] width 10 height 10
radio input "true"
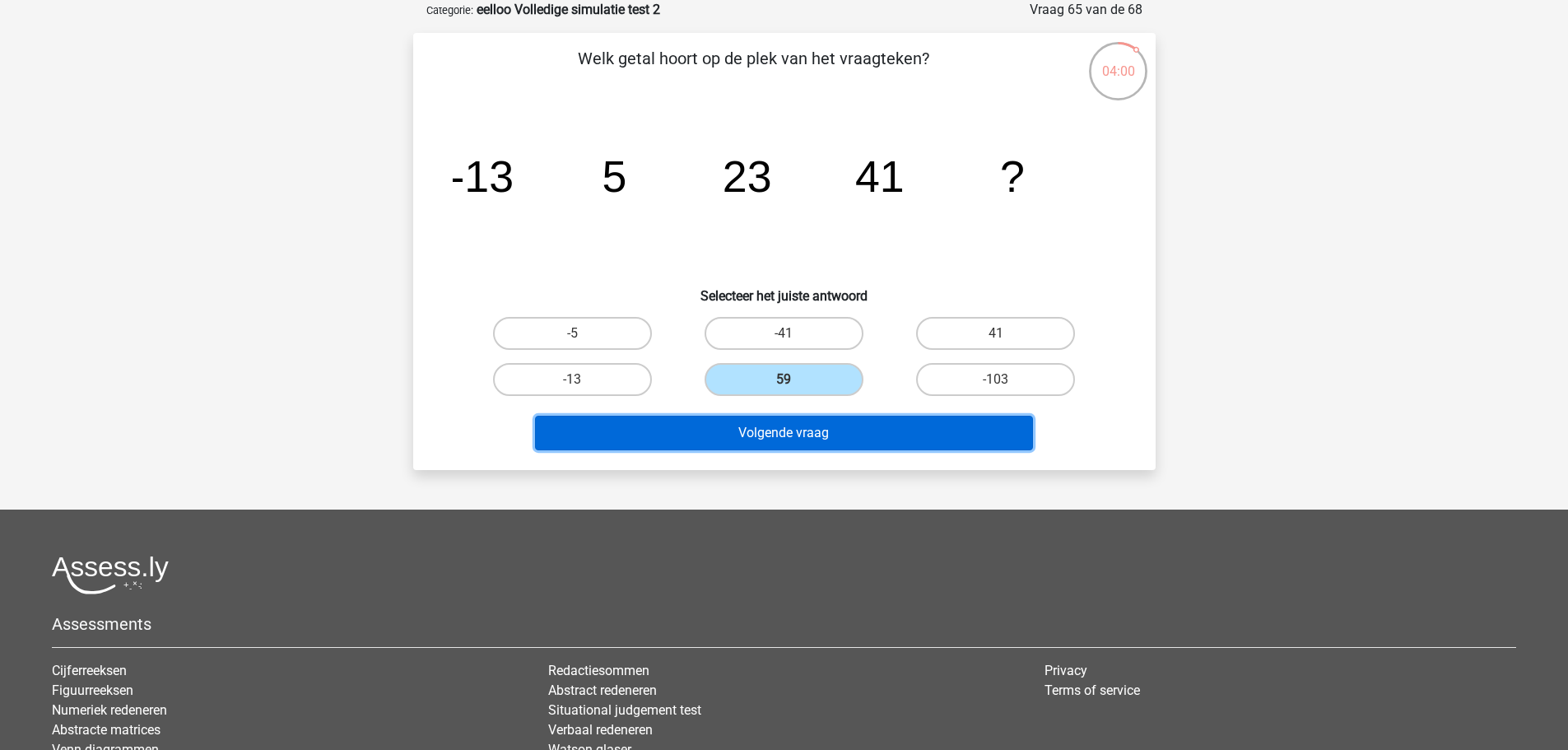
click at [766, 433] on button "Volgende vraag" at bounding box center [783, 433] width 498 height 35
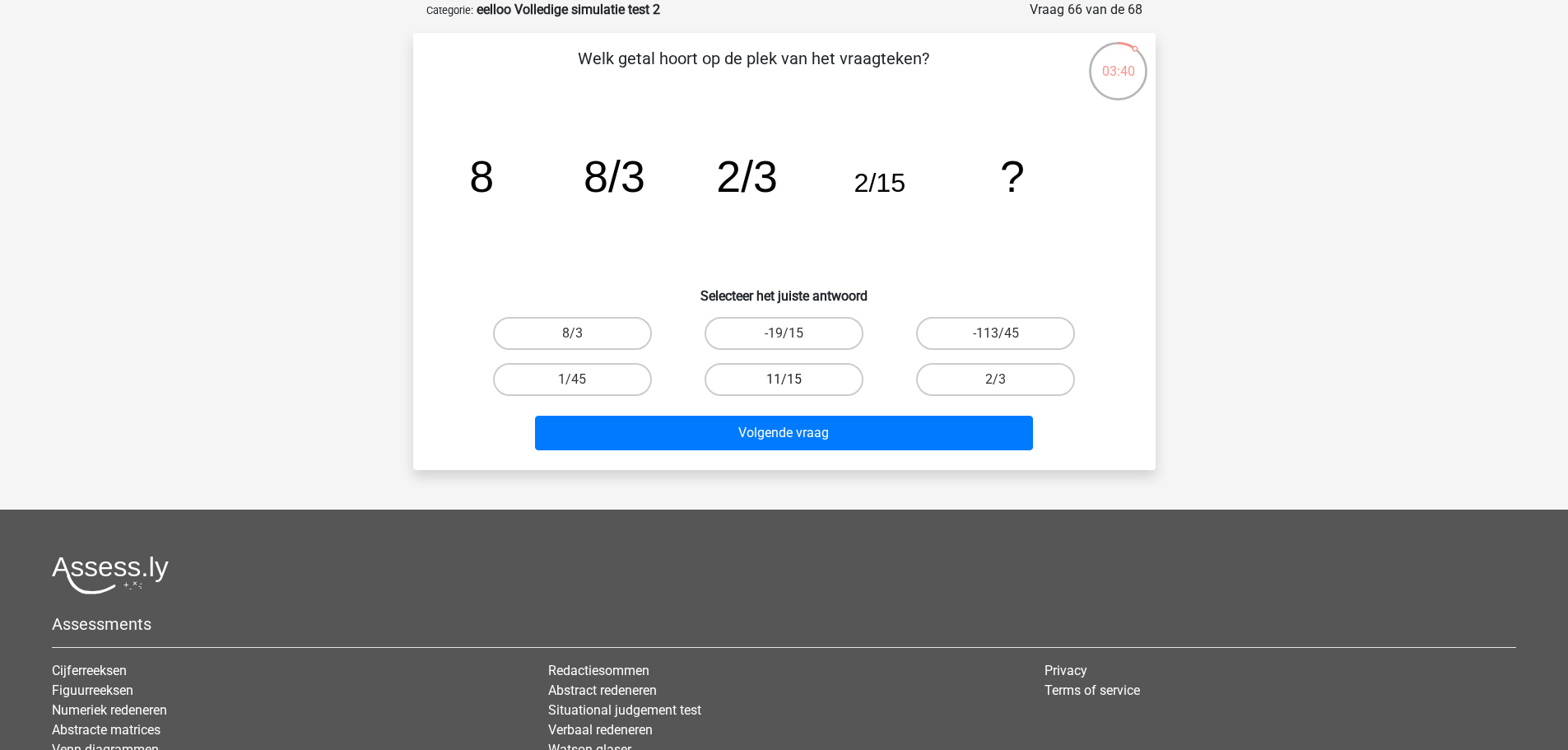
click at [808, 375] on label "11/15" at bounding box center [784, 379] width 159 height 33
click at [794, 379] on input "11/15" at bounding box center [789, 384] width 10 height 10
radio input "true"
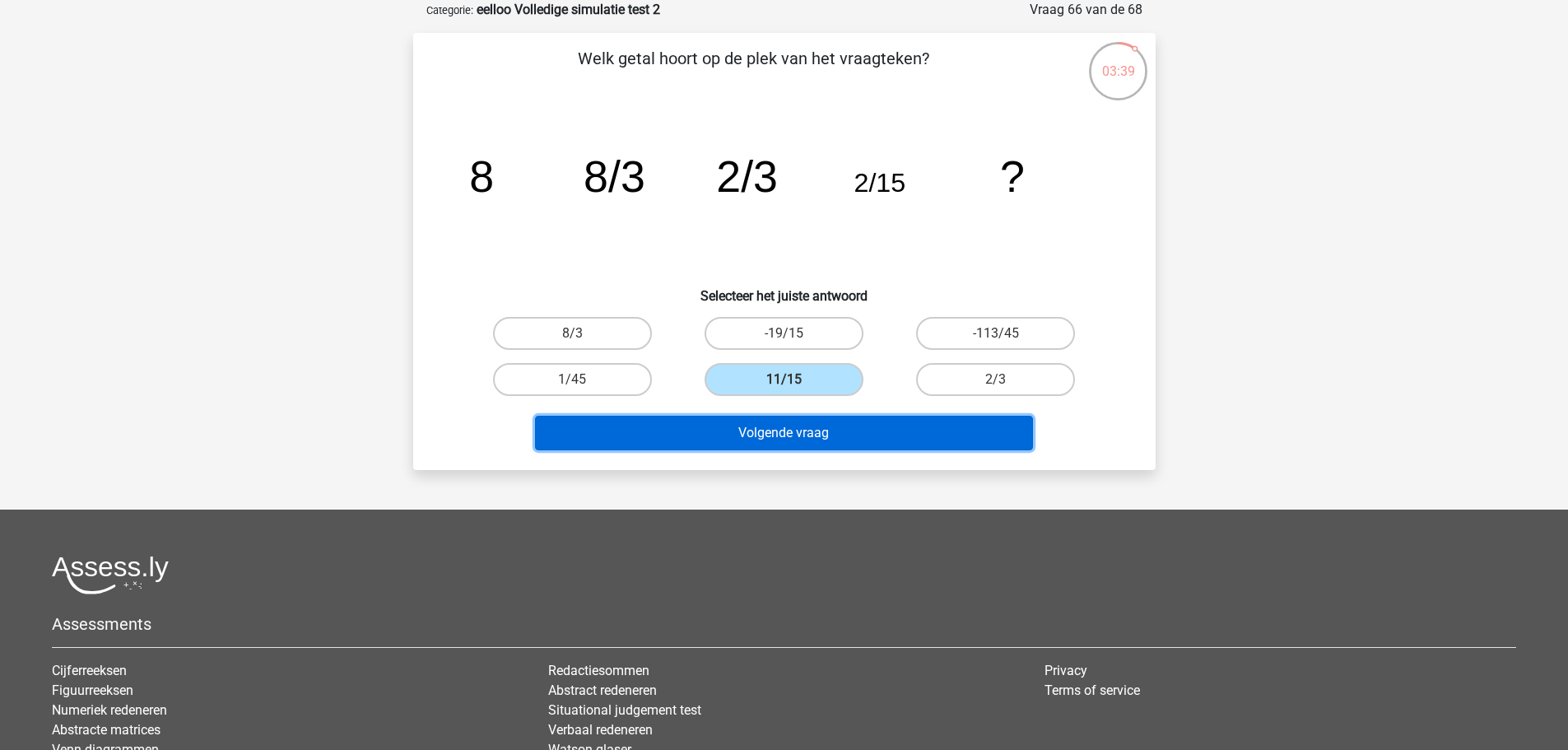
click at [822, 420] on button "Volgende vraag" at bounding box center [783, 433] width 498 height 35
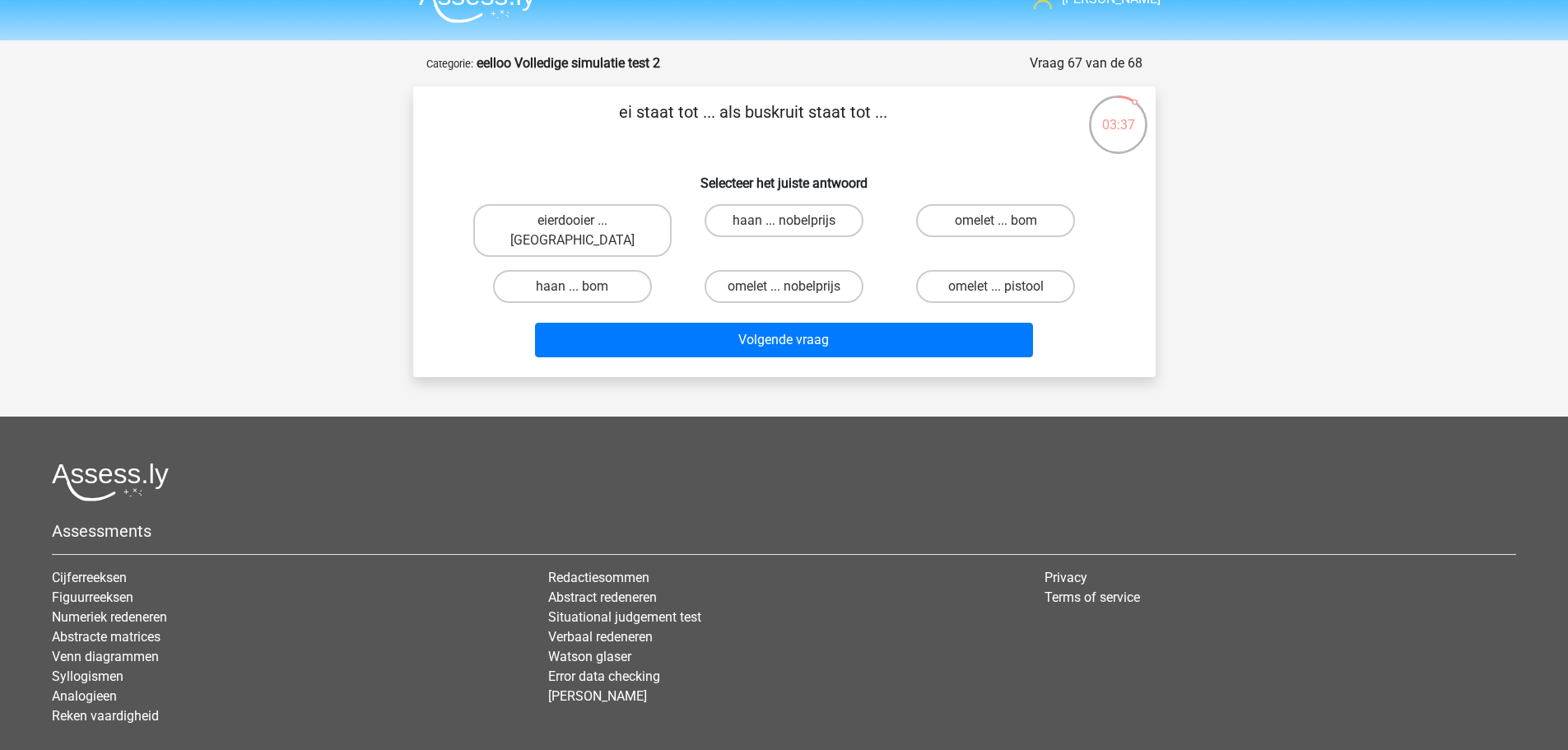
scroll to position [0, 0]
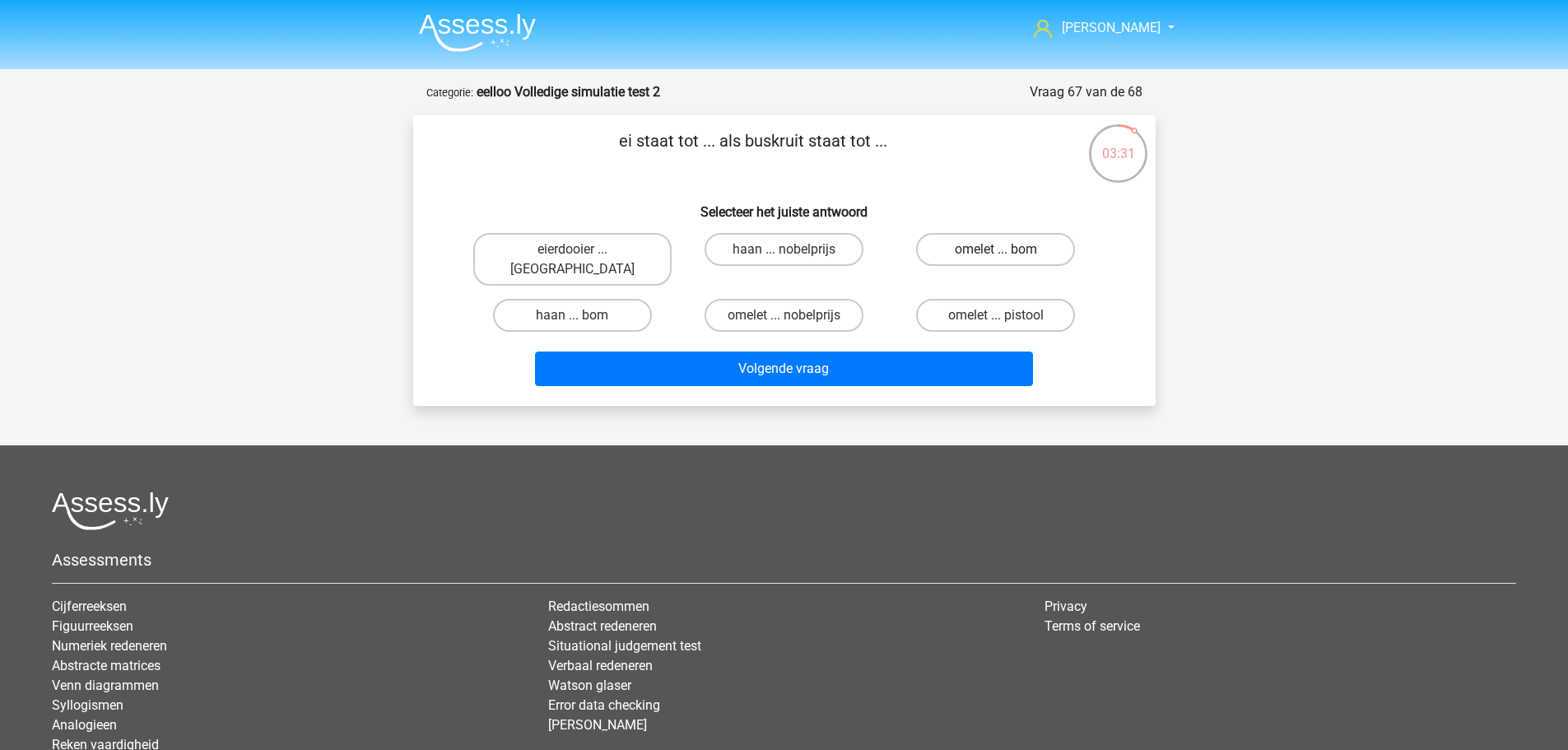
click at [934, 258] on label "omelet ... bom" at bounding box center [995, 248] width 159 height 33
click at [996, 258] on input "omelet ... bom" at bounding box center [1000, 254] width 10 height 10
radio input "true"
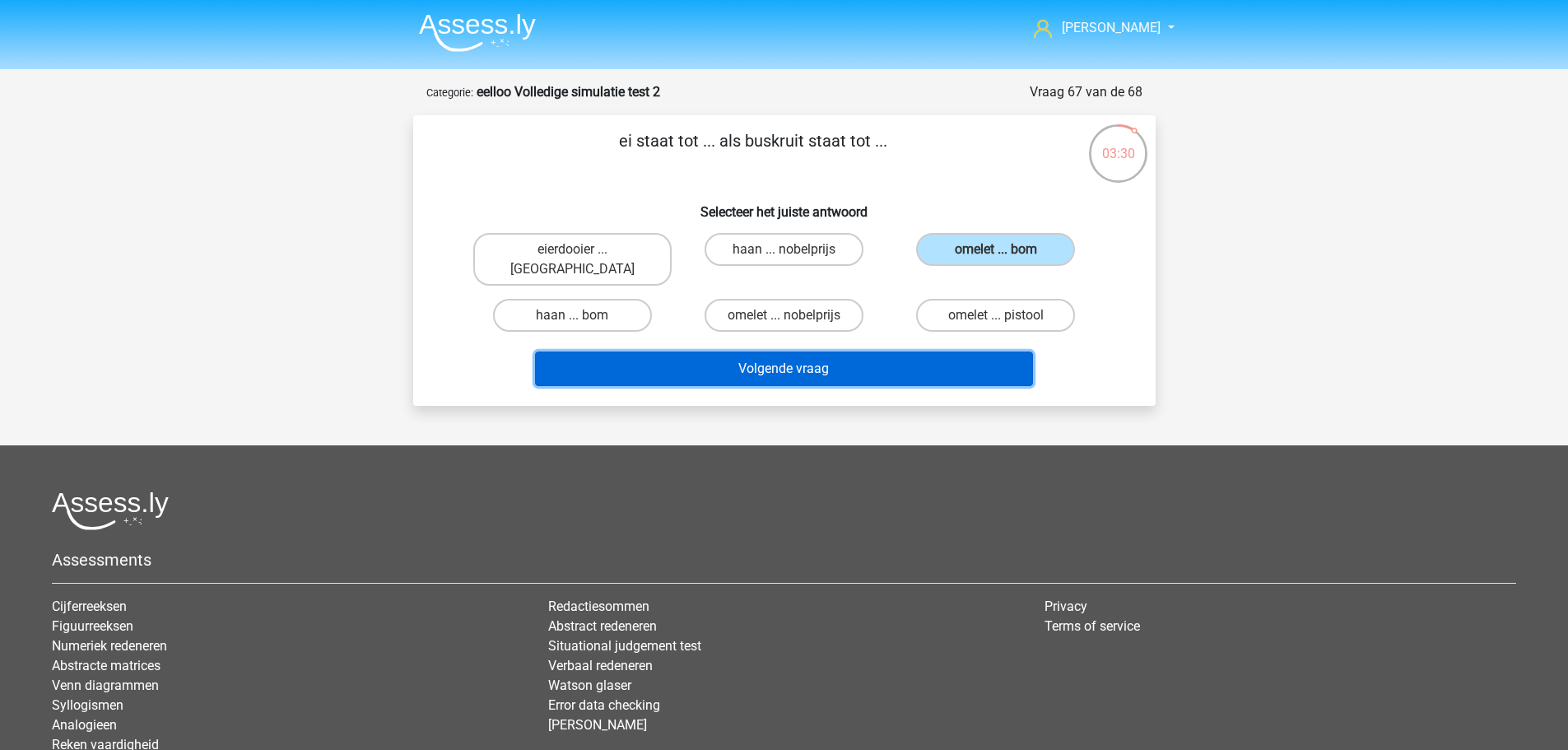
click at [889, 351] on button "Volgende vraag" at bounding box center [783, 368] width 498 height 35
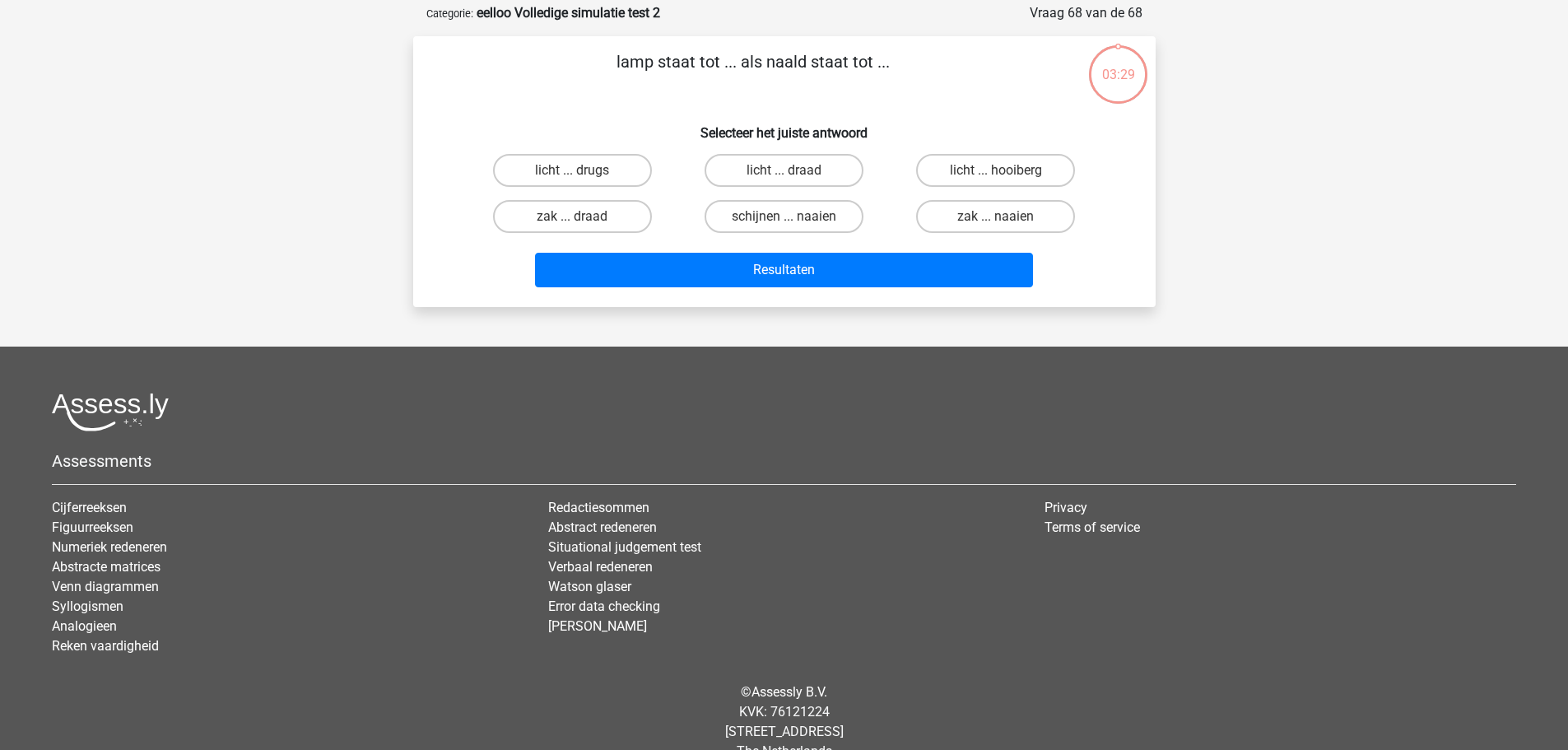
scroll to position [82, 0]
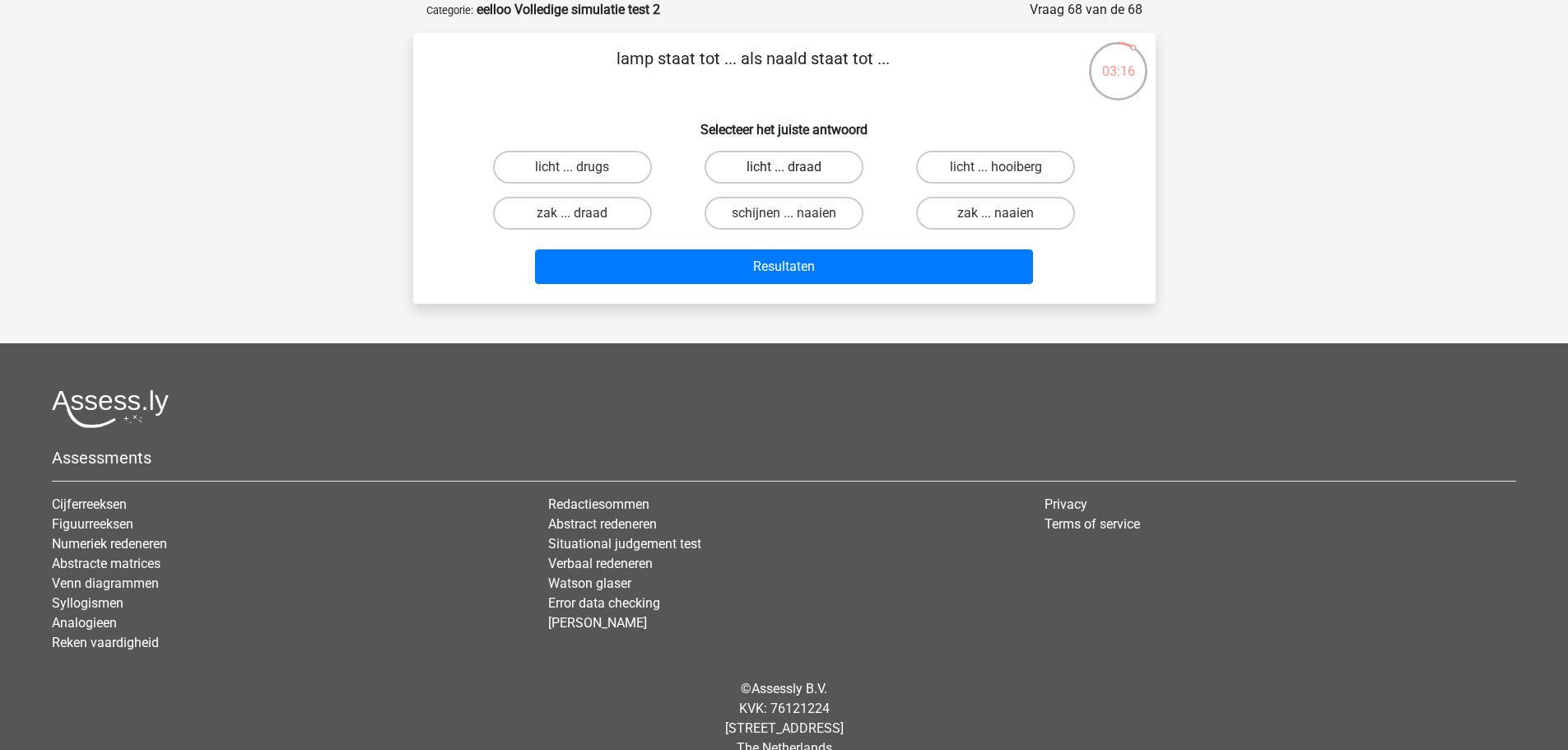
click at [725, 175] on label "licht ... draad" at bounding box center [784, 167] width 159 height 33
click at [784, 175] on input "licht ... draad" at bounding box center [789, 172] width 10 height 10
radio input "true"
click at [719, 206] on label "schijnen ... naaien" at bounding box center [784, 213] width 159 height 33
click at [784, 214] on input "schijnen ... naaien" at bounding box center [789, 218] width 10 height 10
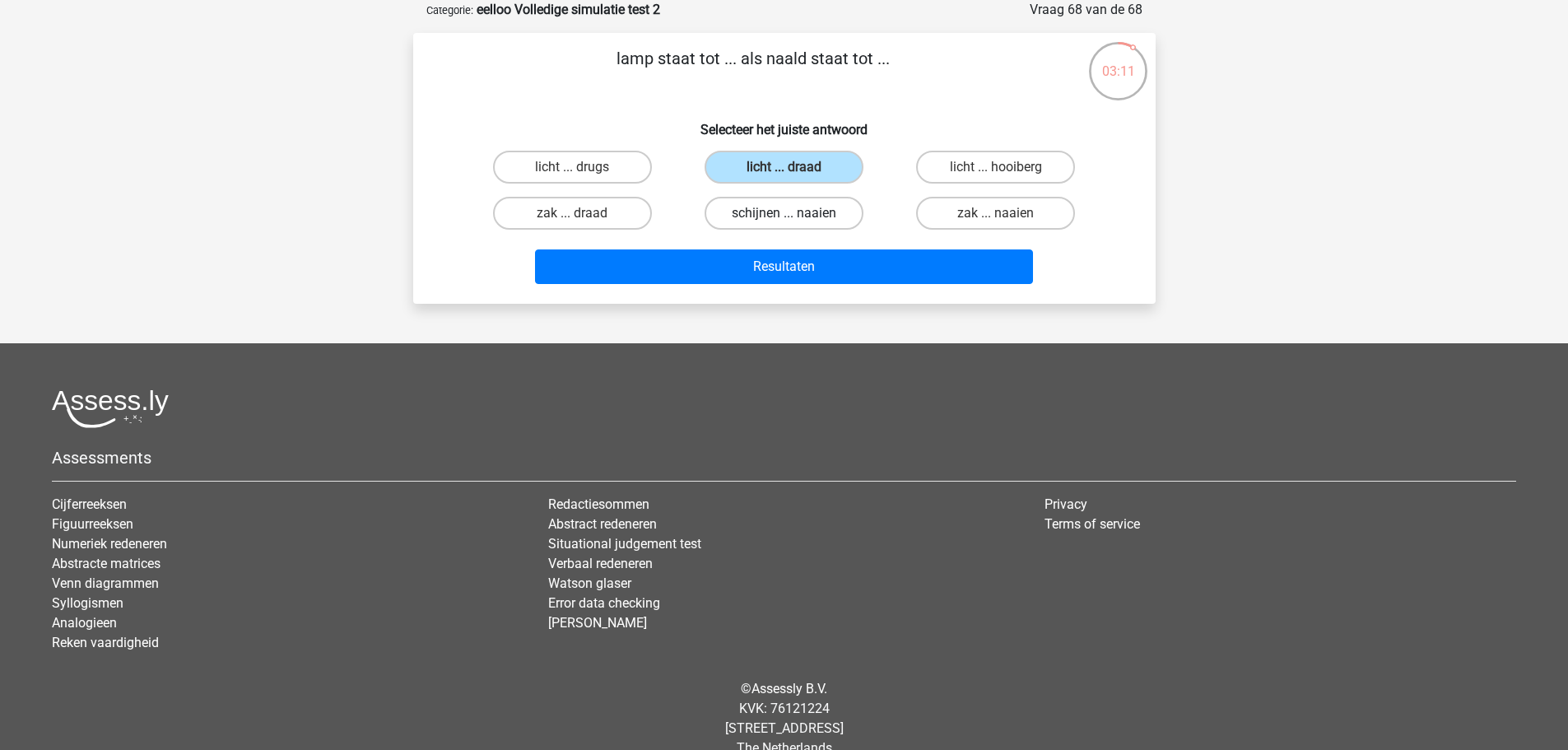
radio input "true"
click at [764, 164] on label "licht ... draad" at bounding box center [784, 167] width 159 height 33
click at [784, 168] on input "licht ... draad" at bounding box center [789, 172] width 10 height 10
radio input "true"
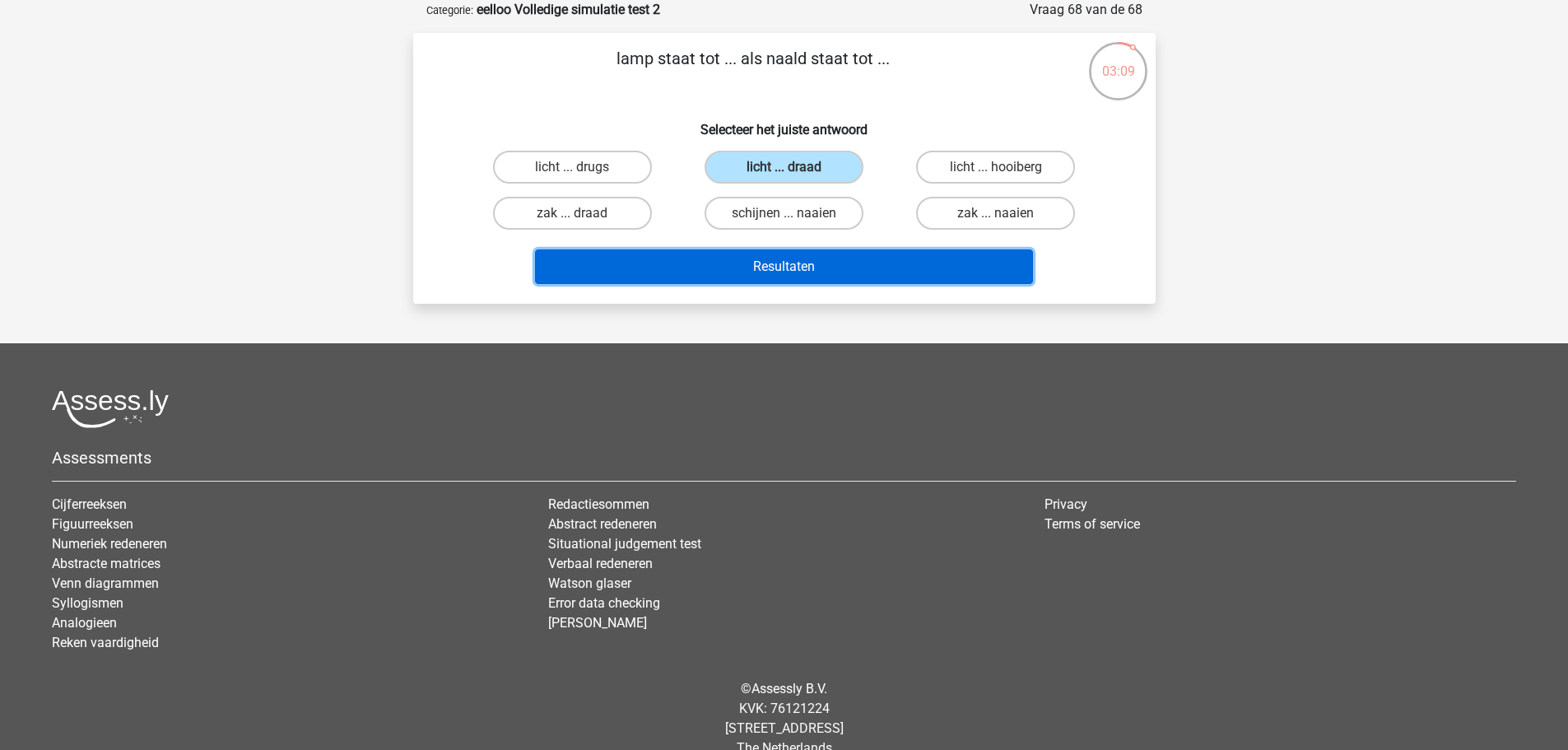
click at [744, 252] on button "Resultaten" at bounding box center [783, 266] width 498 height 35
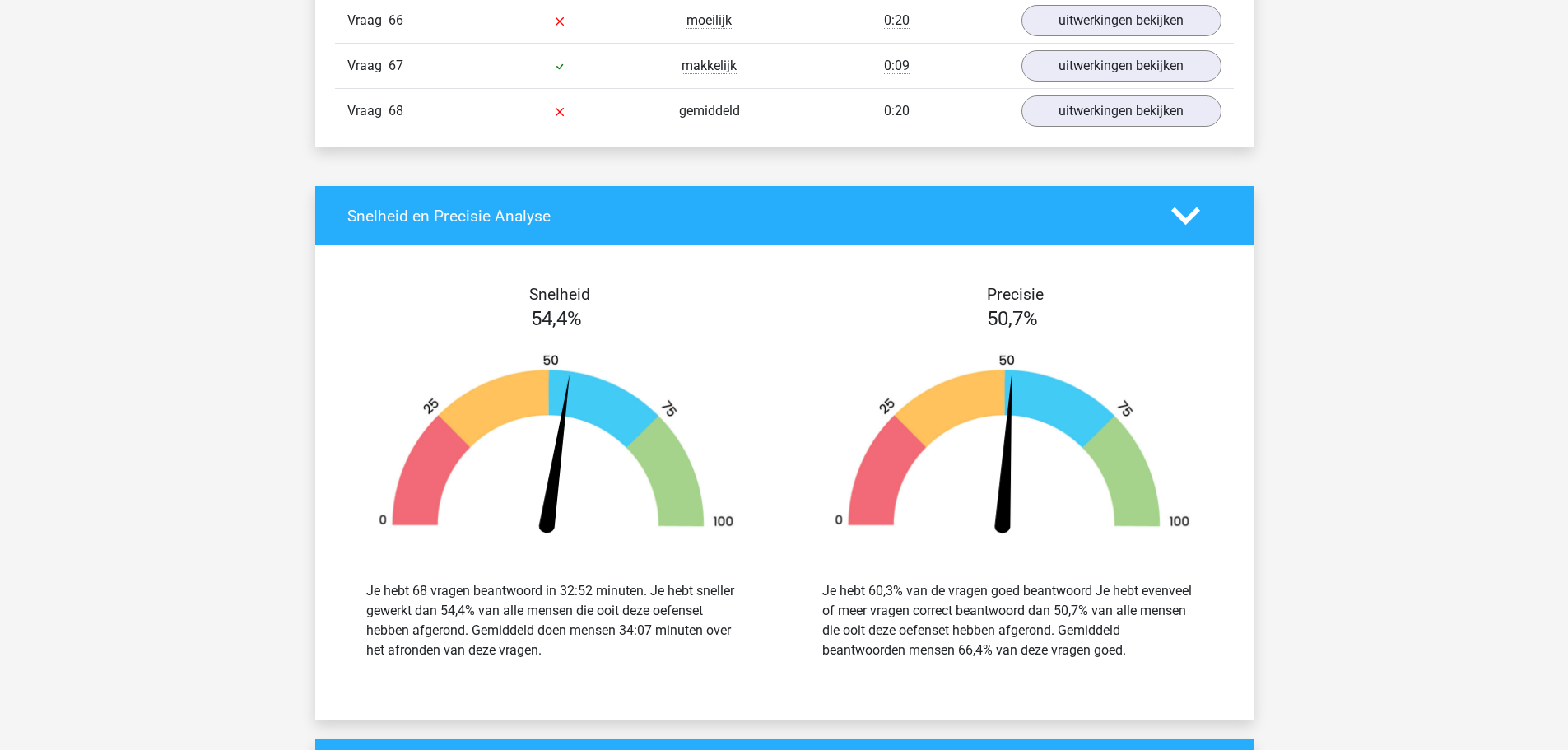
scroll to position [4362, 0]
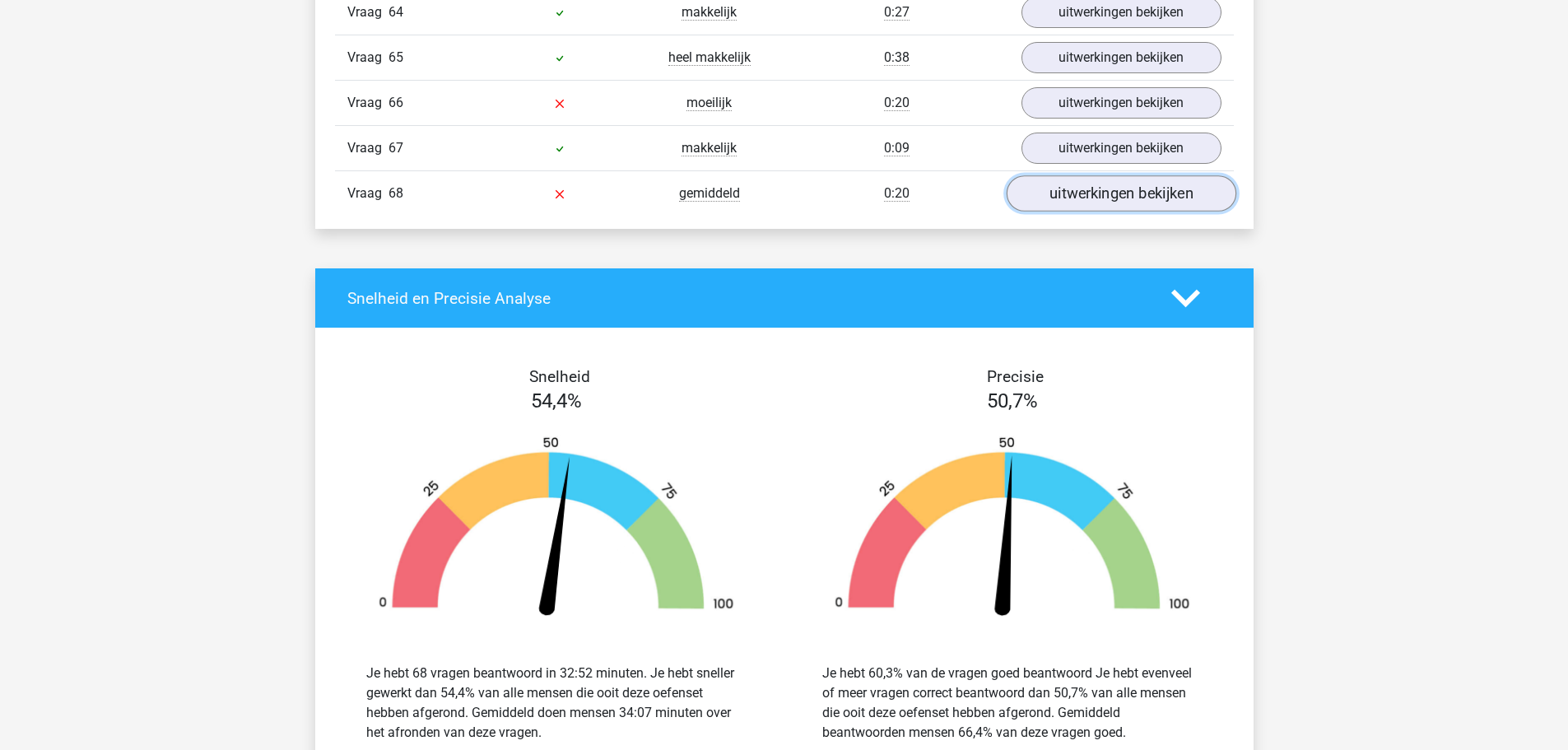
click at [1033, 192] on link "uitwerkingen bekijken" at bounding box center [1121, 193] width 230 height 36
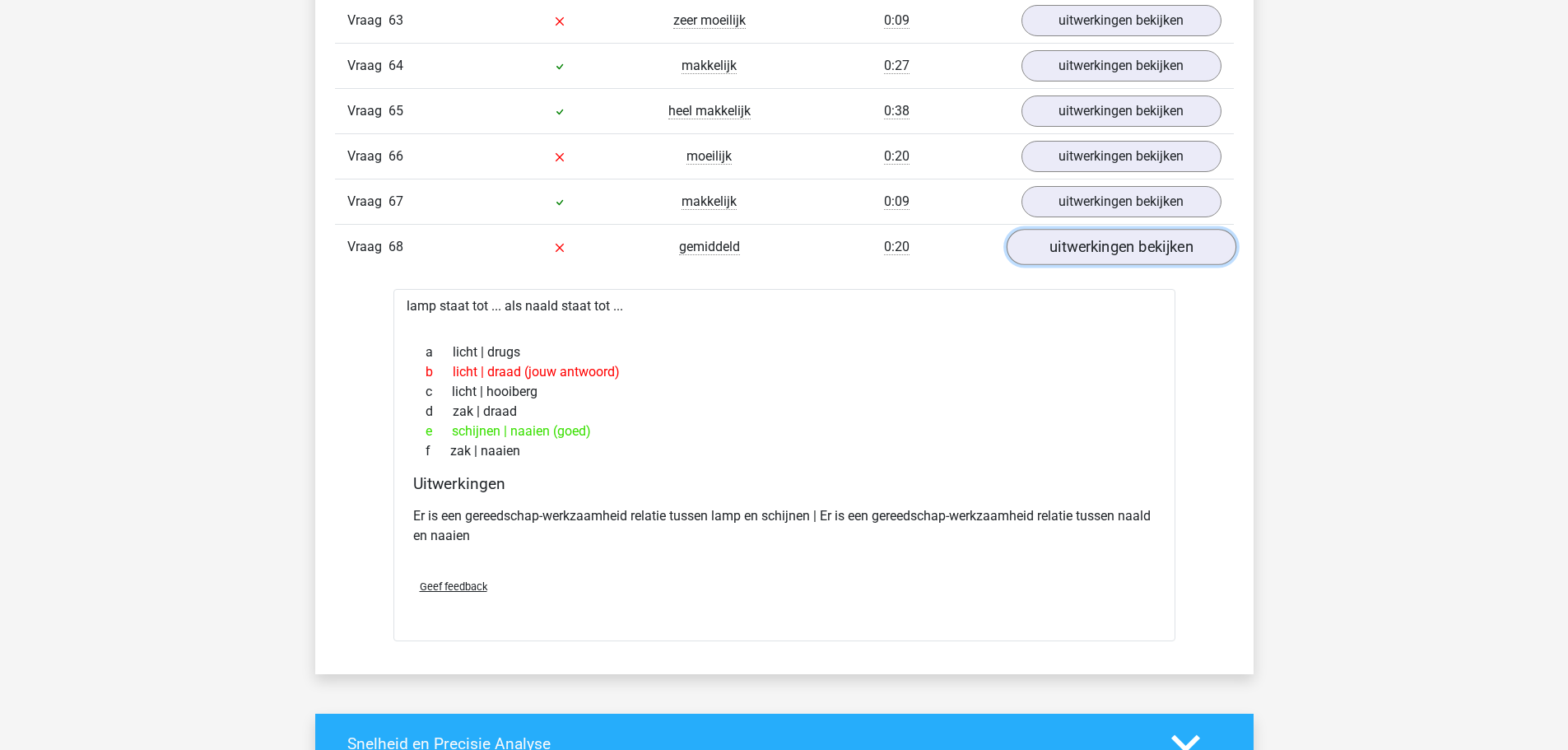
scroll to position [4280, 0]
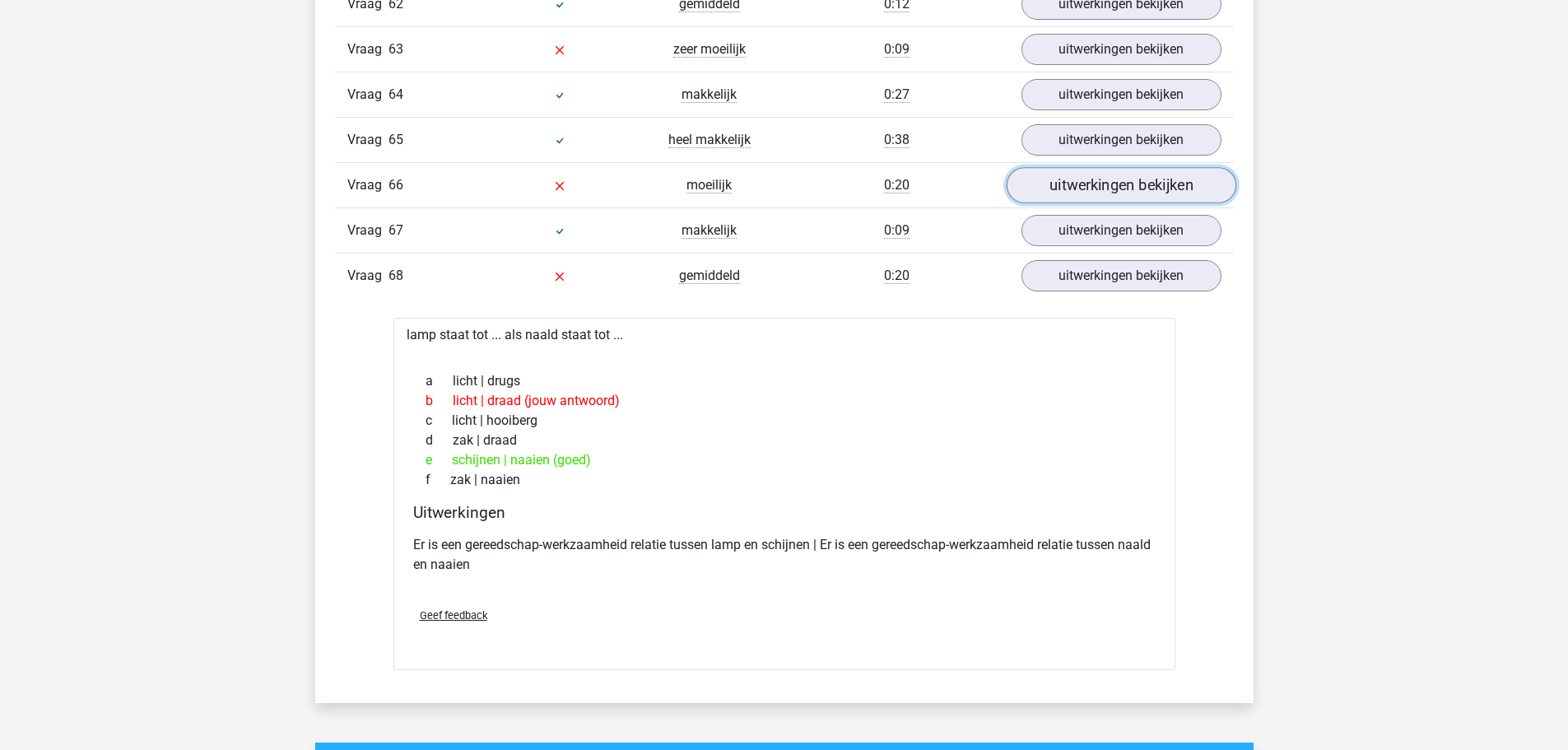
click at [1040, 191] on link "uitwerkingen bekijken" at bounding box center [1121, 185] width 230 height 36
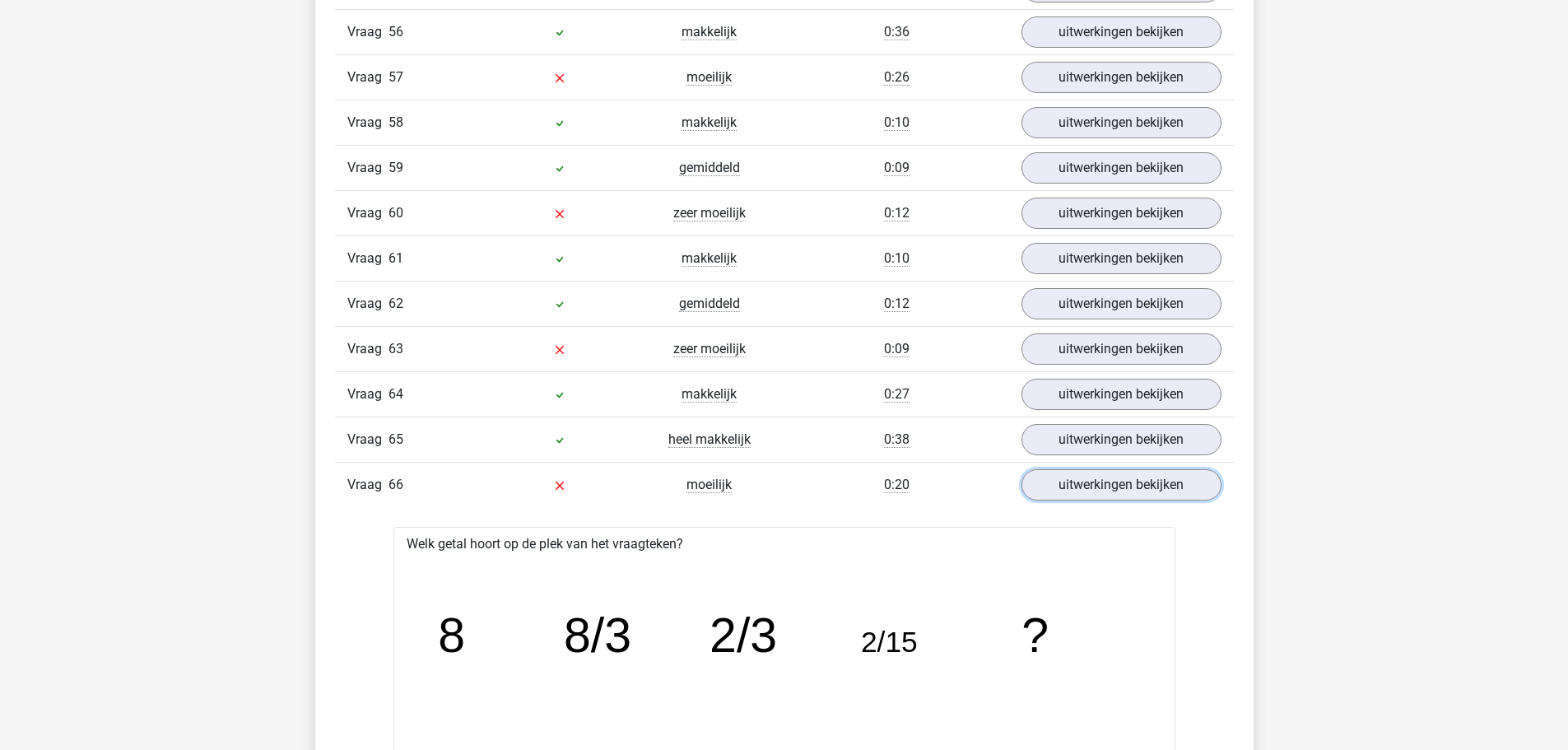
scroll to position [3950, 0]
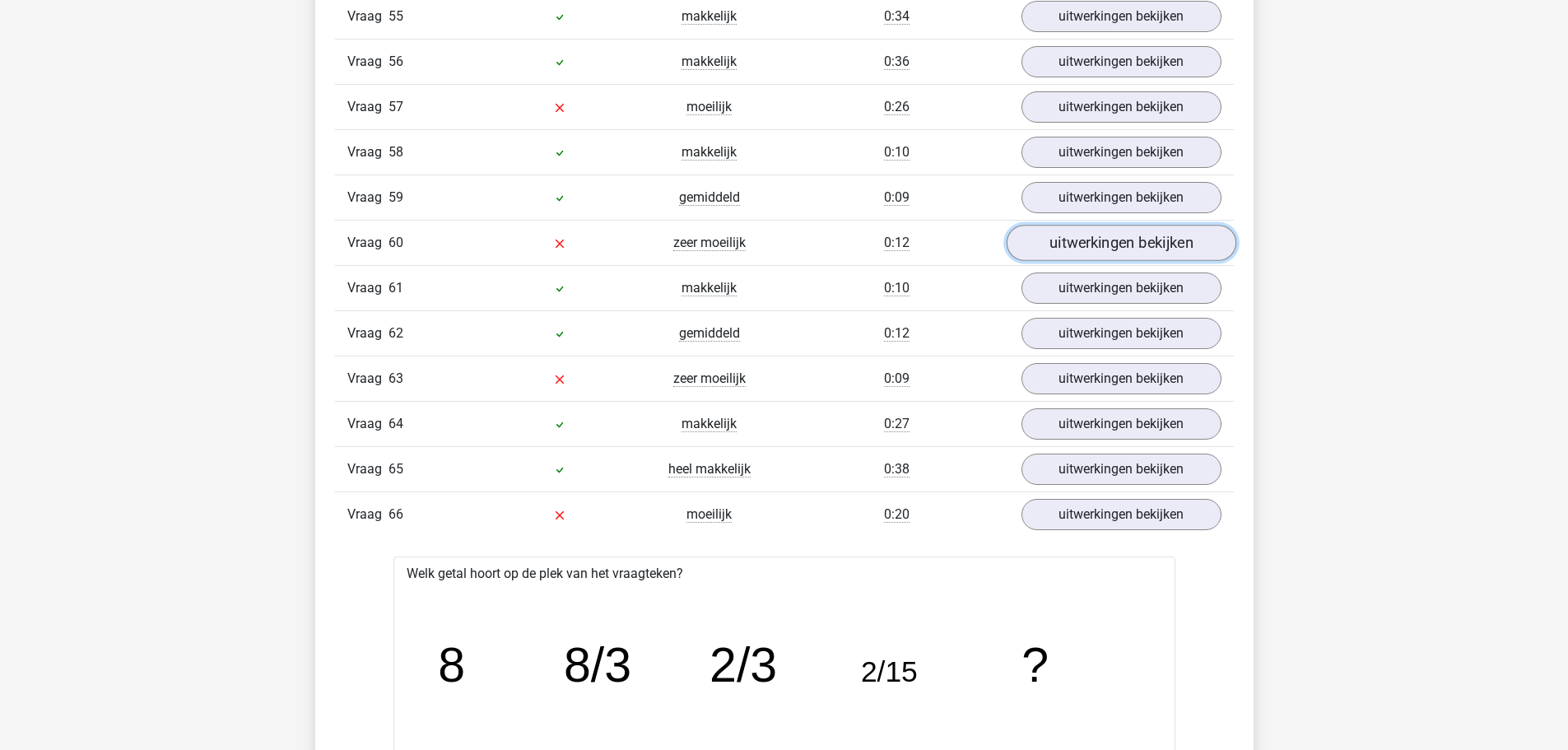
click at [1058, 246] on link "uitwerkingen bekijken" at bounding box center [1121, 243] width 230 height 36
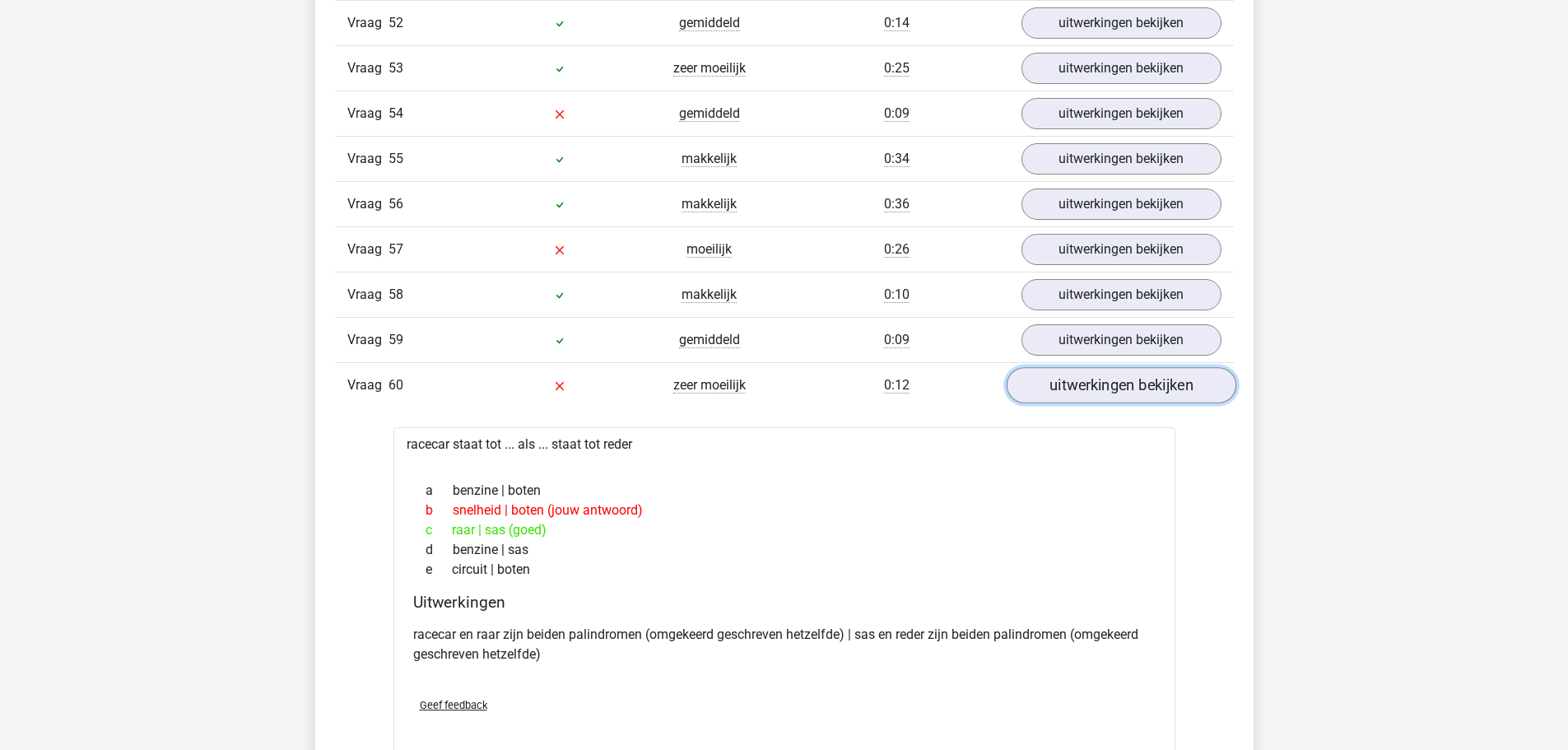
scroll to position [3703, 0]
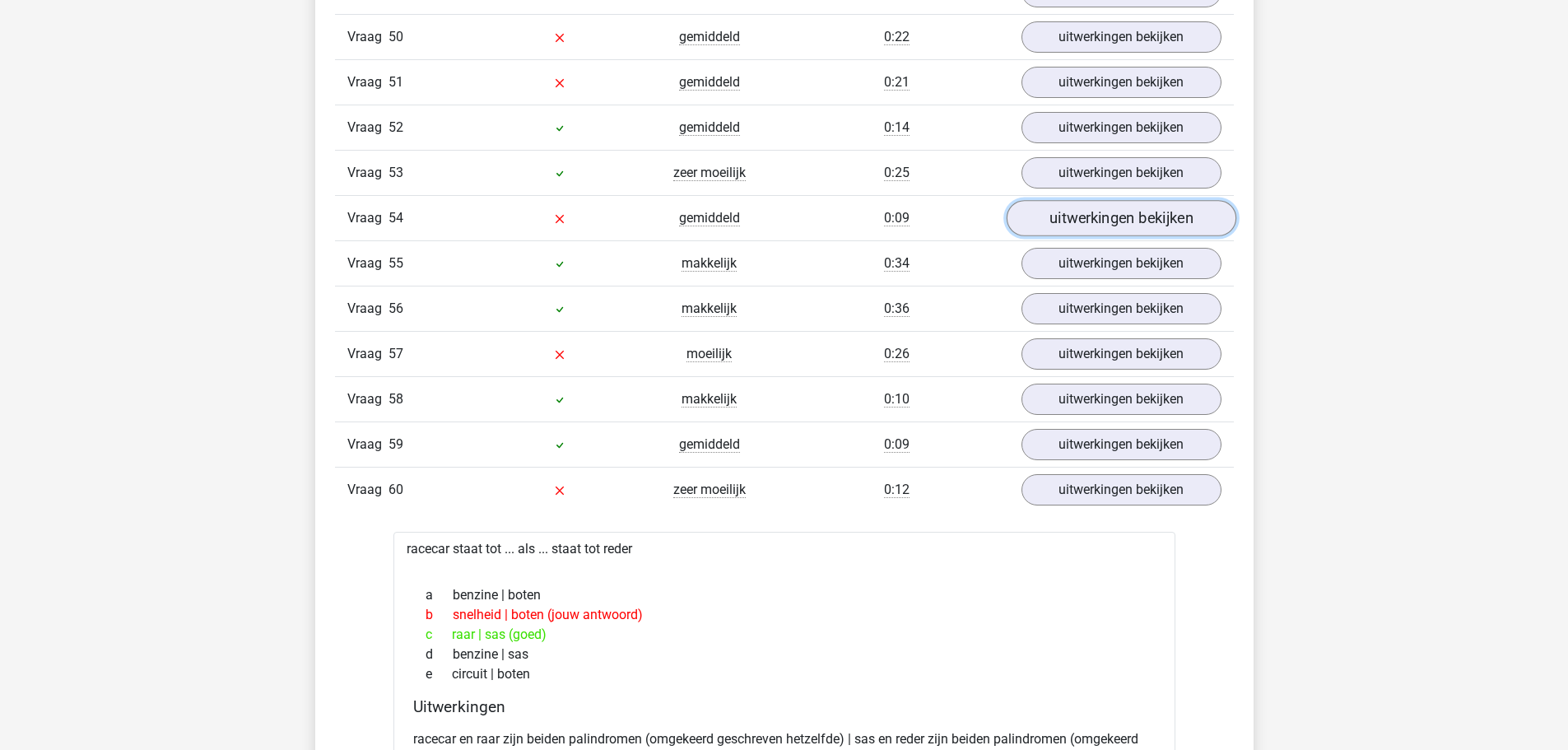
click at [1060, 212] on link "uitwerkingen bekijken" at bounding box center [1121, 218] width 230 height 36
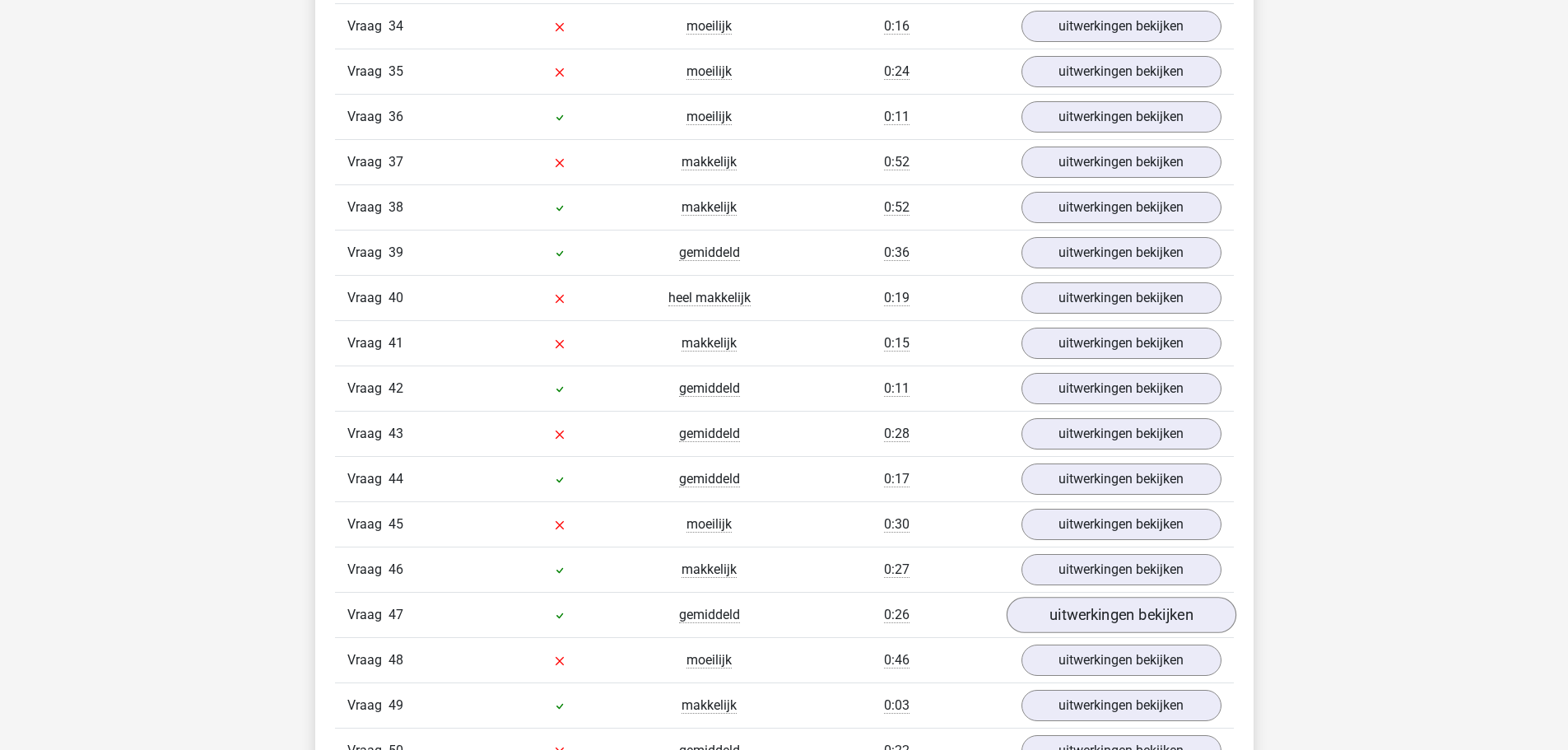
scroll to position [2962, 0]
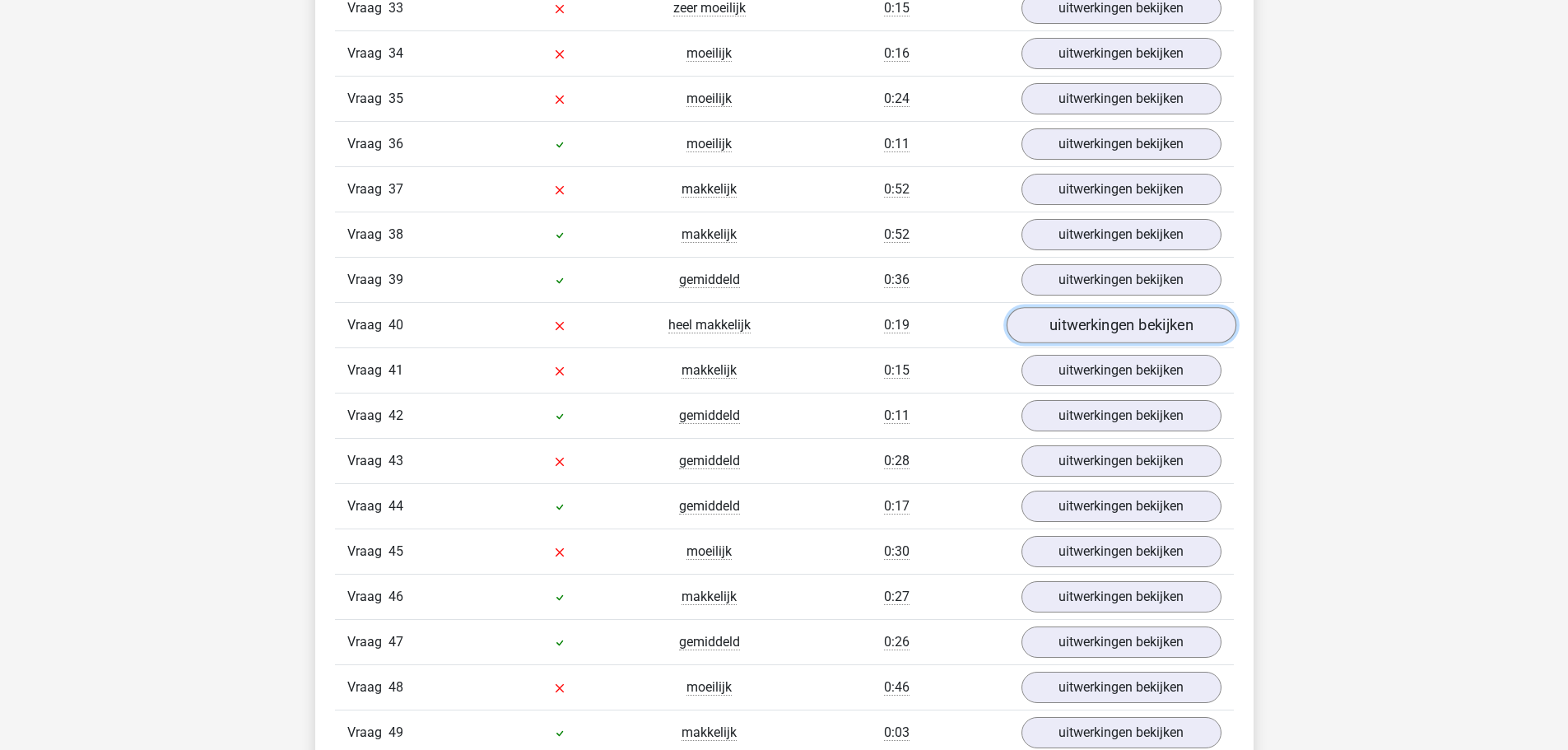
click at [1035, 322] on link "uitwerkingen bekijken" at bounding box center [1121, 325] width 230 height 36
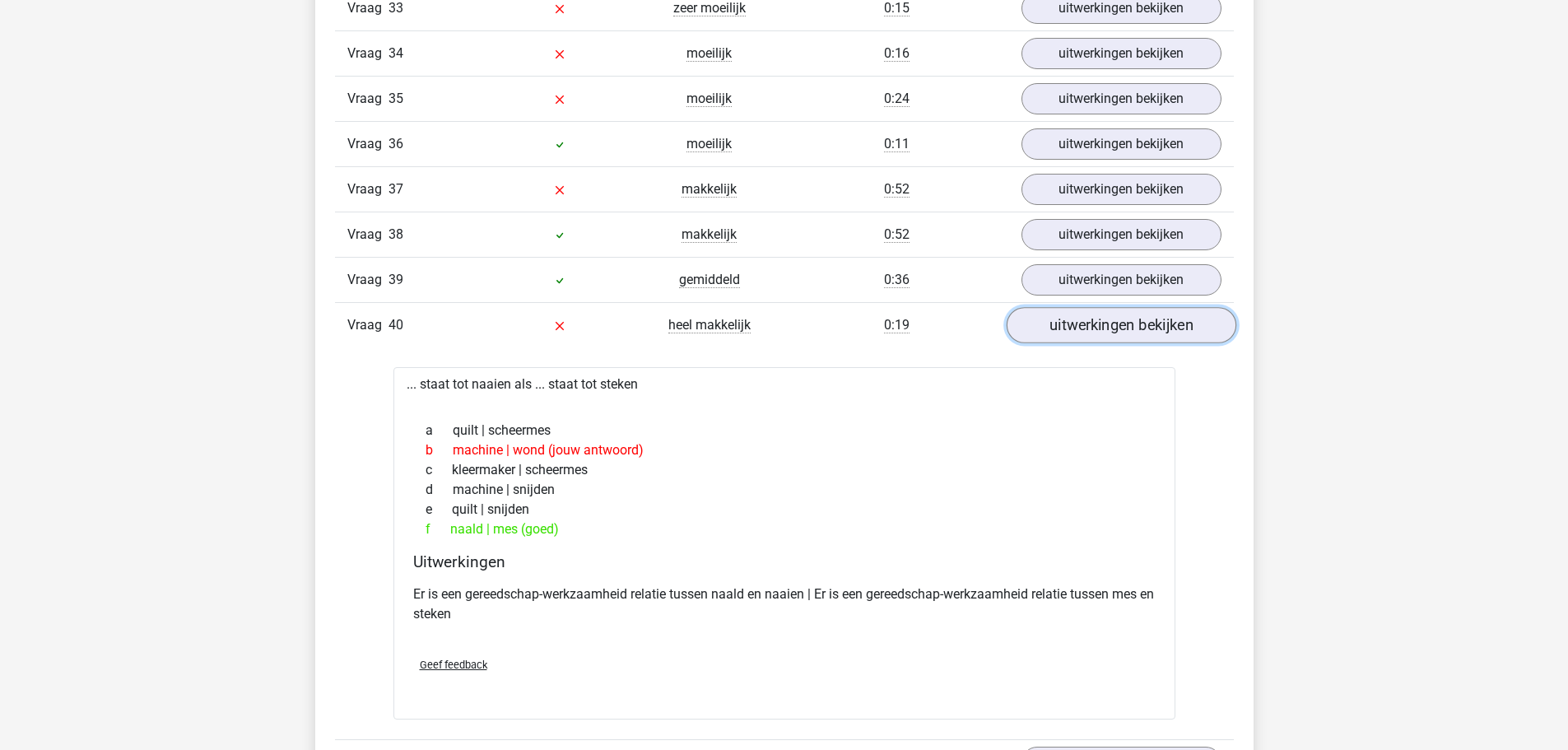
click at [1035, 322] on link "uitwerkingen bekijken" at bounding box center [1121, 325] width 230 height 36
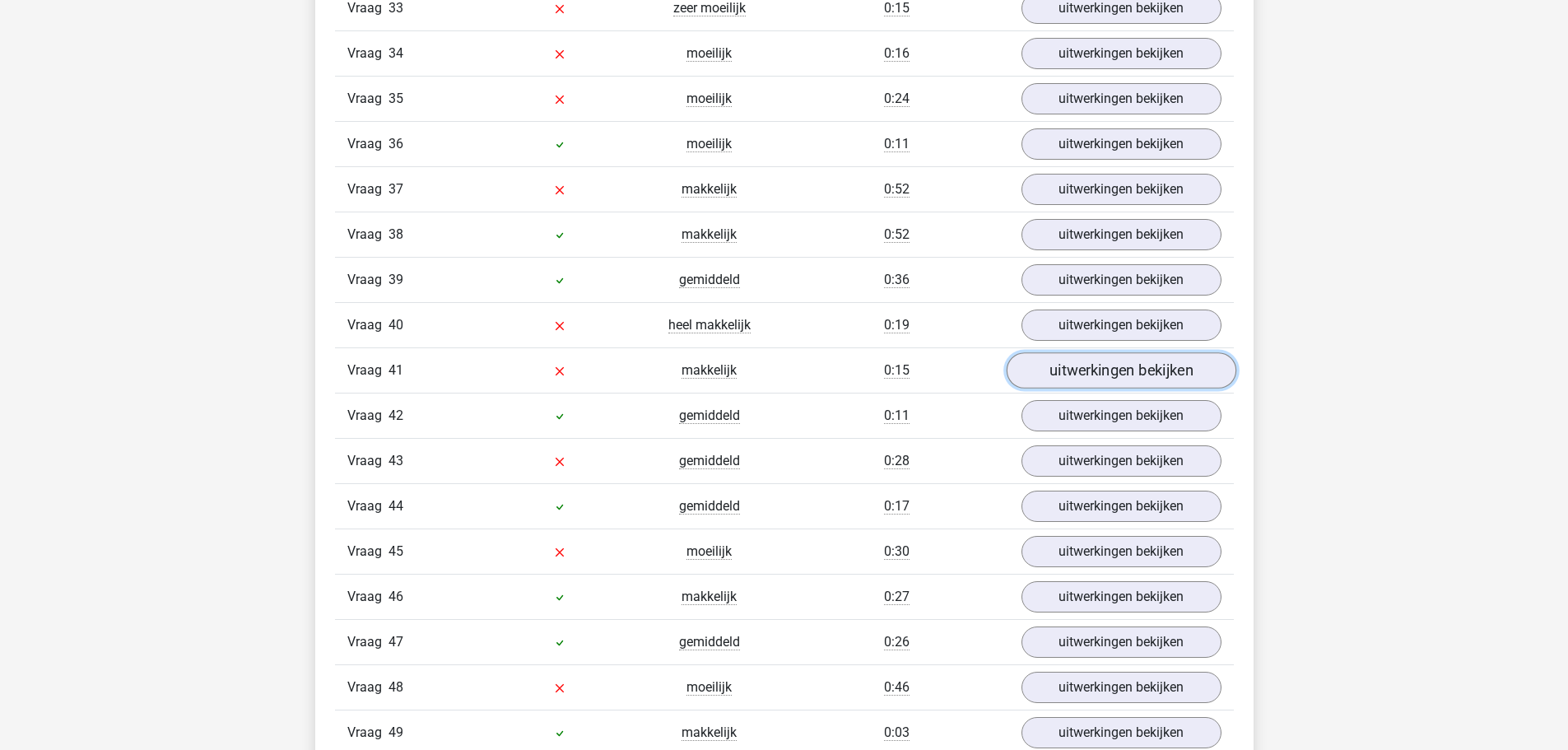
click at [1026, 362] on link "uitwerkingen bekijken" at bounding box center [1121, 370] width 230 height 36
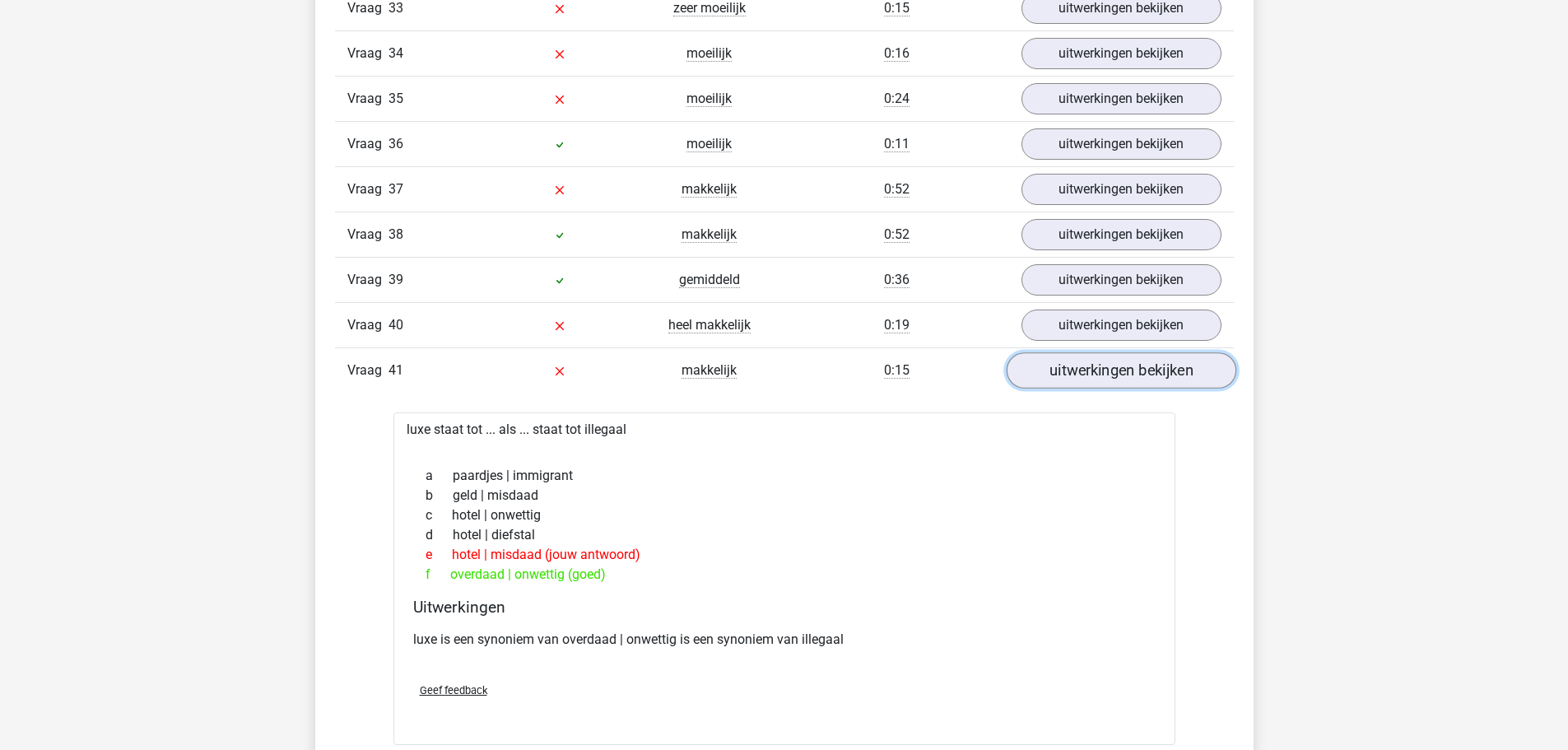
click at [1026, 362] on link "uitwerkingen bekijken" at bounding box center [1121, 370] width 230 height 36
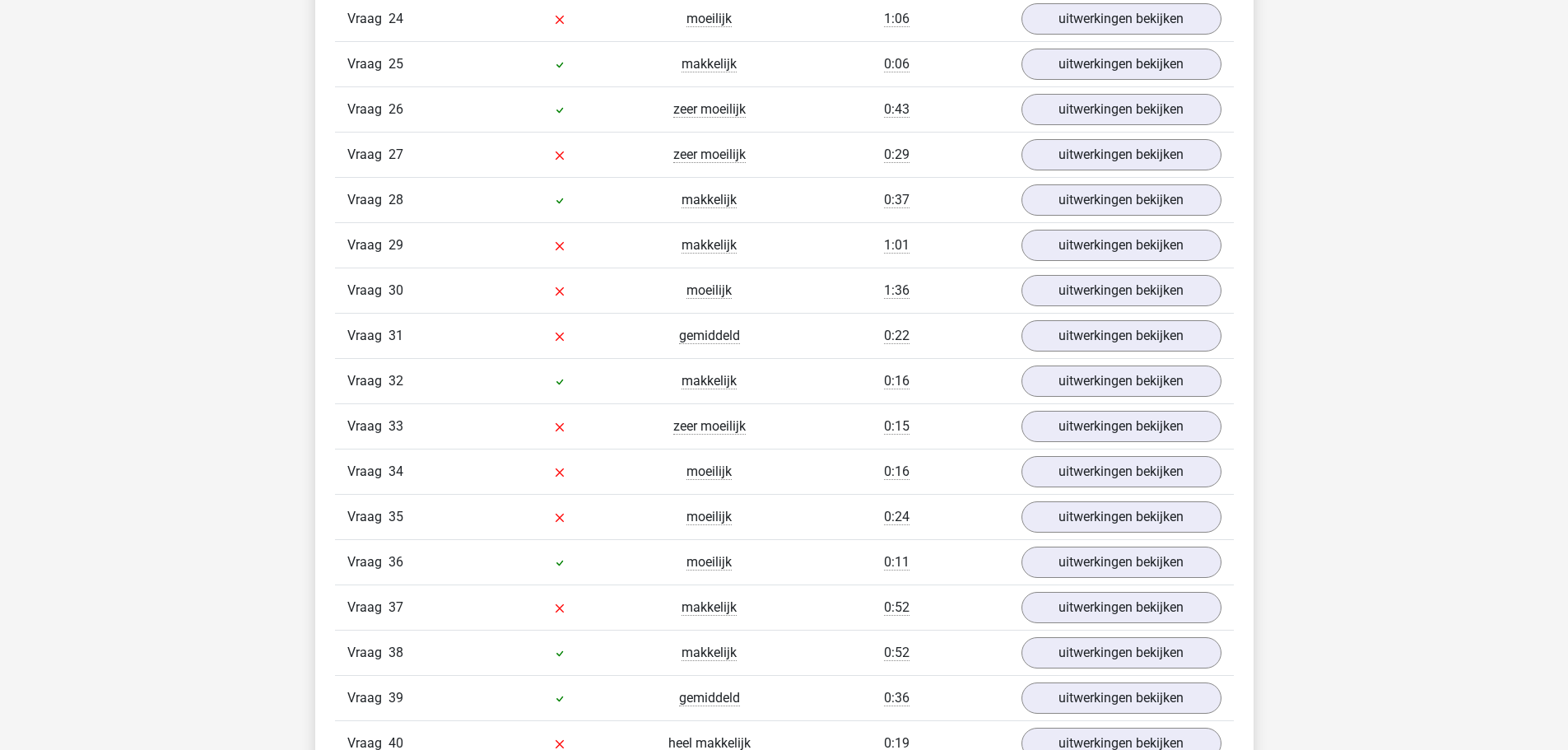
scroll to position [2551, 0]
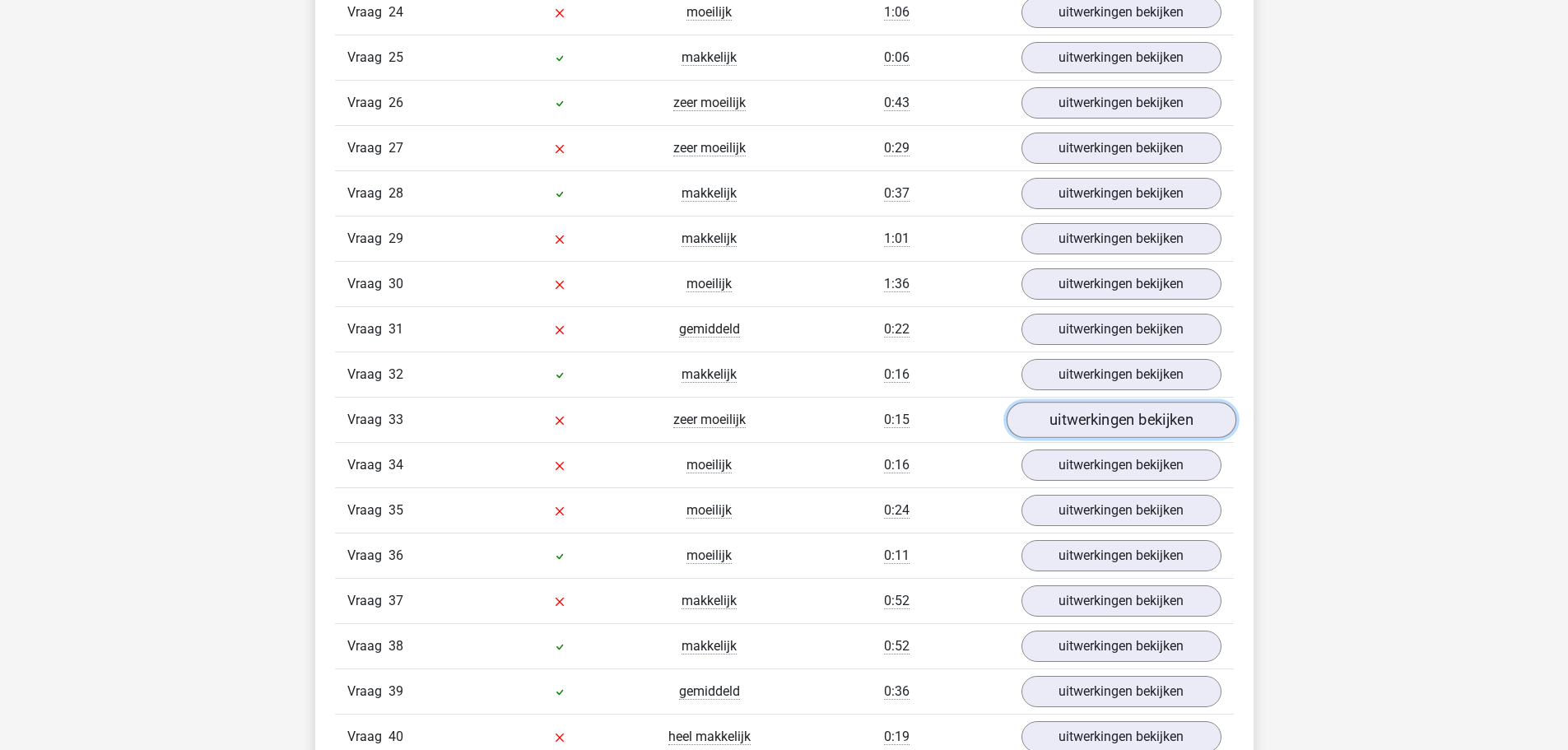
click at [1048, 417] on link "uitwerkingen bekijken" at bounding box center [1121, 420] width 230 height 36
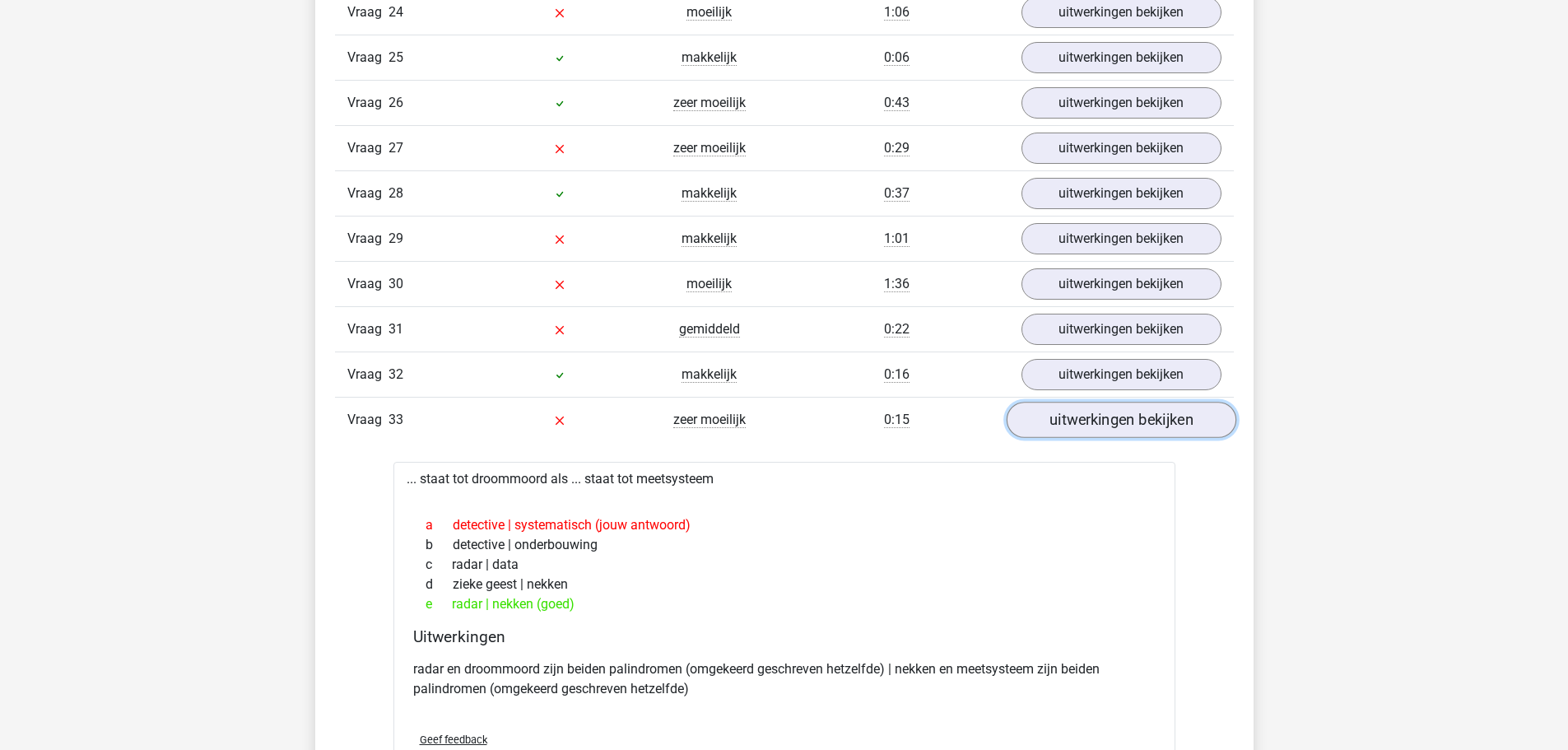
click at [1048, 417] on link "uitwerkingen bekijken" at bounding box center [1121, 420] width 230 height 36
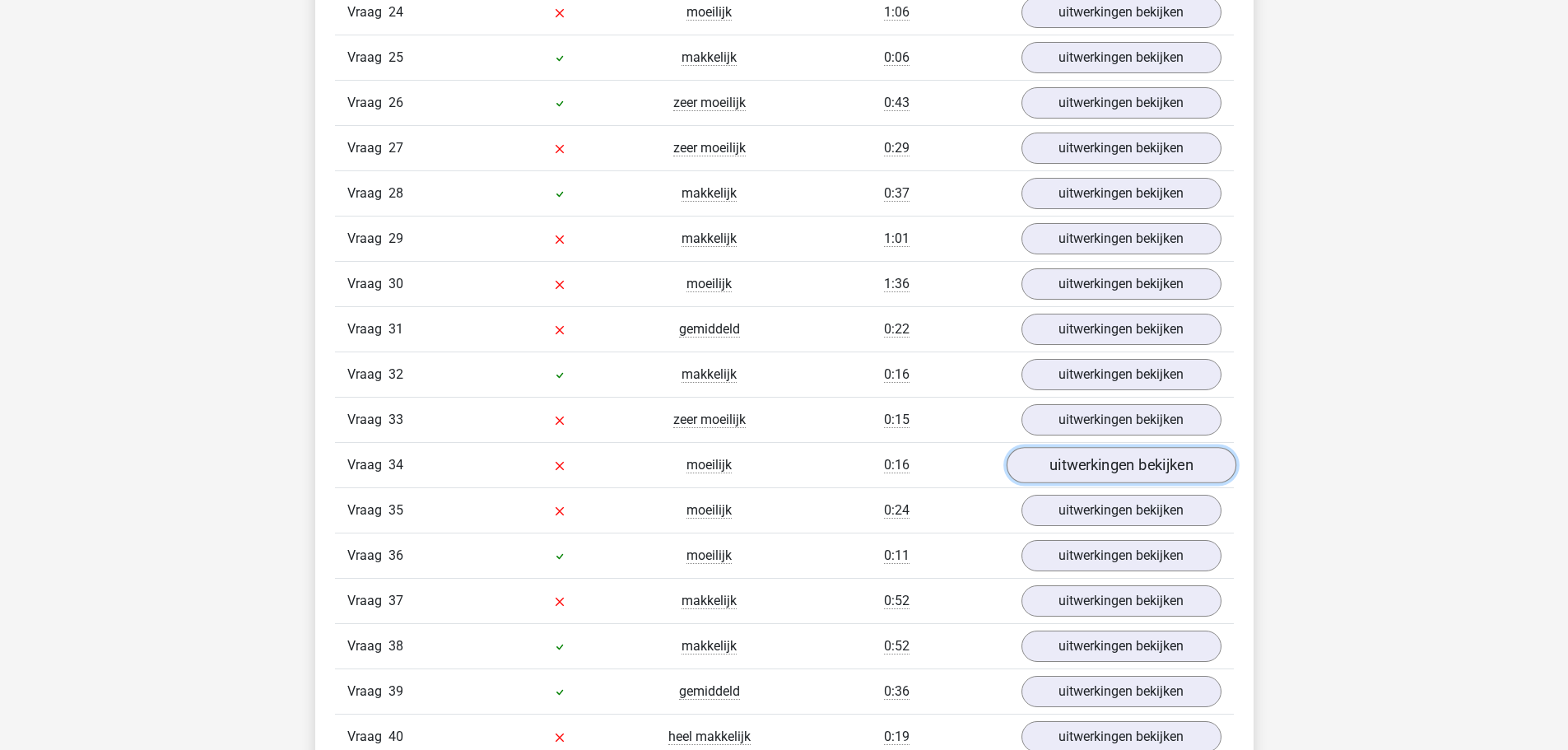
click at [1060, 458] on link "uitwerkingen bekijken" at bounding box center [1121, 465] width 230 height 36
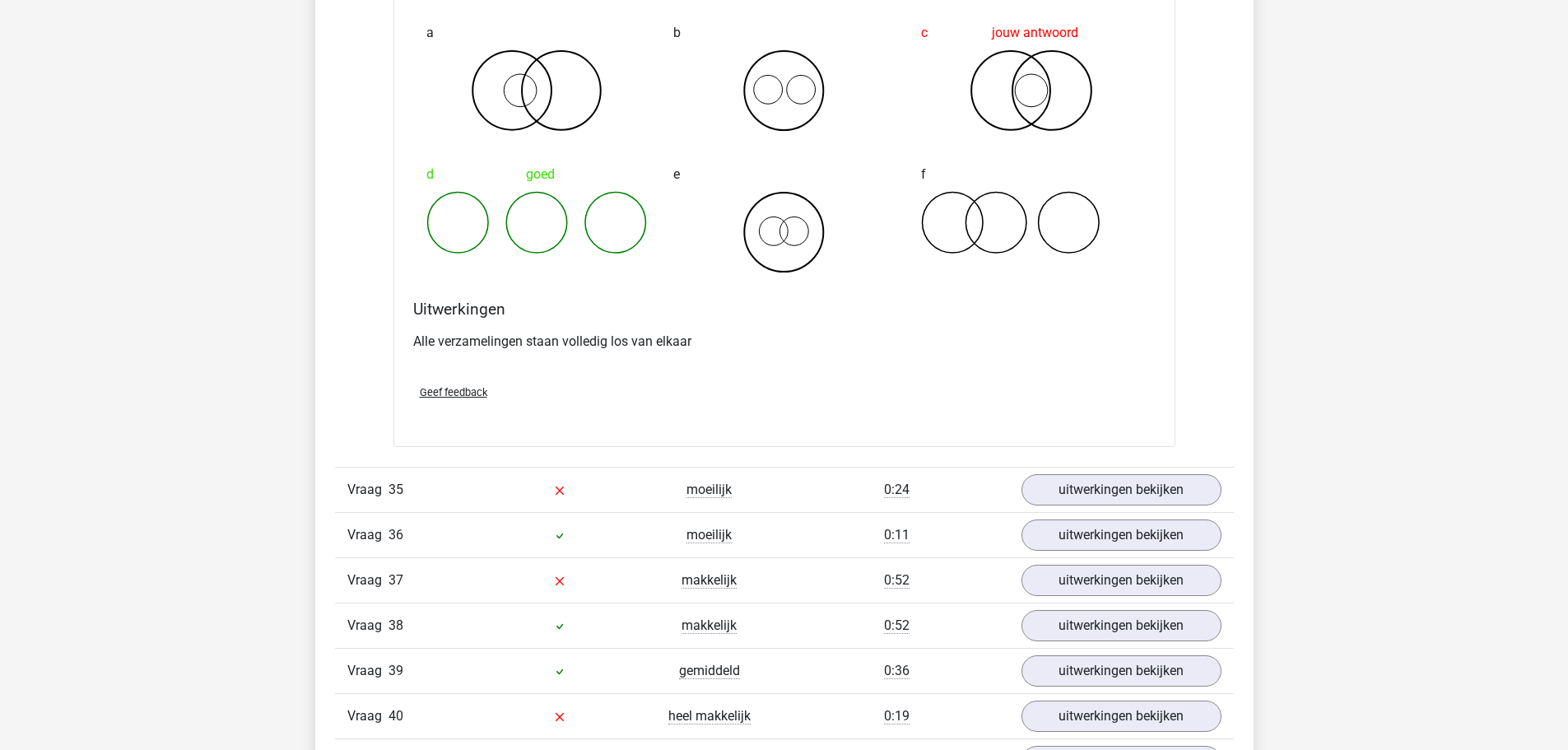
scroll to position [3210, 0]
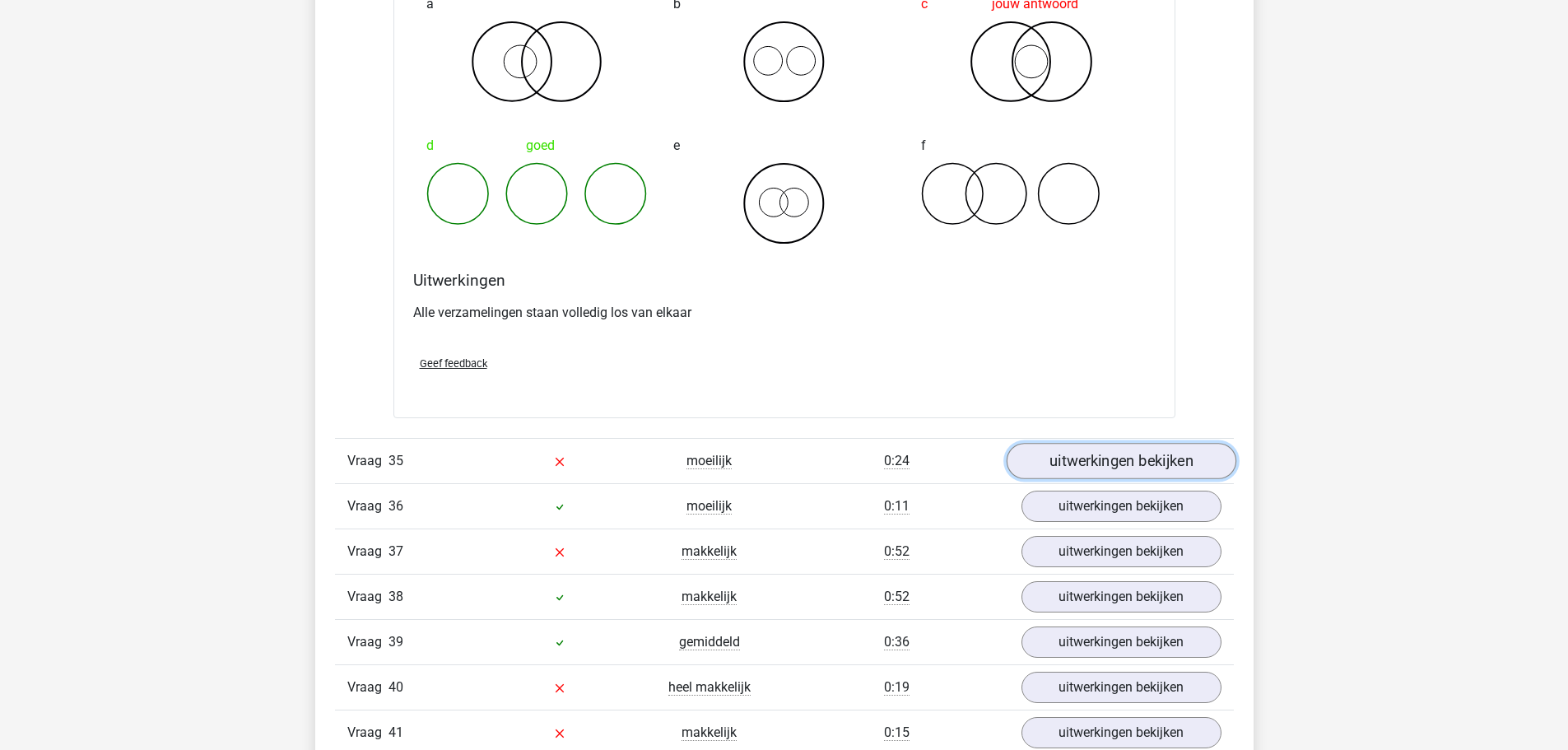
click at [1043, 452] on link "uitwerkingen bekijken" at bounding box center [1121, 461] width 230 height 36
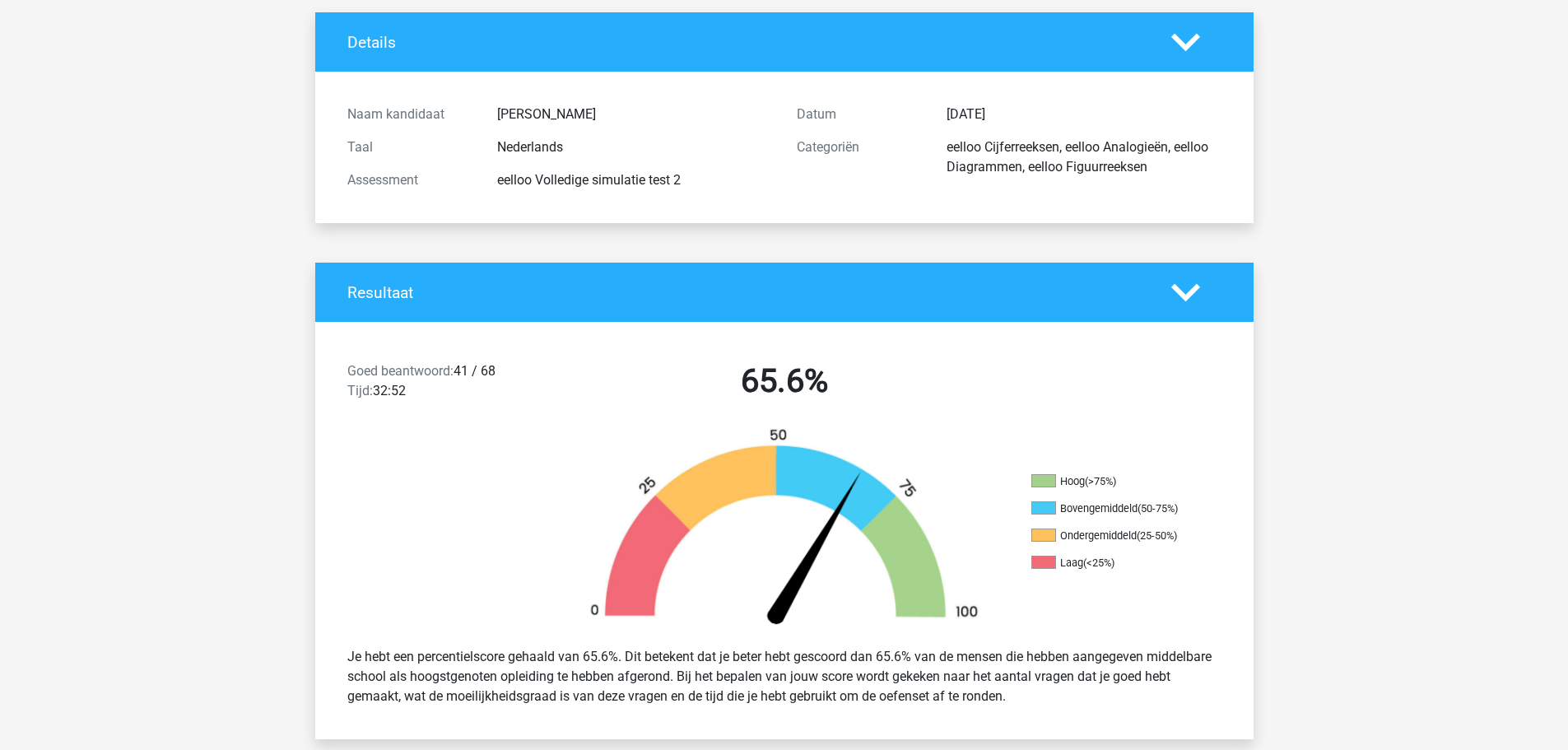
scroll to position [0, 0]
